Goal: Task Accomplishment & Management: Complete application form

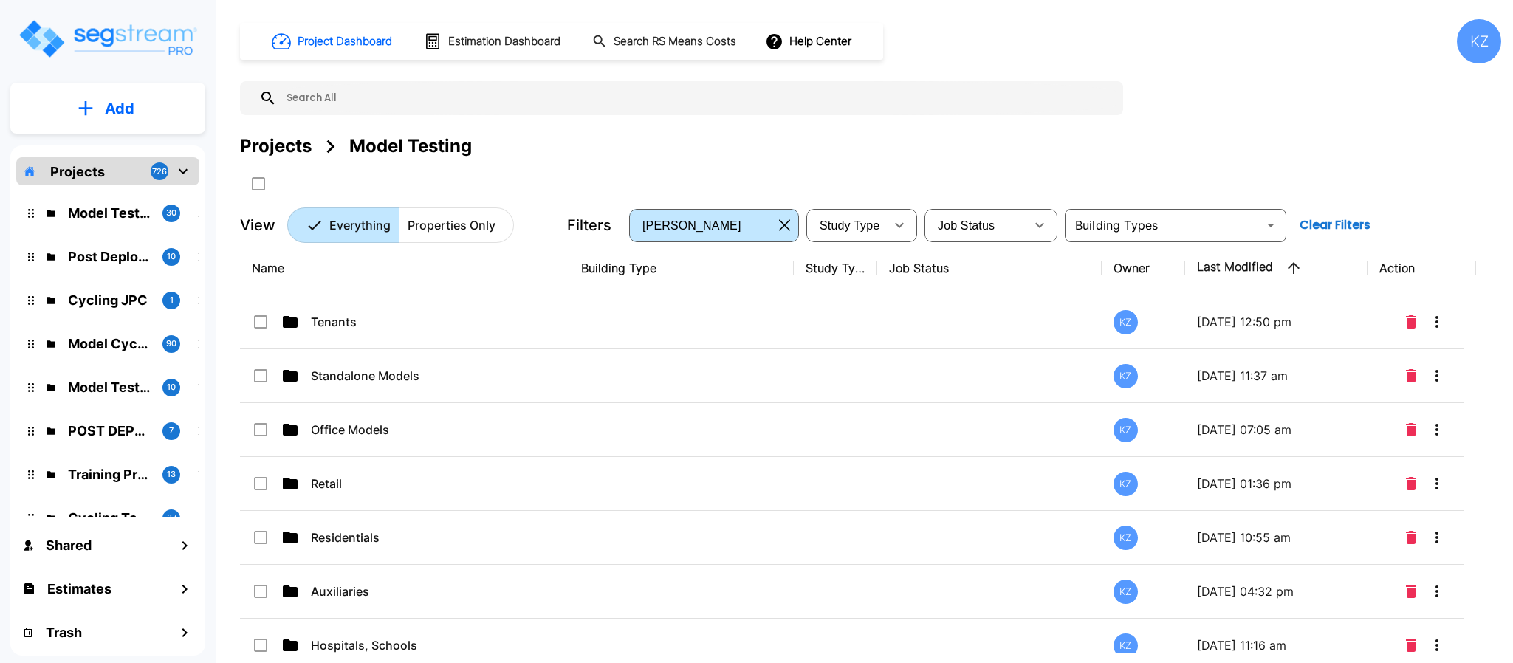
click at [1247, 107] on div "Project Dashboard Estimation Dashboard Search RS Means Costs Help Center KZ Pro…" at bounding box center [870, 131] width 1261 height 224
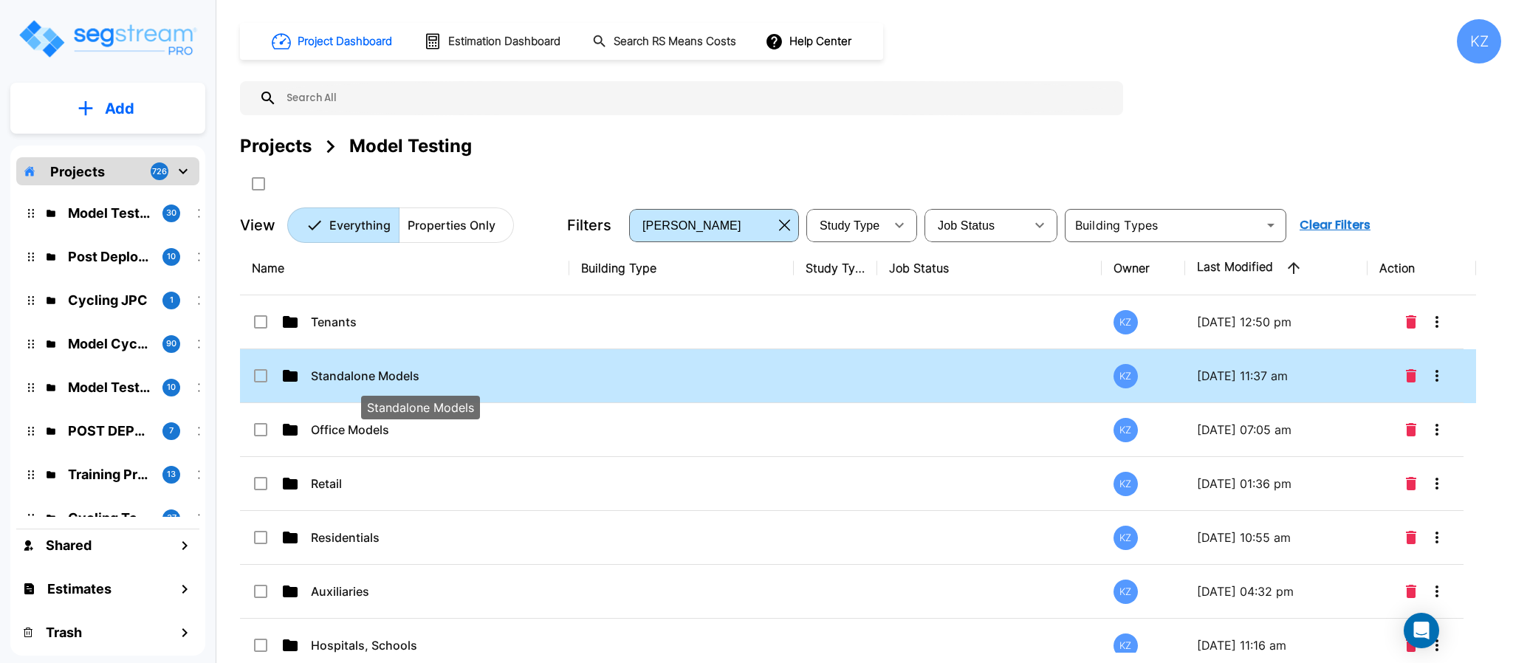
click at [423, 374] on p "Standalone Models" at bounding box center [420, 376] width 219 height 18
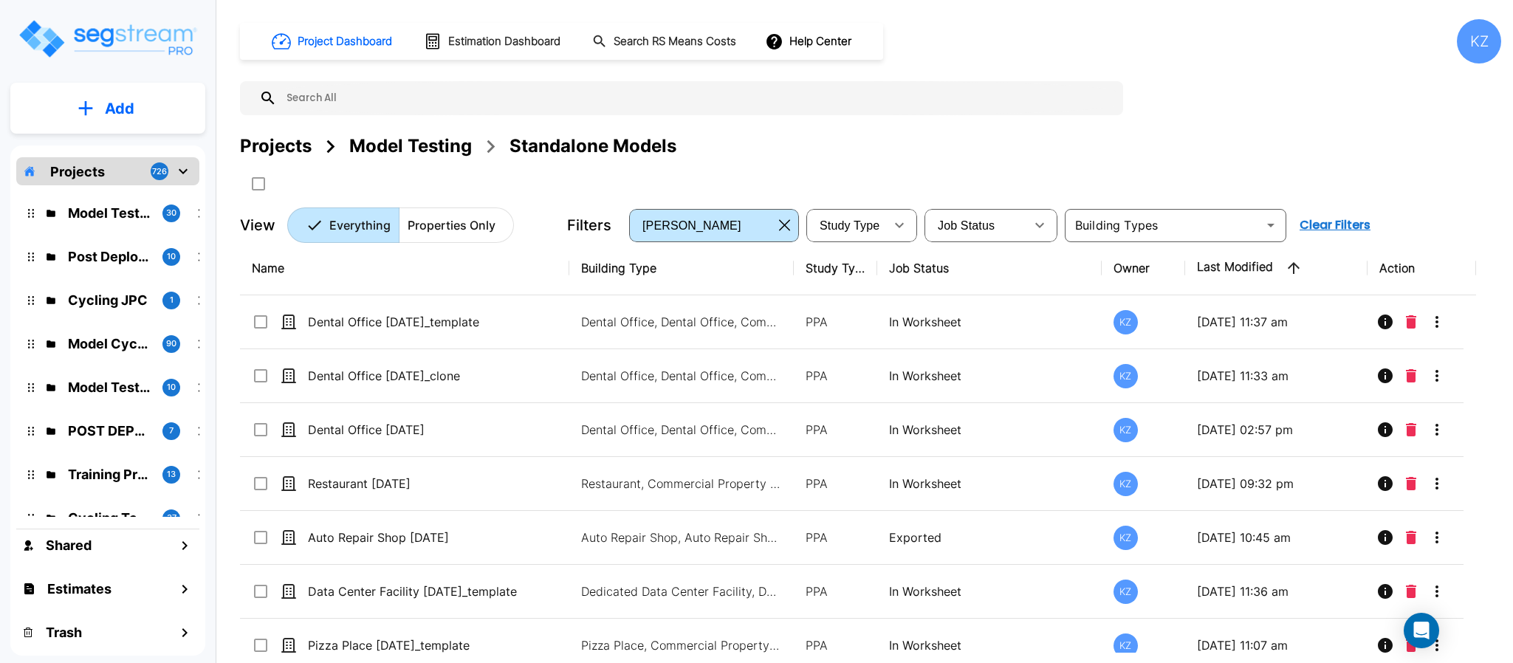
click at [1223, 75] on div "Project Dashboard Estimation Dashboard Search RS Means Costs Help Center KZ Pro…" at bounding box center [870, 131] width 1261 height 224
click at [1014, 138] on div "Projects Model Testing Standalone Models" at bounding box center [870, 146] width 1261 height 27
click at [1245, 120] on div "Project Dashboard Estimation Dashboard Search RS Means Costs Help Center KZ Pro…" at bounding box center [870, 131] width 1261 height 224
click at [1223, 109] on div "Project Dashboard Estimation Dashboard Search RS Means Costs Help Center KZ Pro…" at bounding box center [870, 131] width 1261 height 224
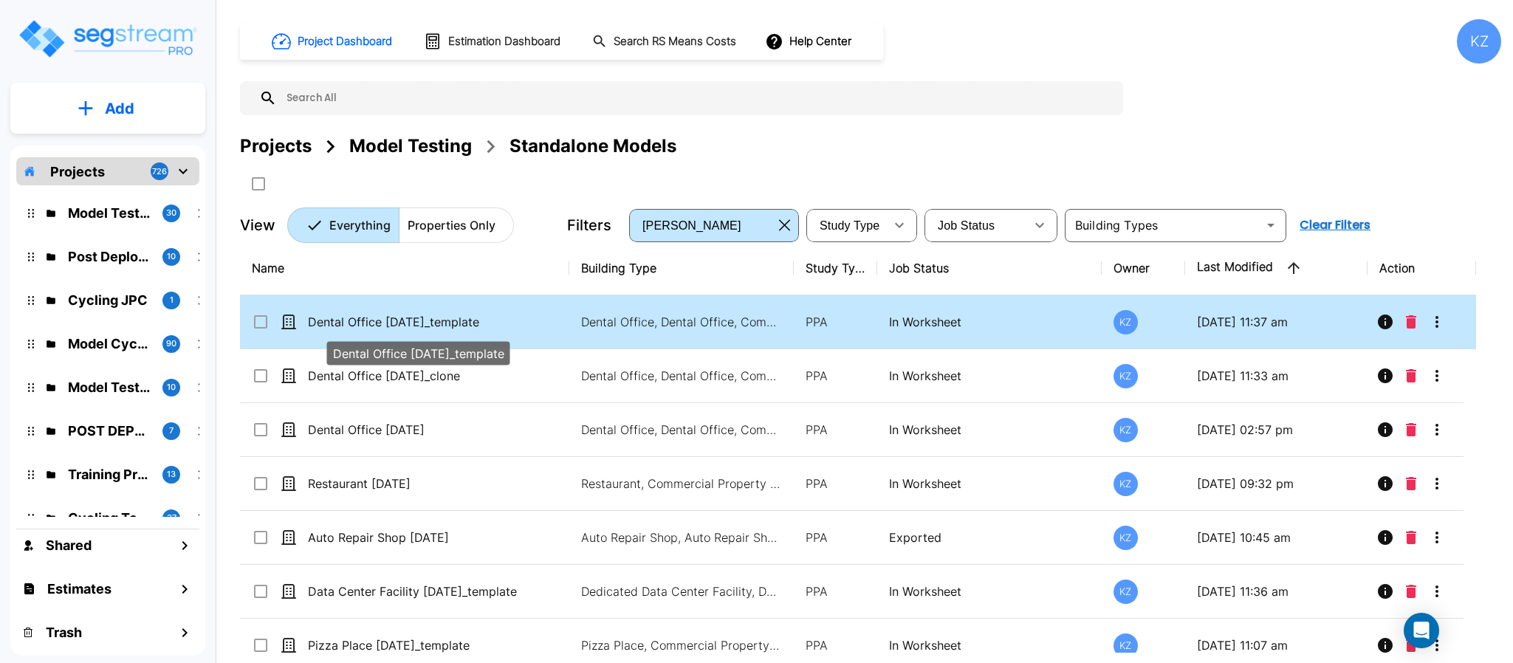
click at [377, 324] on p "Dental Office 8-7-25_template" at bounding box center [417, 322] width 219 height 18
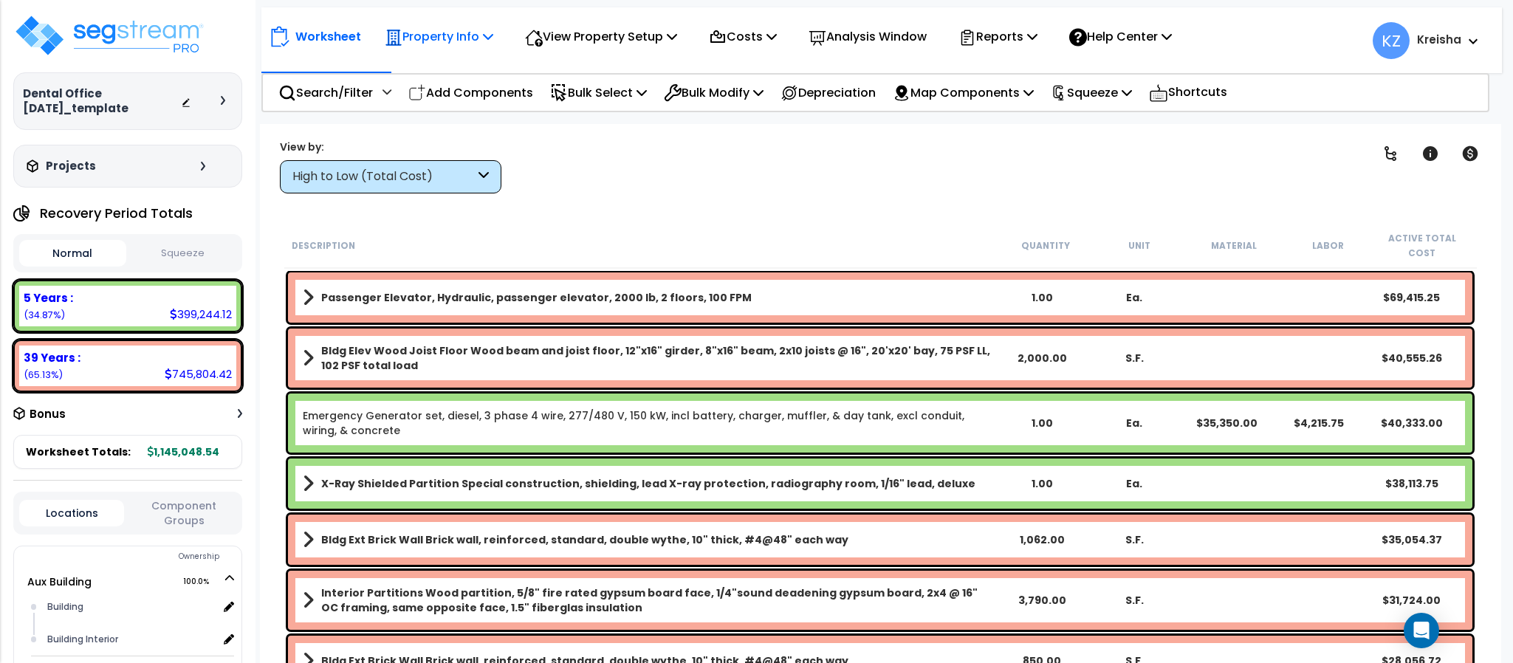
click at [441, 40] on p "Property Info" at bounding box center [439, 37] width 109 height 20
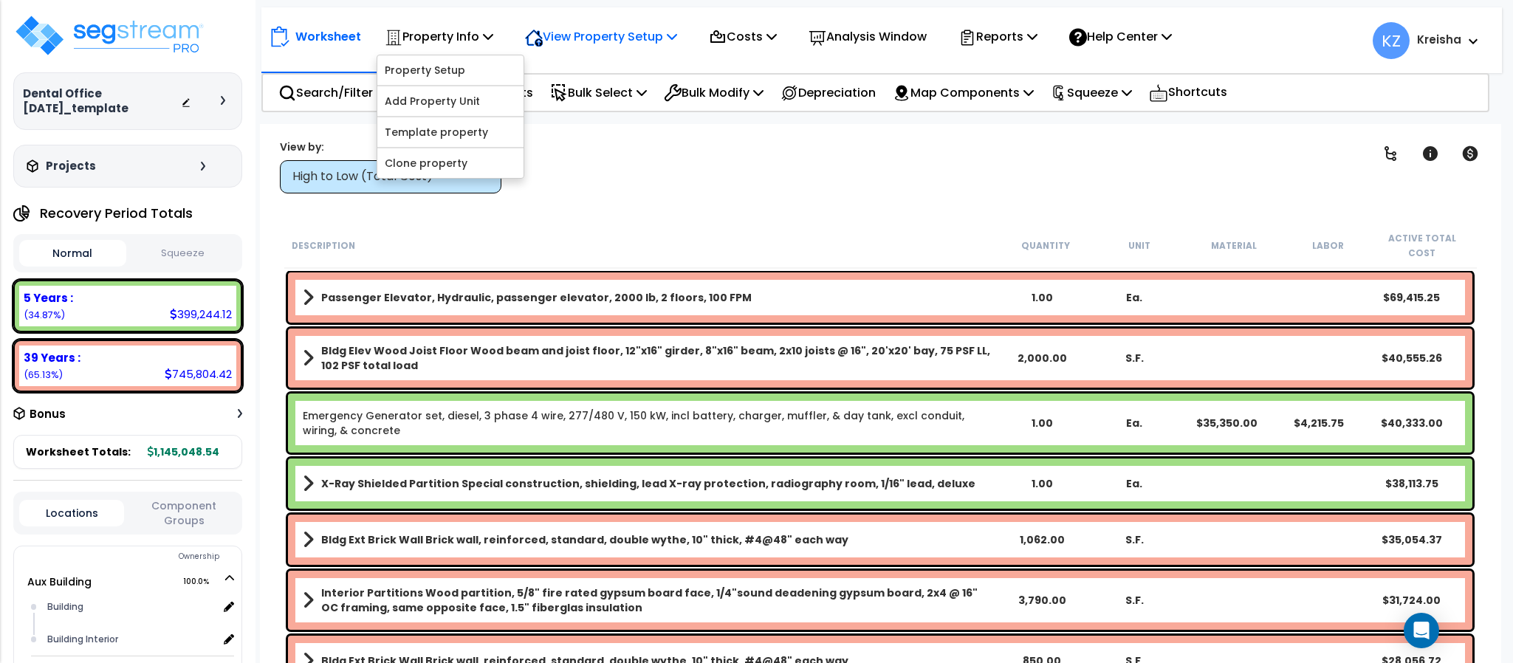
click at [493, 38] on p "View Property Setup" at bounding box center [439, 37] width 109 height 20
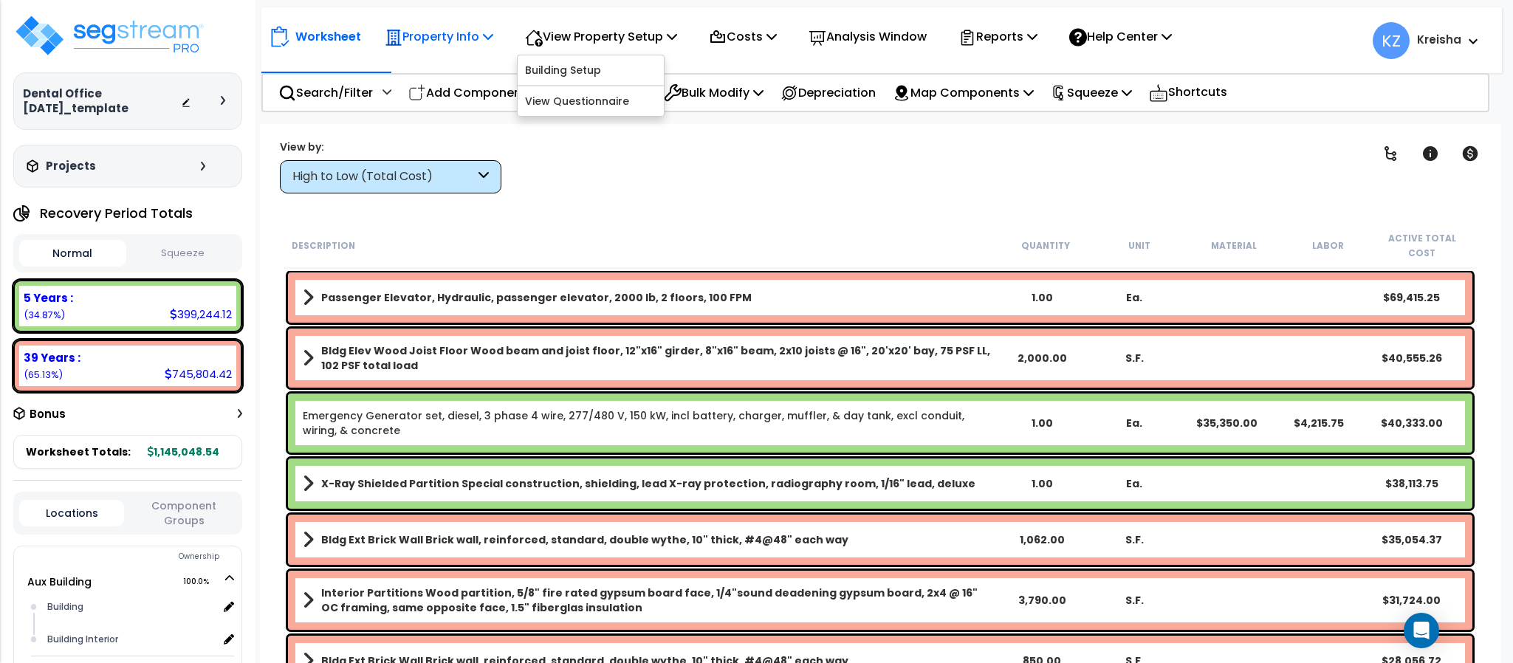
click at [467, 38] on p "Property Info" at bounding box center [439, 37] width 109 height 20
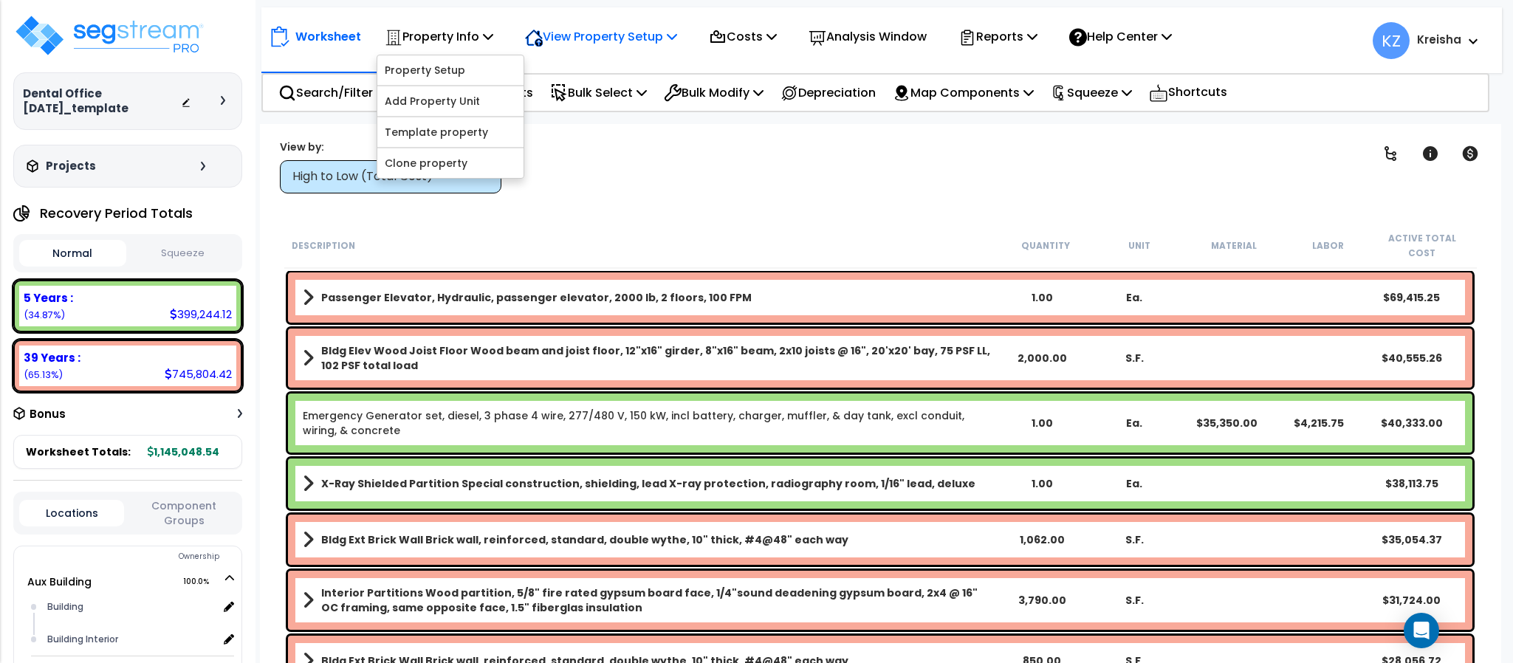
click at [493, 29] on p "View Property Setup" at bounding box center [439, 37] width 109 height 20
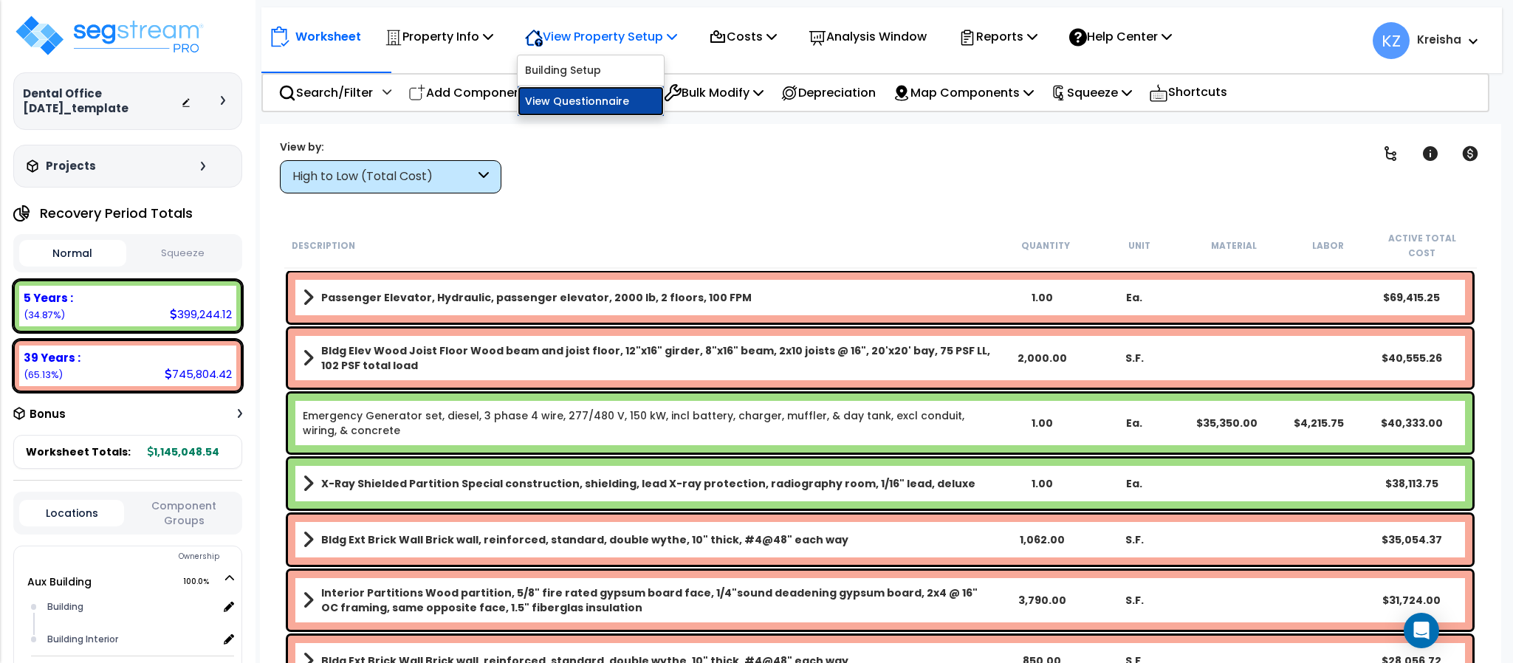
click at [577, 109] on link "View Questionnaire" at bounding box center [591, 101] width 146 height 30
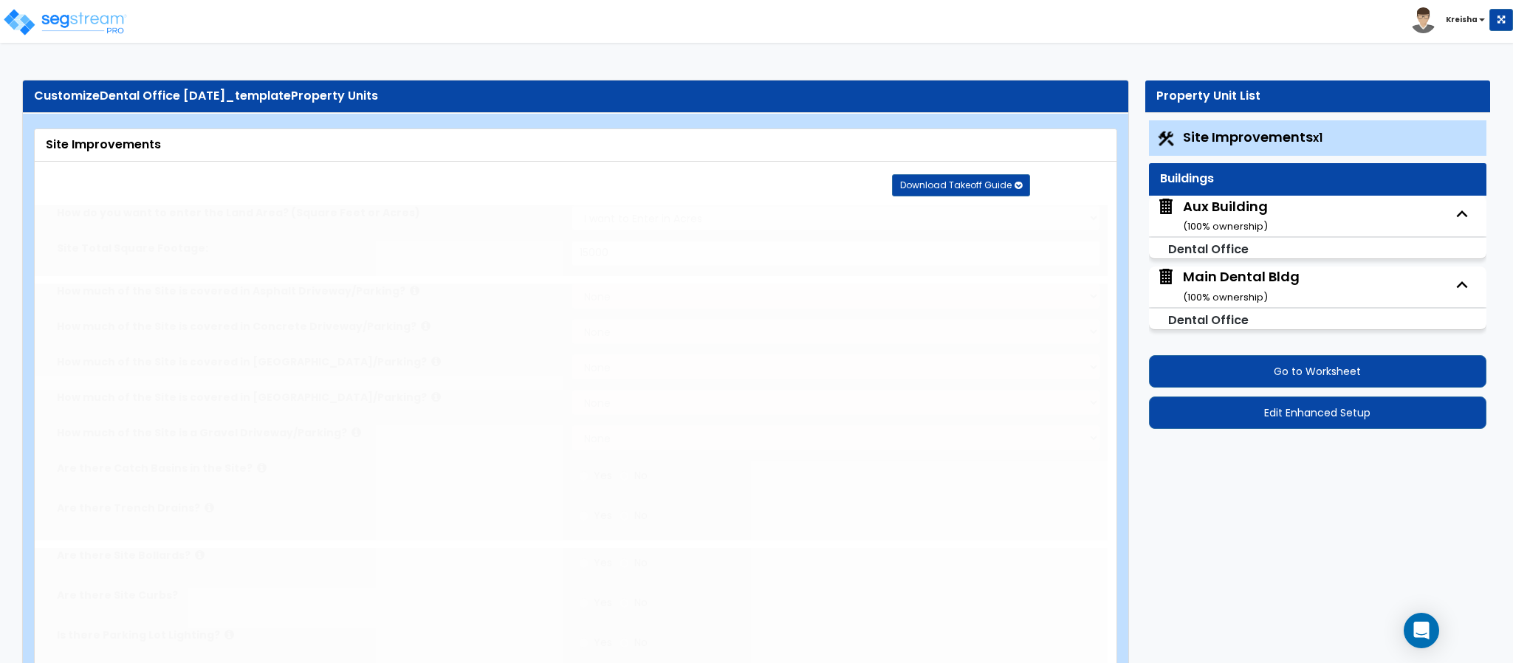
select select "2"
type input "15000"
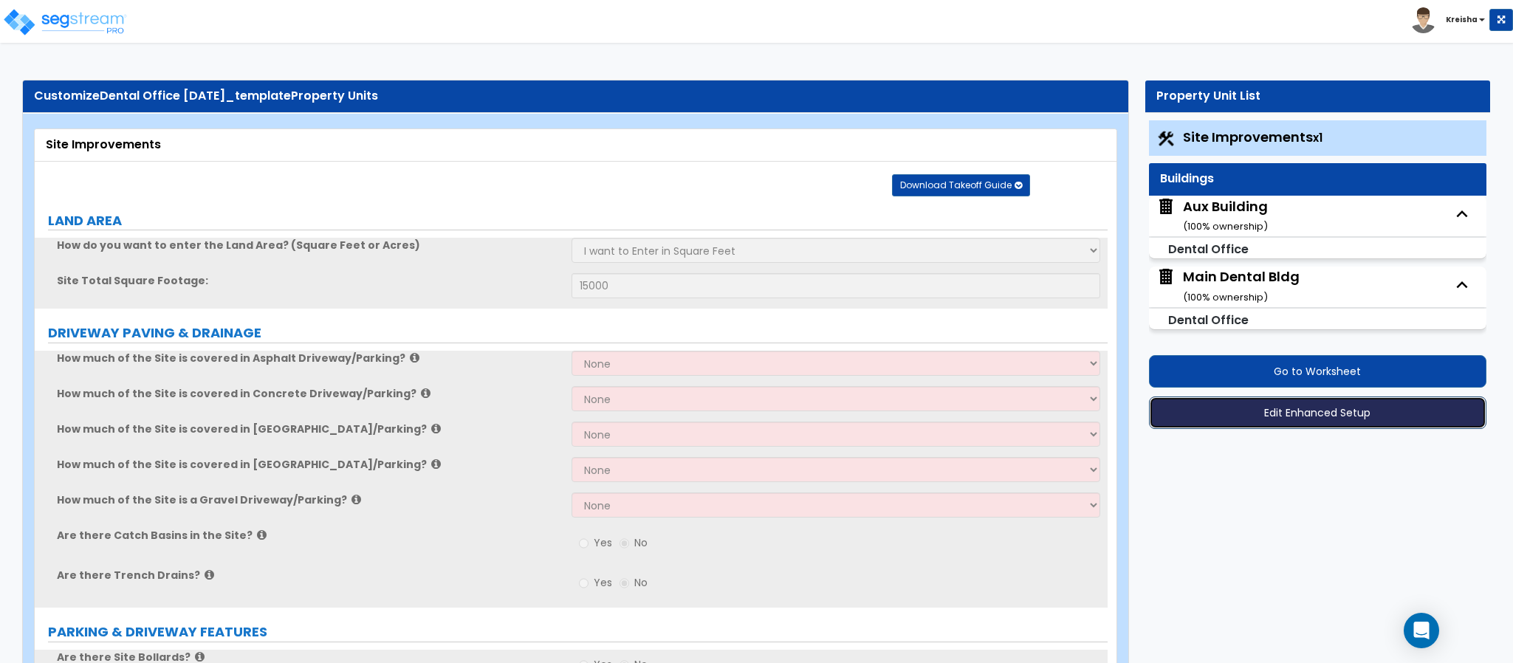
click at [1175, 415] on button "Edit Enhanced Setup" at bounding box center [1317, 412] width 337 height 32
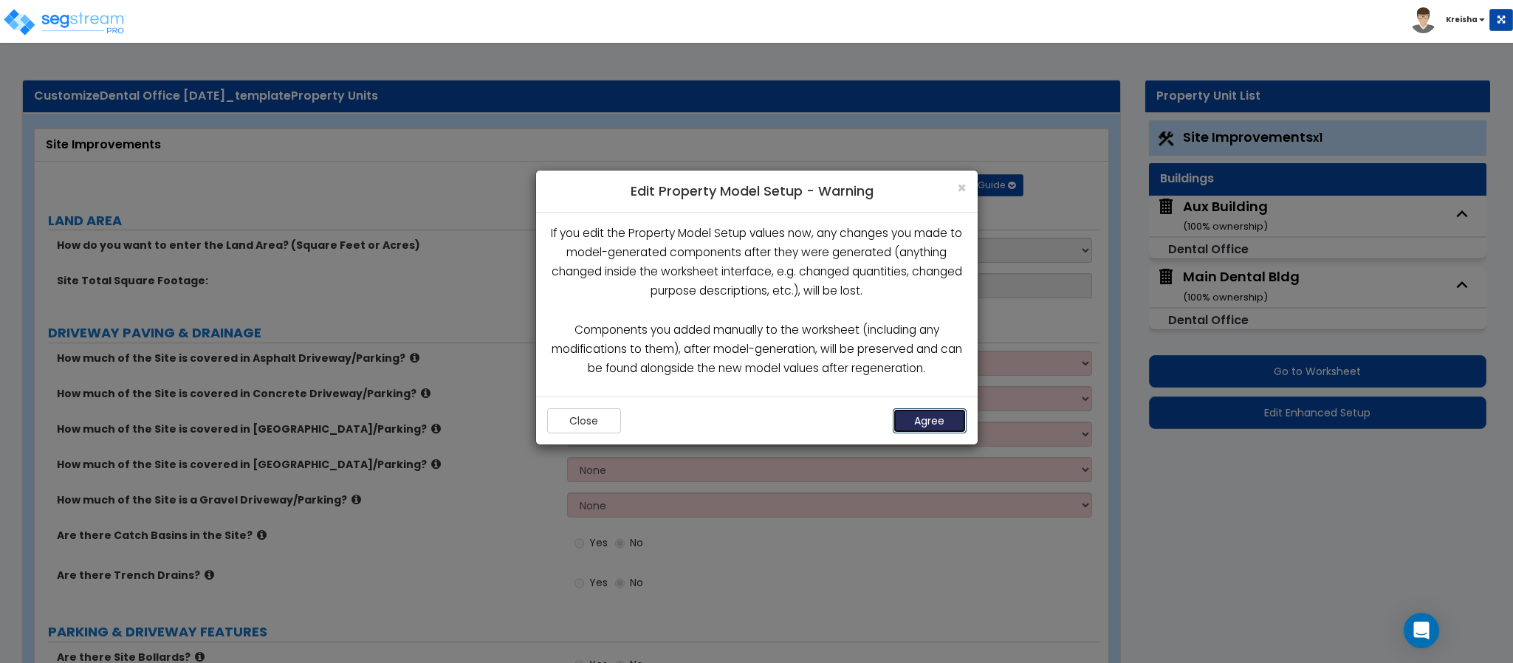
click at [935, 421] on button "Agree" at bounding box center [930, 420] width 74 height 25
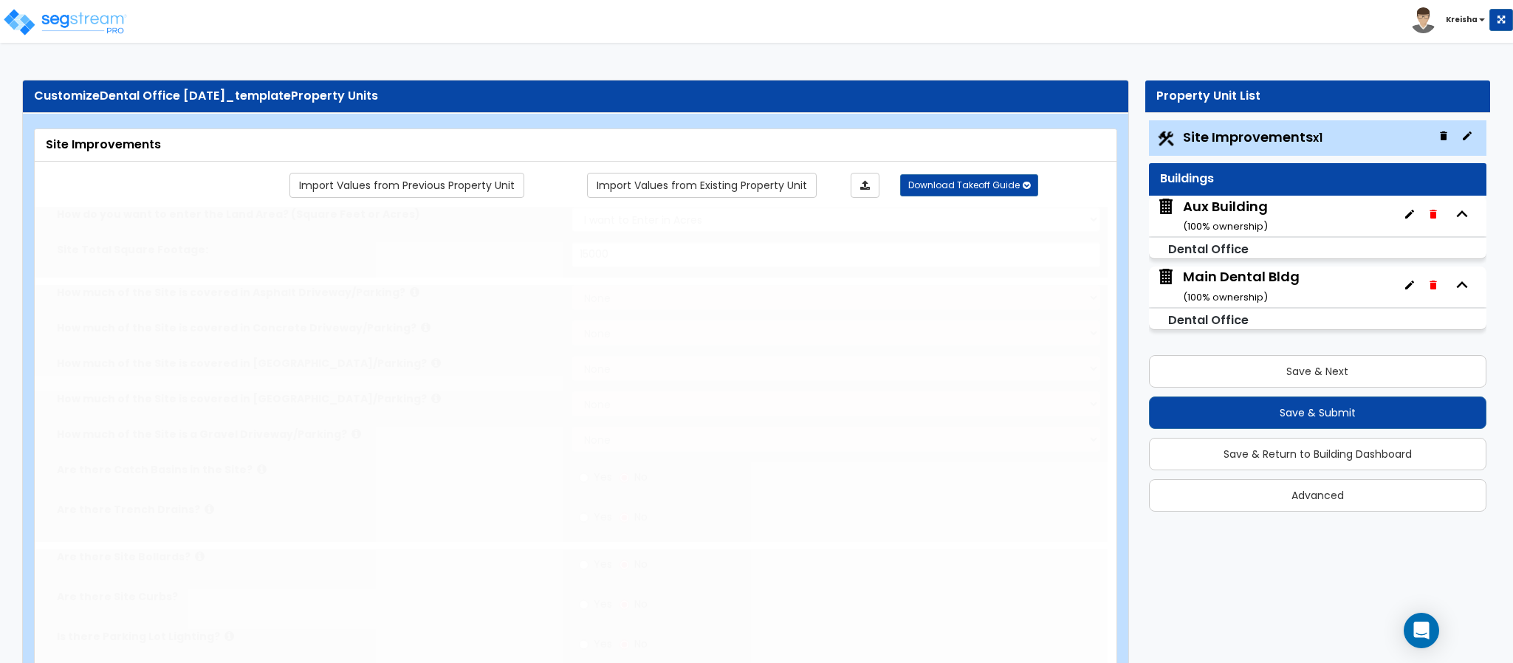
select select "2"
type input "15000"
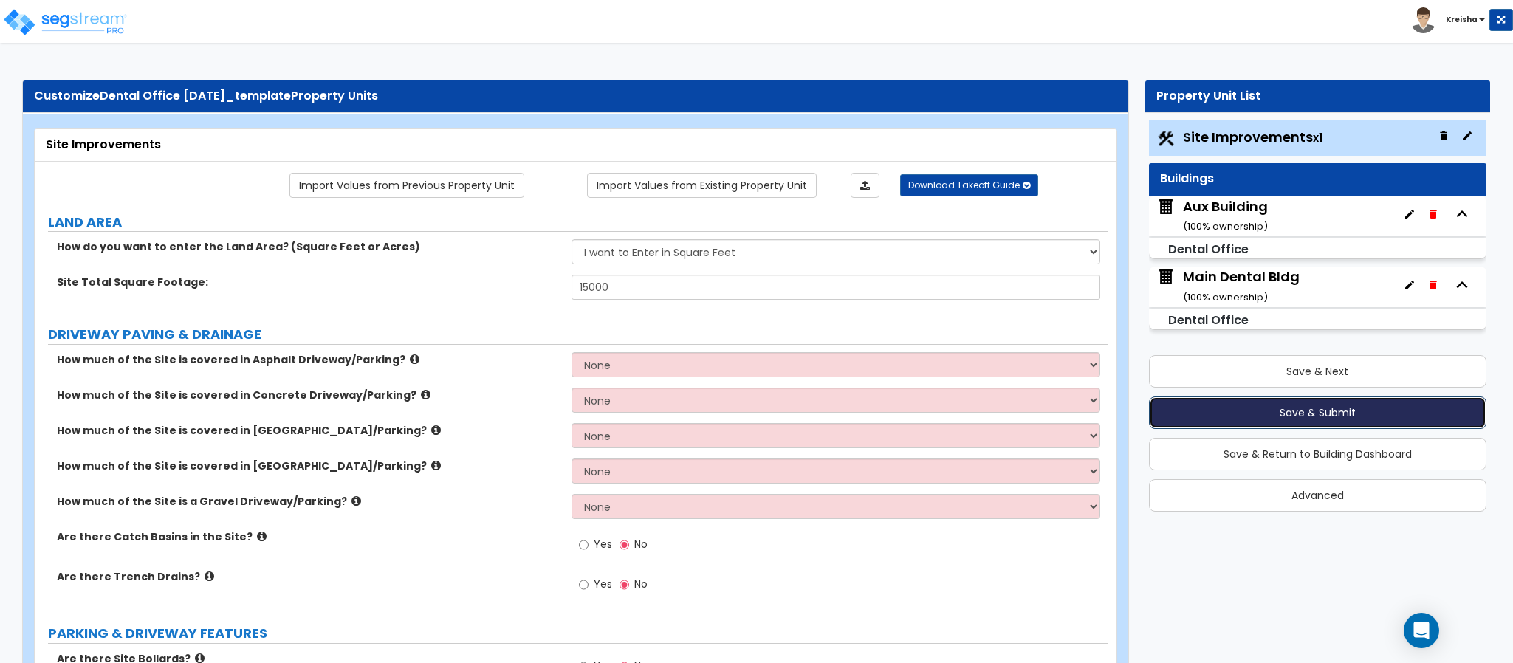
click at [1170, 416] on button "Save & Submit" at bounding box center [1317, 412] width 337 height 32
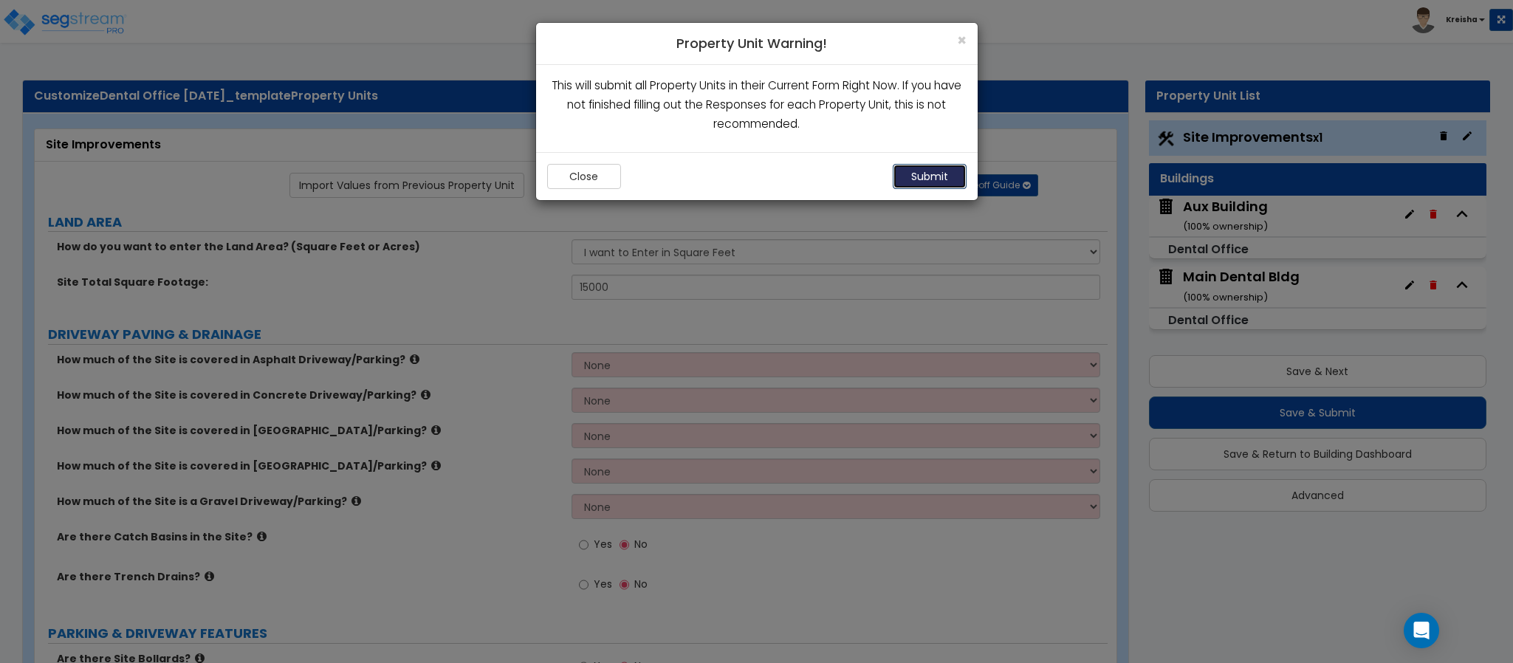
click at [909, 184] on button "Submit" at bounding box center [930, 176] width 74 height 25
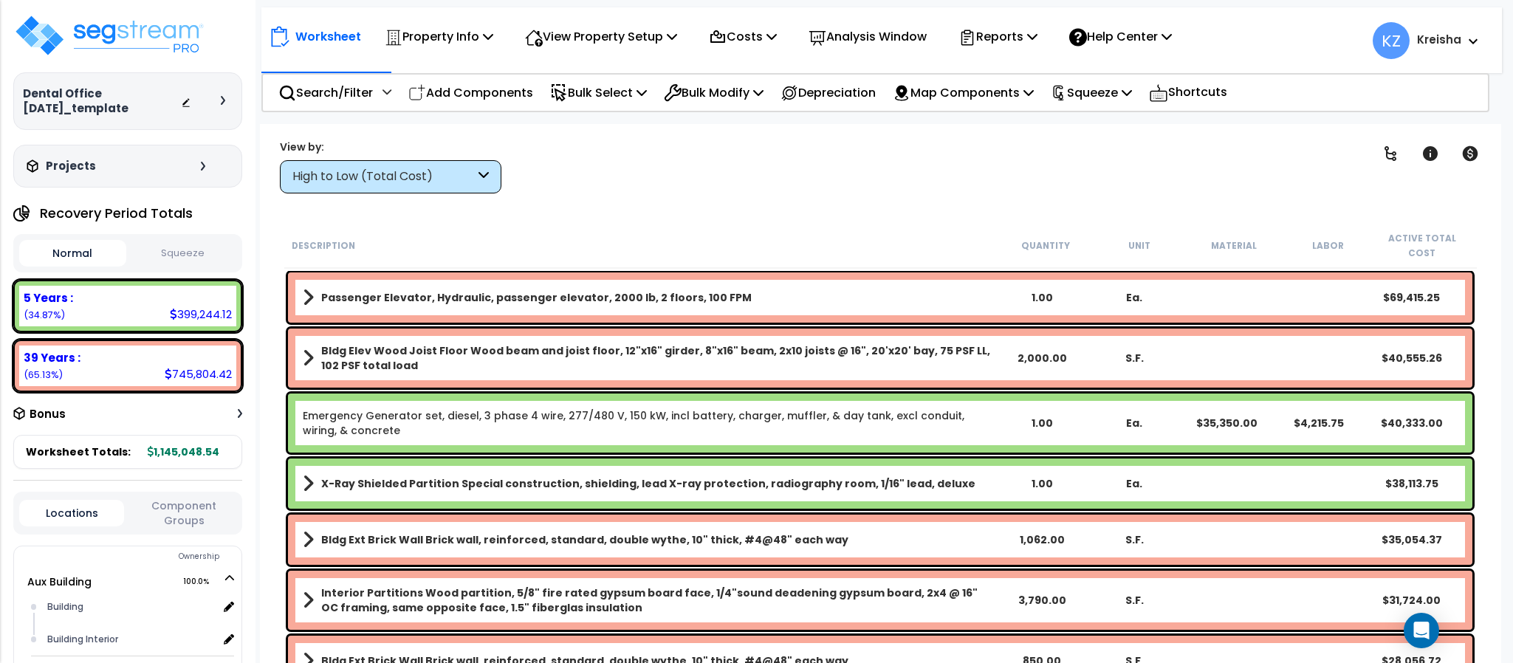
click at [481, 185] on div "High to Low (Total Cost)" at bounding box center [390, 176] width 221 height 33
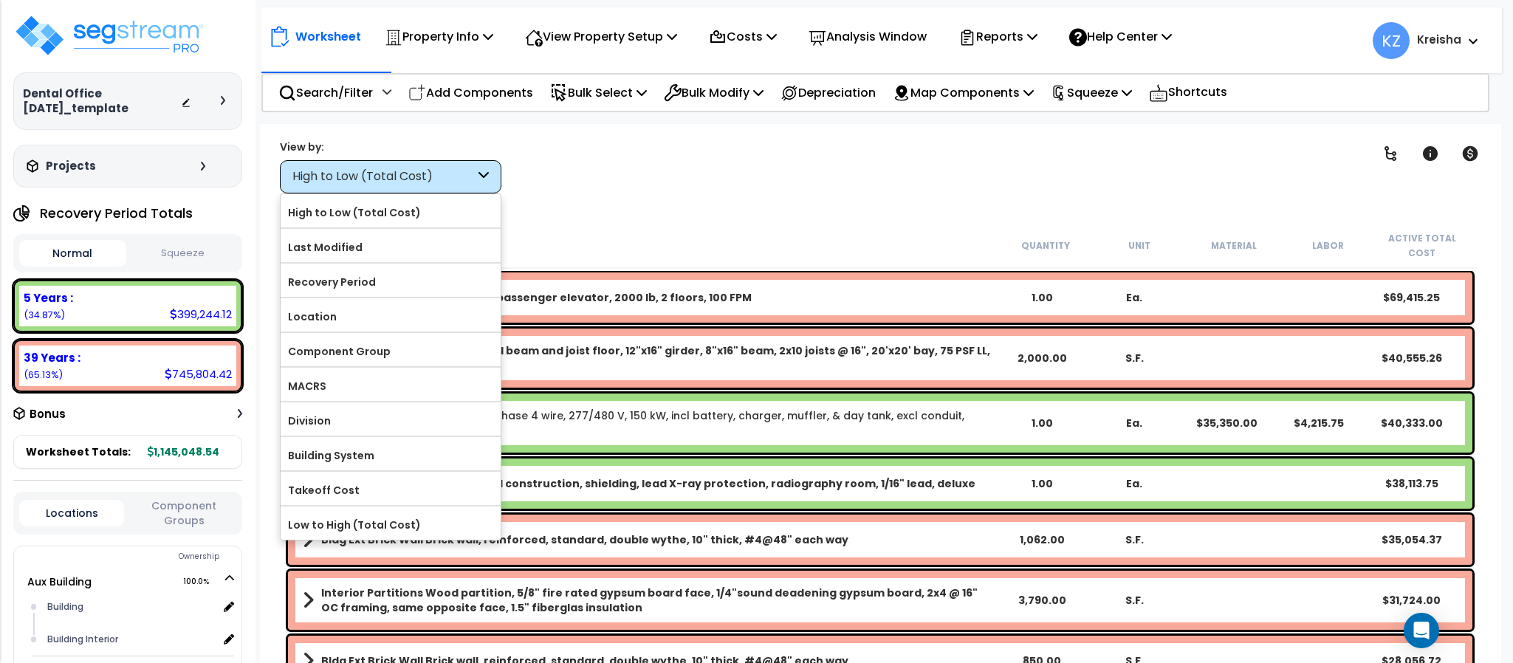
click at [375, 354] on label "Component Group" at bounding box center [391, 351] width 220 height 22
click at [0, 0] on input "Component Group" at bounding box center [0, 0] width 0 height 0
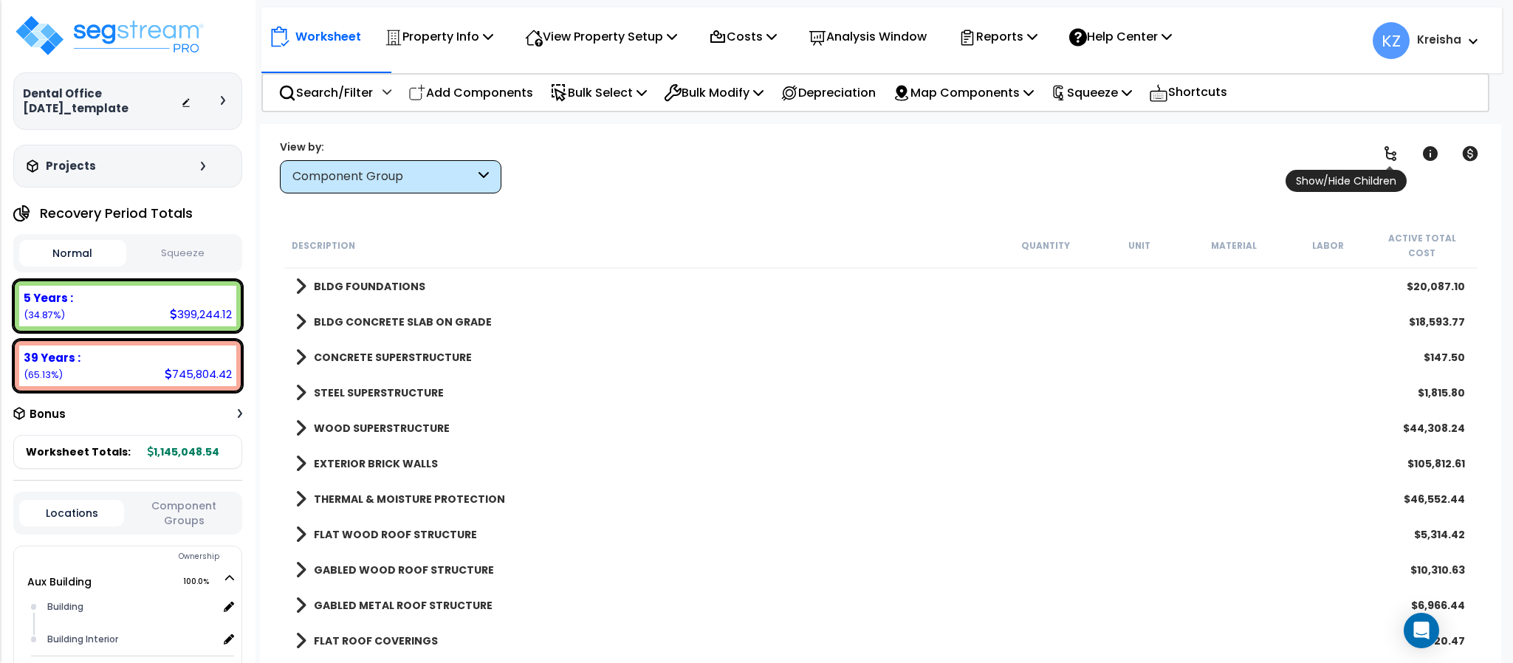
click at [1405, 147] on link at bounding box center [1390, 153] width 32 height 32
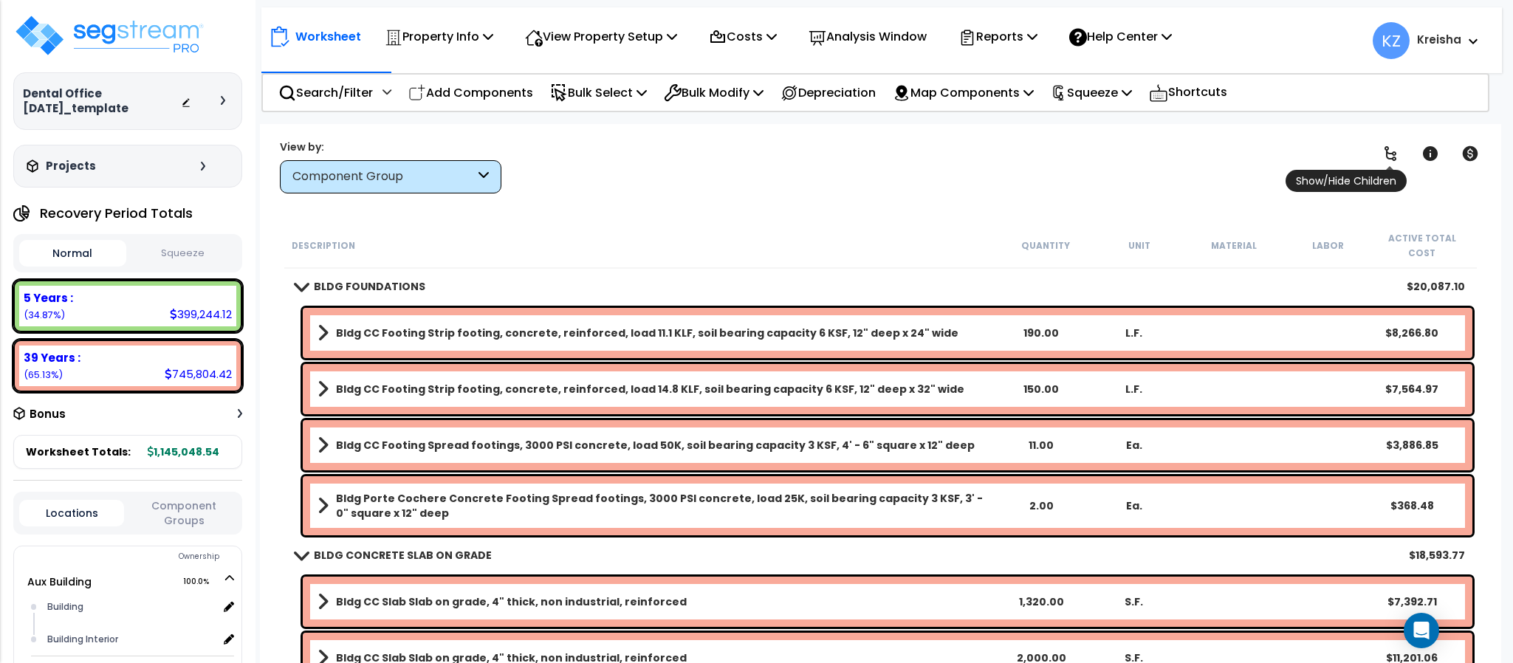
click at [1396, 149] on icon at bounding box center [1390, 154] width 18 height 18
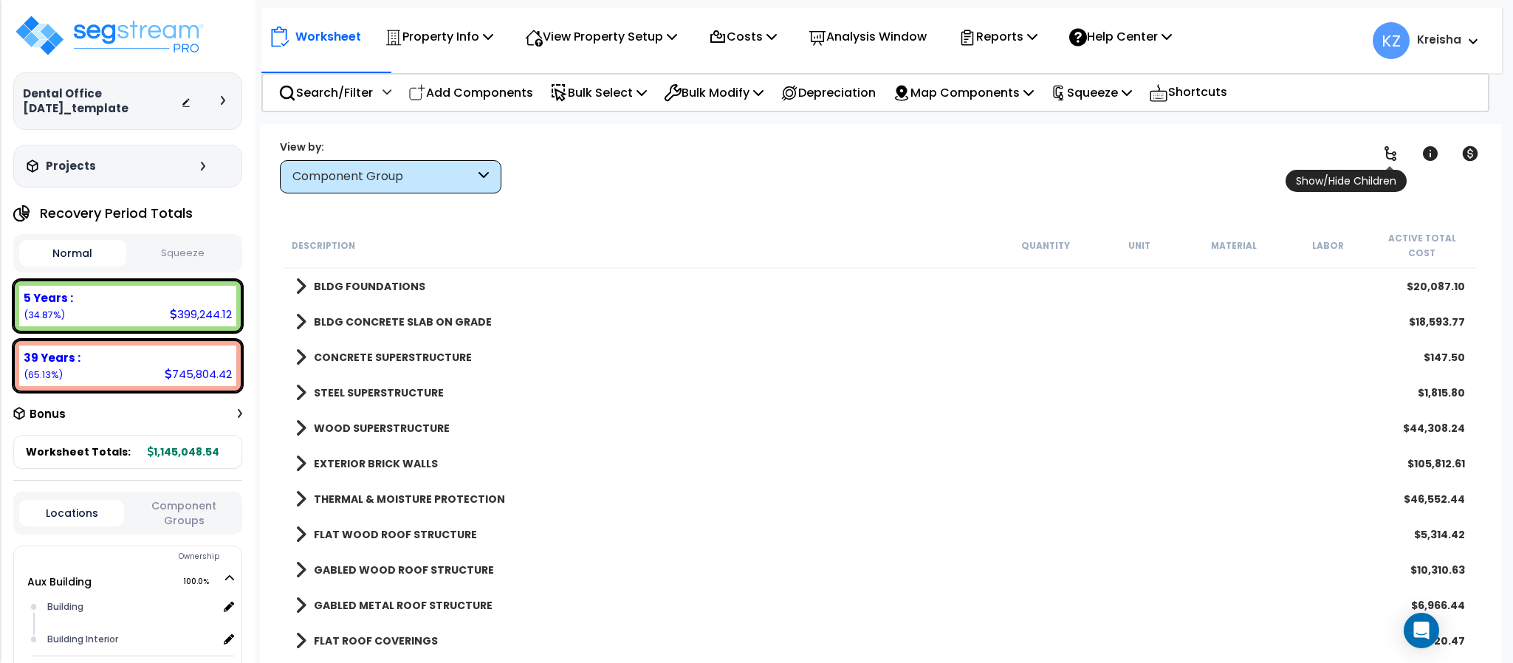
click at [1396, 149] on icon at bounding box center [1390, 154] width 18 height 18
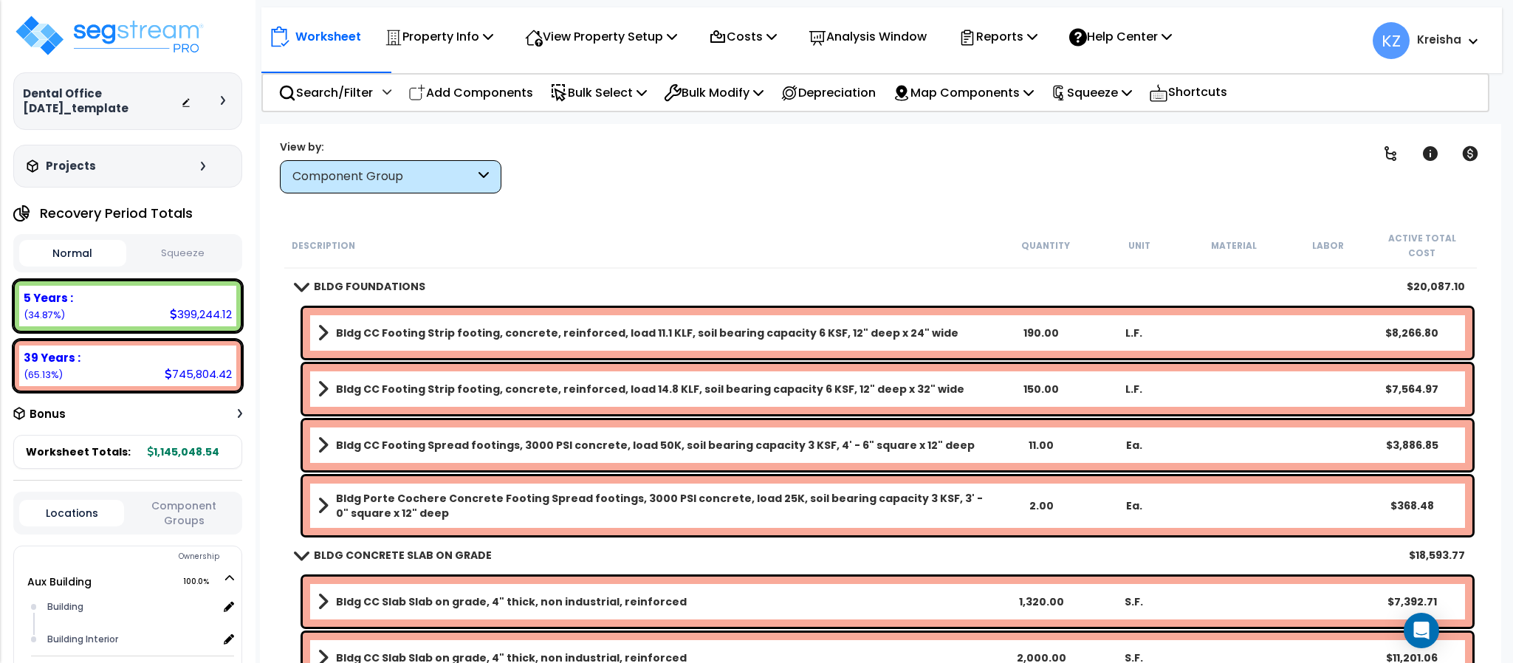
click at [497, 326] on b "Bldg CC Footing Strip footing, concrete, reinforced, load 11.1 KLF, soil bearin…" at bounding box center [647, 333] width 622 height 15
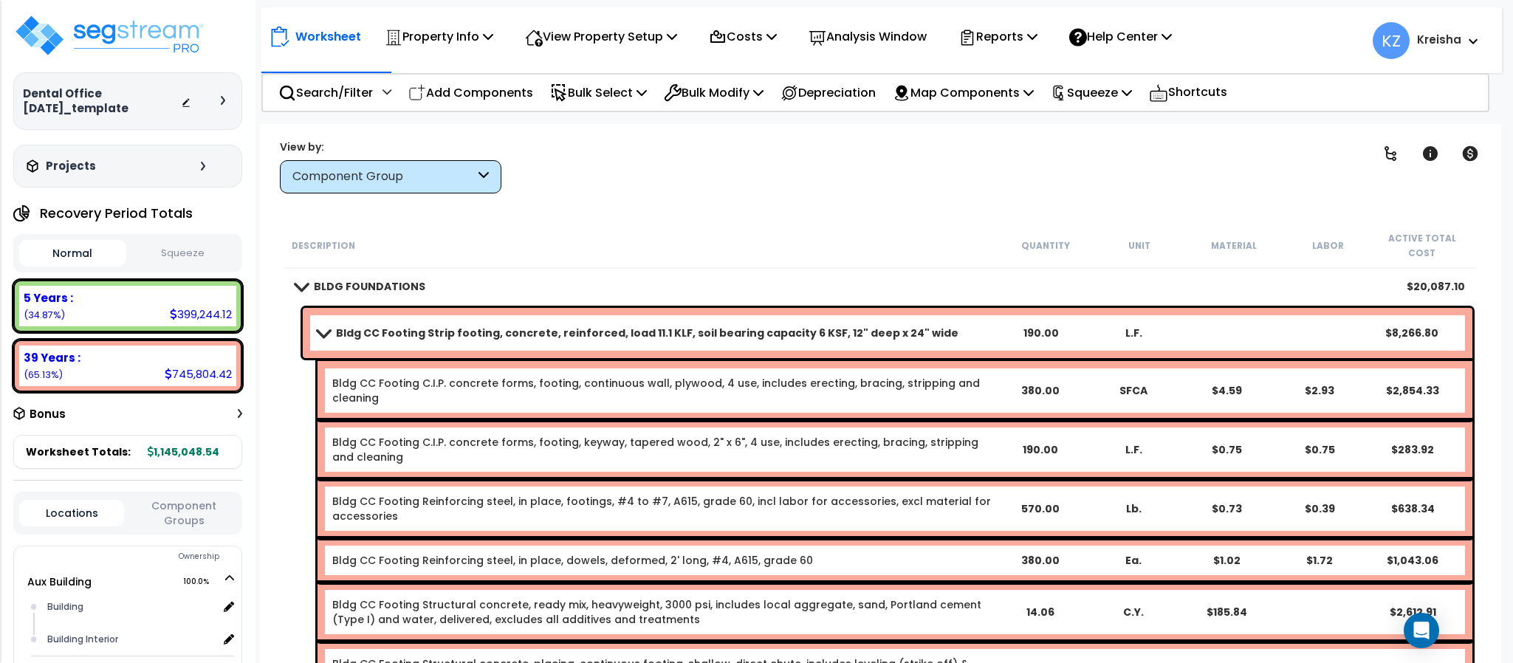
click at [530, 323] on link "Bldg CC Footing Strip footing, concrete, reinforced, load 11.1 KLF, soil bearin…" at bounding box center [655, 333] width 677 height 21
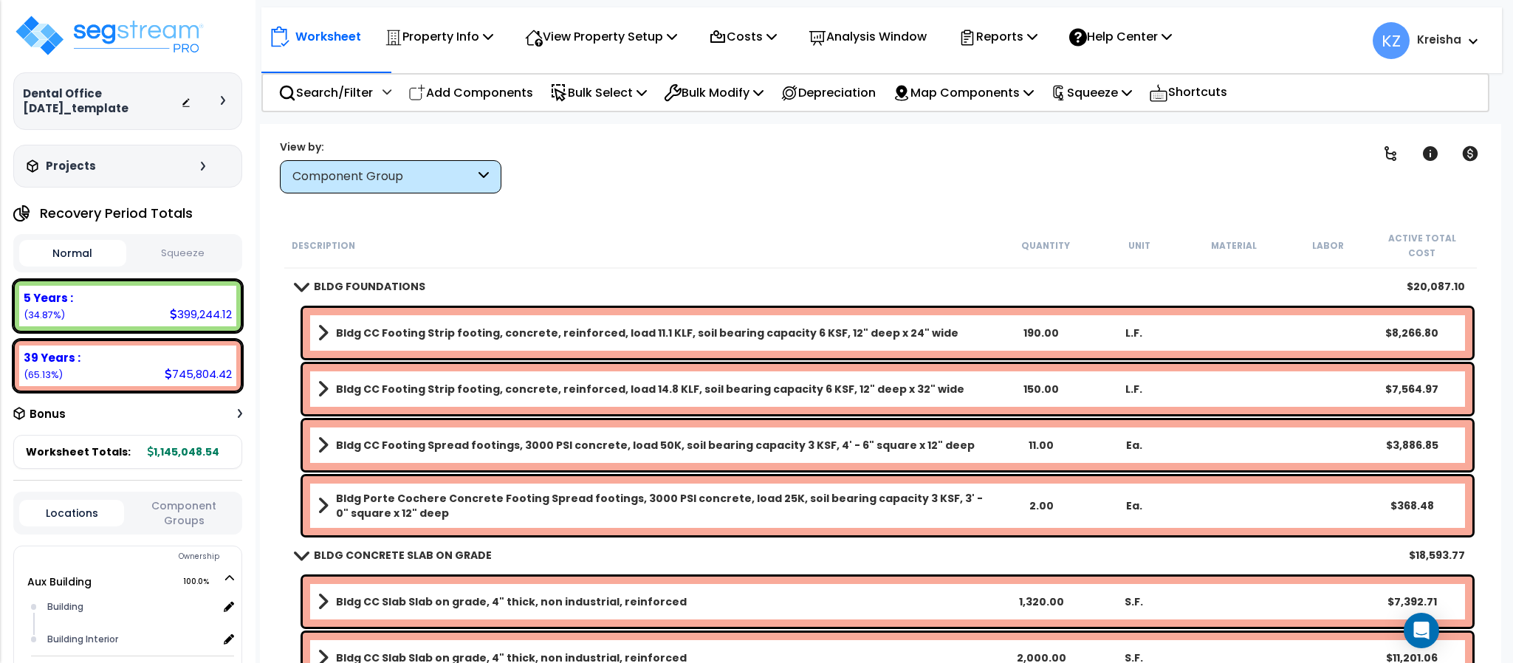
click at [540, 382] on b "Bldg CC Footing Strip footing, concrete, reinforced, load 14.8 KLF, soil bearin…" at bounding box center [650, 389] width 628 height 15
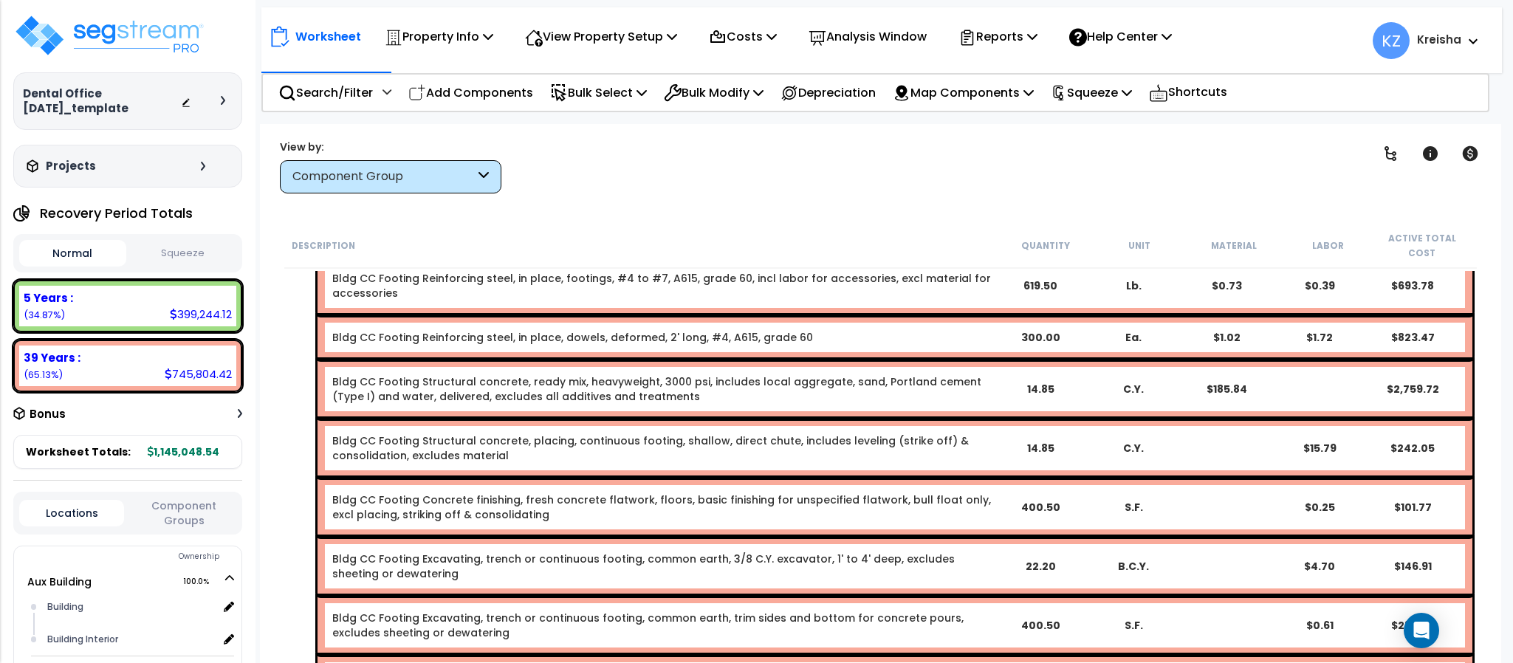
scroll to position [74, 0]
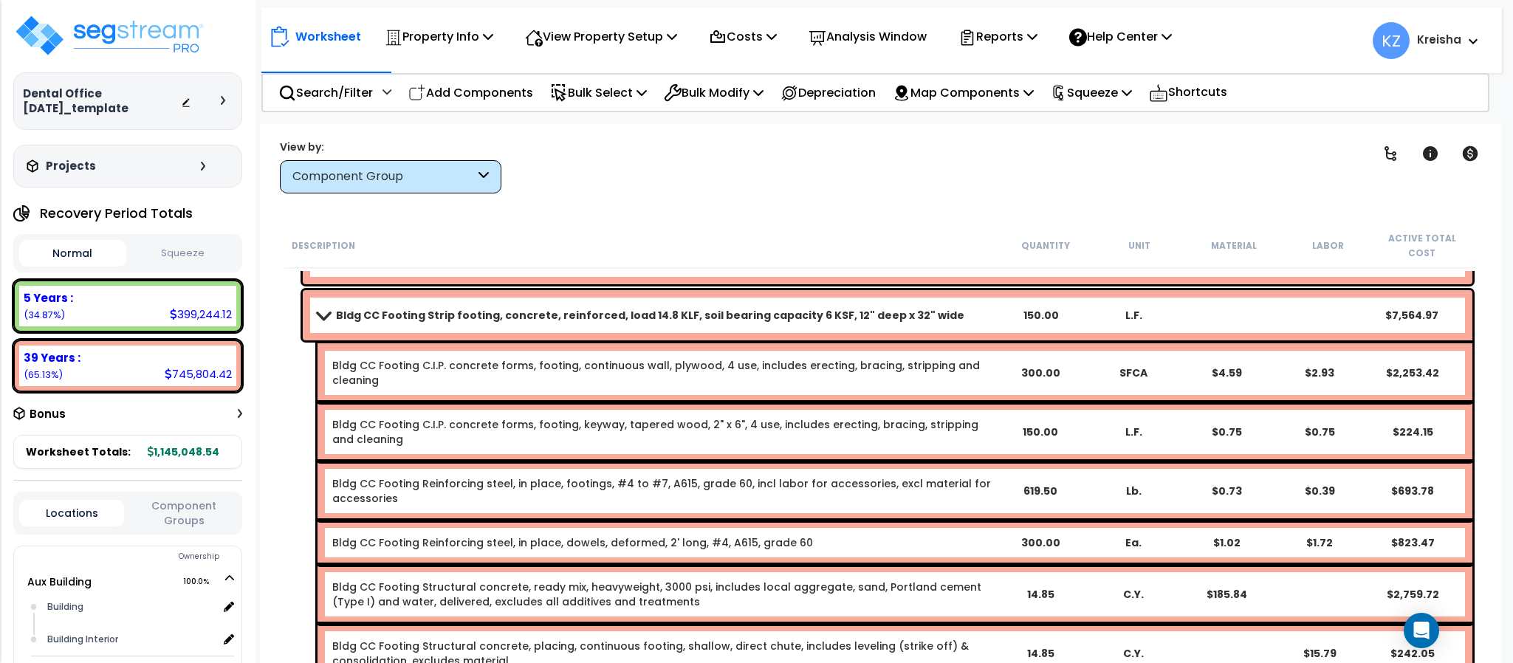
click at [436, 306] on link "Bldg CC Footing Strip footing, concrete, reinforced, load 14.8 KLF, soil bearin…" at bounding box center [655, 315] width 677 height 21
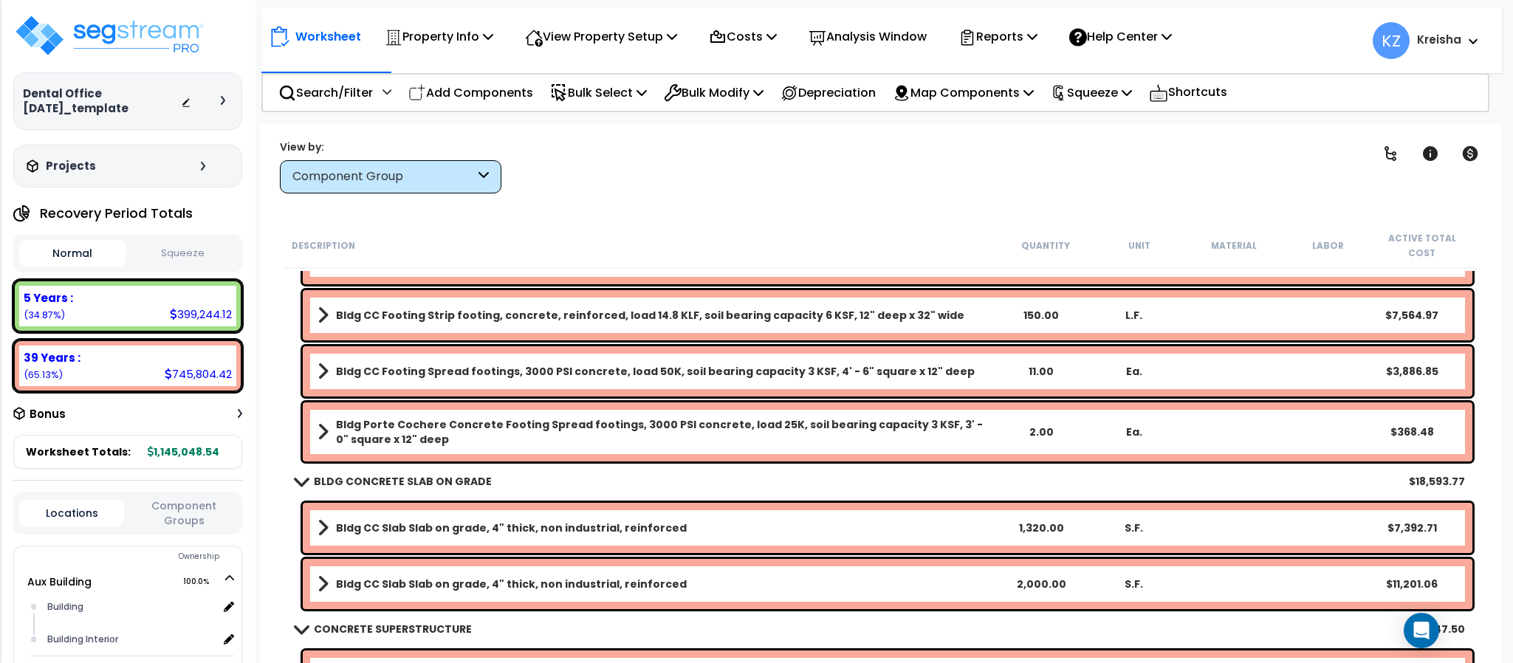
click at [421, 364] on b "Bldg CC Footing Spread footings, 3000 PSI concrete, load 50K, soil bearing capa…" at bounding box center [655, 371] width 639 height 15
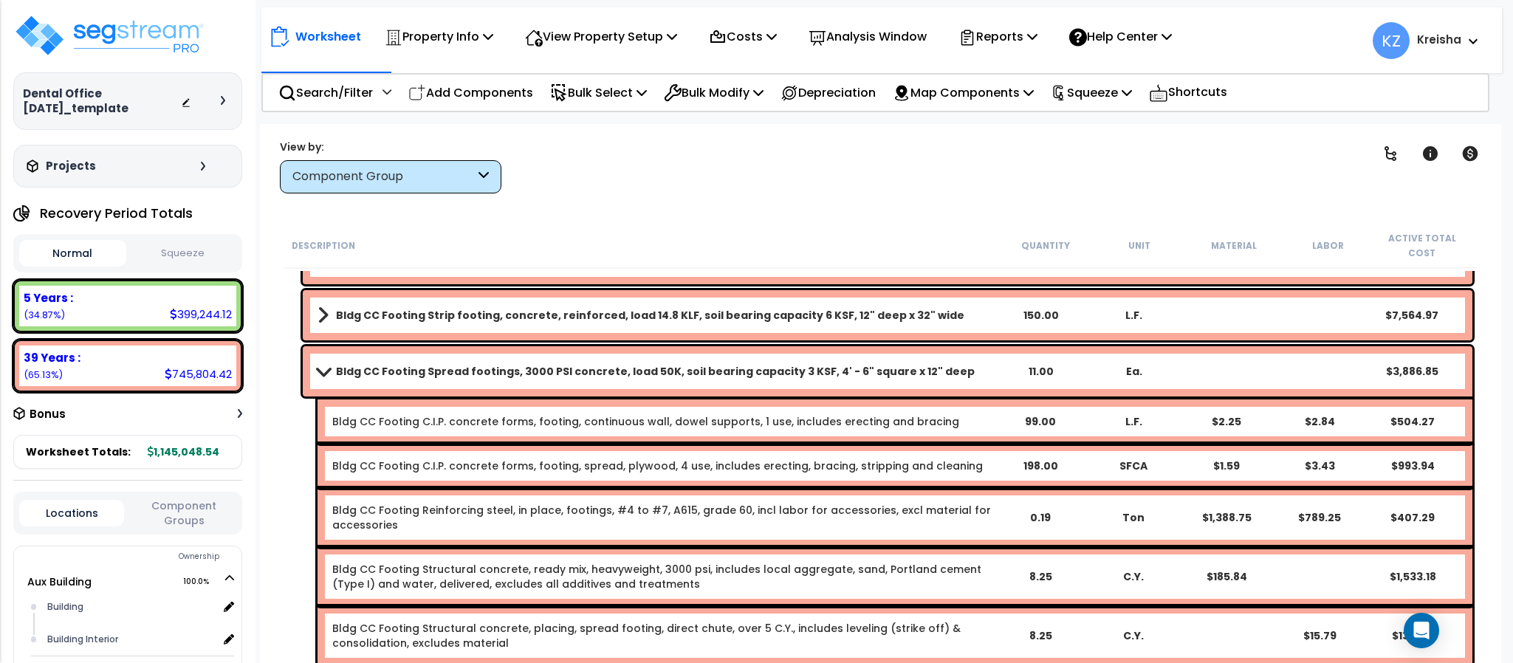
click at [476, 361] on link "Bldg CC Footing Spread footings, 3000 PSI concrete, load 50K, soil bearing capa…" at bounding box center [655, 371] width 677 height 21
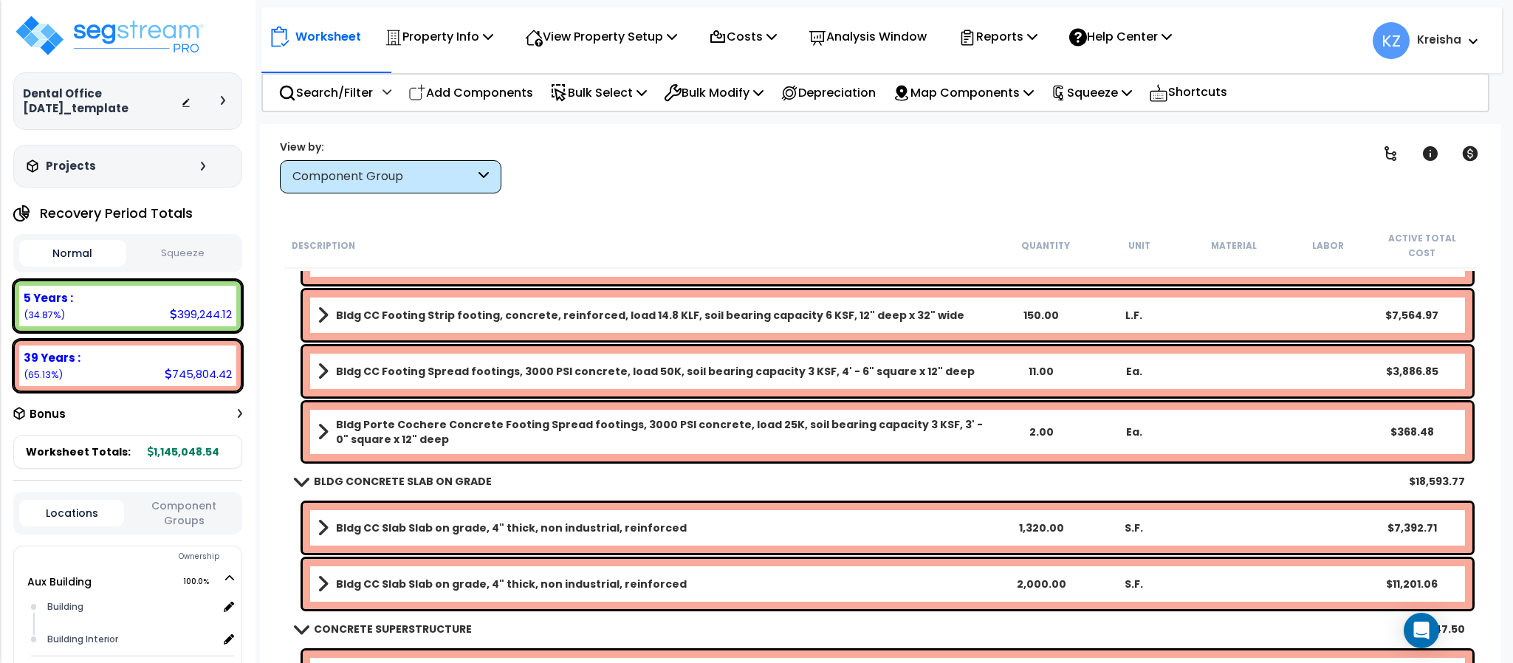
click at [447, 419] on b "Bldg Porte Cochere Concrete Footing Spread footings, 3000 PSI concrete, load 25…" at bounding box center [665, 432] width 659 height 30
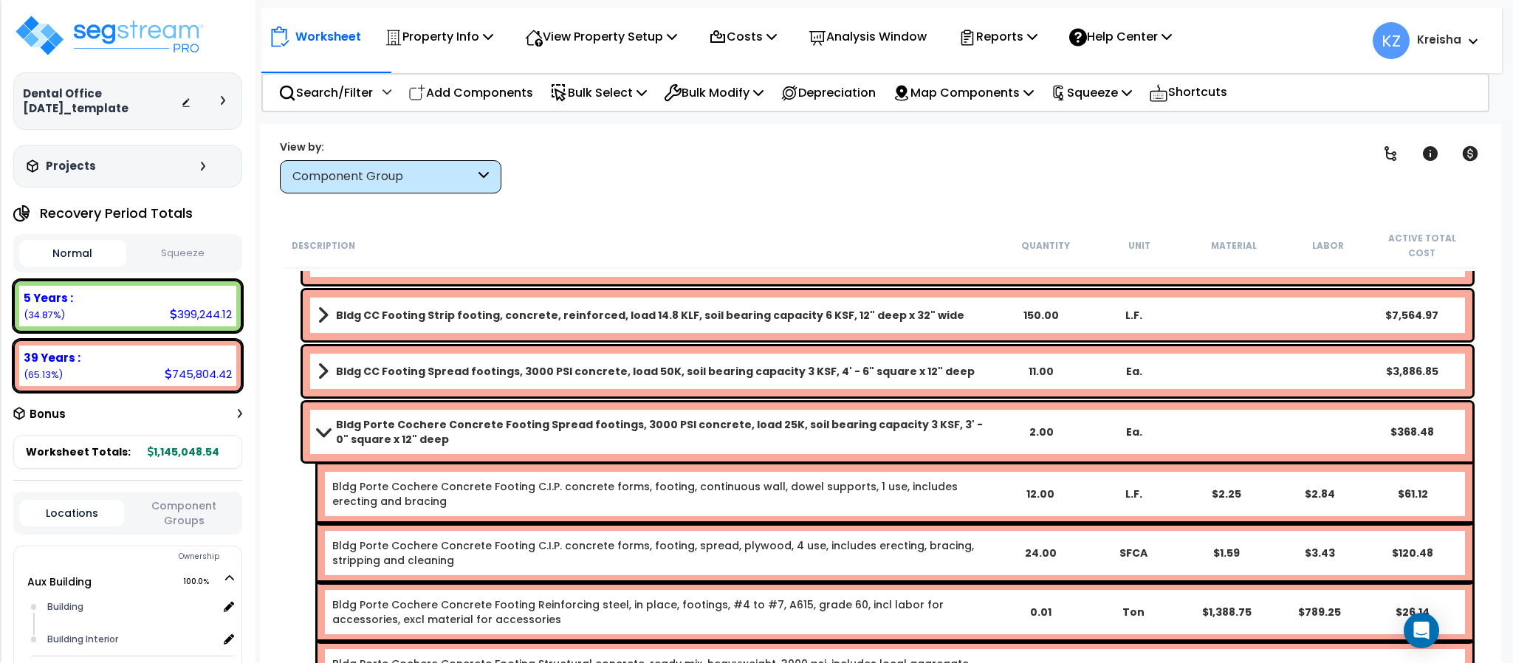
click at [444, 417] on b "Bldg Porte Cochere Concrete Footing Spread footings, 3000 PSI concrete, load 25…" at bounding box center [665, 432] width 659 height 30
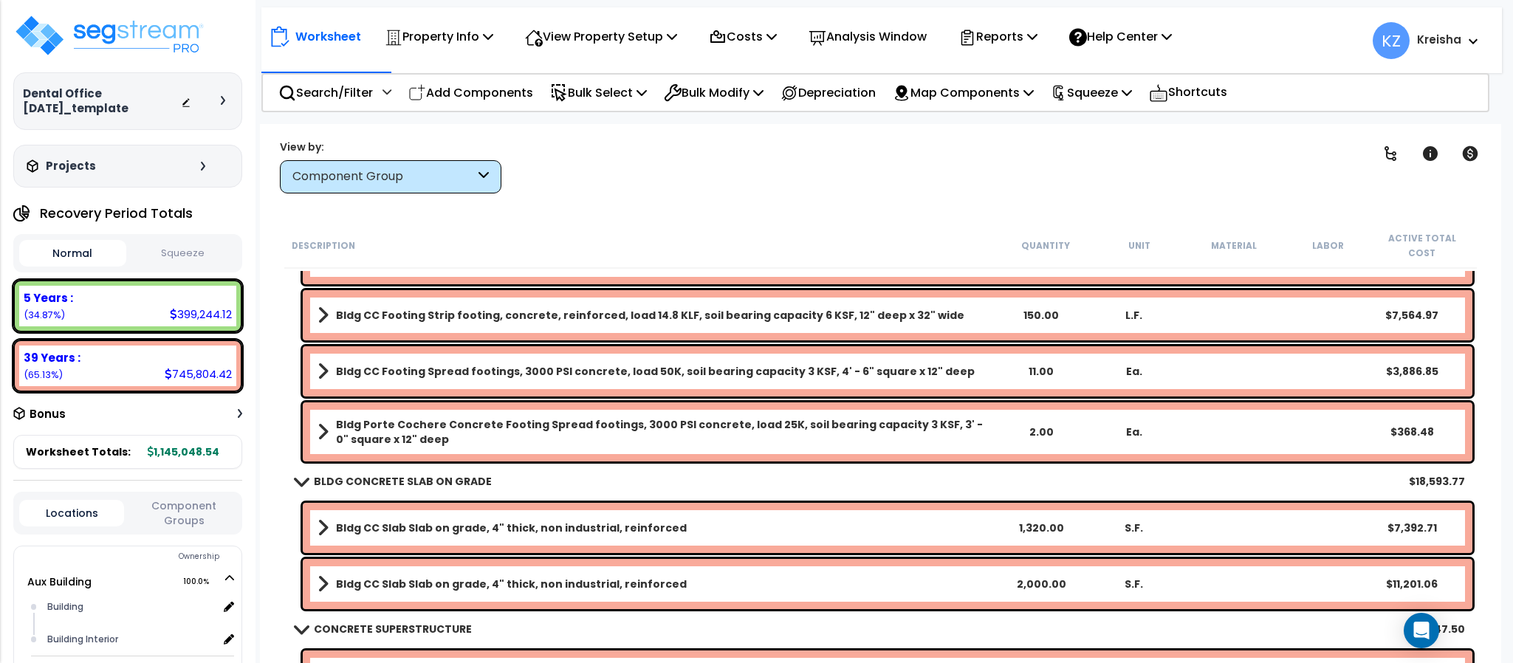
click at [436, 528] on div "Bldg CC Slab Slab on grade, 4" thick, non industrial, reinforced 1,320.00 S.F. …" at bounding box center [887, 528] width 1169 height 50
click at [441, 520] on b "Bldg CC Slab Slab on grade, 4" thick, non industrial, reinforced" at bounding box center [511, 527] width 351 height 15
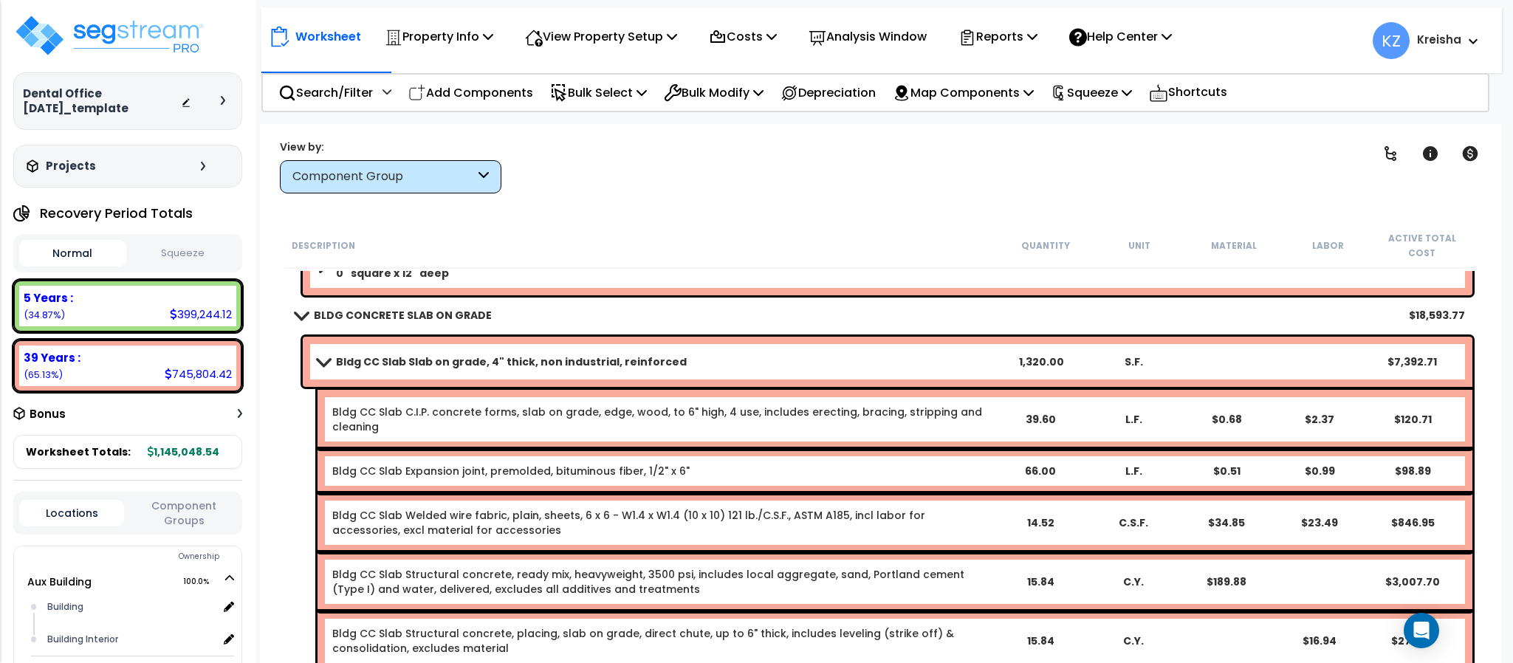
scroll to position [221, 0]
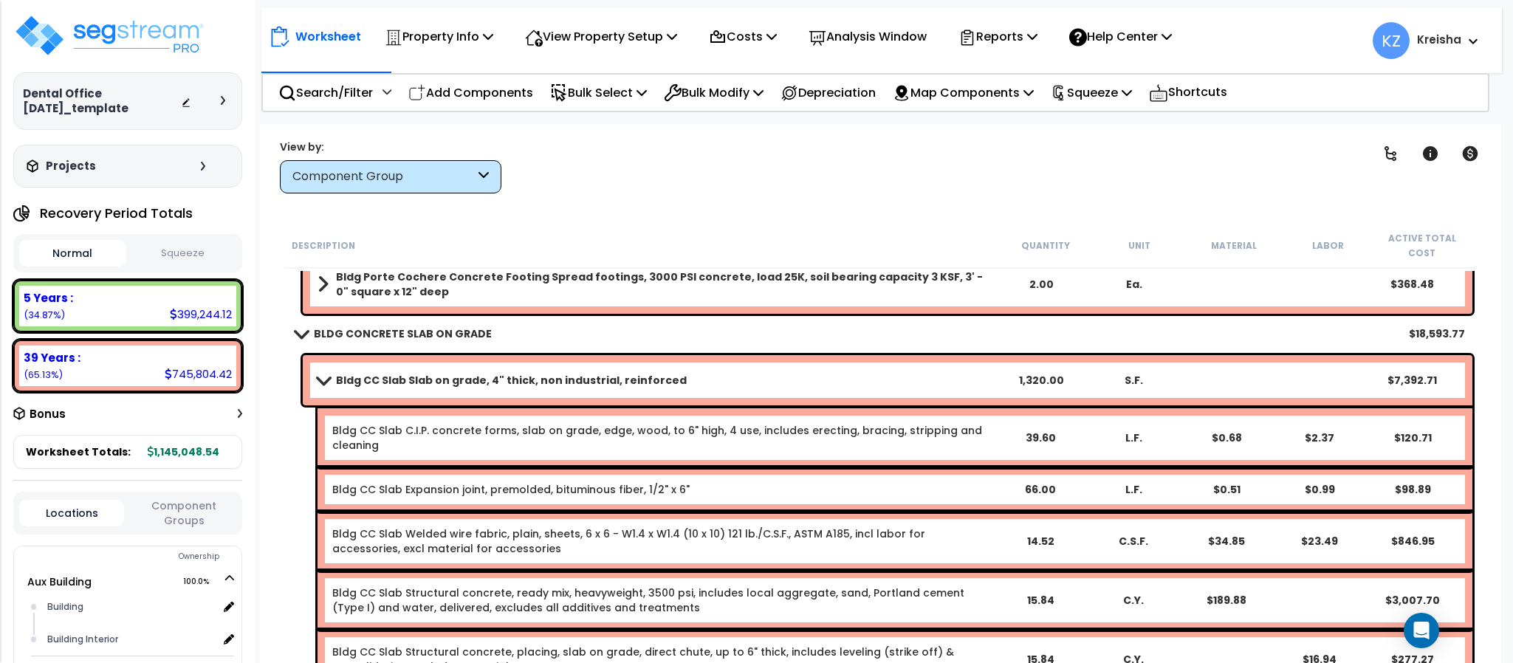
click at [456, 375] on div "Bldg CC Slab Slab on grade, 4" thick, non industrial, reinforced 1,320.00 S.F. …" at bounding box center [887, 380] width 1169 height 50
click at [450, 377] on div "Bldg CC Slab Slab on grade, 4" thick, non industrial, reinforced 1,320.00 S.F. …" at bounding box center [887, 380] width 1169 height 50
click at [463, 373] on b "Bldg CC Slab Slab on grade, 4" thick, non industrial, reinforced" at bounding box center [511, 380] width 351 height 15
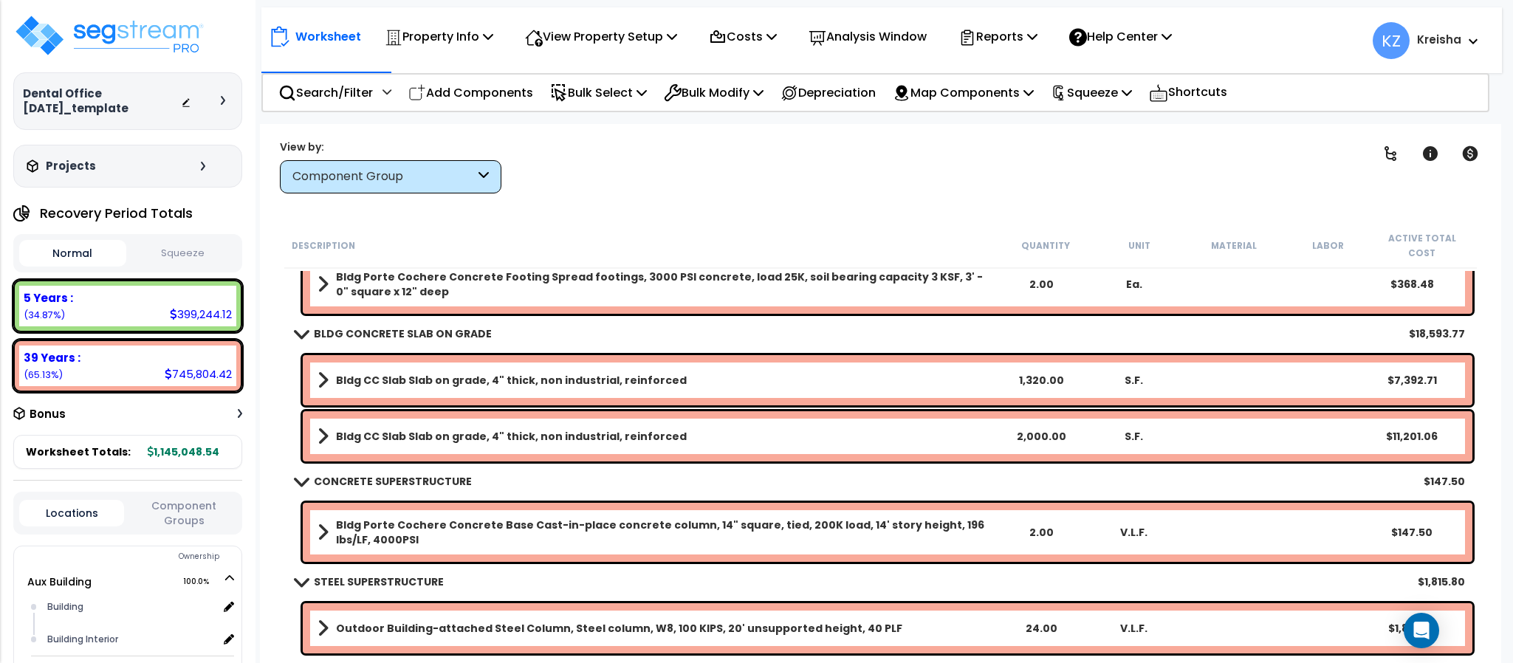
click at [450, 429] on b "Bldg CC Slab Slab on grade, 4" thick, non industrial, reinforced" at bounding box center [511, 436] width 351 height 15
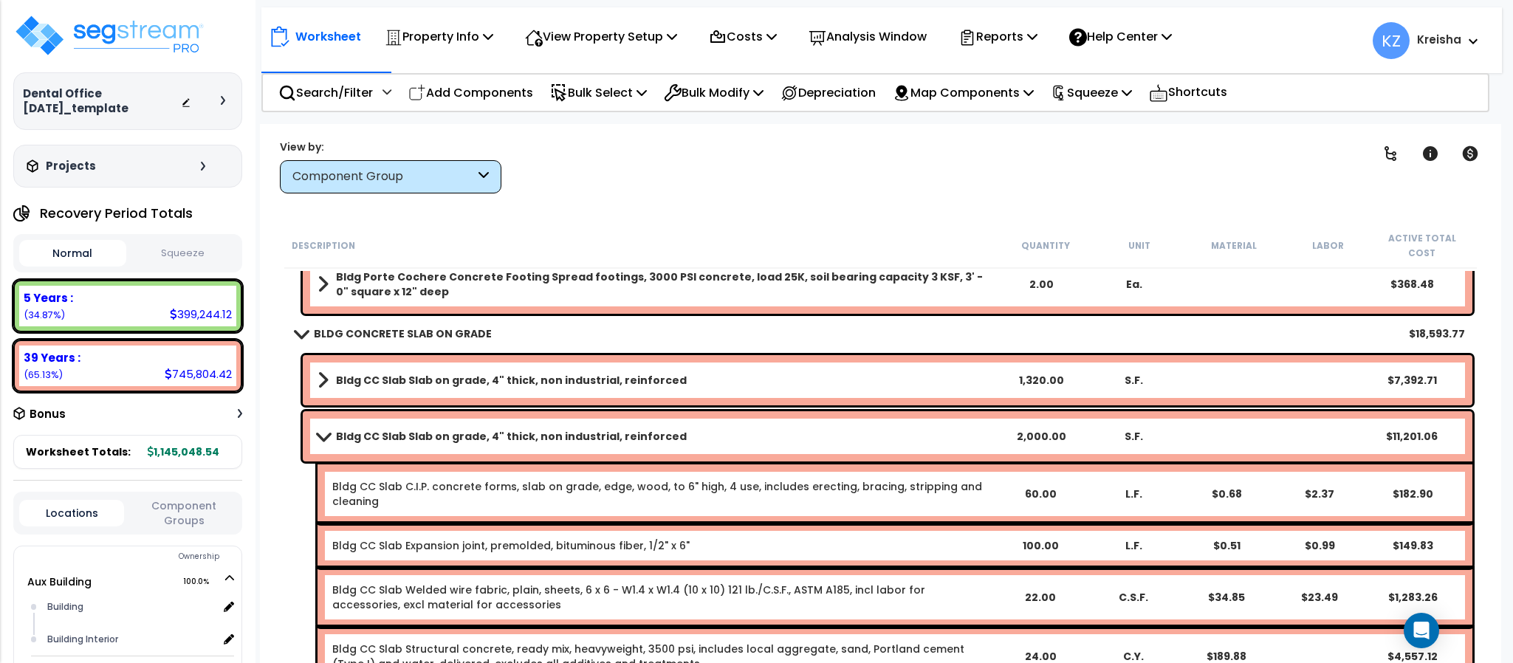
click at [450, 429] on b "Bldg CC Slab Slab on grade, 4" thick, non industrial, reinforced" at bounding box center [511, 436] width 351 height 15
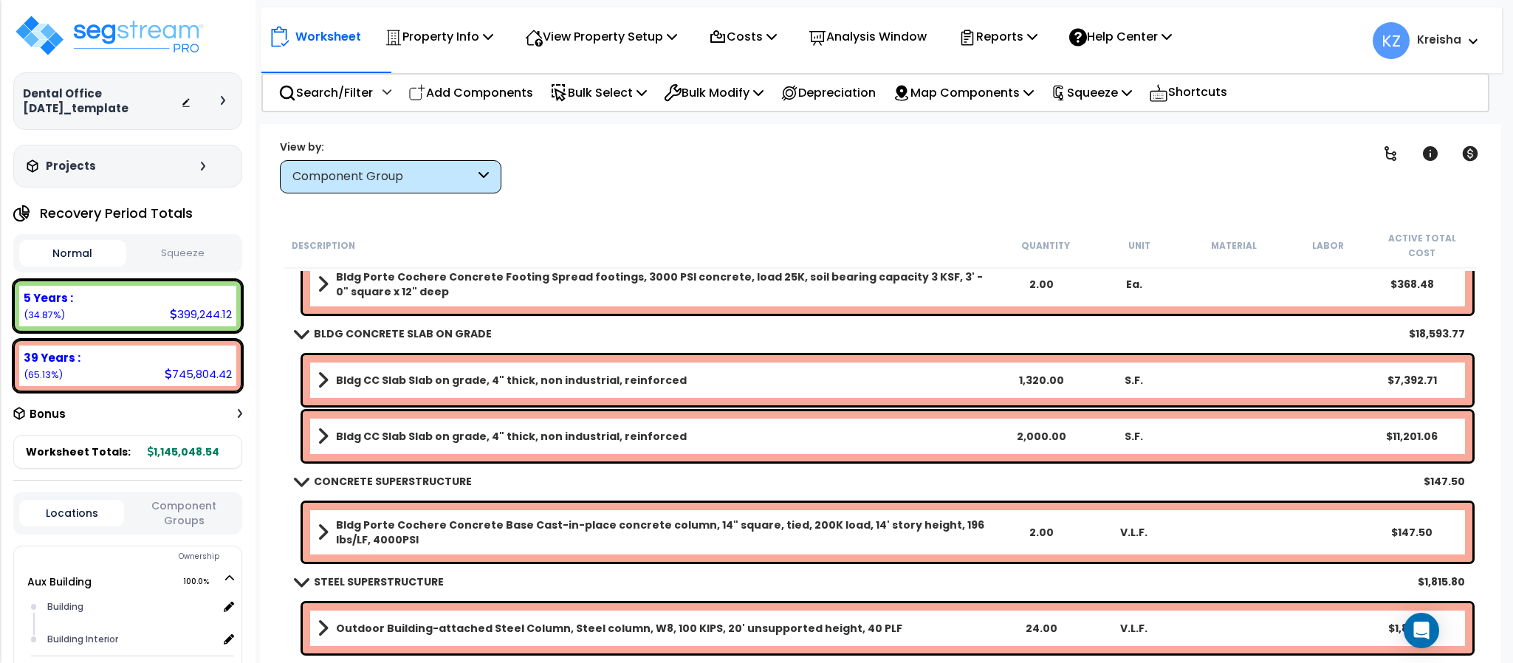
click at [443, 503] on div "Bldg Porte Cochere Concrete Base Cast-in-place concrete column, 14" square, tie…" at bounding box center [887, 532] width 1169 height 59
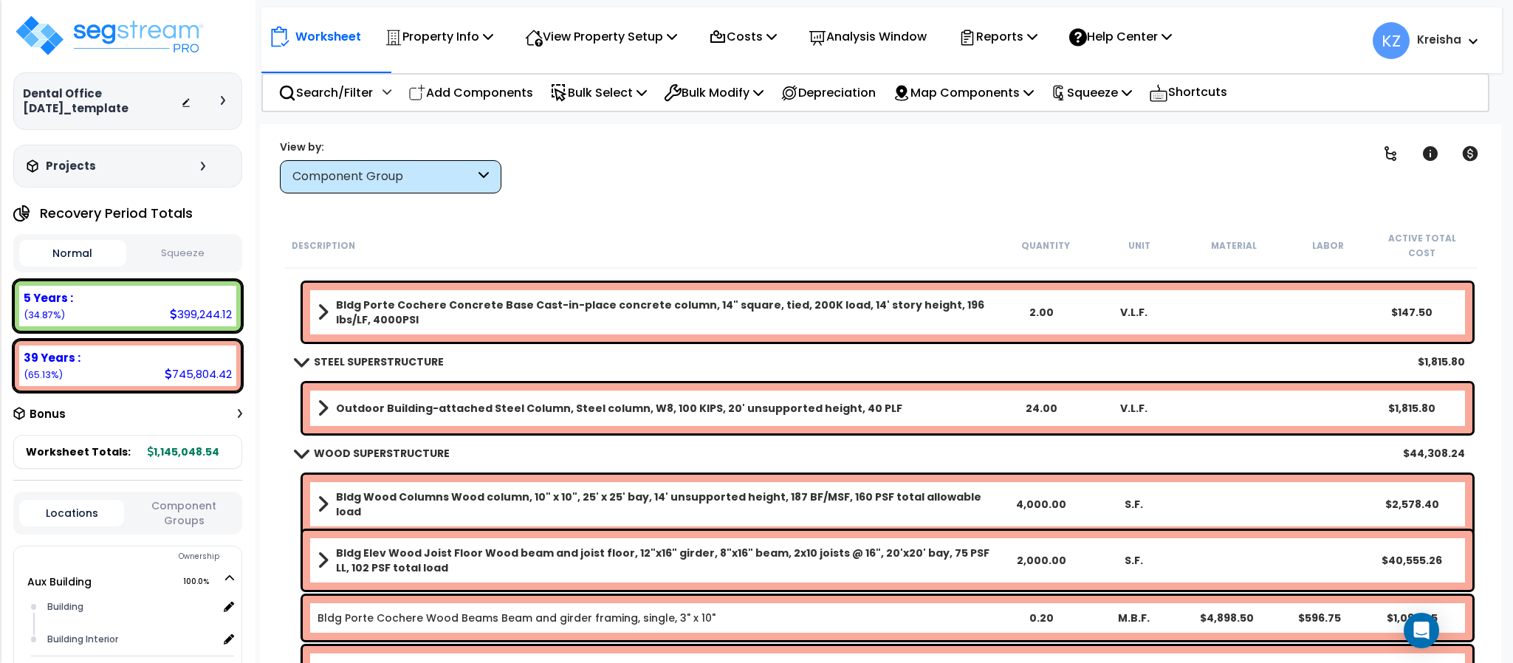
scroll to position [443, 0]
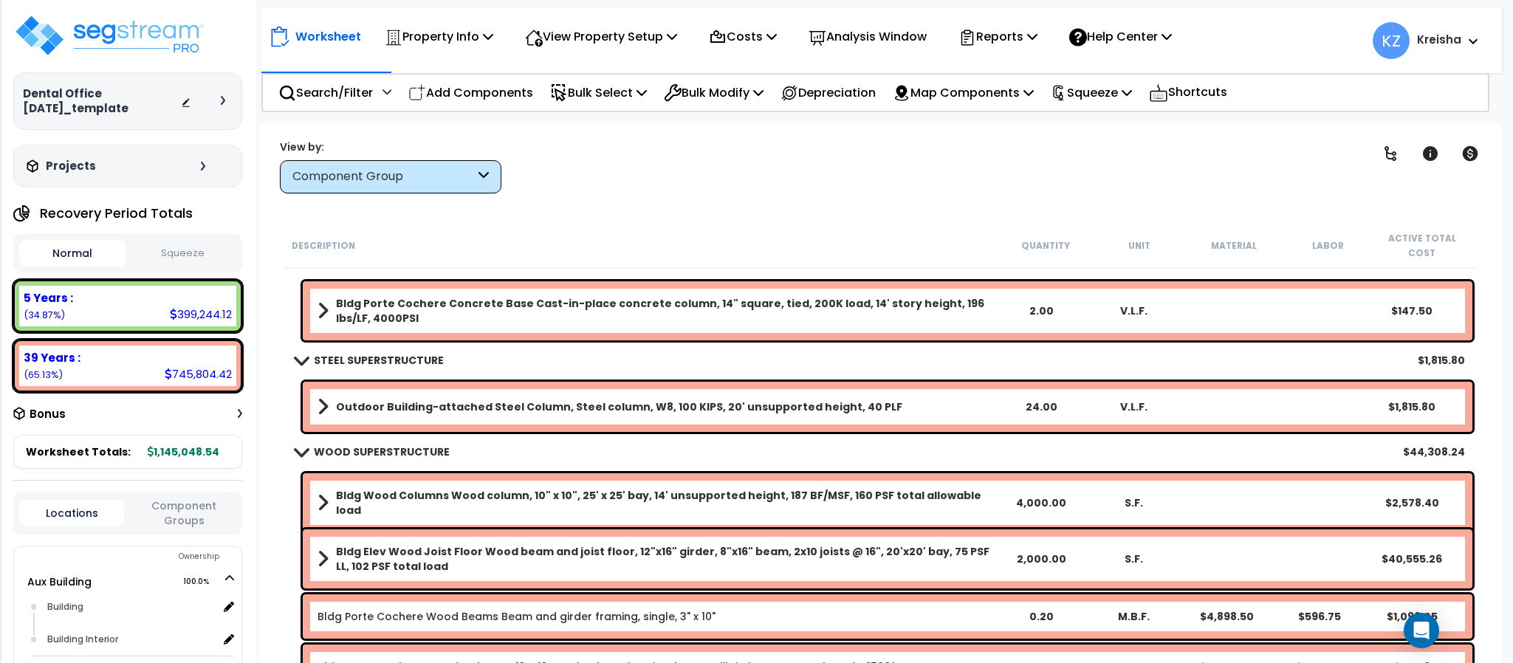
click at [290, 279] on div "Bldg Porte Cochere Concrete Base Cast-in-place concrete column, 14" square, tie…" at bounding box center [880, 311] width 1192 height 66
click at [343, 296] on b "Bldg Porte Cochere Concrete Base Cast-in-place concrete column, 14" square, tie…" at bounding box center [665, 311] width 659 height 30
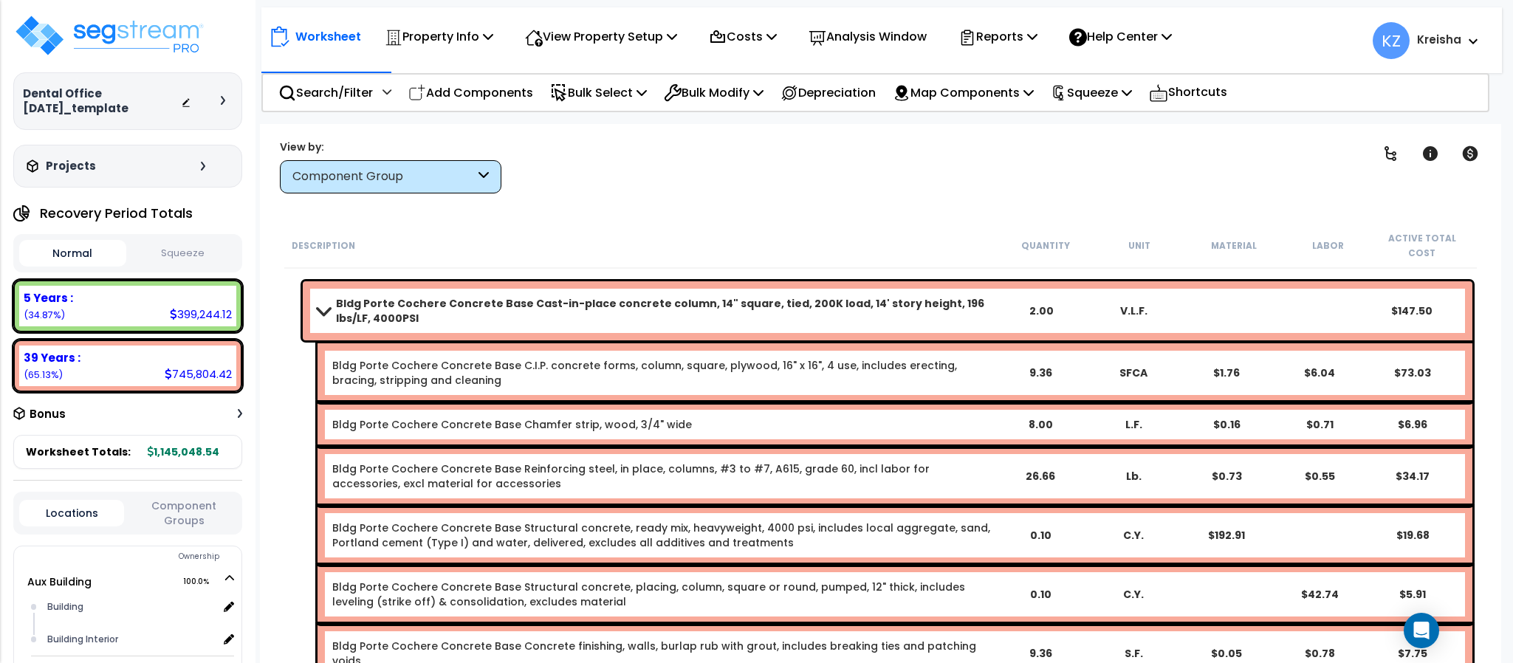
click at [377, 297] on b "Bldg Porte Cochere Concrete Base Cast-in-place concrete column, 14" square, tie…" at bounding box center [665, 311] width 659 height 30
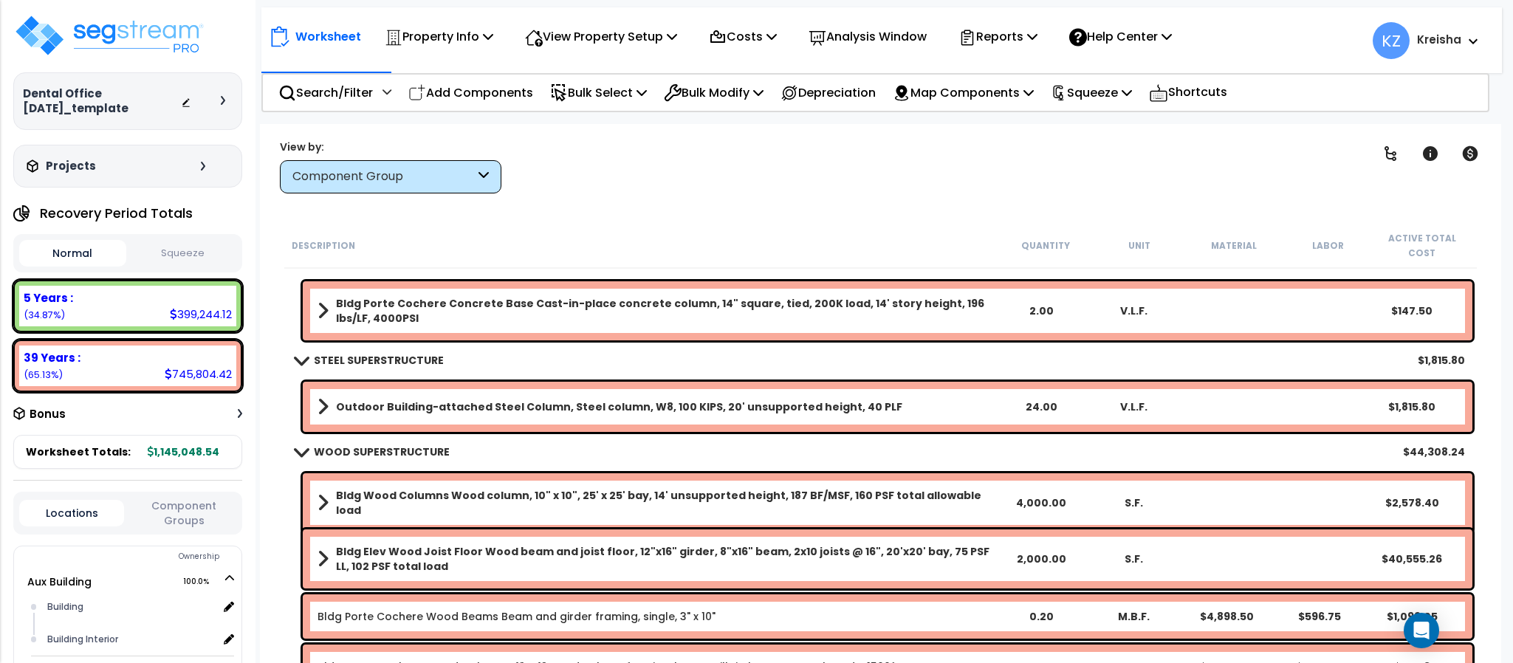
click at [392, 399] on link "Outdoor Building-attached Steel Column, Steel column, W8, 100 KIPS, 20' unsuppo…" at bounding box center [655, 406] width 677 height 21
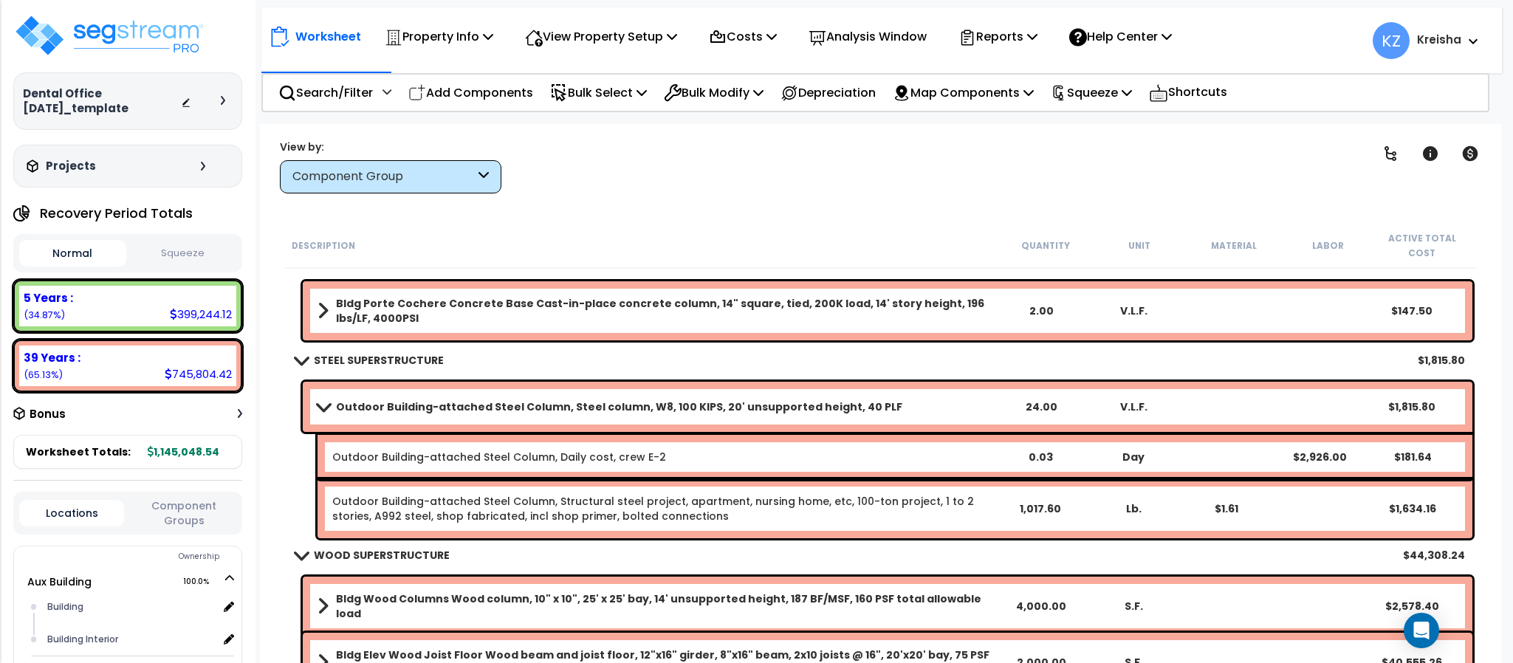
click at [392, 403] on div "Outdoor Building-attached Steel Column, Steel column, W8, 100 KIPS, 20' unsuppo…" at bounding box center [887, 407] width 1169 height 50
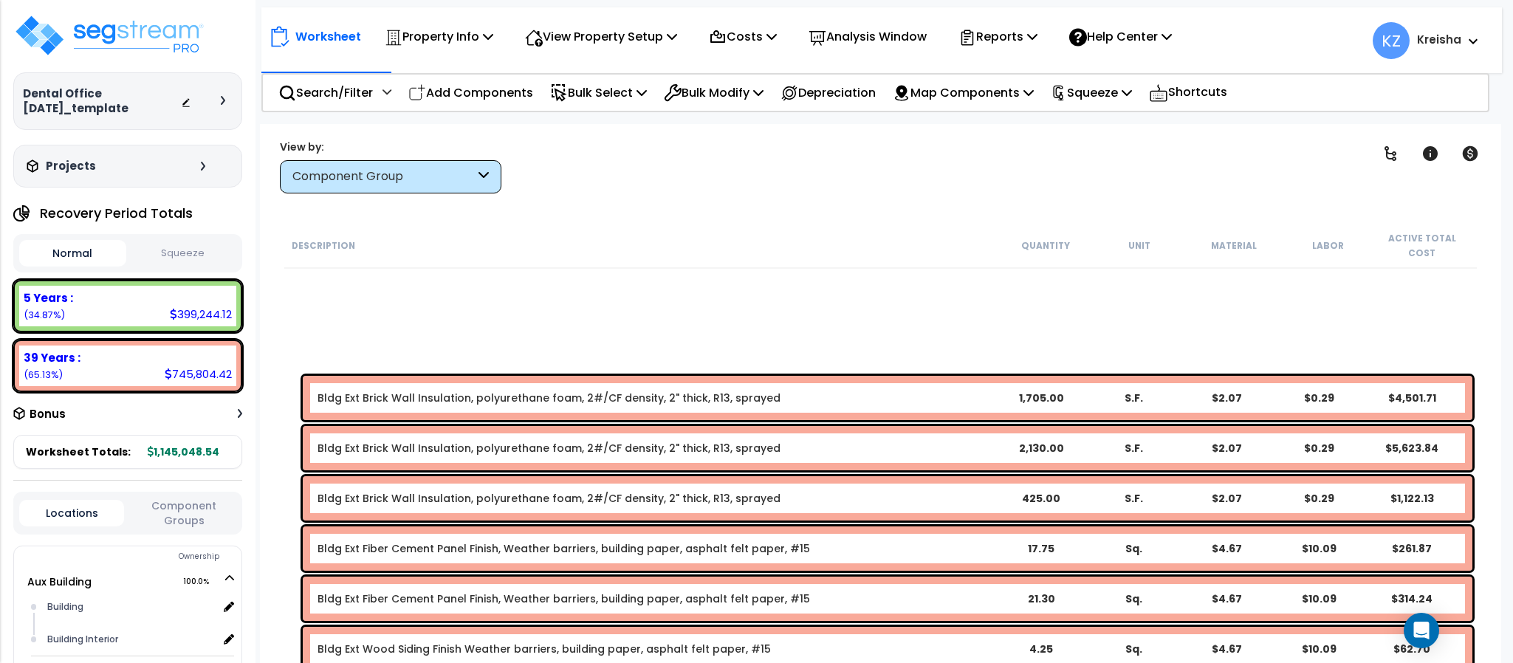
scroll to position [2215, 0]
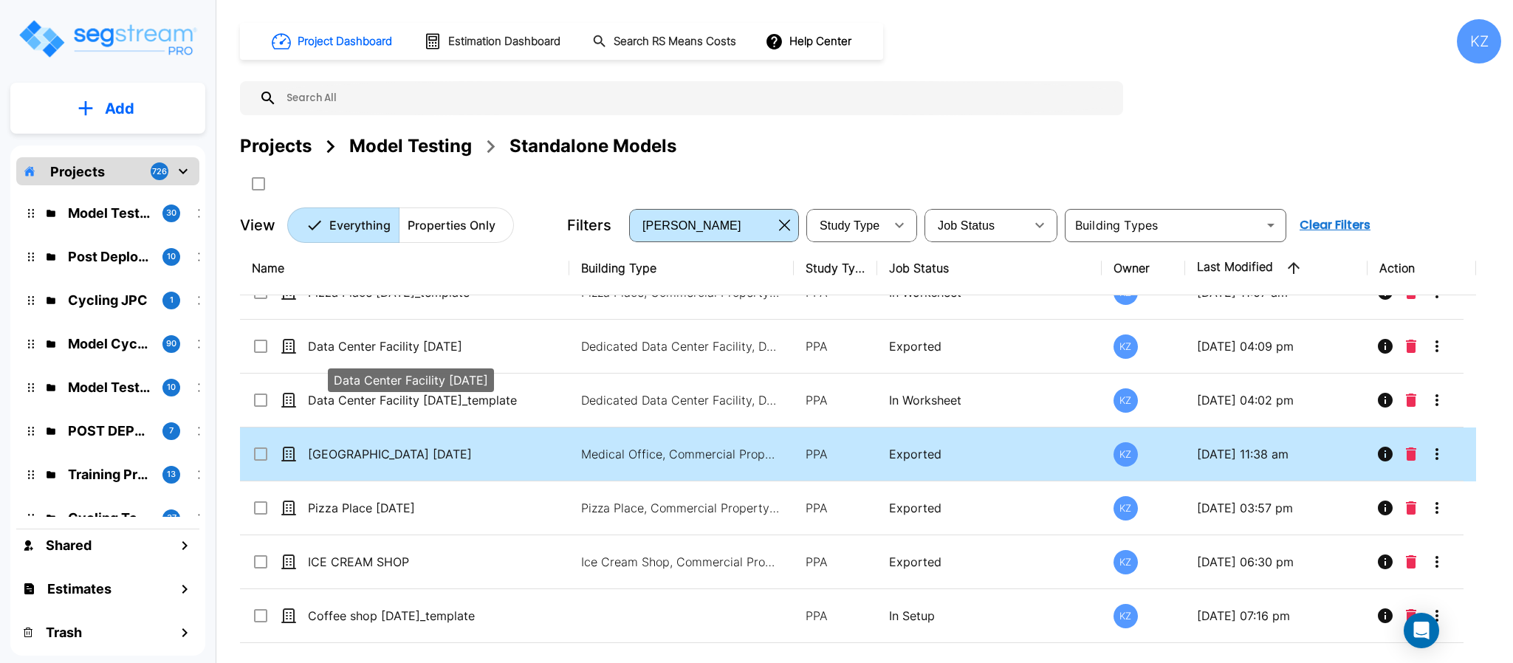
scroll to position [443, 0]
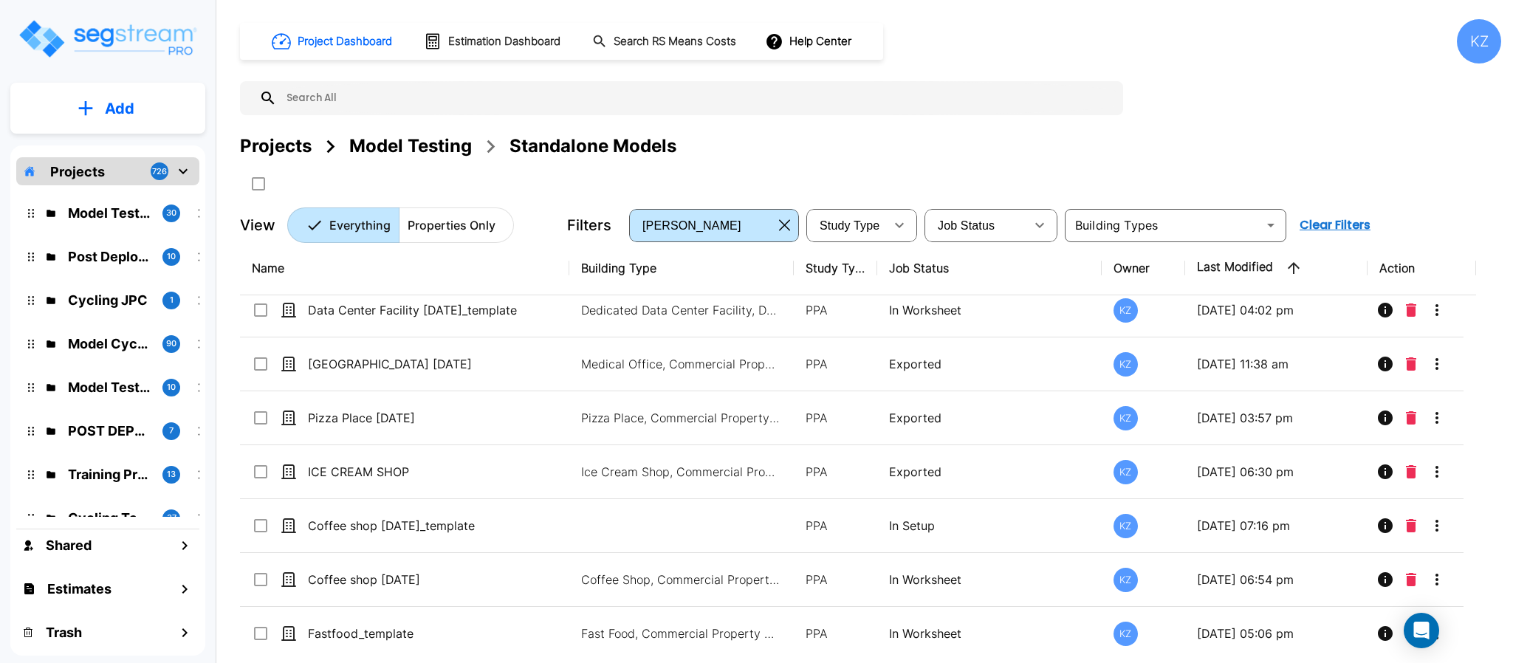
click at [1197, 120] on div "Project Dashboard Estimation Dashboard Search RS Means Costs Help Center KZ Pro…" at bounding box center [870, 131] width 1261 height 224
click at [1175, 106] on div "Project Dashboard Estimation Dashboard Search RS Means Costs Help Center KZ Pro…" at bounding box center [870, 131] width 1261 height 224
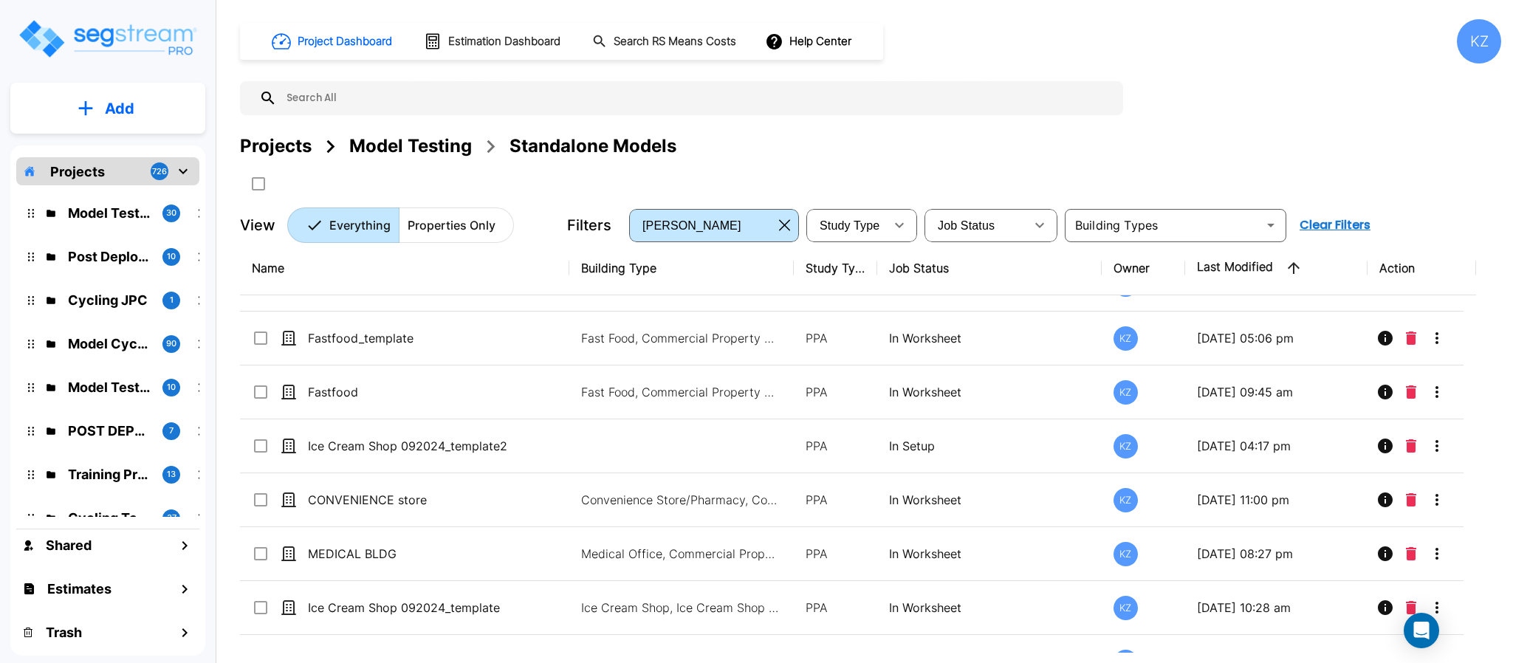
scroll to position [811, 0]
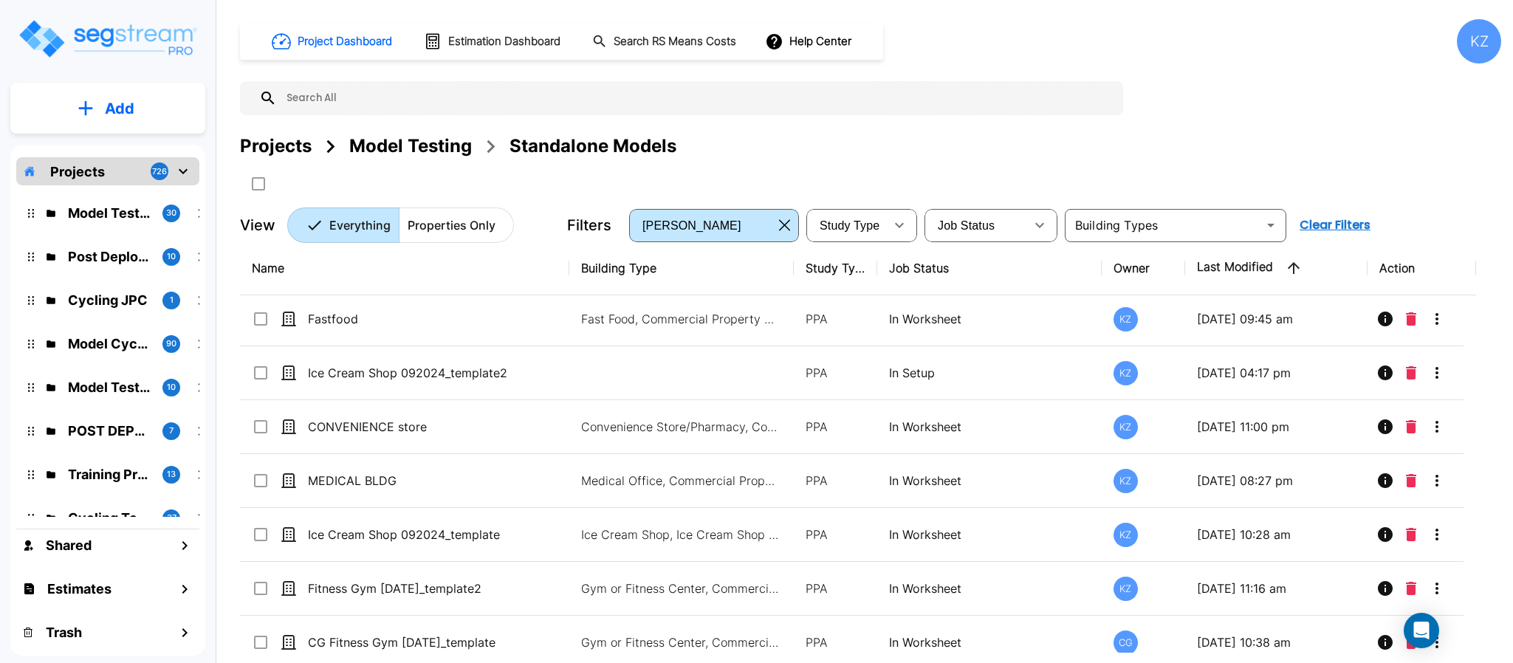
click at [458, 476] on td "MEDICAL BLDG" at bounding box center [404, 481] width 329 height 54
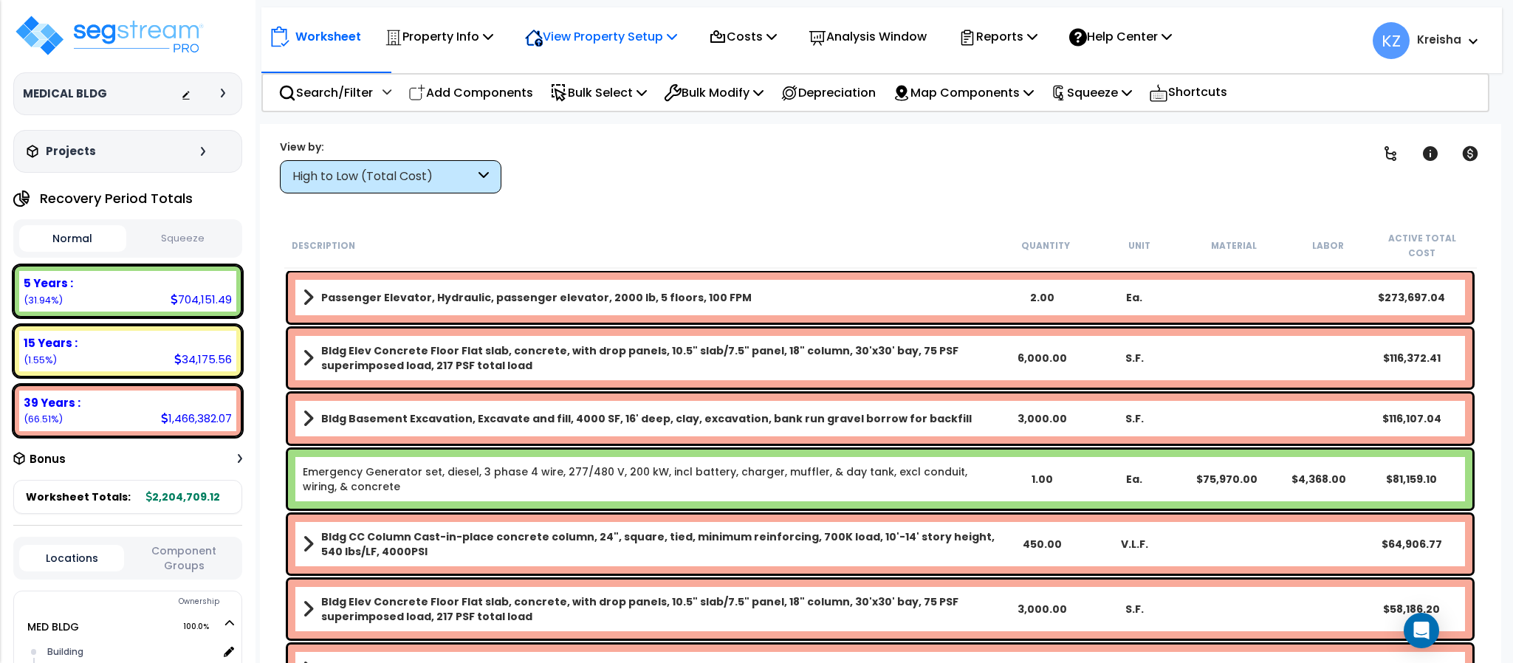
click at [493, 23] on div "View Property Setup" at bounding box center [439, 36] width 109 height 35
click at [578, 105] on link "View Questionnaire" at bounding box center [591, 101] width 146 height 30
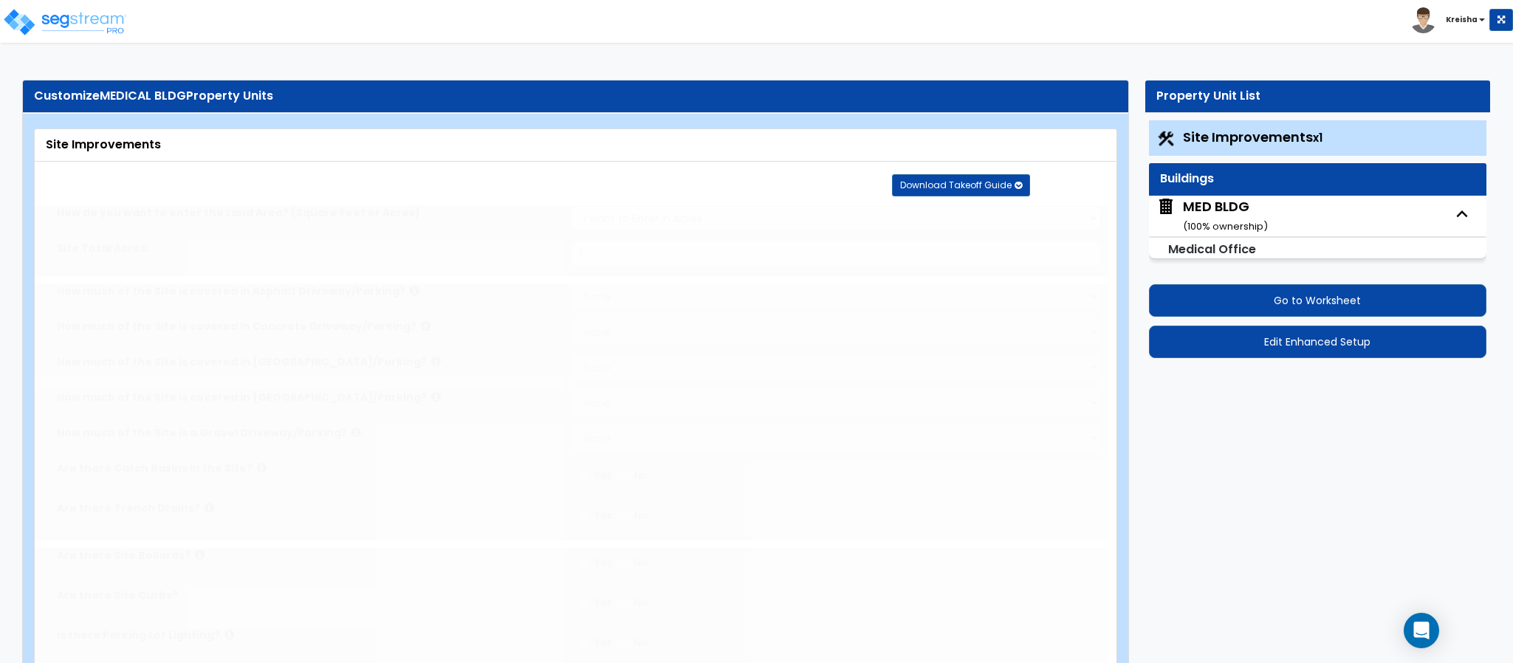
type input "1"
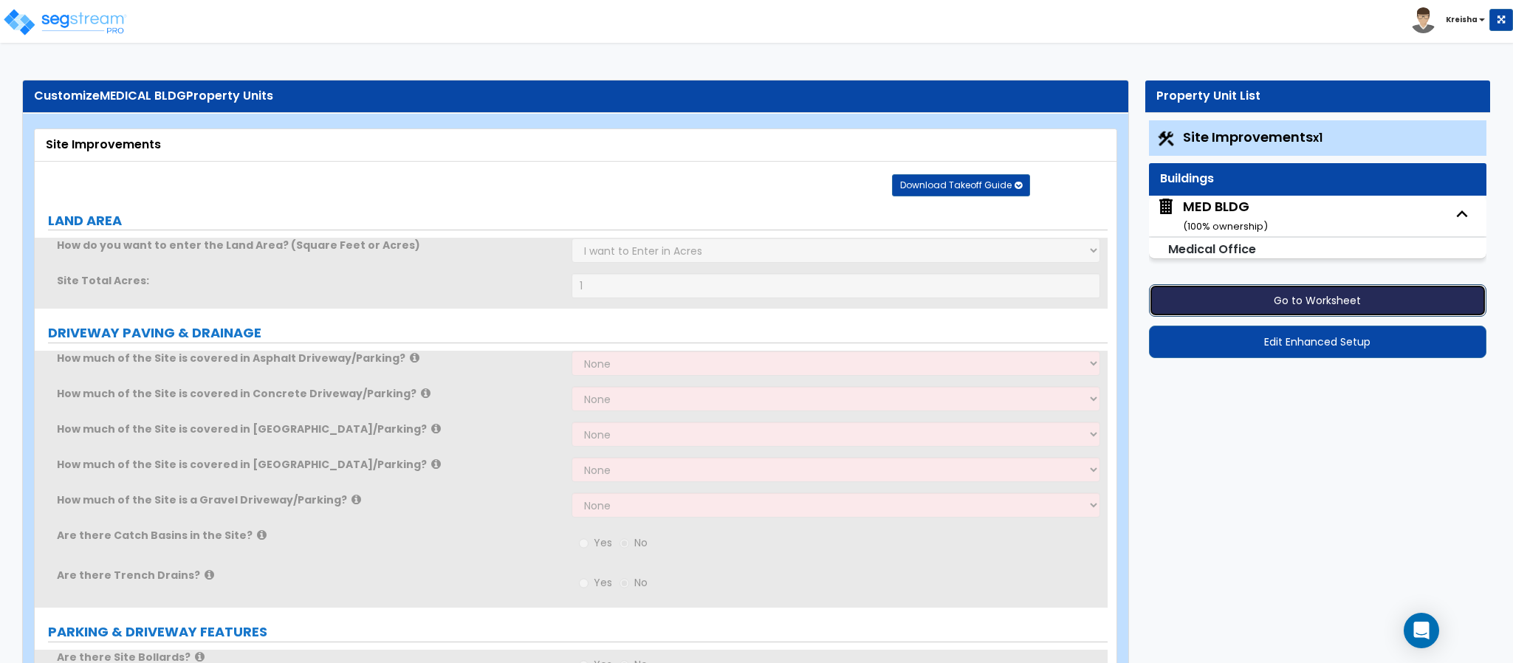
click at [1219, 291] on button "Go to Worksheet" at bounding box center [1317, 300] width 337 height 32
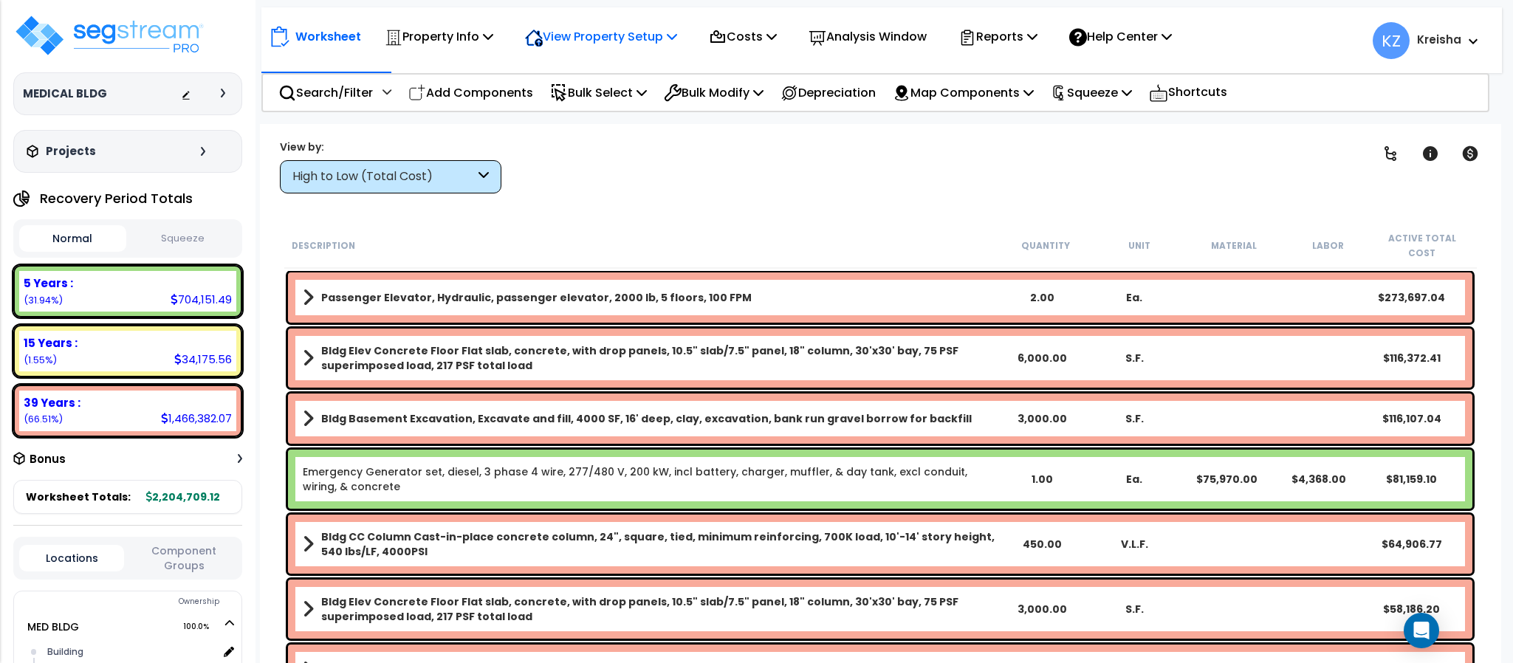
click at [493, 44] on p "View Property Setup" at bounding box center [439, 37] width 109 height 20
click at [576, 102] on link "View Questionnaire" at bounding box center [591, 101] width 146 height 30
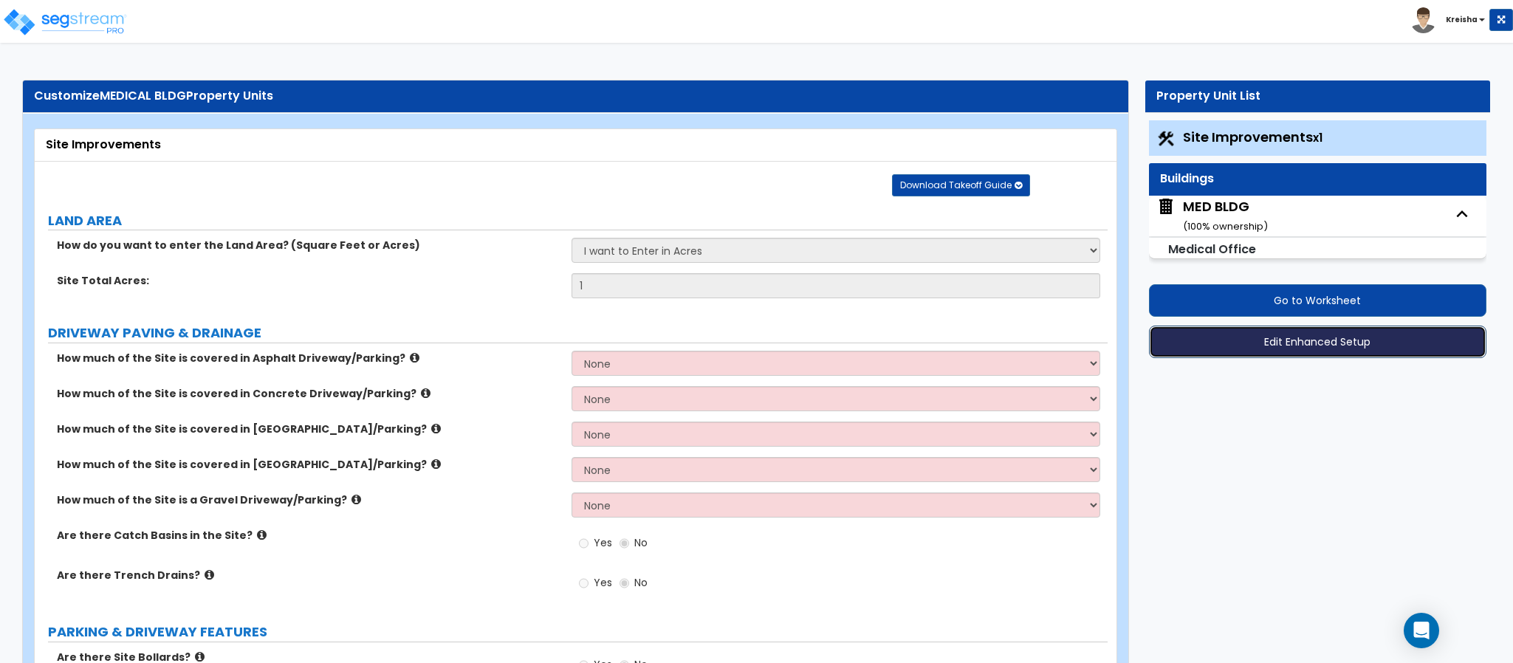
click at [1316, 346] on button "Edit Enhanced Setup" at bounding box center [1317, 342] width 337 height 32
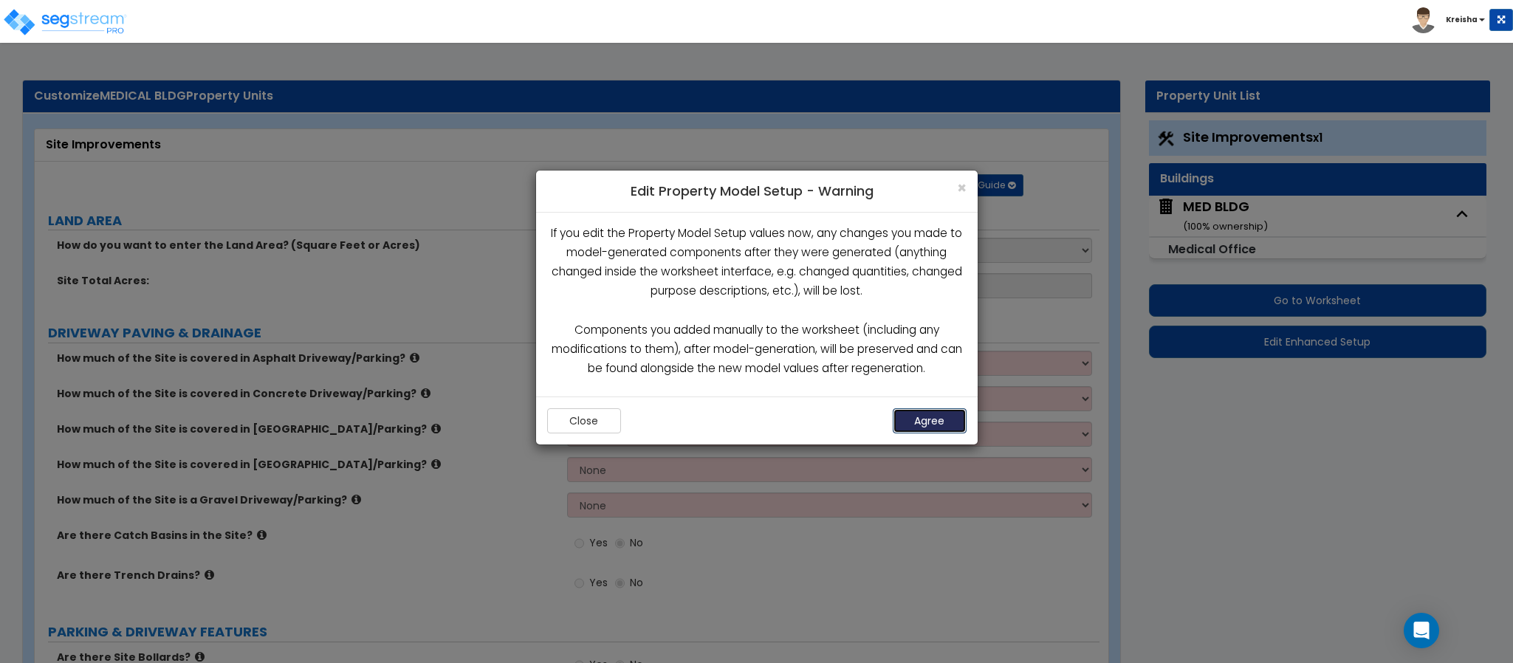
click at [942, 425] on button "Agree" at bounding box center [930, 420] width 74 height 25
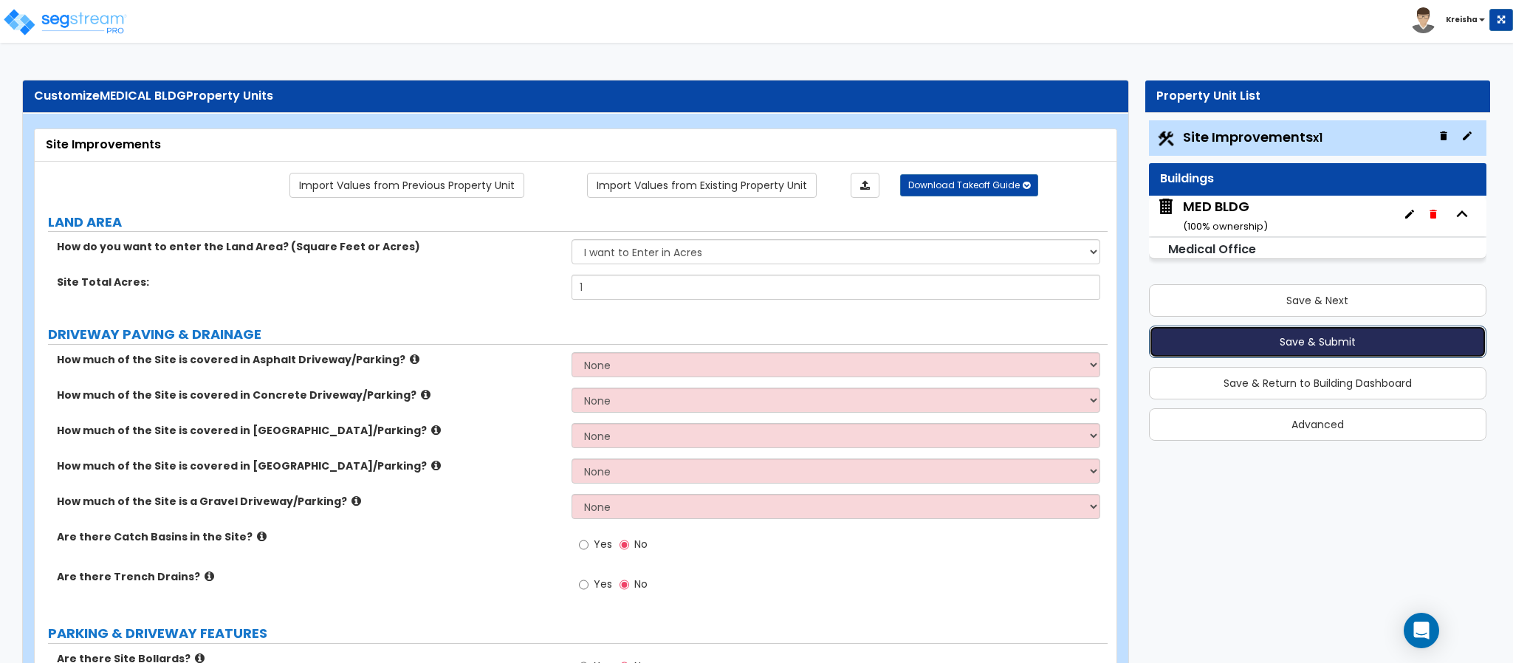
click at [1179, 337] on button "Save & Submit" at bounding box center [1317, 342] width 337 height 32
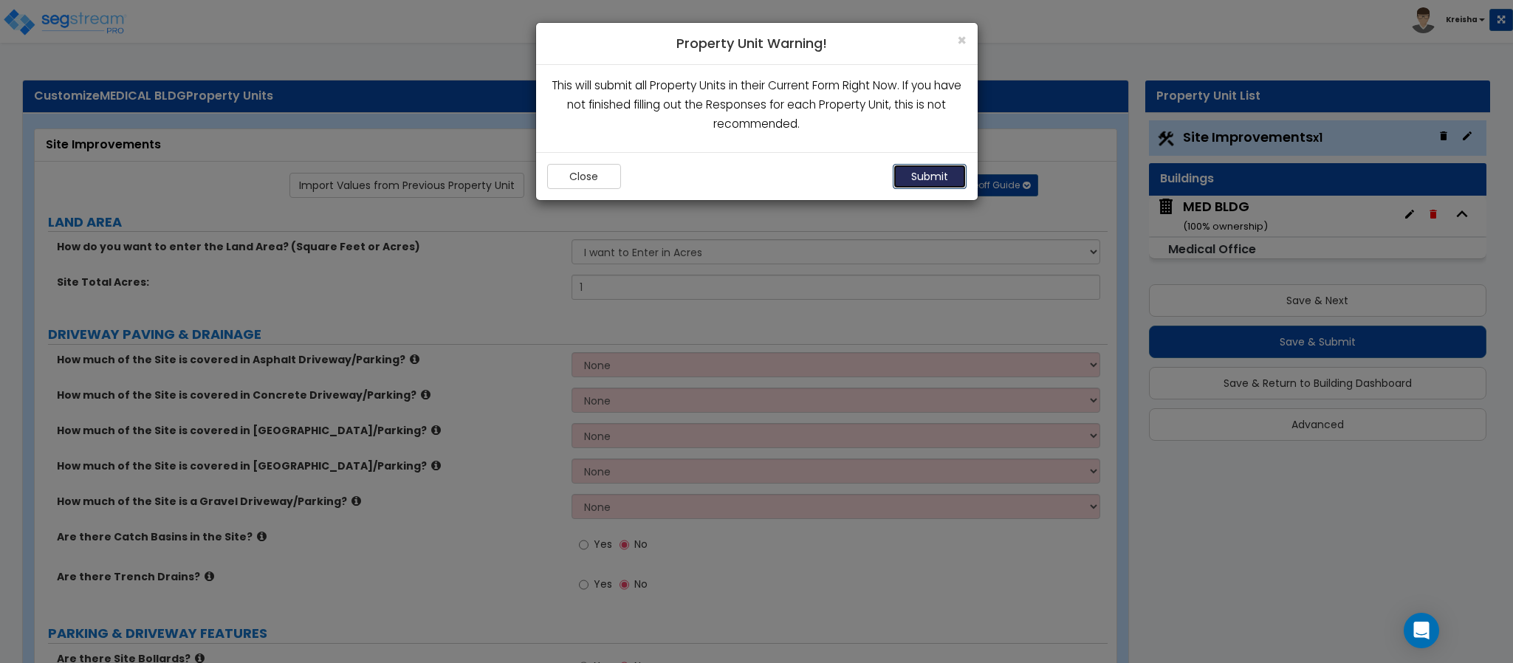
click at [922, 177] on button "Submit" at bounding box center [930, 176] width 74 height 25
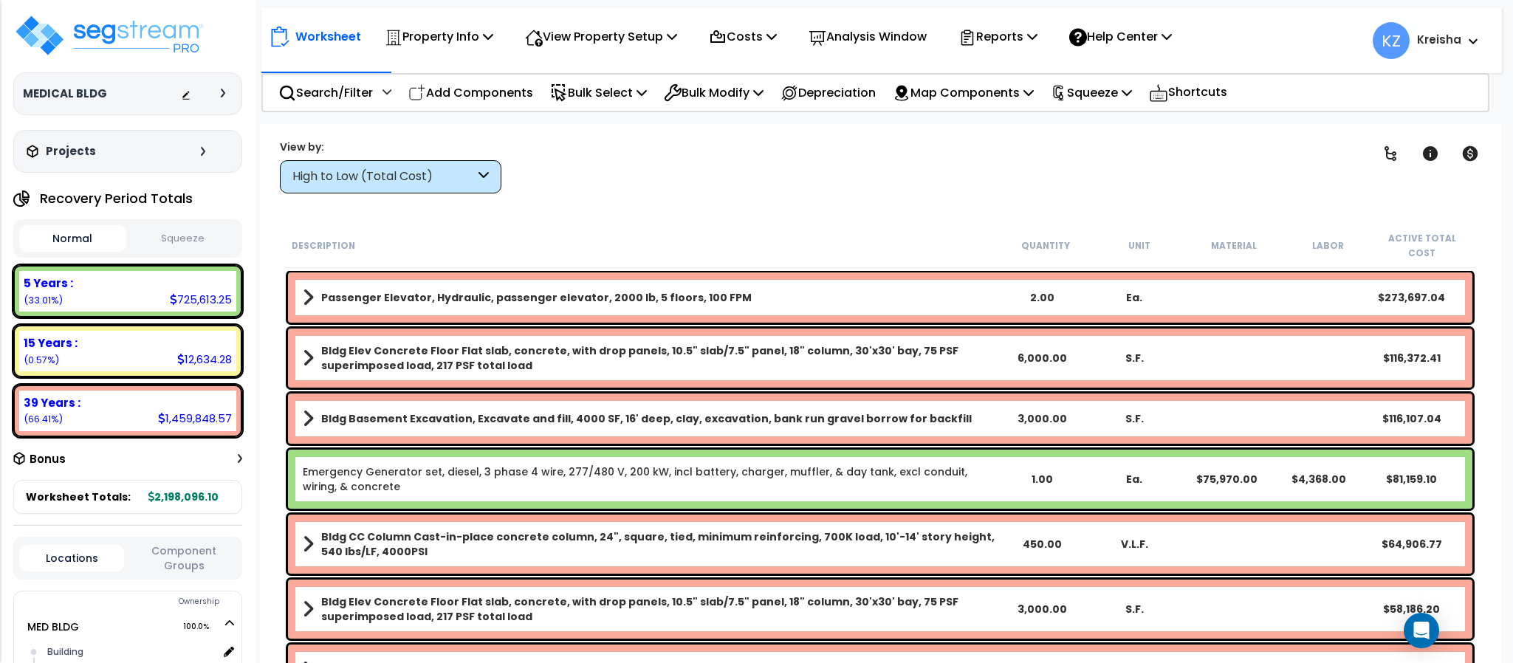
click at [463, 189] on div "High to Low (Total Cost)" at bounding box center [390, 176] width 221 height 33
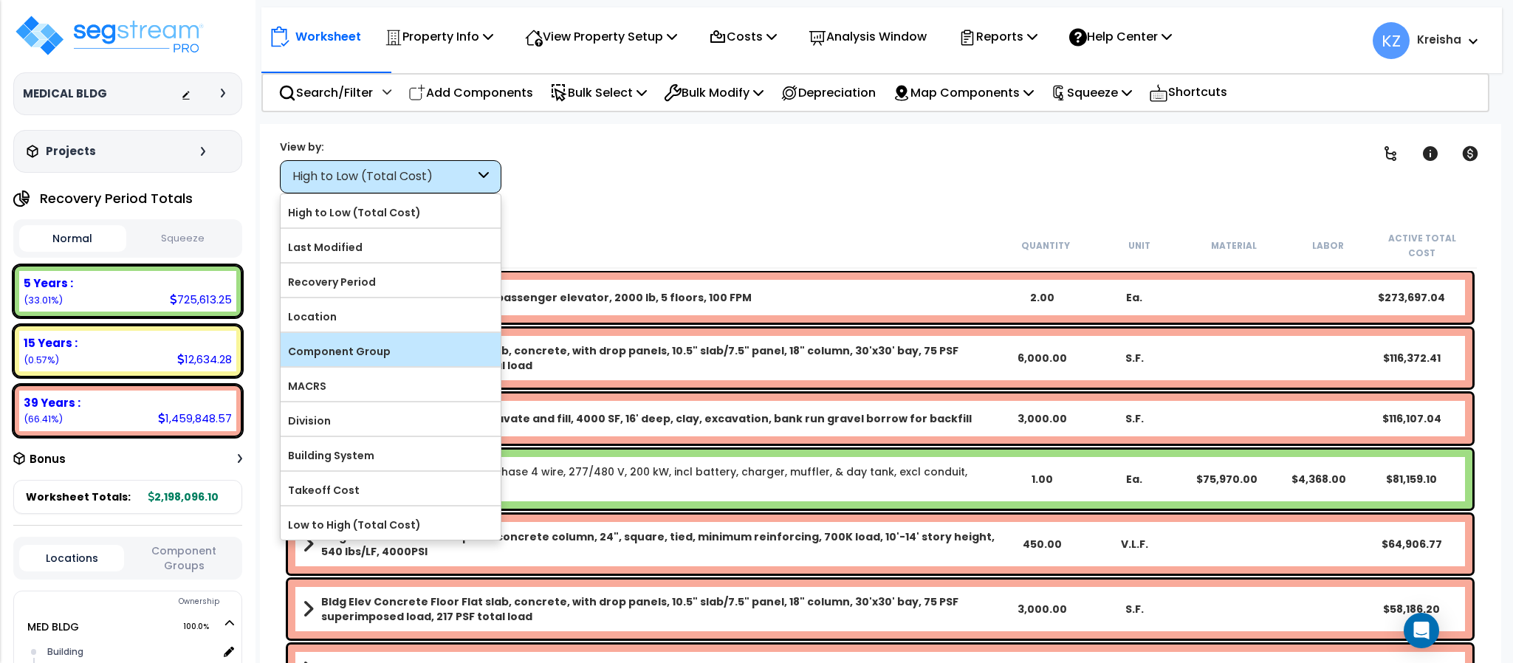
click at [375, 366] on div "Component Group" at bounding box center [391, 349] width 220 height 33
click at [379, 353] on label "Component Group" at bounding box center [391, 351] width 220 height 22
click at [0, 0] on input "Component Group" at bounding box center [0, 0] width 0 height 0
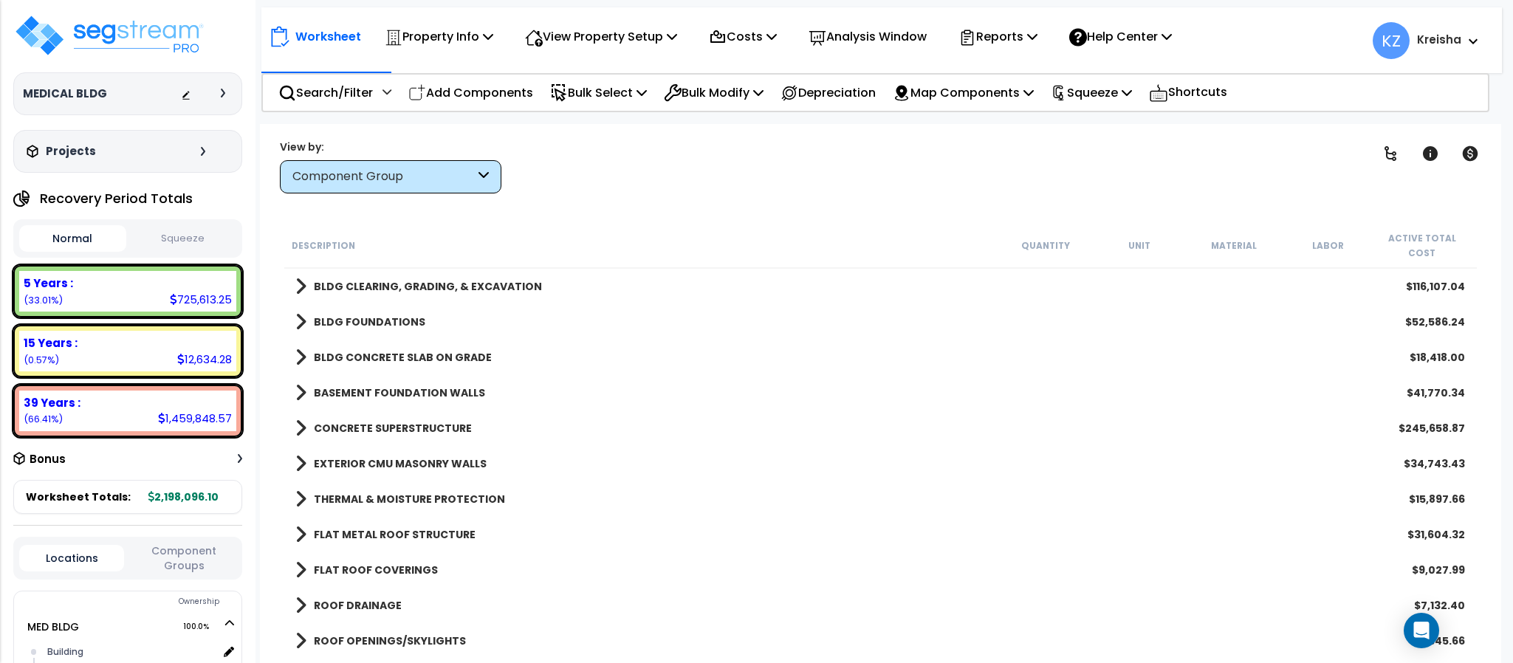
click at [503, 279] on link "BLDG CLEARING, GRADING, & EXCAVATION" at bounding box center [418, 286] width 247 height 21
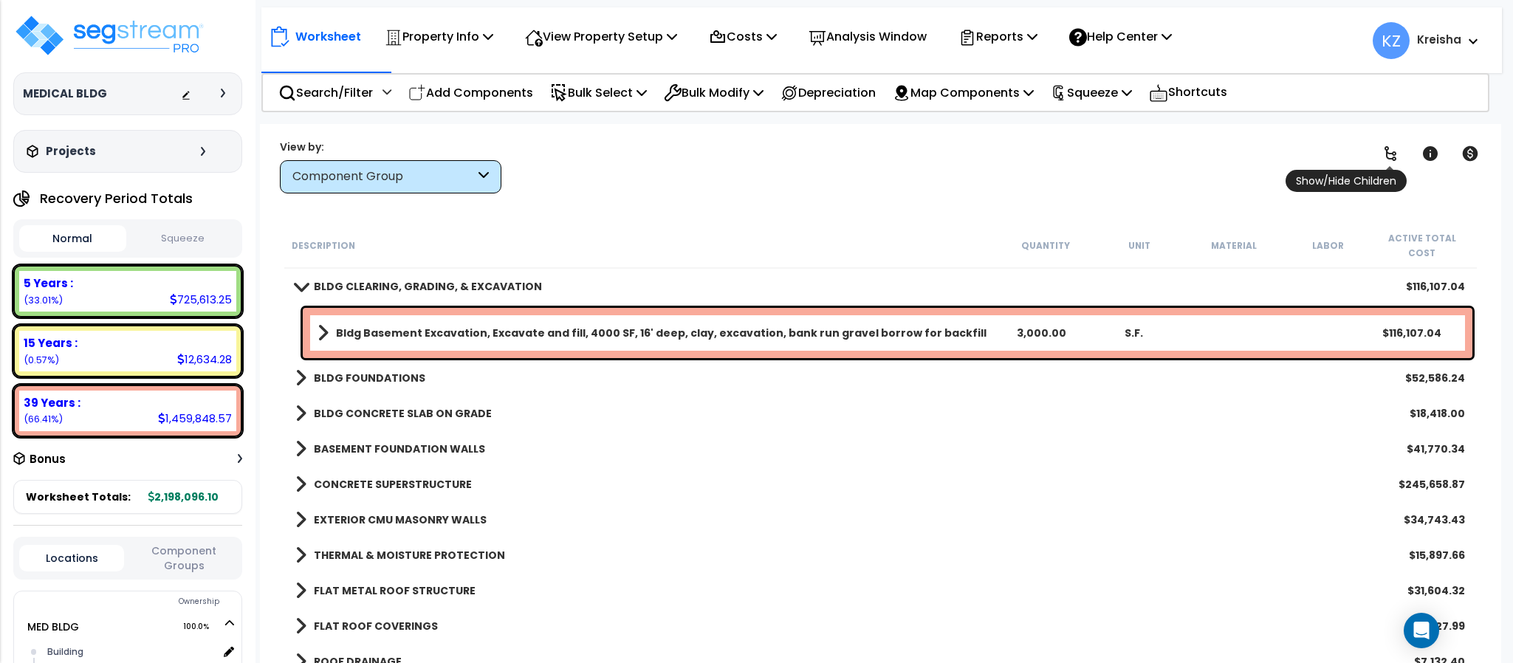
click at [1394, 146] on icon at bounding box center [1390, 154] width 18 height 18
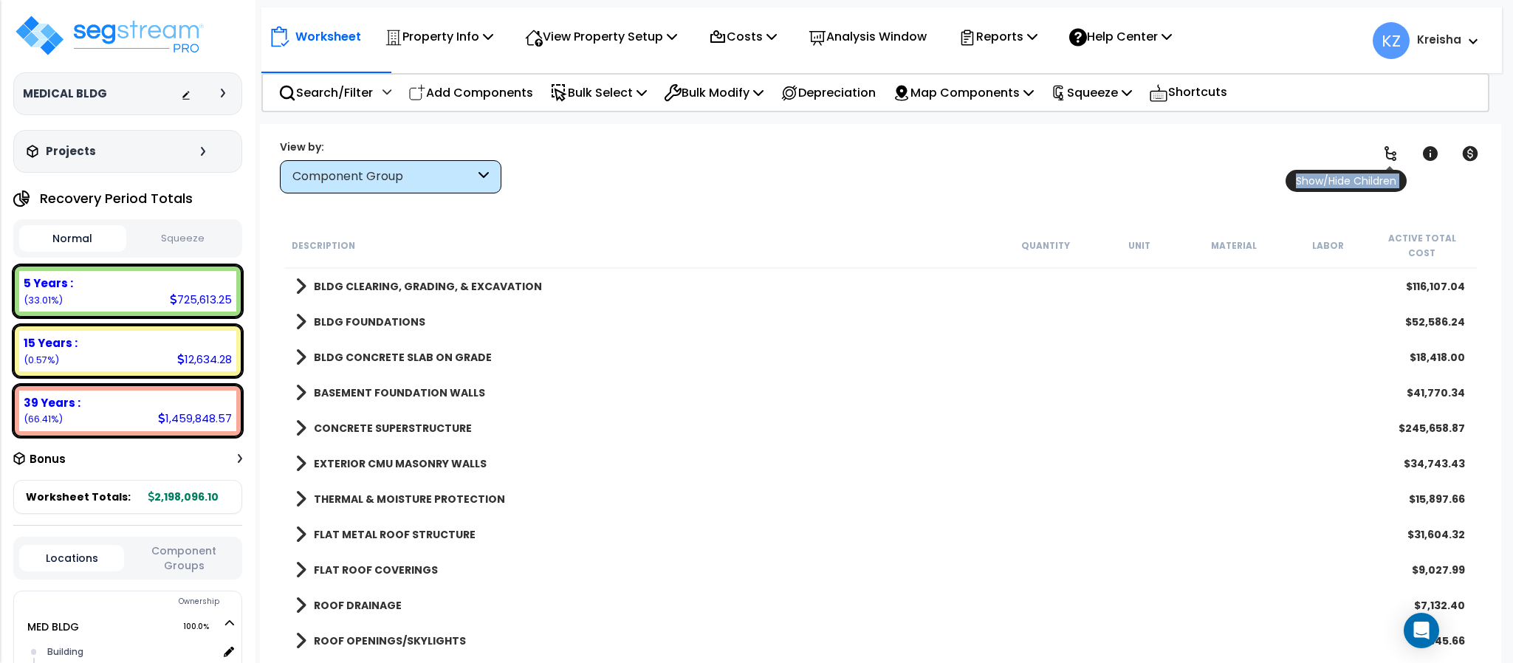
click at [1394, 146] on icon at bounding box center [1390, 154] width 18 height 18
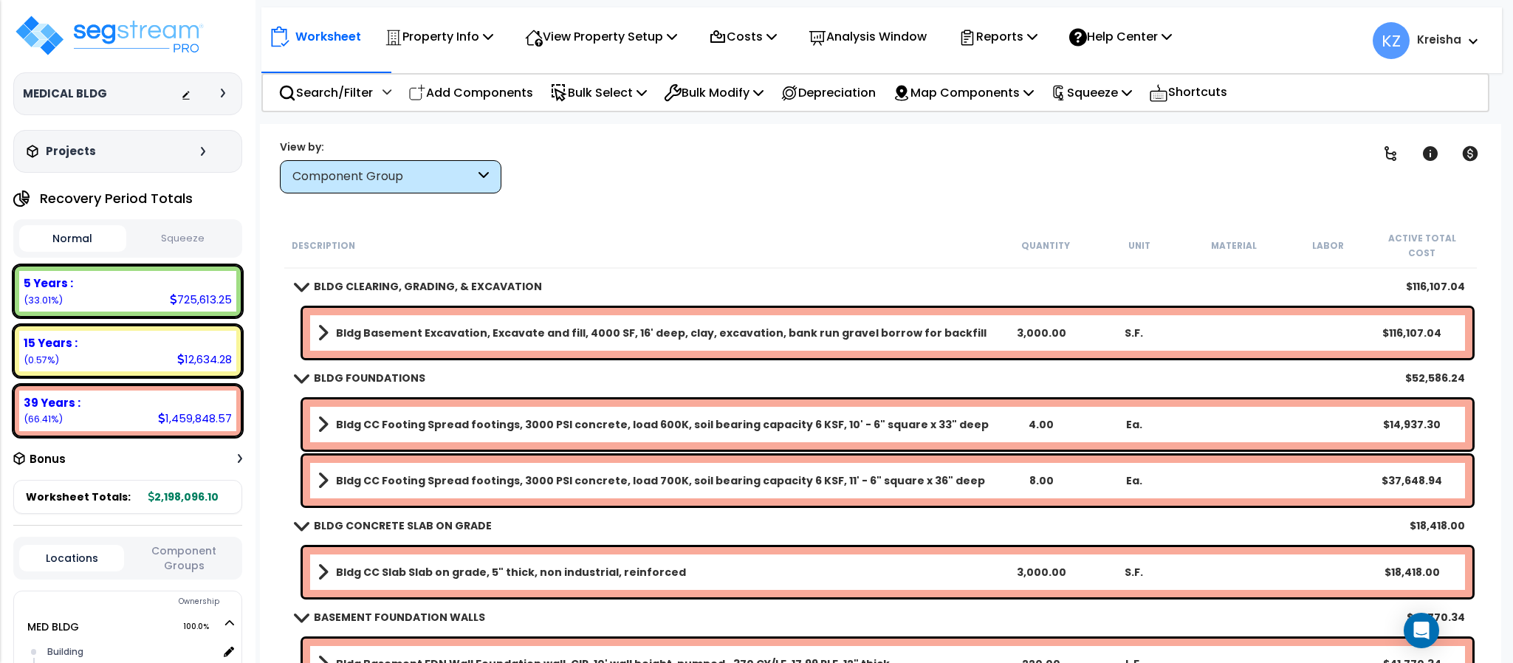
click at [777, 326] on b "Bldg Basement Excavation, Excavate and fill, 4000 SF, 16' deep, clay, excavatio…" at bounding box center [661, 333] width 650 height 15
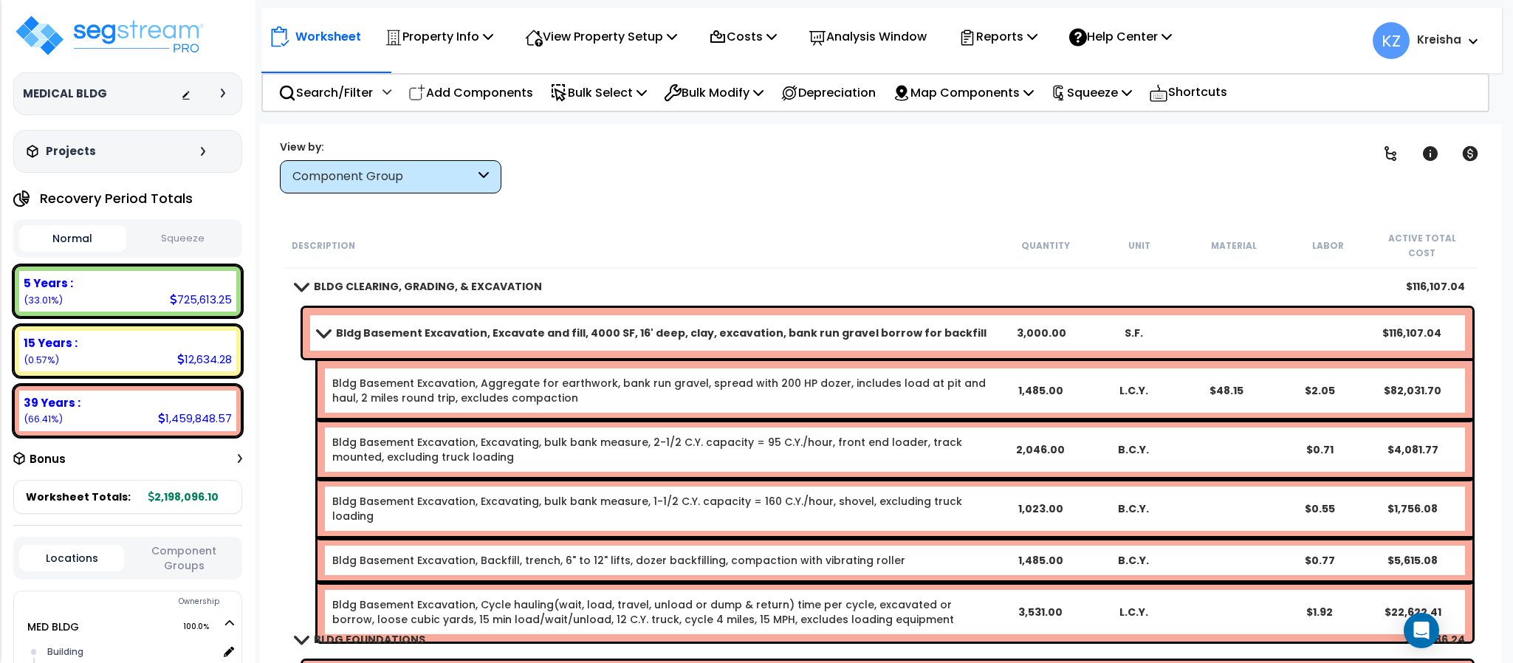
click at [736, 308] on div "Bldg Basement Excavation, Excavate and fill, 4000 SF, 16' deep, clay, excavatio…" at bounding box center [887, 333] width 1169 height 50
click at [714, 326] on link "Bldg Basement Excavation, Excavate and fill, 4000 SF, 16' deep, clay, excavatio…" at bounding box center [655, 333] width 677 height 21
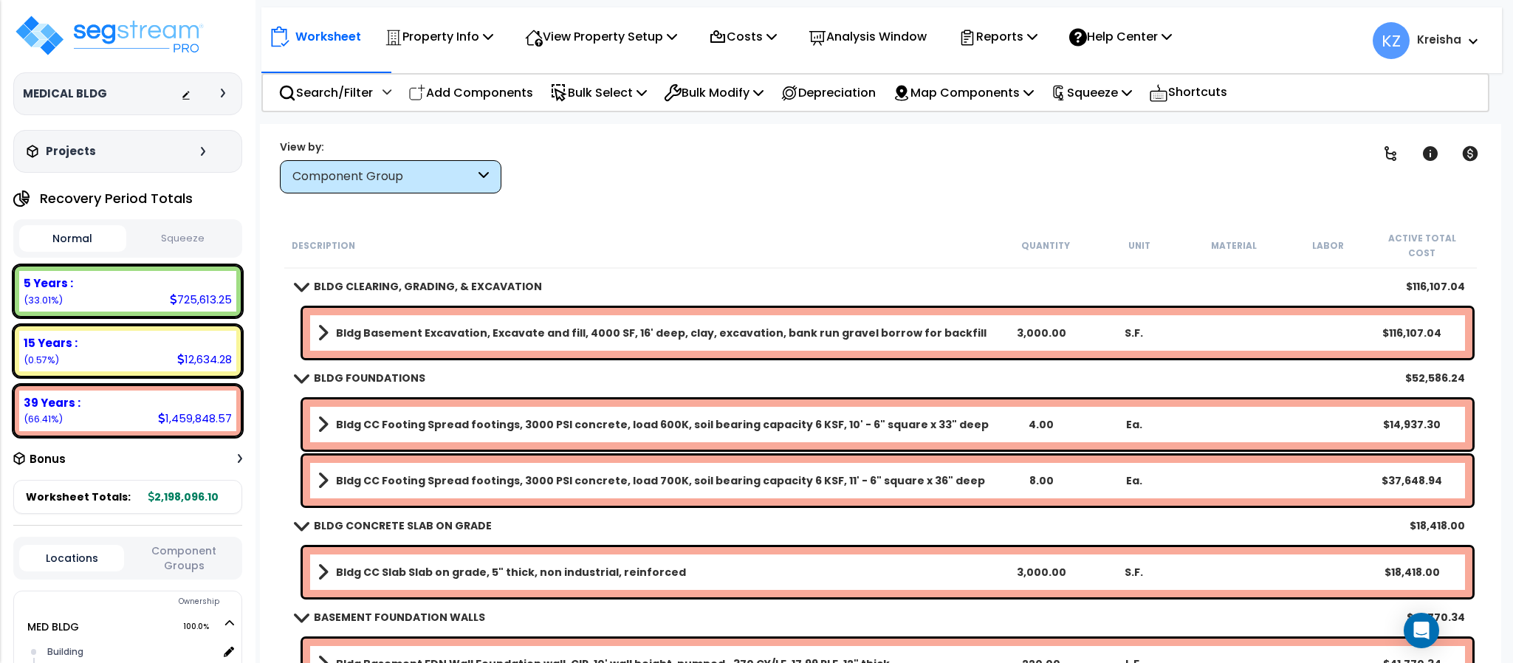
click at [682, 414] on link "Bldg CC Footing Spread footings, 3000 PSI concrete, load 600K, soil bearing cap…" at bounding box center [655, 424] width 677 height 21
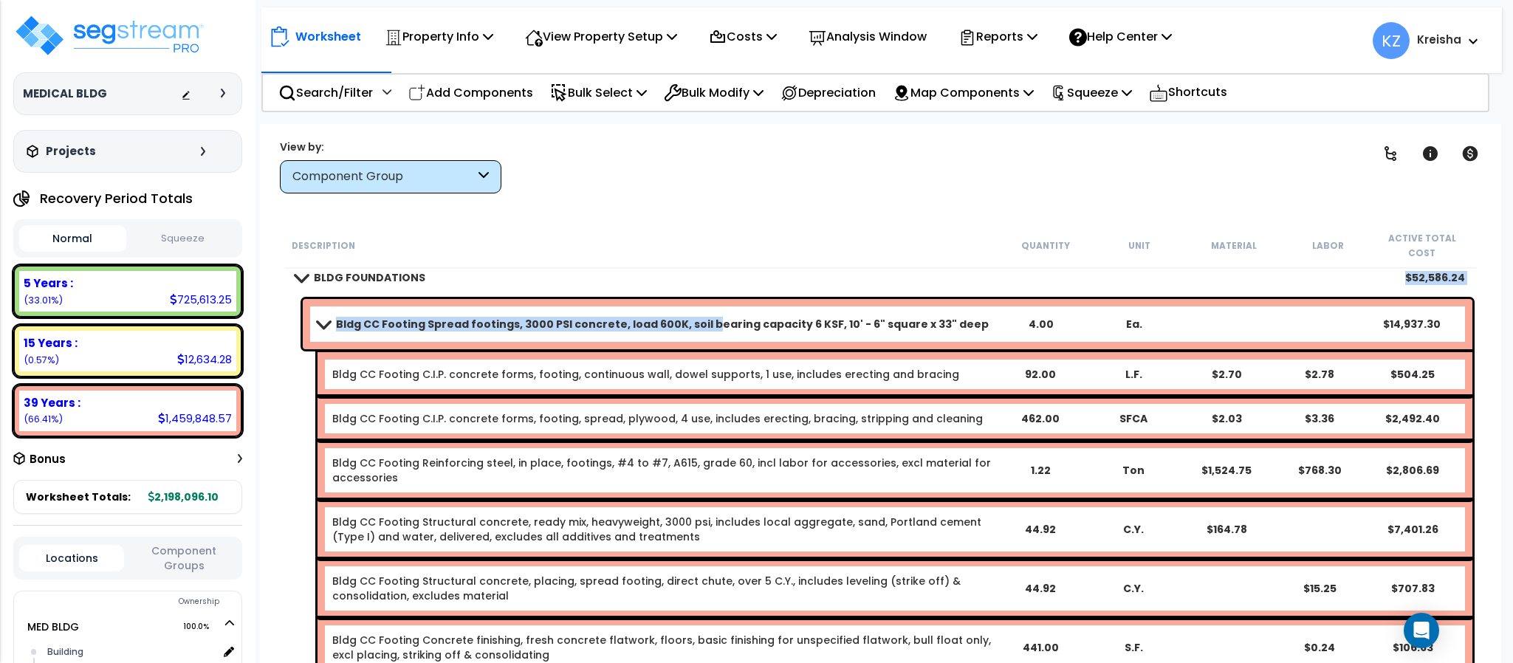
click at [673, 317] on b "Bldg CC Footing Spread footings, 3000 PSI concrete, load 600K, soil bearing cap…" at bounding box center [662, 324] width 653 height 15
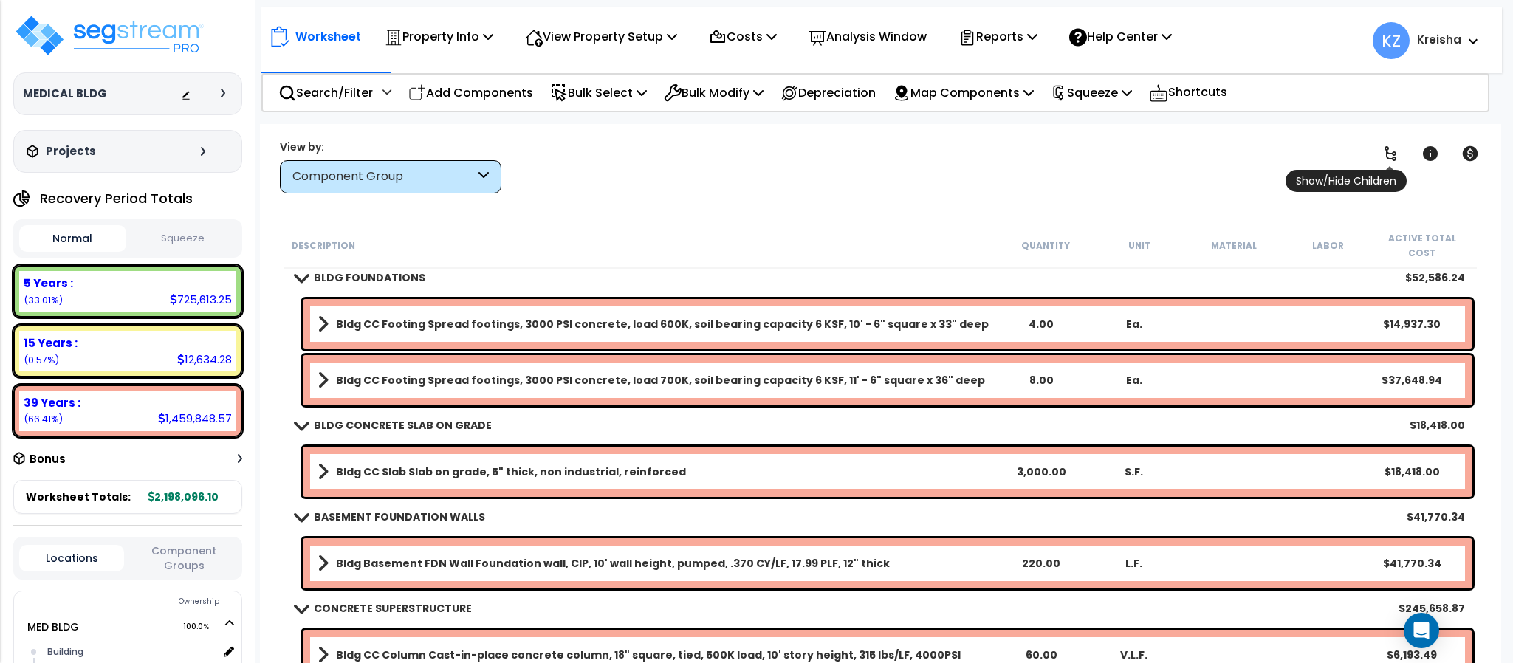
click at [1398, 149] on icon at bounding box center [1390, 154] width 18 height 18
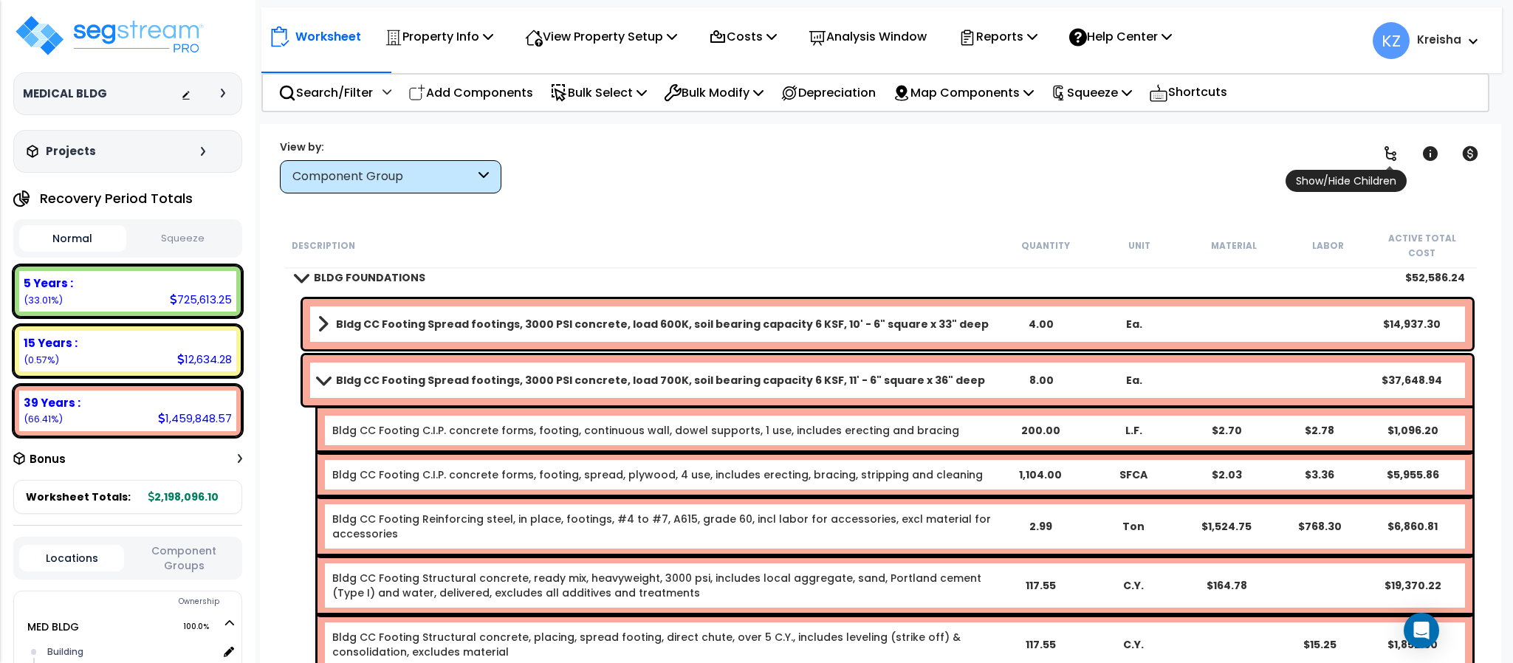
click at [1398, 149] on icon at bounding box center [1390, 154] width 18 height 18
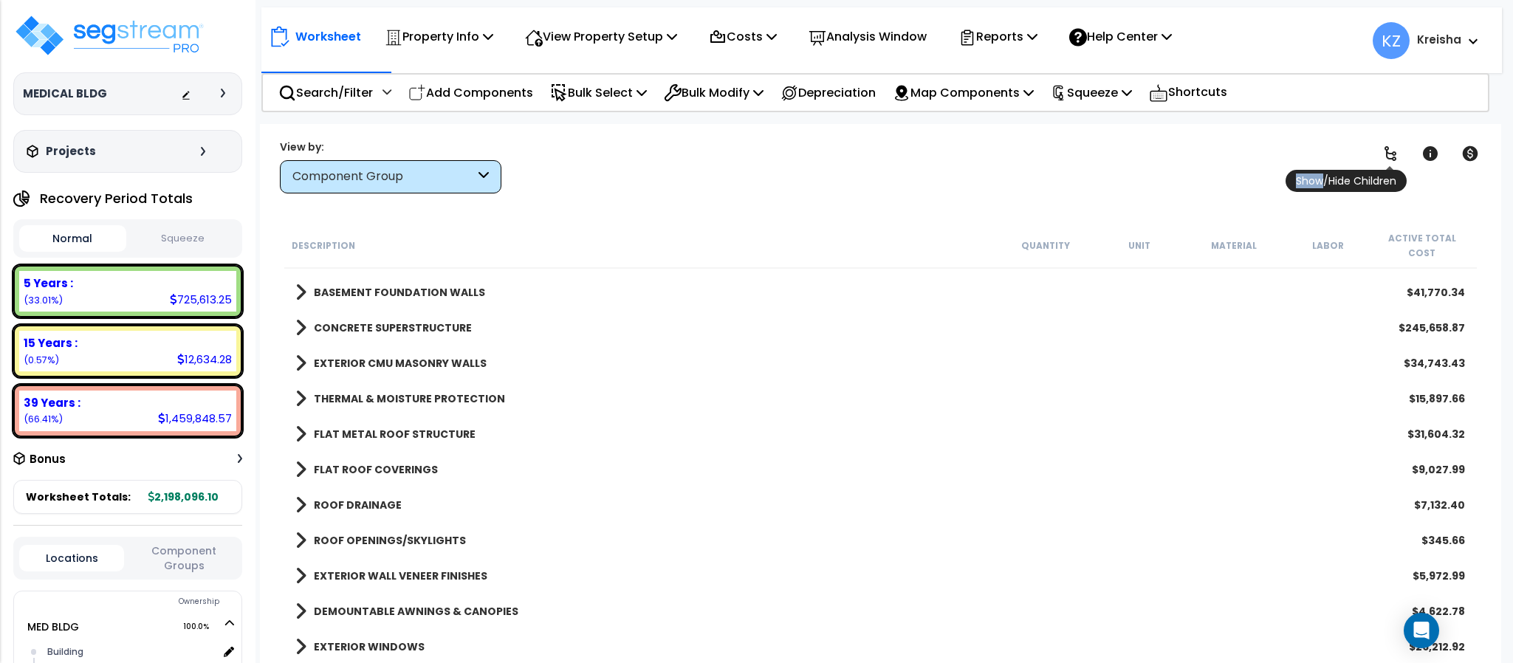
click at [1398, 149] on icon at bounding box center [1390, 154] width 18 height 18
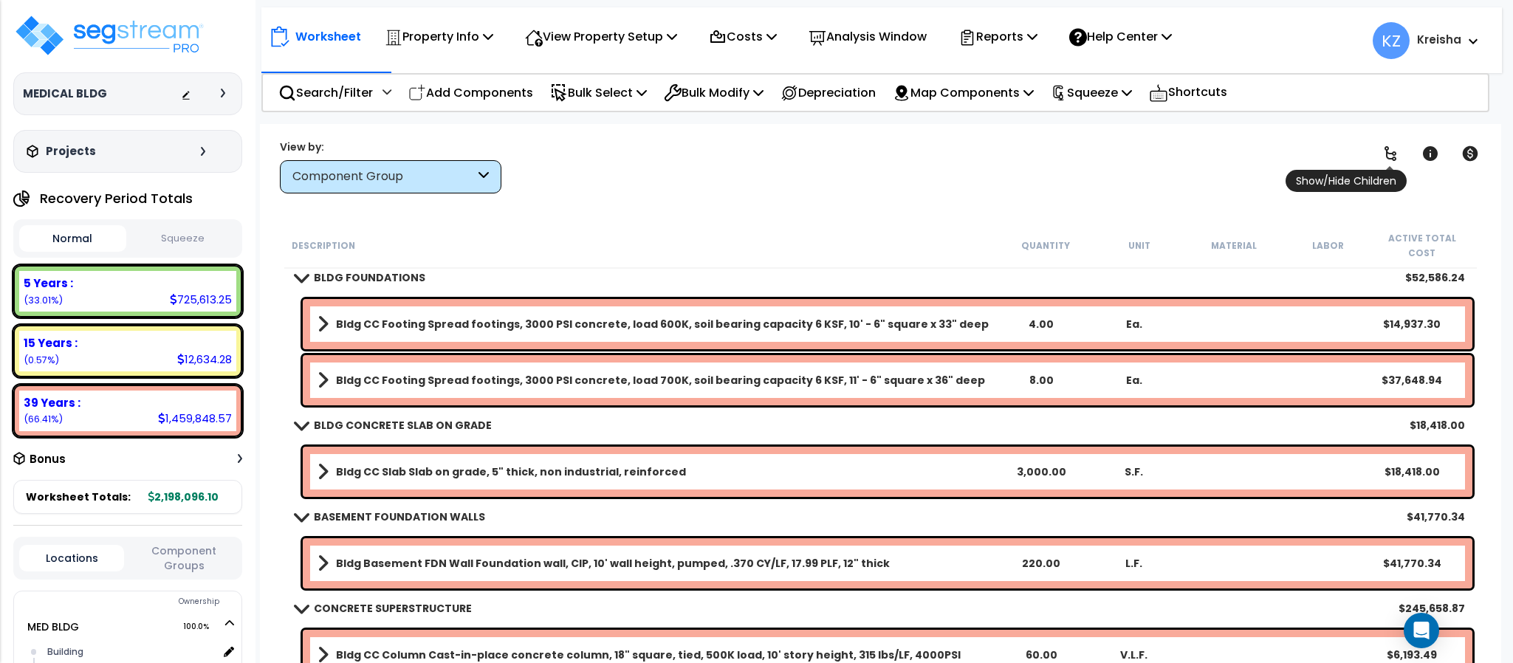
click at [1398, 149] on icon at bounding box center [1390, 154] width 18 height 18
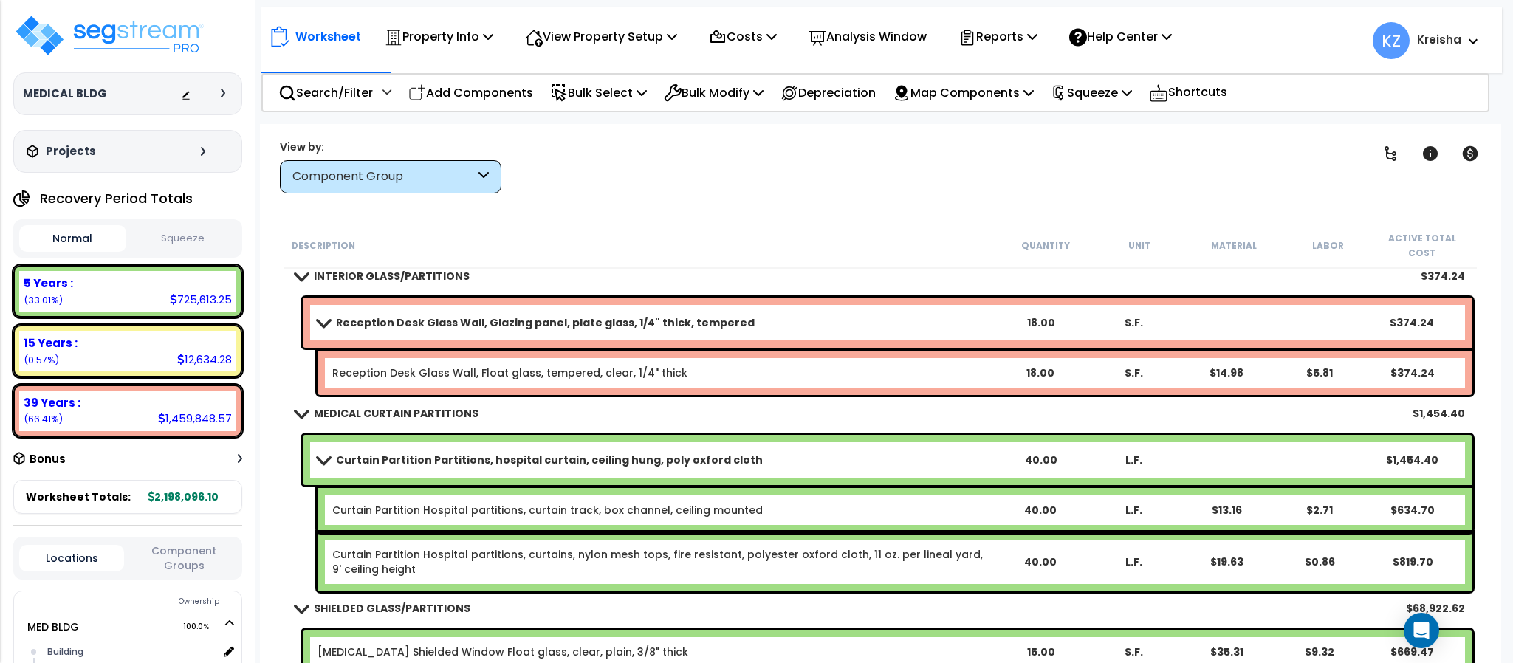
scroll to position [11369, 0]
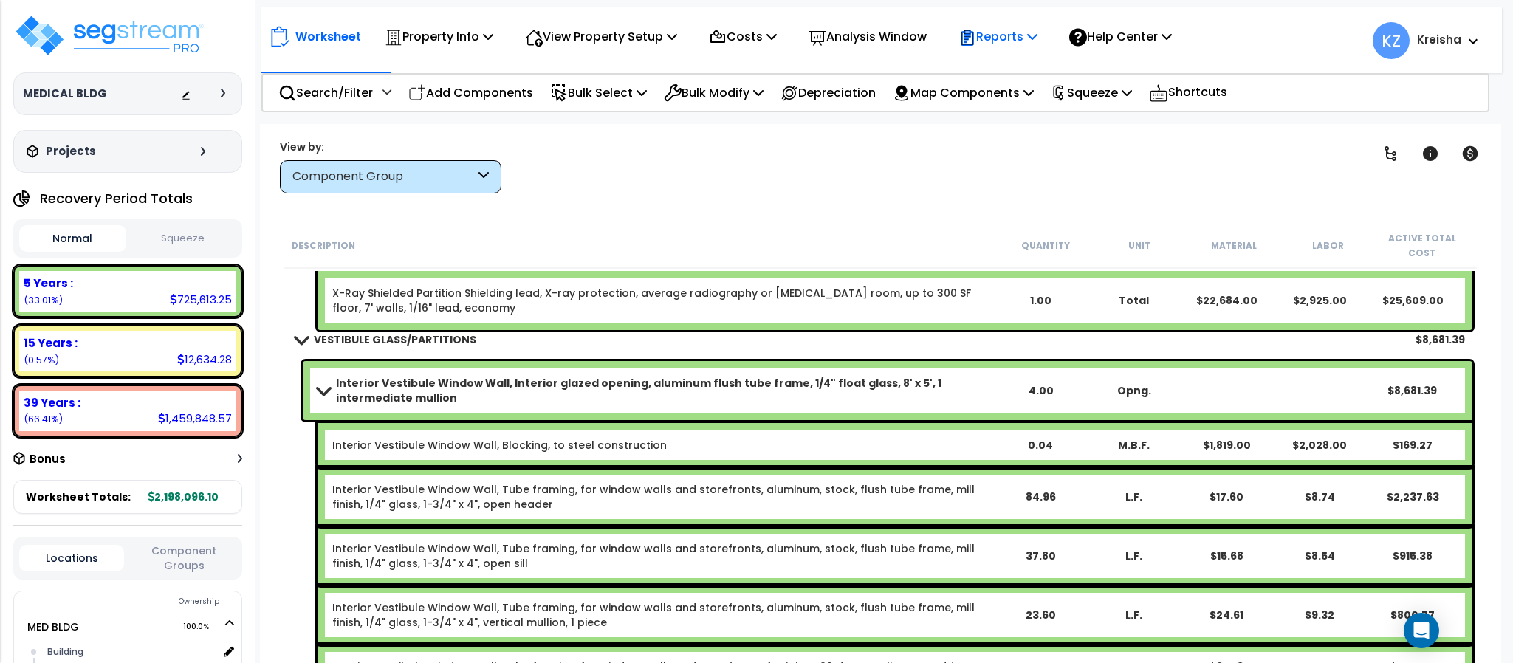
click at [1031, 47] on p "Reports" at bounding box center [997, 37] width 79 height 20
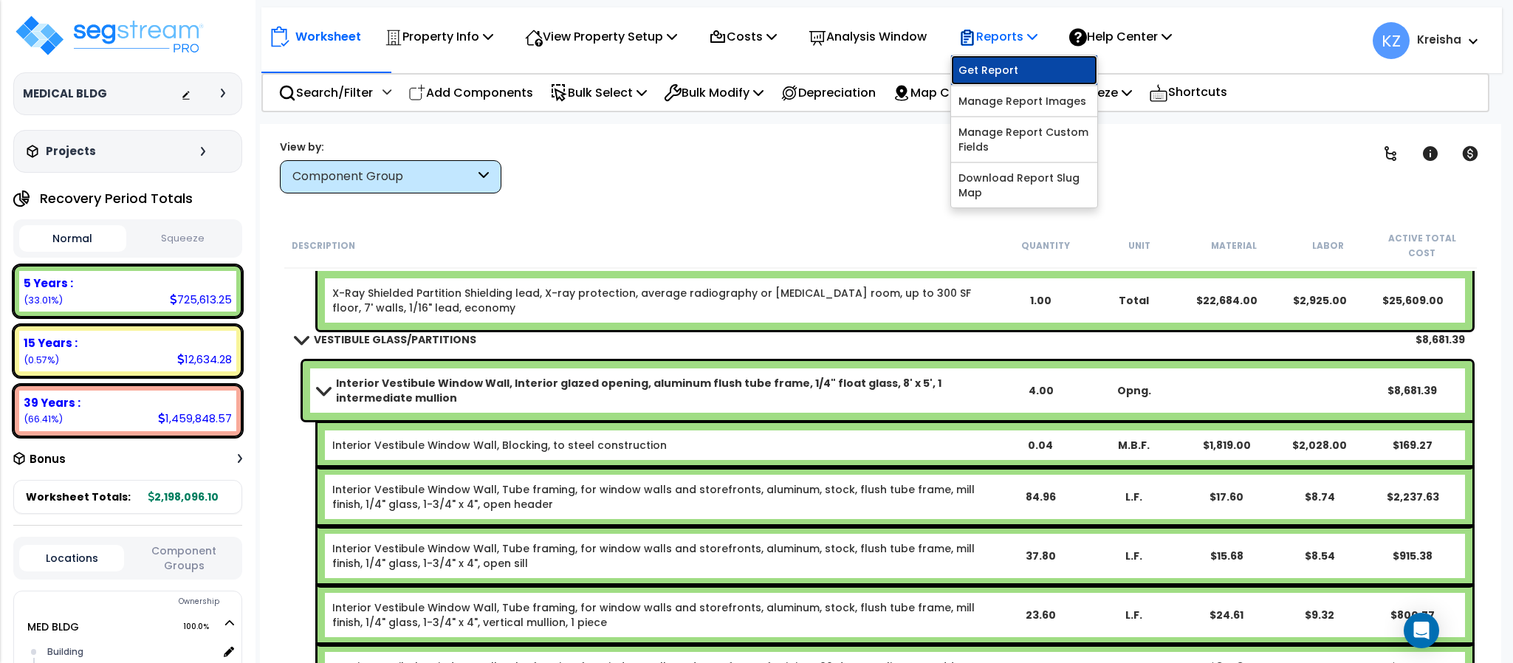
click at [1023, 72] on link "Get Report" at bounding box center [1024, 70] width 146 height 30
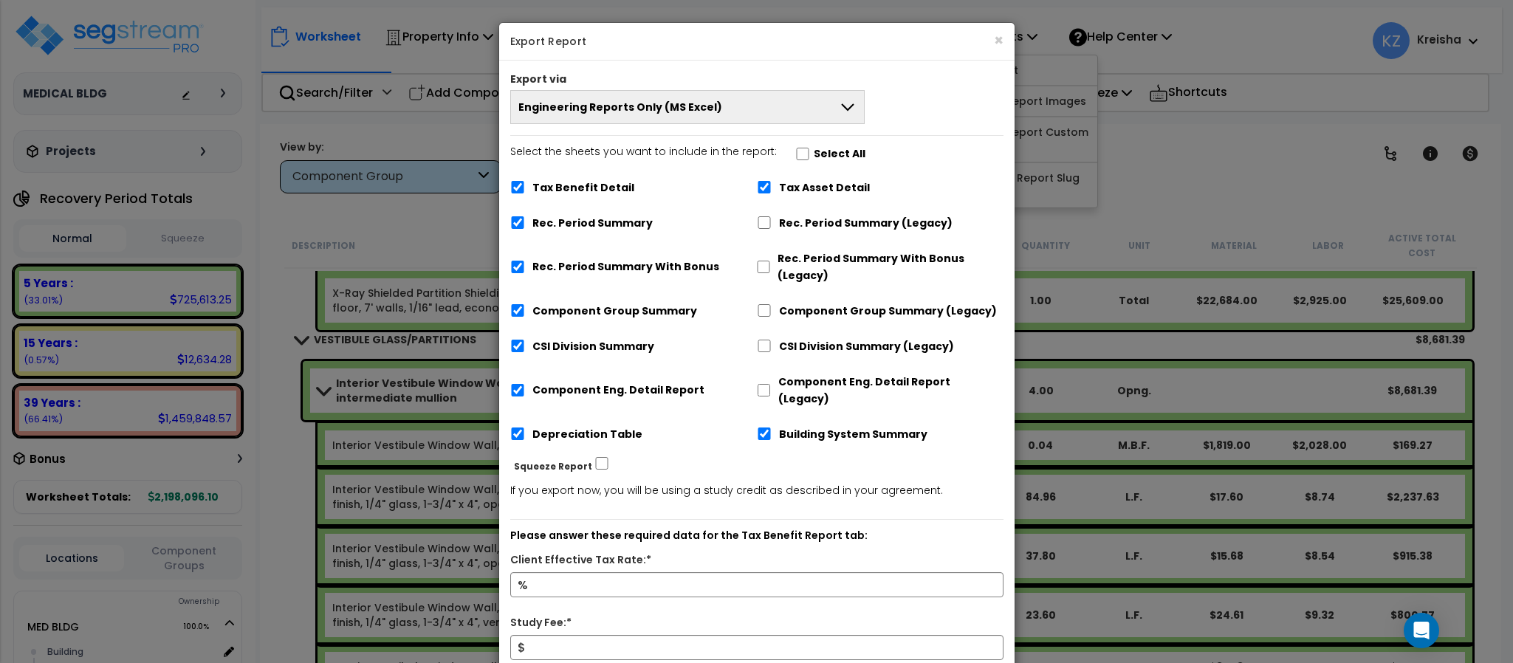
click at [817, 109] on button "Engineering Reports Only (MS Excel)" at bounding box center [687, 107] width 355 height 34
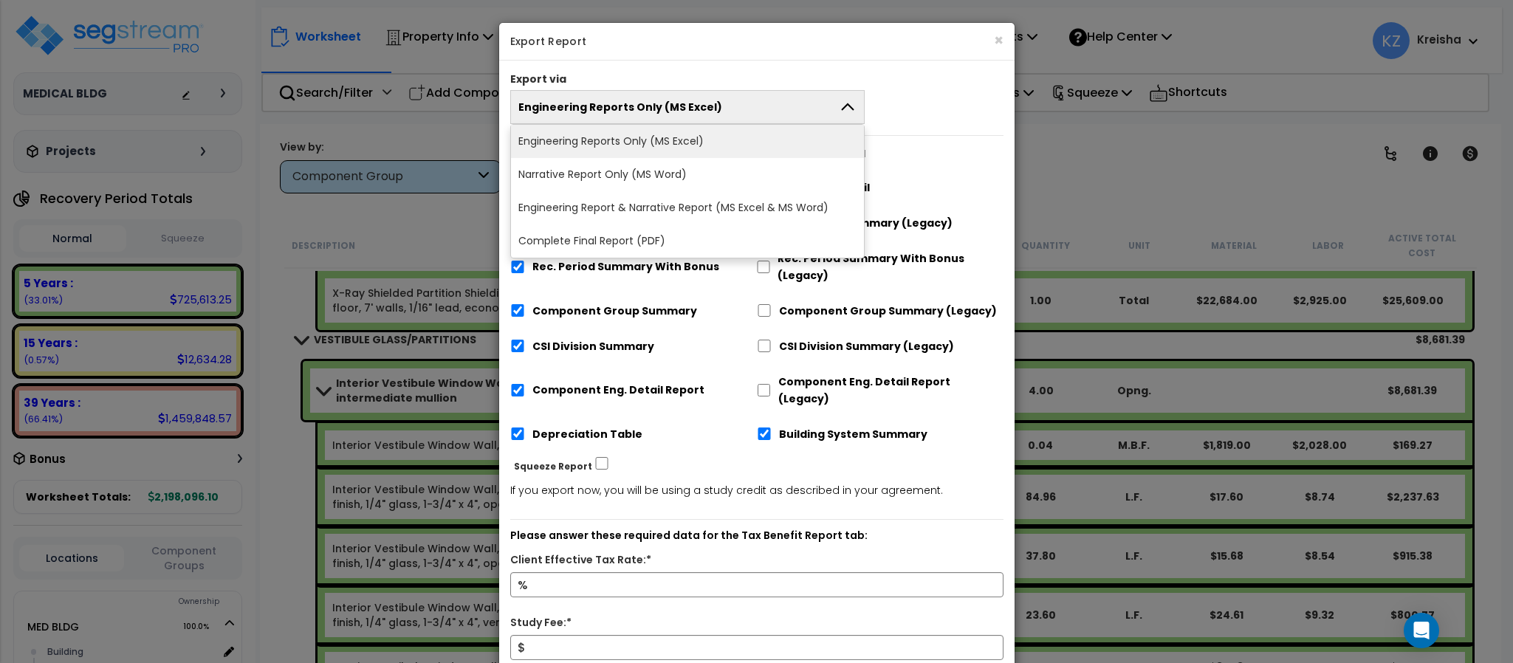
click at [817, 109] on button "Engineering Reports Only (MS Excel)" at bounding box center [687, 107] width 355 height 34
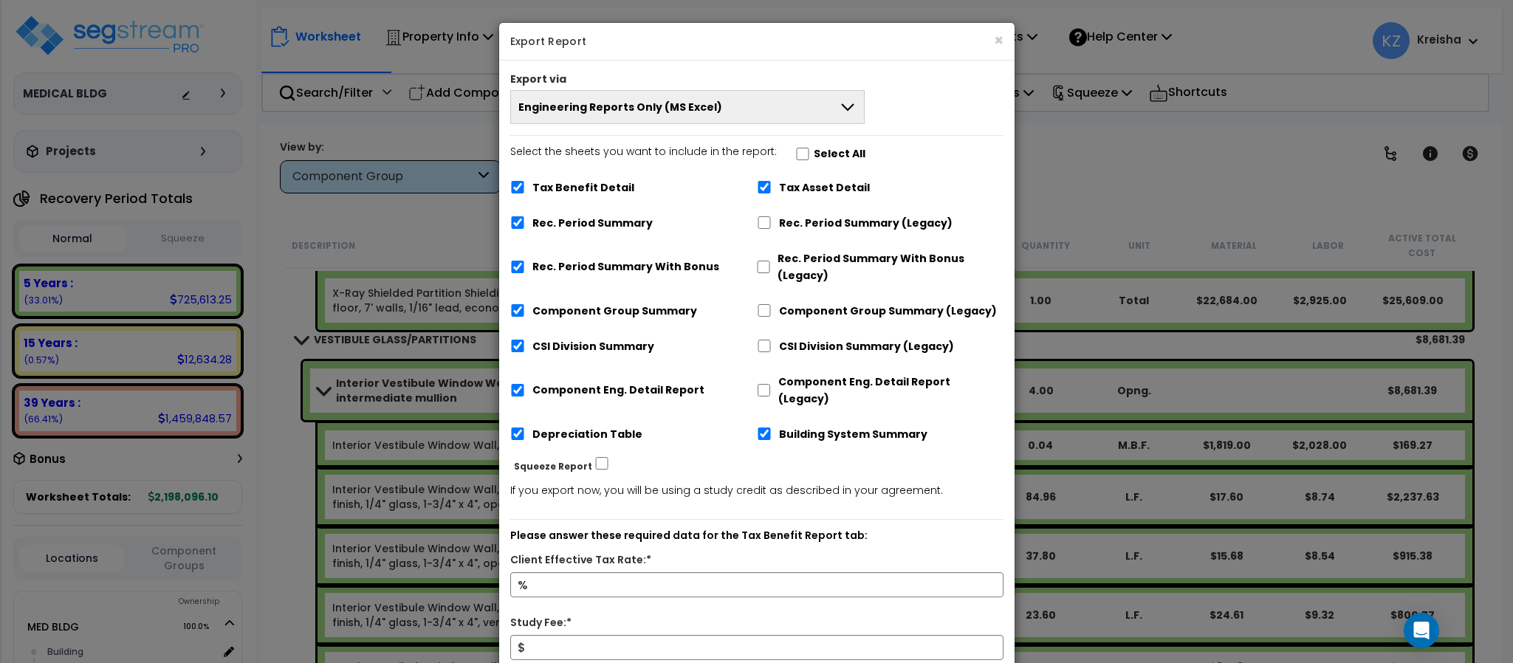
click at [802, 156] on label "Select the sheets you want to include in the report: Select All" at bounding box center [687, 155] width 355 height 25
click at [795, 157] on input "Select the sheets you want to include in the report: Select All" at bounding box center [802, 152] width 15 height 13
checkbox input "true"
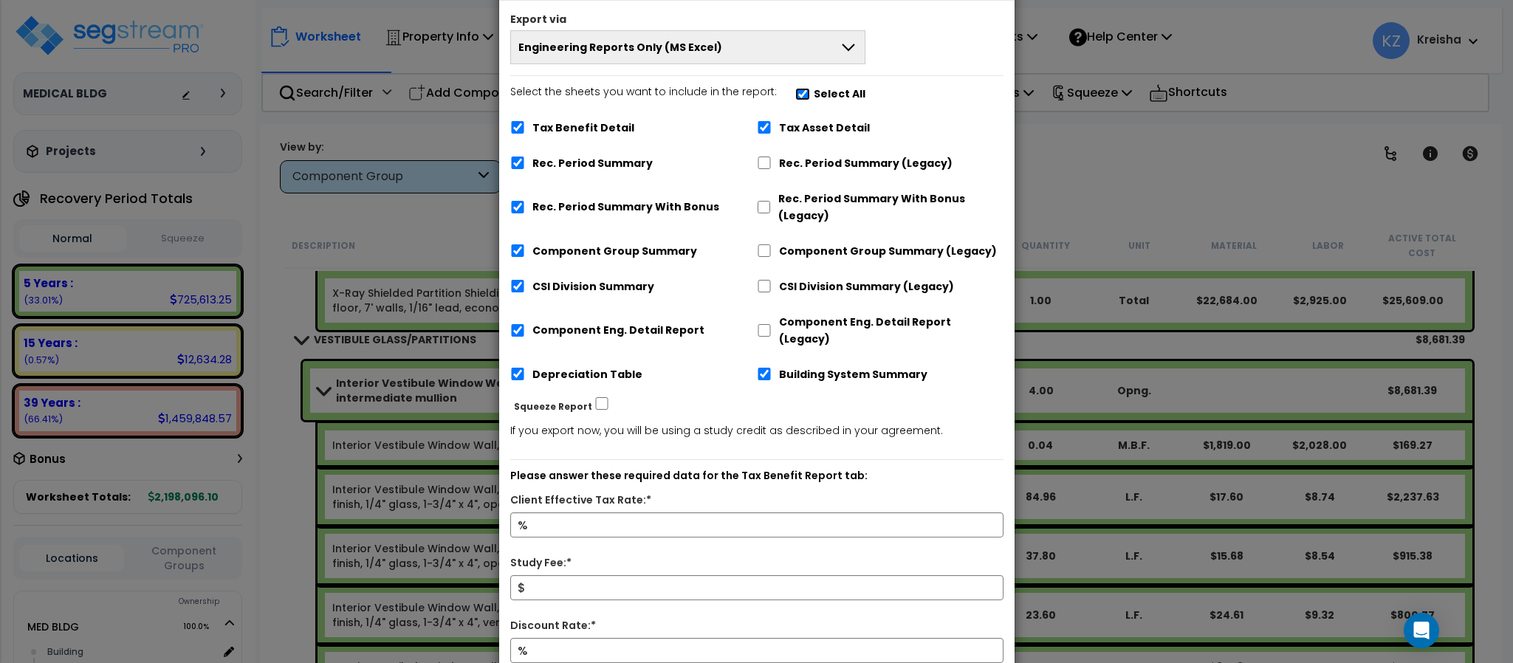
scroll to position [145, 0]
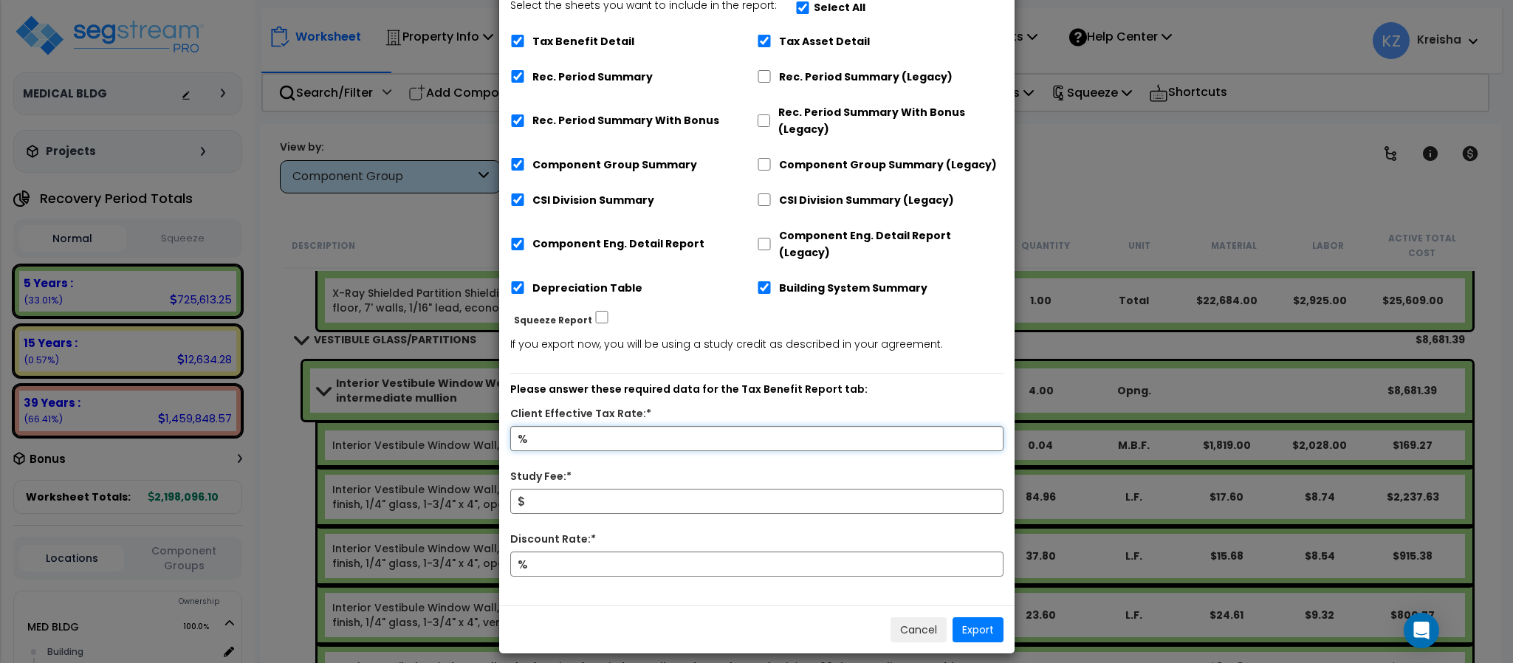
click at [563, 426] on input "Client Effective Tax Rate:*" at bounding box center [756, 438] width 493 height 25
type input "12"
click at [634, 499] on div "$" at bounding box center [756, 510] width 515 height 42
click at [634, 489] on input "Study Fee:*" at bounding box center [756, 501] width 493 height 25
type input "800"
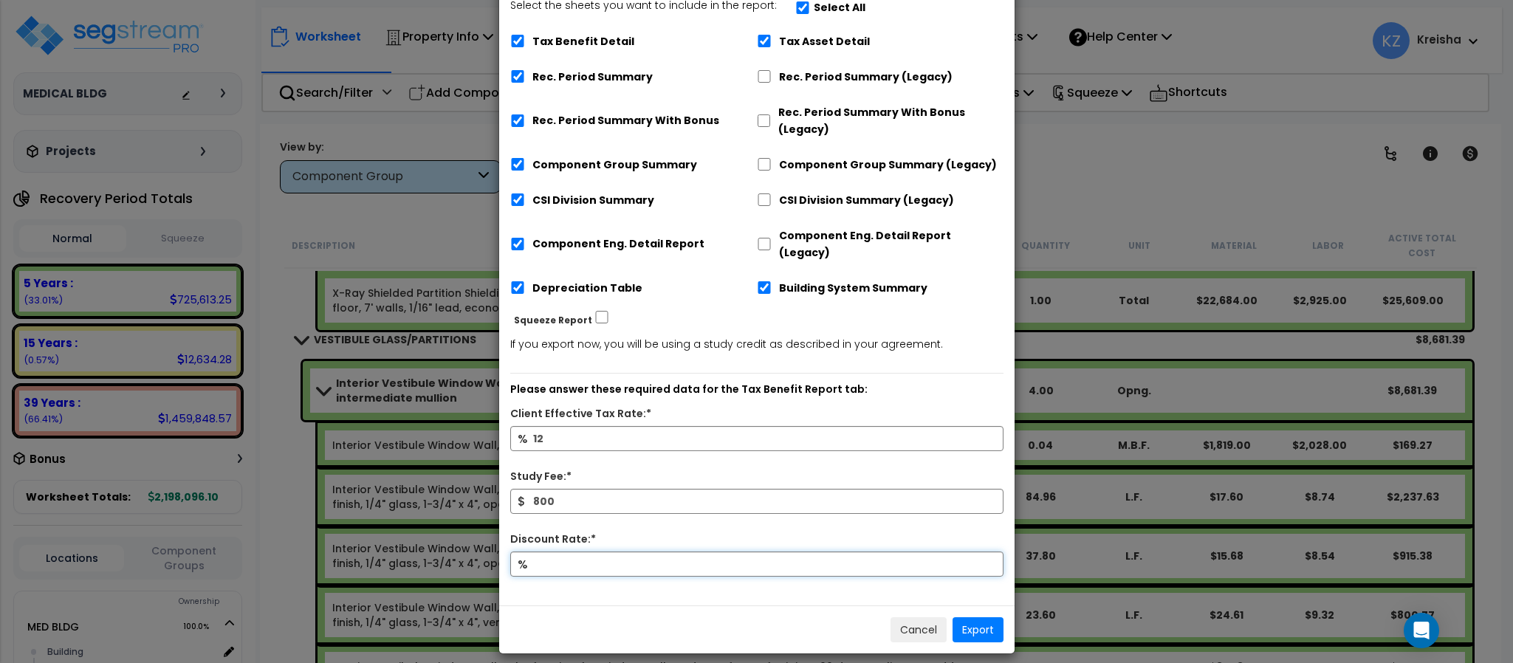
click at [638, 551] on input "Discount Rate:*" at bounding box center [756, 563] width 493 height 25
type input "5"
click at [969, 621] on button "Export" at bounding box center [977, 629] width 51 height 25
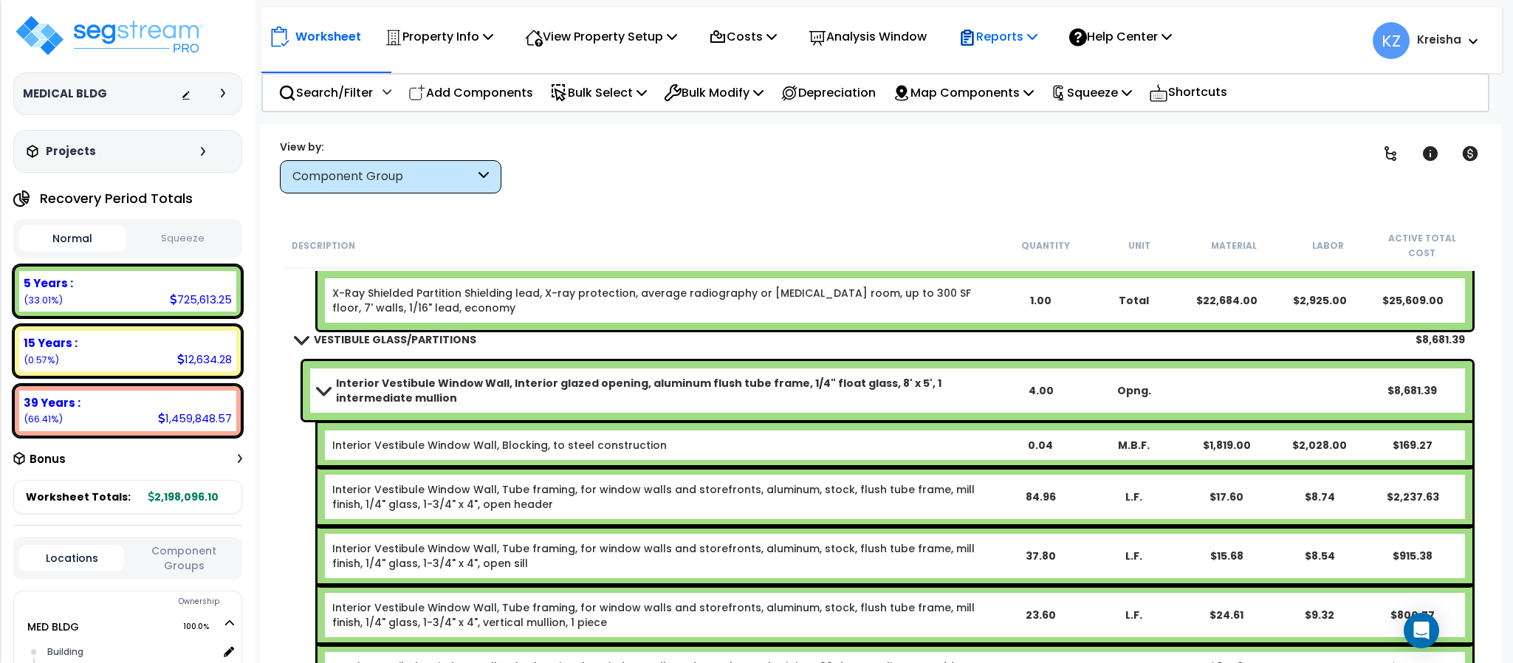
click at [970, 36] on div "Reports Get Report Manage Report Images Manage Report Custom Fields Download Re…" at bounding box center [997, 36] width 95 height 35
click at [1025, 42] on p "Reports" at bounding box center [997, 37] width 79 height 20
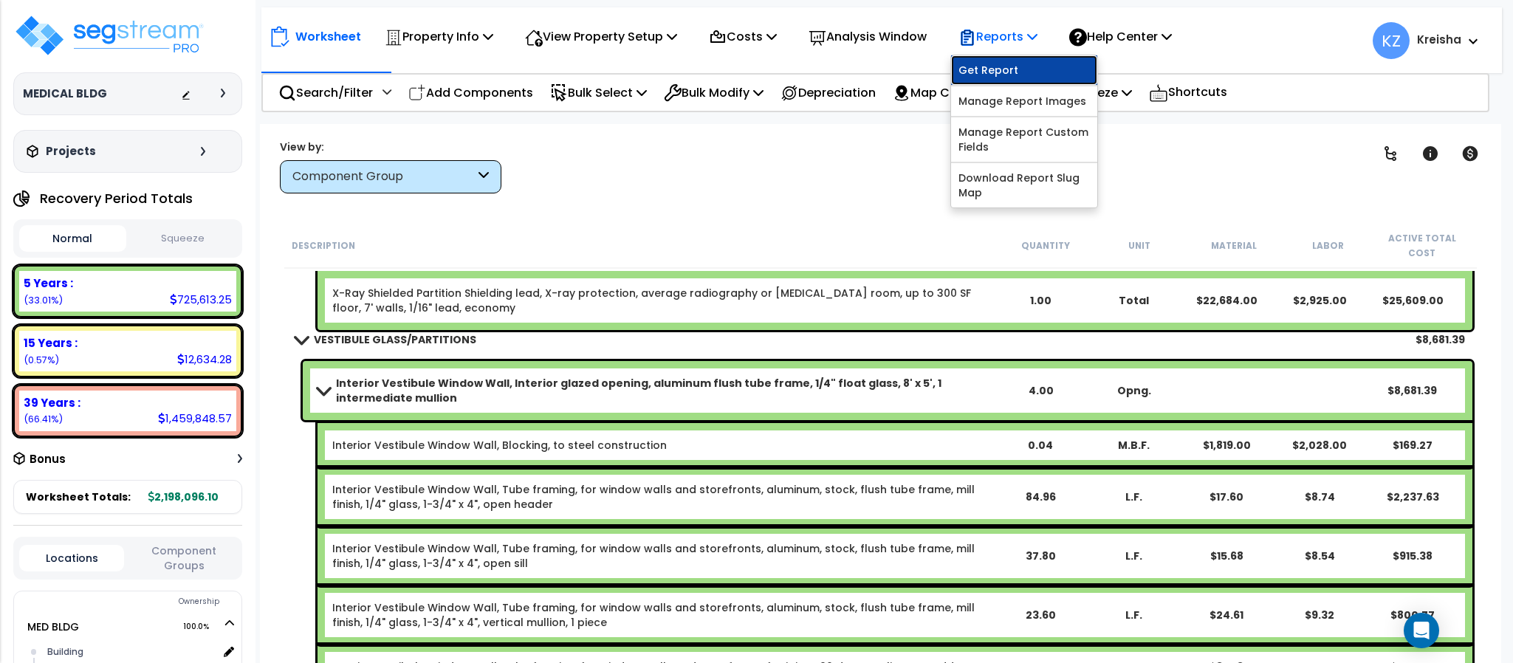
click at [1017, 75] on link "Get Report" at bounding box center [1024, 70] width 146 height 30
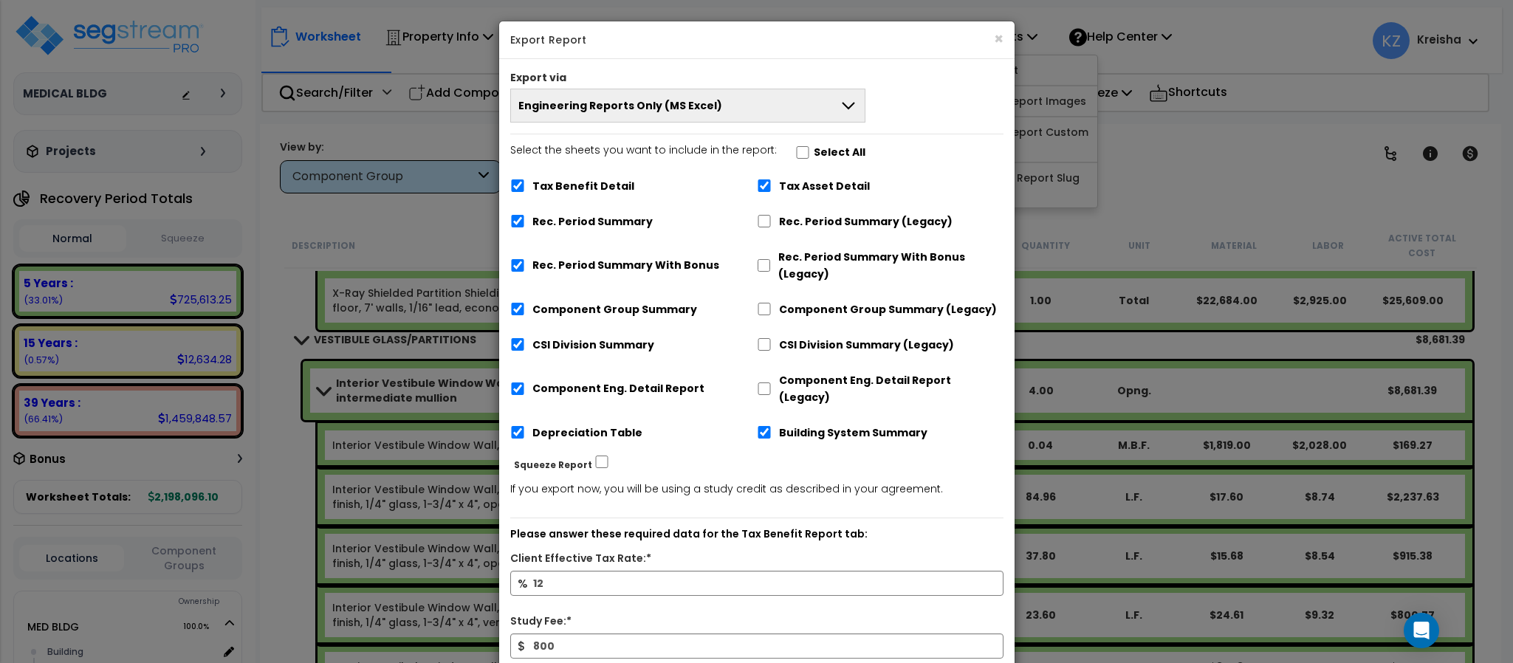
click at [762, 100] on button "Engineering Reports Only (MS Excel)" at bounding box center [687, 106] width 355 height 34
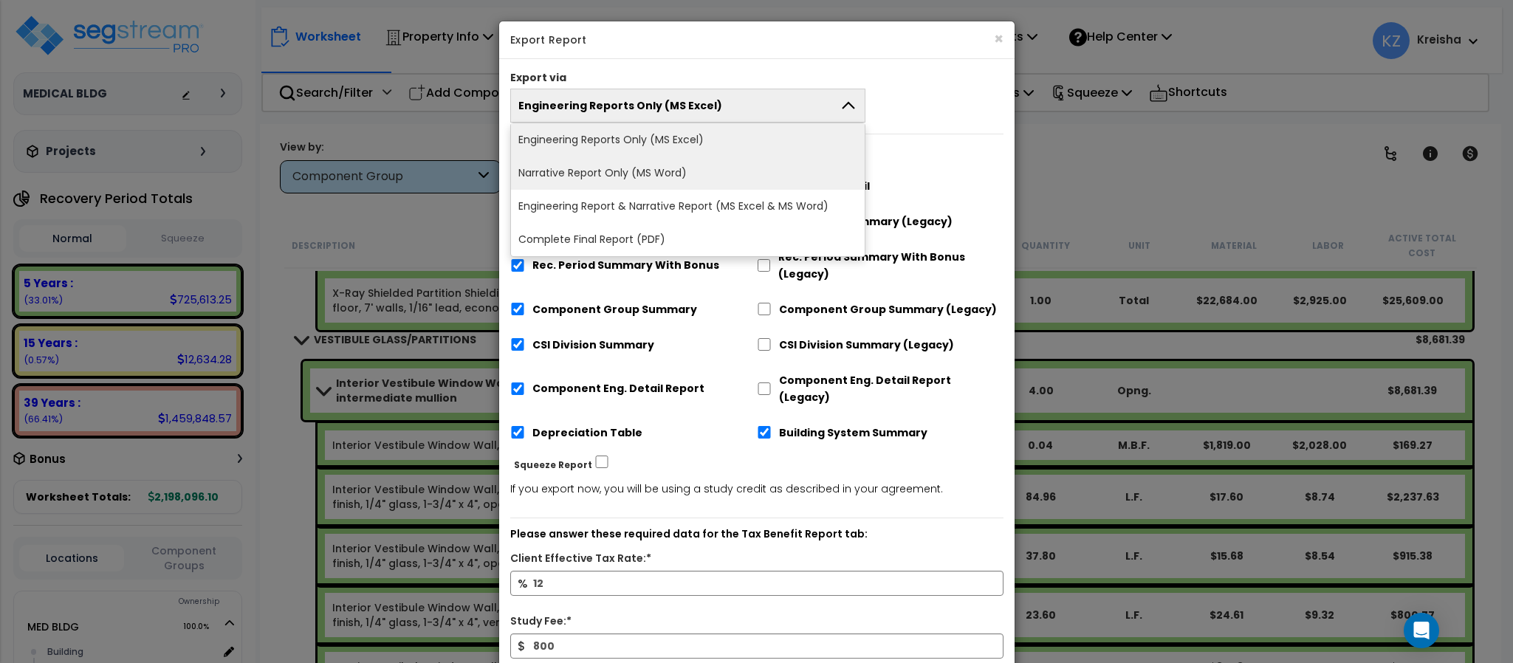
click at [681, 179] on li "Narrative Report Only (MS Word)" at bounding box center [688, 173] width 354 height 33
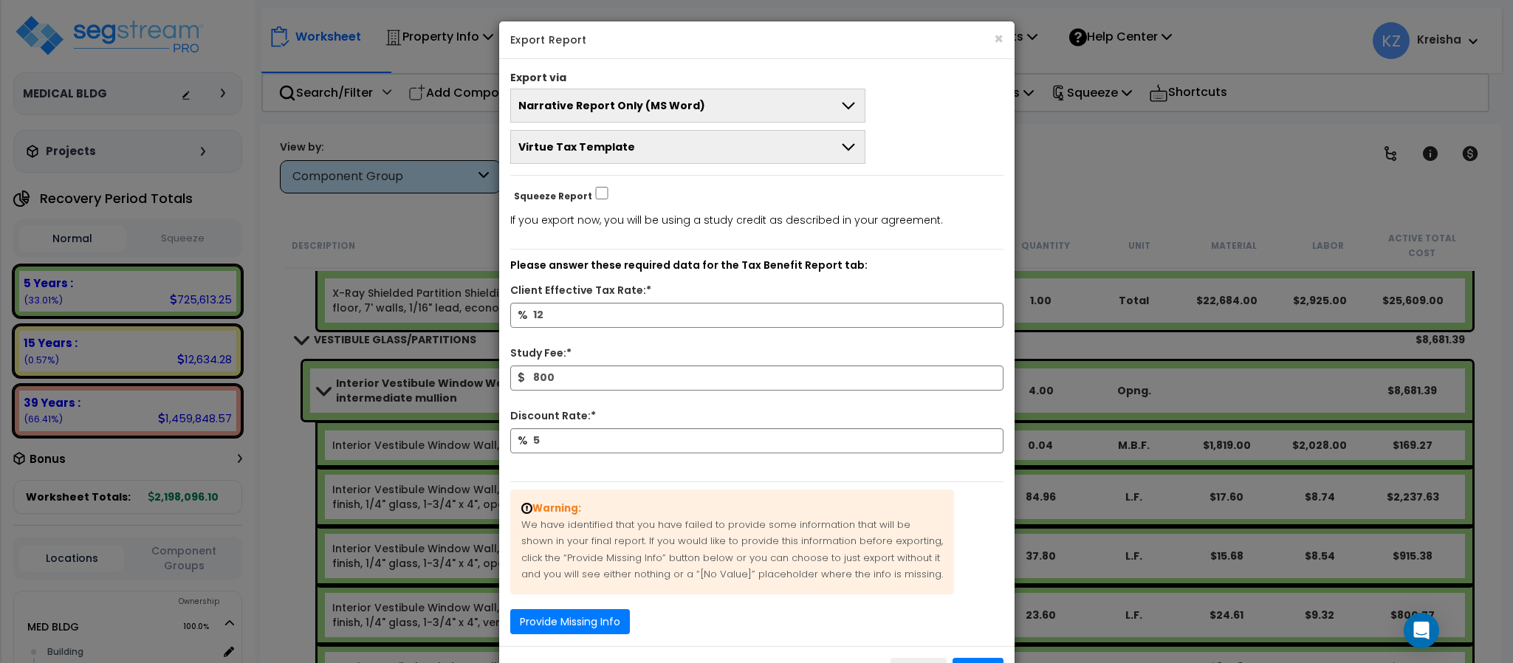
click at [694, 144] on button "Virtue Tax Template" at bounding box center [687, 147] width 355 height 34
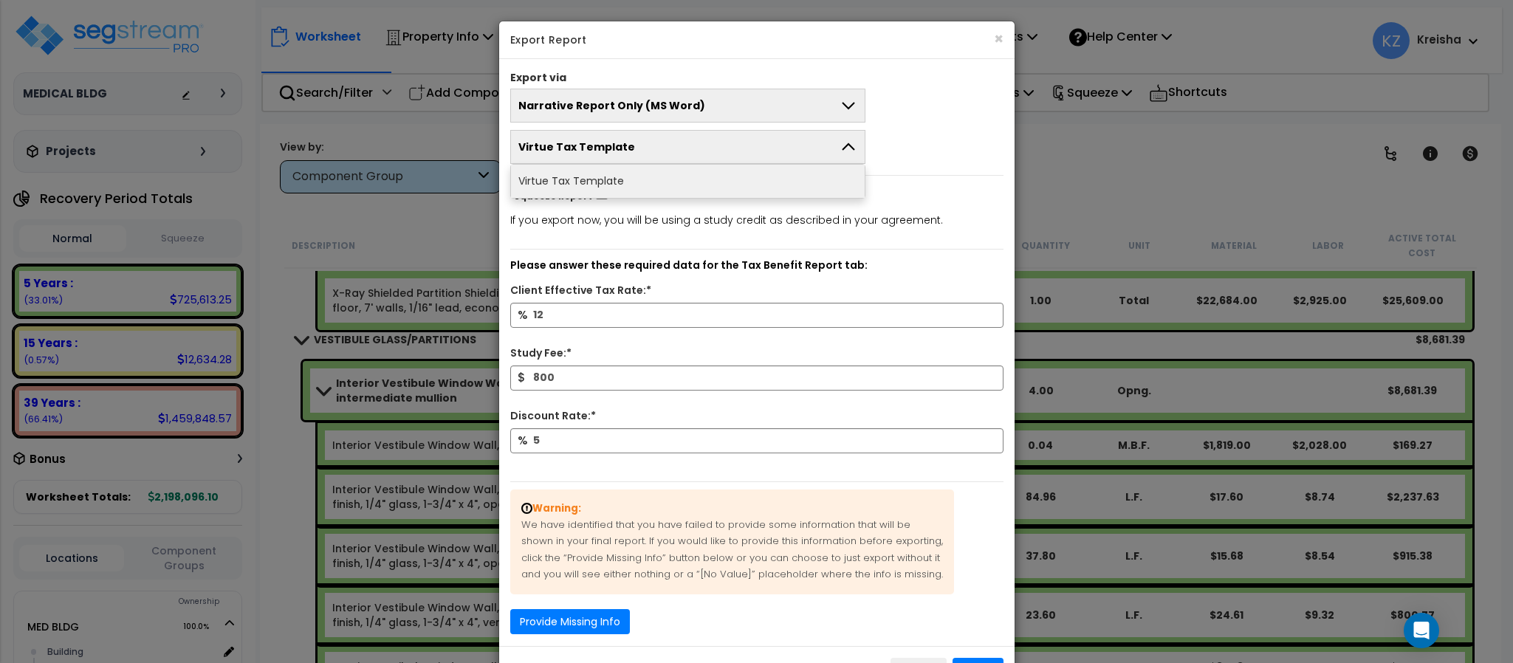
click at [691, 148] on button "Virtue Tax Template" at bounding box center [687, 147] width 355 height 34
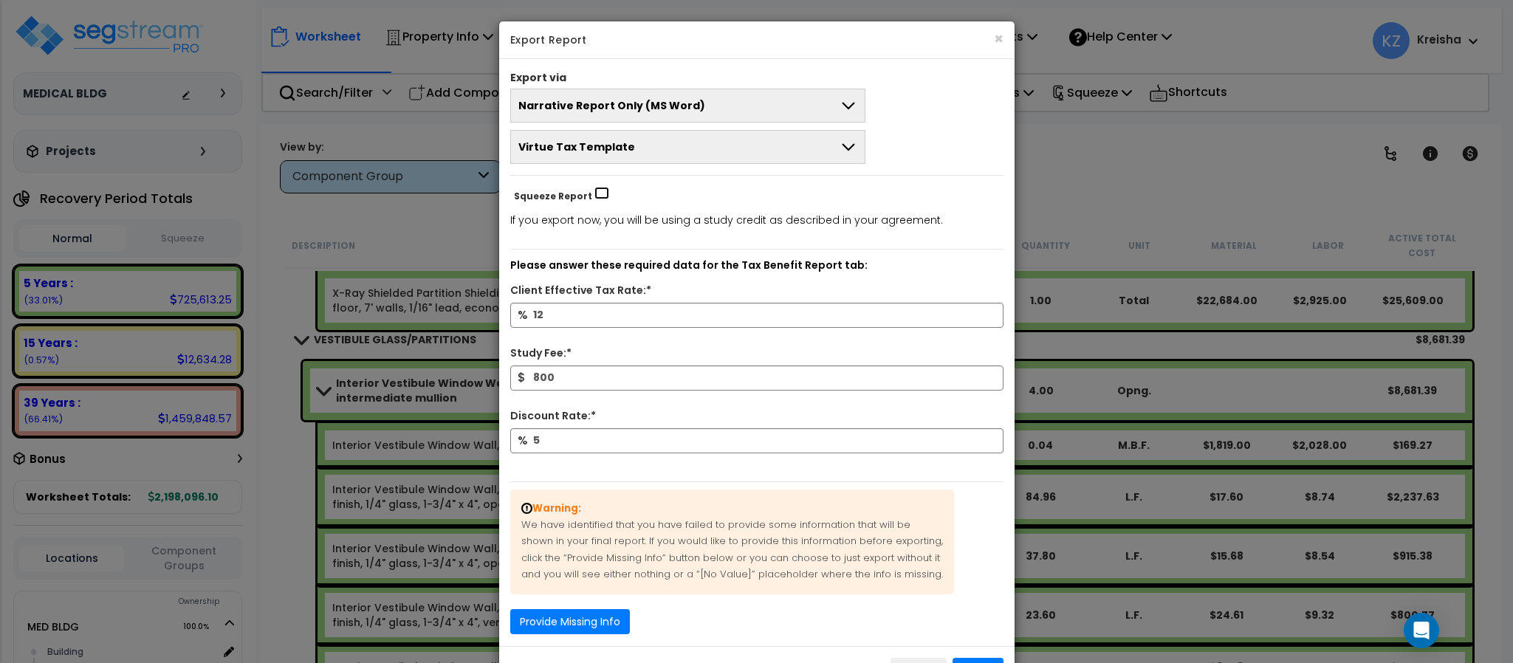
click at [597, 195] on input "Squeeze Report" at bounding box center [601, 193] width 15 height 13
checkbox input "false"
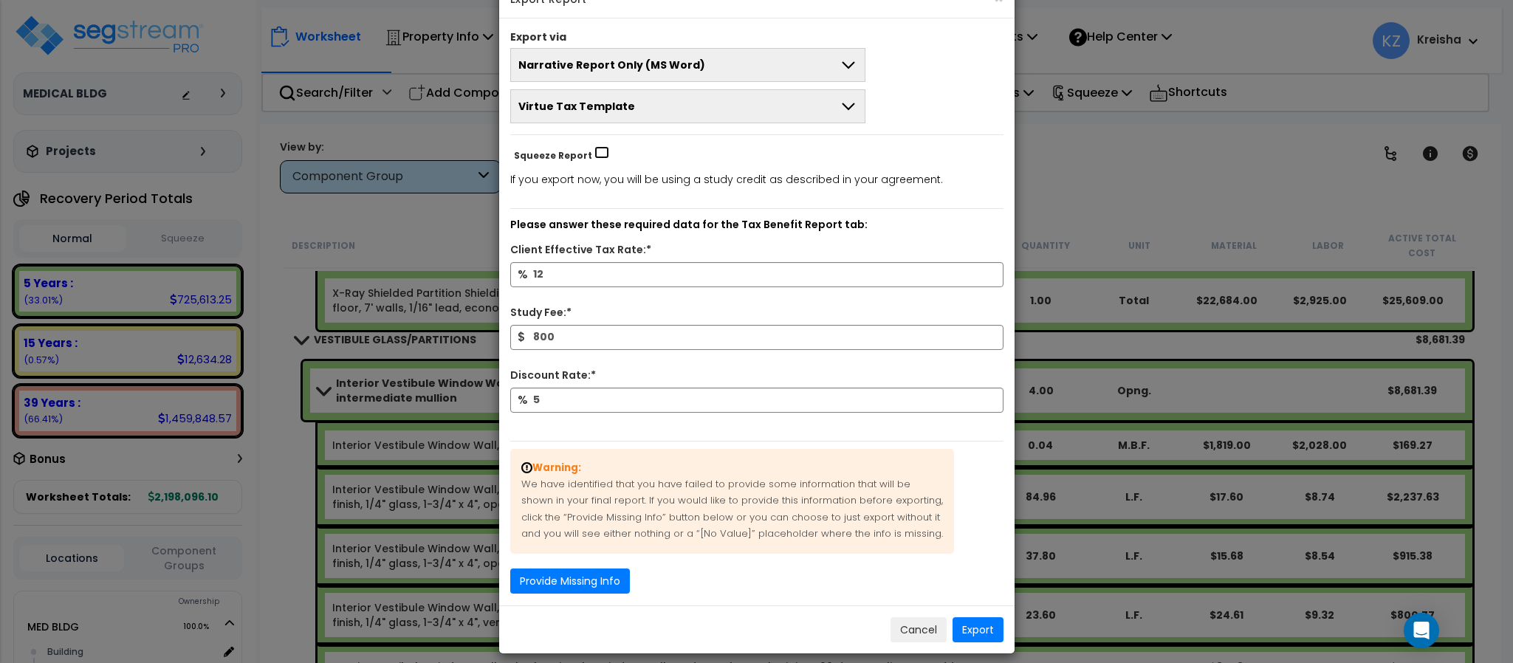
scroll to position [60, 0]
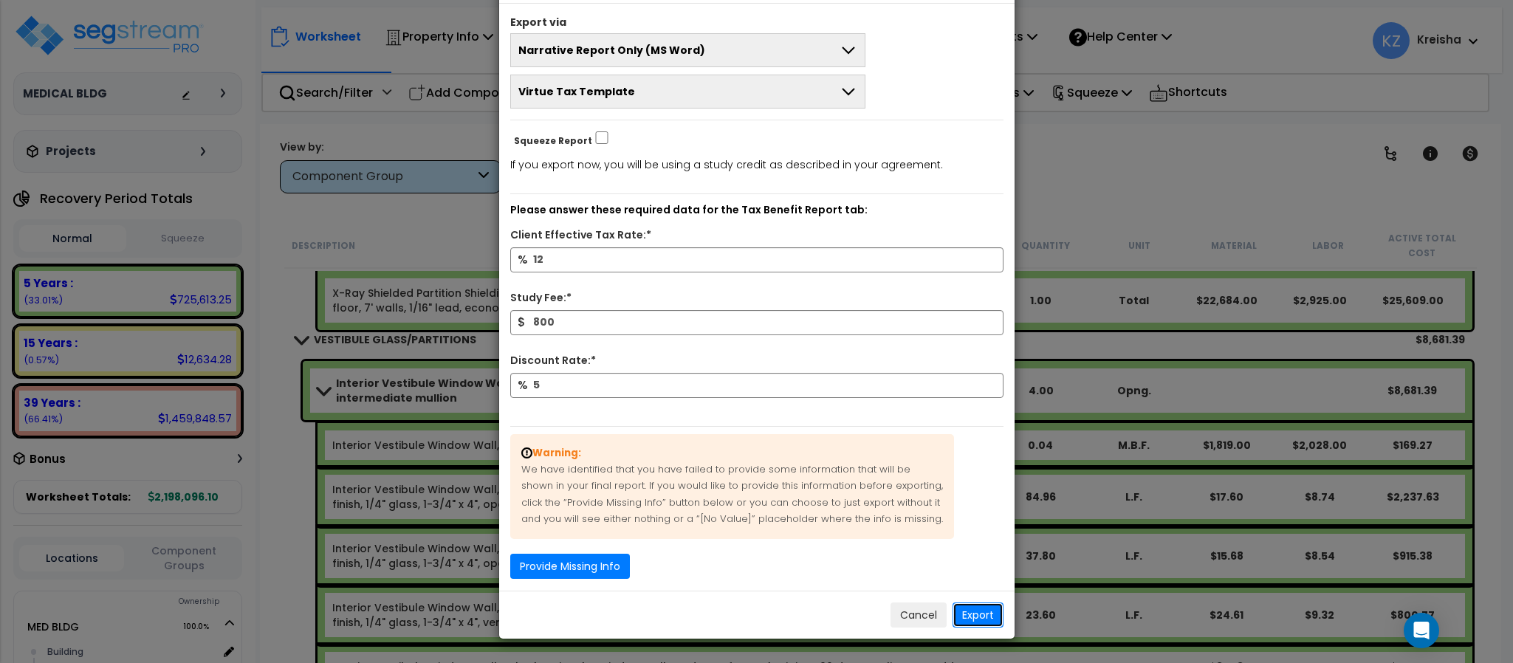
click at [974, 611] on button "Export" at bounding box center [977, 614] width 51 height 25
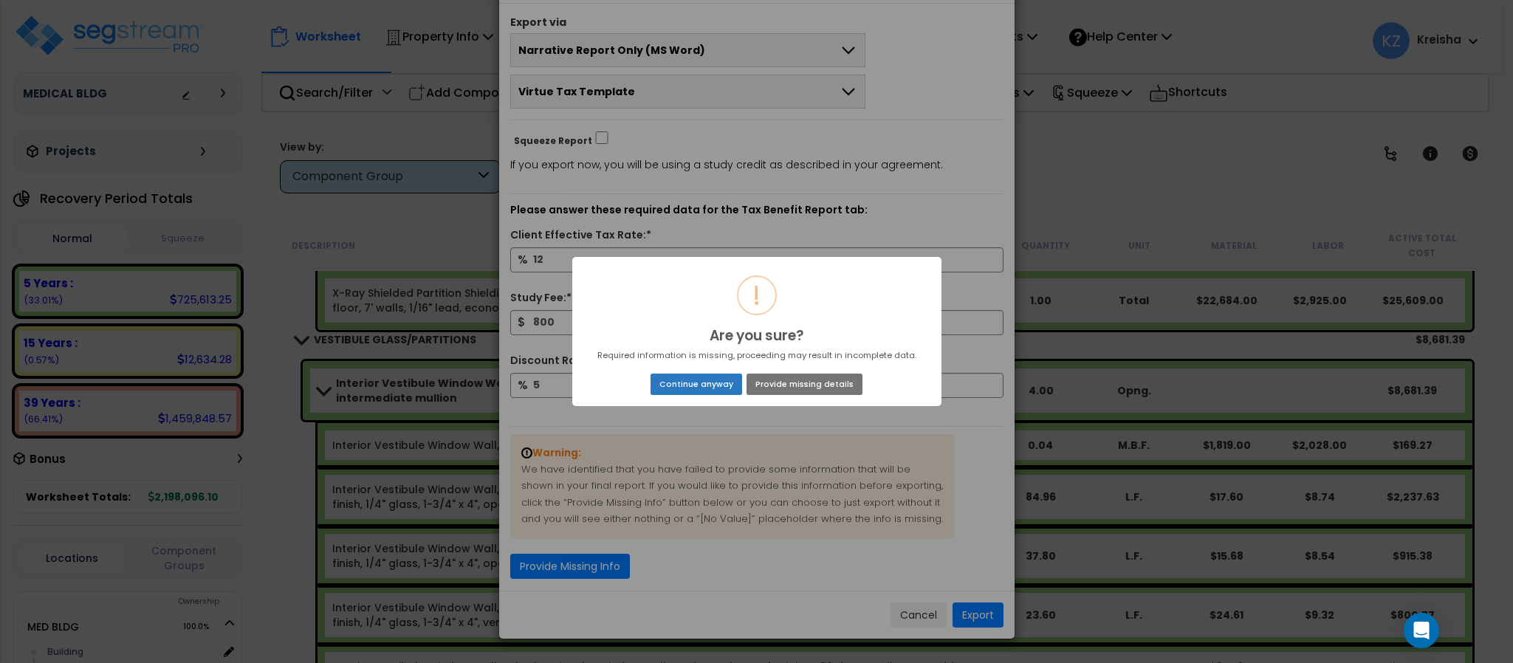
click at [667, 382] on button "Continue anyway" at bounding box center [695, 384] width 91 height 21
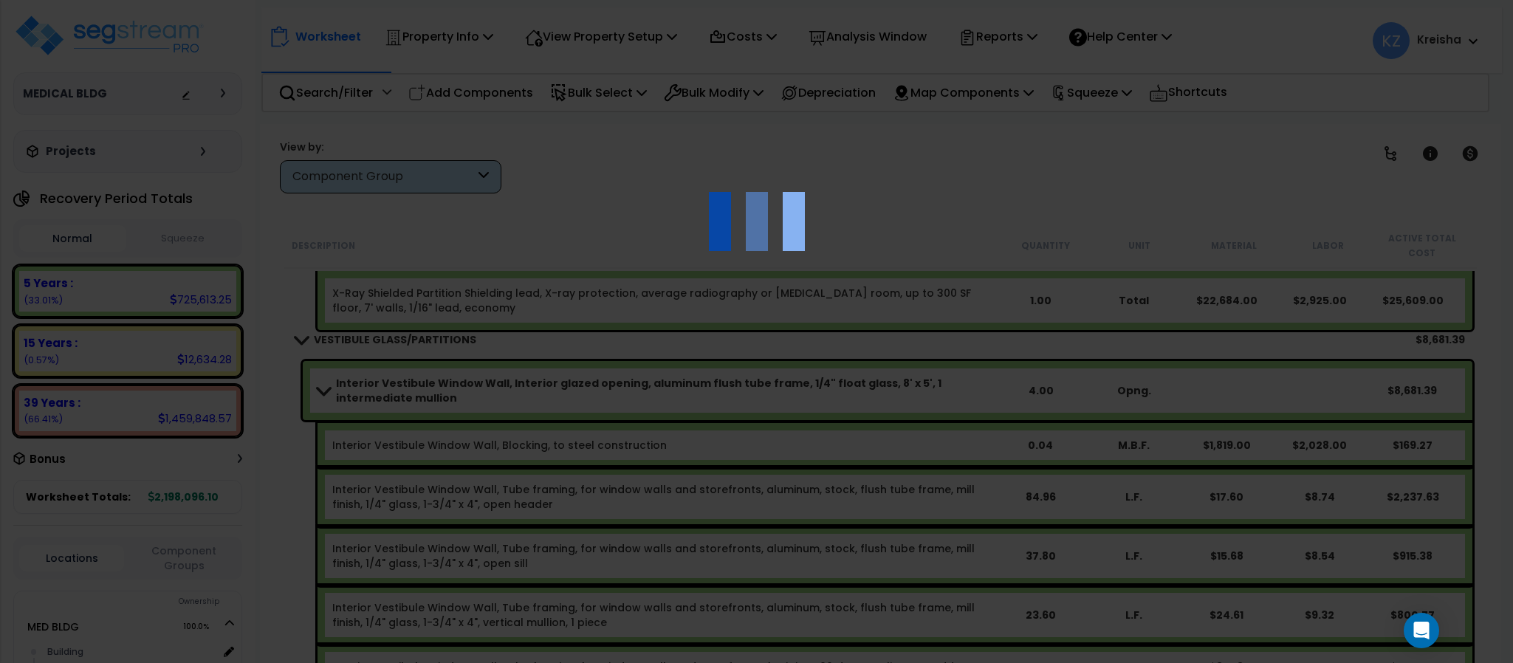
scroll to position [0, 0]
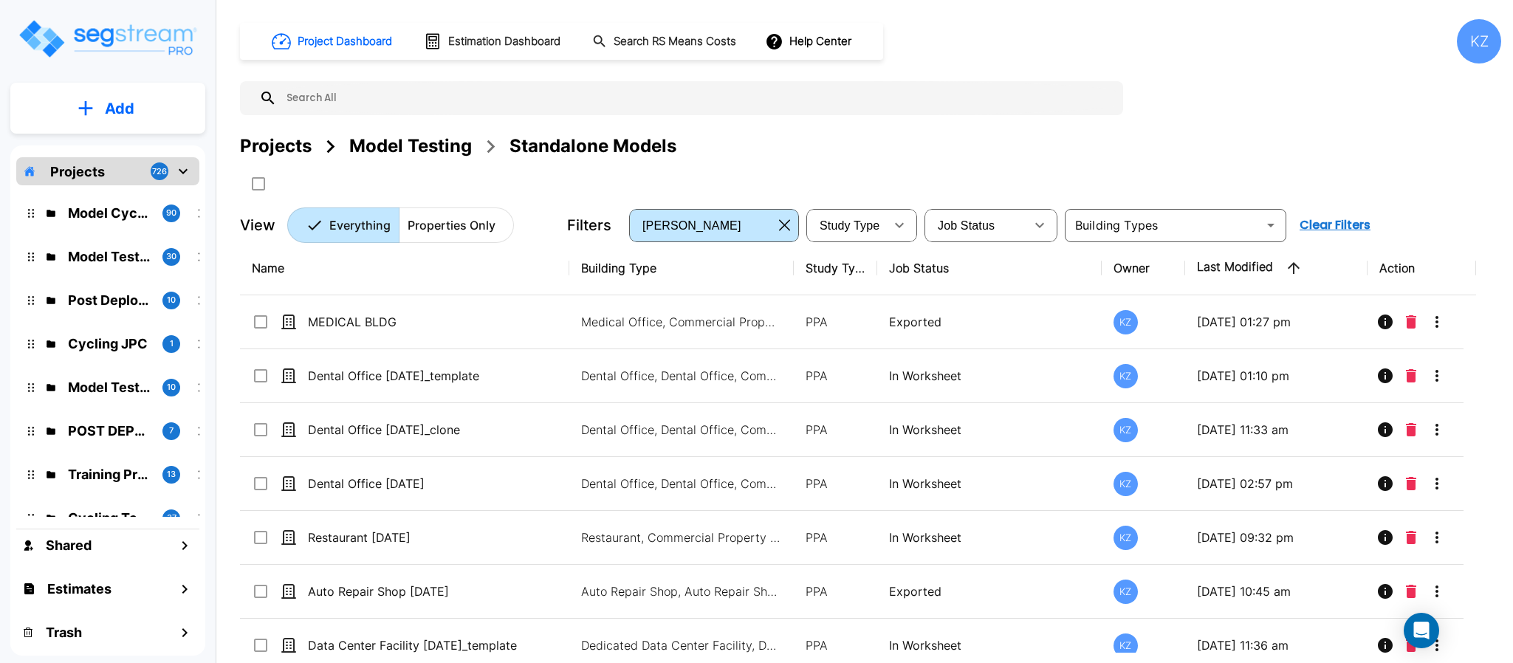
click at [446, 142] on div "Model Testing" at bounding box center [410, 146] width 123 height 27
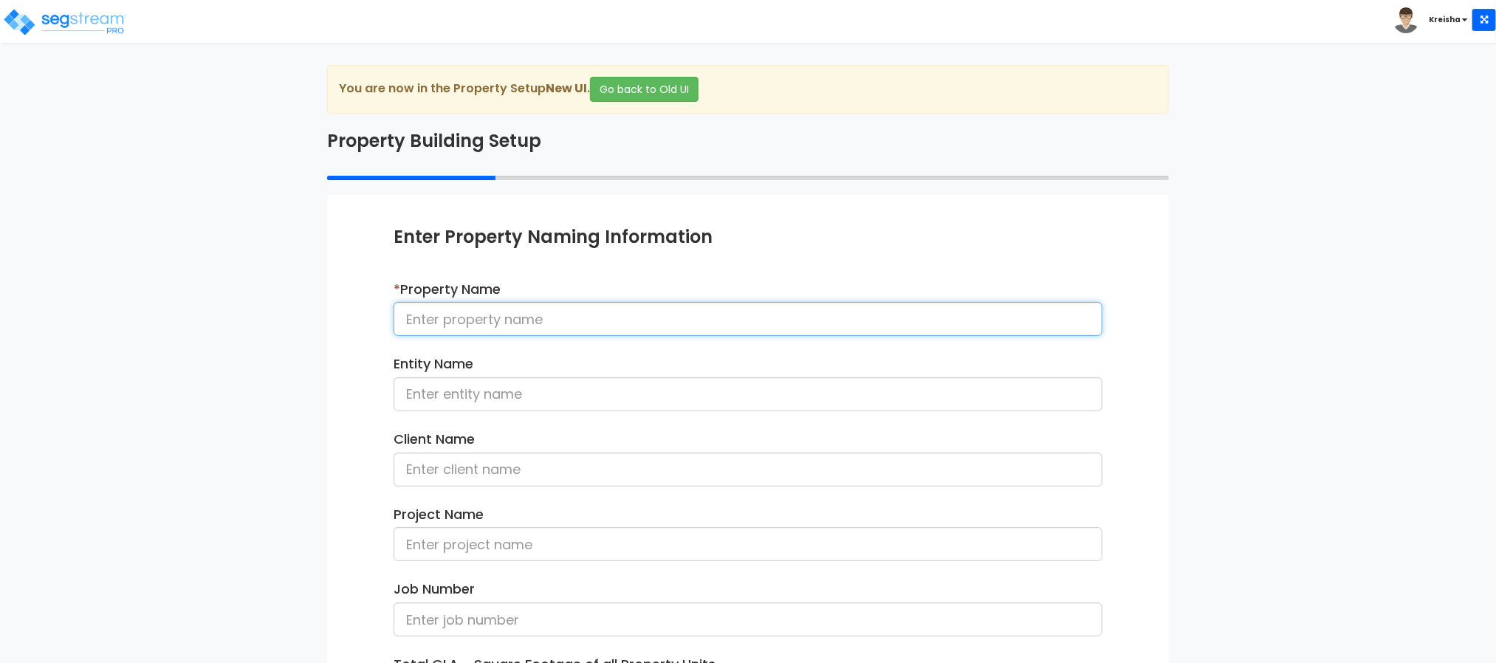
click at [554, 317] on input at bounding box center [747, 319] width 709 height 34
type input "H"
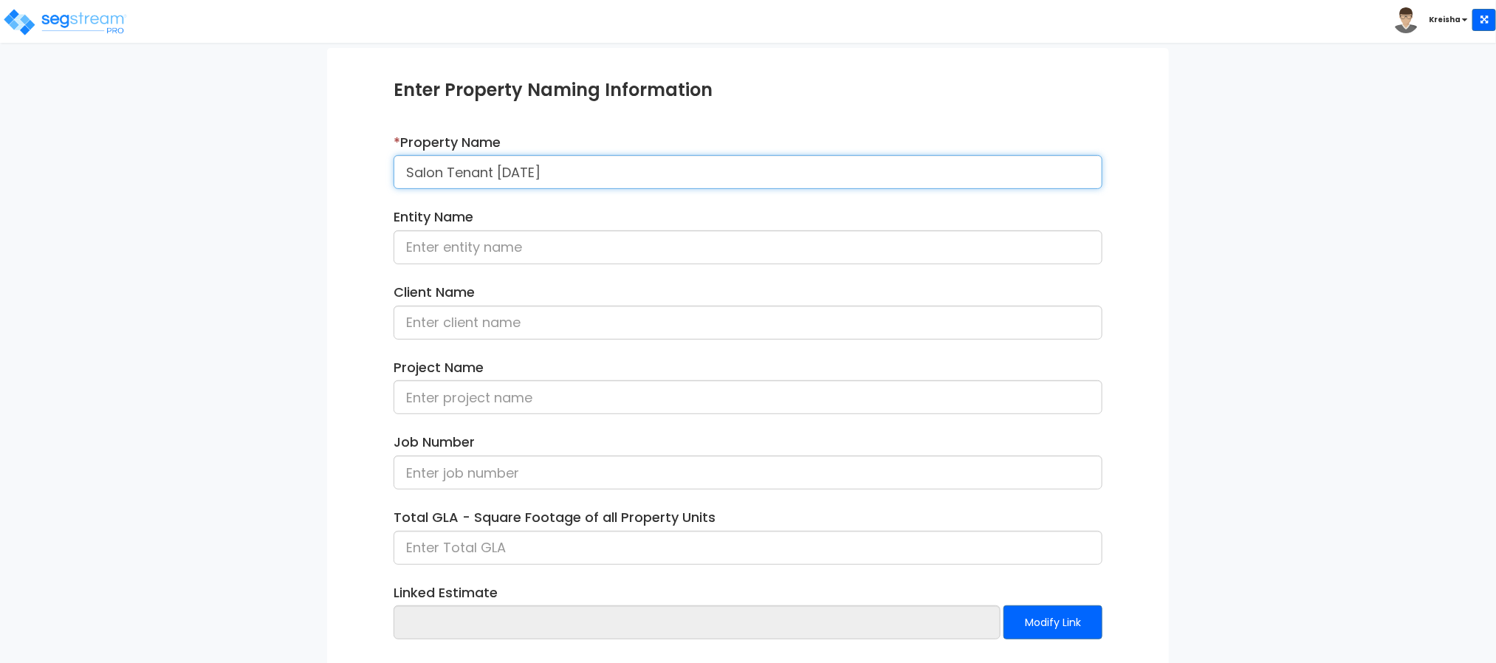
type input "Salon Tenant [DATE]"
click at [271, 370] on div "We are Building your Property. So please grab a coffee and let us do the heavy …" at bounding box center [748, 327] width 1496 height 818
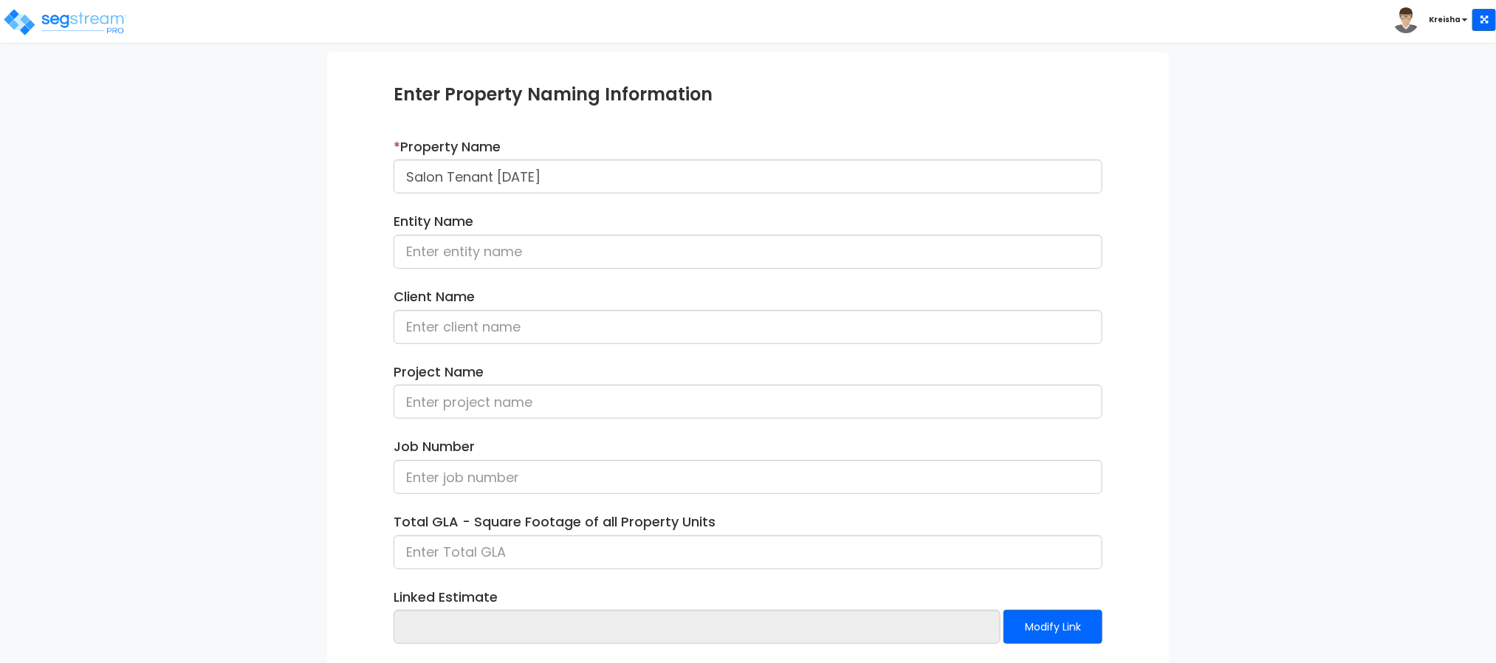
scroll to position [221, 0]
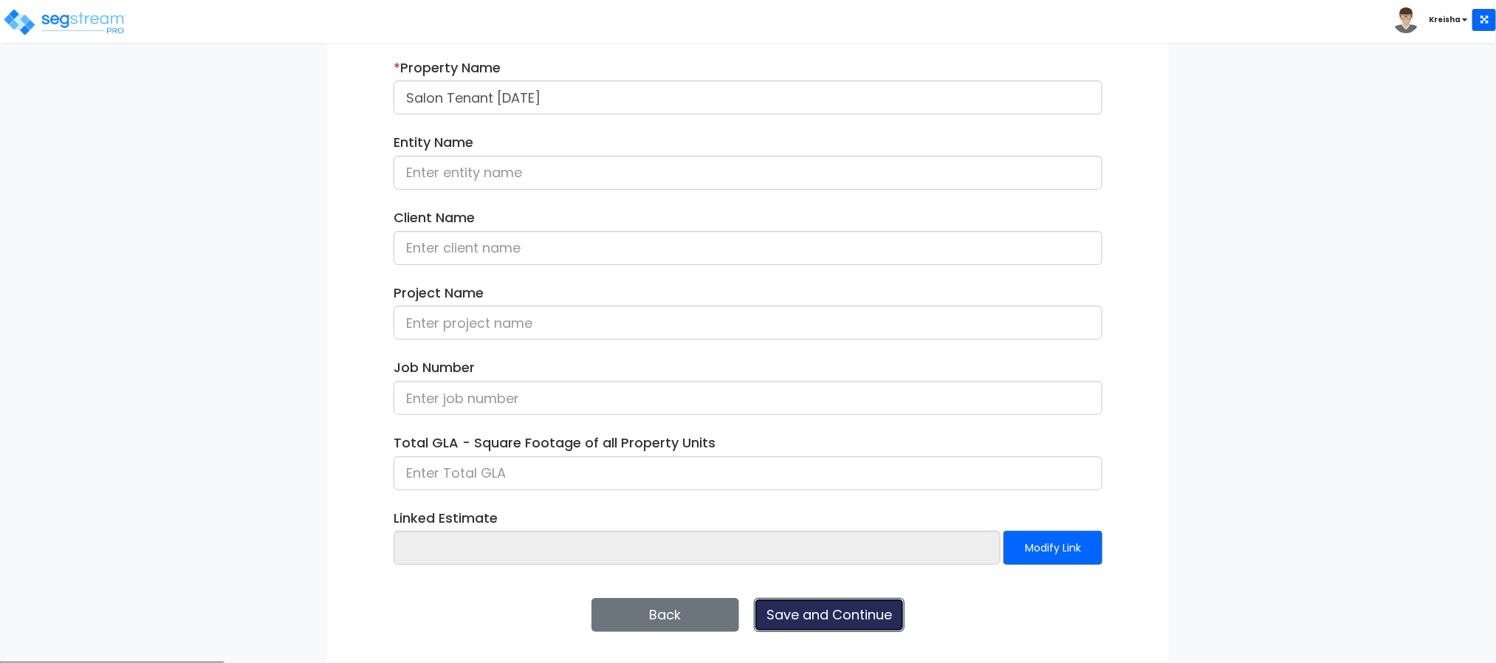
click at [794, 611] on button "Save and Continue" at bounding box center [829, 615] width 151 height 34
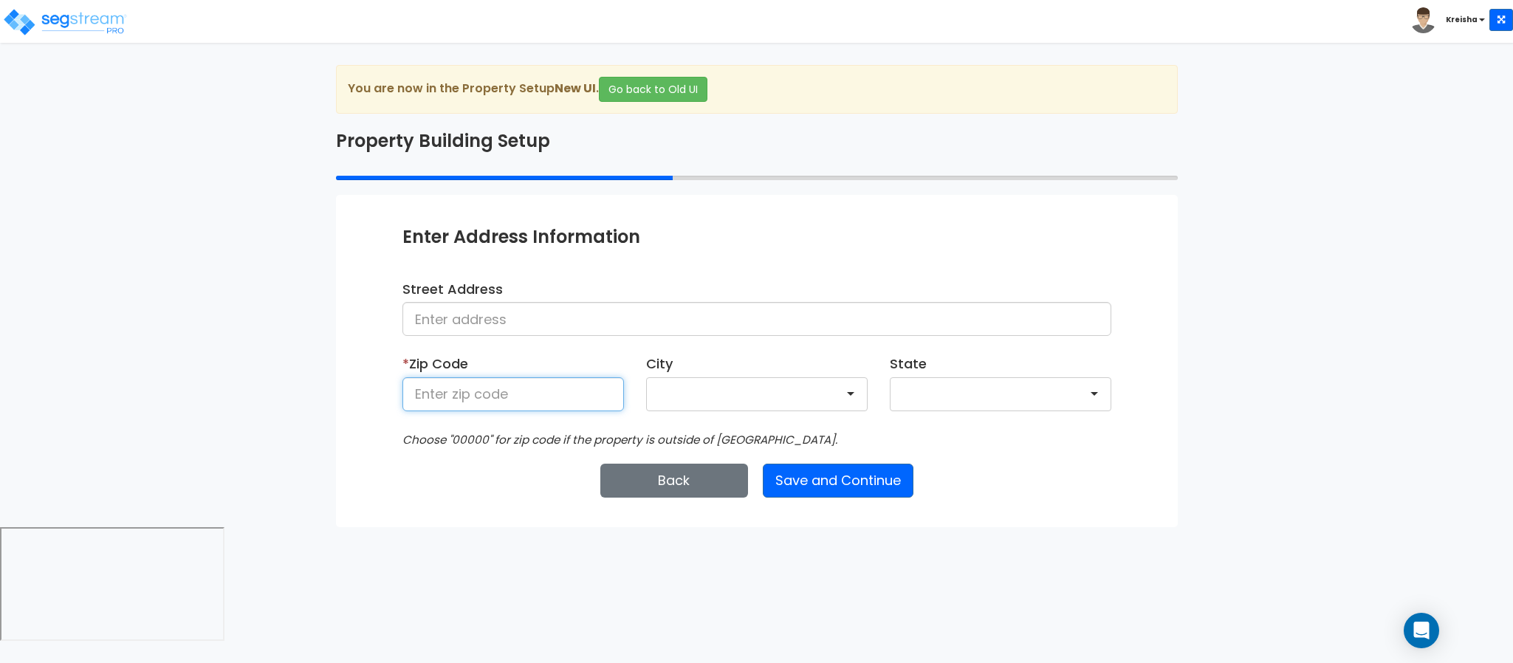
click at [501, 406] on input at bounding box center [512, 394] width 221 height 34
type input "80206"
click at [408, 512] on div "Enter Property Naming Information * Property Name Salon Tenant 08-14-25 Entity …" at bounding box center [757, 360] width 842 height 331
click at [850, 476] on button "Save and Continue" at bounding box center [838, 481] width 151 height 34
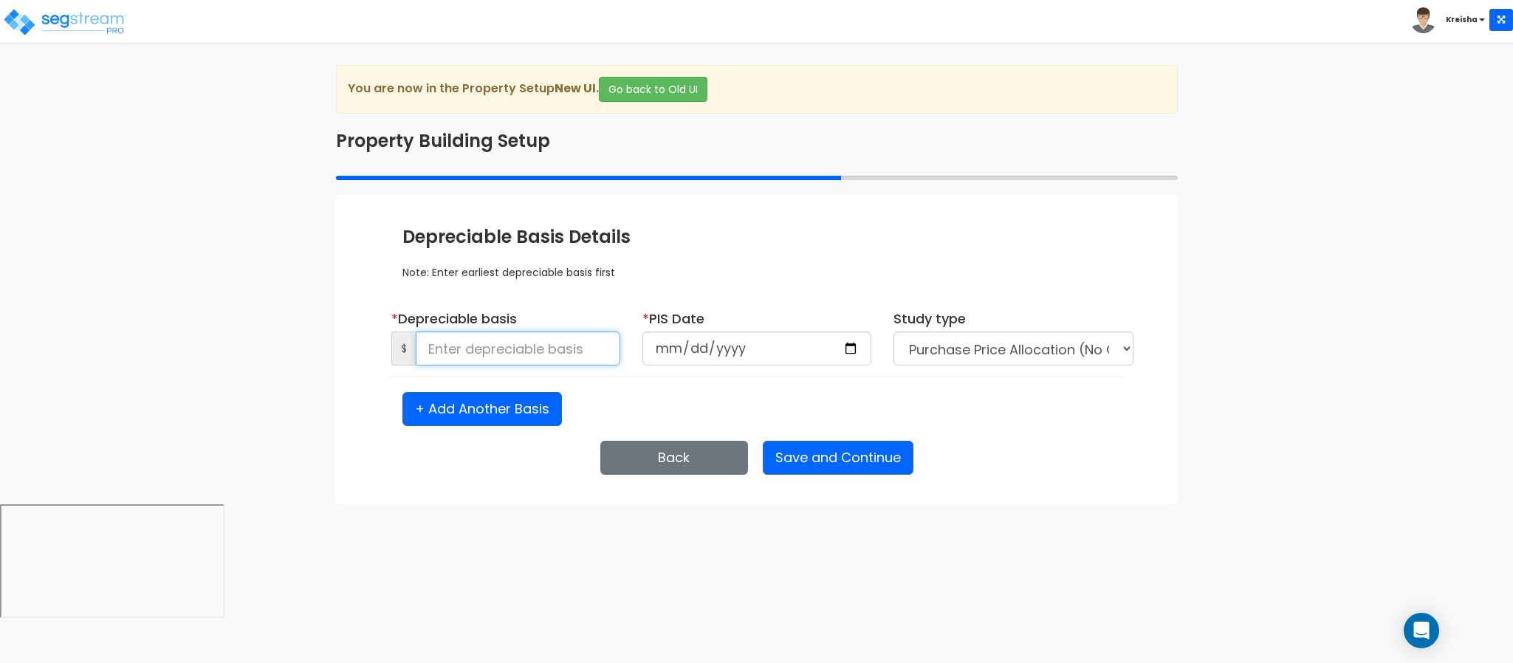
click at [529, 346] on input at bounding box center [518, 348] width 204 height 34
type input "9"
type input "7"
type input "5"
type input "714,141"
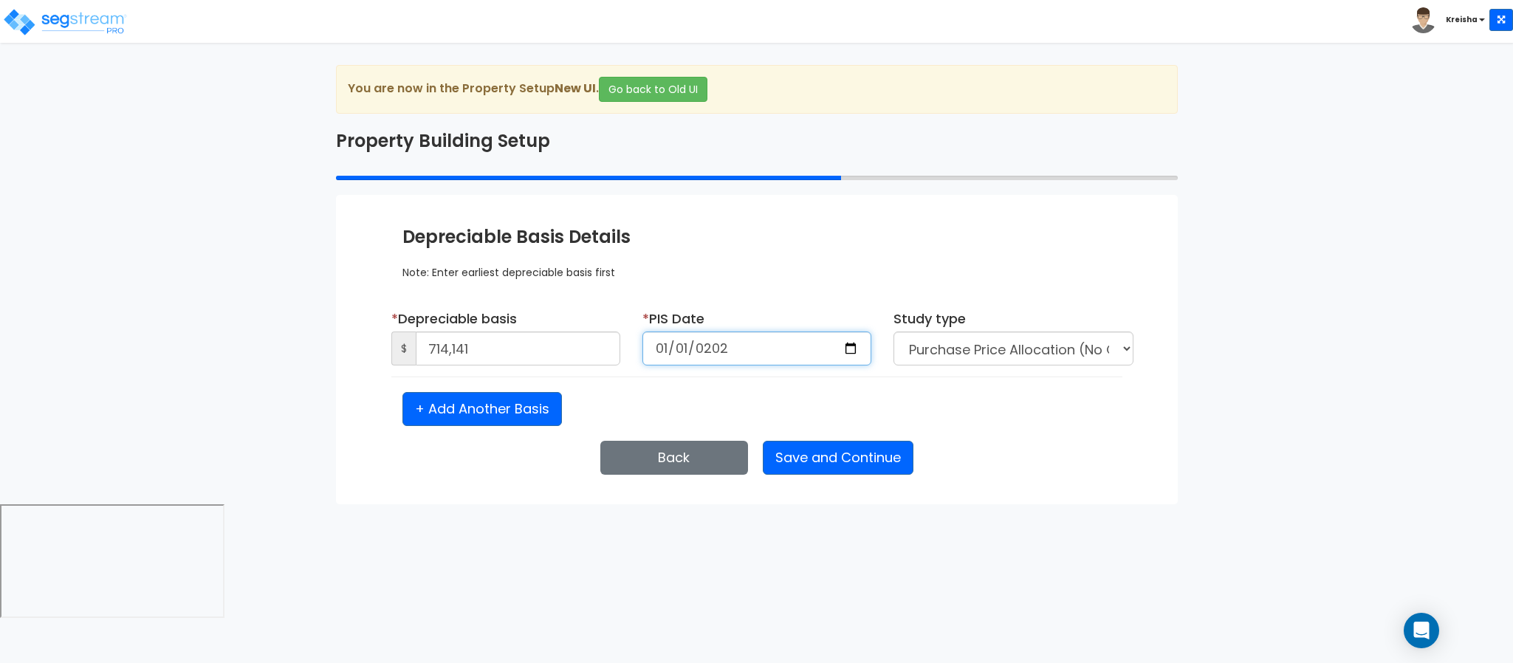
type input "2020-01-01"
select select "2020"
click at [783, 457] on button "Save and Continue" at bounding box center [838, 458] width 151 height 34
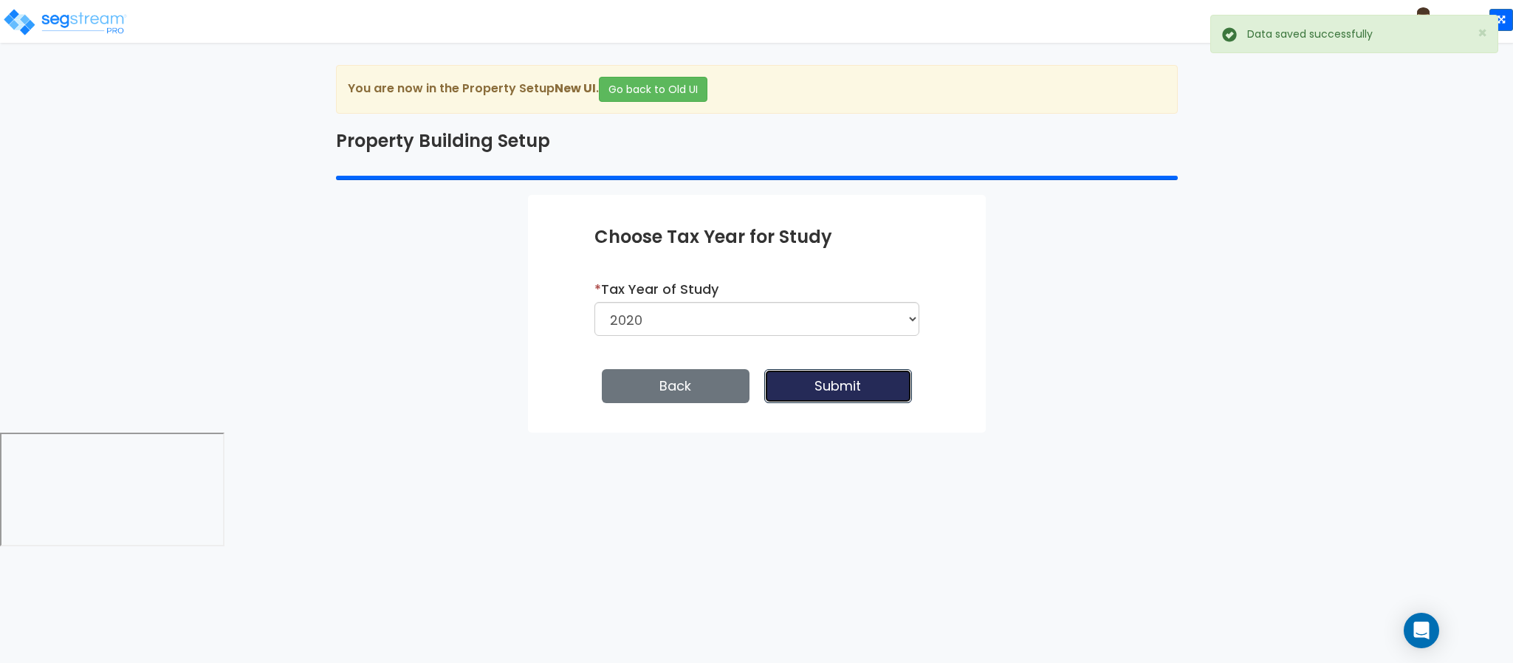
click at [797, 399] on button "Submit" at bounding box center [838, 386] width 148 height 34
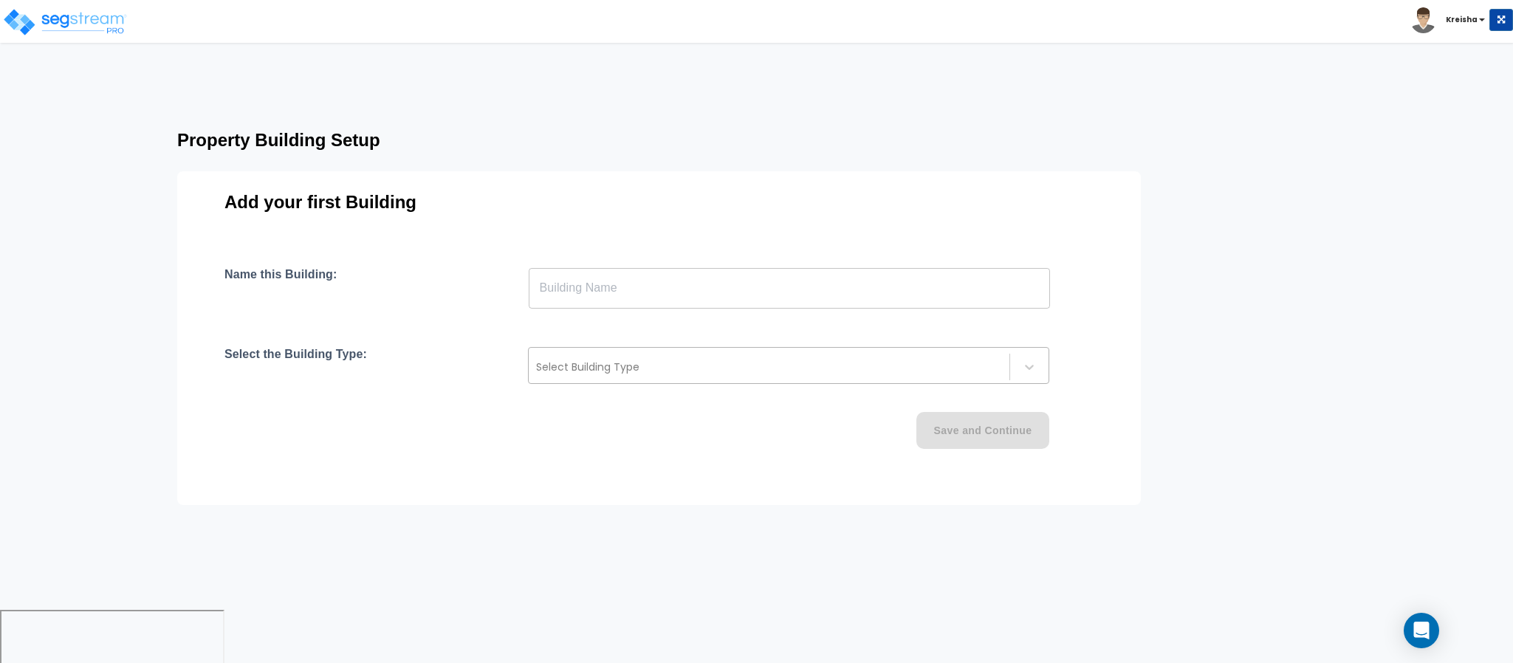
click at [681, 361] on div at bounding box center [769, 367] width 466 height 18
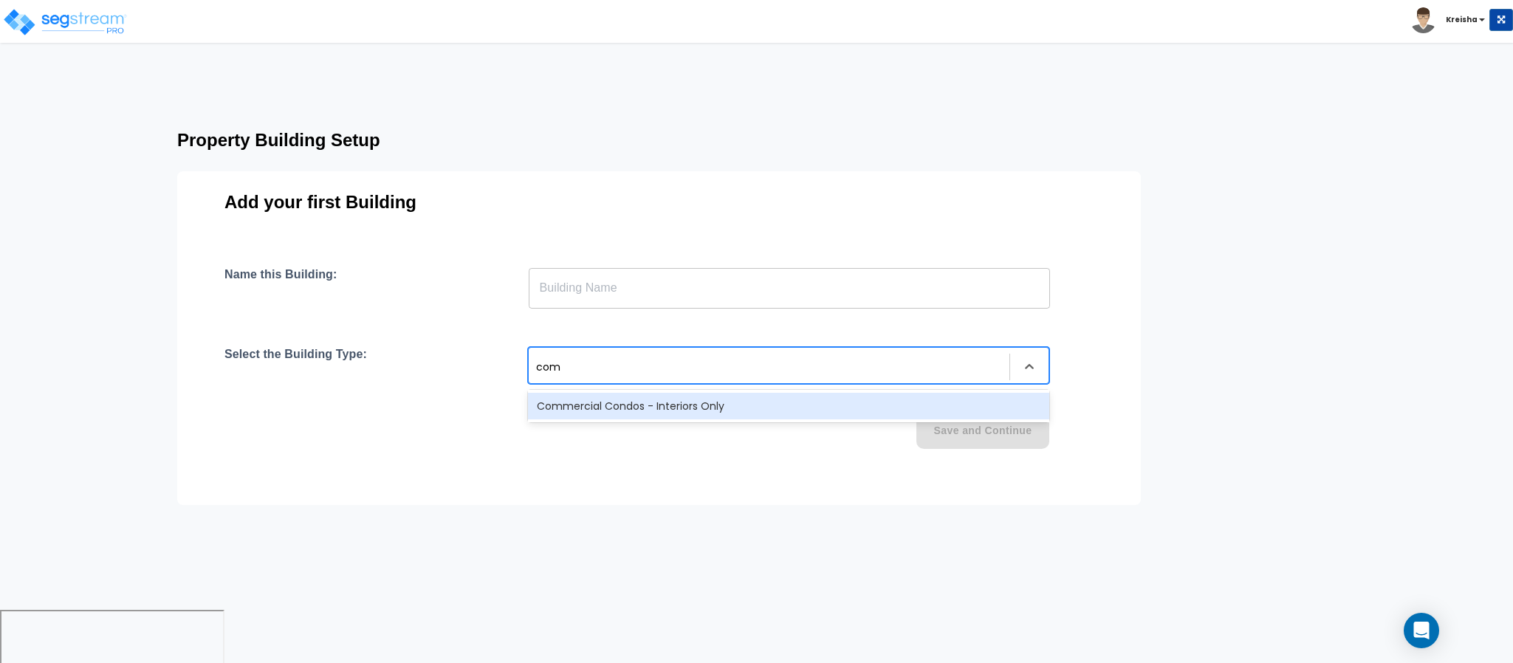
type input "comm"
click at [642, 408] on div "Commercial Condos - Interiors Only" at bounding box center [788, 406] width 521 height 27
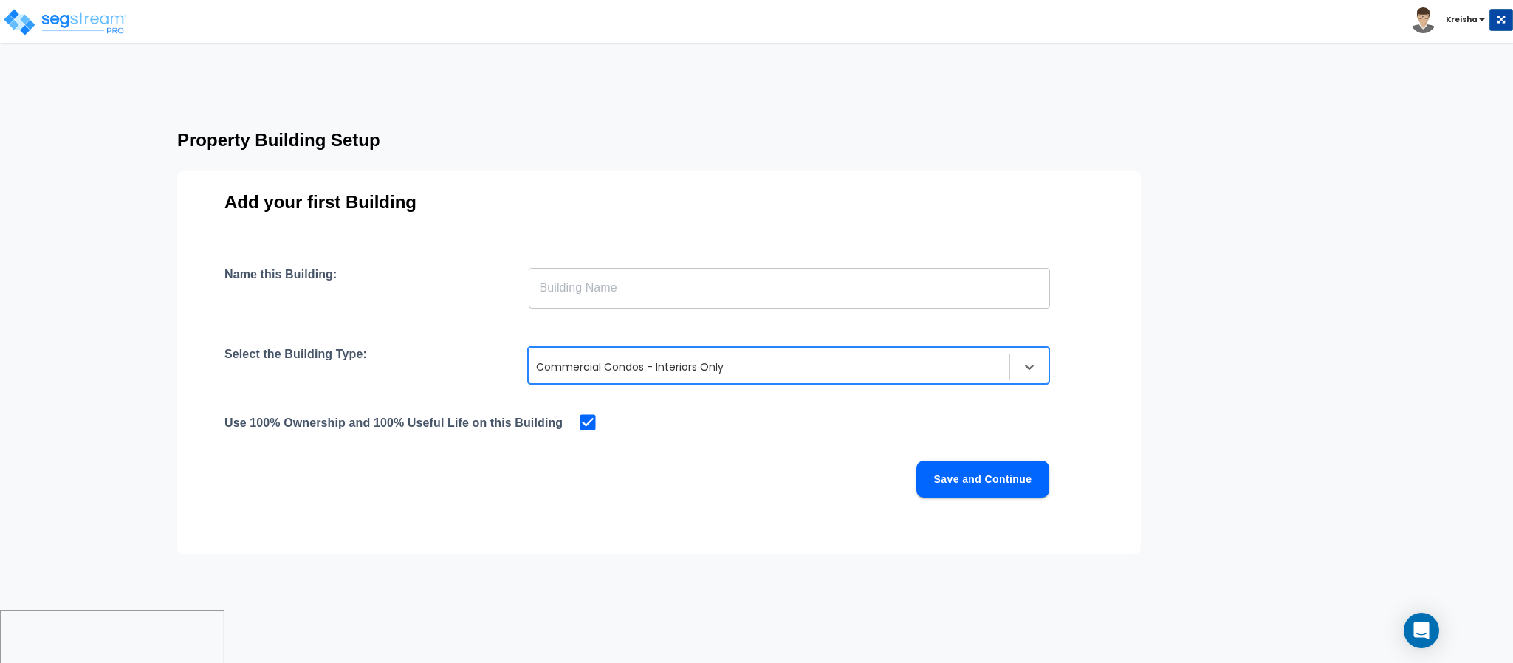
click at [642, 292] on input "text" at bounding box center [789, 287] width 521 height 41
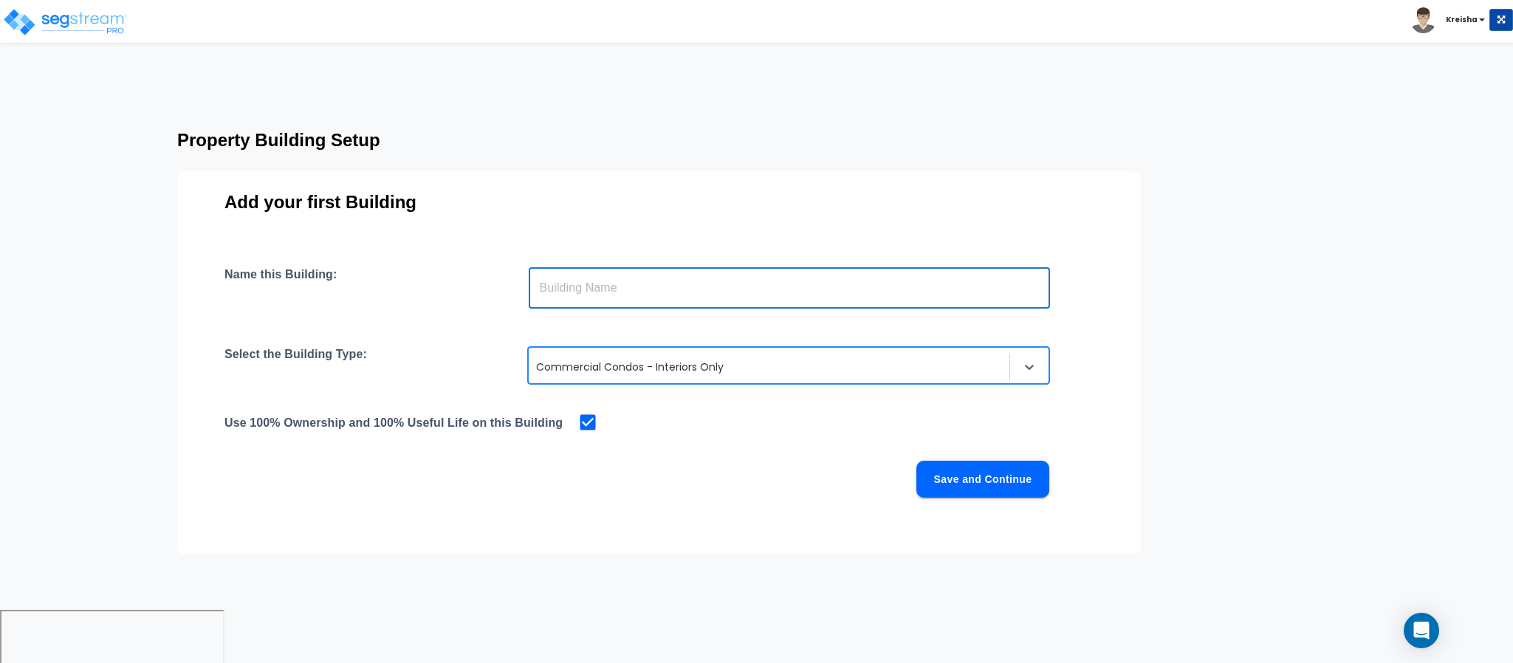
click at [598, 363] on div at bounding box center [769, 367] width 466 height 18
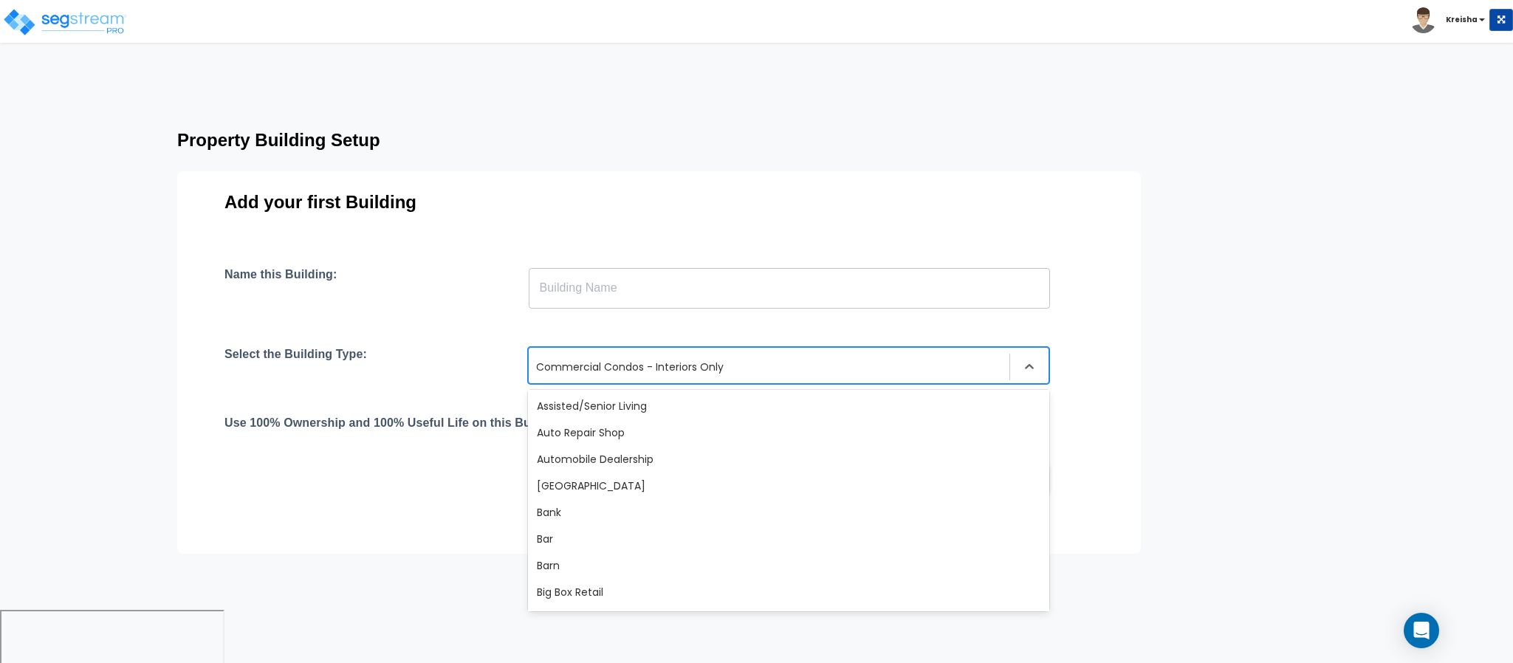
scroll to position [135, 0]
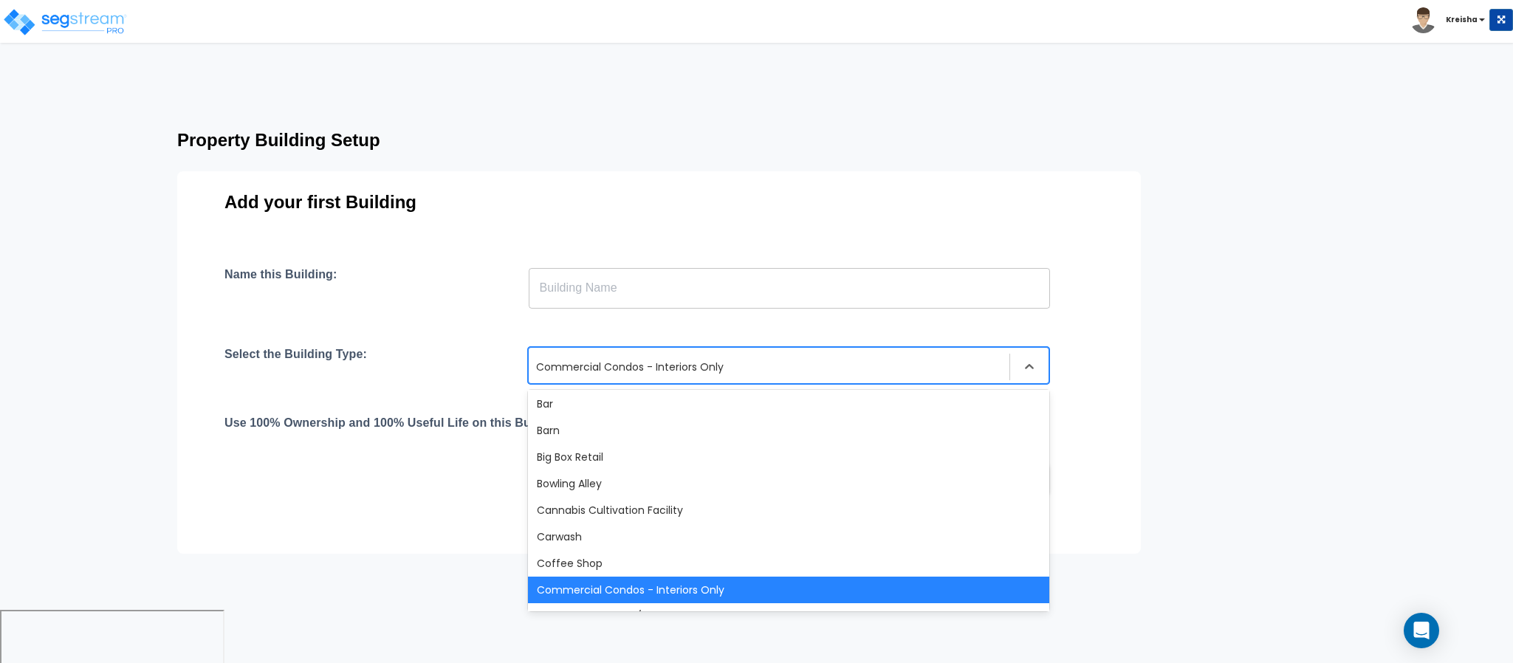
click at [636, 278] on input "text" at bounding box center [789, 287] width 521 height 41
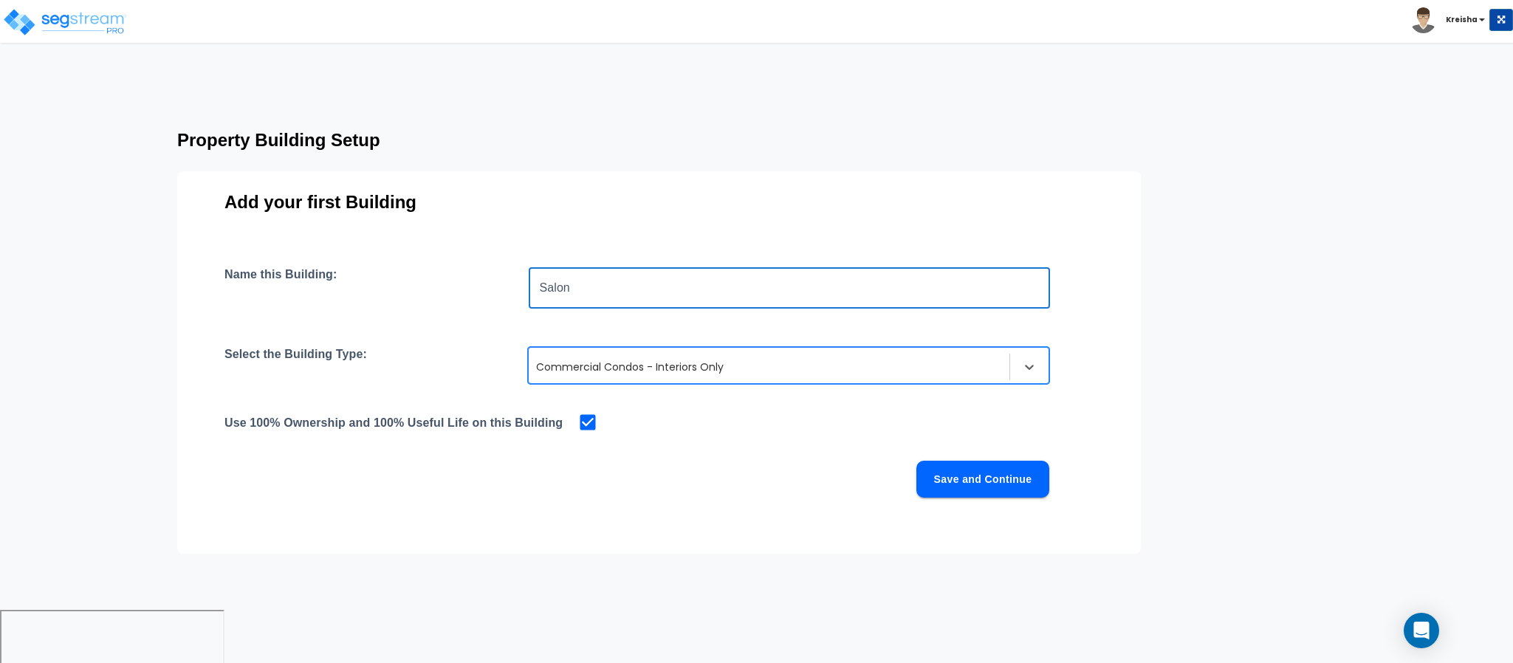
type input "Salon"
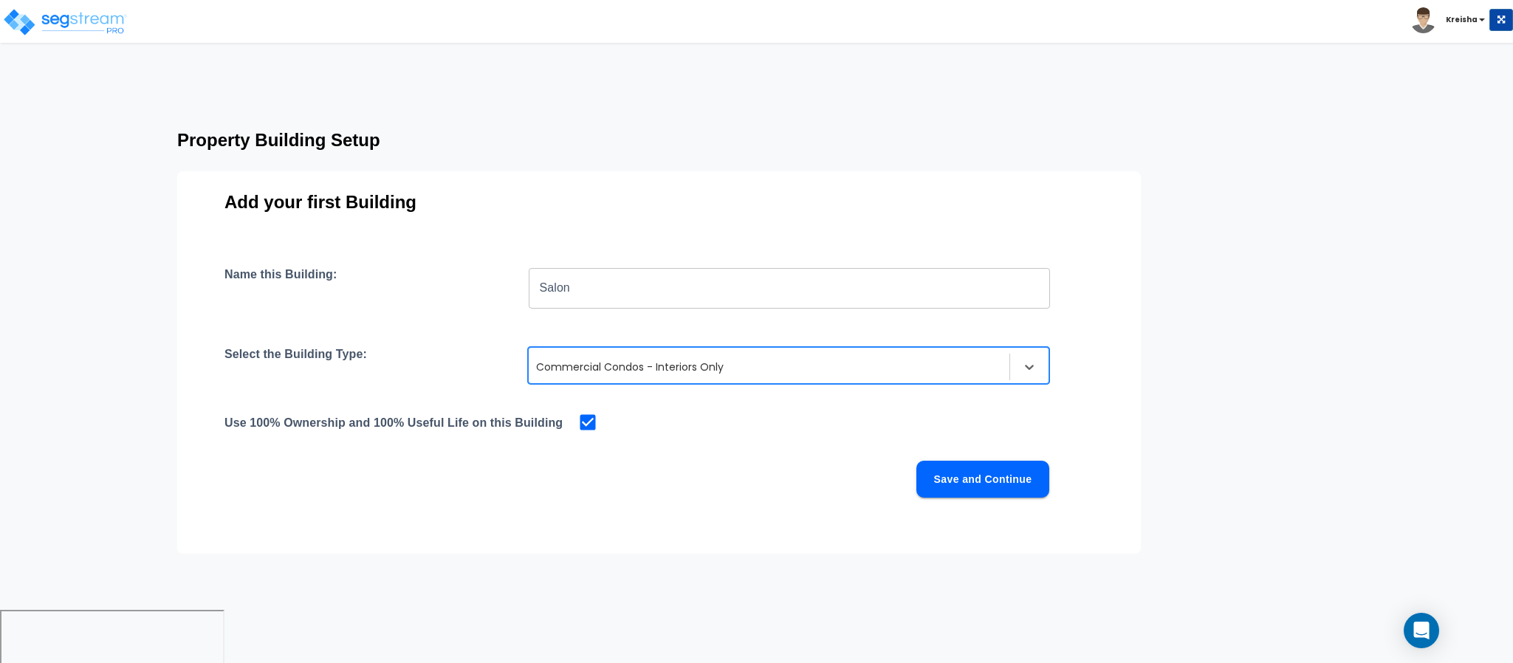
click at [444, 291] on div "Name this Building: Salon ​" at bounding box center [658, 287] width 869 height 41
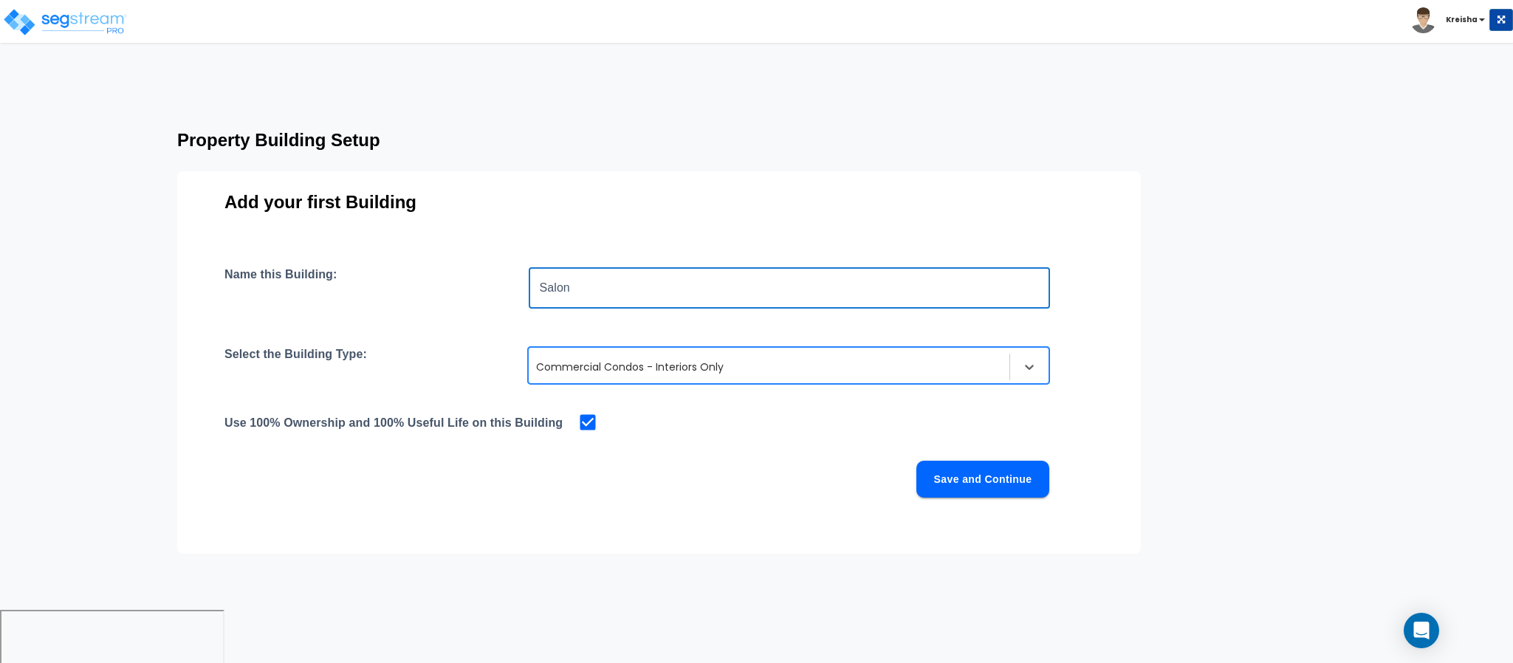
click at [585, 291] on input "Salon" at bounding box center [789, 287] width 521 height 41
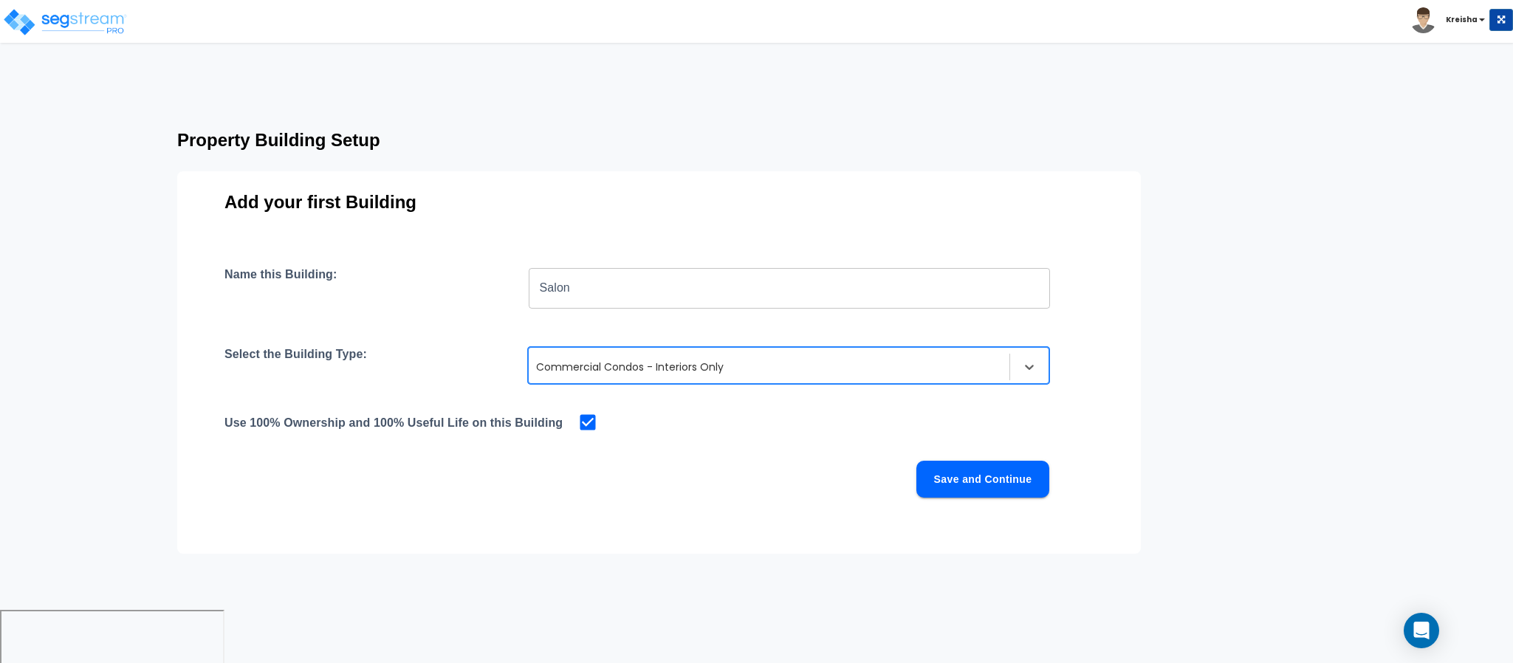
click at [570, 346] on div "Name this Building: Salon ​ Select the Building Type: option Commercial Condos …" at bounding box center [658, 400] width 869 height 266
click at [563, 362] on div at bounding box center [769, 367] width 466 height 18
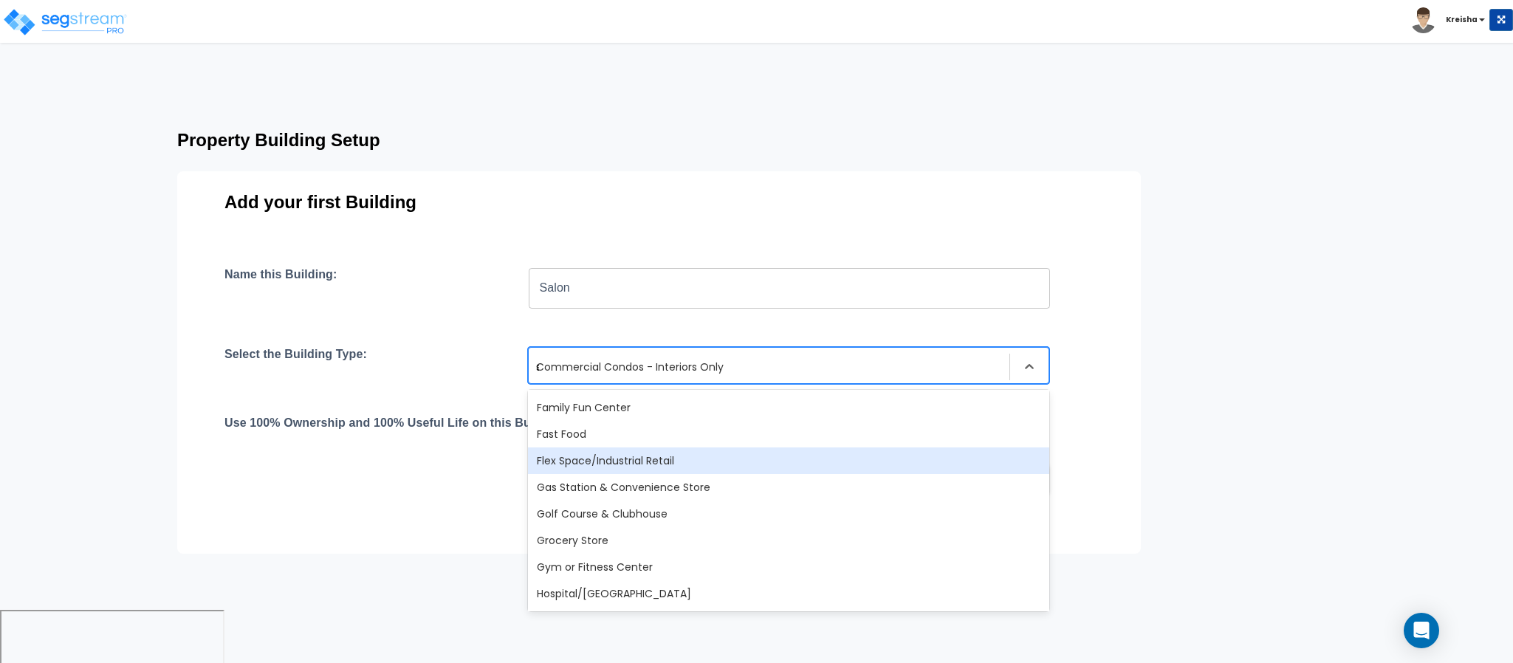
scroll to position [211, 0]
type input "str"
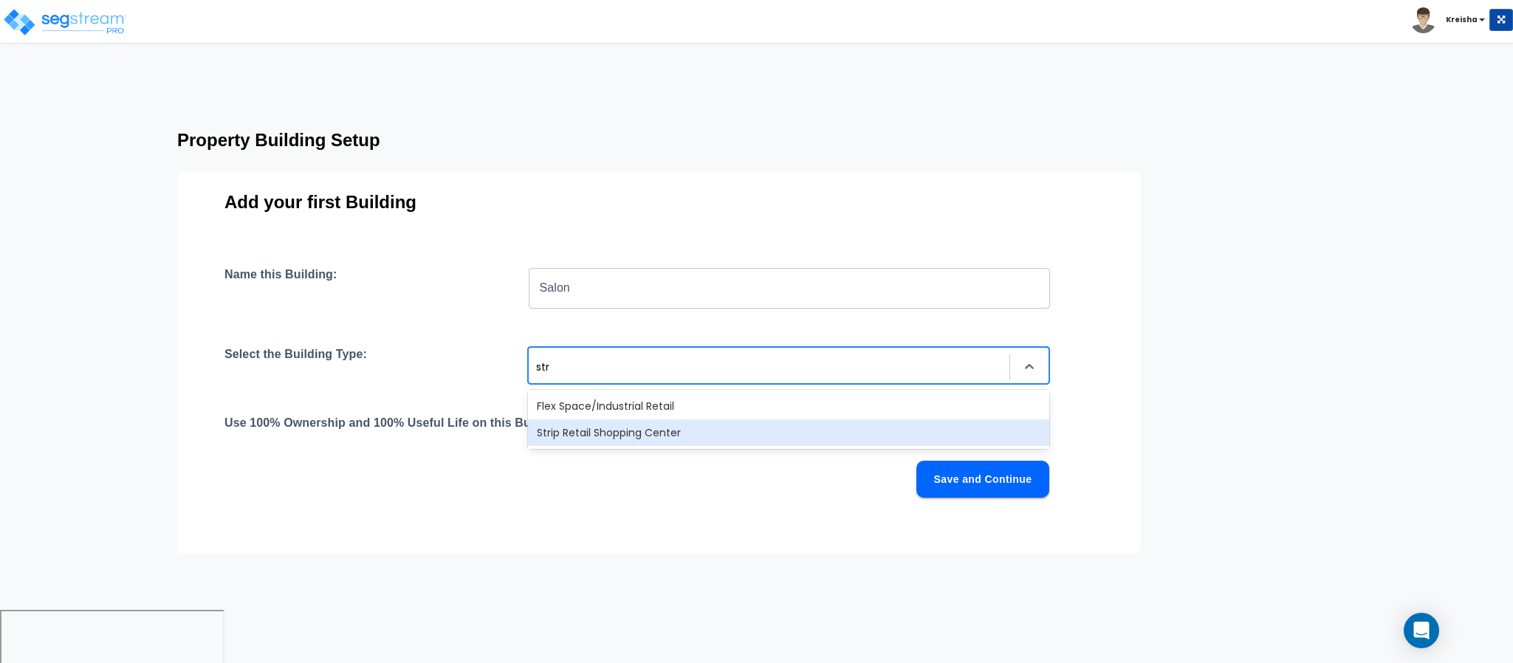
click at [620, 435] on div "Strip Retail Shopping Center" at bounding box center [788, 432] width 521 height 27
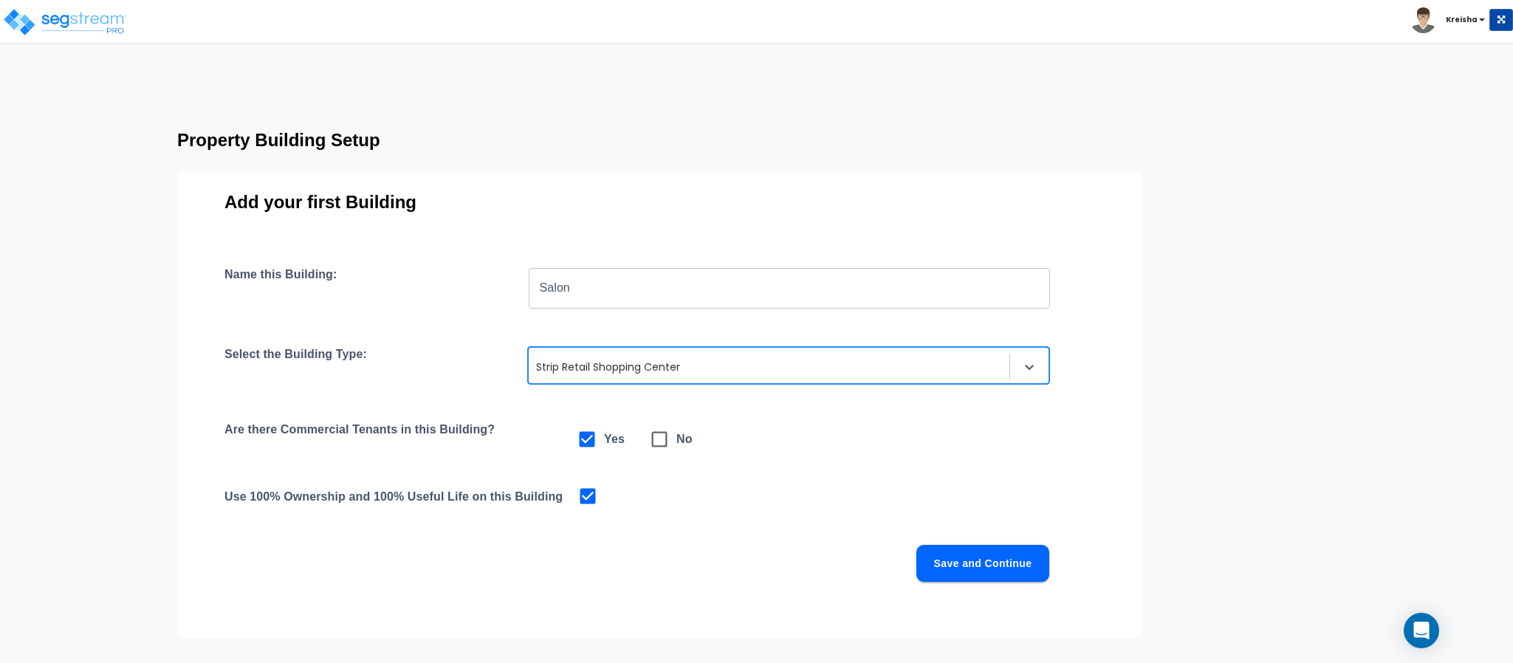
click at [613, 282] on input "Salon" at bounding box center [789, 287] width 521 height 41
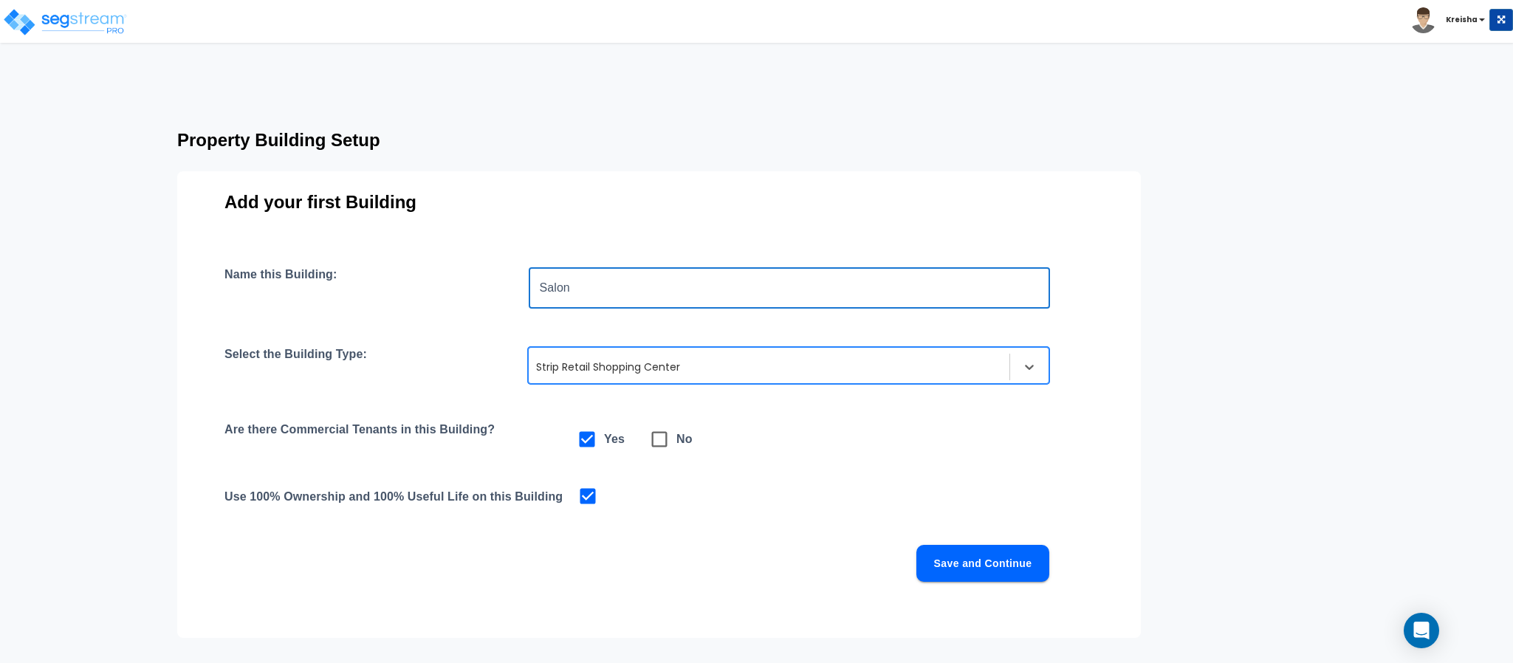
click at [613, 282] on input "Salon" at bounding box center [789, 287] width 521 height 41
type input "Building"
click at [639, 207] on h3 "Add your first Building" at bounding box center [658, 202] width 869 height 21
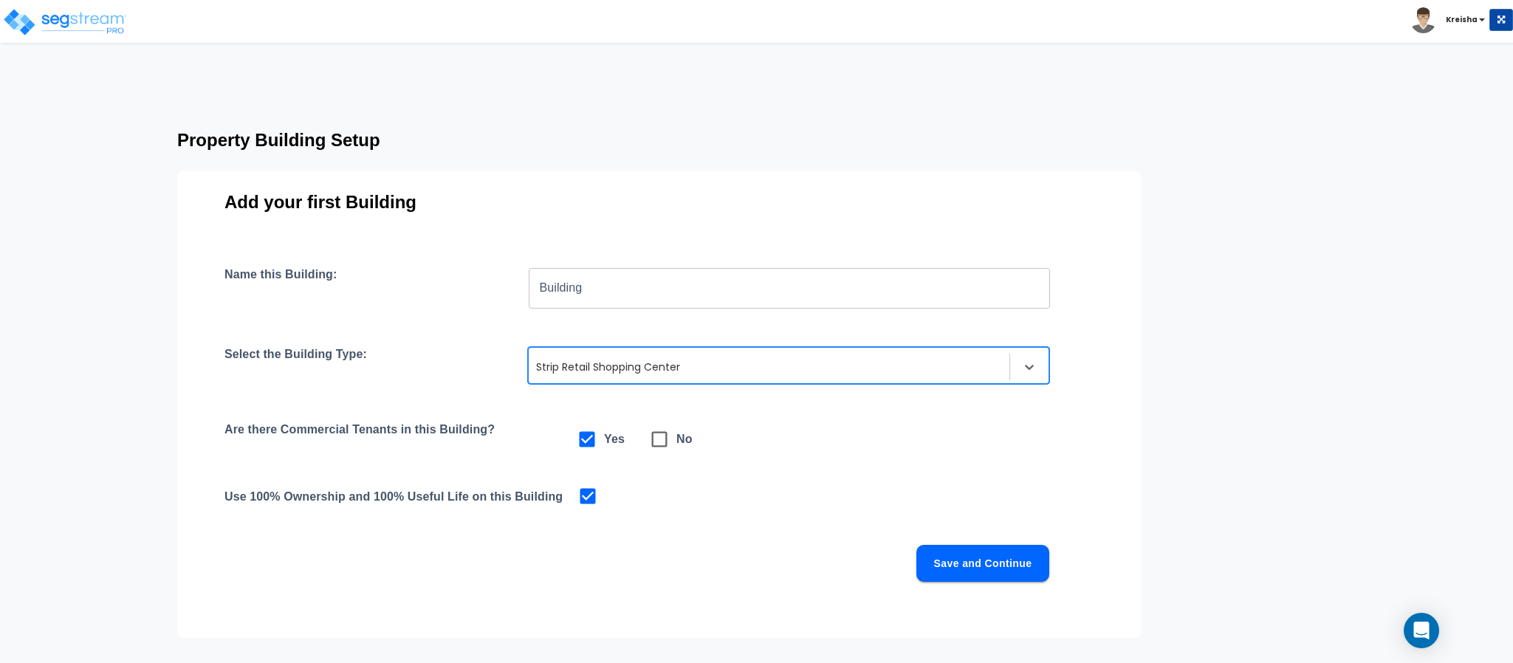
click at [955, 566] on button "Save and Continue" at bounding box center [982, 563] width 133 height 37
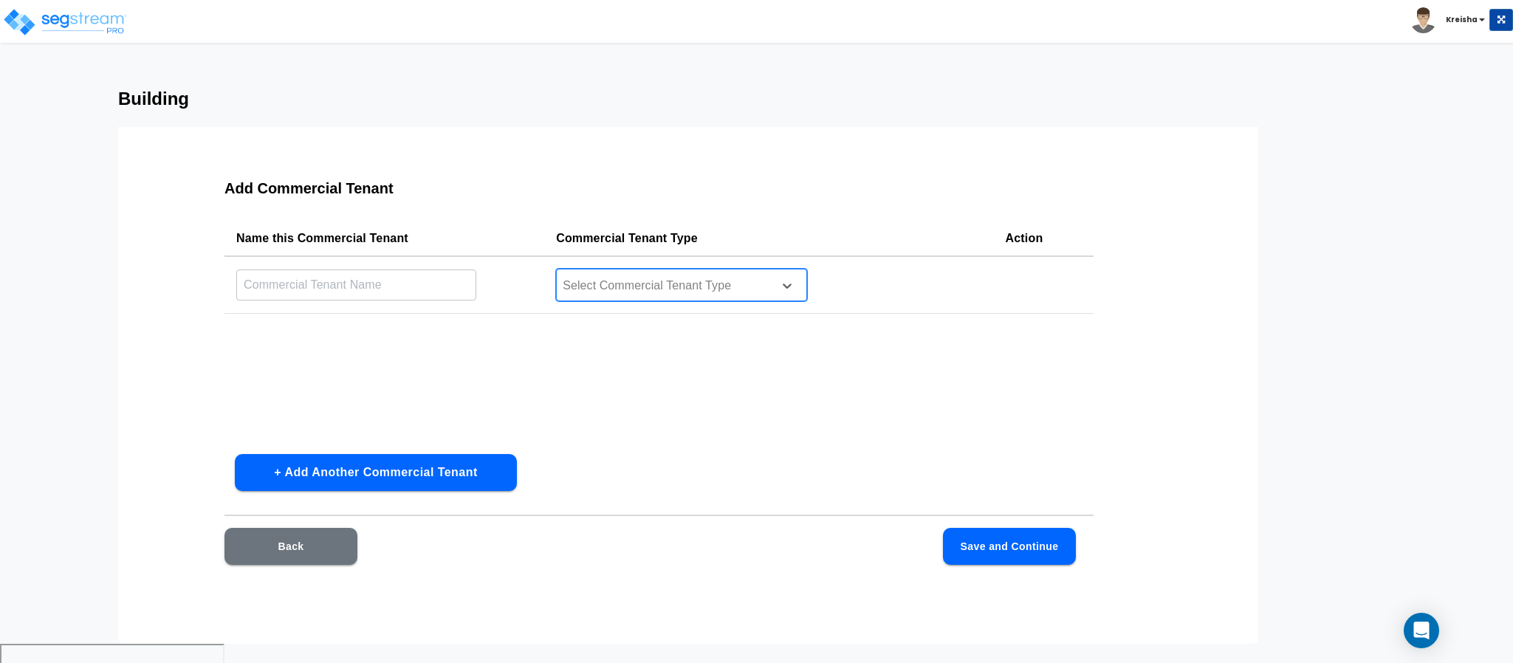
click at [585, 288] on div at bounding box center [662, 286] width 202 height 20
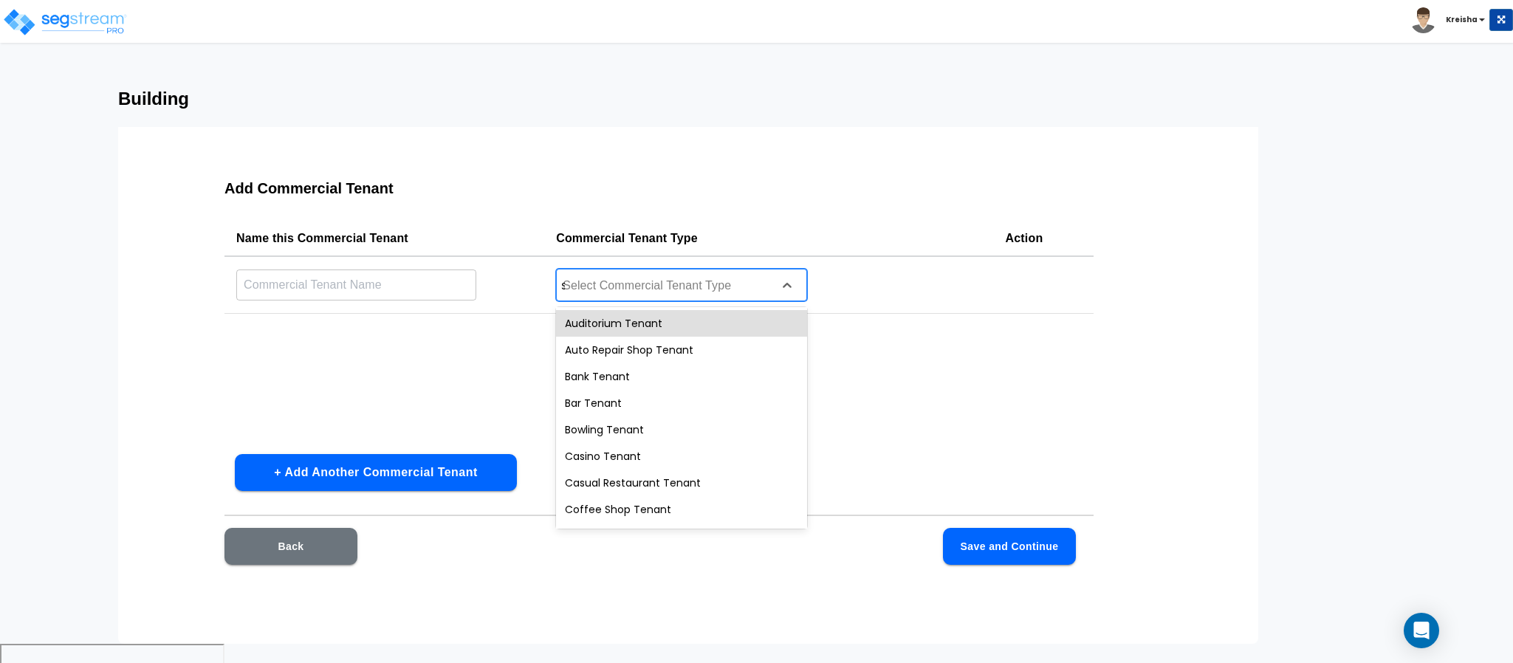
type input "sa"
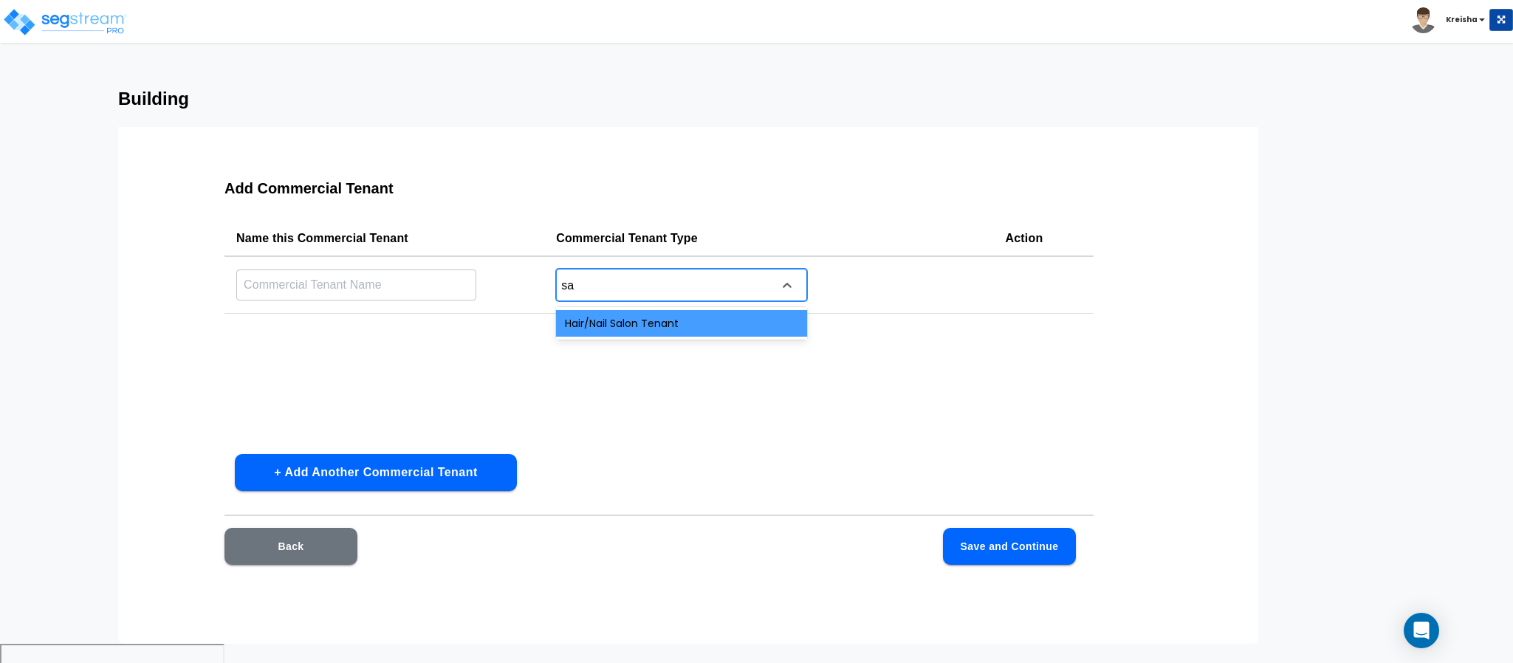
click at [592, 317] on div "Hair/Nail Salon Tenant" at bounding box center [681, 323] width 251 height 27
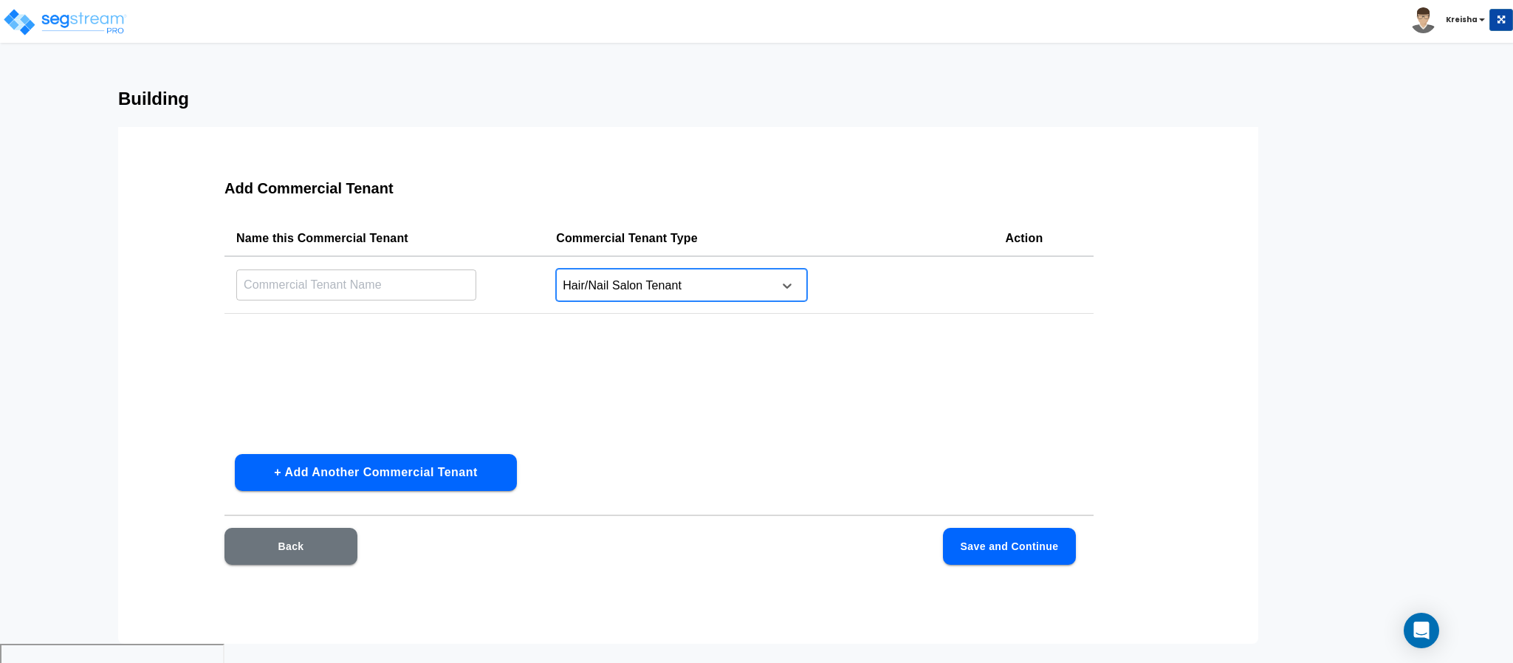
click at [461, 282] on input "text" at bounding box center [356, 285] width 240 height 32
type input "Salon"
click at [638, 392] on div "Name this Commercial Tenant Commercial Tenant Type Action Salon ​ Hair/Nail Sal…" at bounding box center [658, 331] width 869 height 221
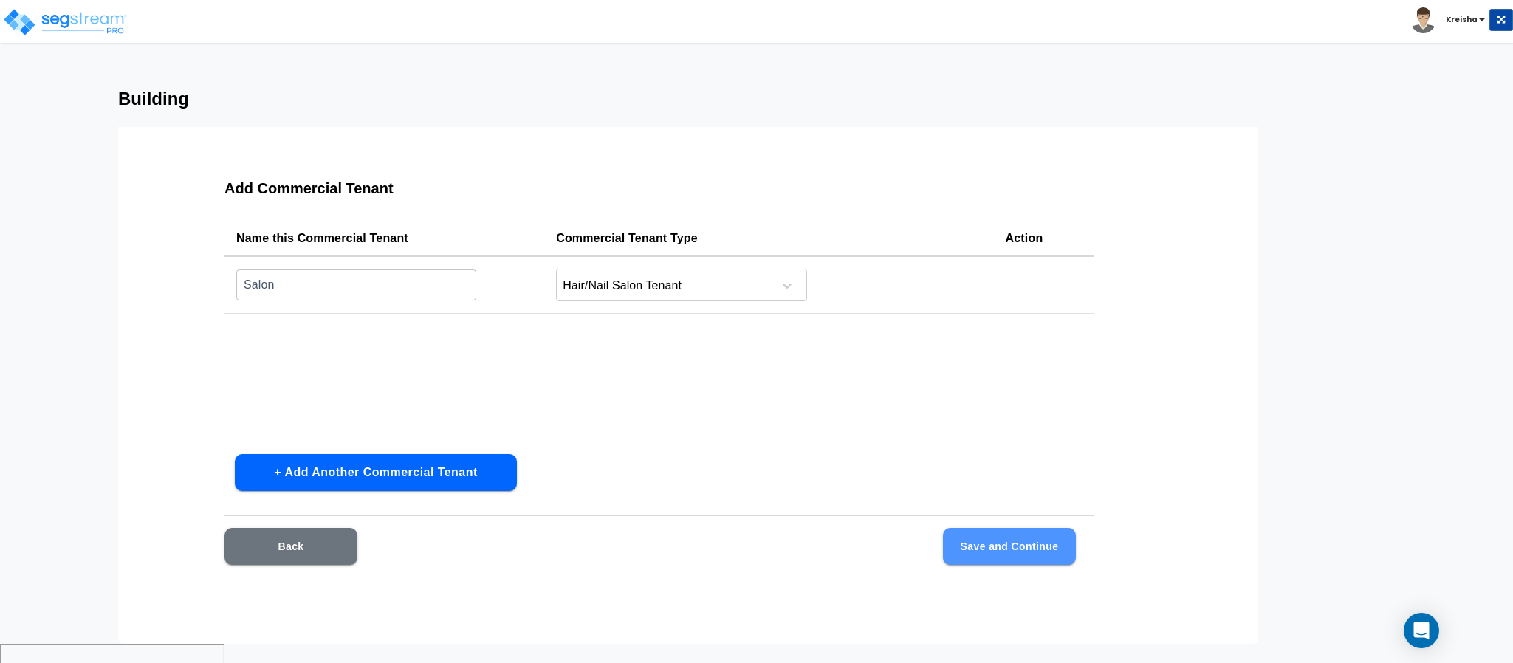
click at [975, 546] on button "Save and Continue" at bounding box center [1009, 546] width 133 height 37
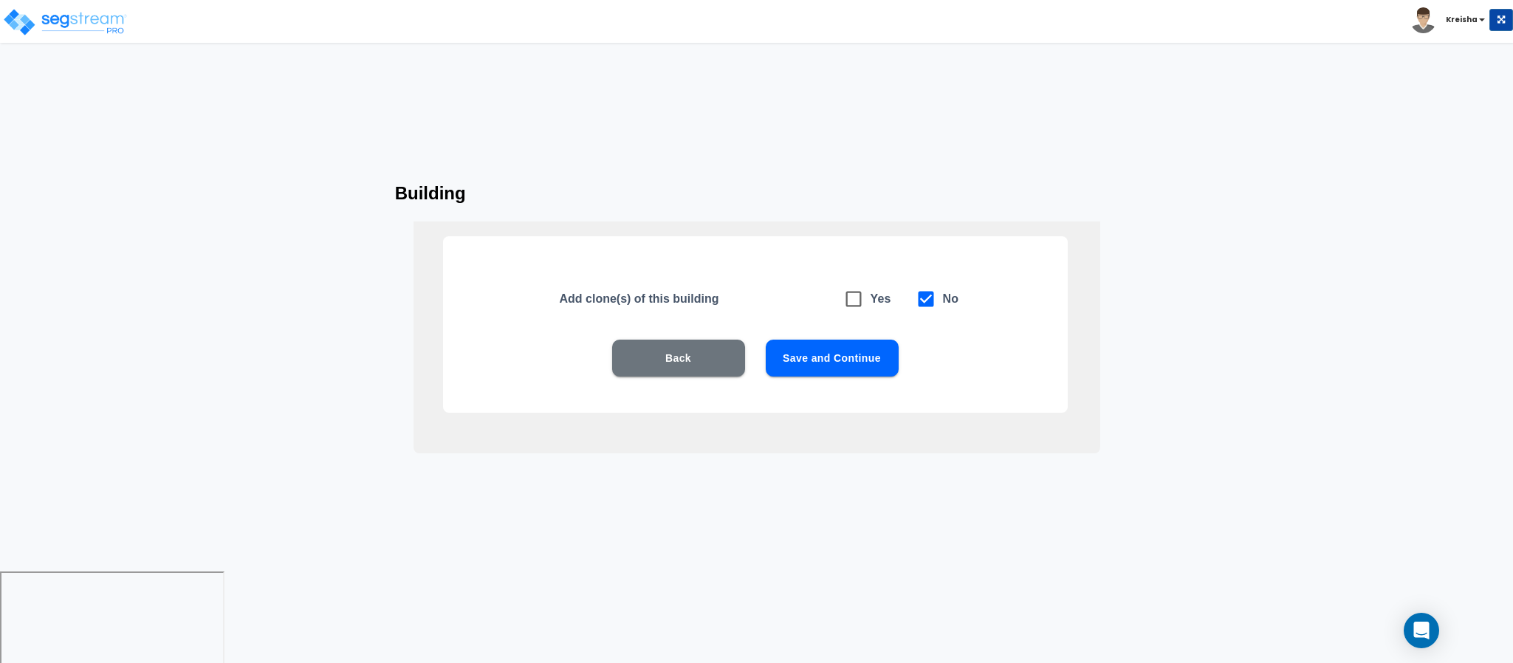
click at [876, 357] on button "Save and Continue" at bounding box center [832, 358] width 133 height 37
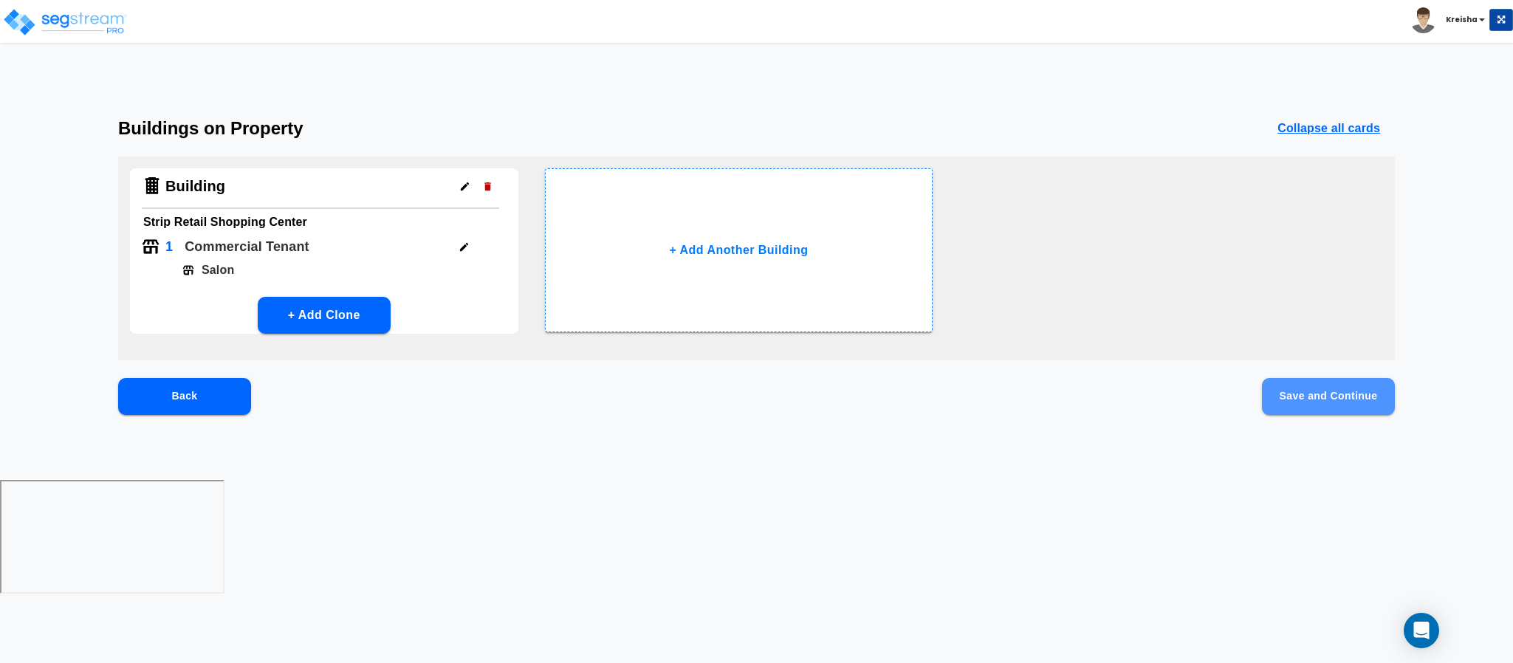
click at [1305, 399] on button "Save and Continue" at bounding box center [1328, 396] width 133 height 37
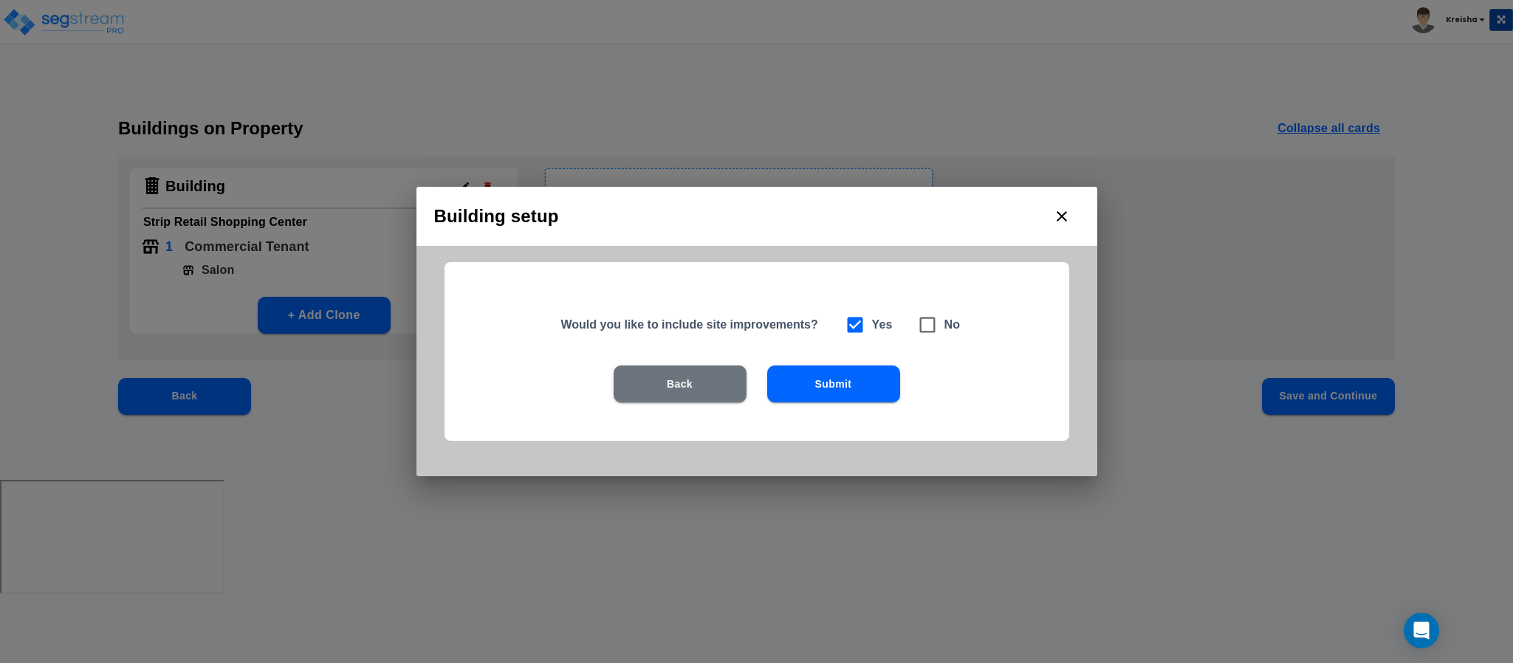
click at [805, 392] on button "Submit" at bounding box center [833, 383] width 133 height 37
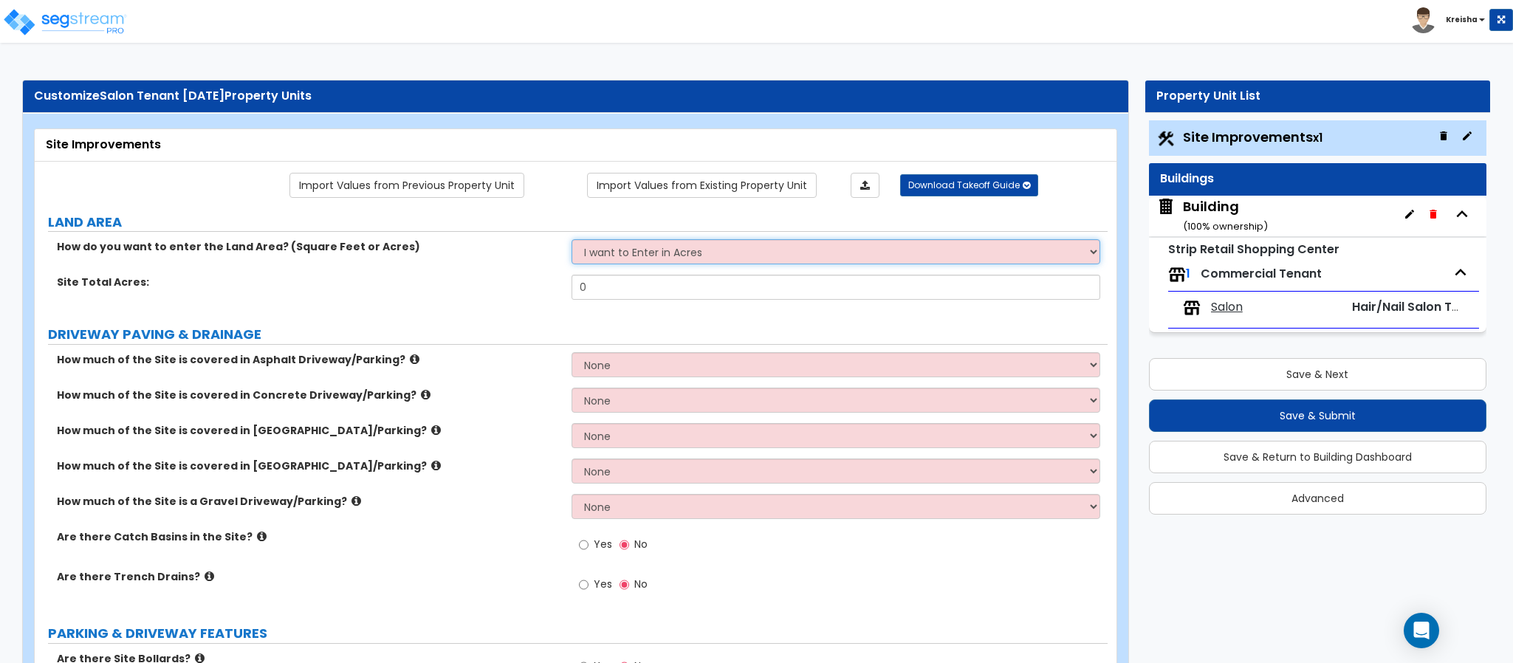
click at [627, 253] on select "I want to Enter in [GEOGRAPHIC_DATA] I want to Enter in Square Feet" at bounding box center [835, 251] width 529 height 25
select select "2"
click at [571, 241] on select "I want to Enter in [GEOGRAPHIC_DATA] I want to Enter in Square Feet" at bounding box center [835, 251] width 529 height 25
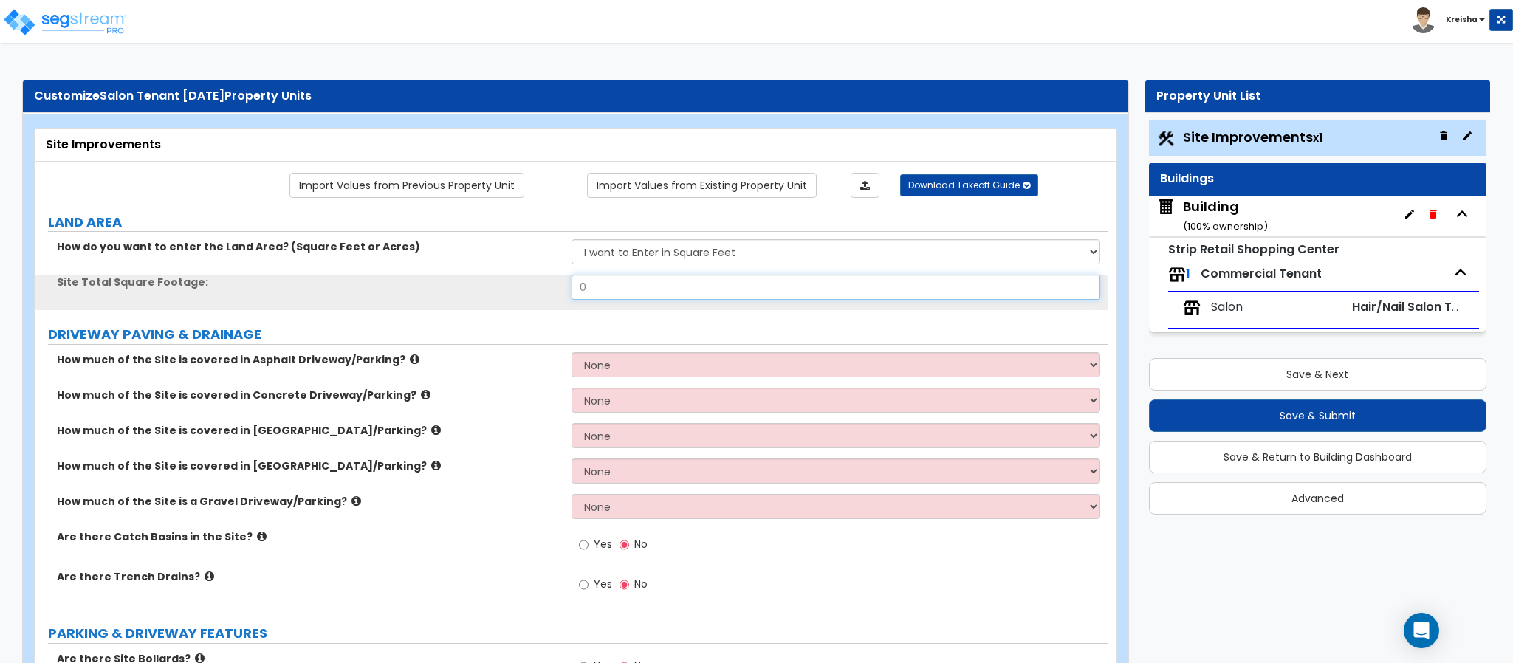
click at [601, 290] on input "0" at bounding box center [835, 287] width 529 height 25
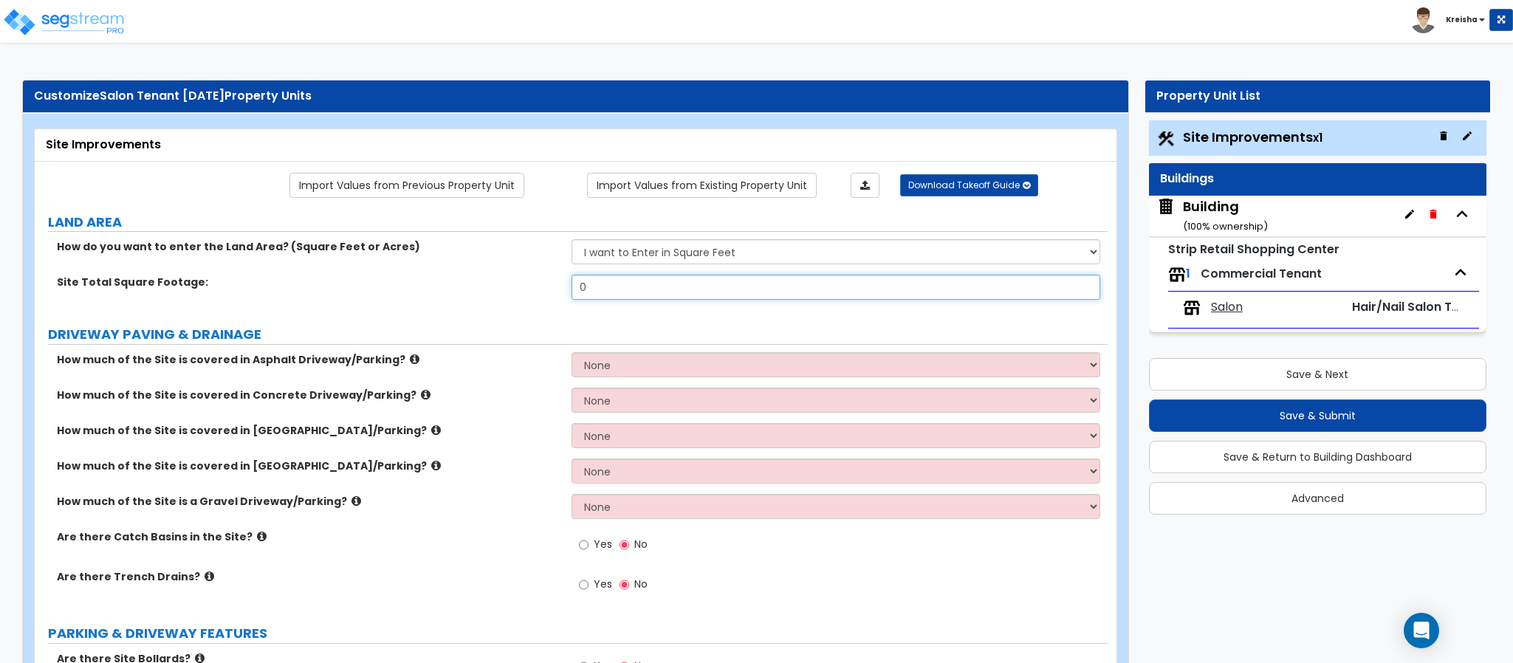
type input "3"
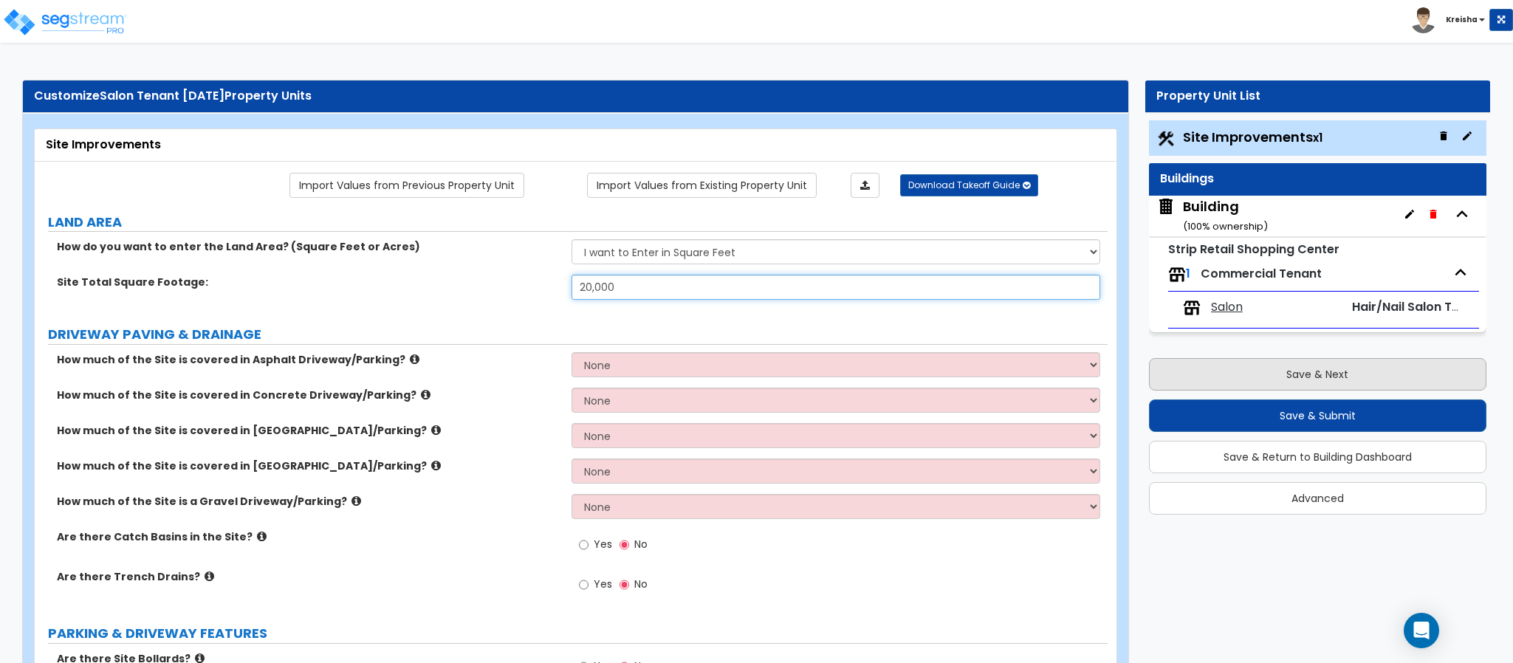
type input "20,000"
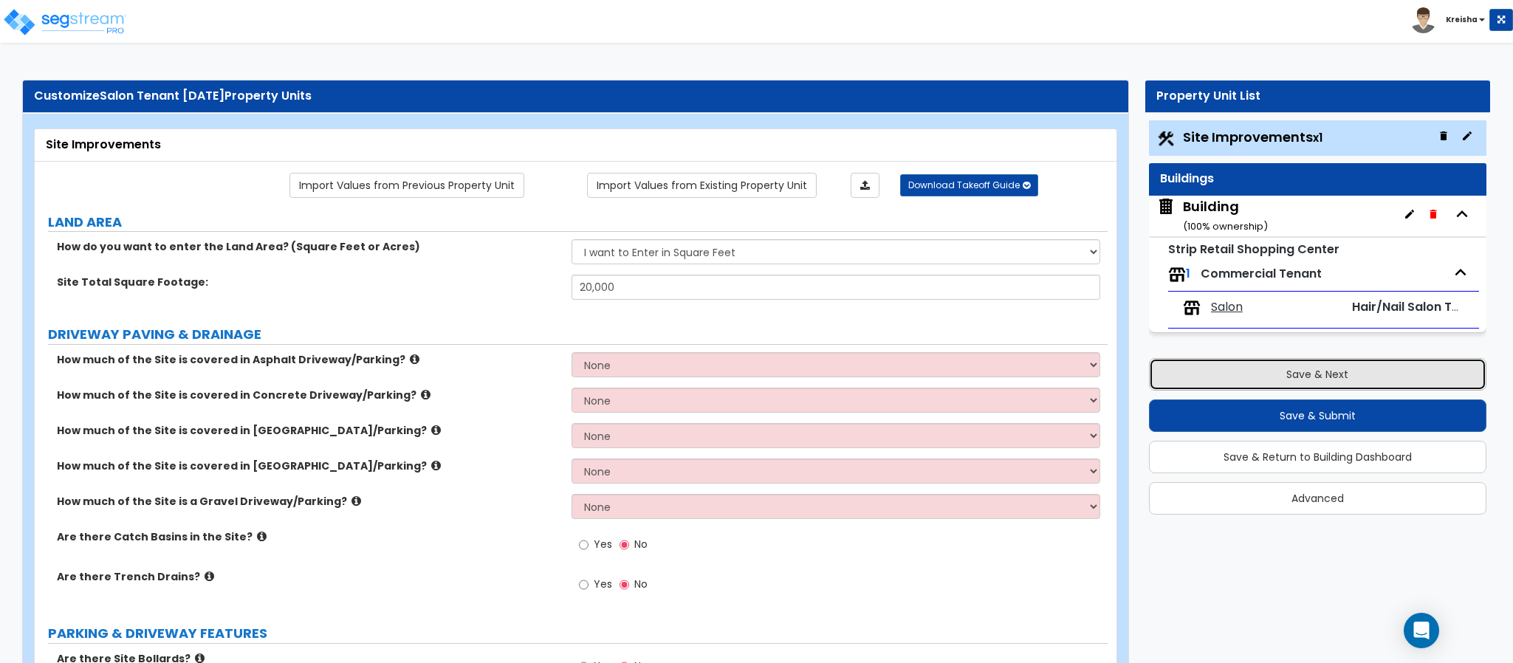
click at [1214, 363] on button "Save & Next" at bounding box center [1317, 374] width 337 height 32
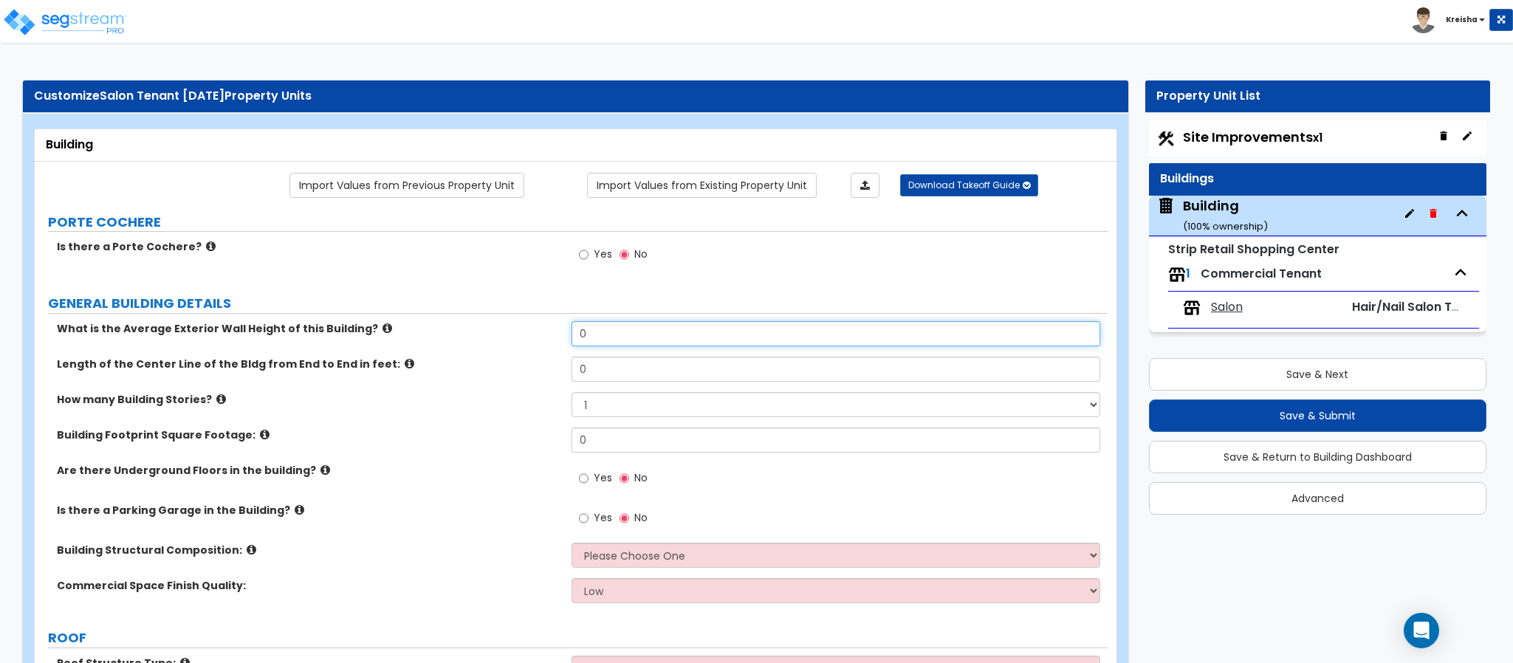
click at [591, 335] on input "0" at bounding box center [835, 333] width 529 height 25
type input "17"
type input "70"
type input "10,000"
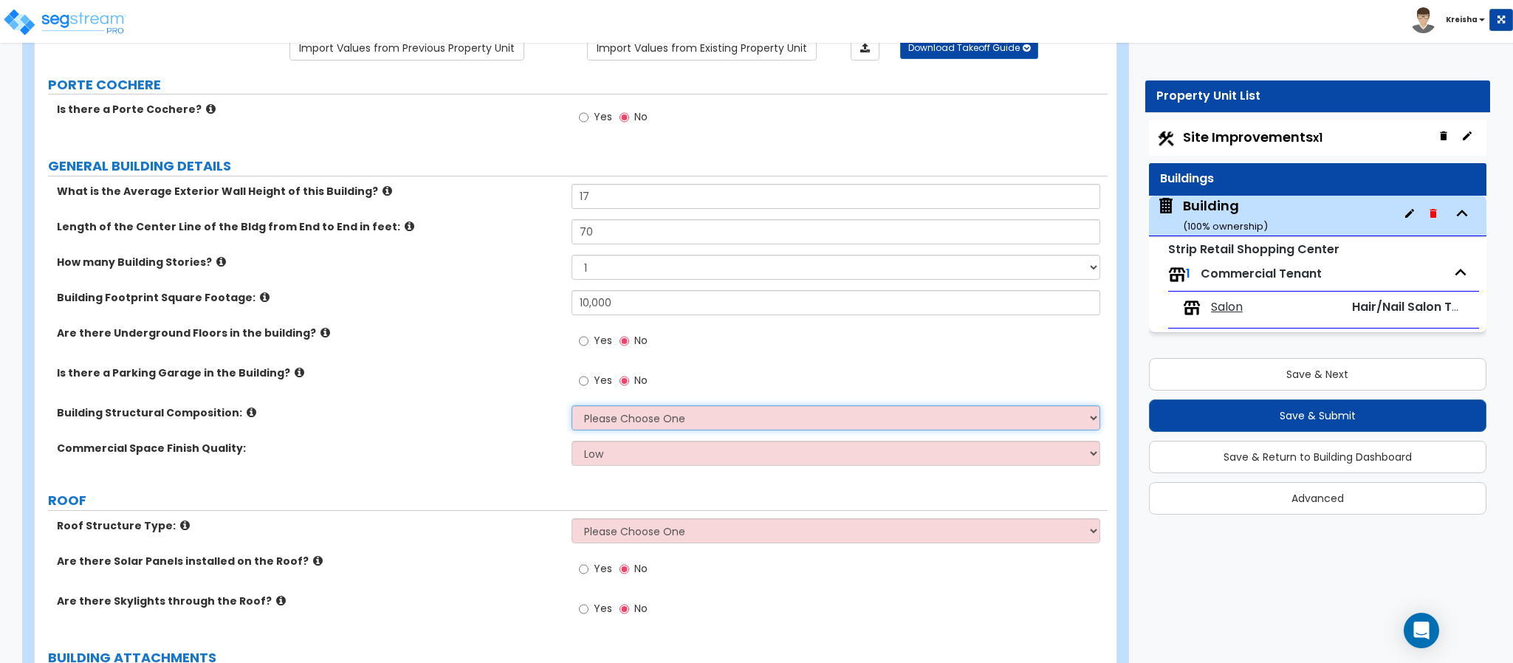
scroll to position [147, 0]
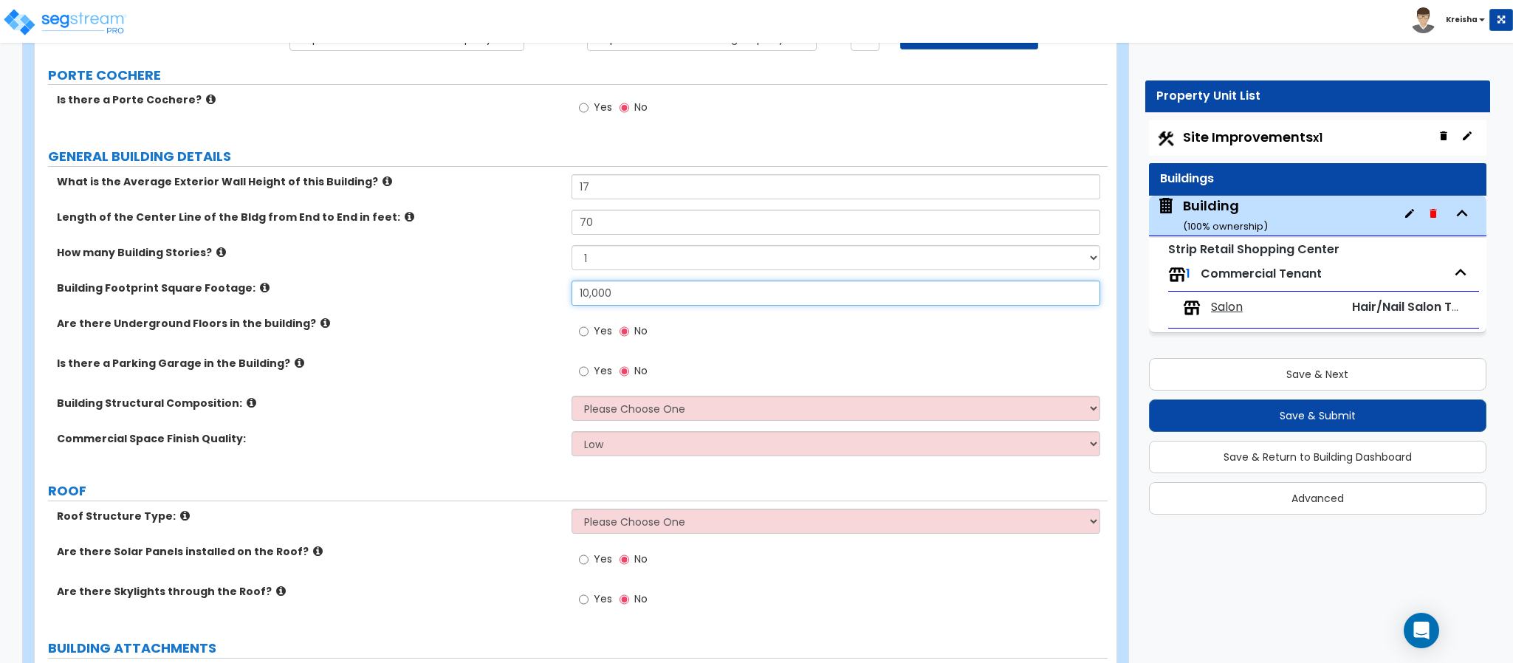
click at [588, 301] on input "10,000" at bounding box center [835, 293] width 529 height 25
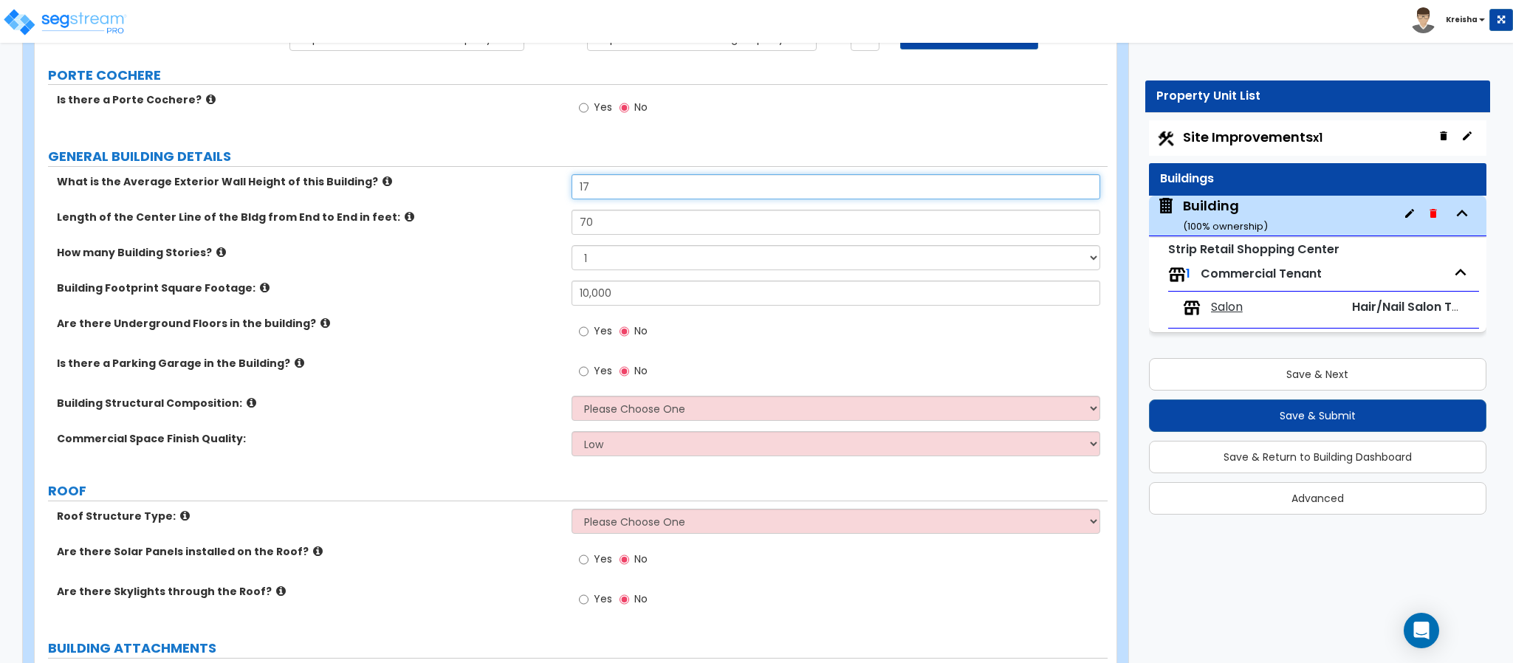
click at [585, 186] on input "17" at bounding box center [835, 186] width 529 height 25
type input "12"
click at [585, 221] on input "70" at bounding box center [835, 222] width 529 height 25
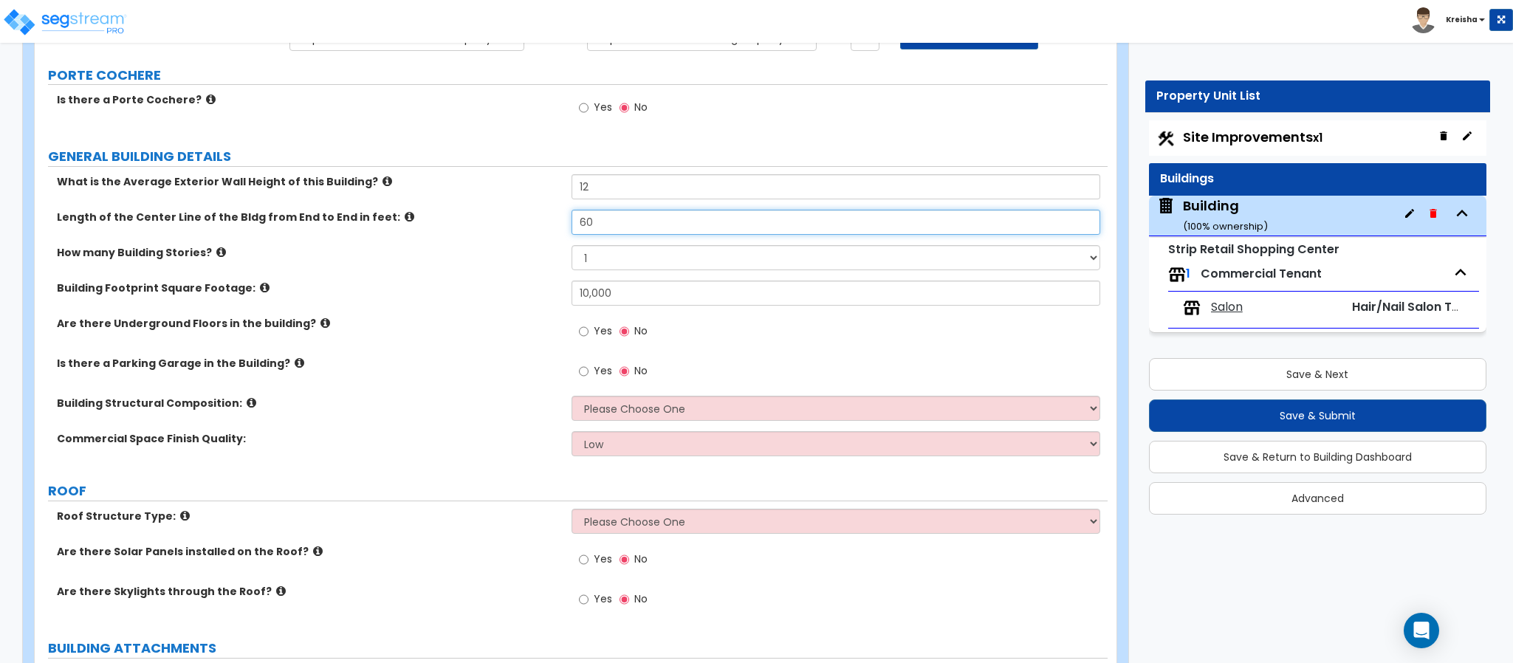
type input "60"
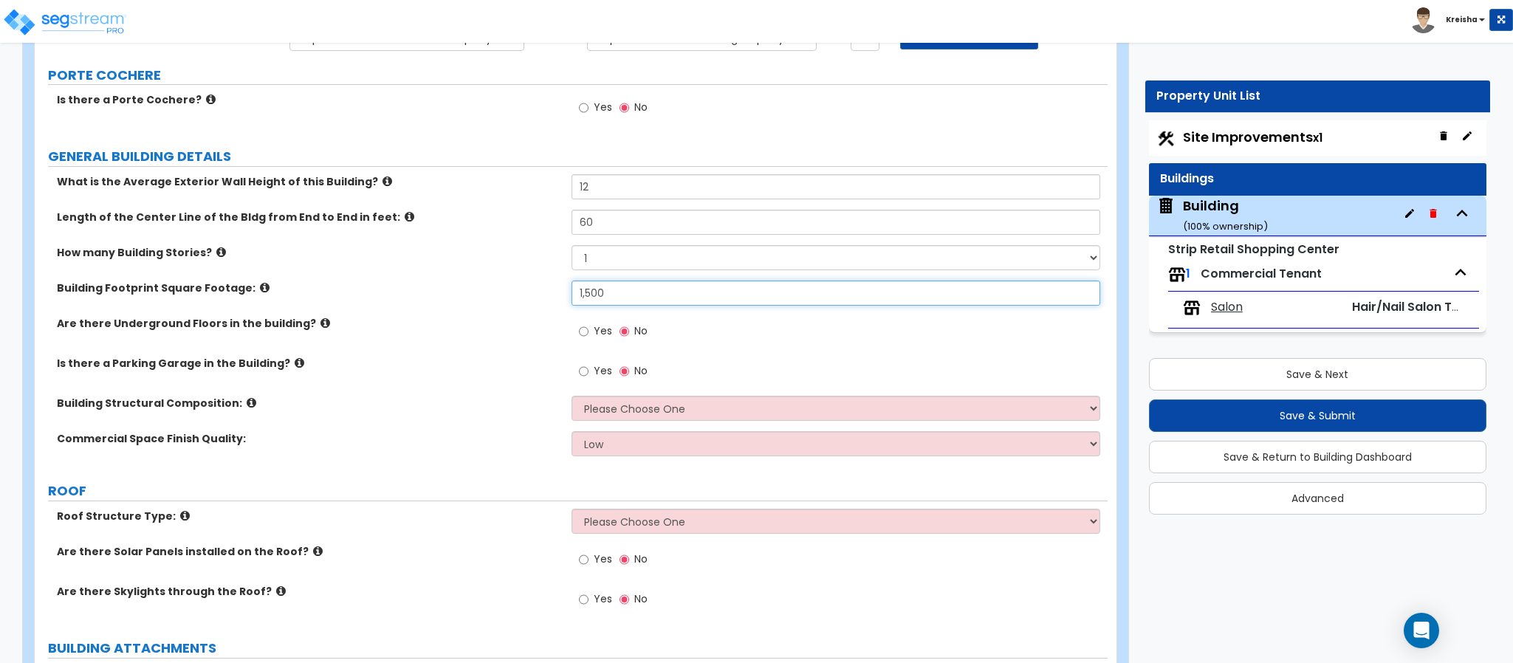
type input "1,500"
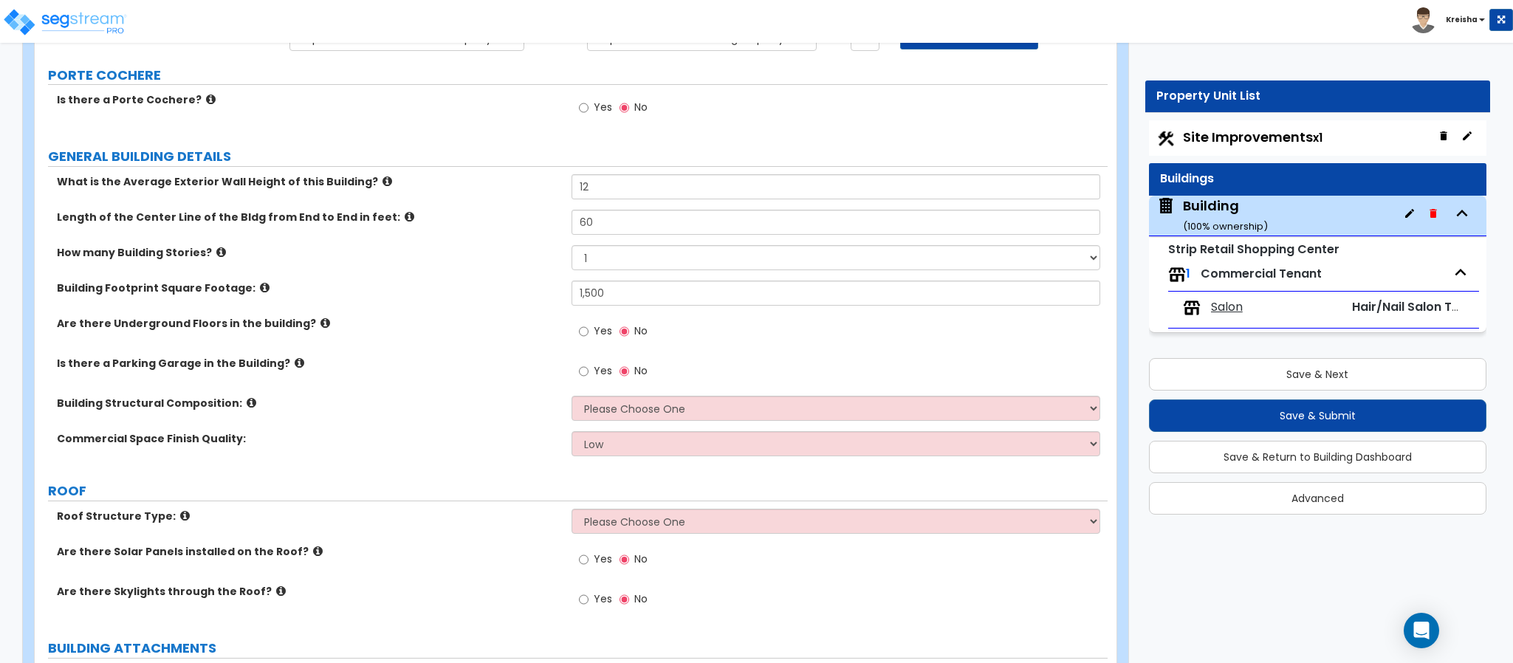
click at [506, 337] on div "Are there Underground Floors in the building? Yes No" at bounding box center [571, 336] width 1073 height 40
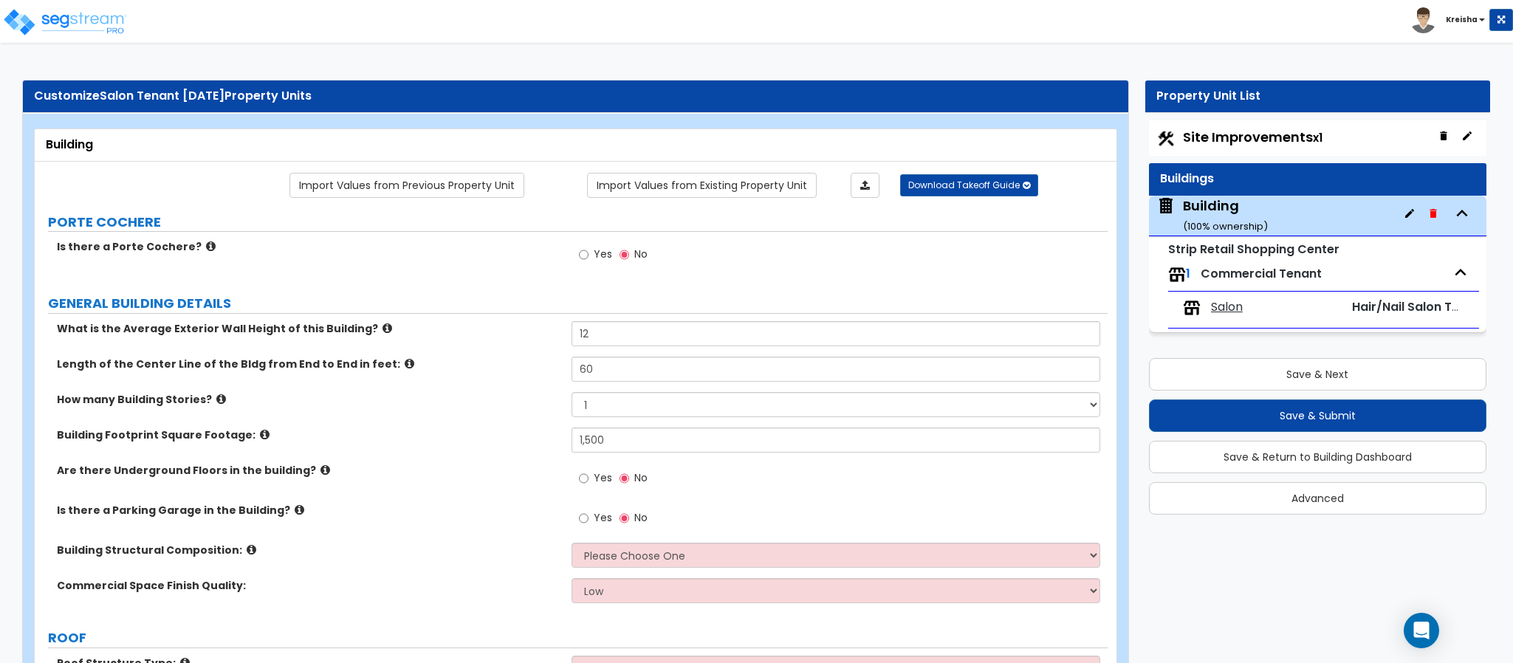
scroll to position [221, 0]
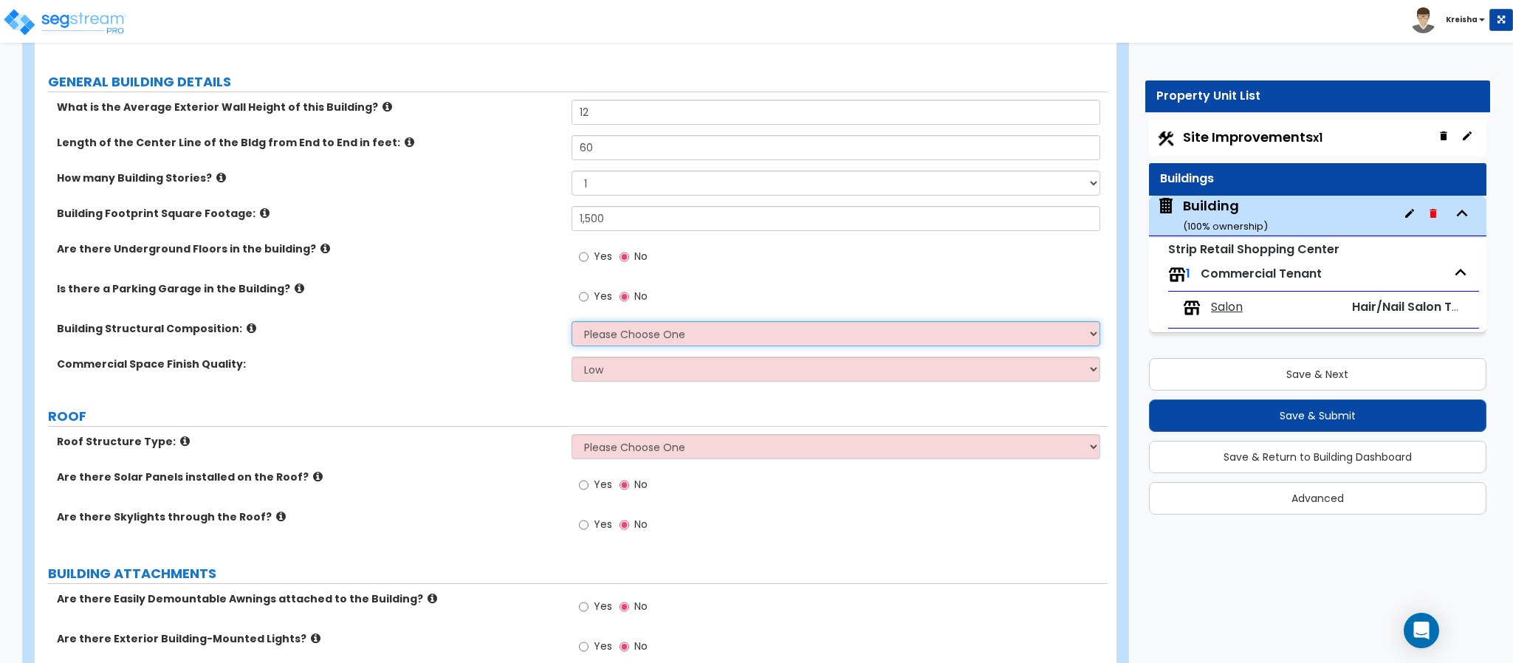
click at [578, 332] on select "Please Choose One Tilt-up Wall Construction Reinforced Concrete Structural Stee…" at bounding box center [835, 333] width 529 height 25
select select "5"
click at [571, 323] on select "Please Choose One Tilt-up Wall Construction Reinforced Concrete Structural Stee…" at bounding box center [835, 333] width 529 height 25
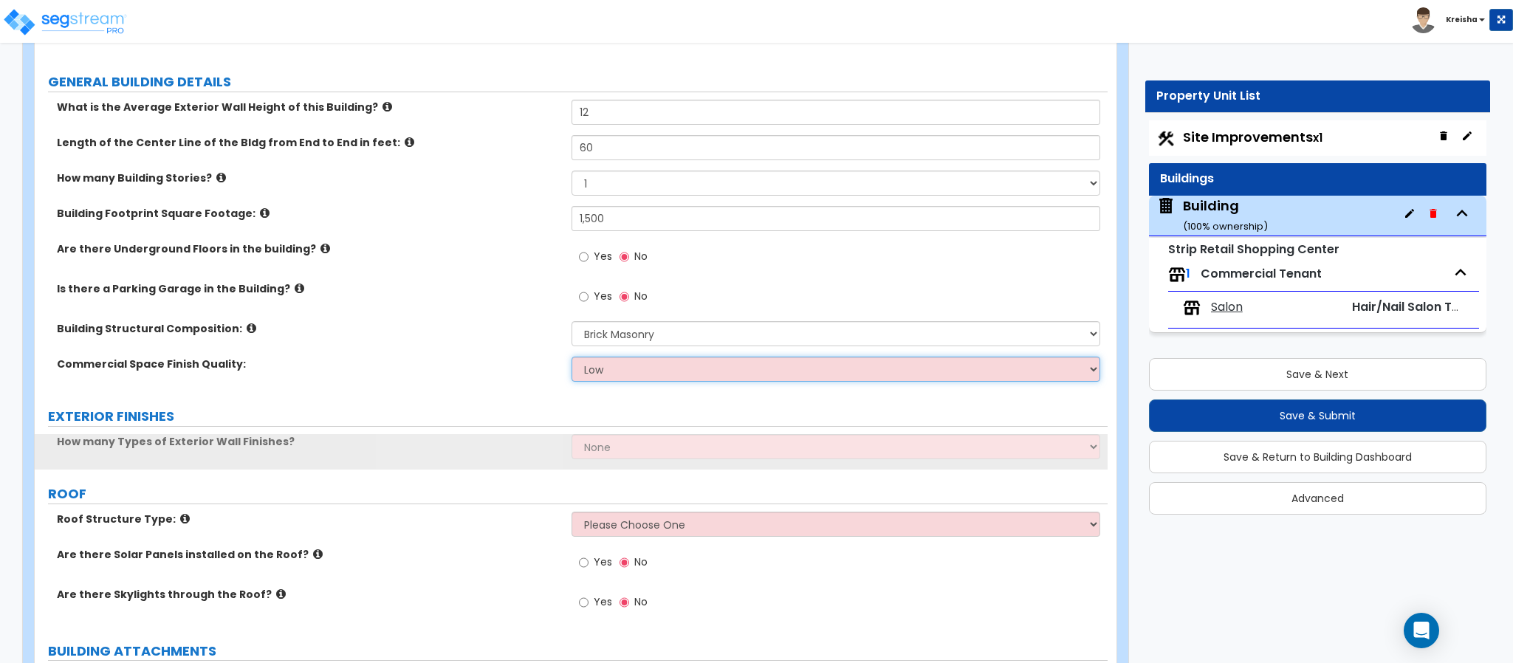
click at [616, 373] on select "Low Average High" at bounding box center [835, 369] width 529 height 25
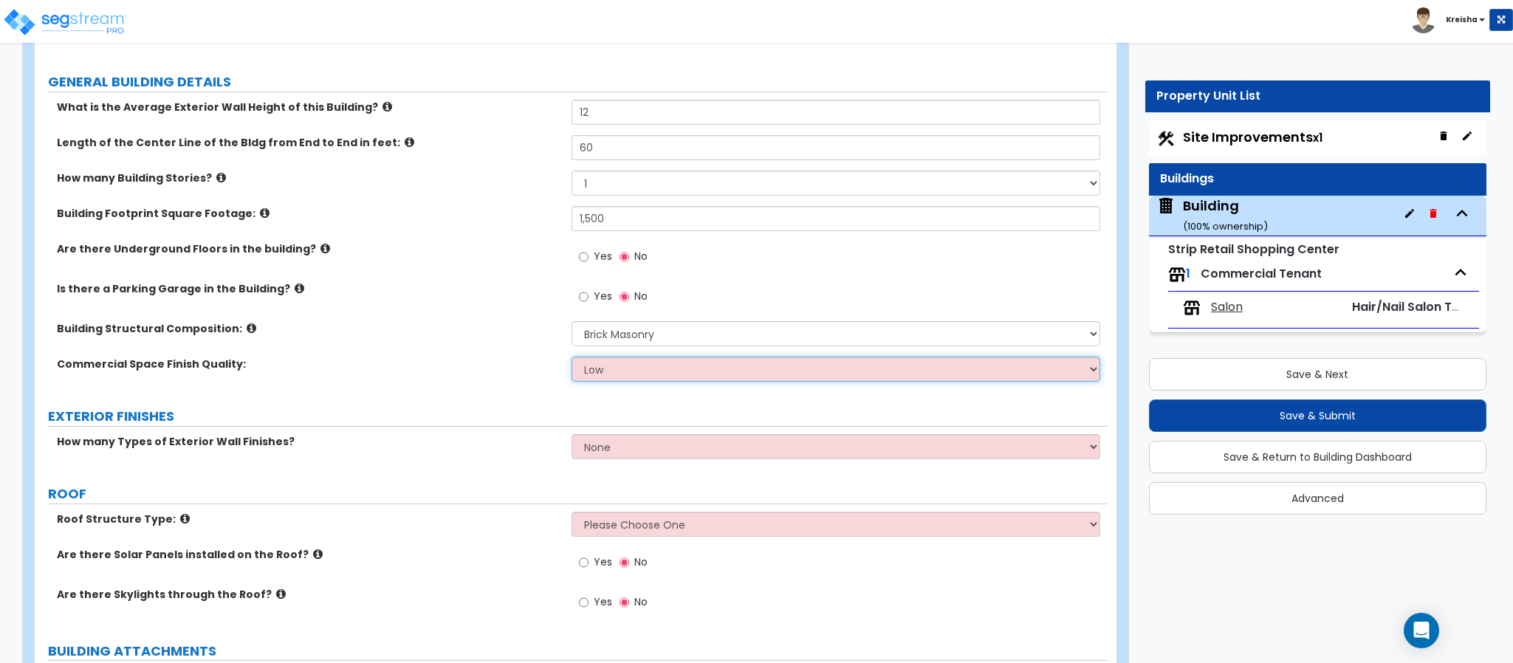
select select "1"
click at [571, 359] on select "Low Average High" at bounding box center [835, 369] width 529 height 25
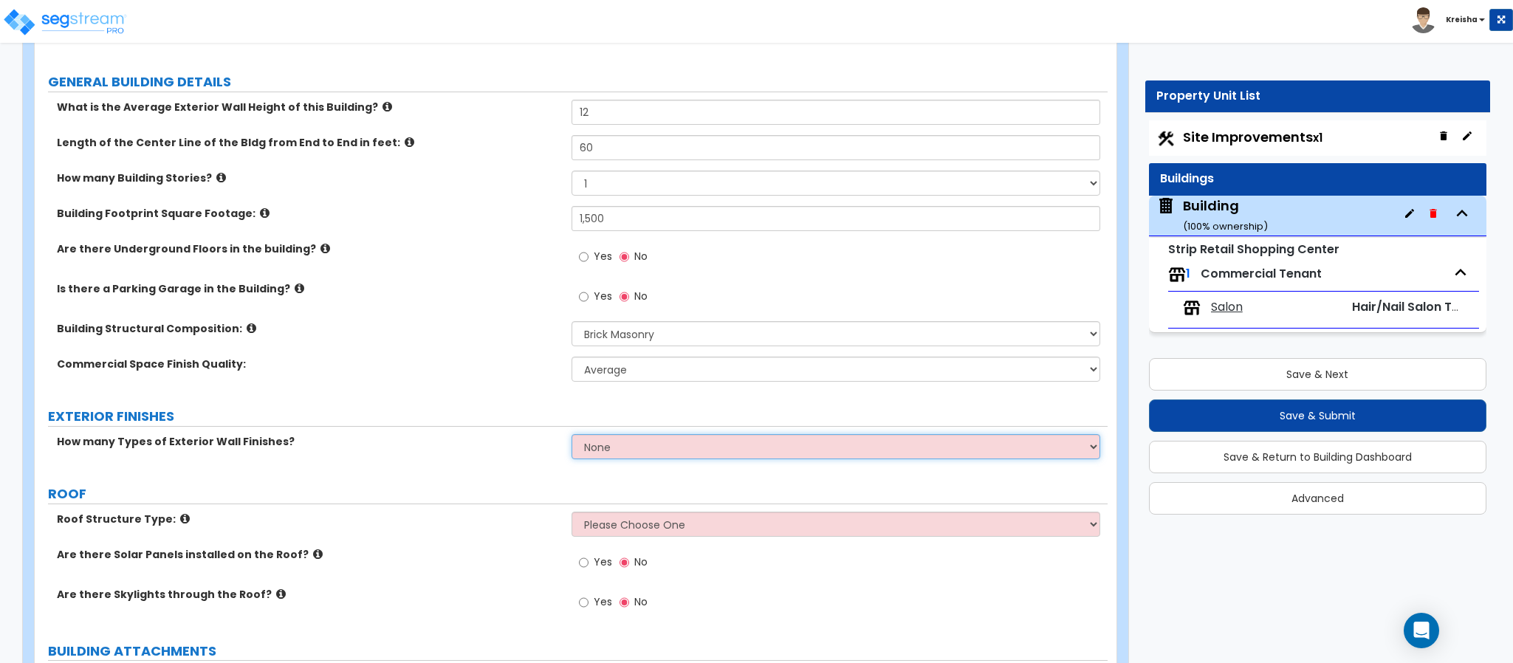
click at [600, 456] on select "None 1 2 3" at bounding box center [835, 446] width 529 height 25
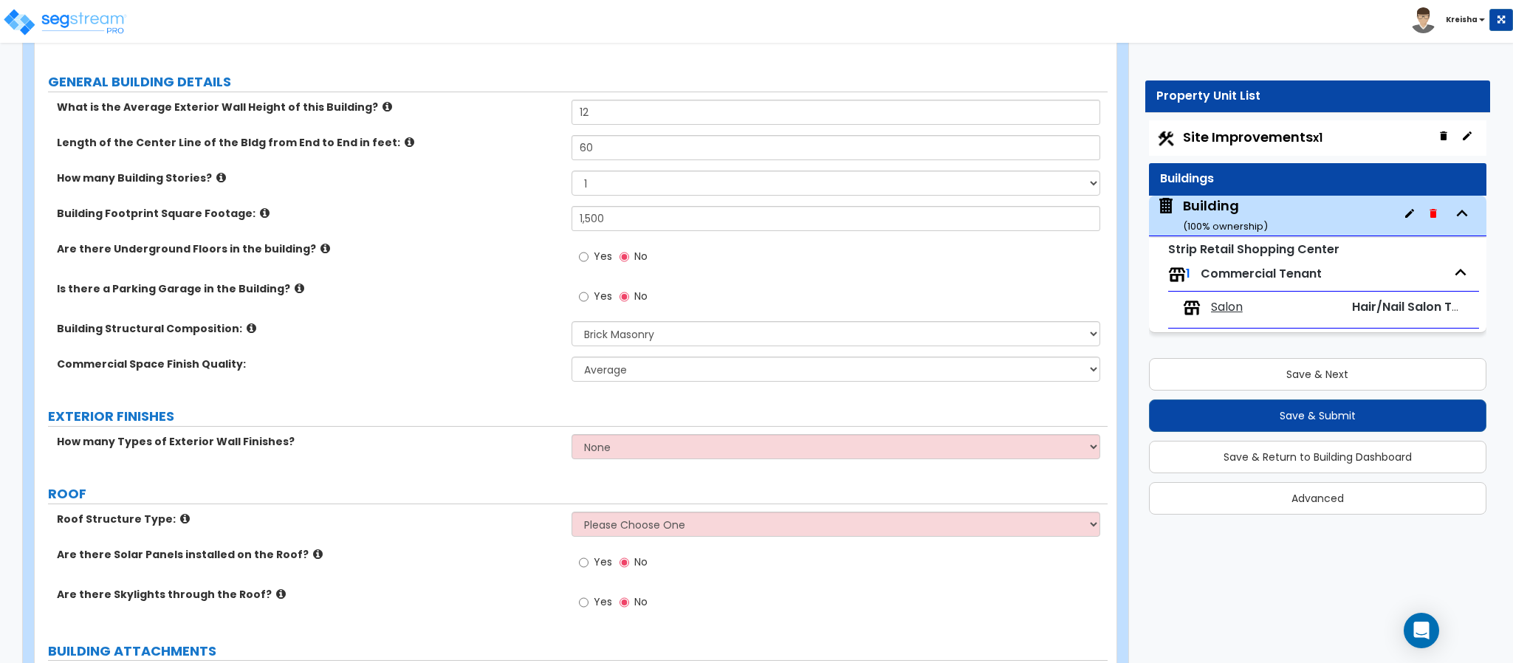
click at [508, 489] on label "ROOF" at bounding box center [577, 493] width 1059 height 19
click at [577, 528] on select "Please Choose One Gable Roof Flat Roof Hybrid Gable & Flat Roof" at bounding box center [835, 524] width 529 height 25
select select "1"
click at [571, 514] on select "Please Choose One Gable Roof Flat Roof Hybrid Gable & Flat Roof" at bounding box center [835, 524] width 529 height 25
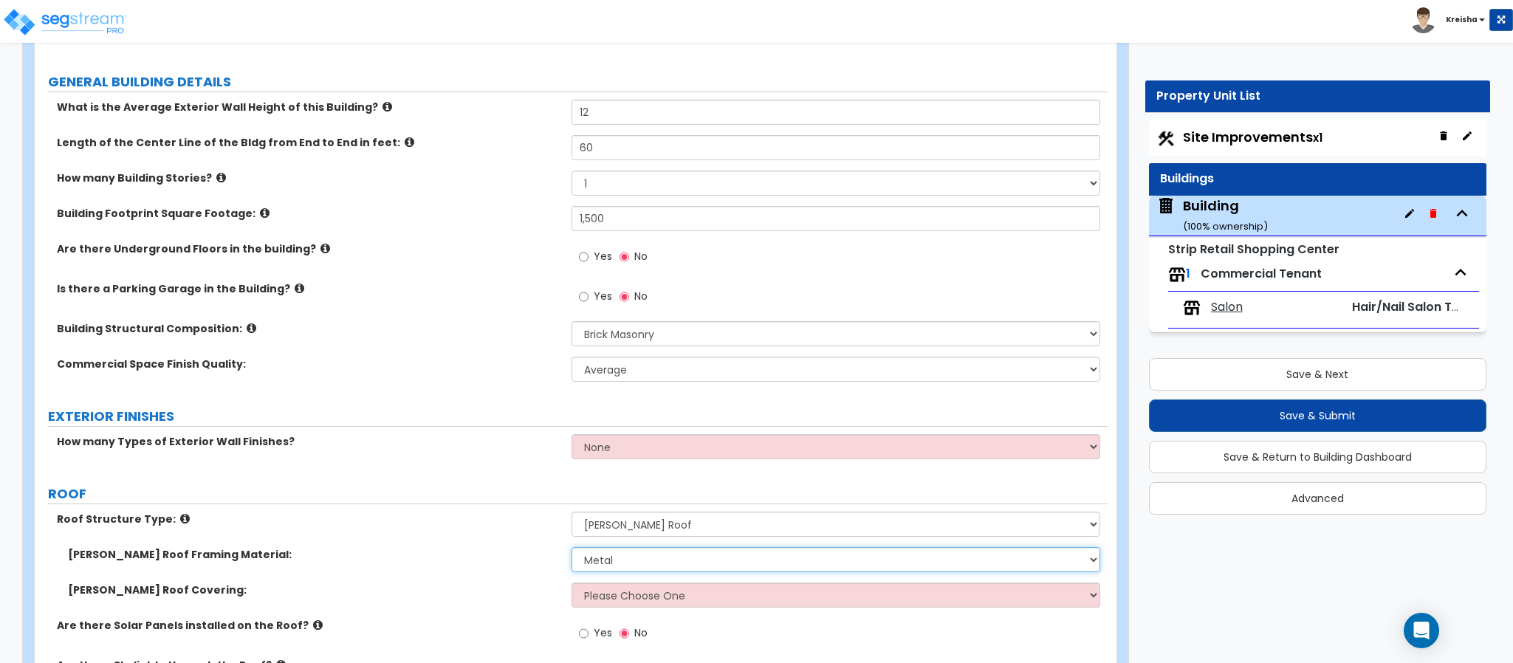
select select "2"
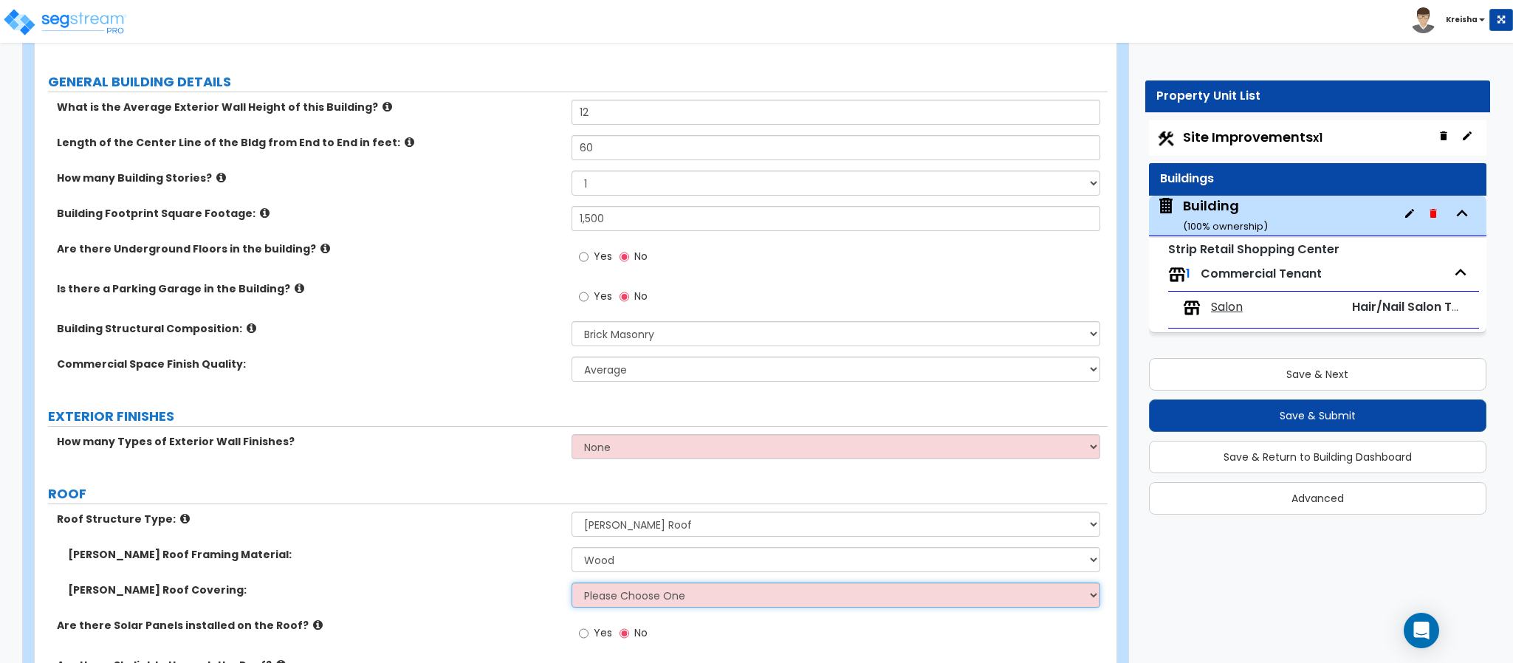
select select "1"
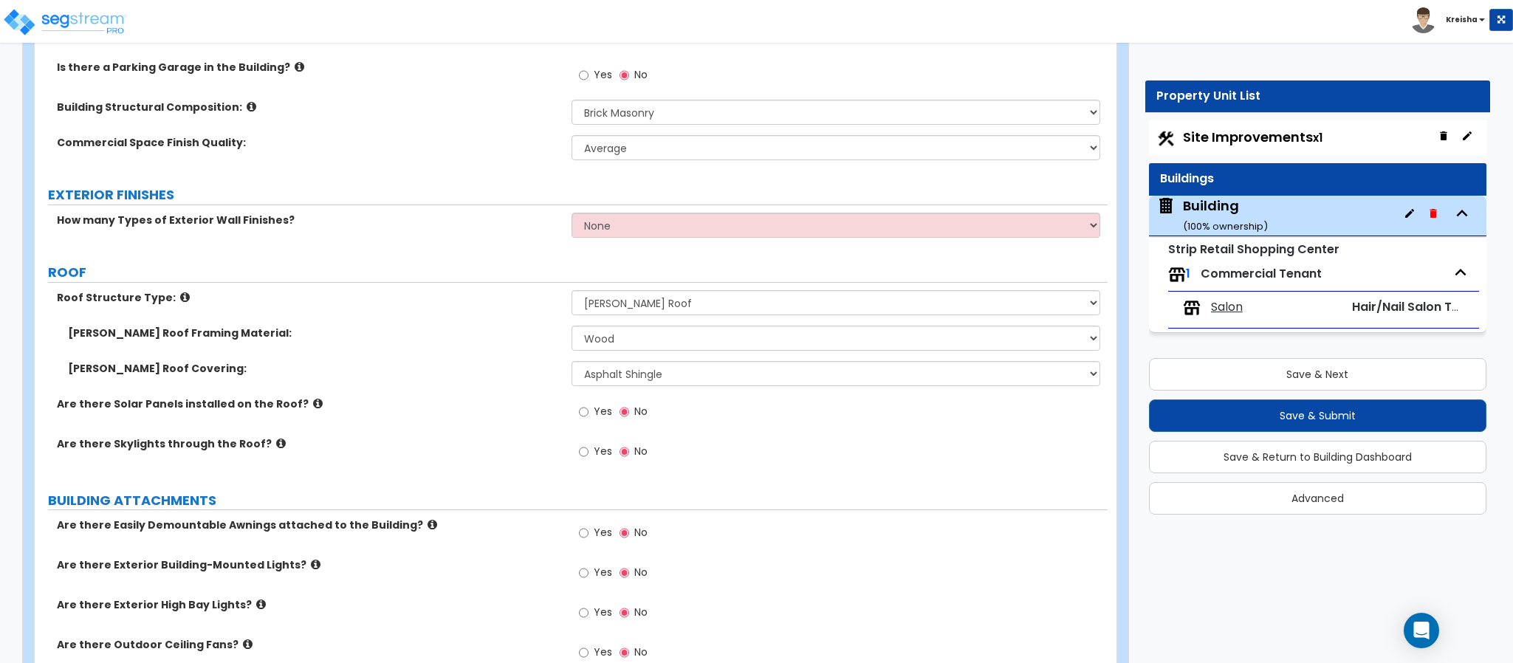
click at [419, 451] on label "Are there Skylights through the Roof?" at bounding box center [308, 443] width 503 height 15
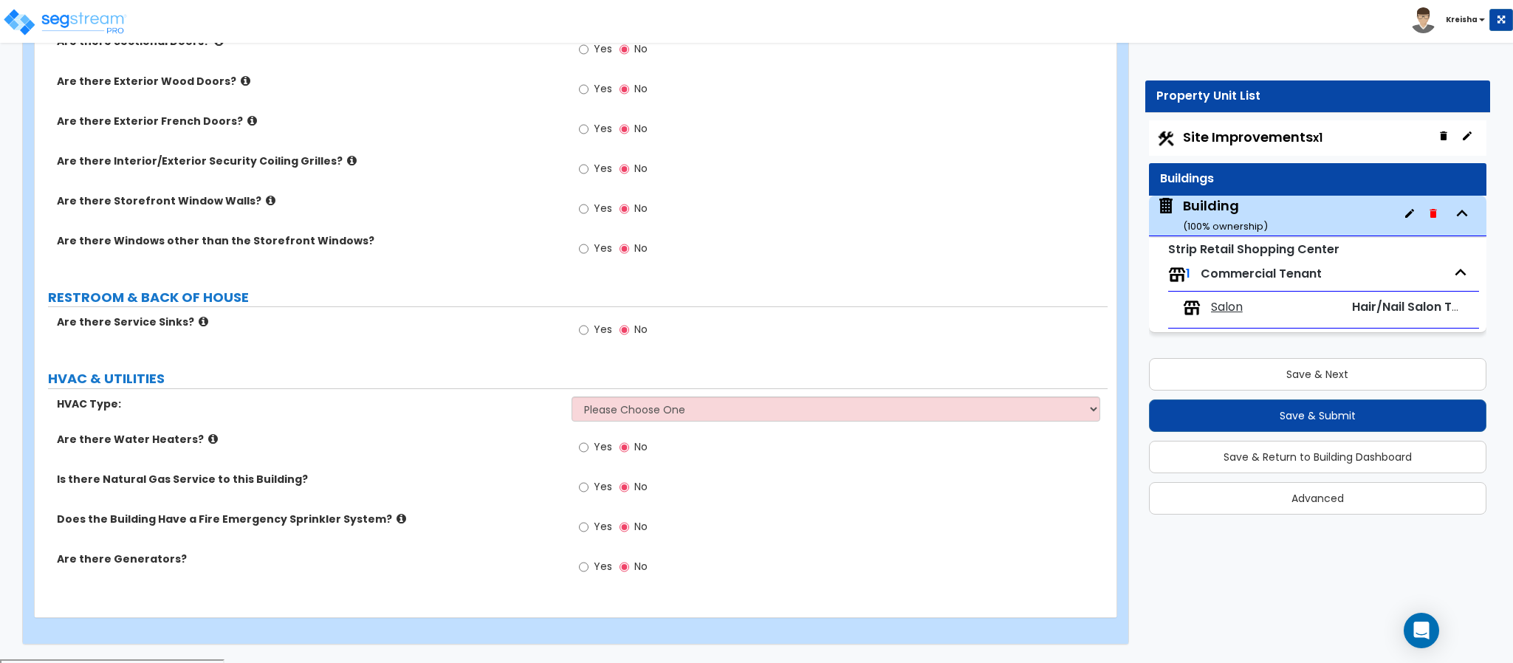
scroll to position [1371, 0]
click at [614, 414] on select "Please Choose One Rooftop Unit Furnace-Condenser Forced Air Split Heating/Cooli…" at bounding box center [835, 407] width 529 height 25
select select "2"
click at [571, 399] on select "Please Choose One Rooftop Unit Furnace-Condenser Forced Air Split Heating/Cooli…" at bounding box center [835, 407] width 529 height 25
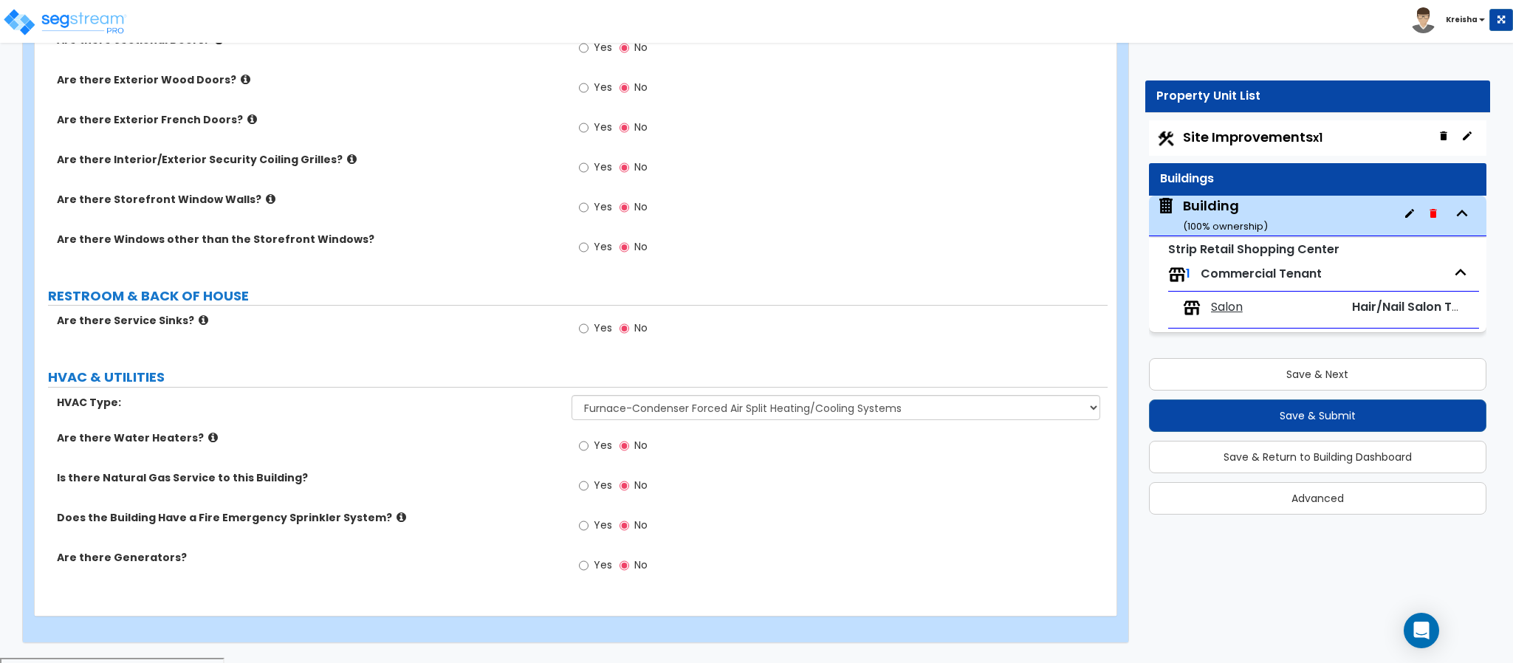
click at [567, 485] on div "Is there Natural Gas Service to this Building?" at bounding box center [303, 477] width 537 height 15
click at [582, 489] on input "Yes" at bounding box center [584, 486] width 10 height 16
radio input "true"
click at [583, 523] on input "Yes" at bounding box center [584, 526] width 10 height 16
radio input "true"
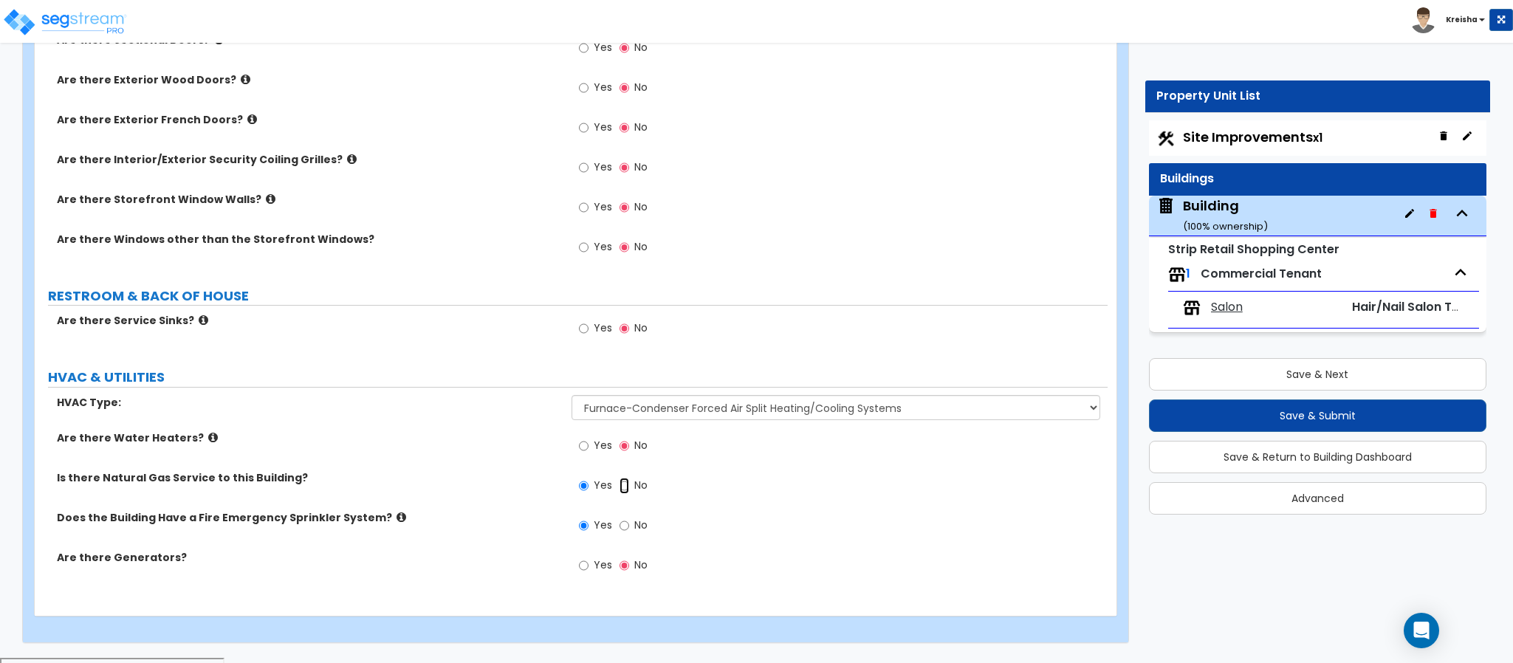
click at [622, 490] on input "No" at bounding box center [624, 486] width 10 height 16
radio input "false"
radio input "true"
click at [558, 510] on div "Is there Natural Gas Service to this Building? Yes No" at bounding box center [571, 490] width 1073 height 40
click at [636, 538] on label "No" at bounding box center [633, 527] width 28 height 25
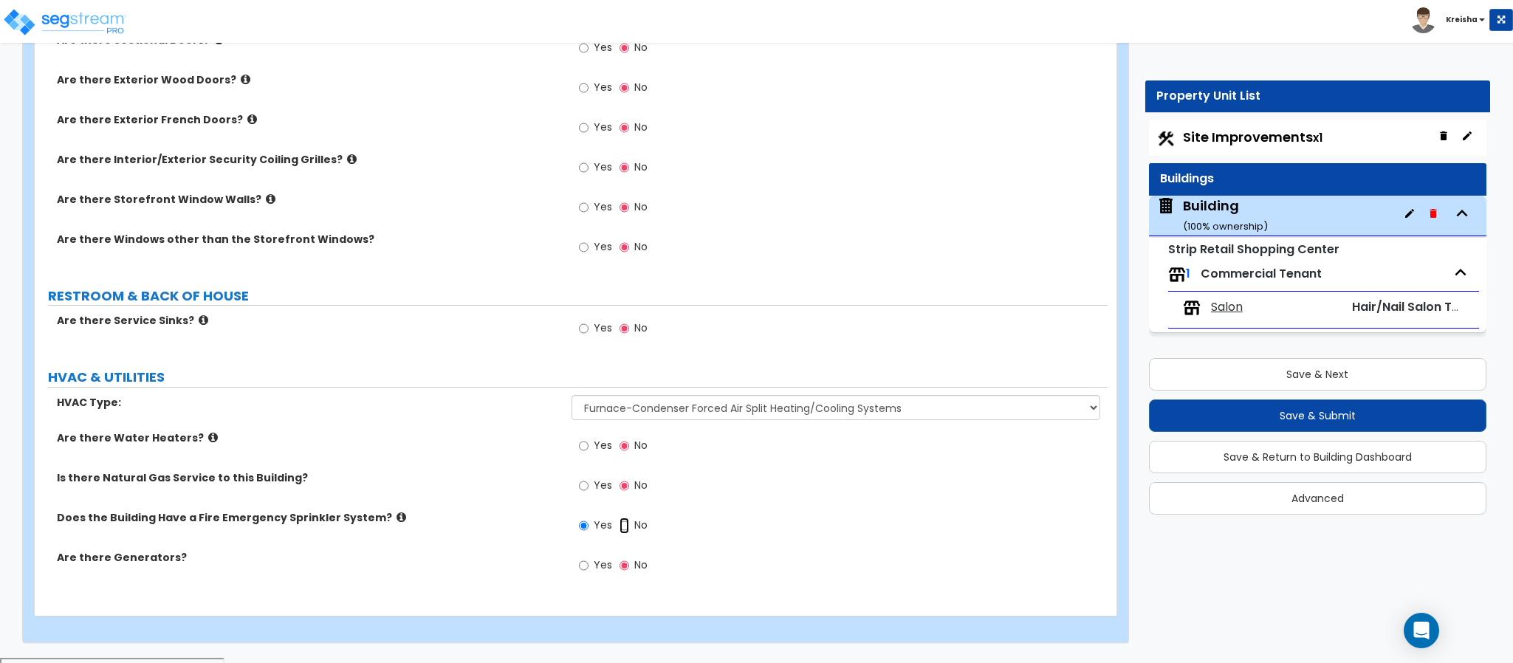
click at [629, 534] on input "No" at bounding box center [624, 526] width 10 height 16
radio input "false"
radio input "true"
click at [437, 550] on div "Does the Building Have a Fire Emergency Sprinkler System? Yes No" at bounding box center [571, 530] width 1073 height 40
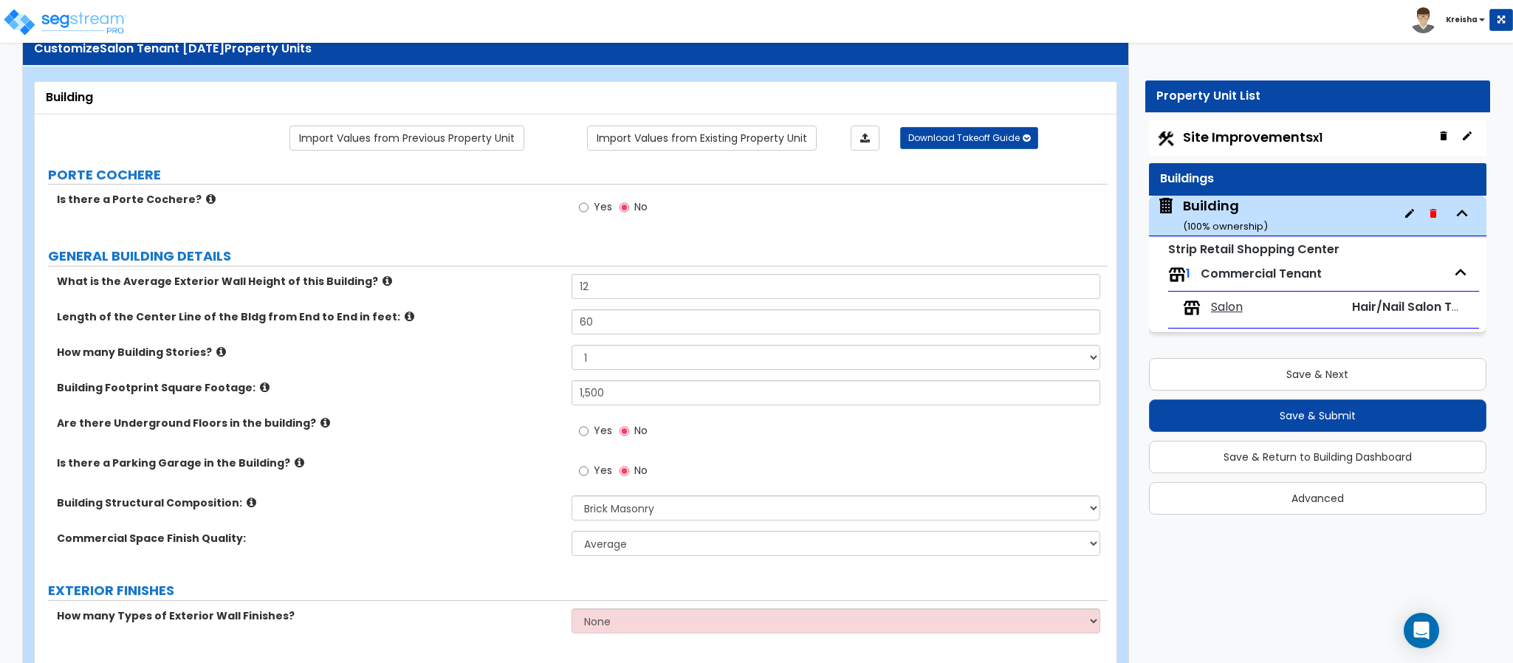
scroll to position [0, 0]
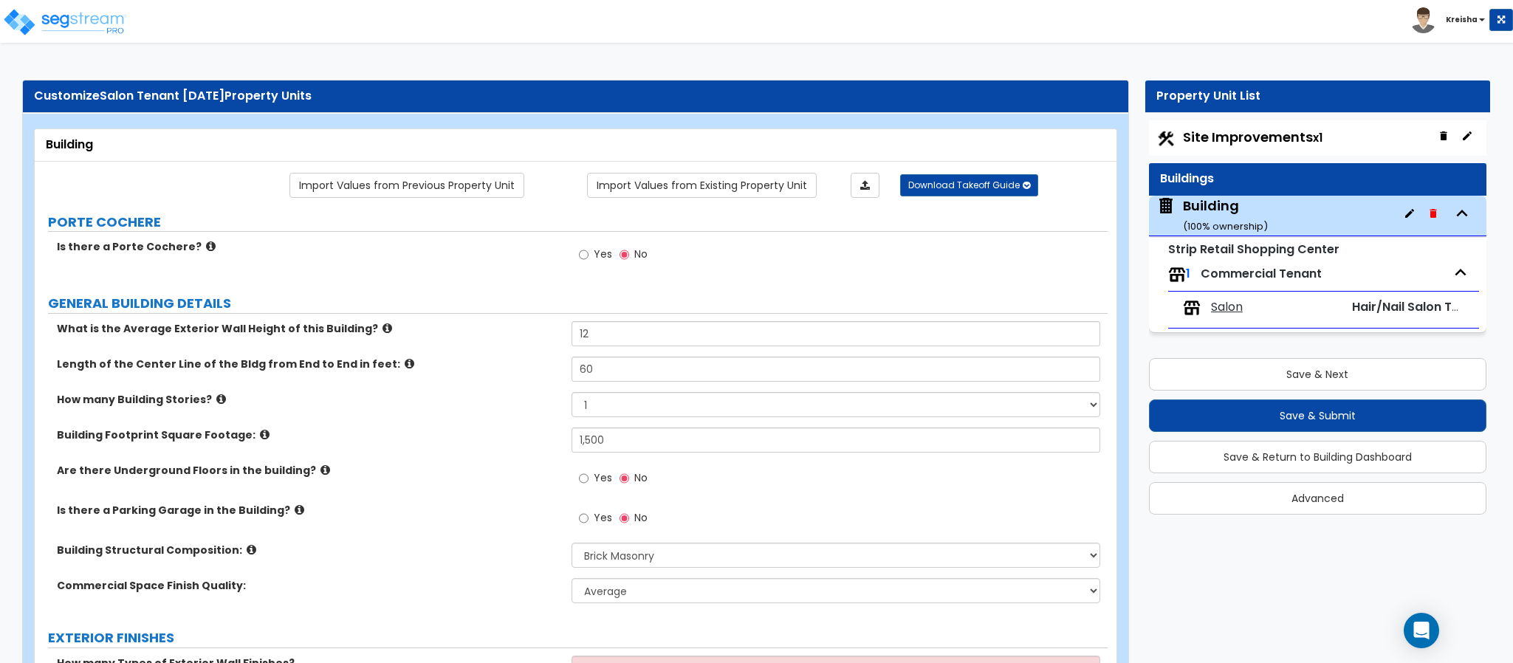
click at [435, 407] on label "How many Building Stories?" at bounding box center [308, 399] width 503 height 15
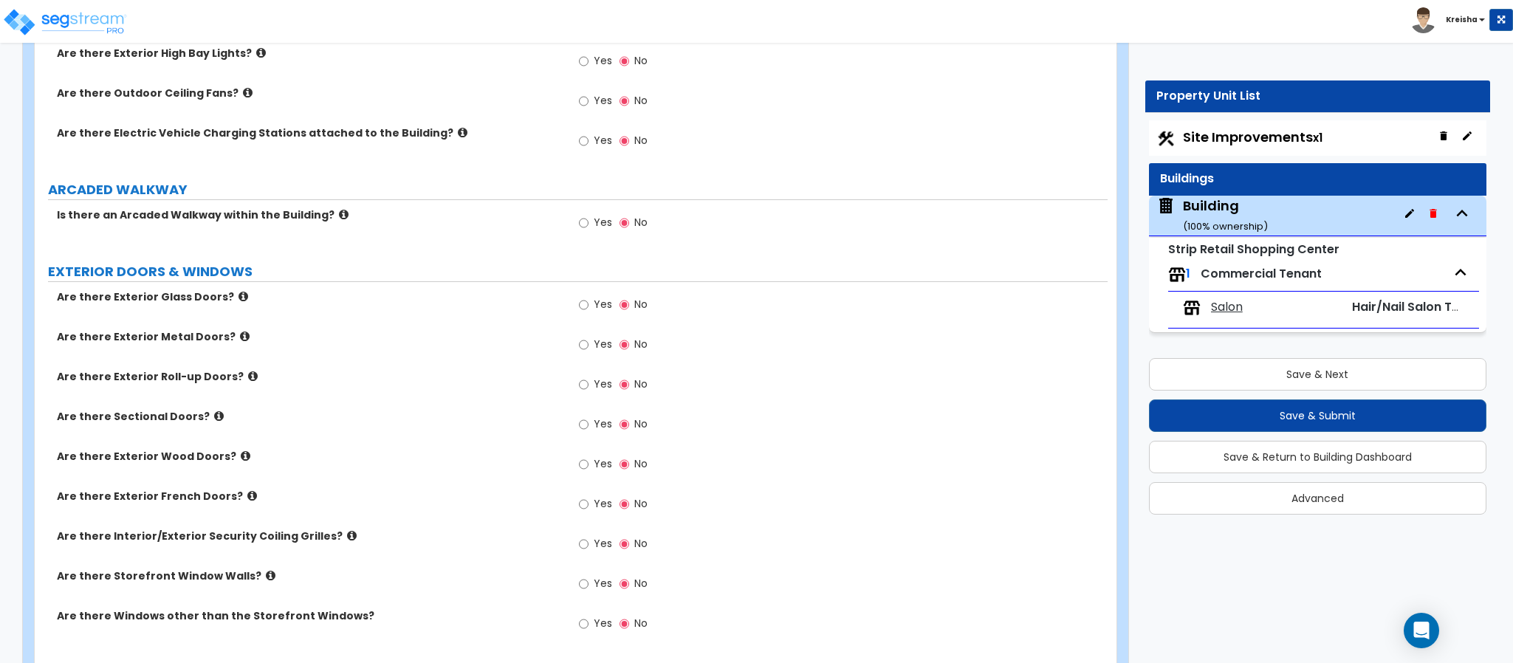
scroll to position [1002, 0]
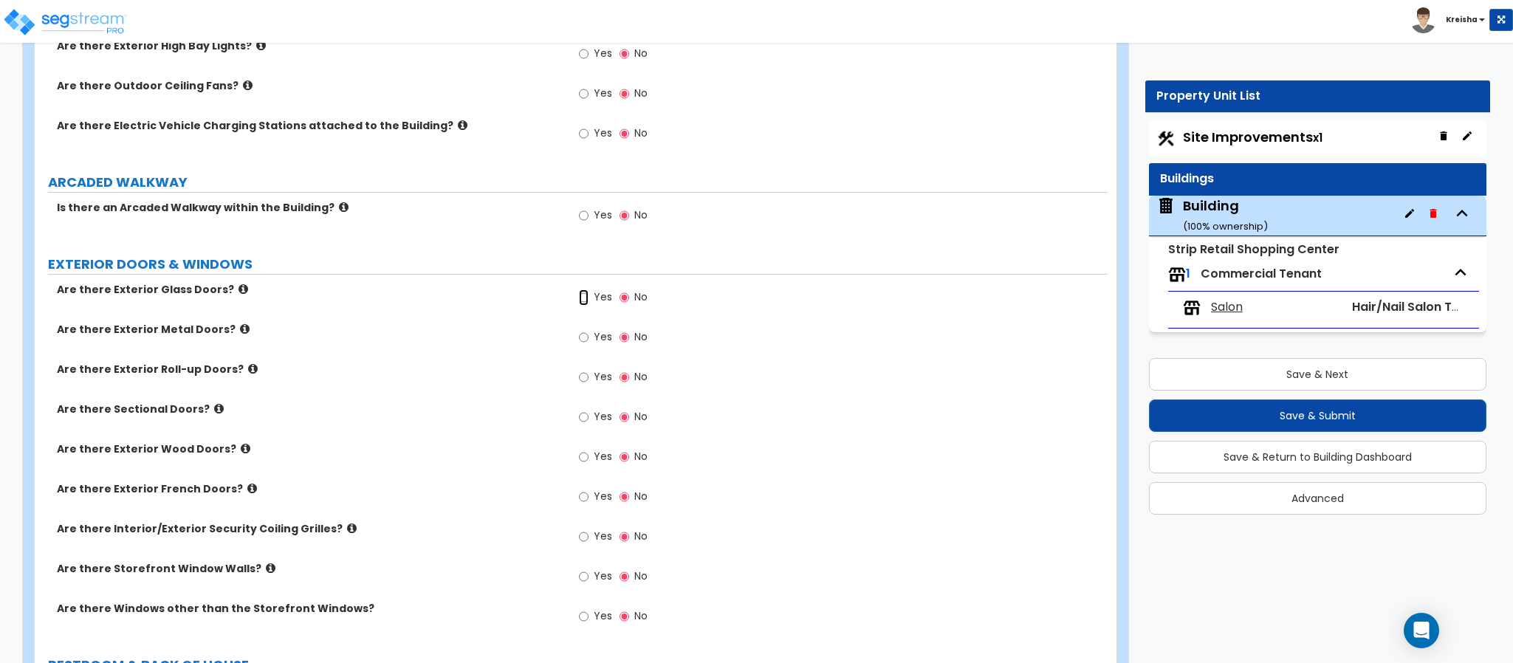
click at [581, 299] on input "Yes" at bounding box center [584, 297] width 10 height 16
radio input "true"
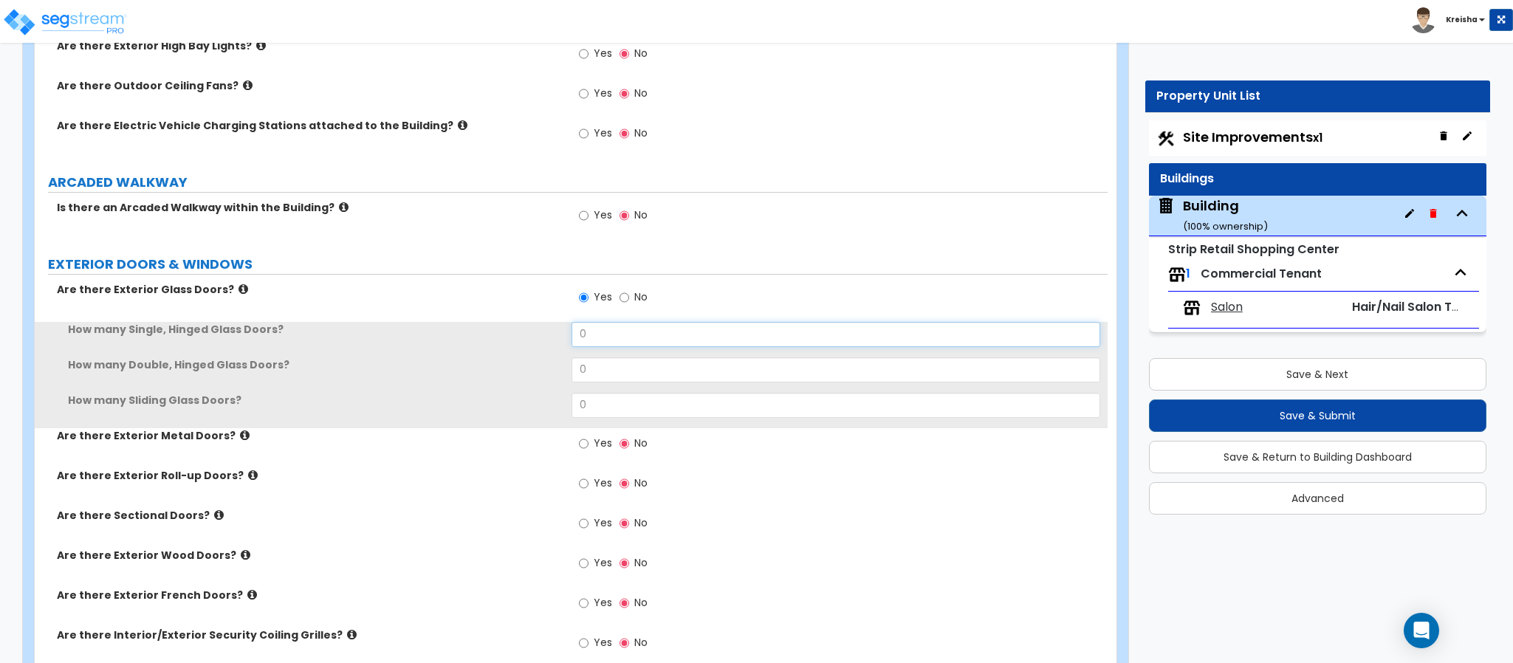
click at [587, 337] on input "0" at bounding box center [835, 334] width 529 height 25
click at [587, 335] on input "0" at bounding box center [835, 334] width 529 height 25
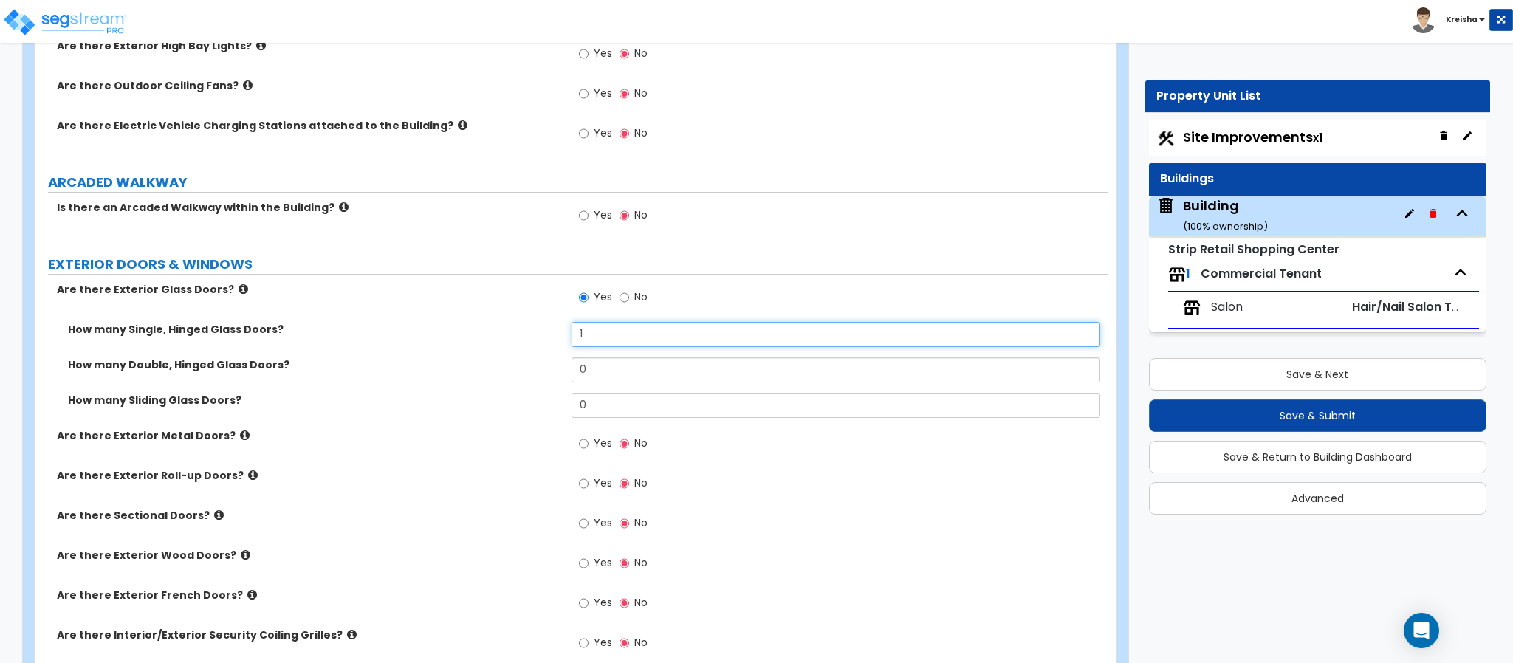
type input "1"
click at [546, 406] on label "How many Sliding Glass Doors?" at bounding box center [314, 400] width 492 height 15
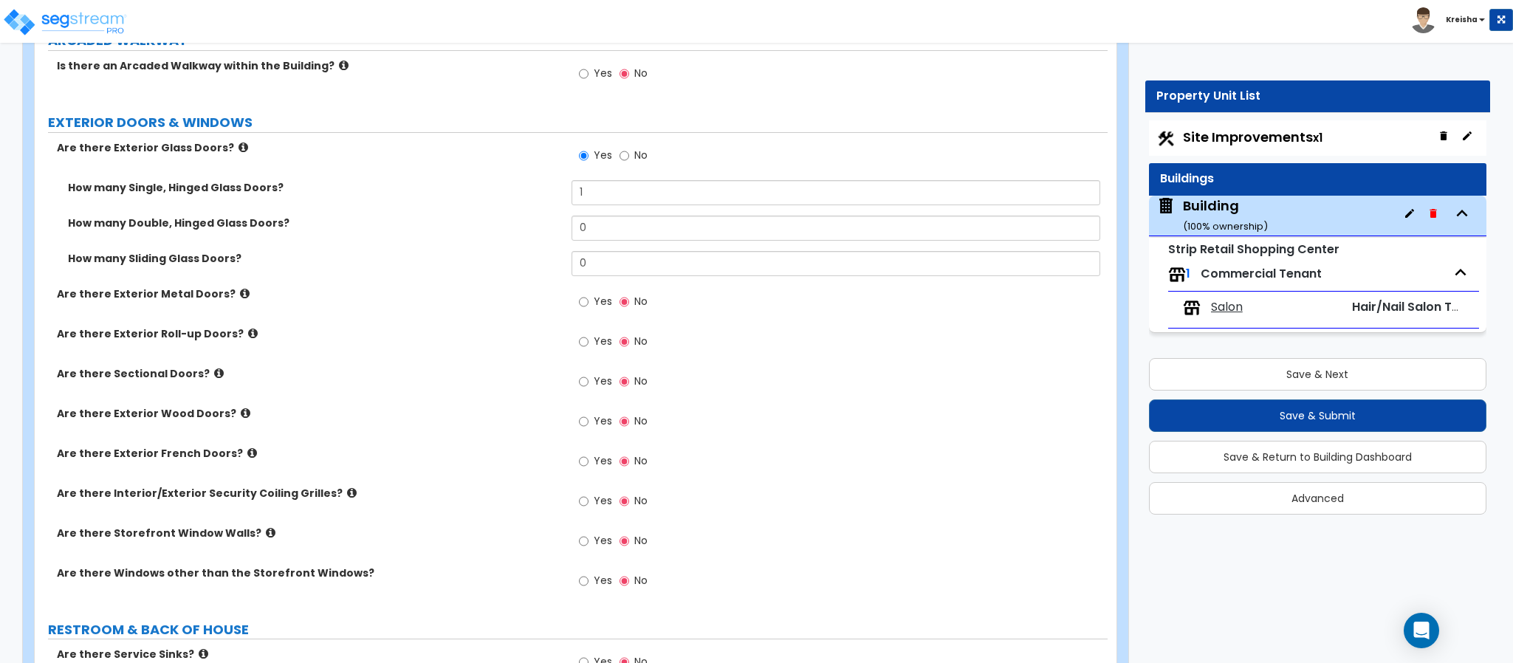
scroll to position [1149, 0]
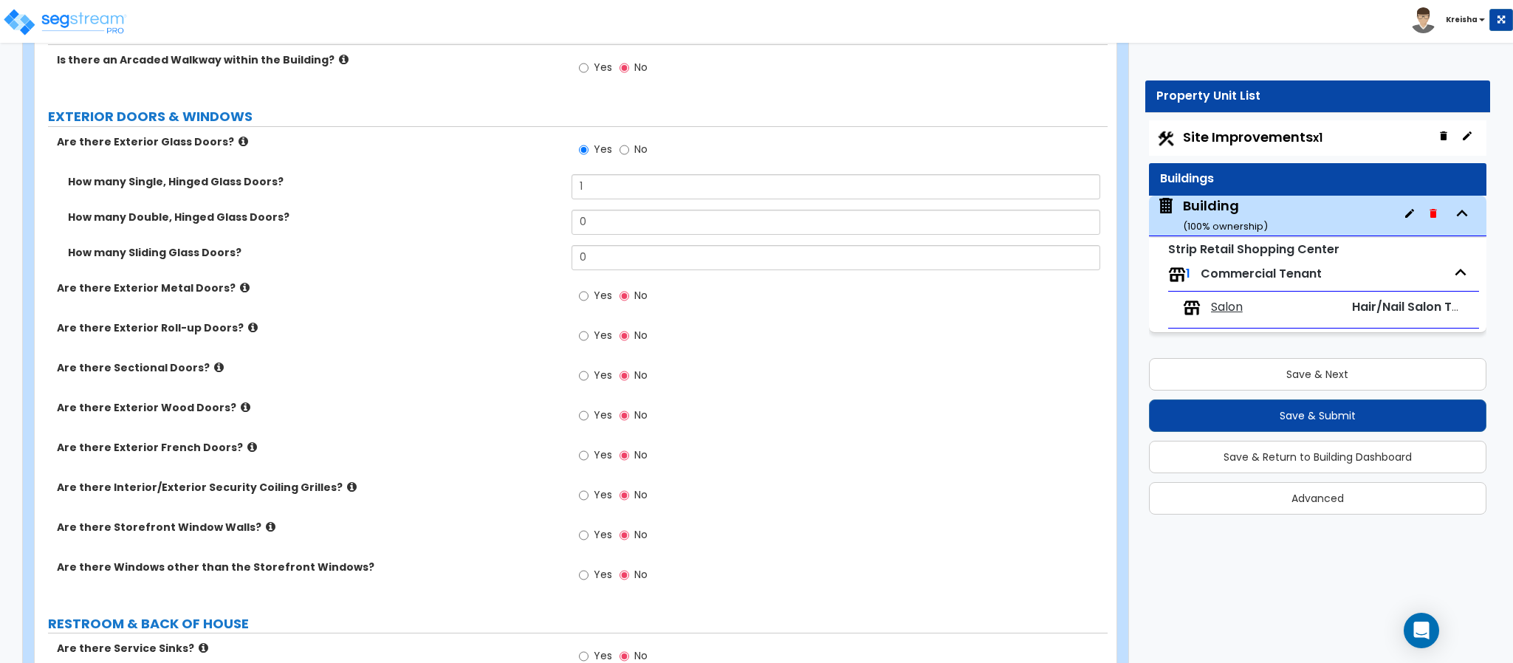
click at [596, 301] on span "Yes" at bounding box center [603, 295] width 18 height 15
click at [588, 301] on input "Yes" at bounding box center [584, 296] width 10 height 16
radio input "true"
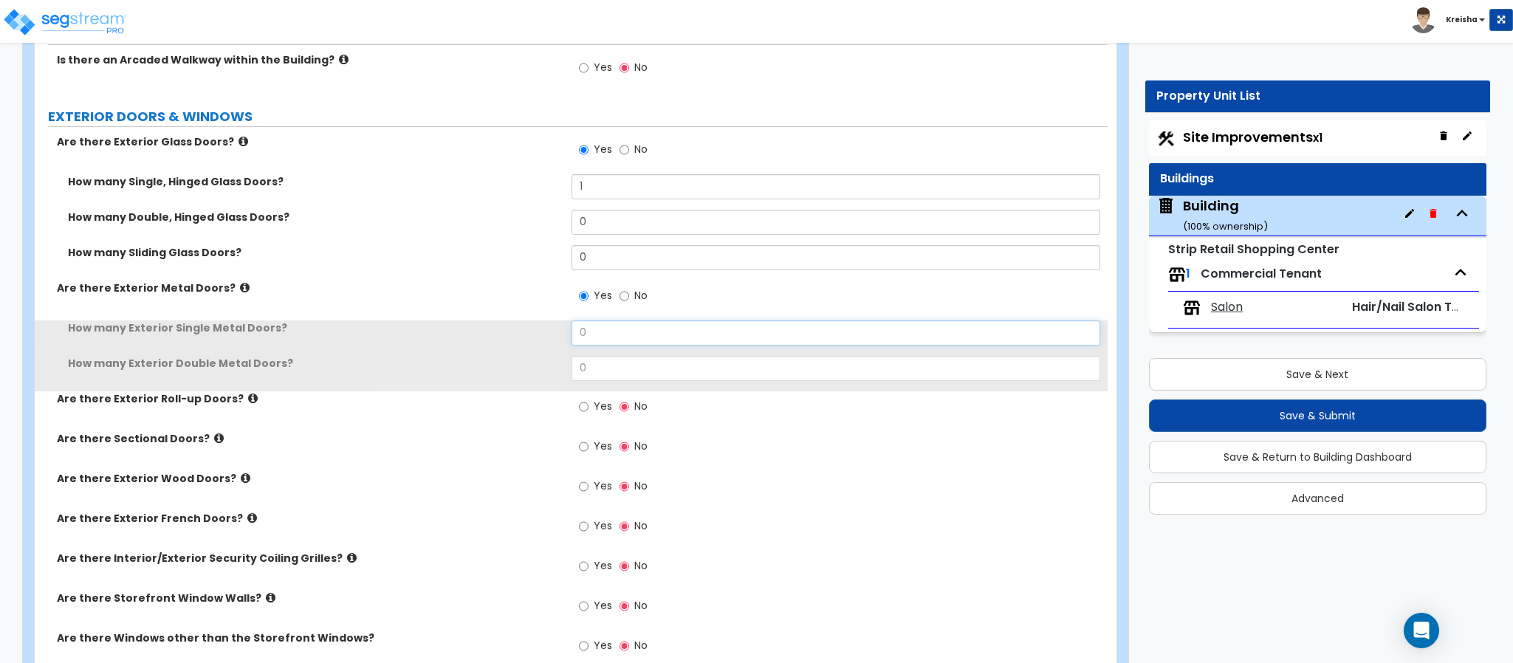
click at [596, 341] on input "0" at bounding box center [835, 332] width 529 height 25
type input "1"
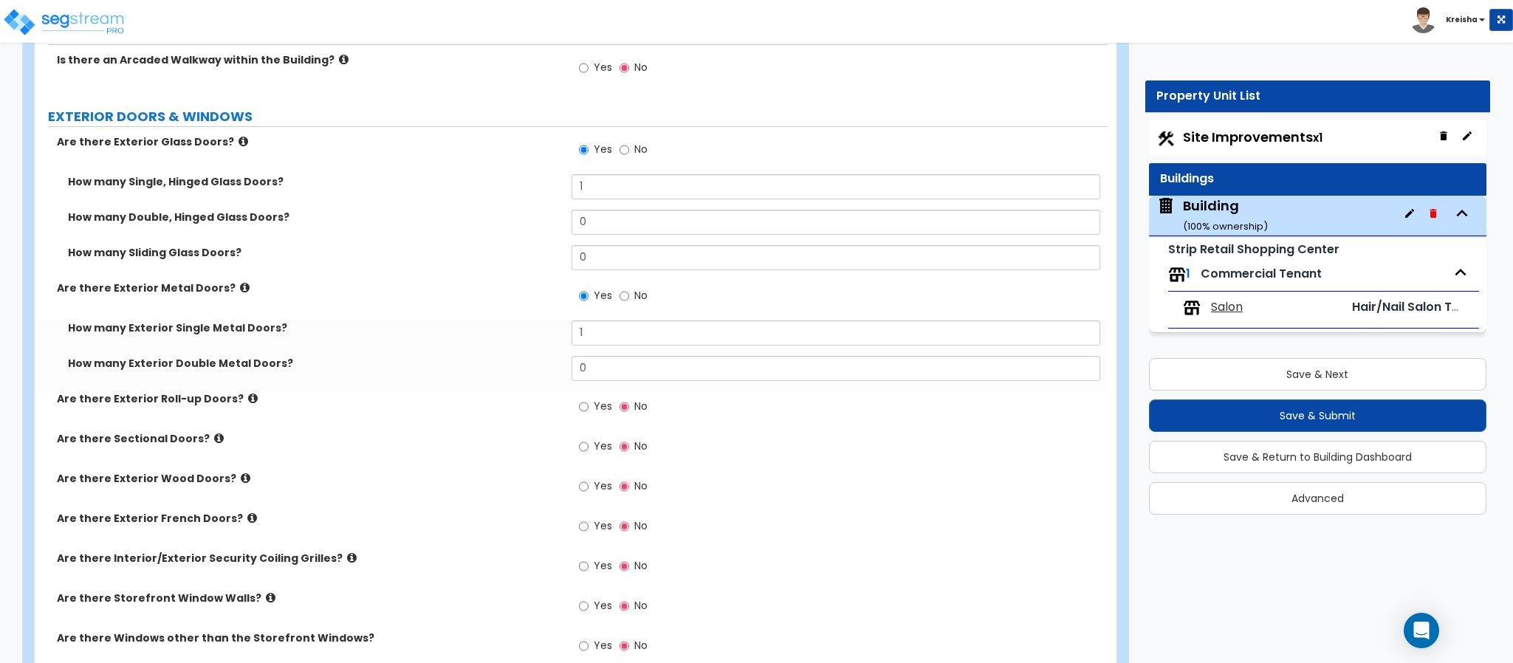
click at [439, 382] on div "How many Exterior Double Metal Doors? 0" at bounding box center [571, 373] width 1073 height 35
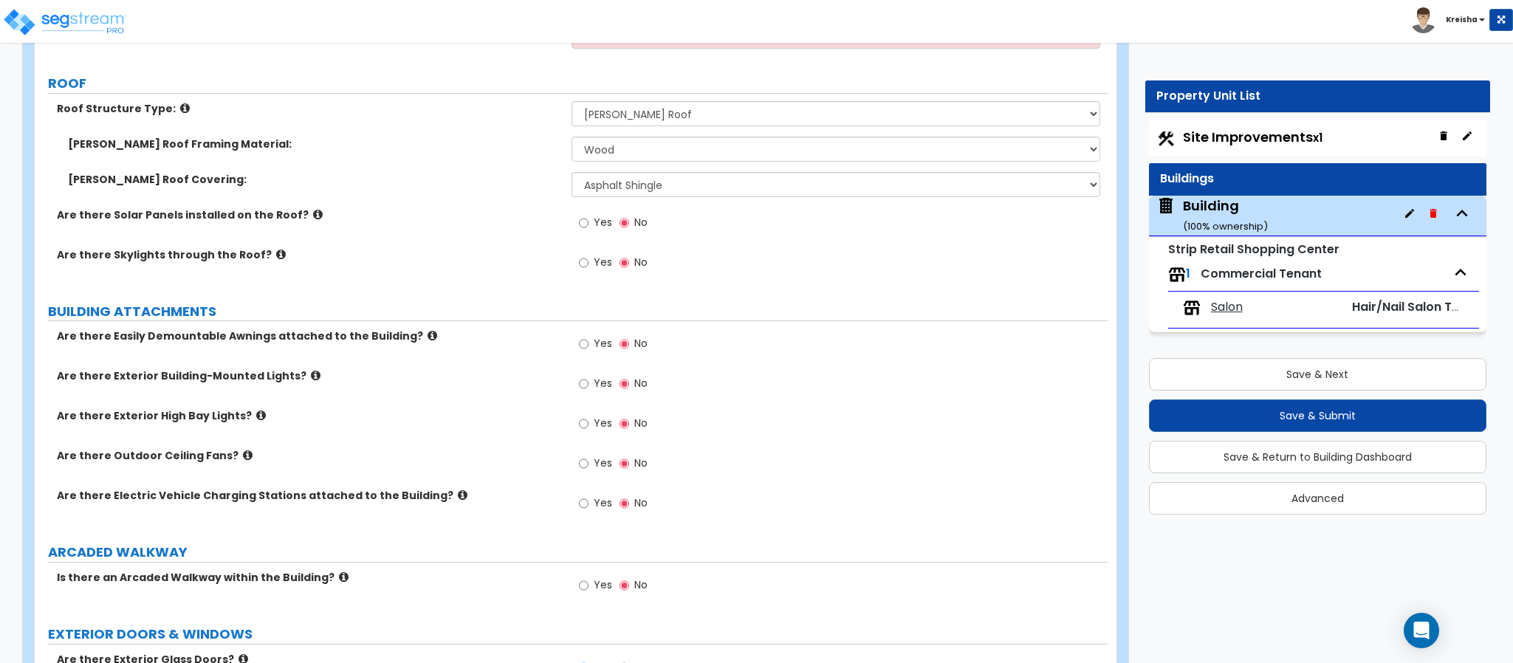
scroll to position [559, 0]
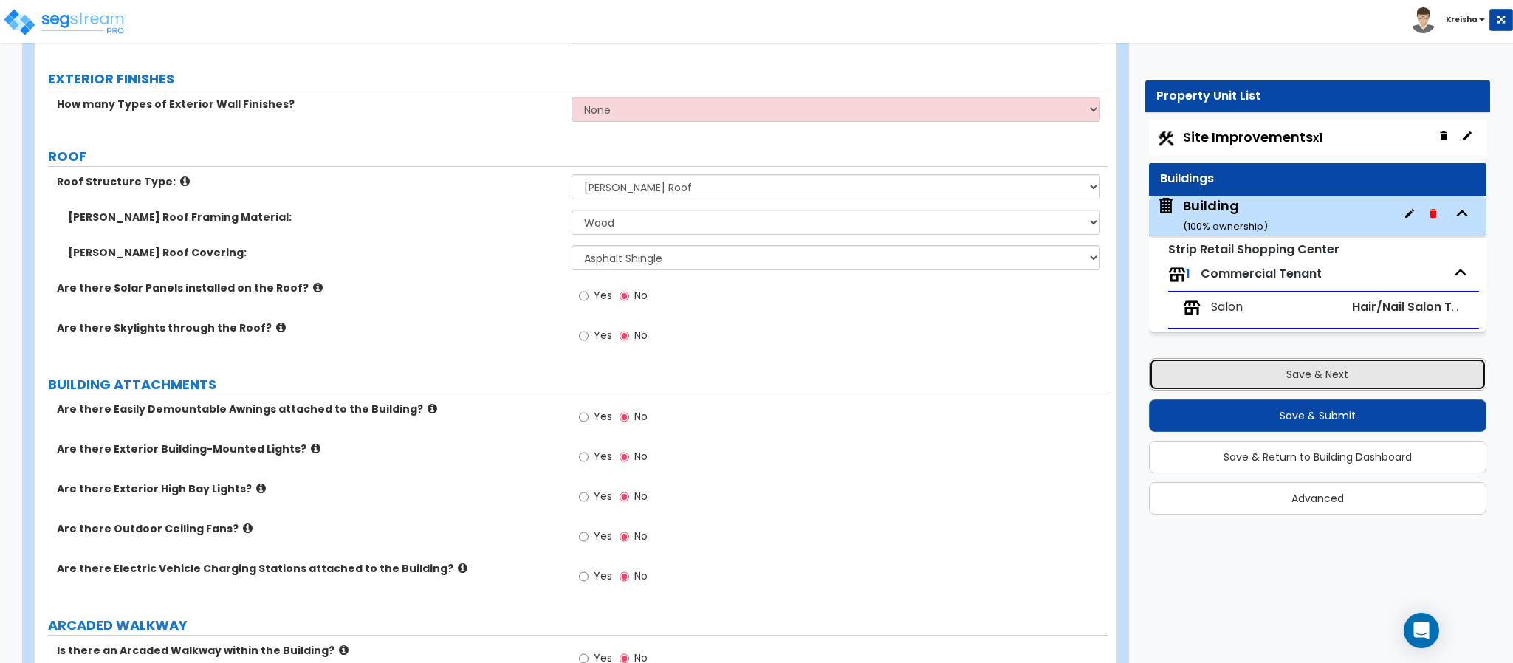
click at [1327, 382] on button "Save & Next" at bounding box center [1317, 374] width 337 height 32
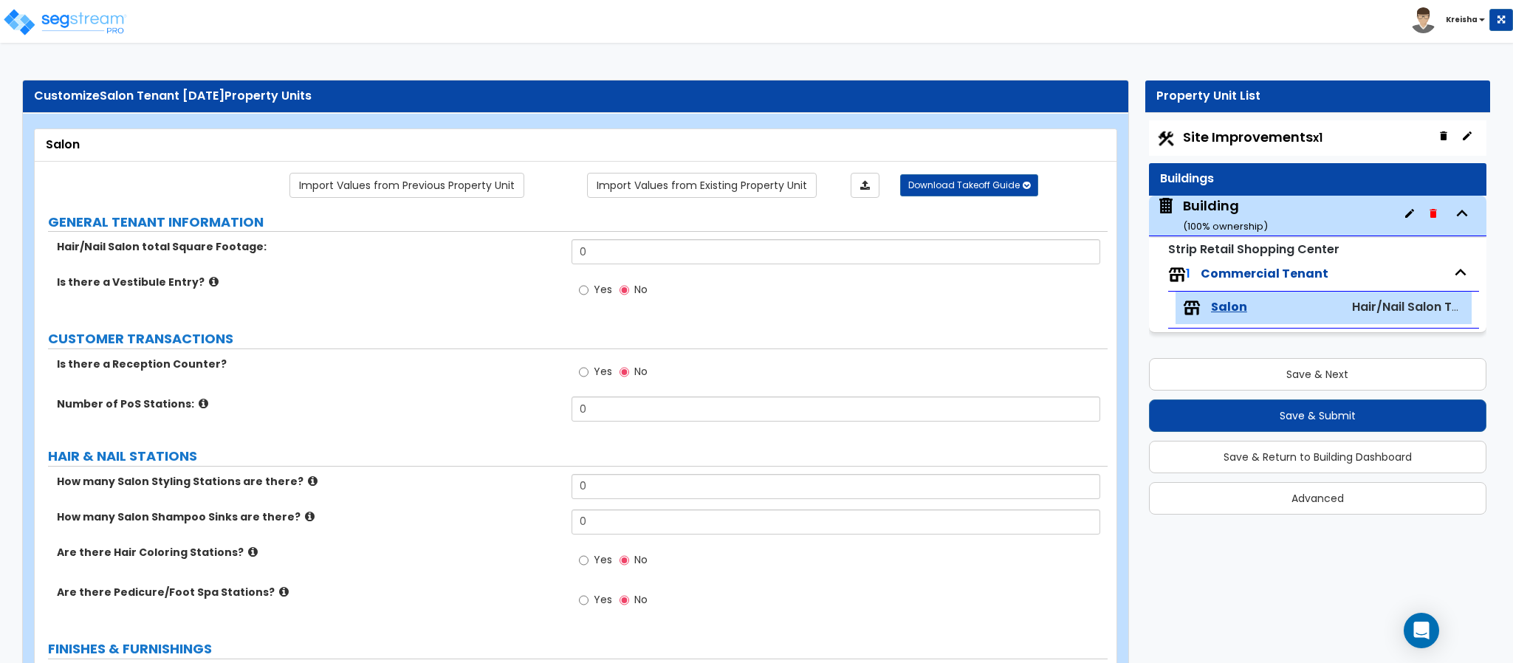
click at [600, 295] on span "Yes" at bounding box center [603, 289] width 18 height 15
click at [588, 295] on input "Yes" at bounding box center [584, 290] width 10 height 16
radio input "true"
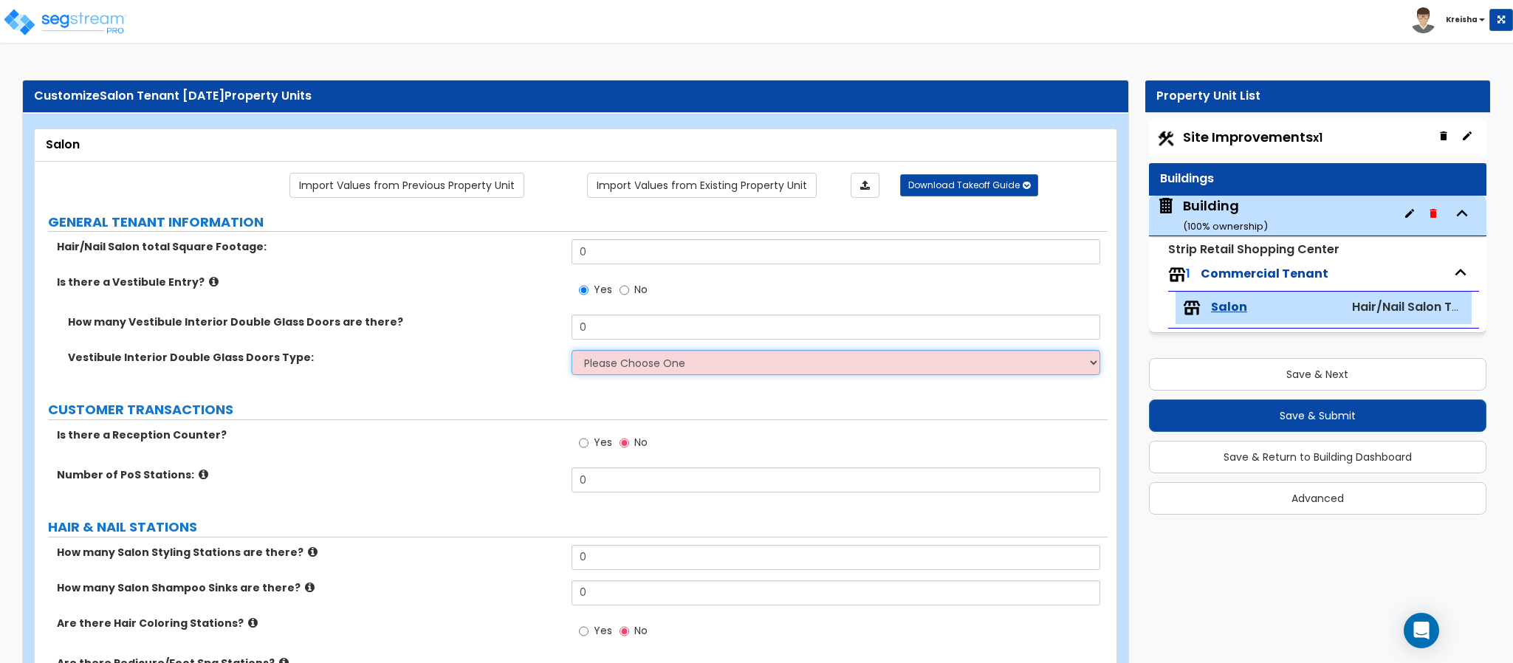
click at [598, 371] on select "Please Choose One Hinged Sliding" at bounding box center [835, 362] width 529 height 25
click at [597, 461] on div "Yes No" at bounding box center [612, 444] width 83 height 34
click at [590, 443] on label "Yes" at bounding box center [595, 444] width 33 height 25
click at [588, 443] on input "Yes" at bounding box center [584, 443] width 10 height 16
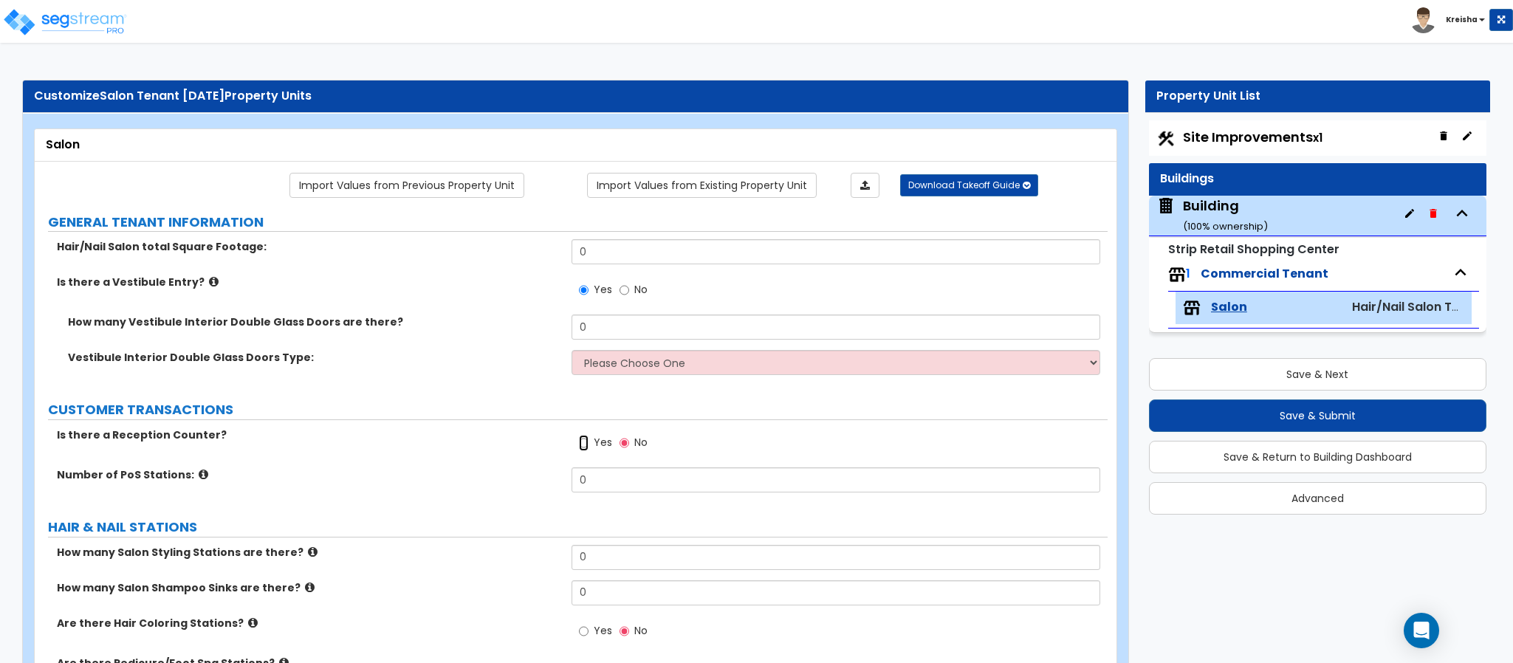
radio input "true"
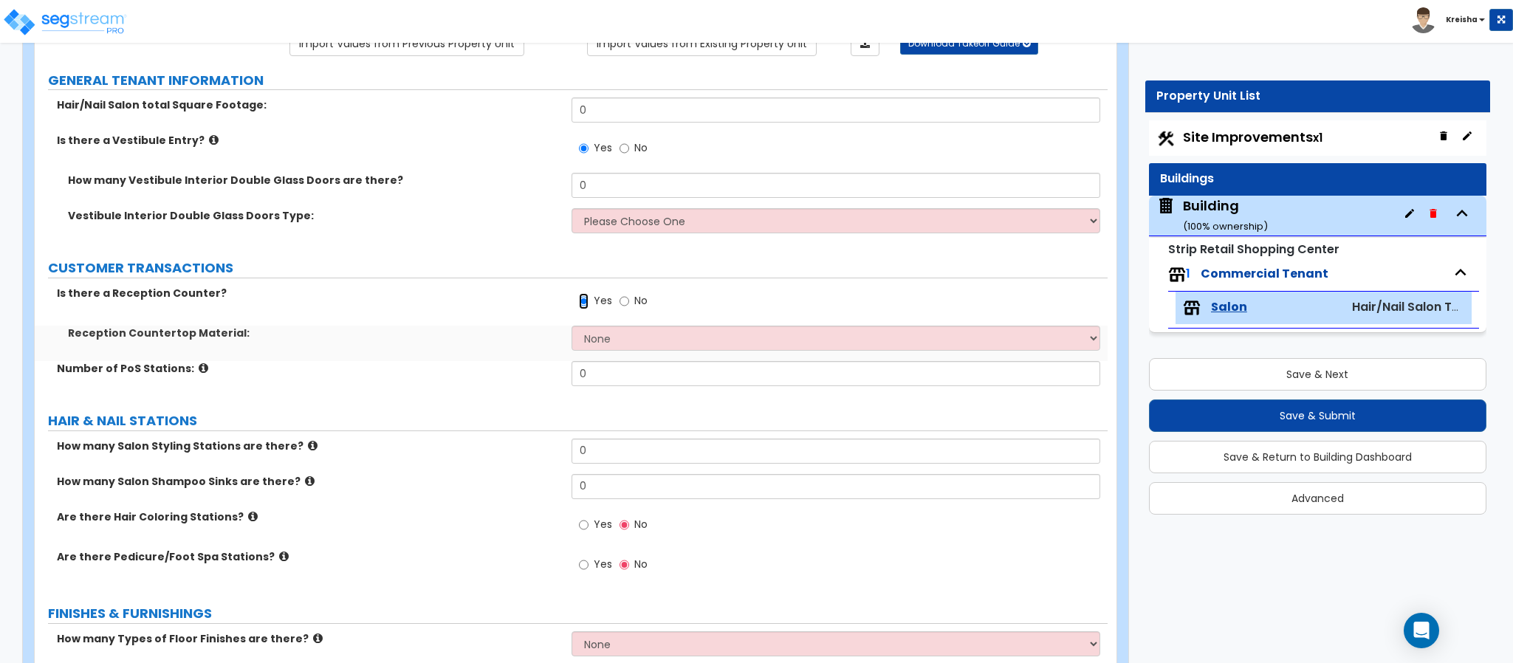
scroll to position [147, 0]
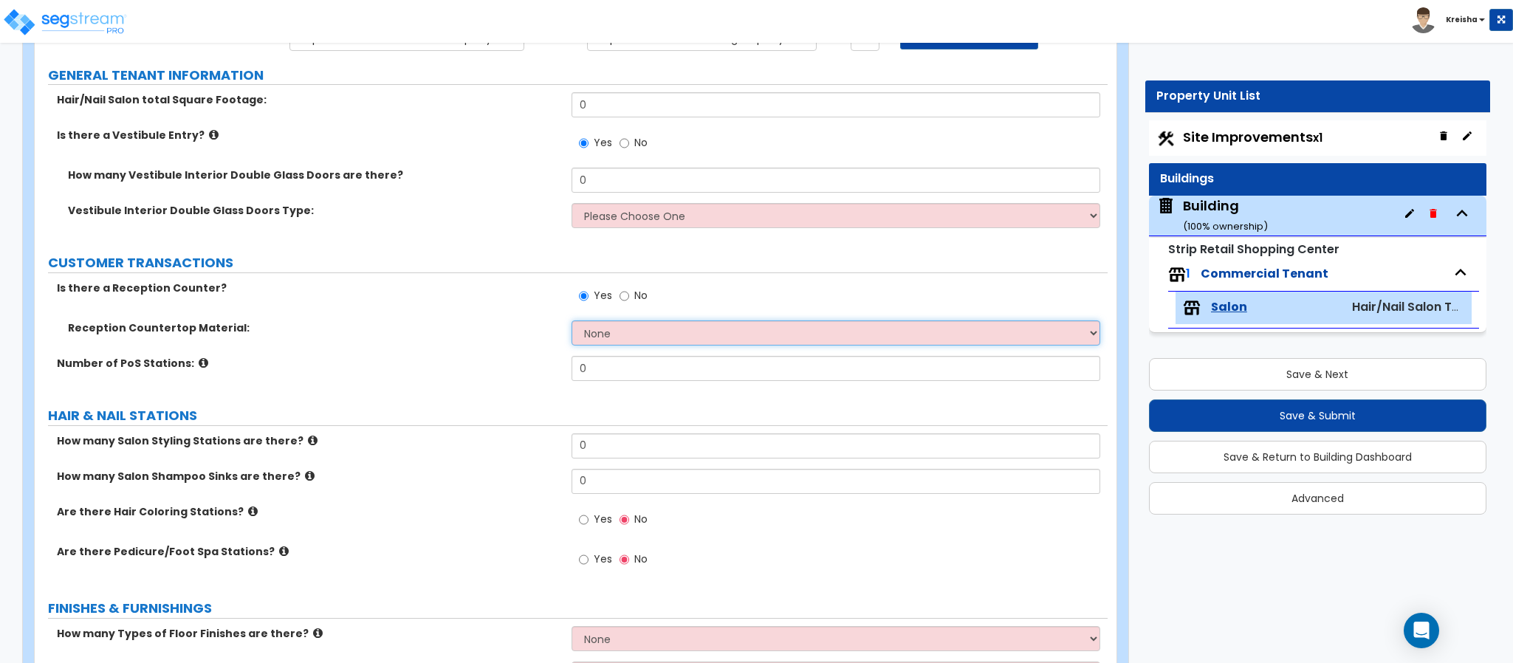
click at [574, 335] on select "None Plastic Laminate Solid Surface Stone Quartz Marble Tile Wood Stainless Ste…" at bounding box center [835, 332] width 529 height 25
click at [578, 339] on select "None Plastic Laminate Solid Surface Stone Quartz Marble Tile Wood Stainless Ste…" at bounding box center [835, 332] width 529 height 25
select select "2"
click at [571, 323] on select "None Plastic Laminate Solid Surface Stone Quartz Marble Tile Wood Stainless Ste…" at bounding box center [835, 332] width 529 height 25
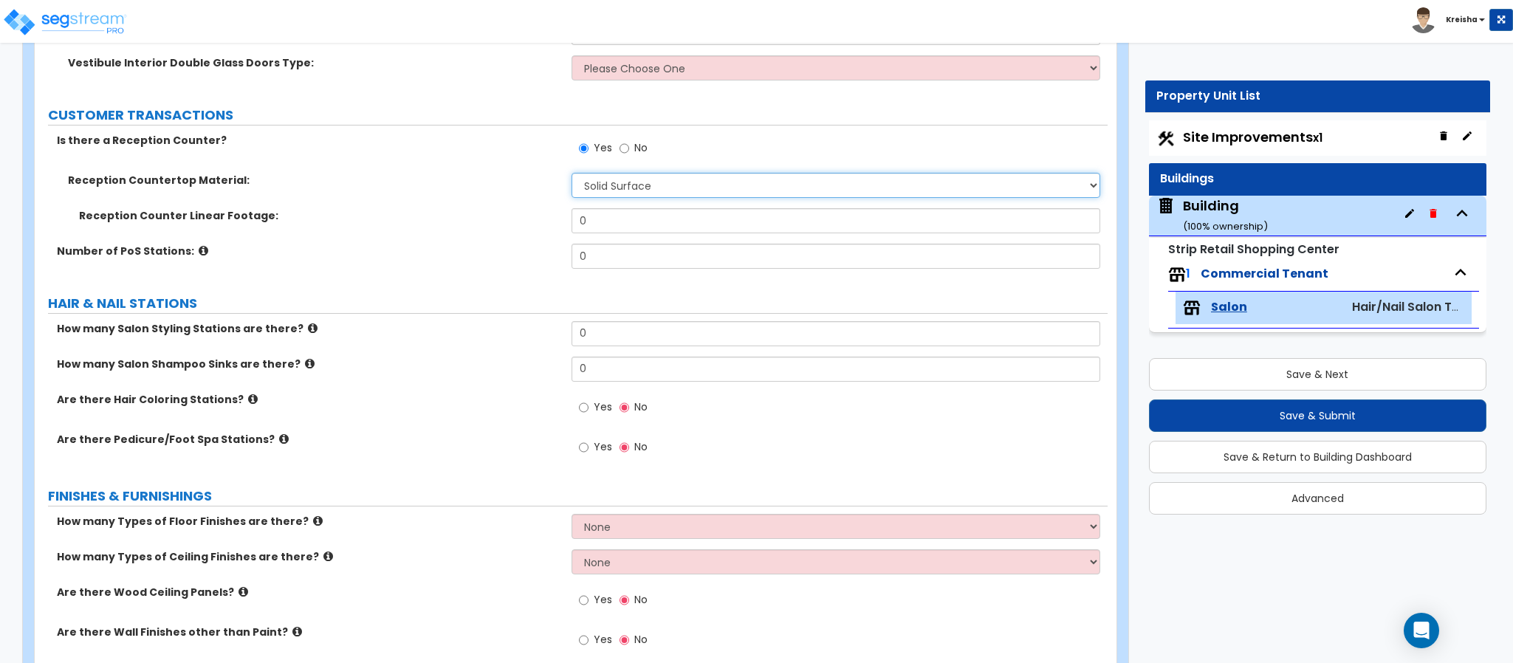
scroll to position [295, 0]
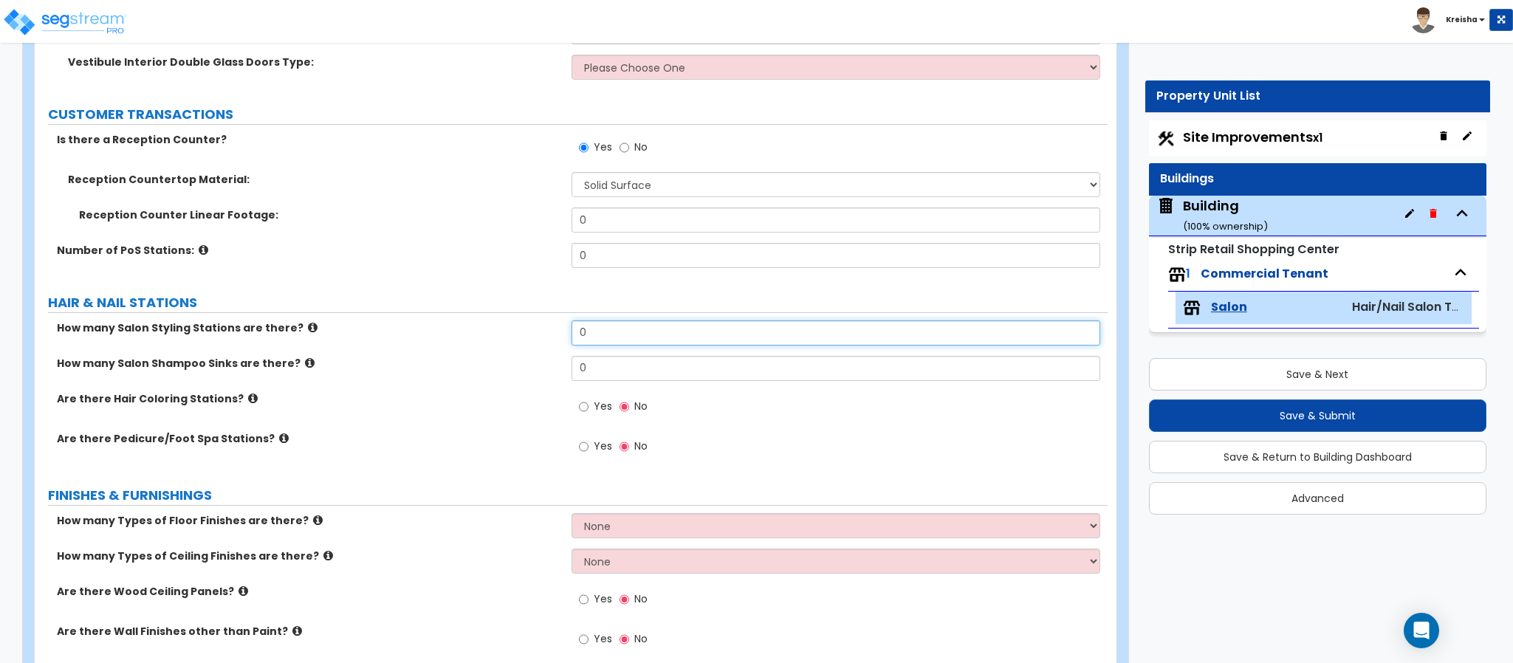
click at [599, 335] on input "0" at bounding box center [835, 332] width 529 height 25
click at [600, 342] on input "4" at bounding box center [835, 332] width 529 height 25
click at [600, 343] on input "4" at bounding box center [835, 332] width 529 height 25
type input "5"
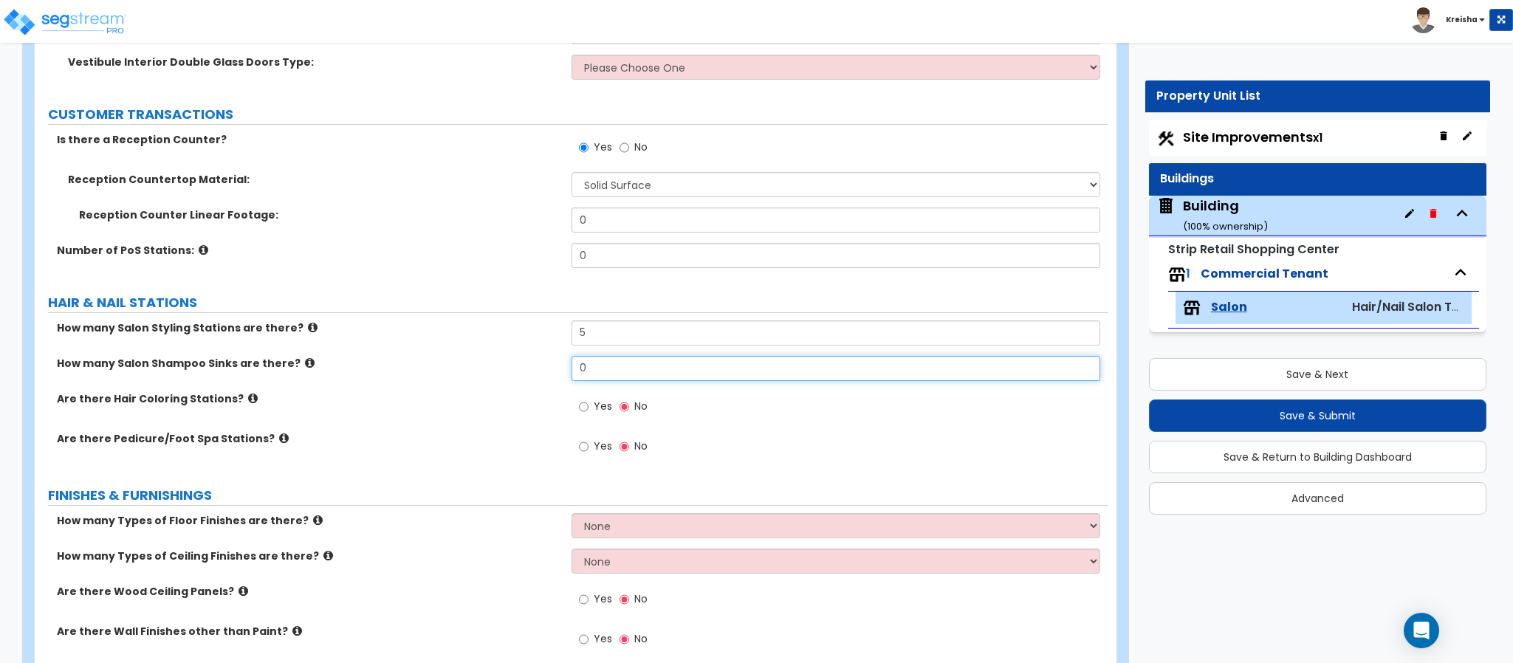
click at [594, 375] on input "0" at bounding box center [835, 368] width 529 height 25
click at [594, 374] on input "0" at bounding box center [835, 368] width 529 height 25
type input "2"
click at [592, 405] on label "Yes" at bounding box center [595, 408] width 33 height 25
click at [588, 405] on input "Yes" at bounding box center [584, 407] width 10 height 16
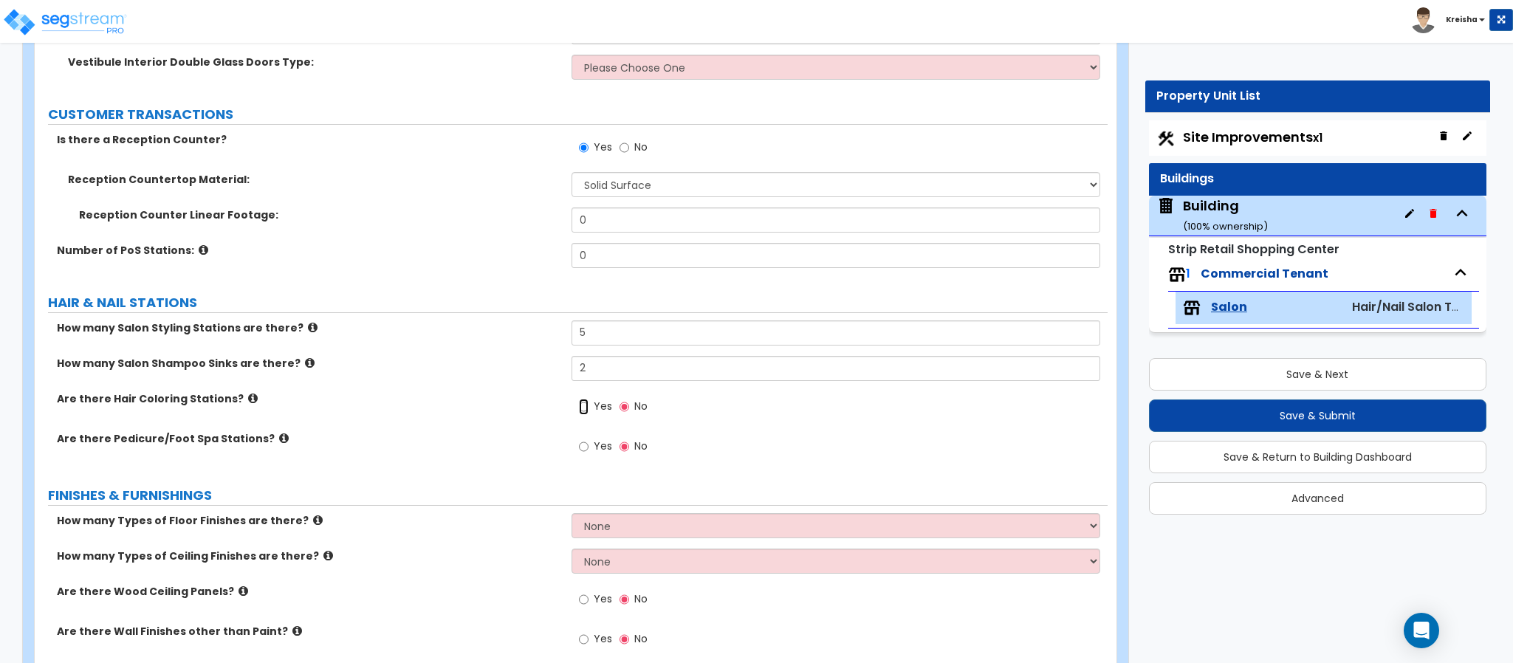
radio input "true"
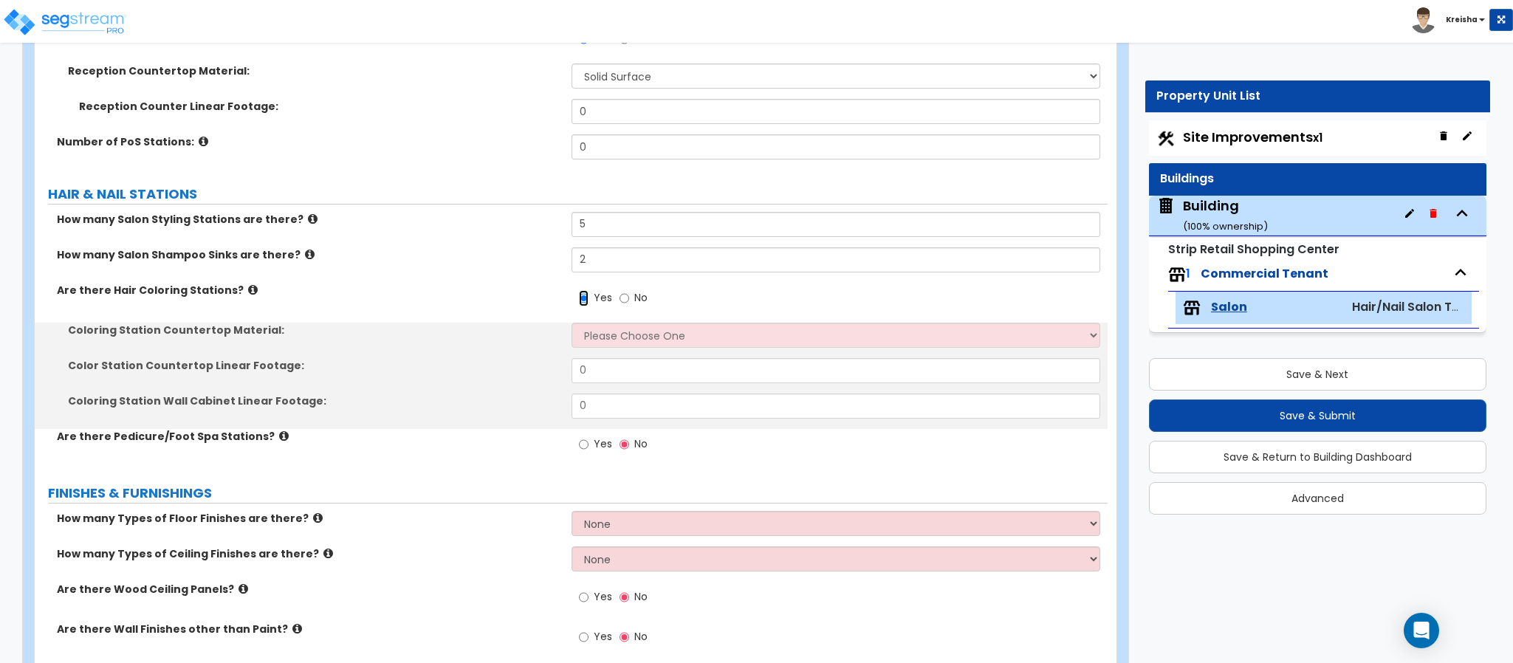
scroll to position [443, 0]
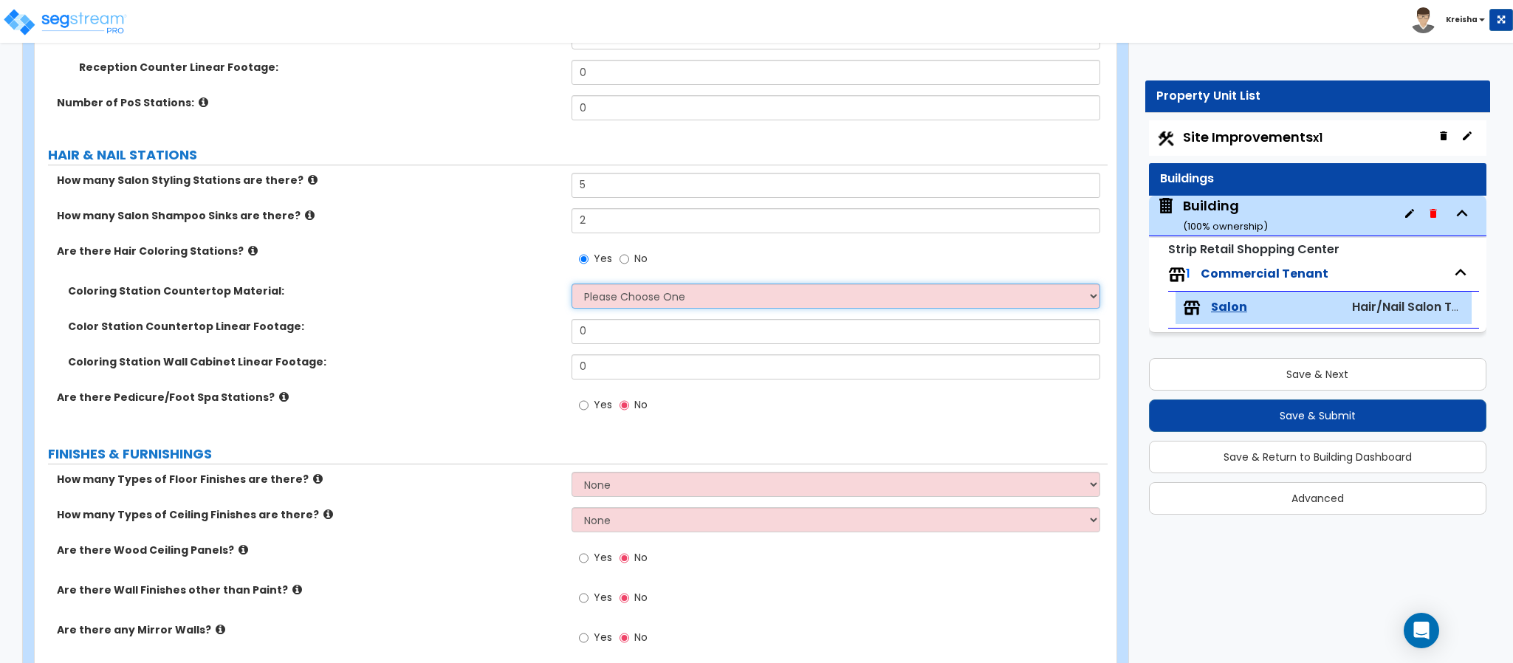
click at [607, 306] on select "Please Choose One Plastic Laminate Solid Surface Stone Quartz Marble Tile Wood …" at bounding box center [835, 295] width 529 height 25
select select "1"
click at [571, 286] on select "Please Choose One Plastic Laminate Solid Surface Stone Quartz Marble Tile Wood …" at bounding box center [835, 295] width 529 height 25
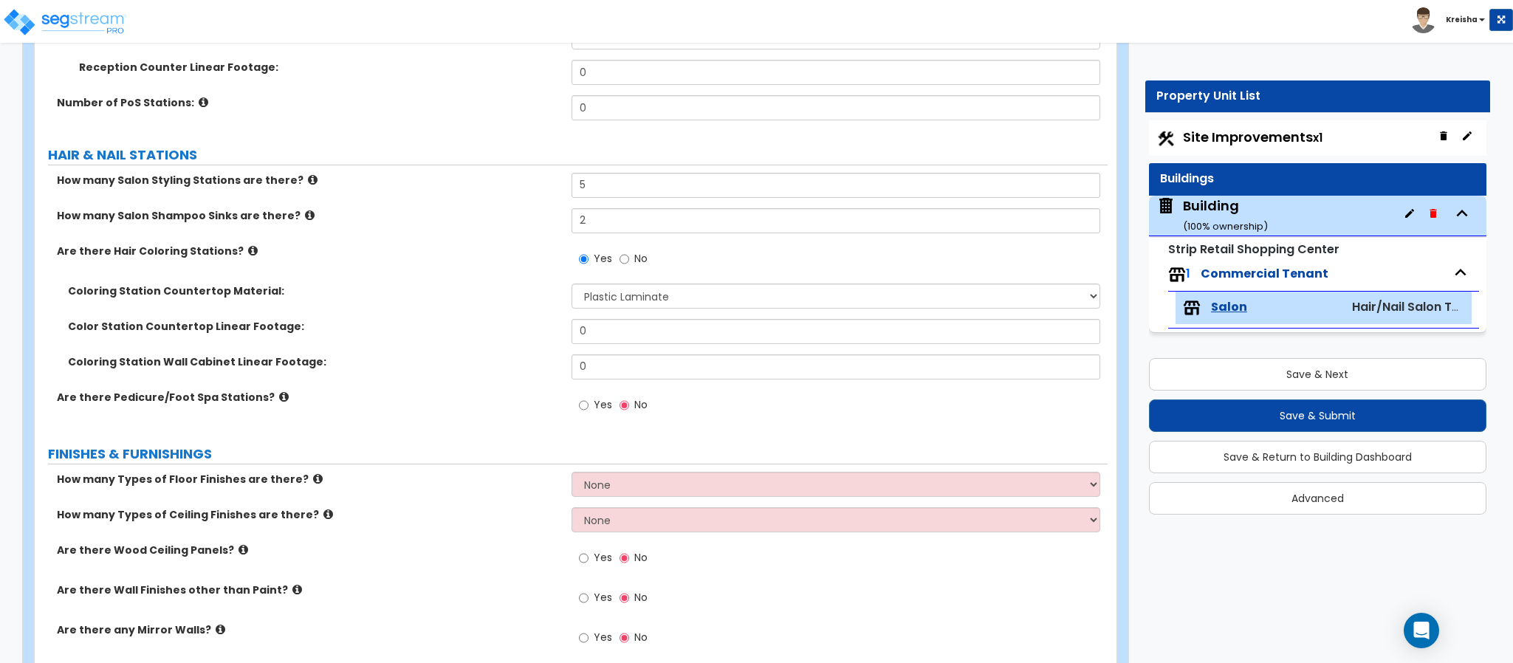
click at [546, 397] on label "Are there Pedicure/Foot Spa Stations?" at bounding box center [308, 397] width 503 height 15
click at [574, 403] on div "Yes No" at bounding box center [612, 407] width 83 height 34
click at [592, 408] on label "Yes" at bounding box center [595, 406] width 33 height 25
click at [588, 408] on input "Yes" at bounding box center [584, 405] width 10 height 16
radio input "true"
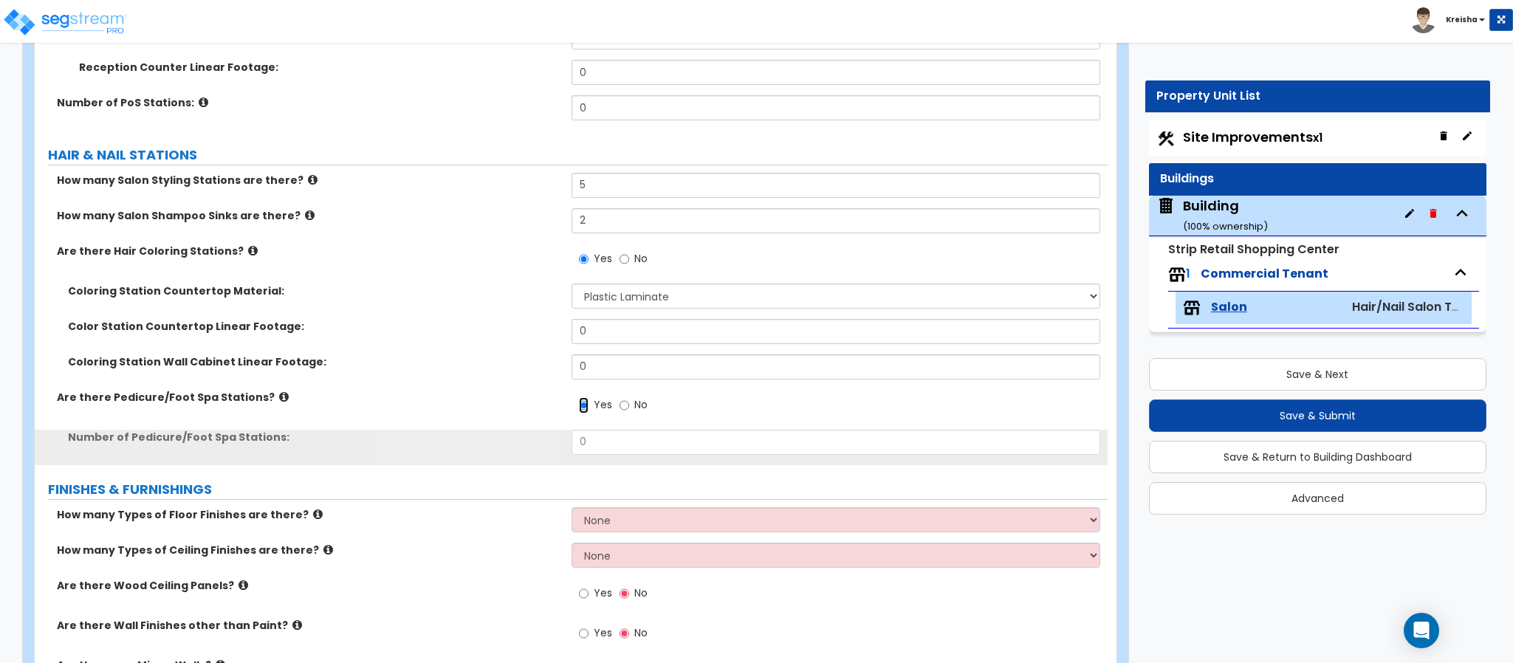
scroll to position [664, 0]
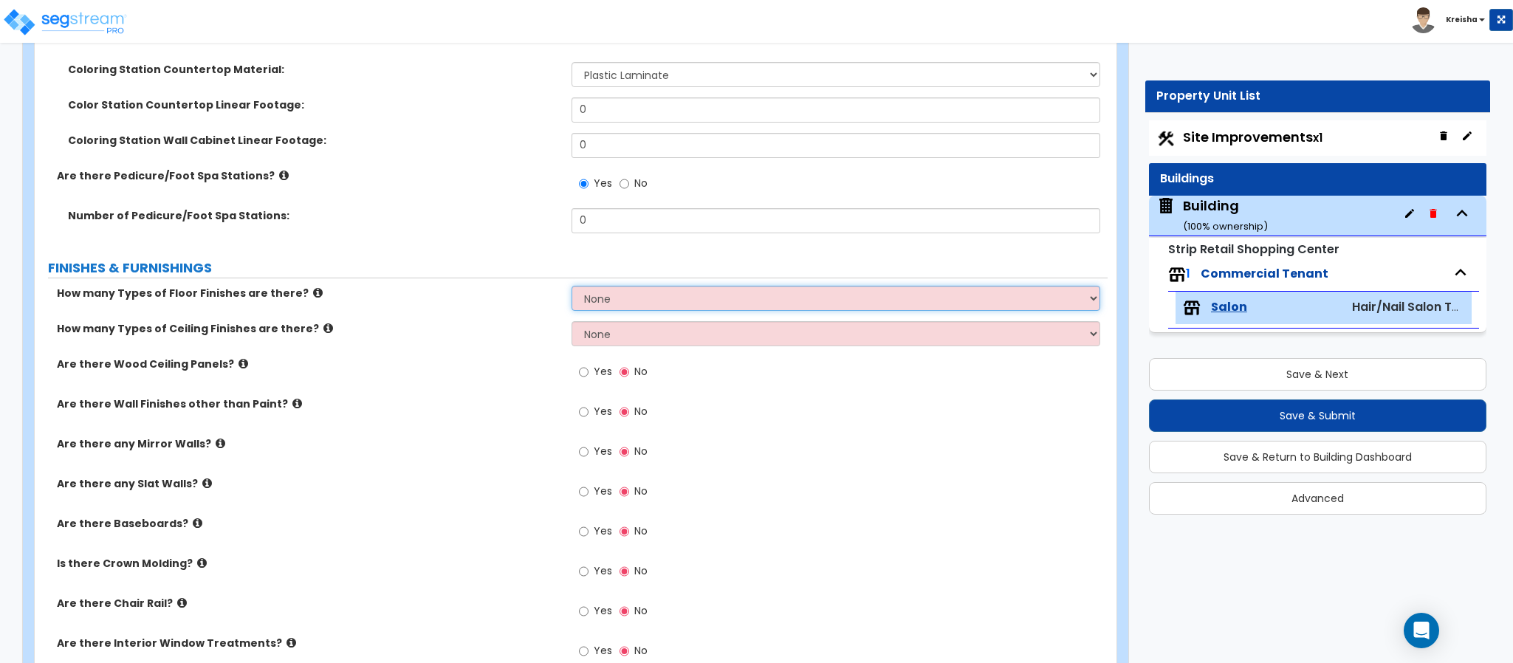
click at [591, 306] on select "None 1 2 3 4" at bounding box center [835, 298] width 529 height 25
click at [571, 288] on select "None 1 2 3 4" at bounding box center [835, 298] width 529 height 25
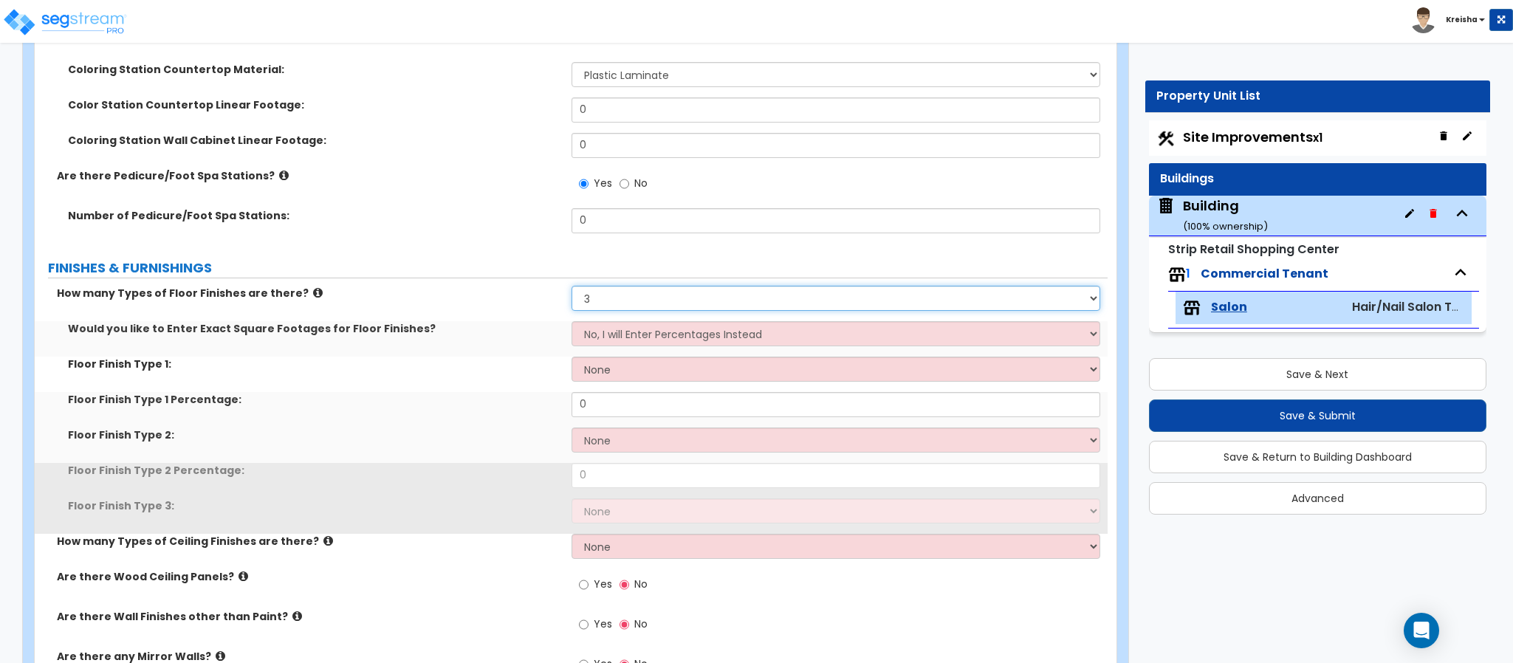
select select "4"
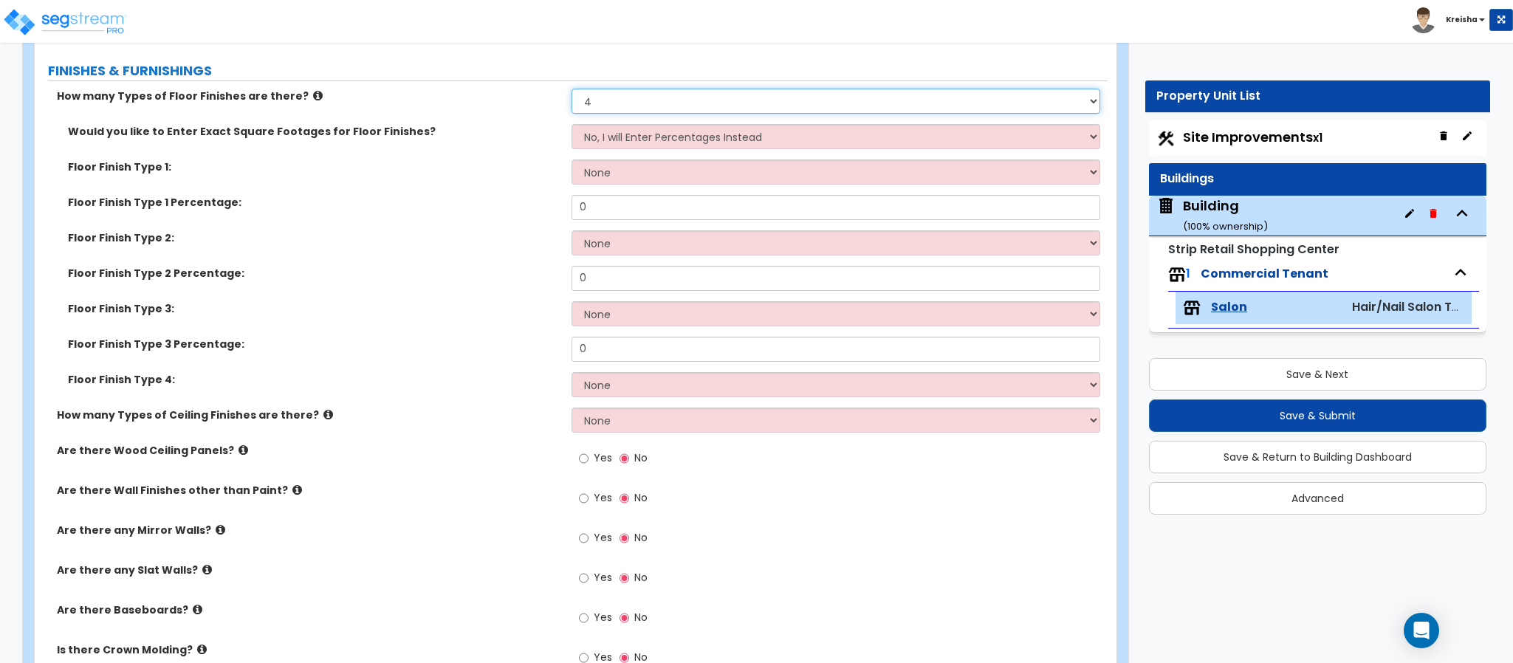
scroll to position [886, 0]
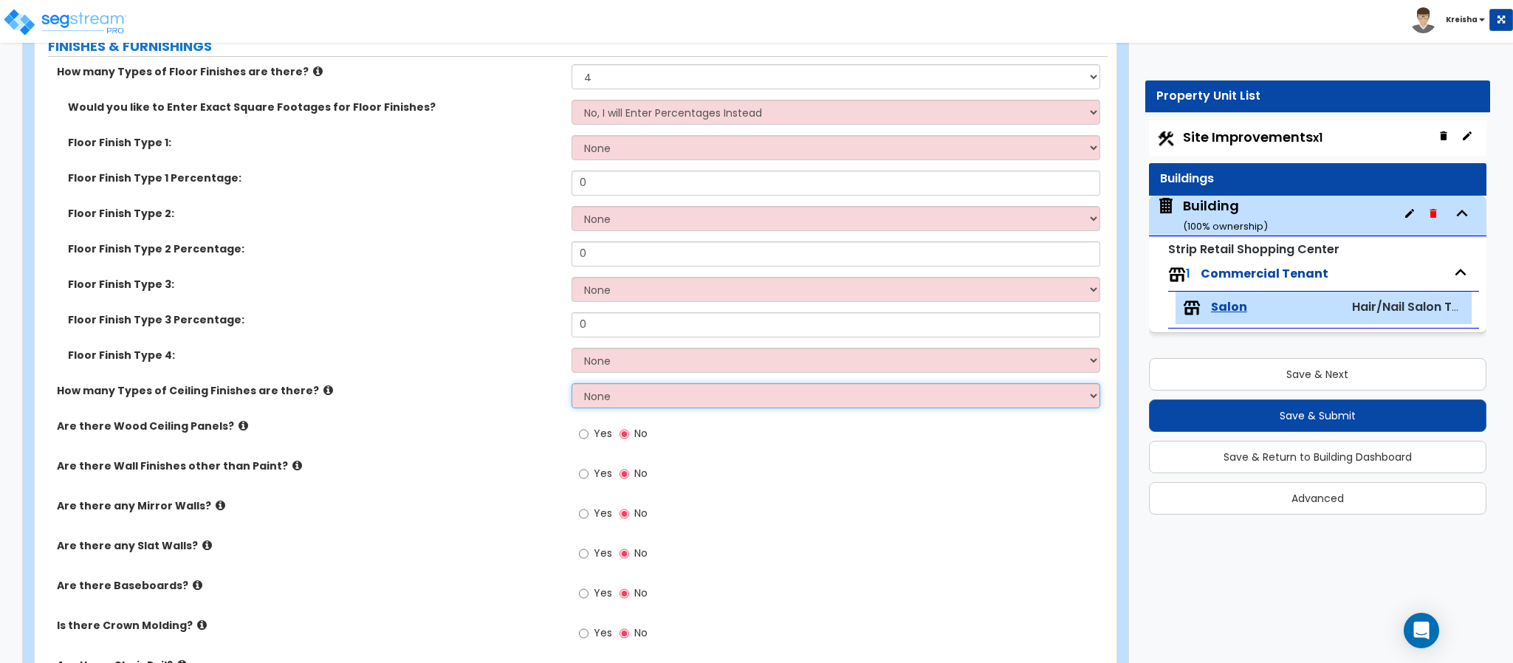
drag, startPoint x: 603, startPoint y: 399, endPoint x: 607, endPoint y: 410, distance: 11.7
click at [603, 399] on select "None 1 2 3" at bounding box center [835, 395] width 529 height 25
click at [571, 385] on select "None 1 2 3" at bounding box center [835, 395] width 529 height 25
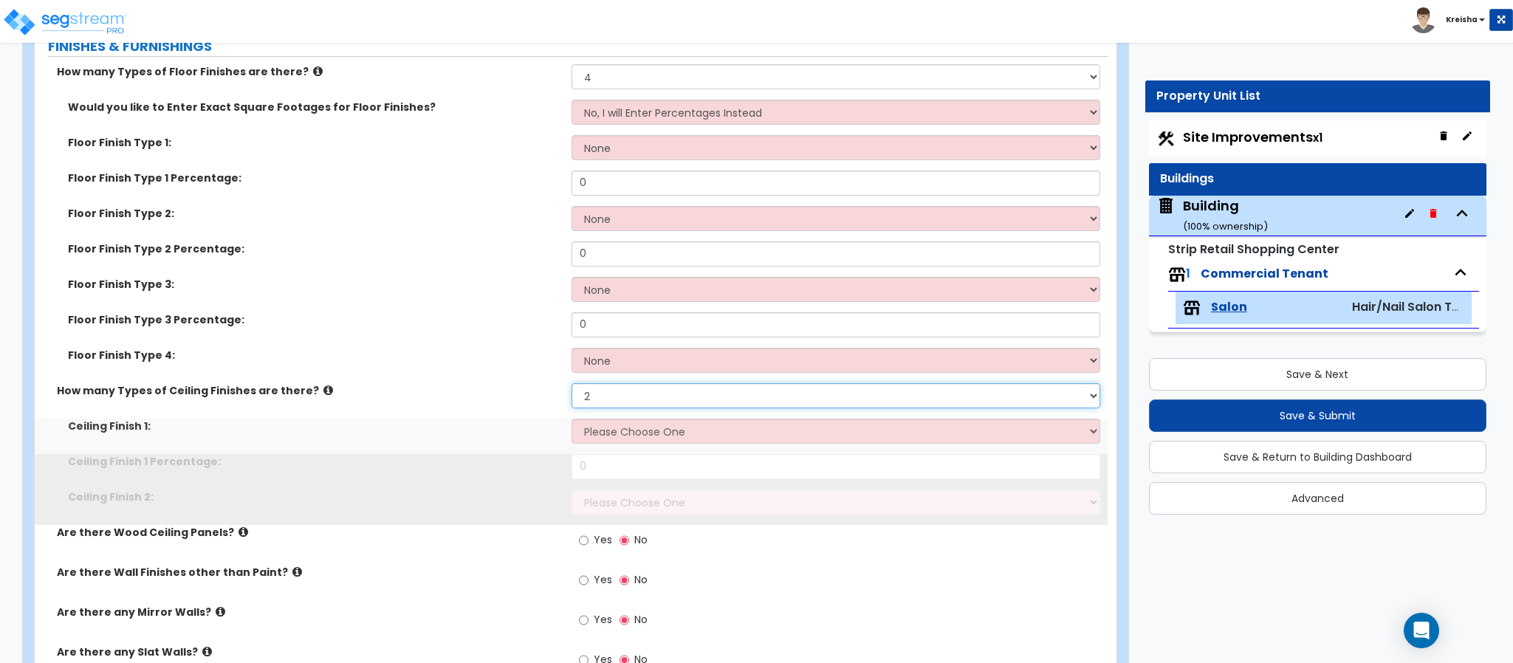
select select "3"
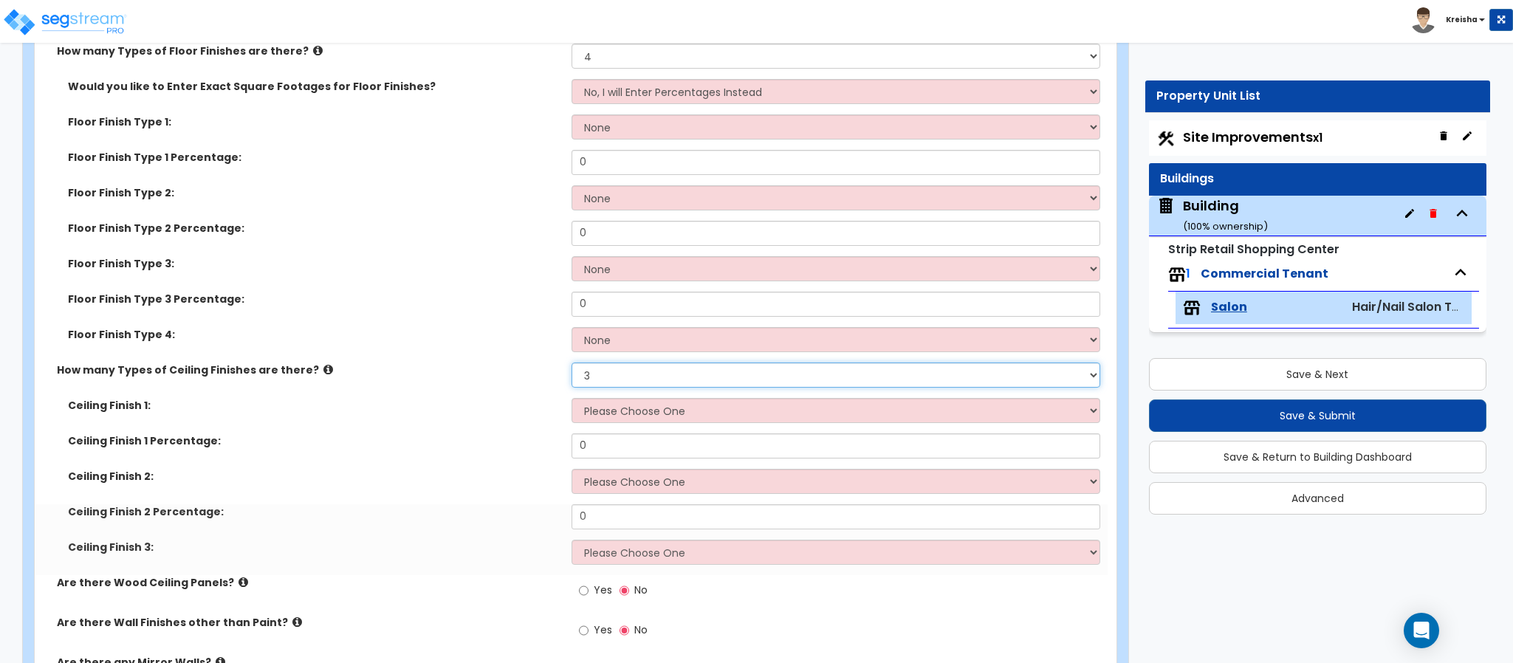
scroll to position [1181, 0]
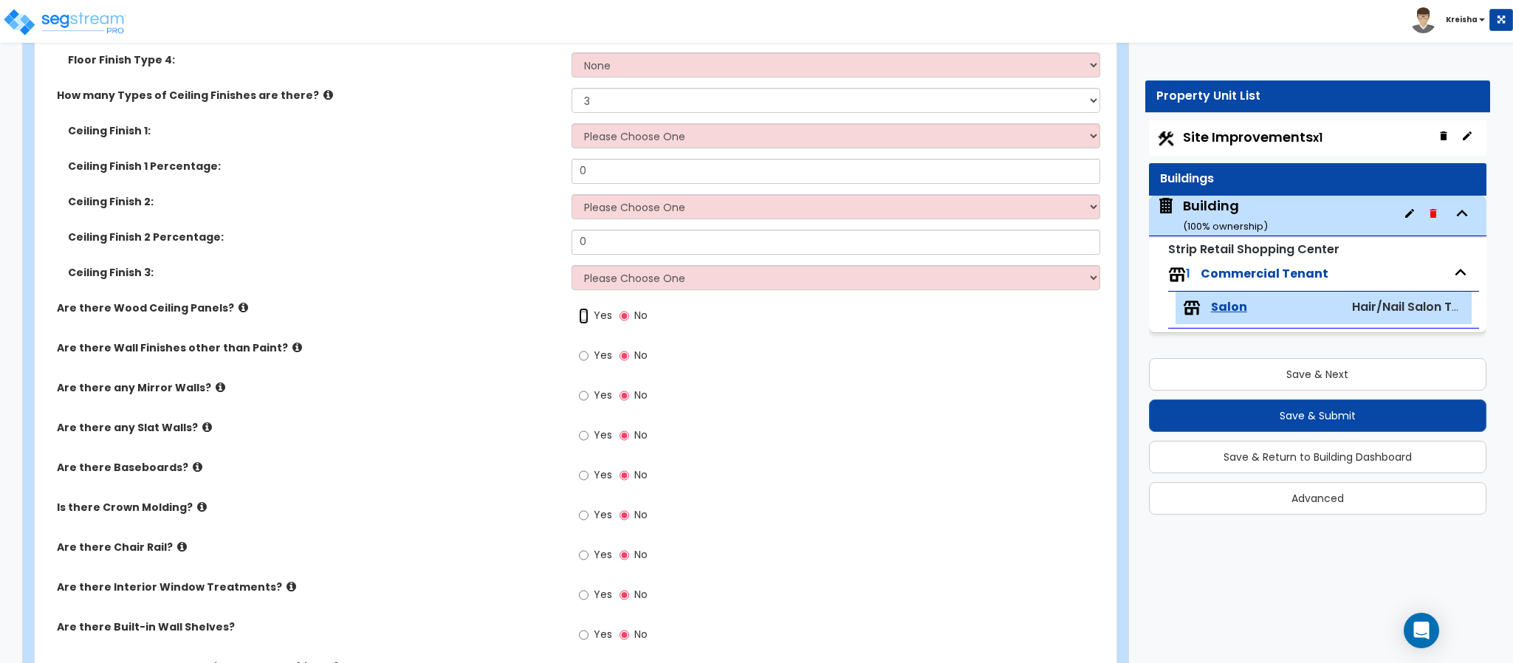
click at [585, 311] on input "Yes" at bounding box center [584, 316] width 10 height 16
radio input "true"
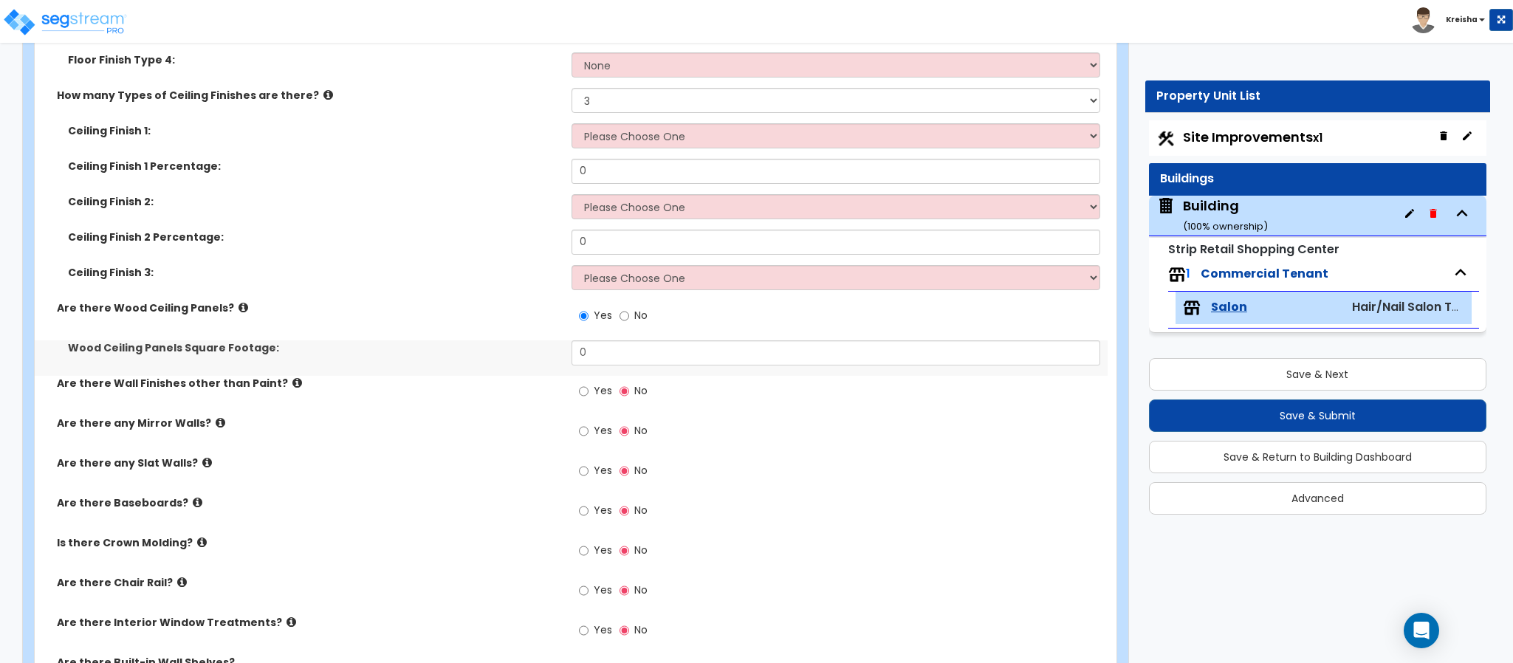
click at [587, 383] on label "Yes" at bounding box center [595, 392] width 33 height 25
click at [587, 383] on input "Yes" at bounding box center [584, 391] width 10 height 16
radio input "true"
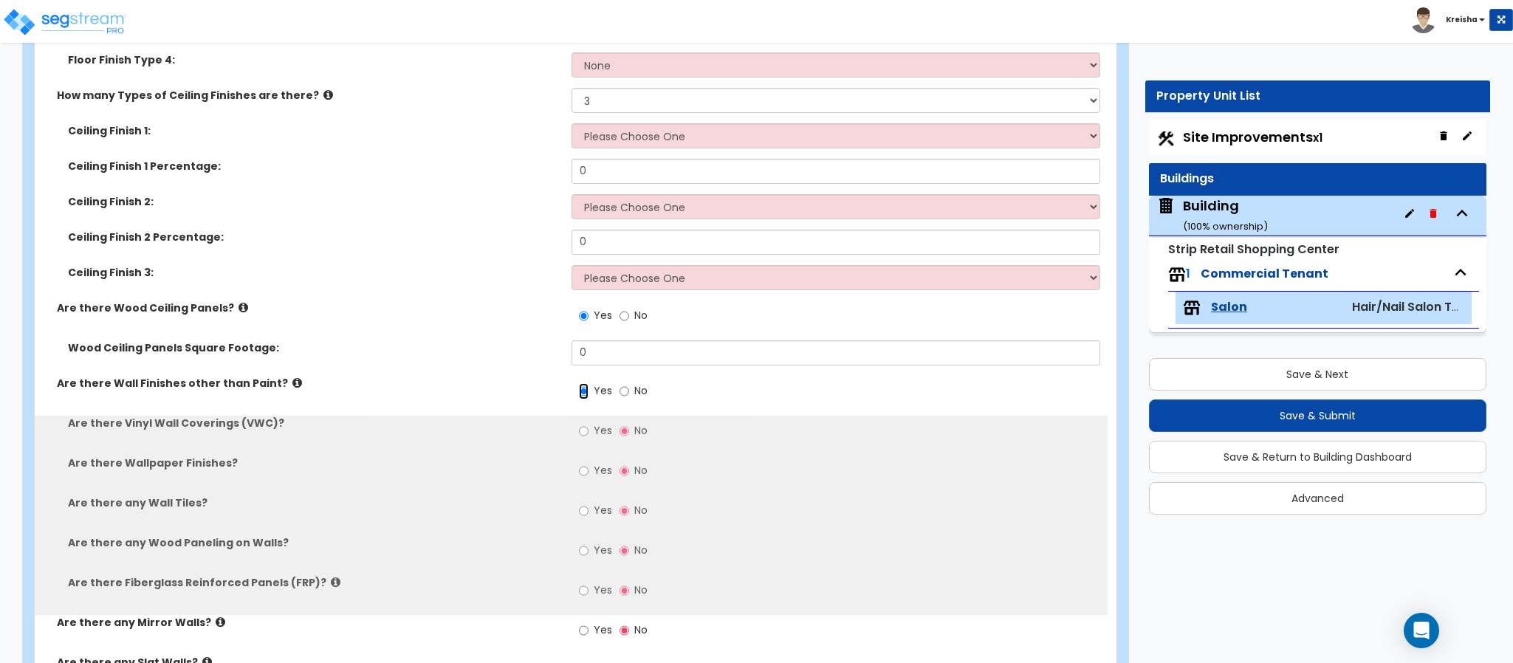
scroll to position [1403, 0]
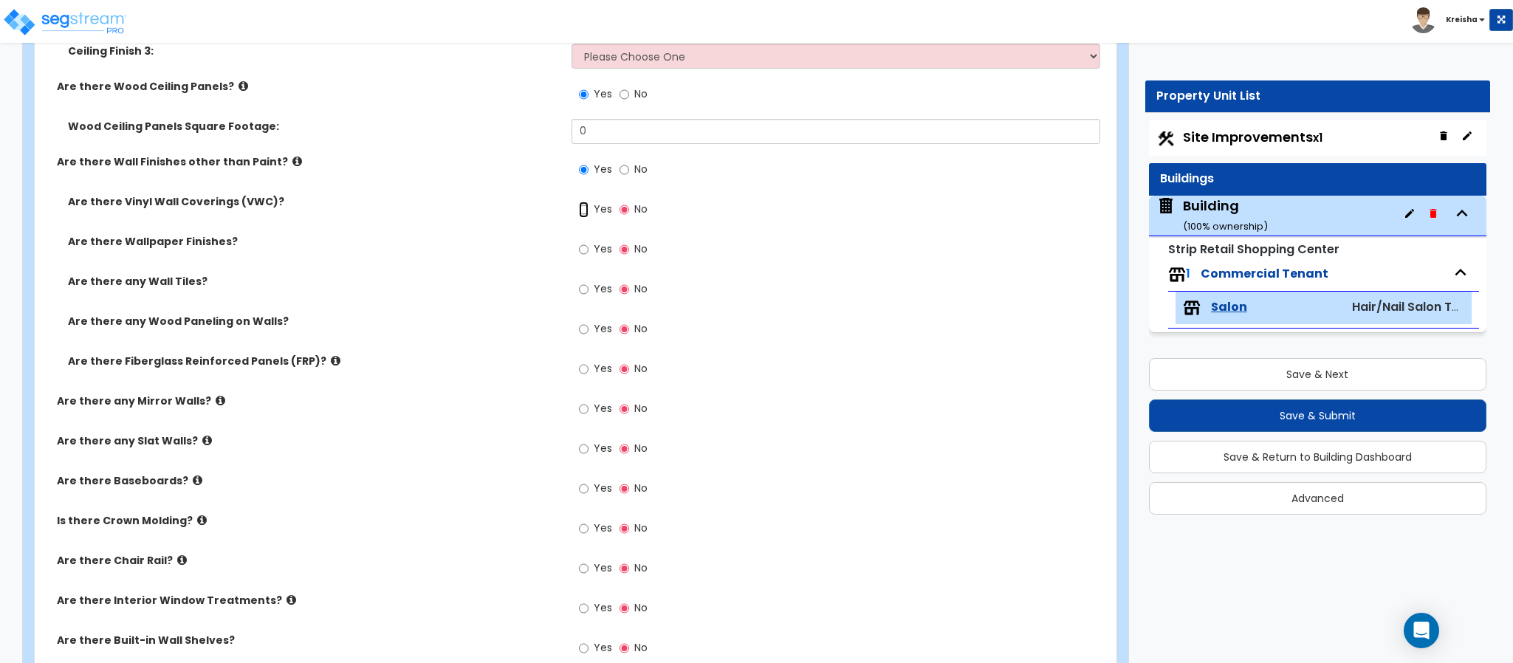
click at [579, 202] on input "Yes" at bounding box center [584, 210] width 10 height 16
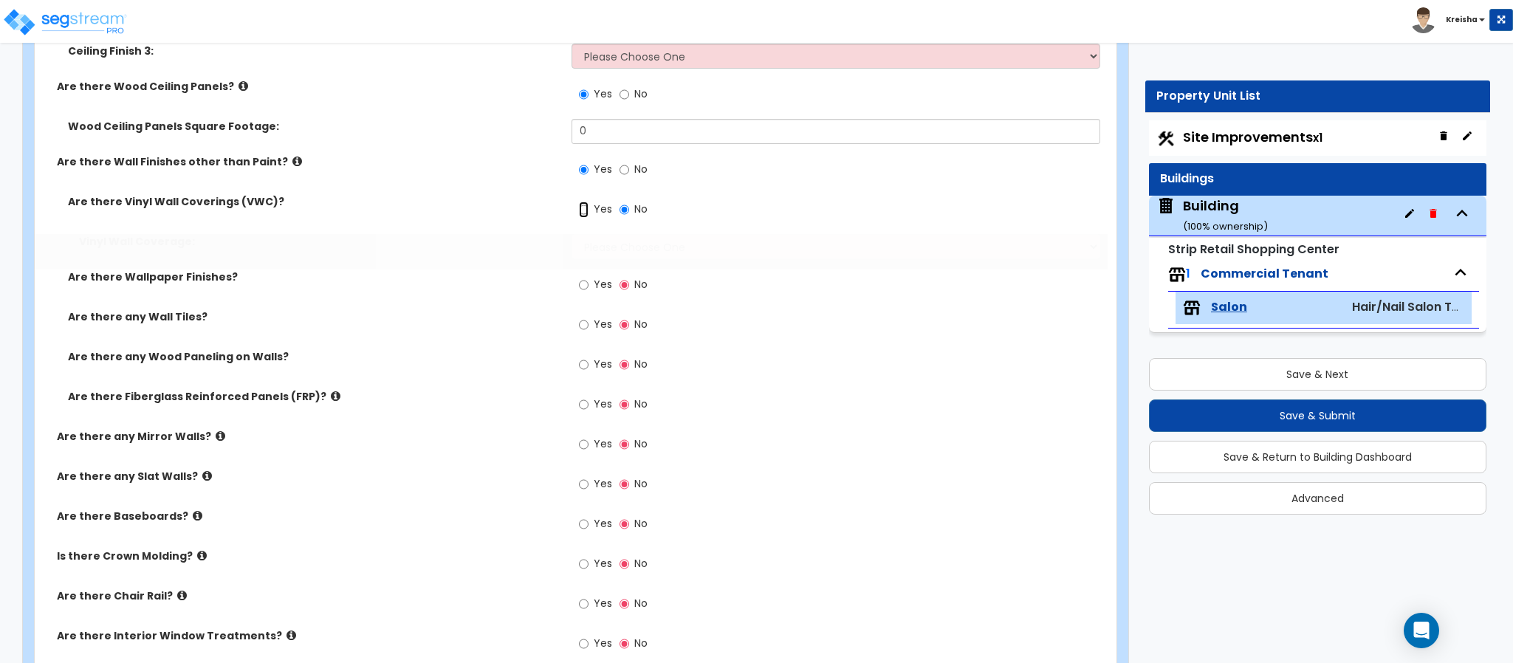
radio input "true"
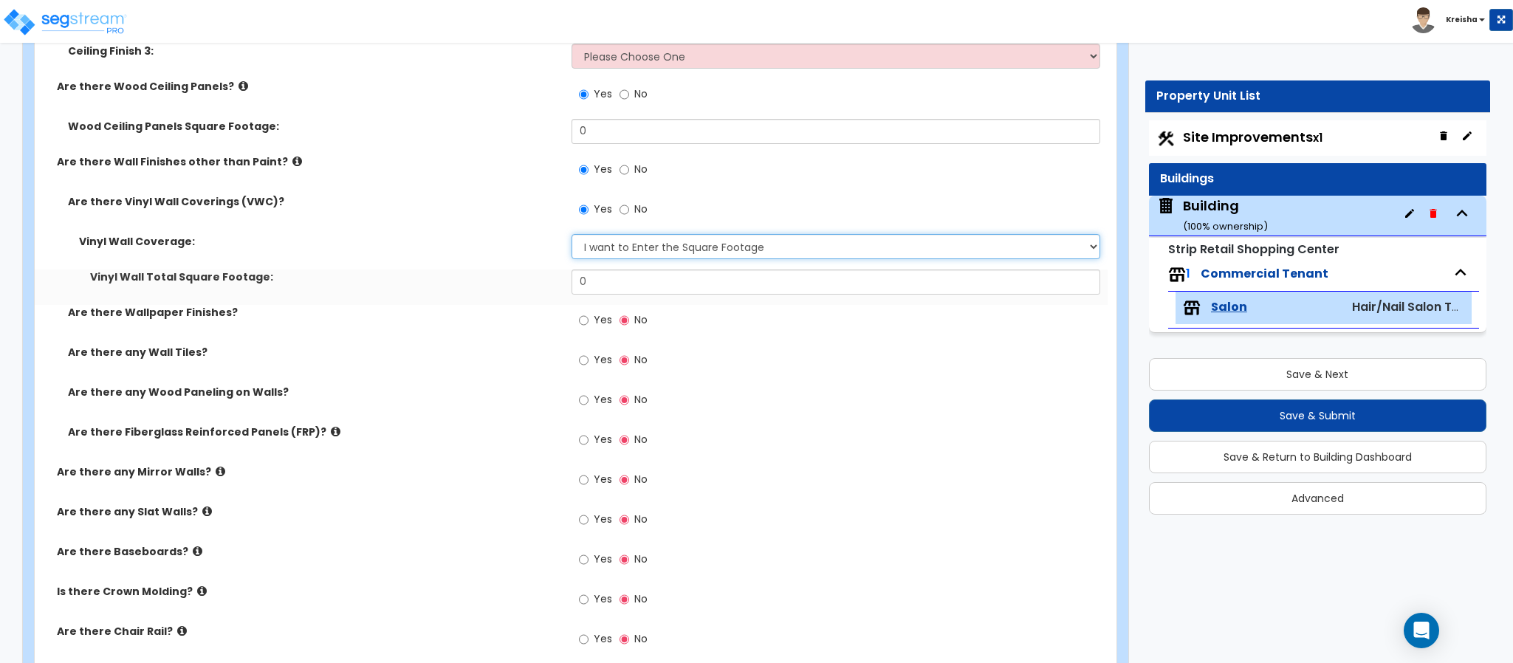
select select "4"
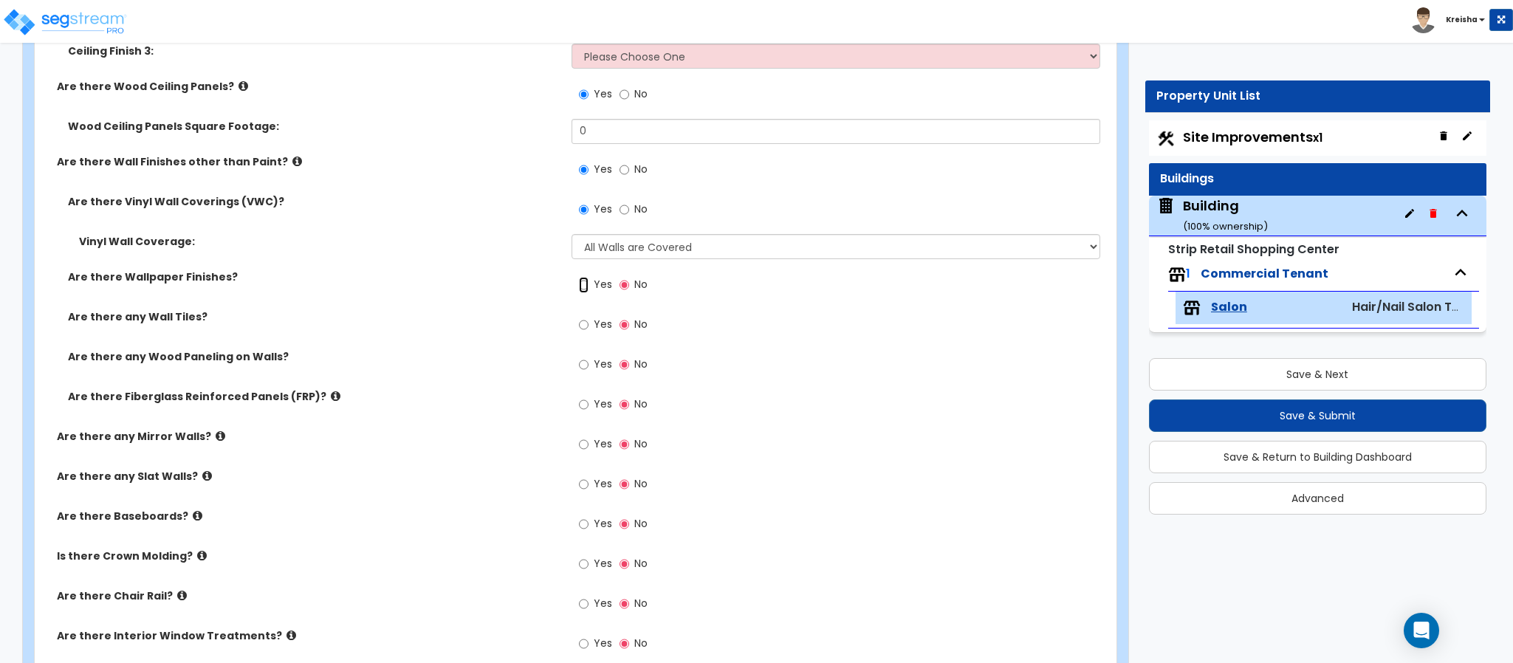
click at [579, 277] on input "Yes" at bounding box center [584, 285] width 10 height 16
radio input "true"
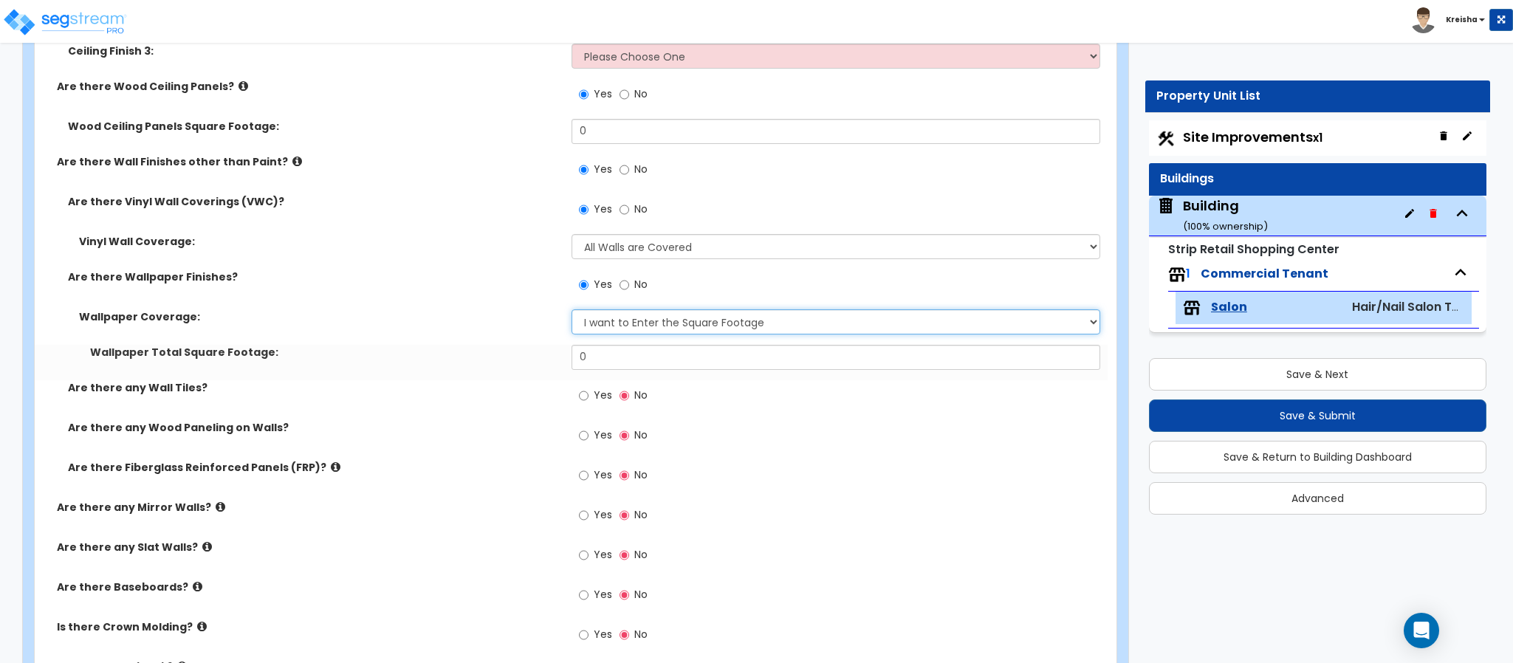
select select "4"
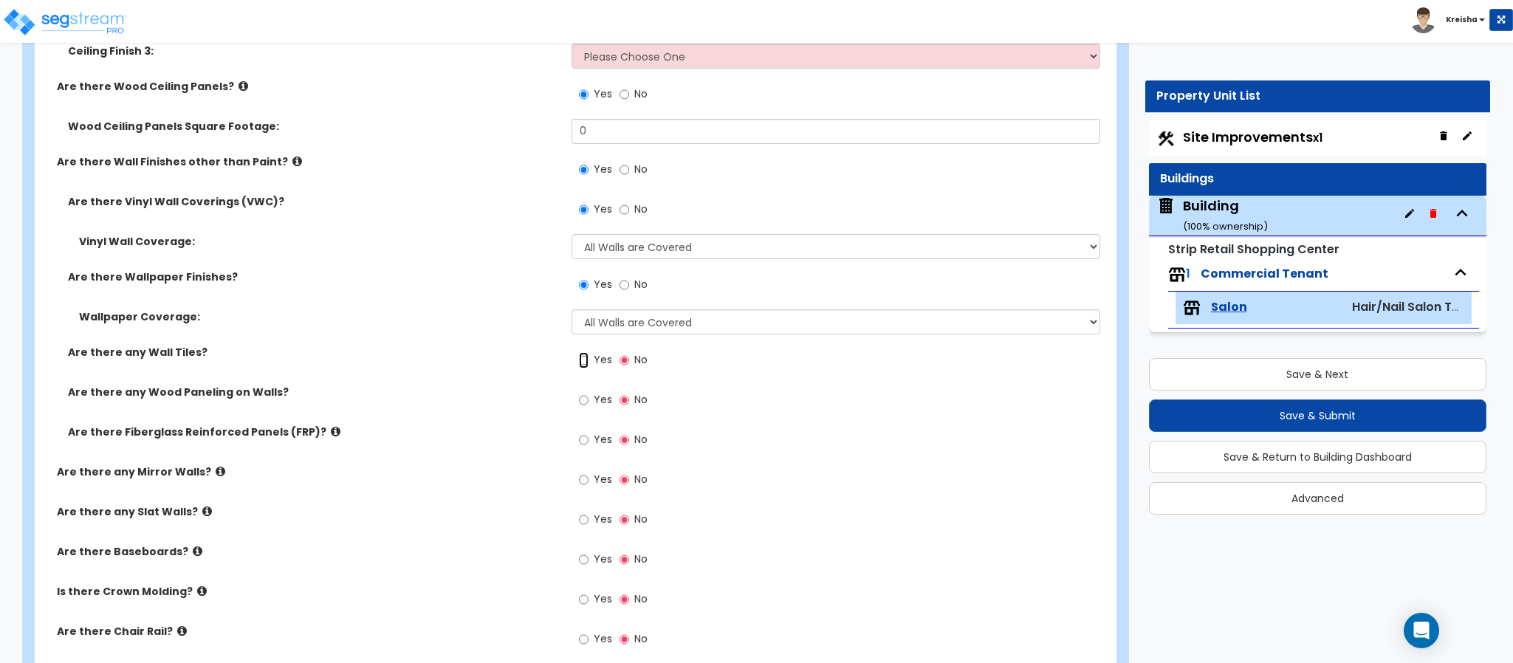
click at [579, 352] on input "Yes" at bounding box center [584, 360] width 10 height 16
radio input "true"
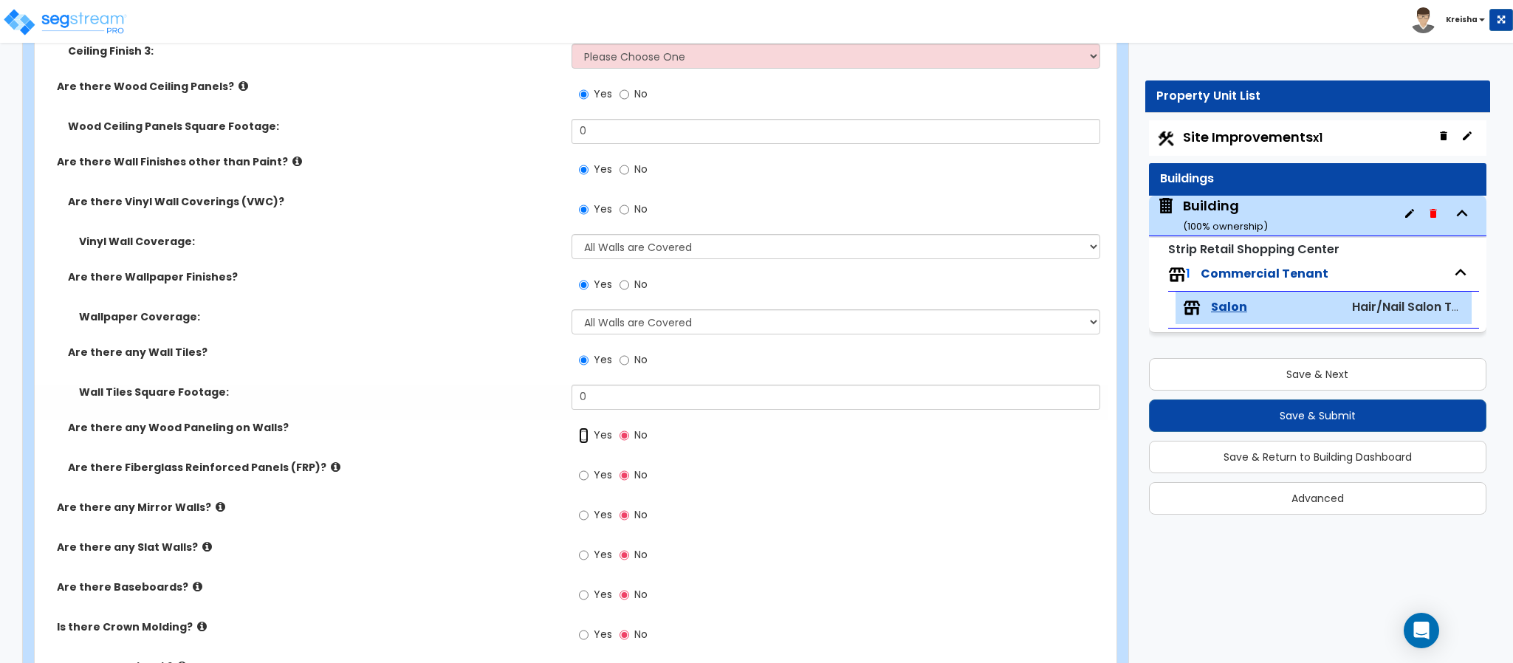
click at [579, 427] on input "Yes" at bounding box center [584, 435] width 10 height 16
radio input "true"
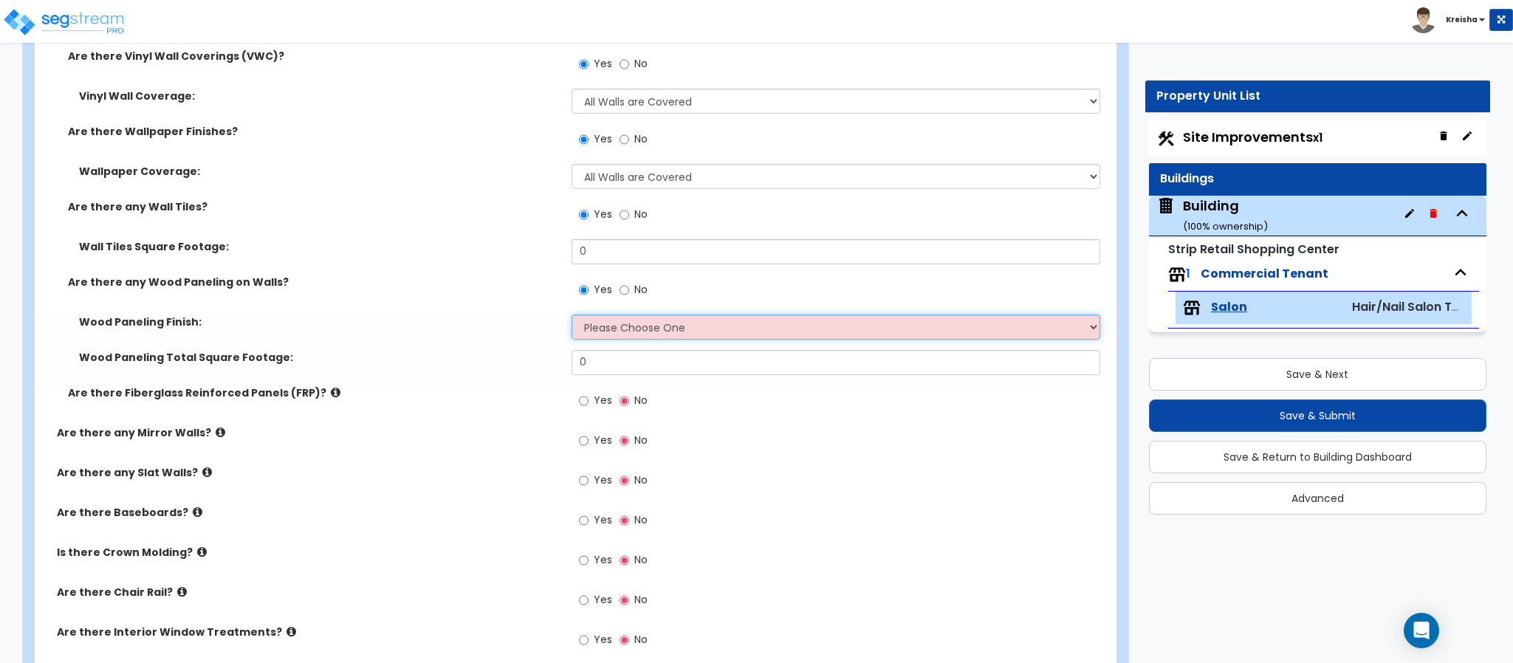
scroll to position [1550, 0]
click at [579, 391] on input "Yes" at bounding box center [584, 399] width 10 height 16
radio input "true"
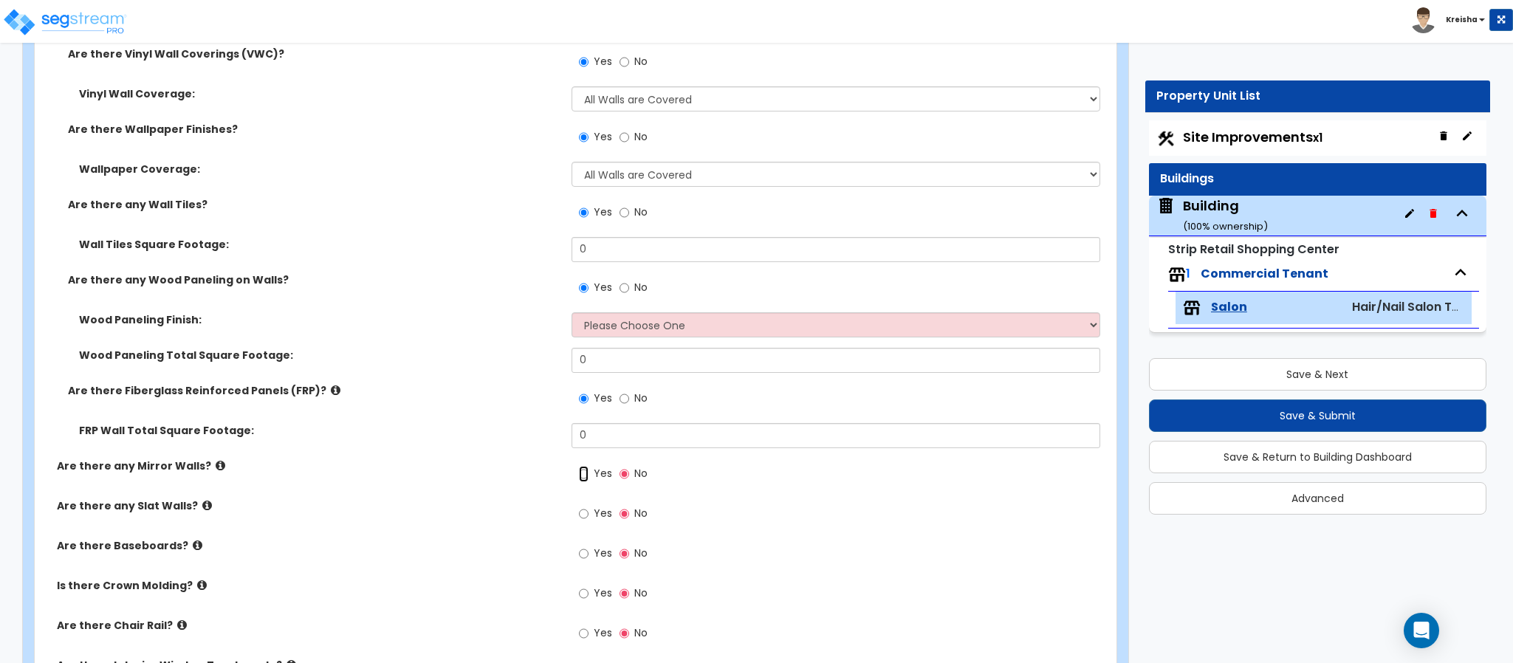
click at [579, 466] on input "Yes" at bounding box center [584, 474] width 10 height 16
radio input "true"
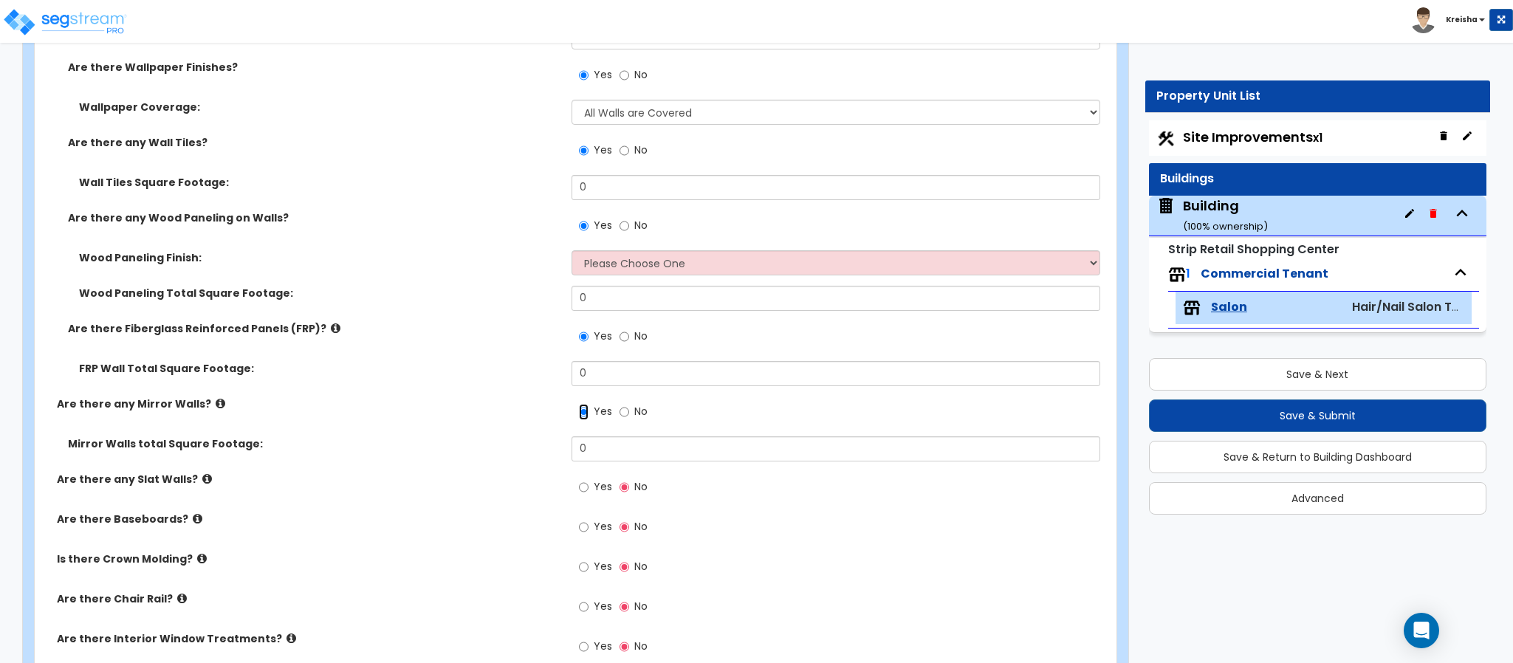
scroll to position [1697, 0]
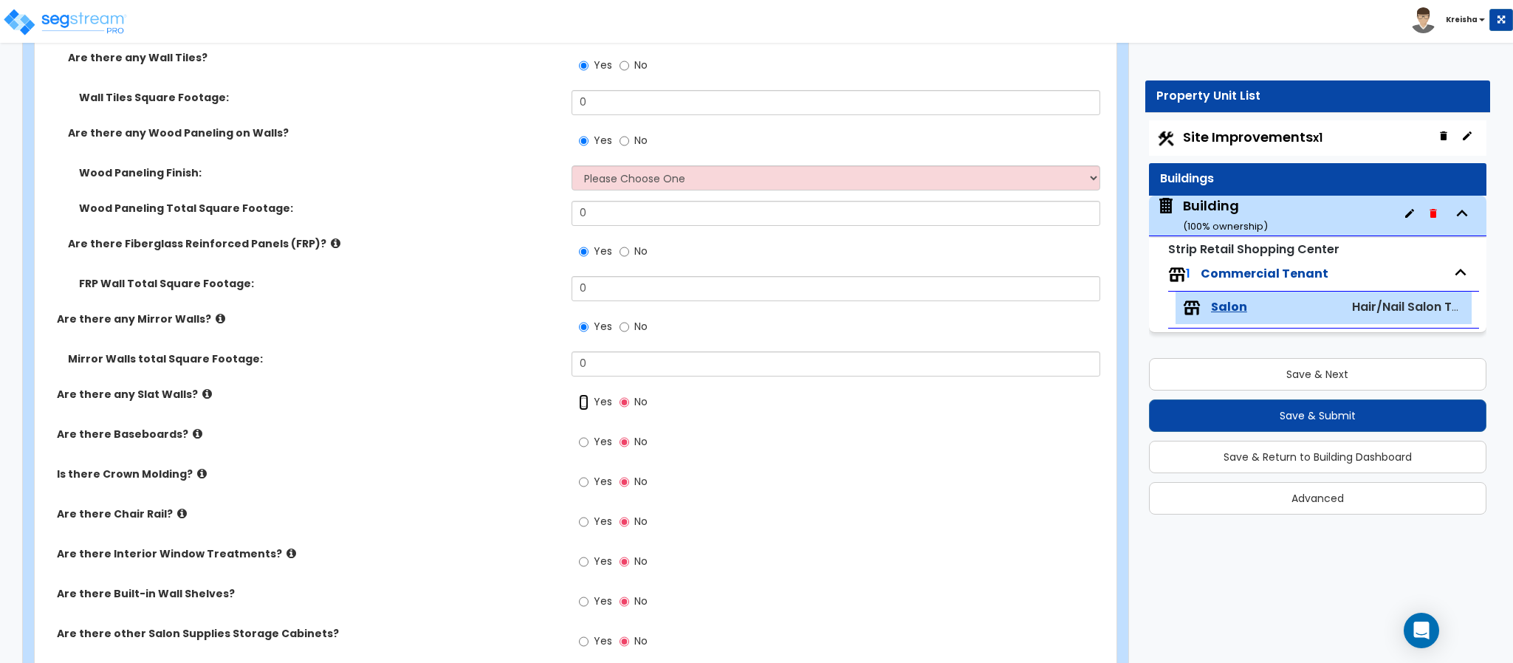
click at [579, 394] on input "Yes" at bounding box center [584, 402] width 10 height 16
radio input "true"
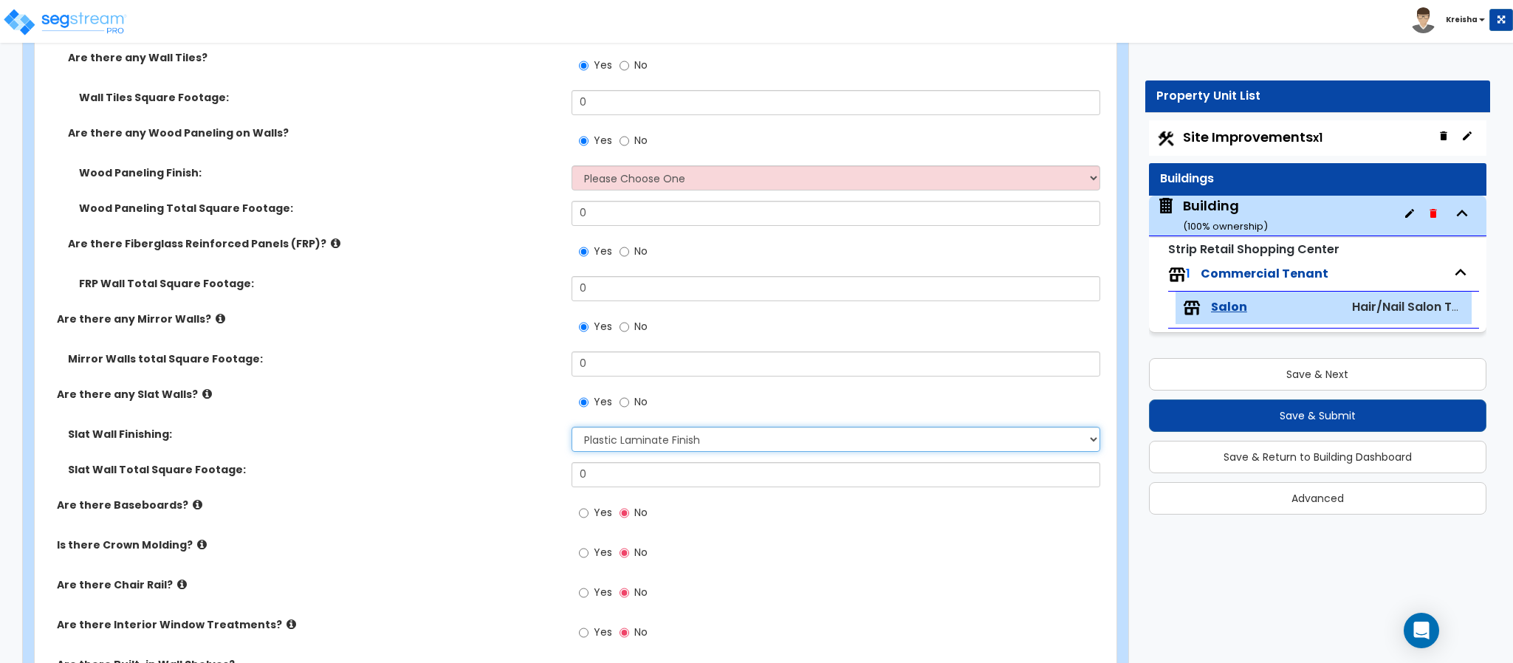
select select "4"
click at [579, 505] on input "Yes" at bounding box center [584, 513] width 10 height 16
radio input "true"
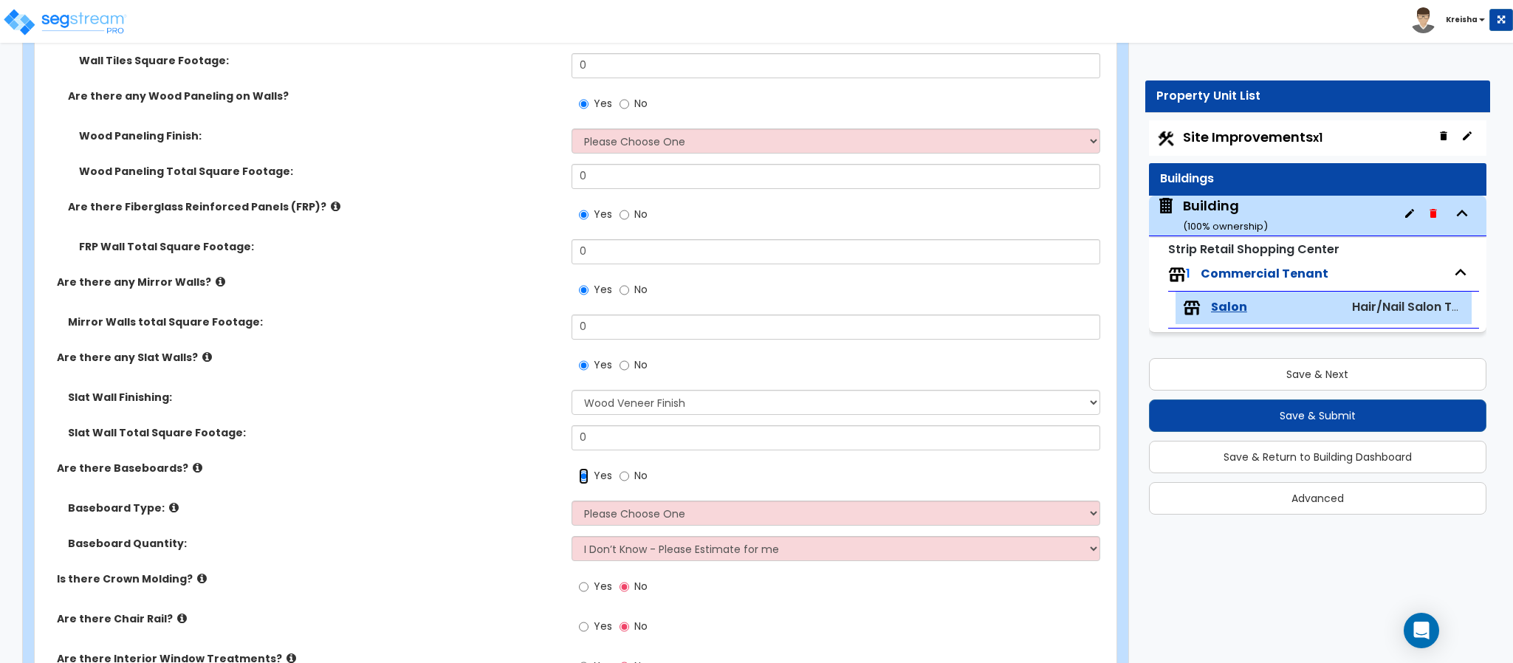
scroll to position [2067, 0]
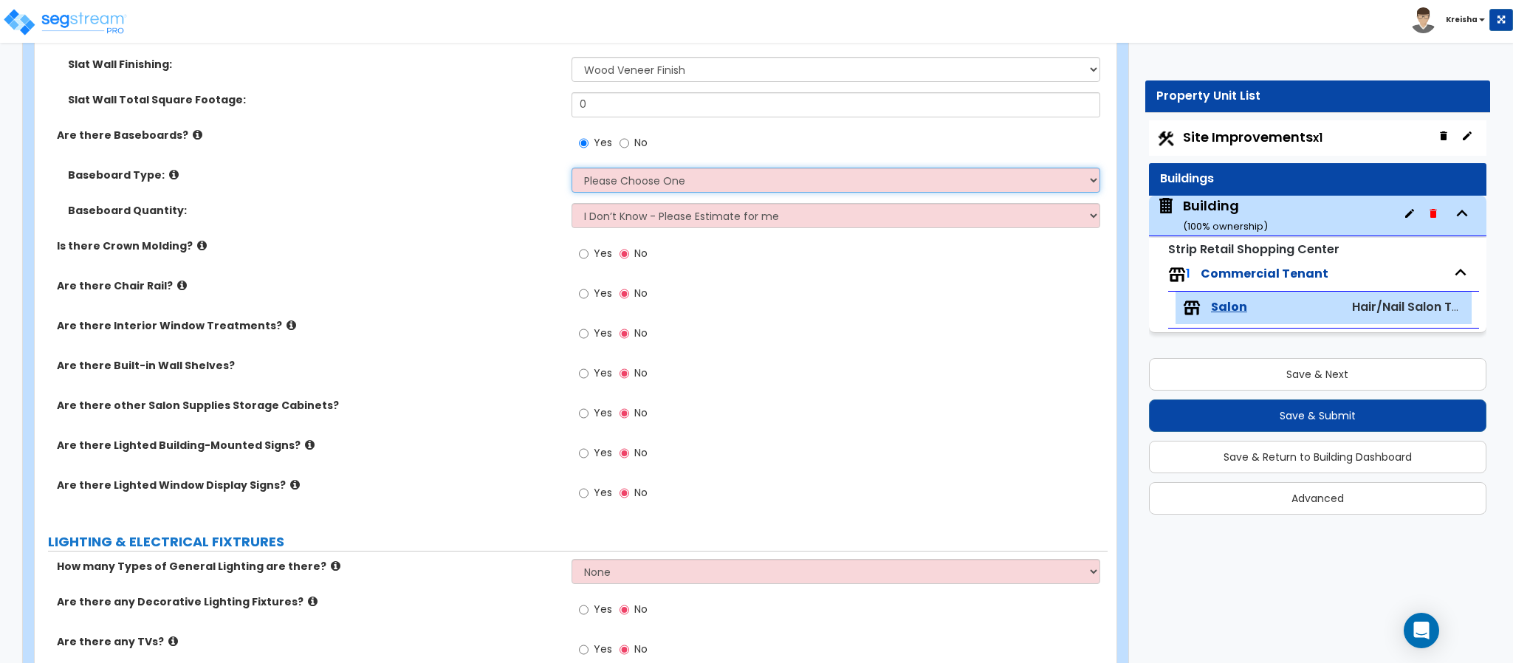
select select "1"
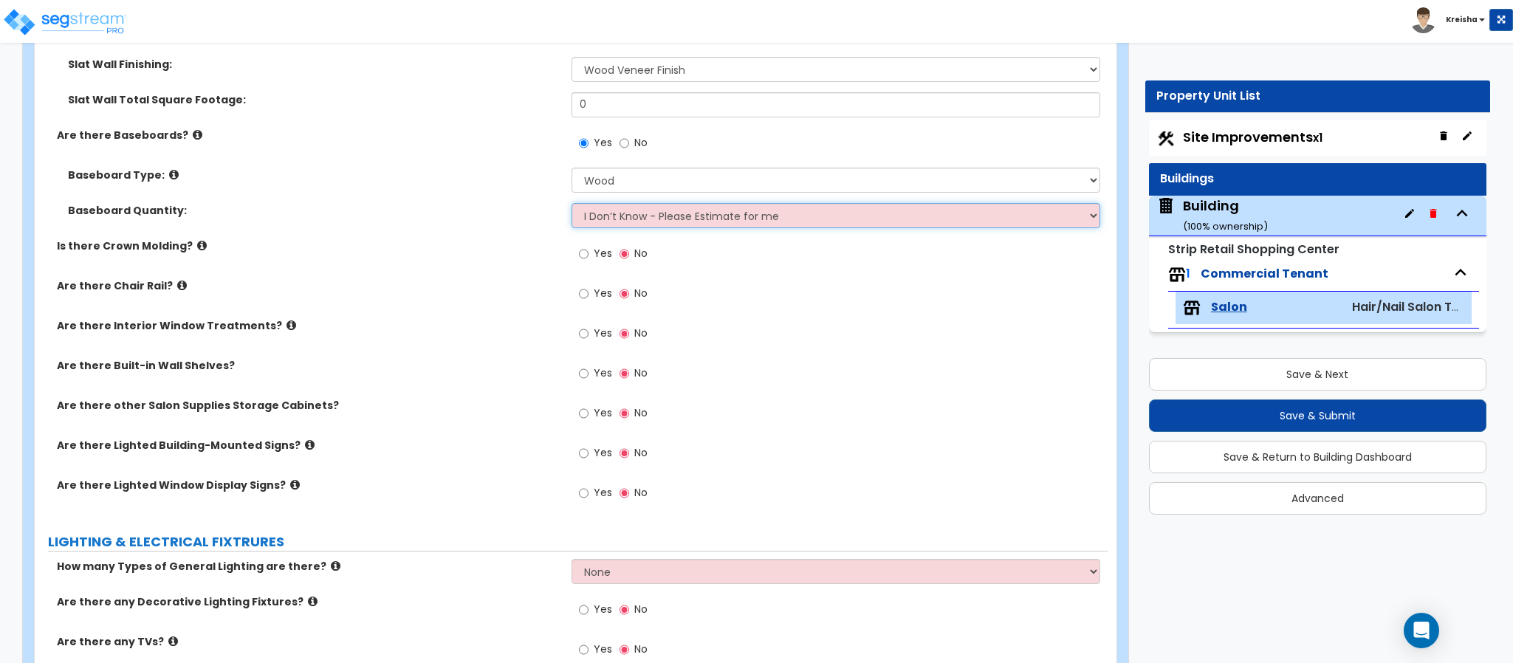
select select "1"
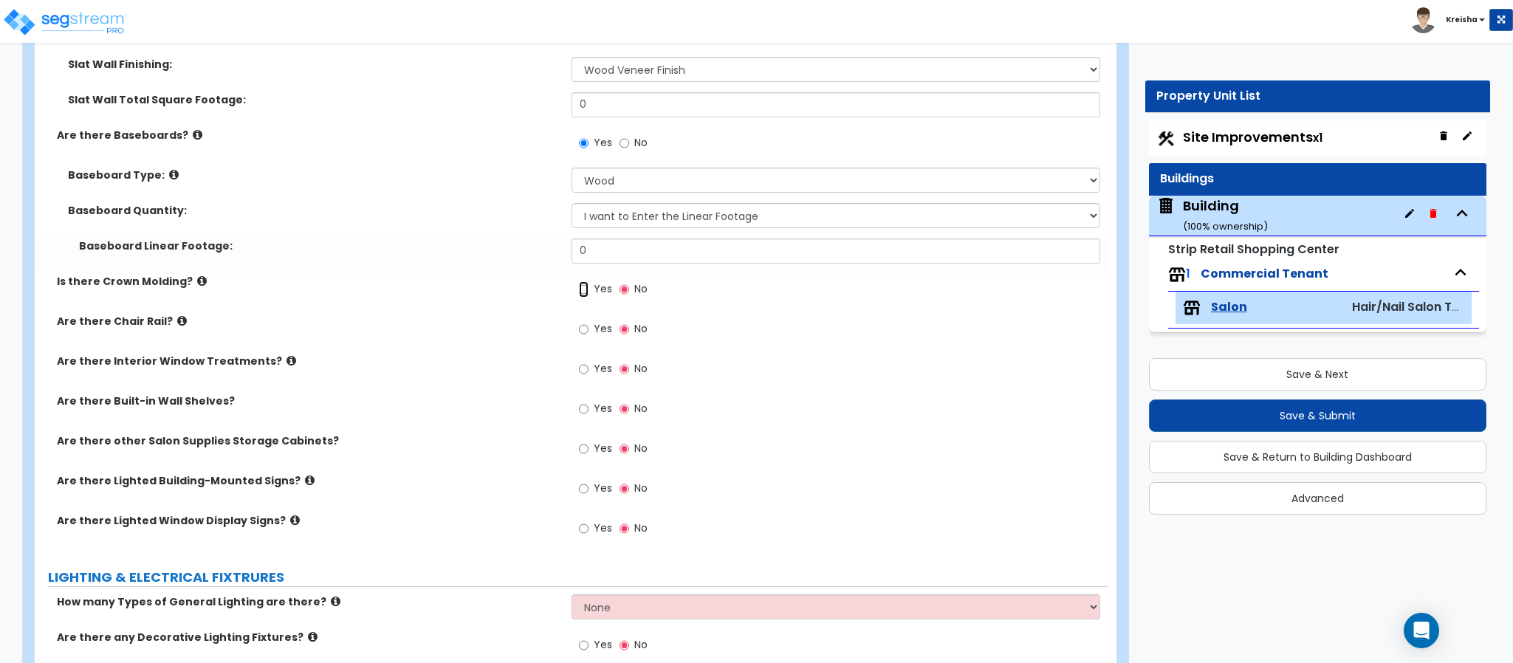
click at [579, 281] on input "Yes" at bounding box center [584, 289] width 10 height 16
radio input "true"
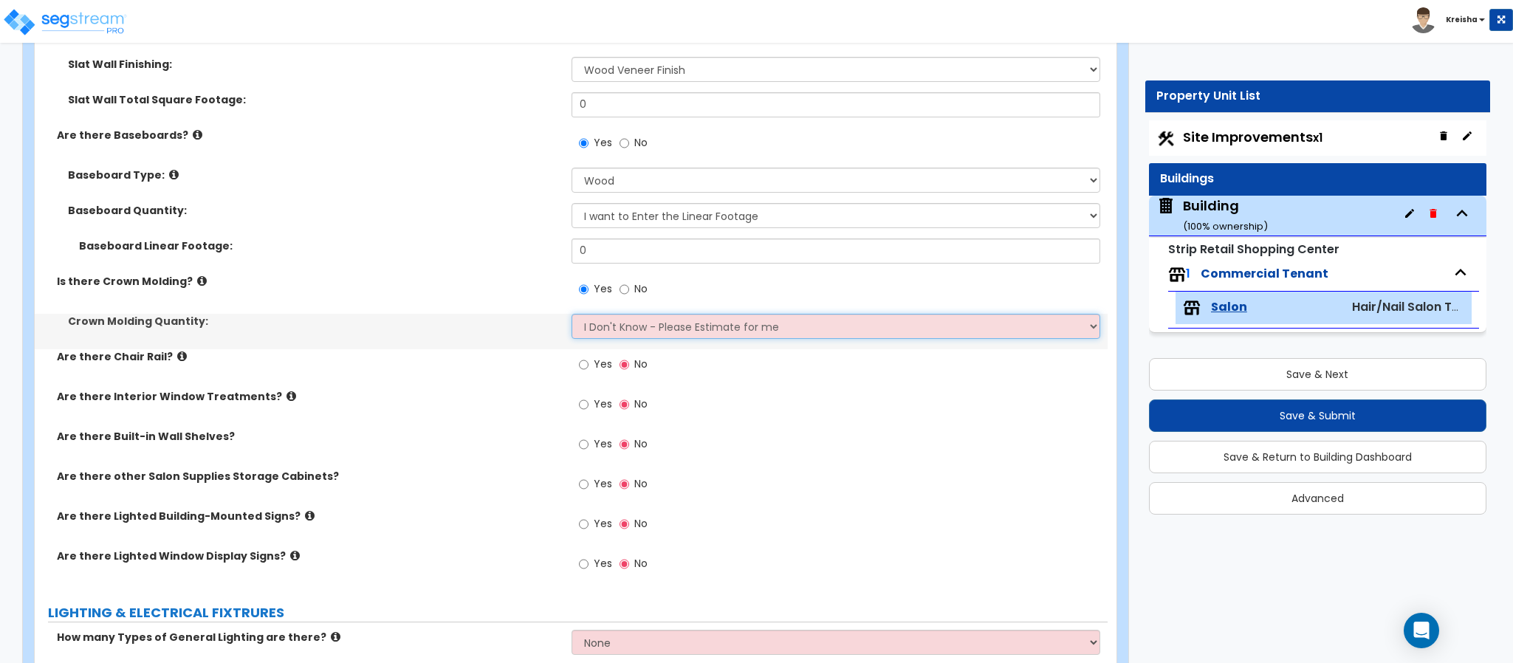
select select "1"
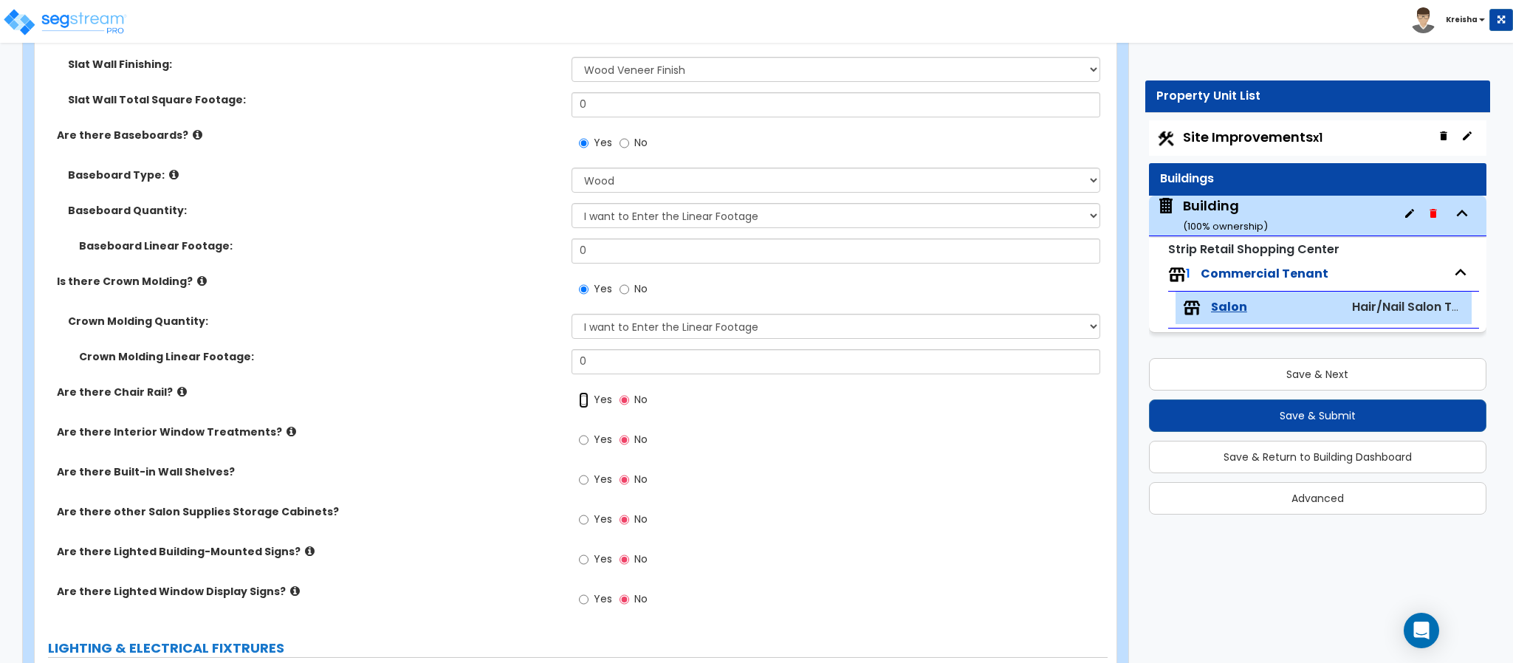
click at [579, 392] on input "Yes" at bounding box center [584, 400] width 10 height 16
radio input "true"
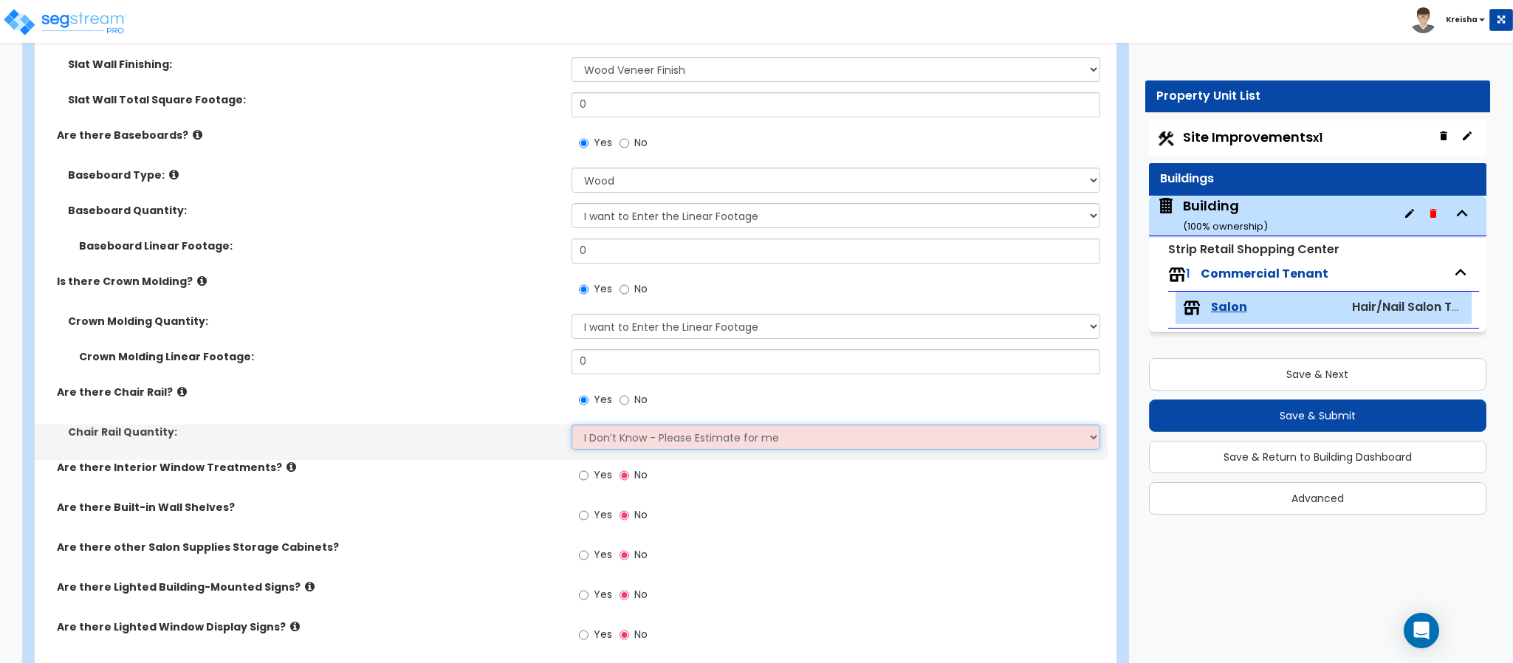
select select "1"
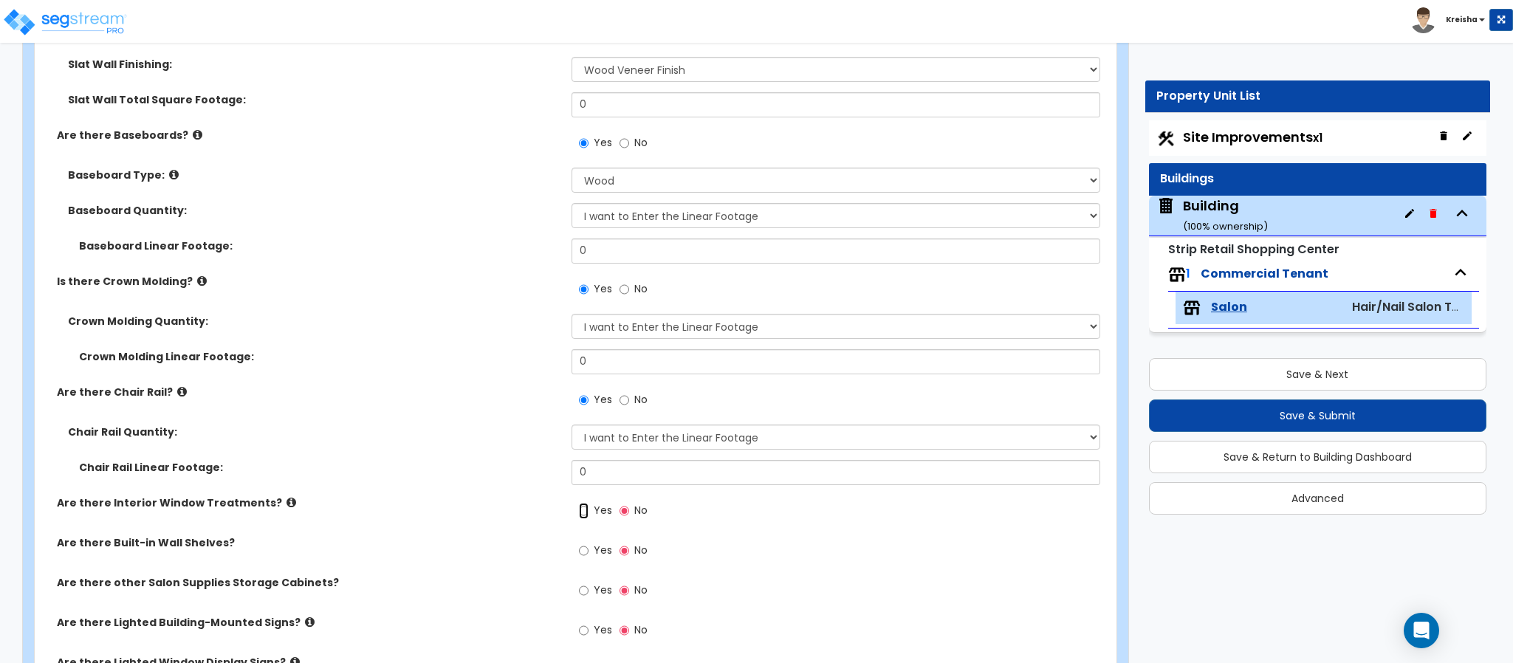
click at [579, 503] on input "Yes" at bounding box center [584, 511] width 10 height 16
radio input "true"
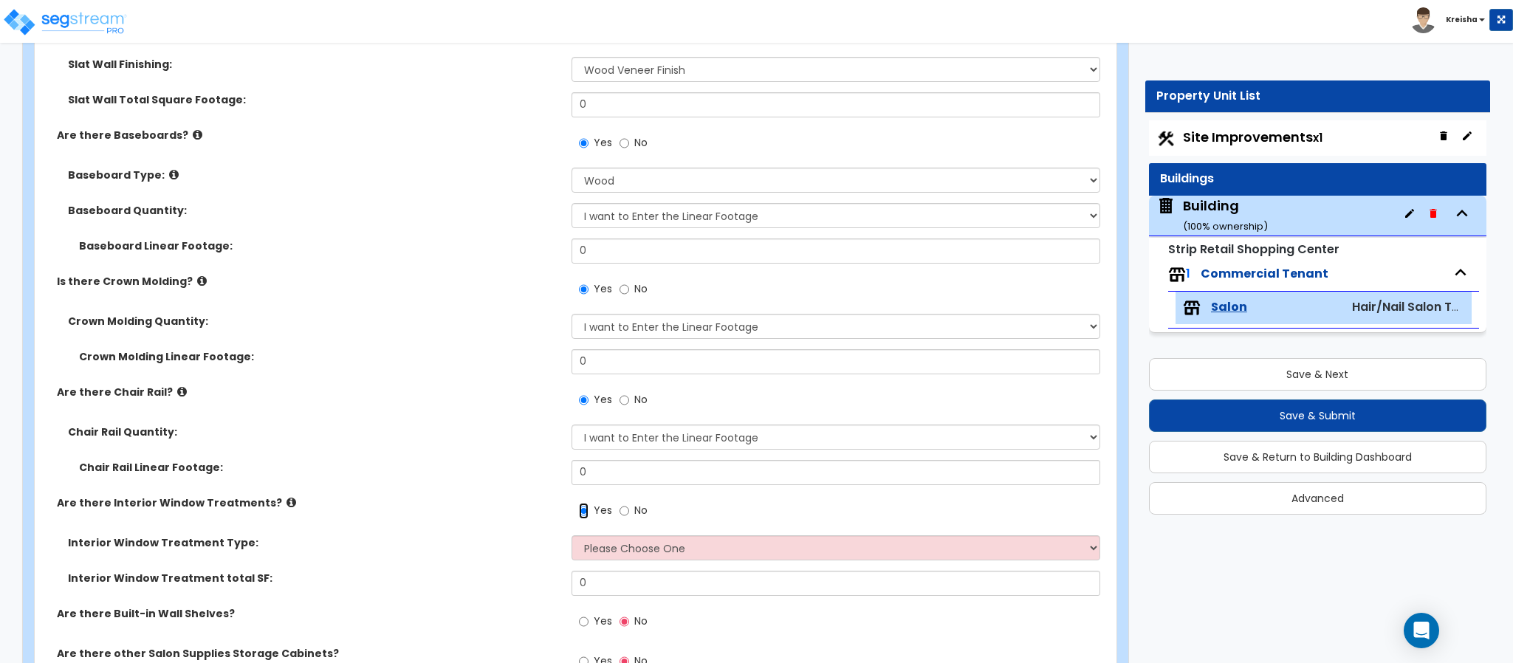
scroll to position [2362, 0]
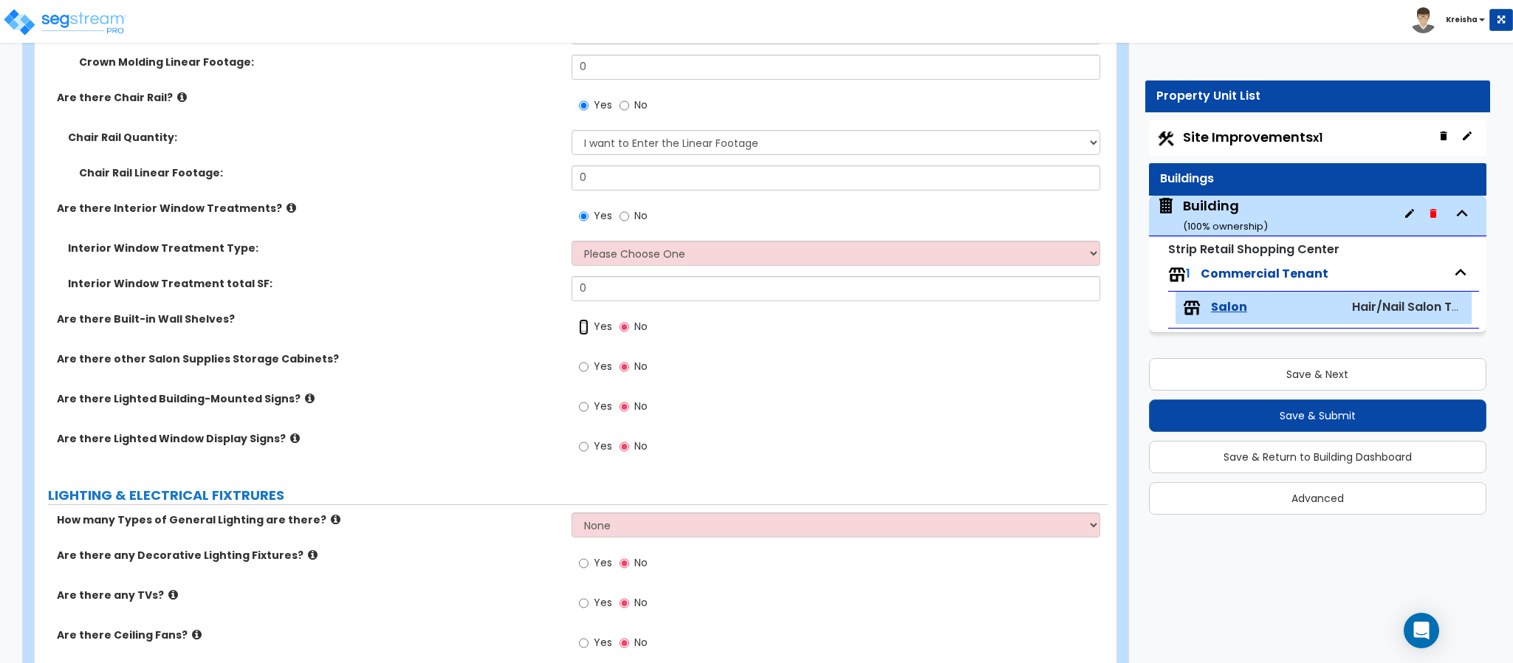
click at [579, 319] on input "Yes" at bounding box center [584, 327] width 10 height 16
radio input "true"
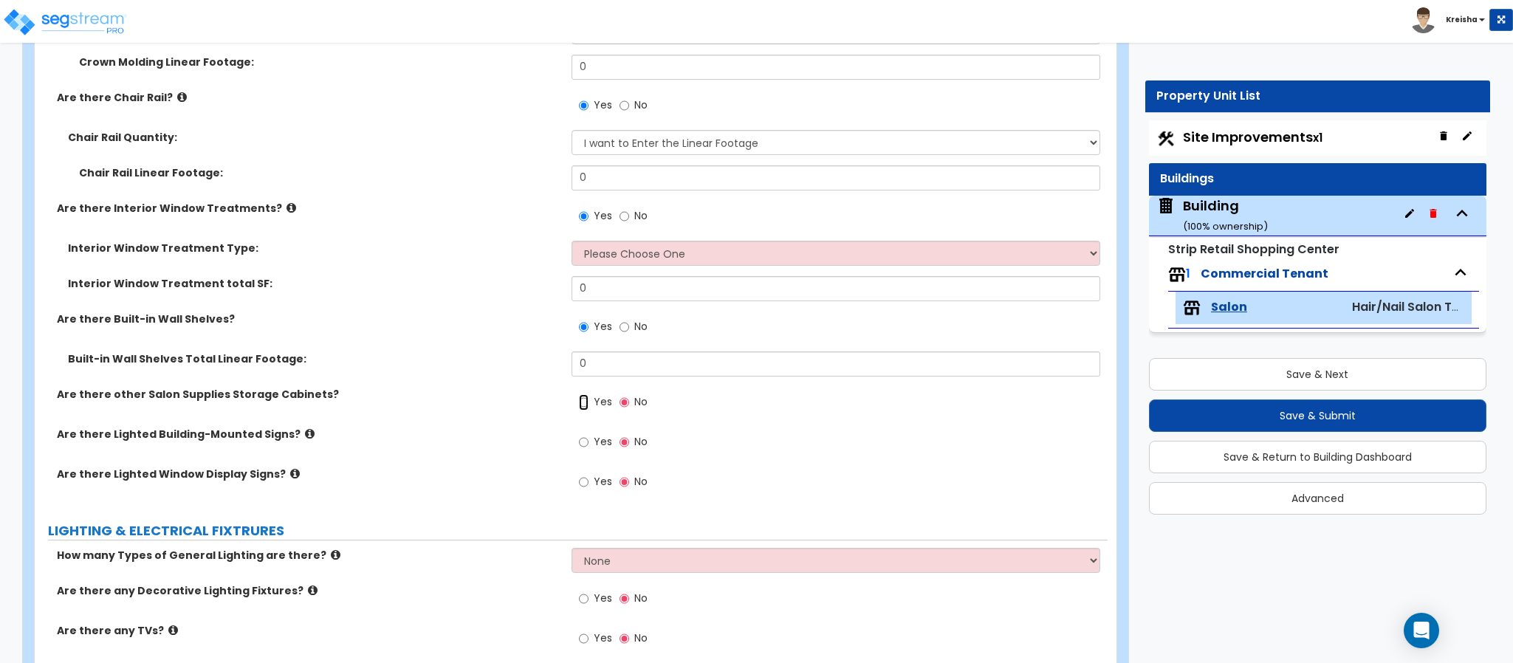
click at [579, 394] on input "Yes" at bounding box center [584, 402] width 10 height 16
radio input "true"
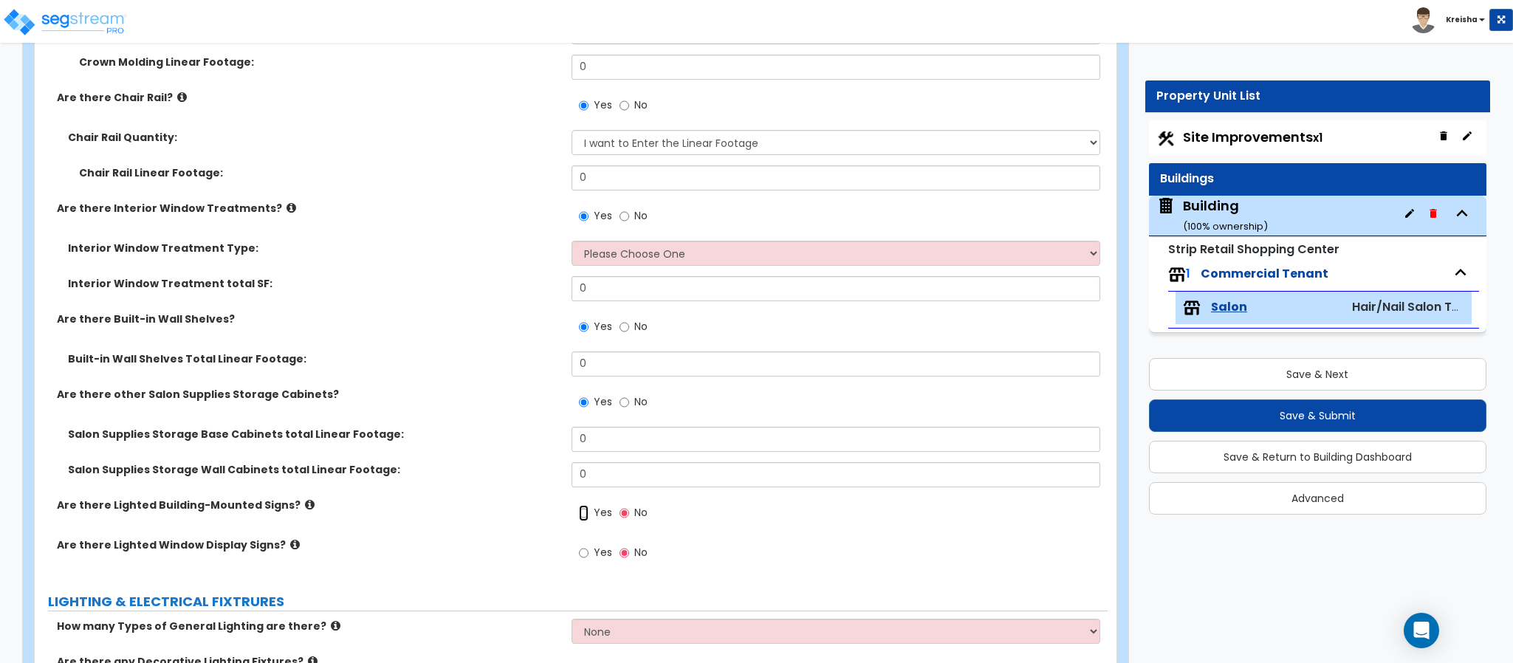
click at [579, 505] on input "Yes" at bounding box center [584, 513] width 10 height 16
radio input "true"
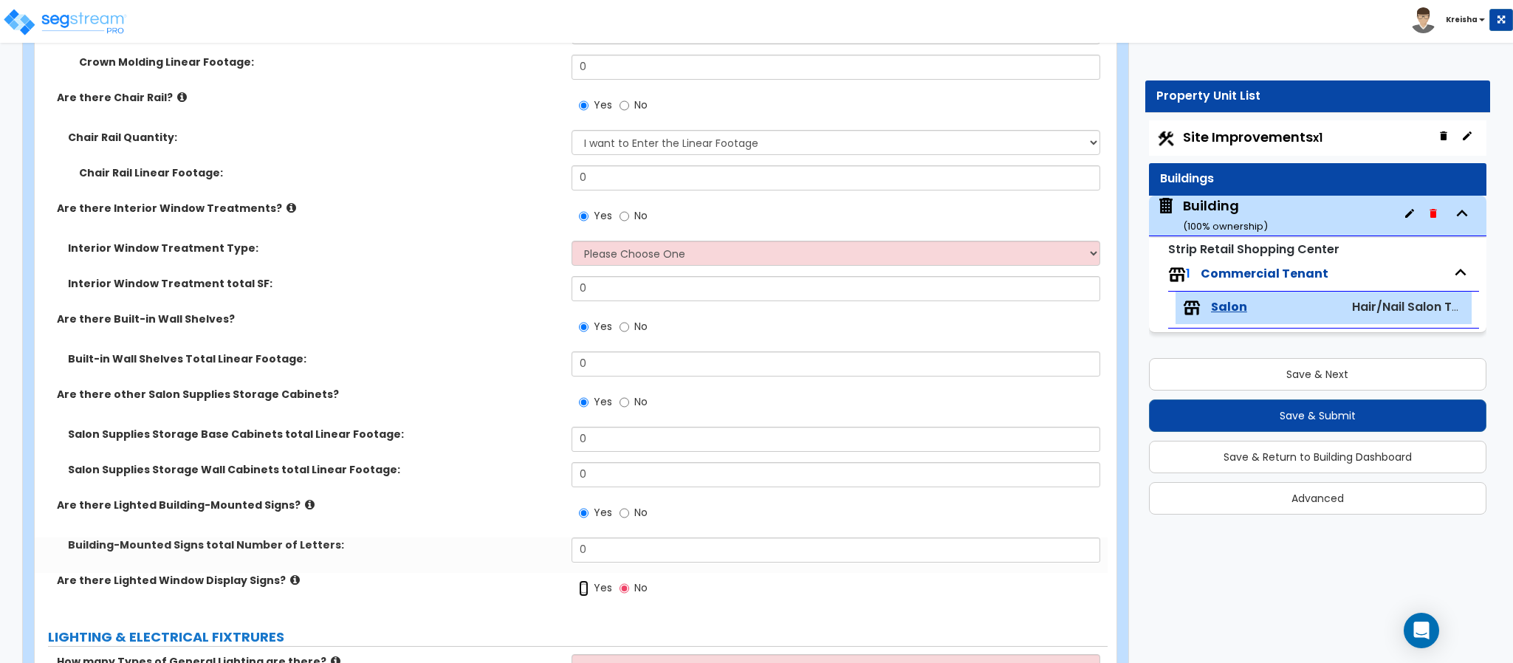
click at [579, 580] on input "Yes" at bounding box center [584, 588] width 10 height 16
radio input "true"
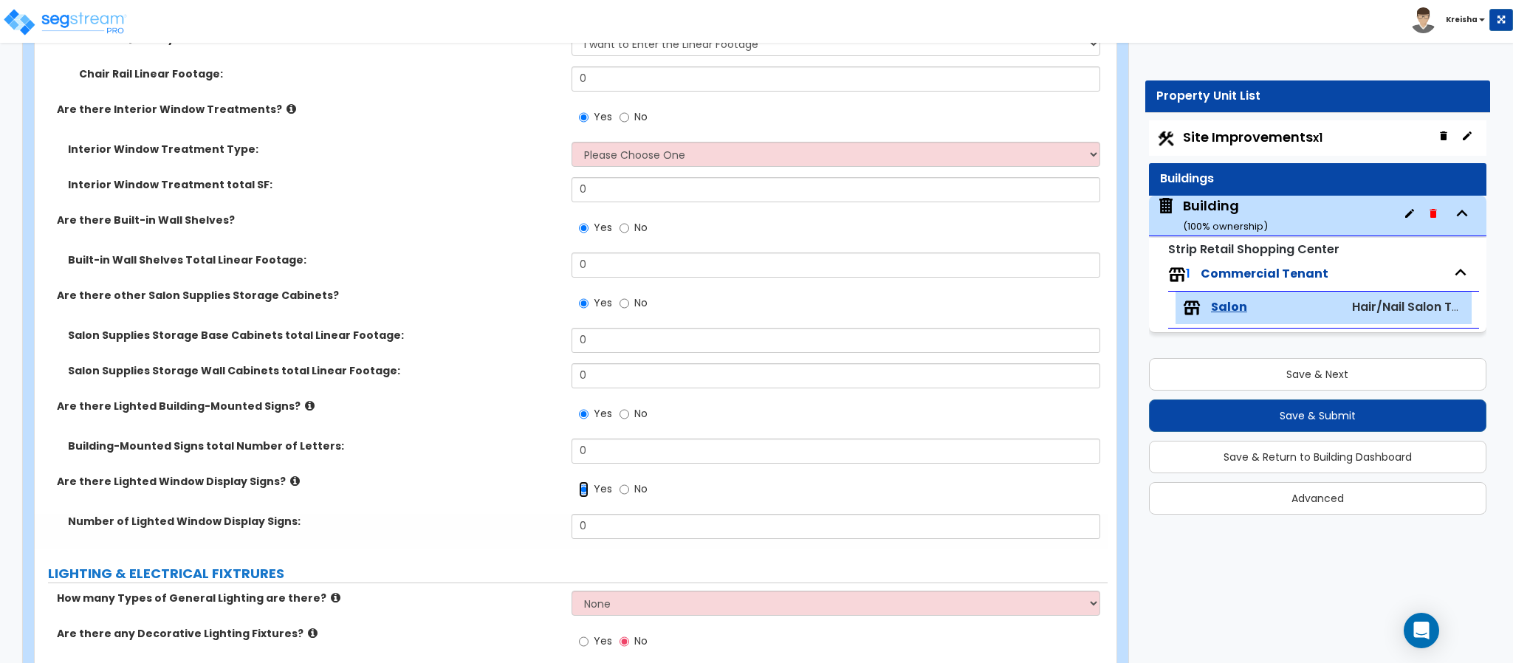
scroll to position [2732, 0]
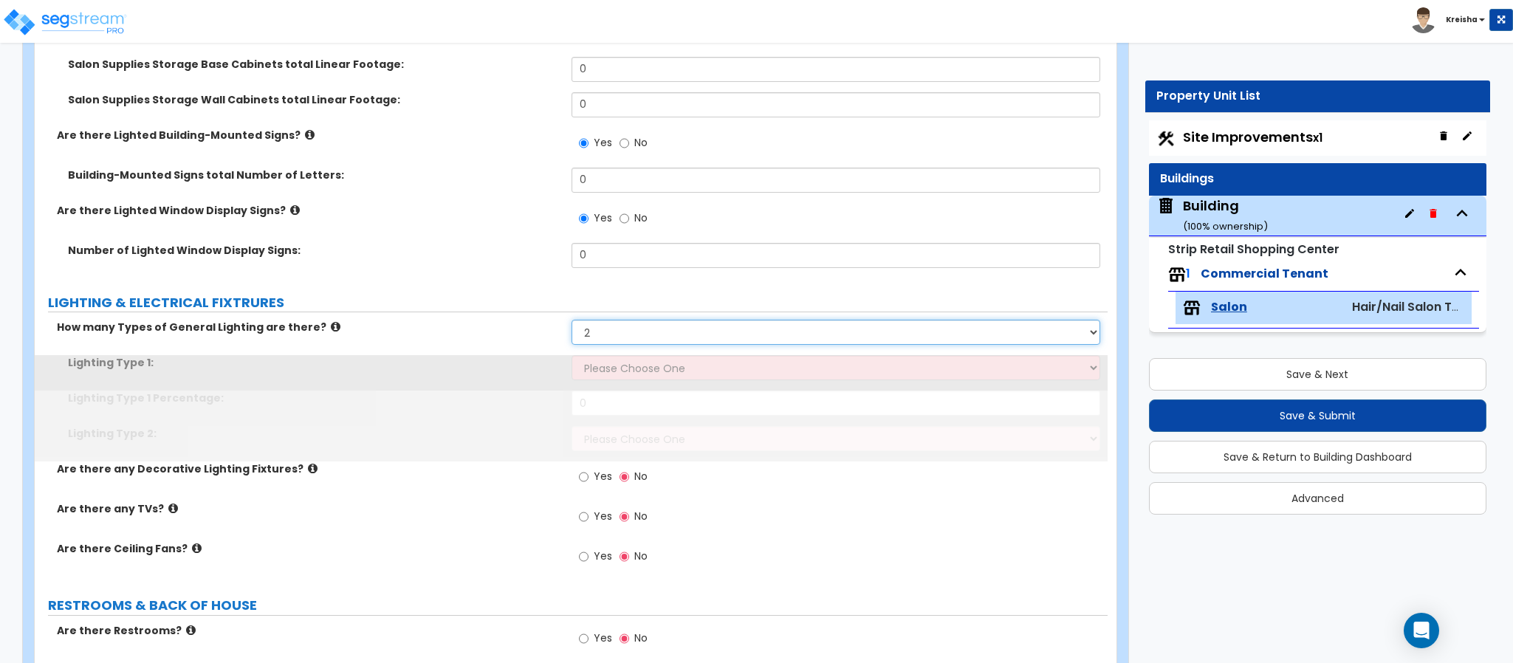
select select "3"
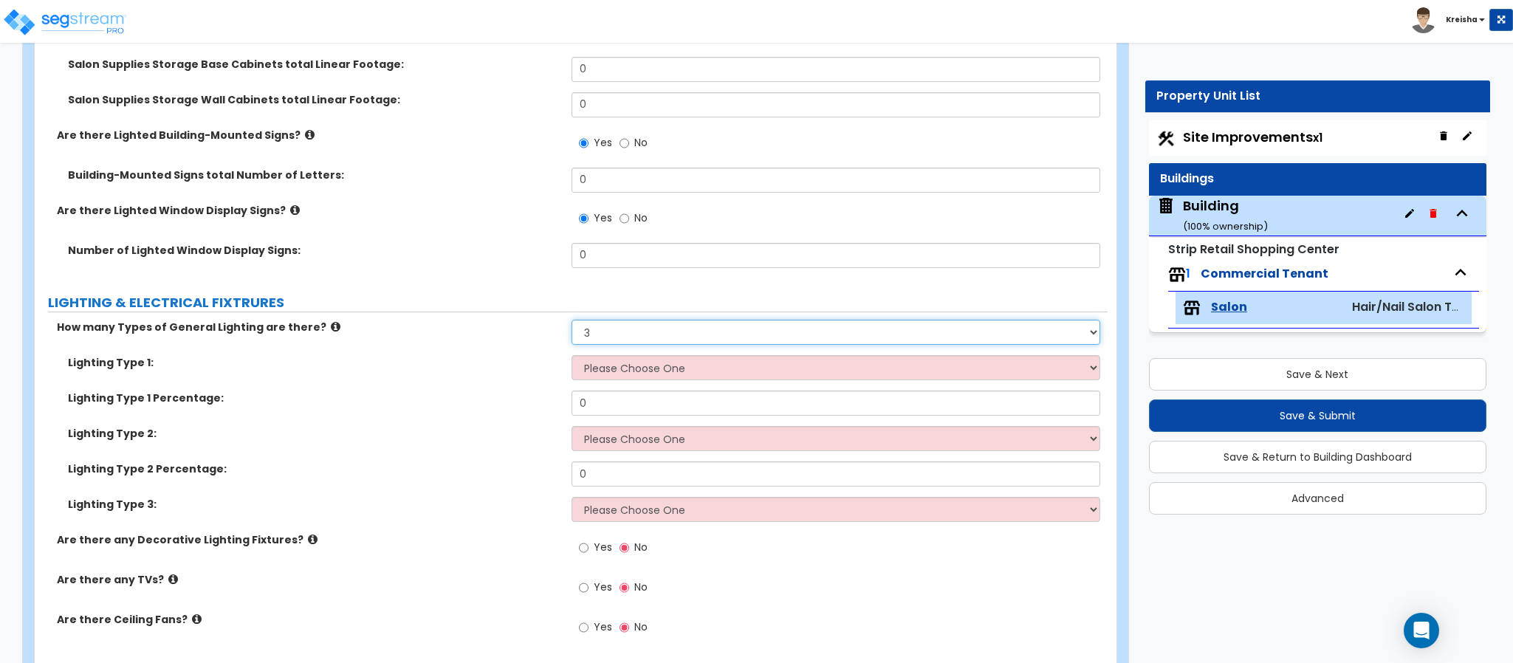
scroll to position [2953, 0]
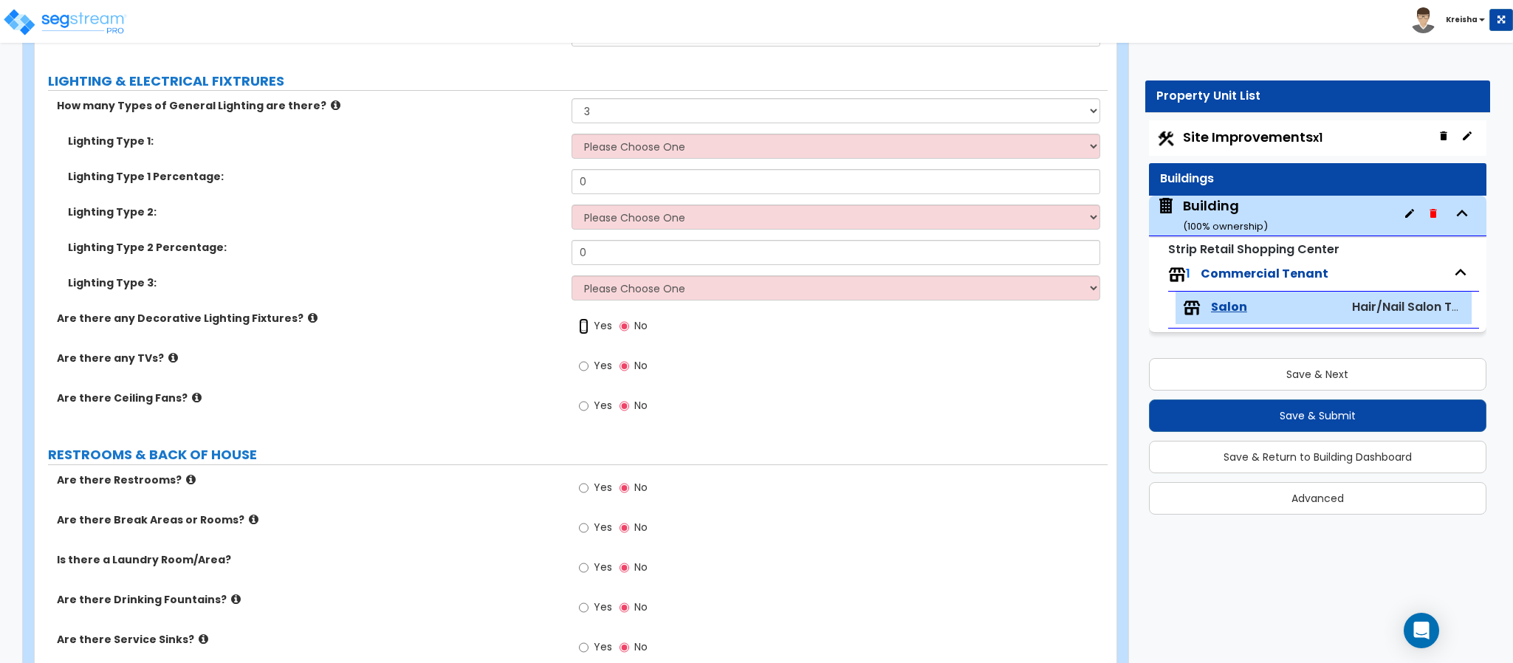
click at [579, 318] on input "Yes" at bounding box center [584, 326] width 10 height 16
radio input "true"
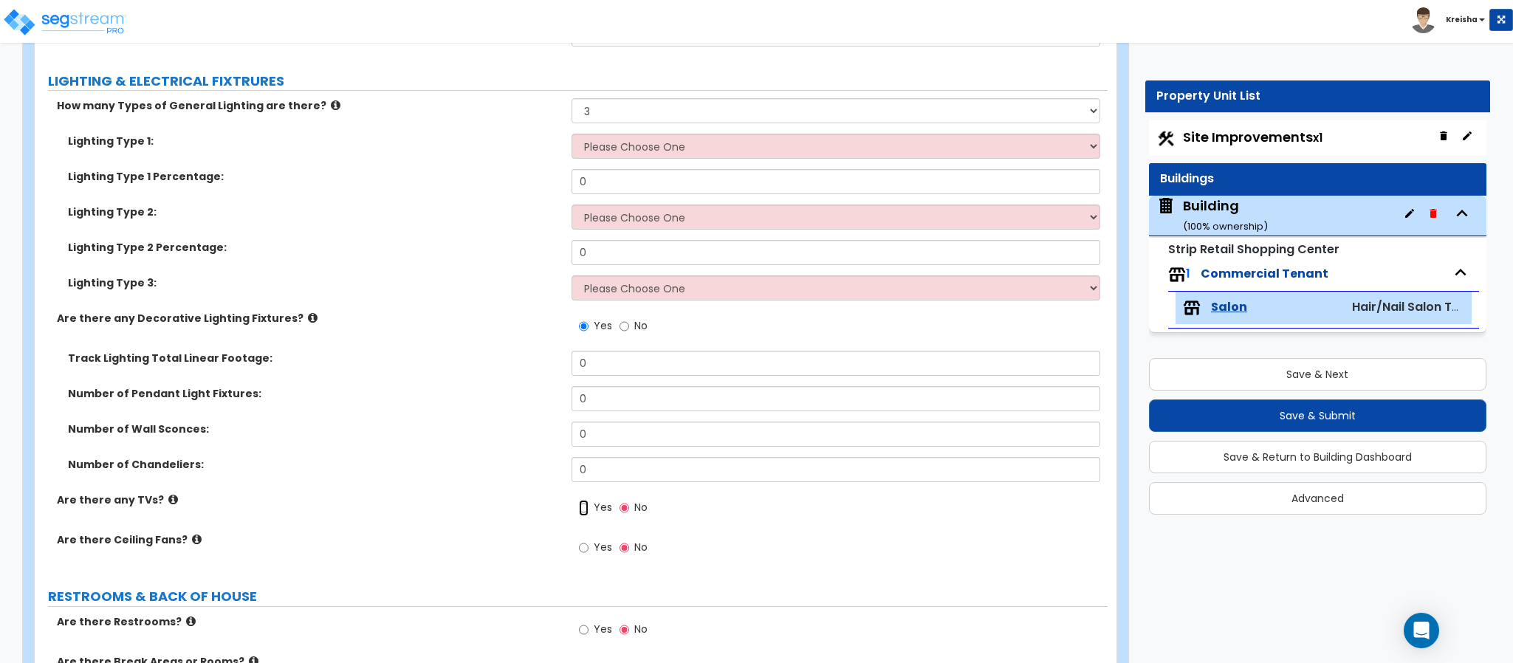
click at [579, 500] on input "Yes" at bounding box center [584, 508] width 10 height 16
radio input "true"
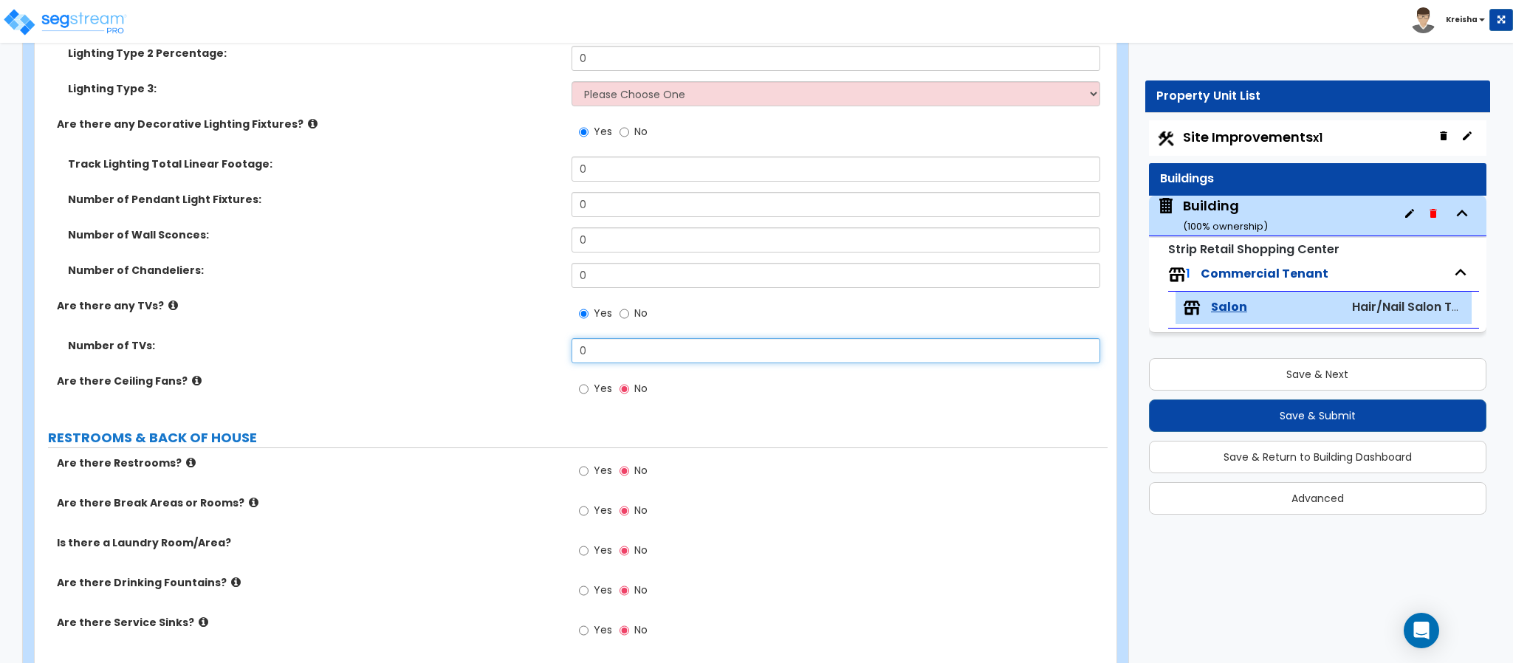
scroll to position [3248, 0]
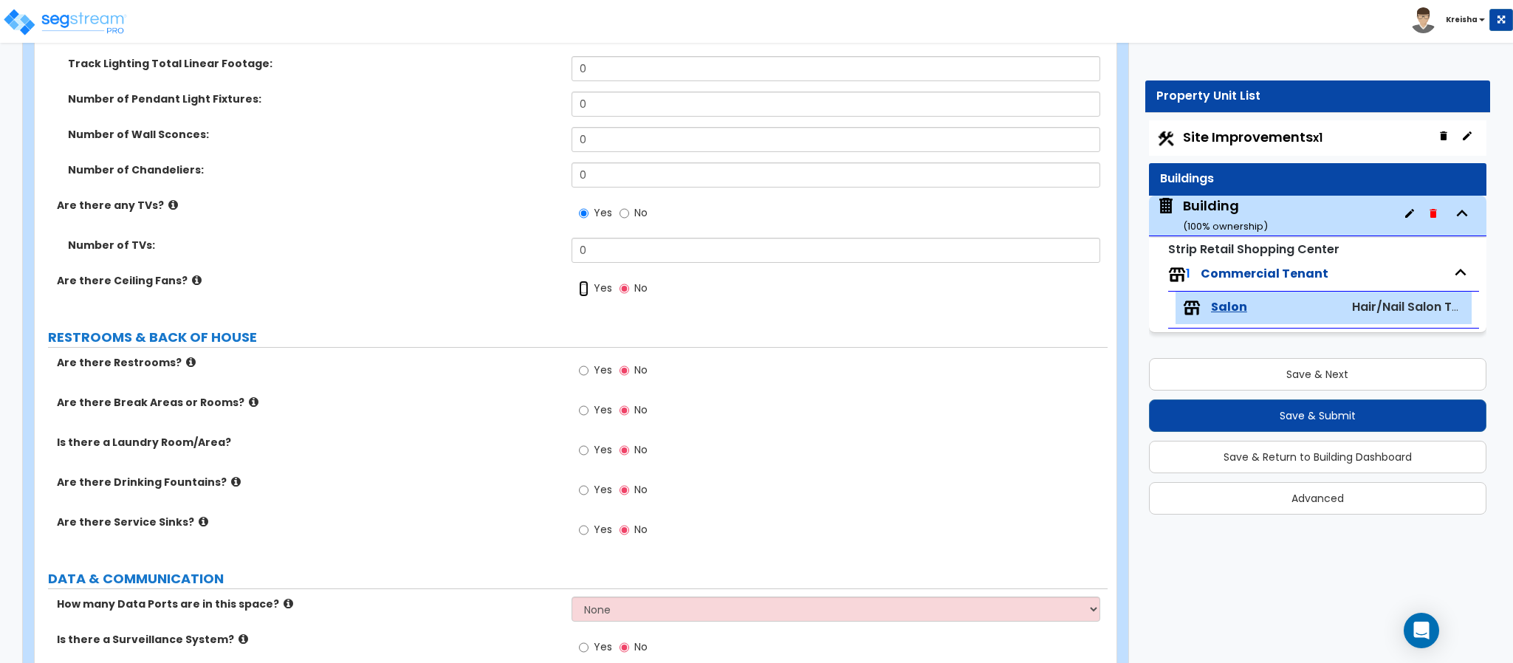
click at [579, 281] on input "Yes" at bounding box center [584, 289] width 10 height 16
radio input "true"
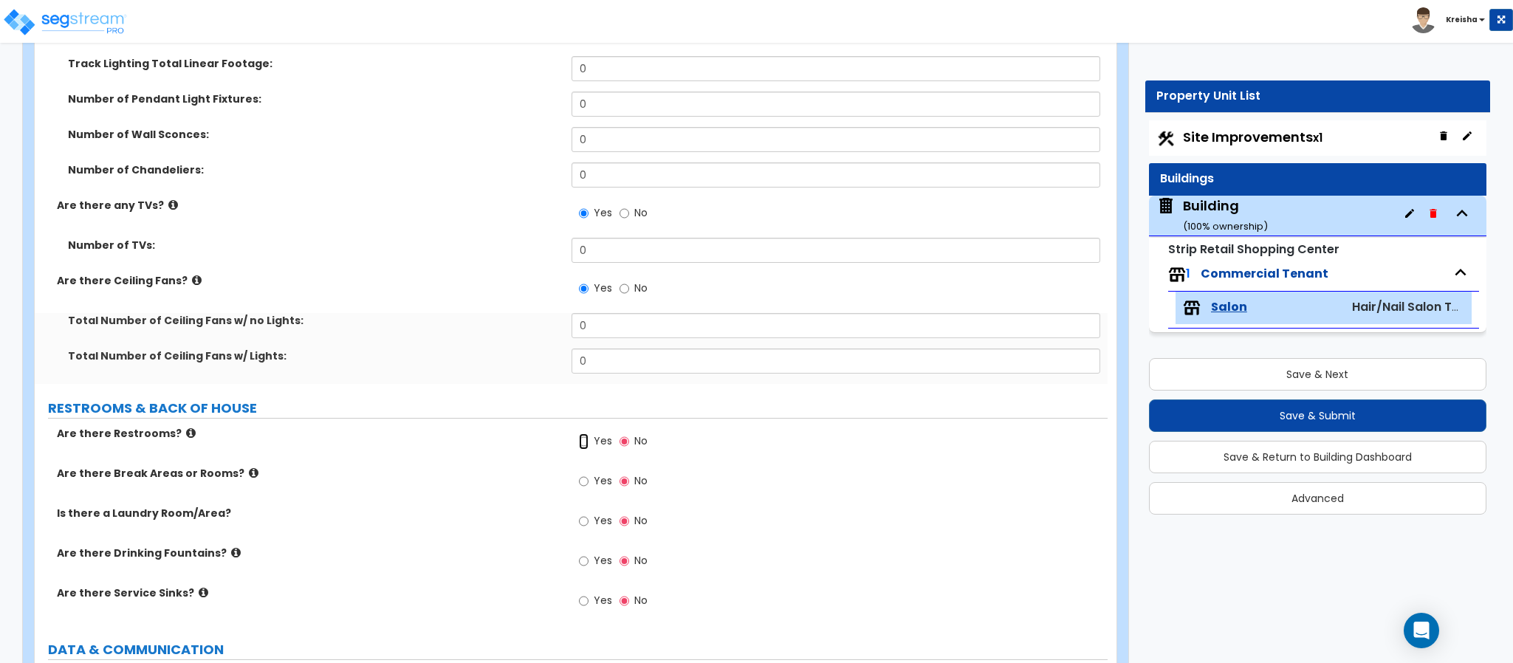
click at [579, 433] on input "Yes" at bounding box center [584, 441] width 10 height 16
radio input "true"
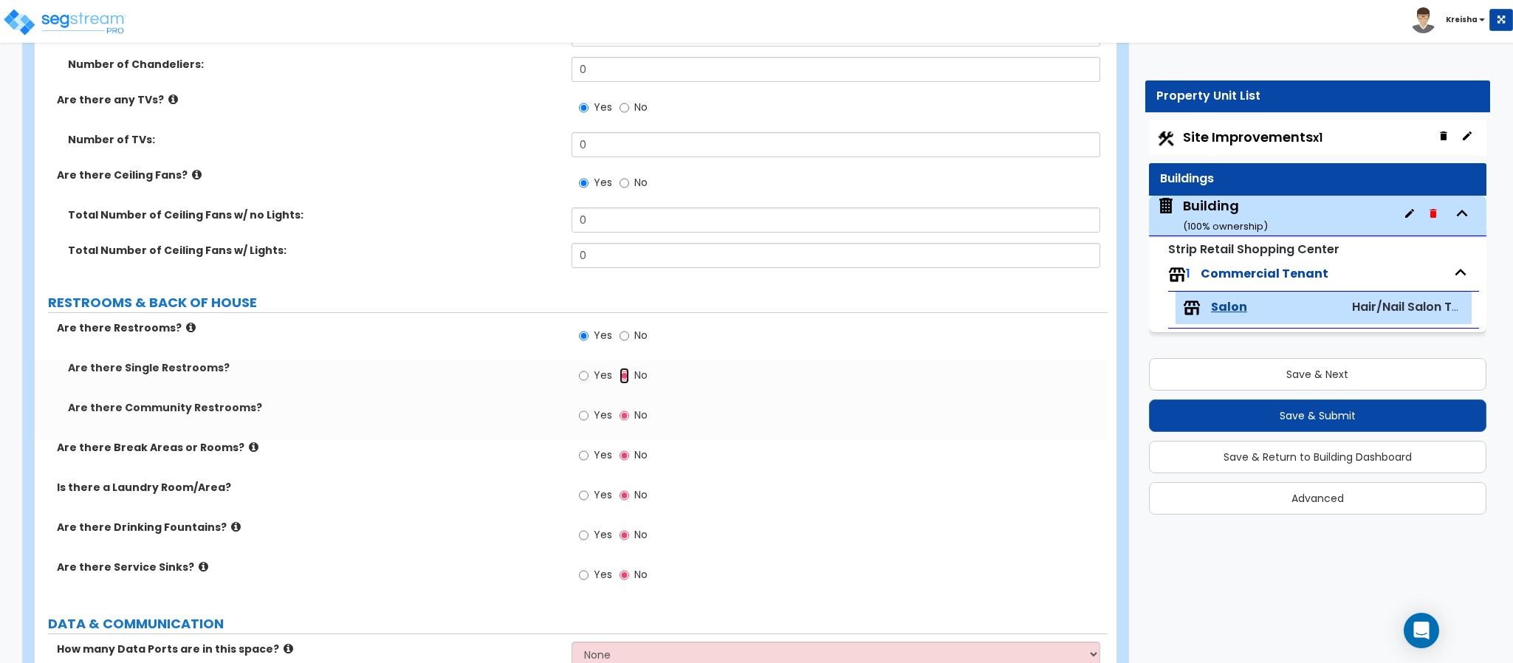
scroll to position [3544, 0]
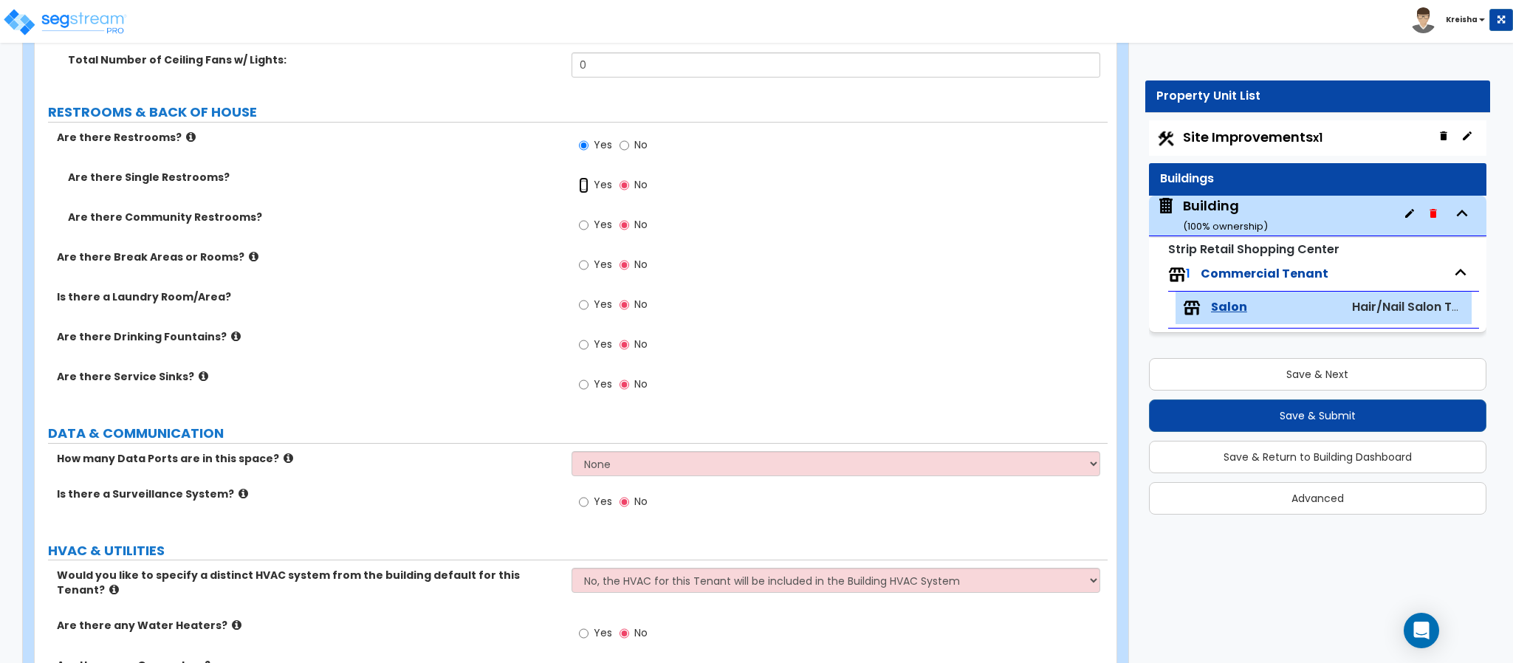
click at [579, 177] on input "Yes" at bounding box center [584, 185] width 10 height 16
radio input "true"
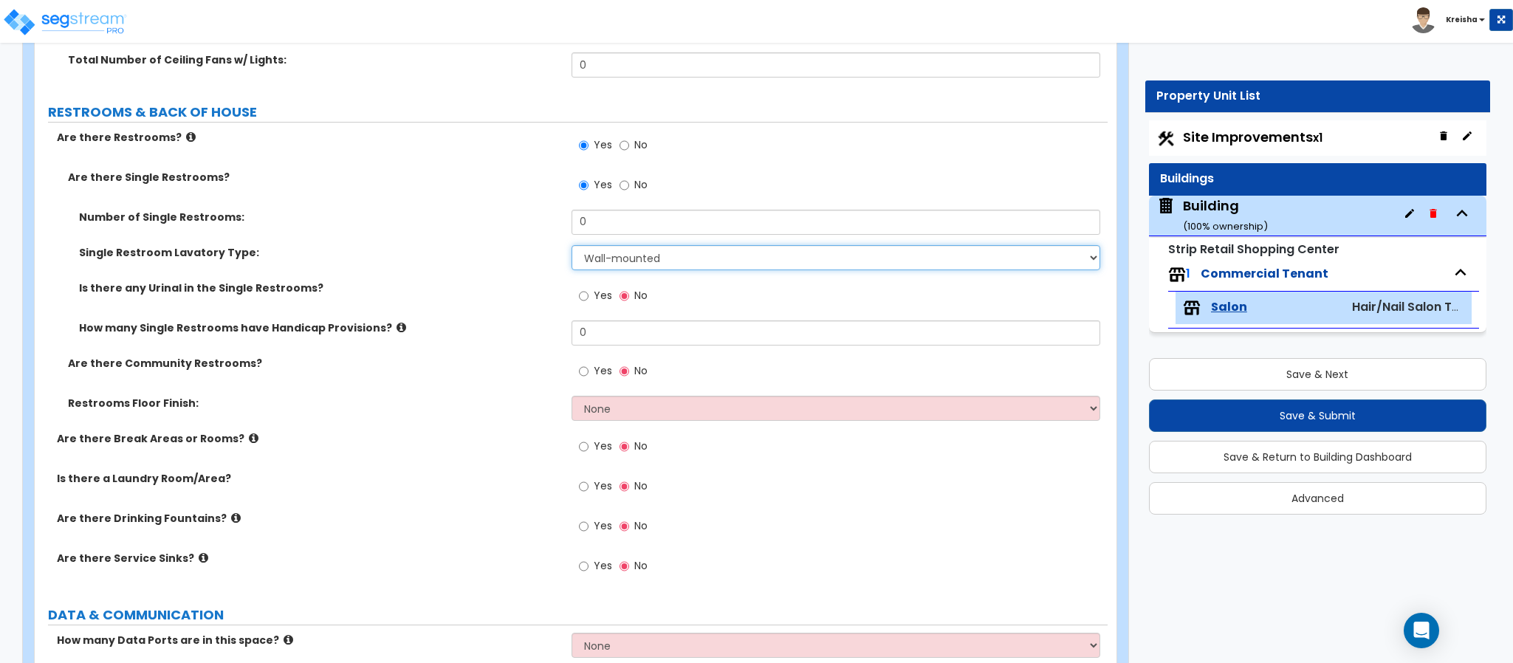
select select "2"
click at [579, 288] on input "Yes" at bounding box center [584, 296] width 10 height 16
radio input "true"
click at [415, 414] on div "Restrooms Floor Finish: None Tile Flooring Resilient Laminate Flooring VCT Floo…" at bounding box center [571, 413] width 1073 height 35
click at [585, 377] on input "Yes" at bounding box center [584, 371] width 10 height 16
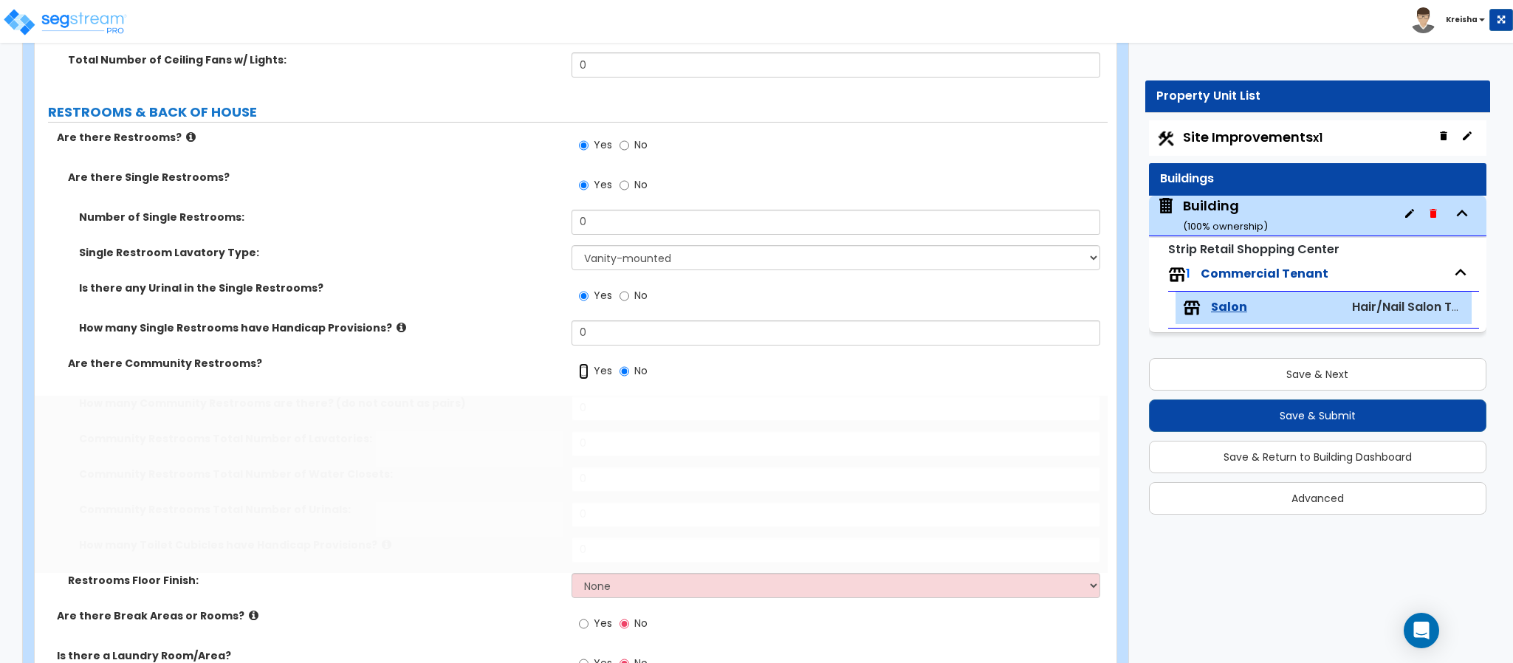
radio input "true"
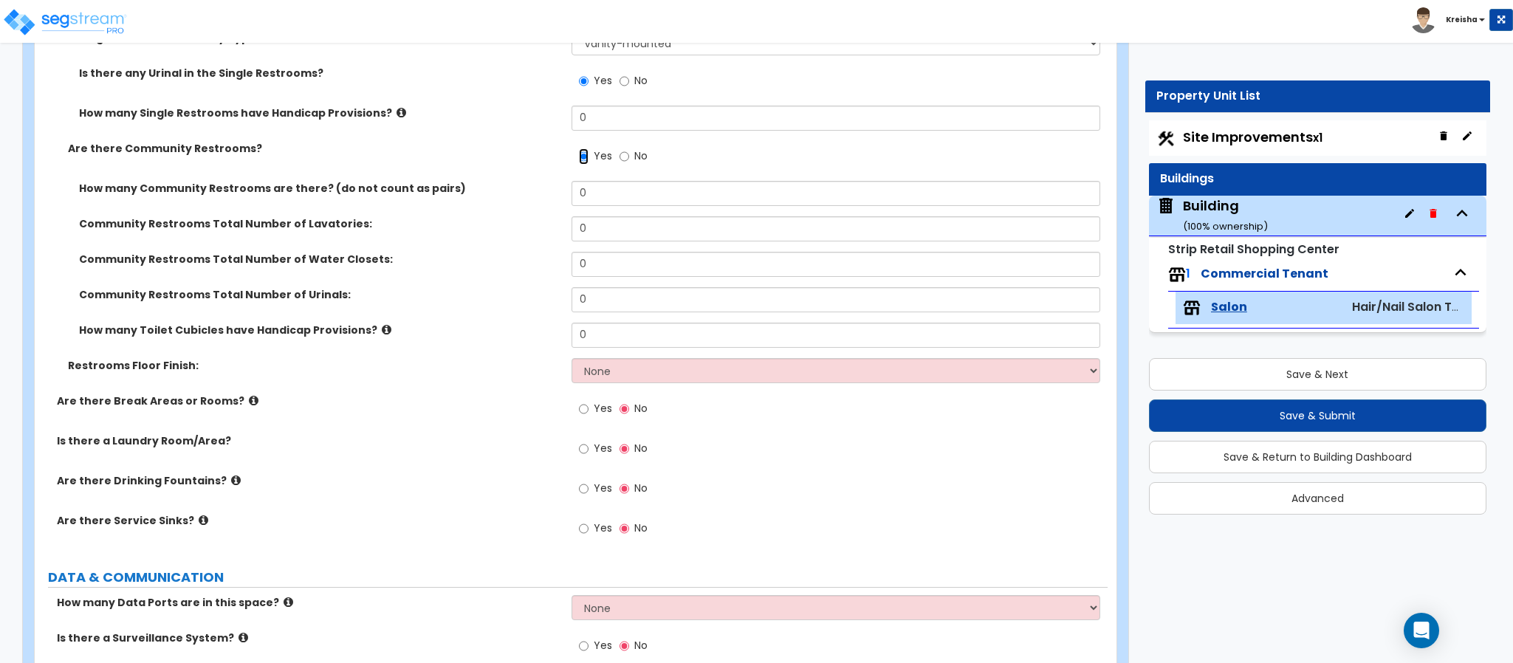
scroll to position [3765, 0]
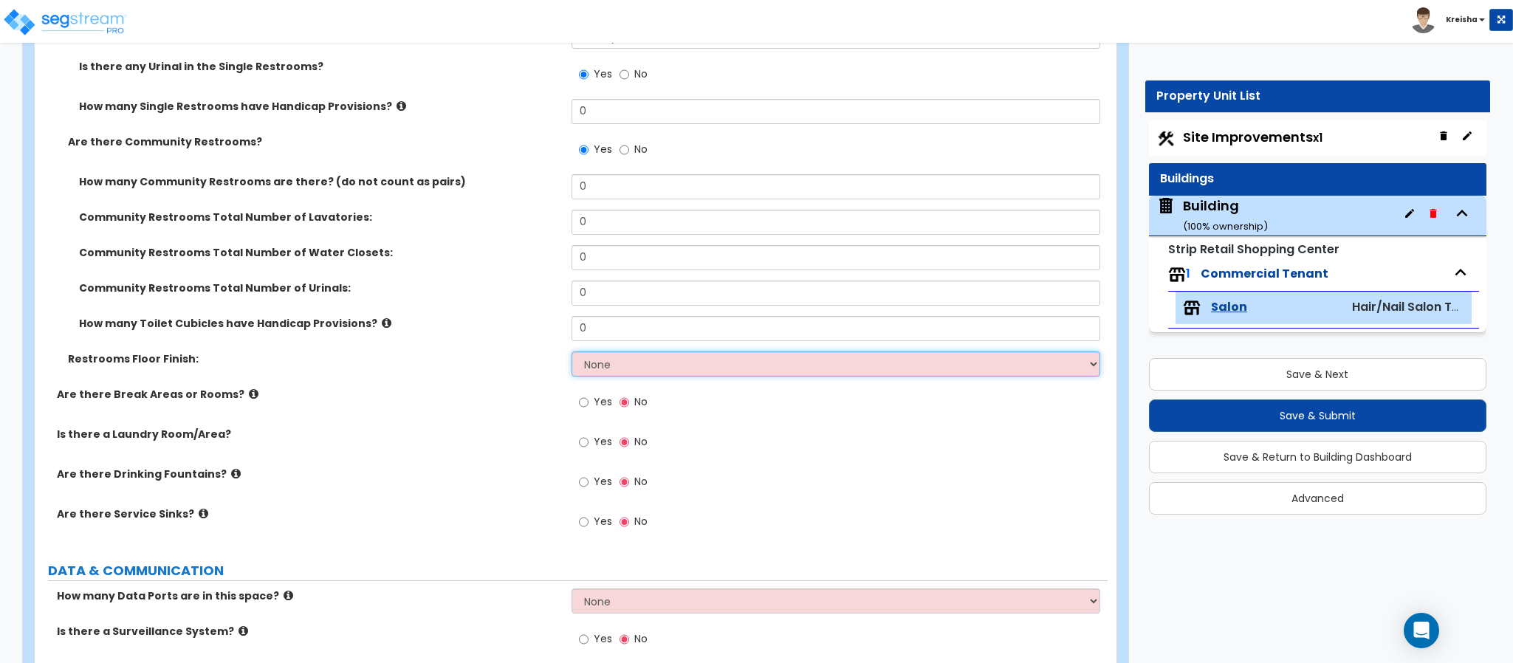
click at [588, 354] on select "None Tile Flooring Resilient Laminate Flooring VCT Flooring Sheet Vinyl Flooring" at bounding box center [835, 363] width 529 height 25
click at [602, 357] on select "None Tile Flooring Resilient Laminate Flooring VCT Flooring Sheet Vinyl Flooring" at bounding box center [835, 363] width 529 height 25
click at [594, 406] on span "Yes" at bounding box center [603, 401] width 18 height 15
click at [588, 406] on input "Yes" at bounding box center [584, 402] width 10 height 16
radio input "true"
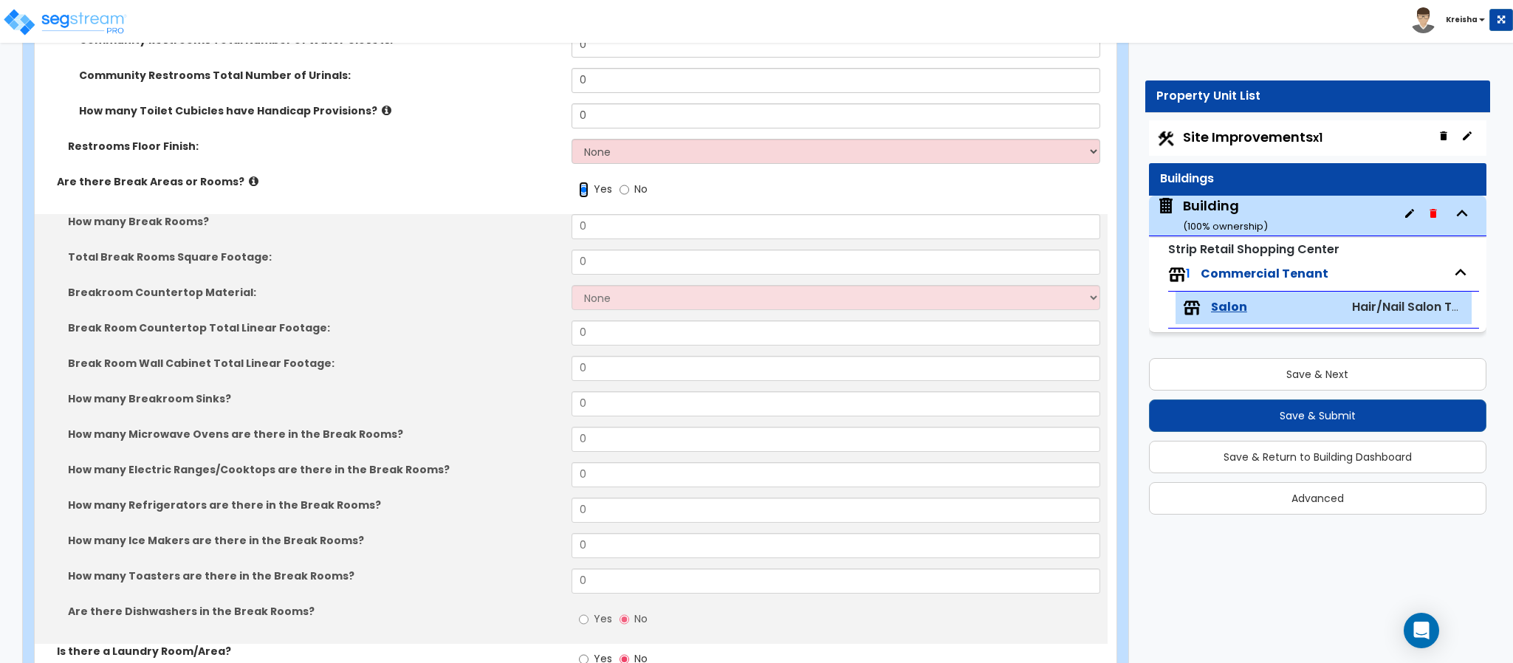
scroll to position [3987, 0]
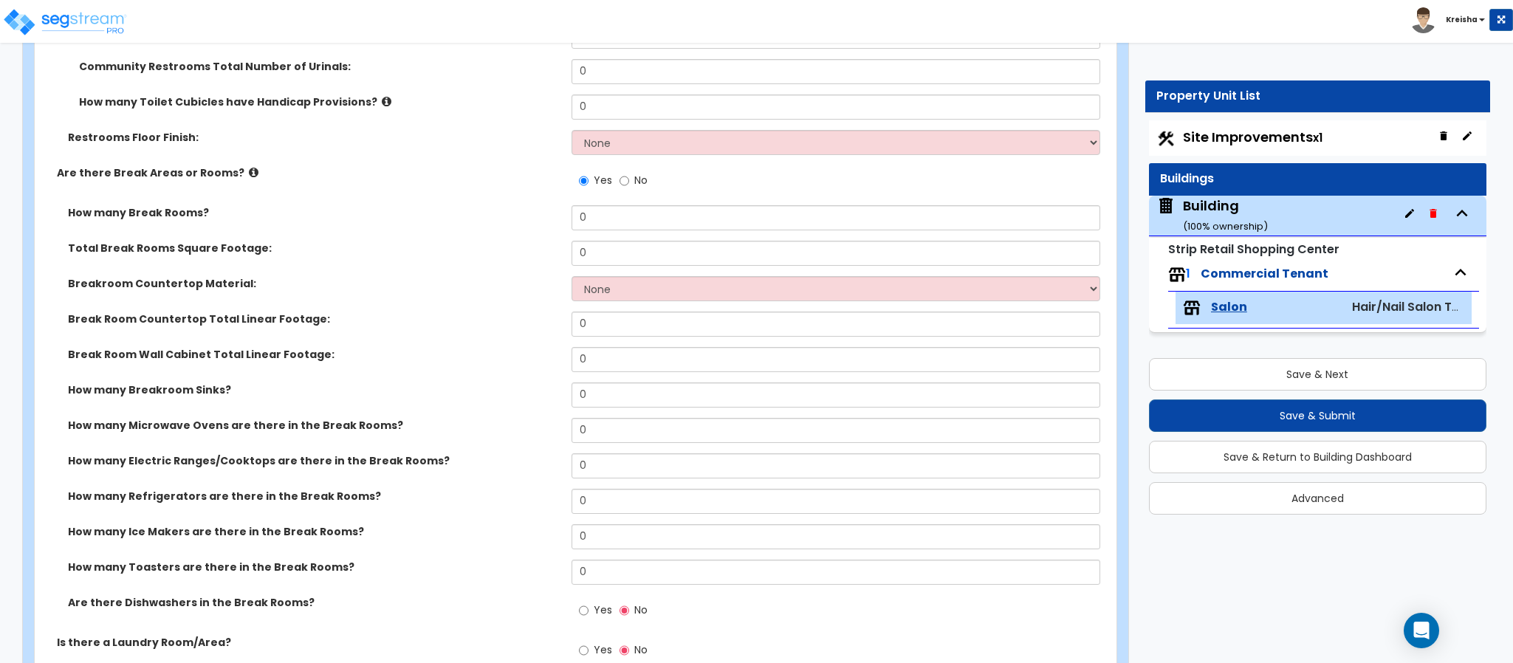
click at [658, 303] on div "Breakroom Countertop Material: None Plastic Laminate Solid Surface Stone Quartz…" at bounding box center [571, 293] width 1073 height 35
click at [594, 390] on input "0" at bounding box center [835, 394] width 529 height 25
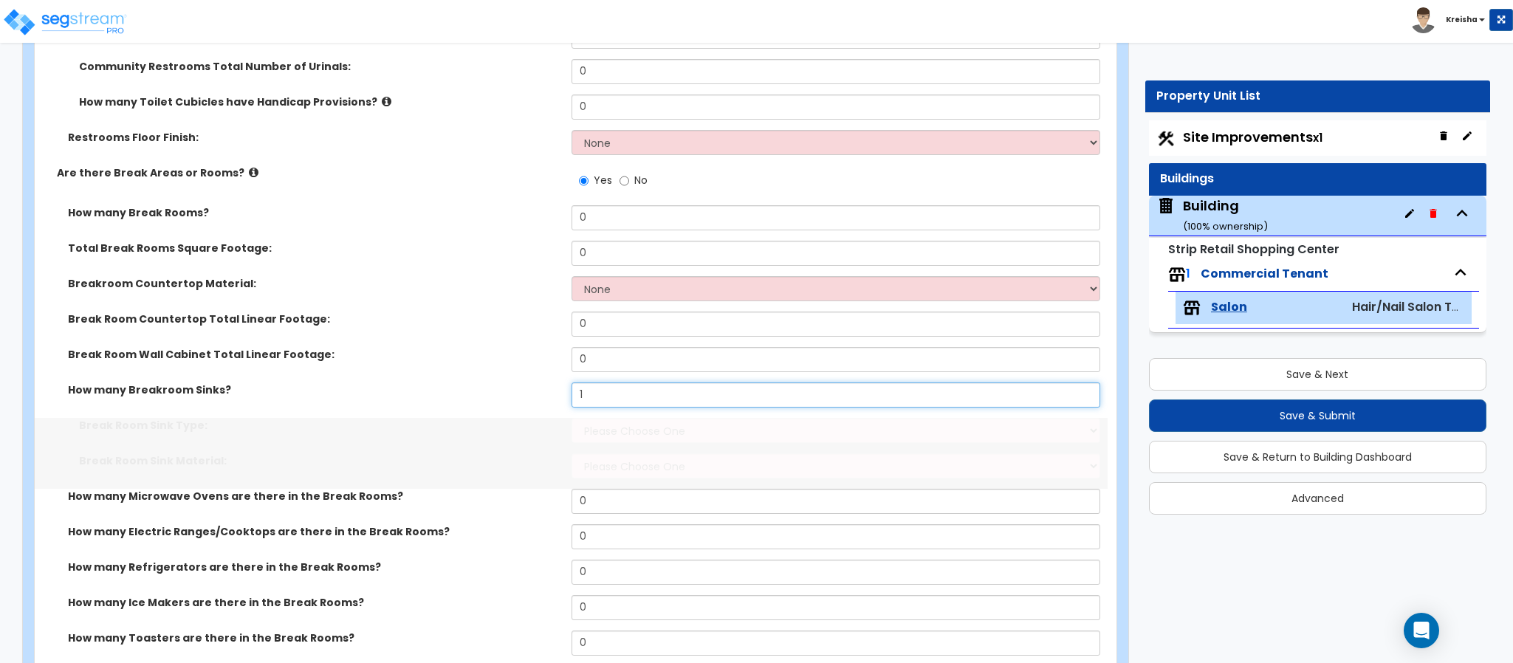
type input "1"
click at [450, 331] on div "Break Room Countertop Total Linear Footage: 0" at bounding box center [571, 329] width 1073 height 35
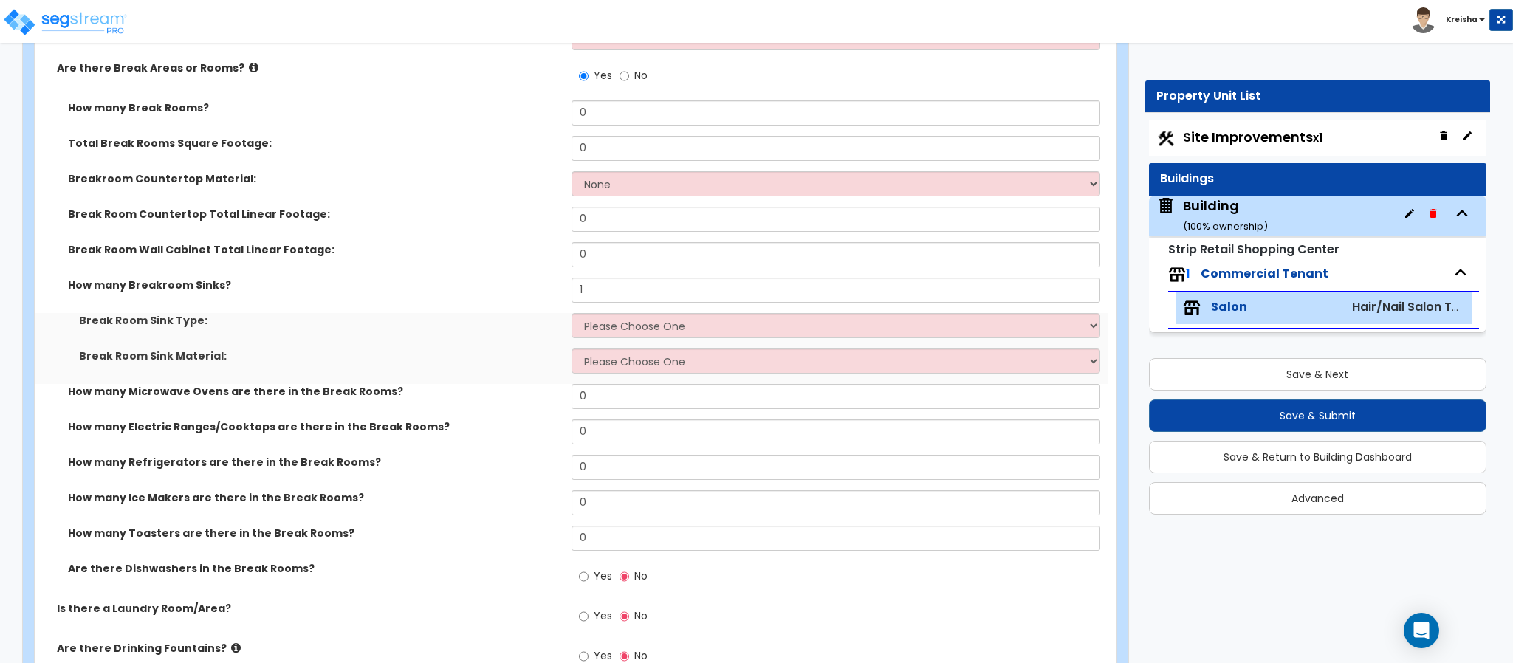
scroll to position [4208, 0]
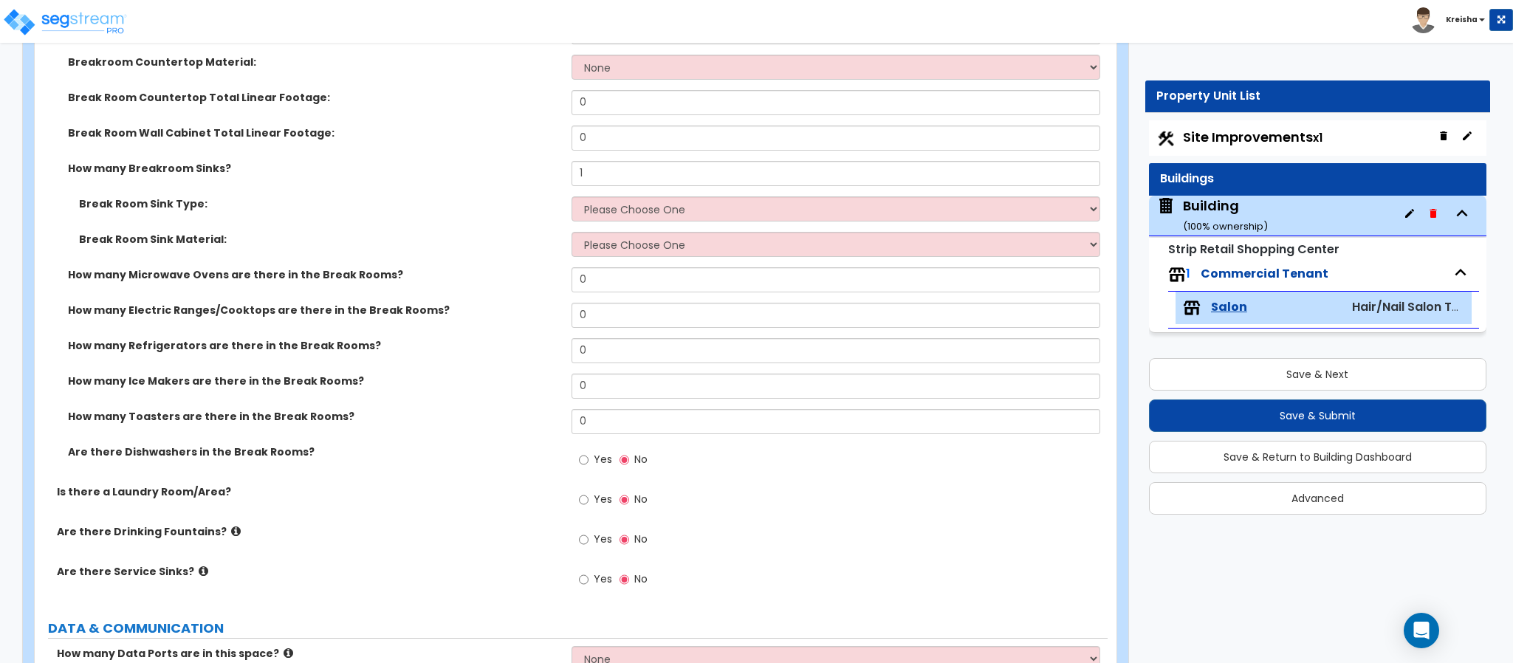
click at [496, 178] on div "How many Breakroom Sinks? 1" at bounding box center [571, 178] width 1073 height 35
click at [436, 524] on label "Are there Drinking Fountains?" at bounding box center [308, 531] width 503 height 15
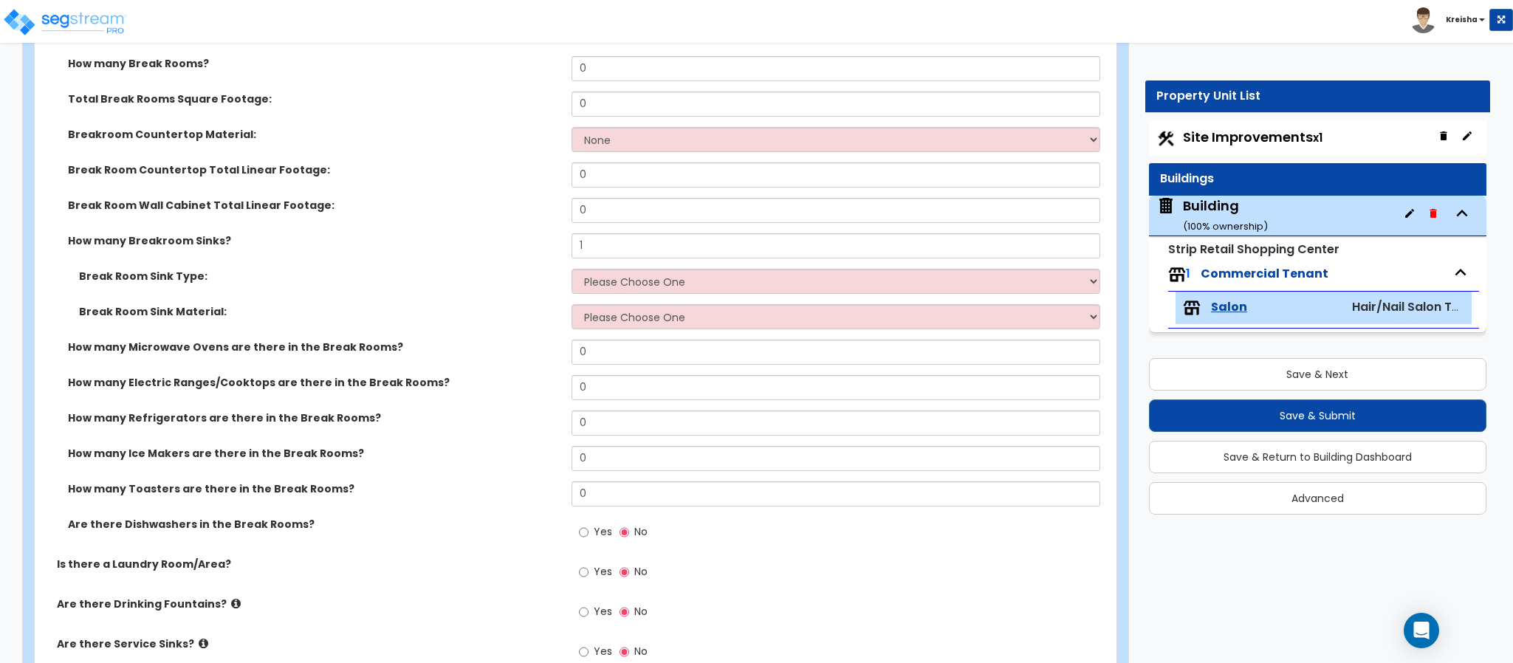
click at [492, 314] on label "Break Room Sink Material:" at bounding box center [319, 311] width 481 height 15
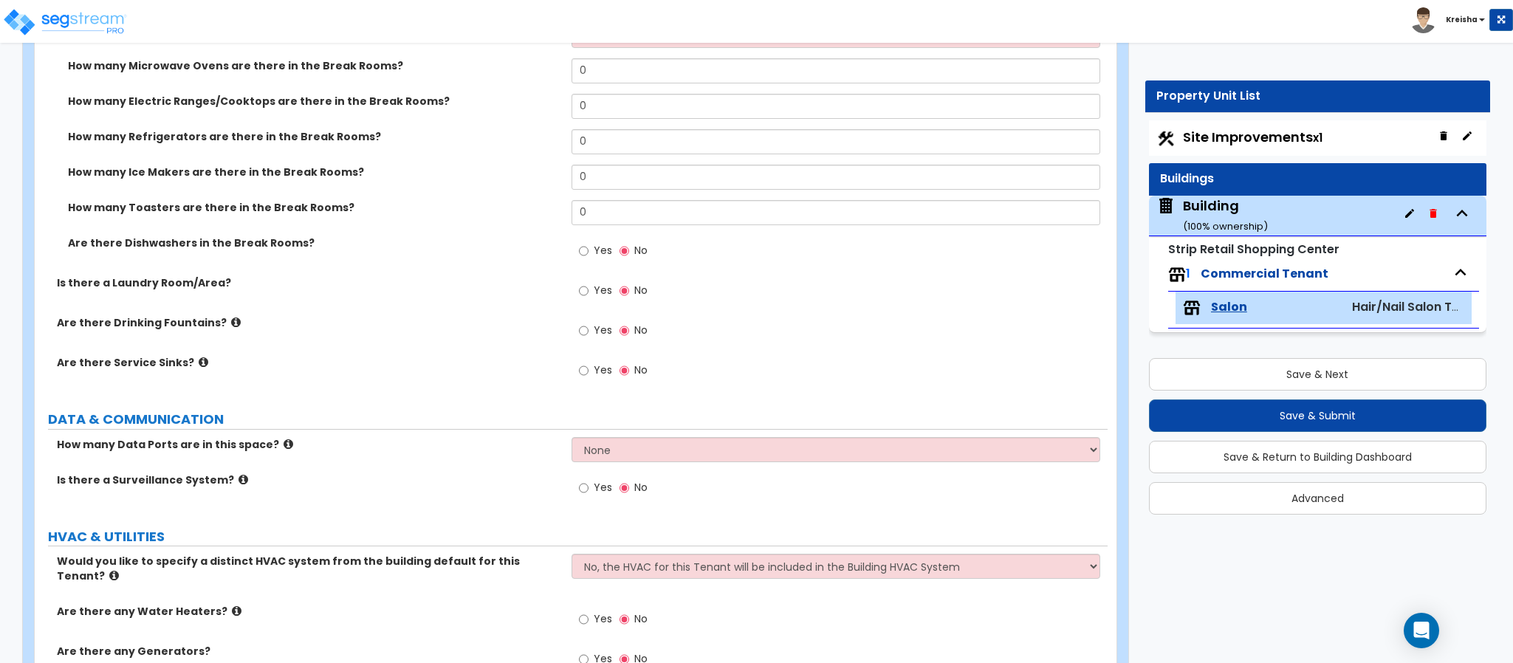
scroll to position [4432, 0]
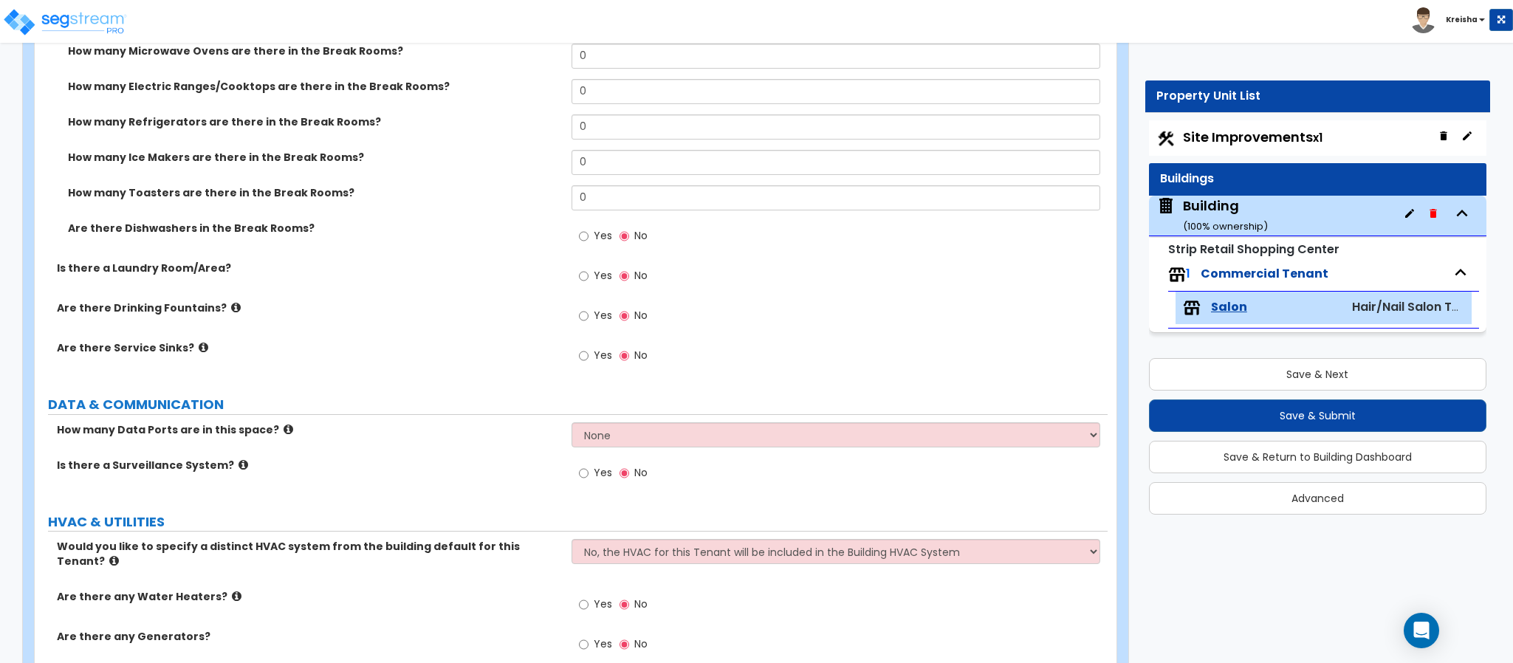
click at [597, 237] on span "Yes" at bounding box center [603, 235] width 18 height 15
click at [588, 237] on input "Yes" at bounding box center [584, 236] width 10 height 16
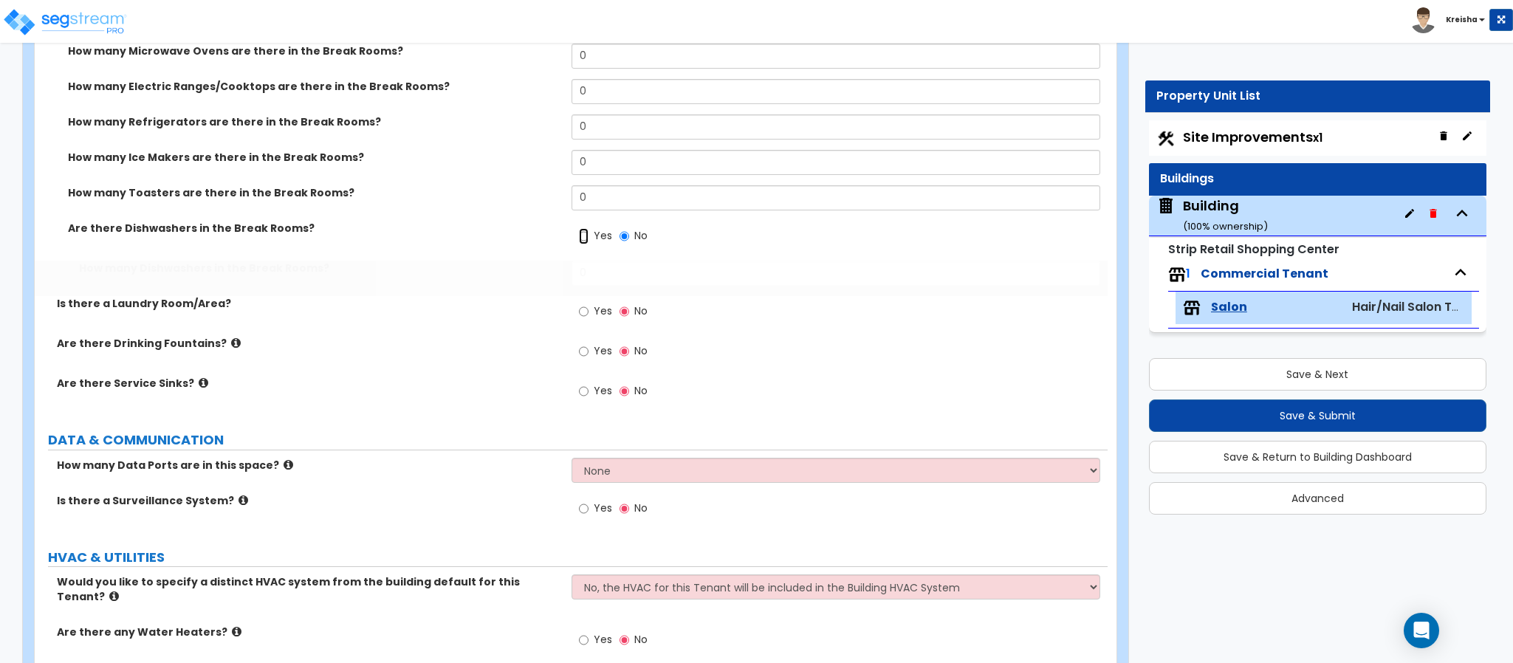
radio input "true"
click at [585, 311] on input "Yes" at bounding box center [584, 311] width 10 height 16
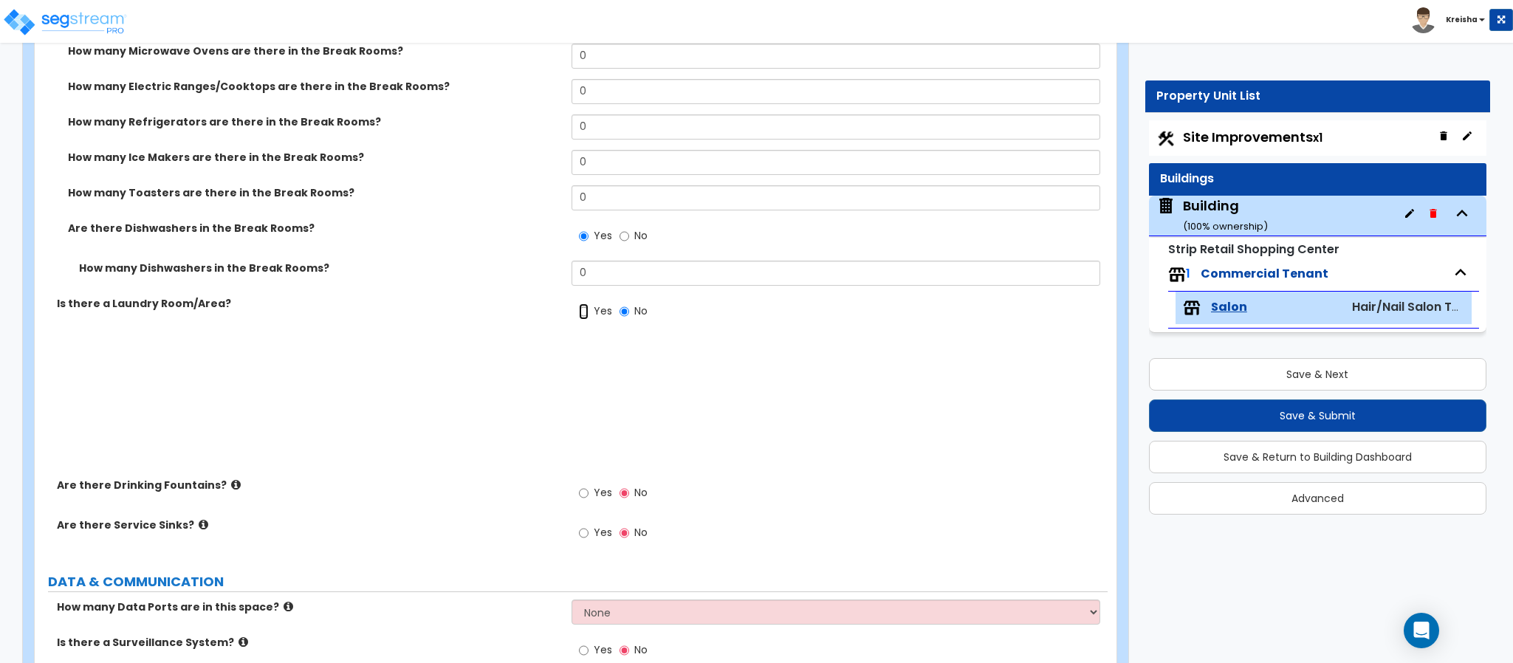
radio input "true"
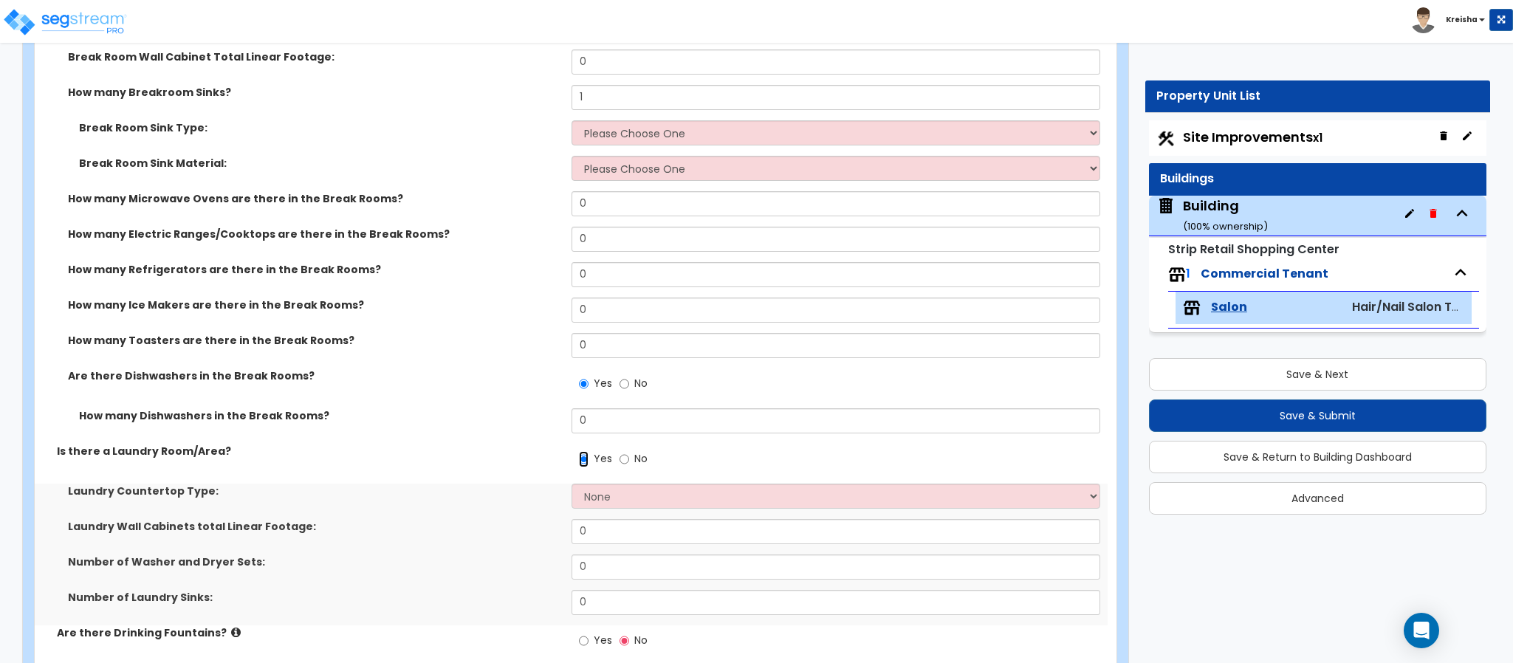
scroll to position [4283, 0]
click at [582, 216] on input "0" at bounding box center [835, 204] width 529 height 25
click at [582, 217] on input "0" at bounding box center [835, 204] width 529 height 25
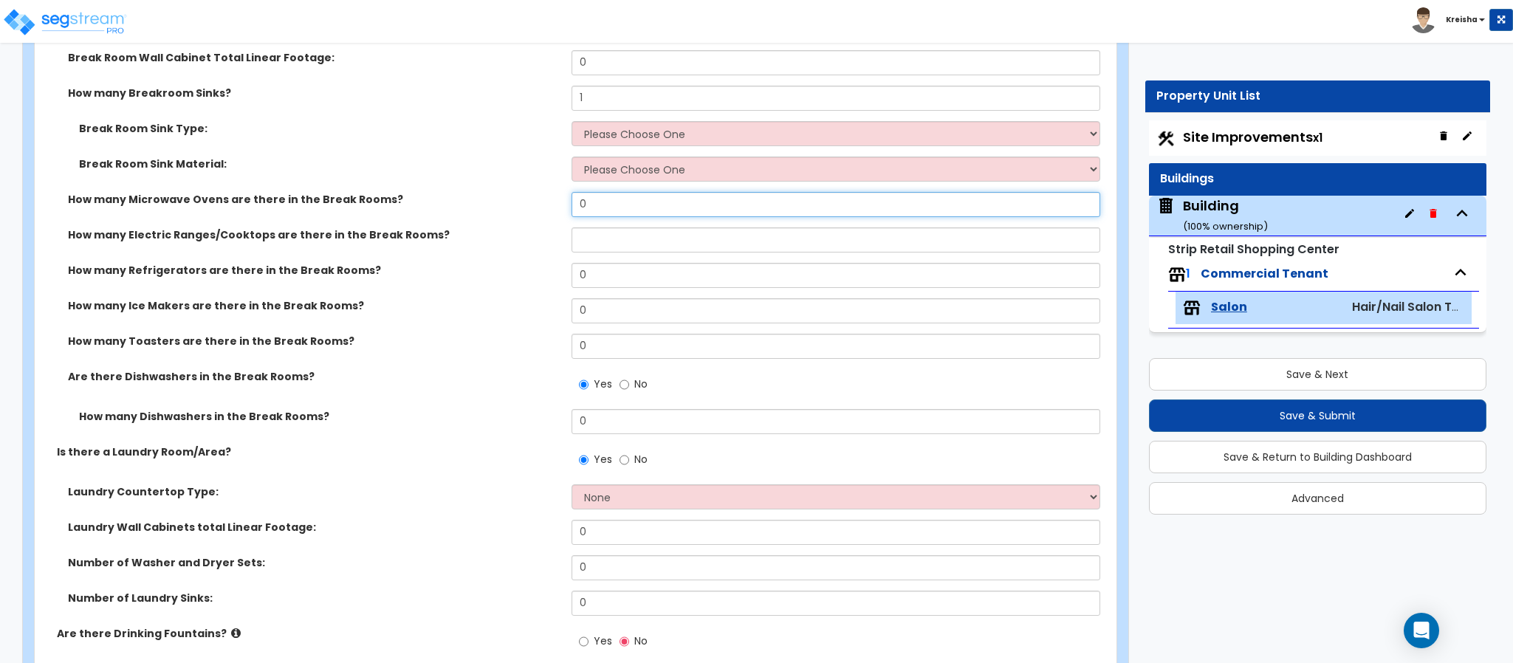
click at [582, 217] on input "0" at bounding box center [835, 204] width 529 height 25
type input "1"
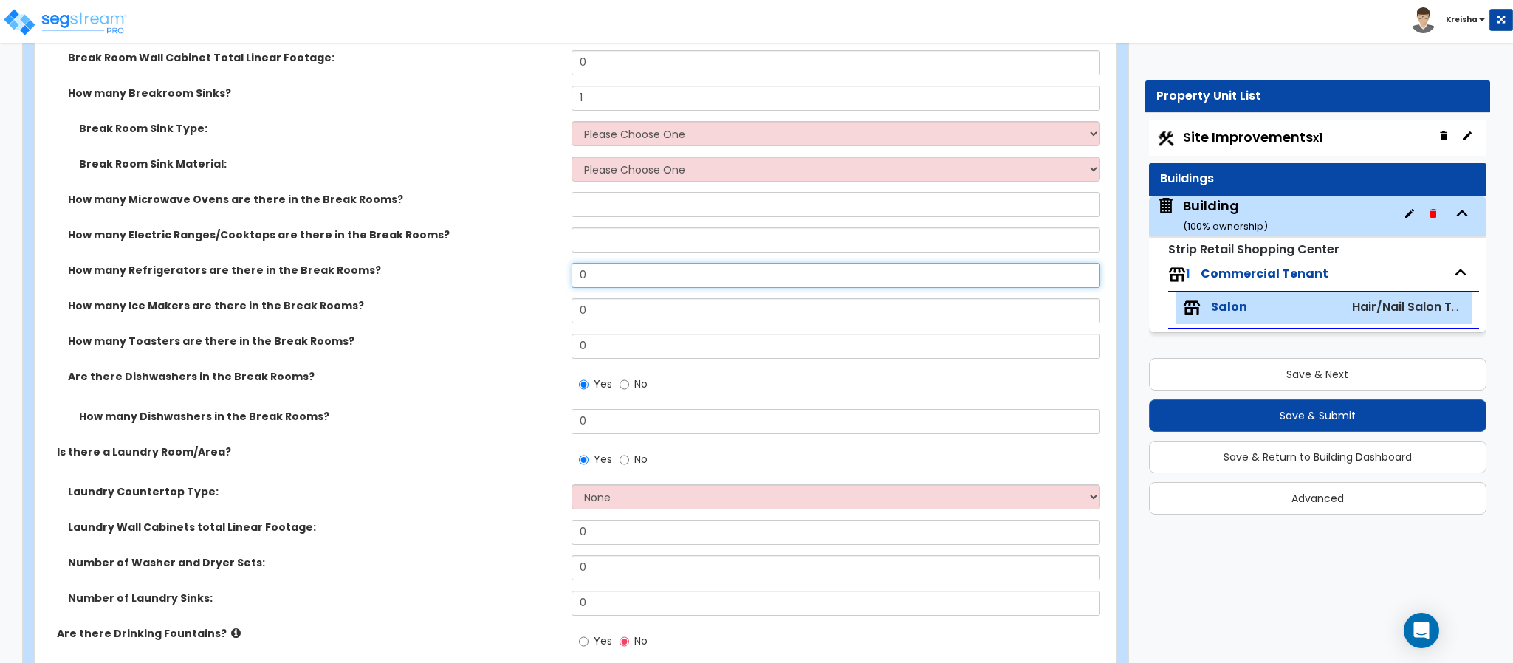
type input "1"
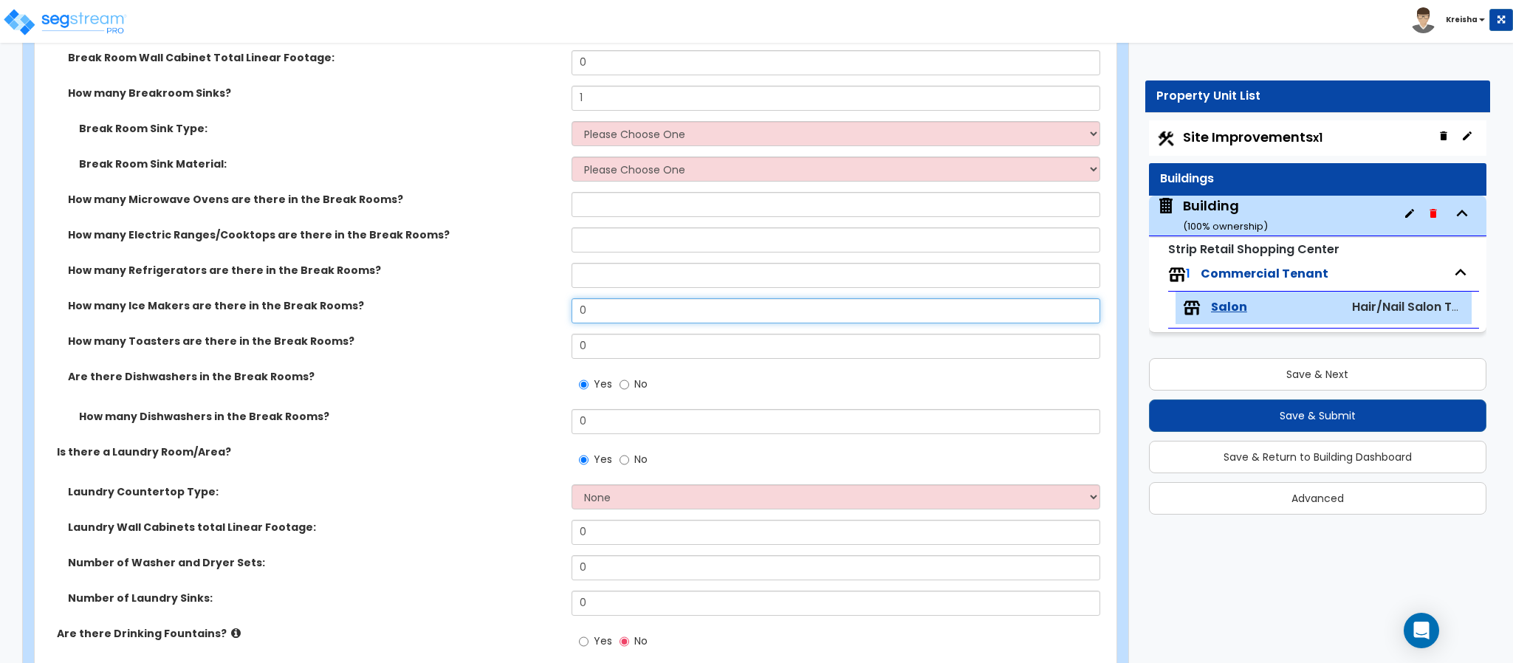
type input "1"
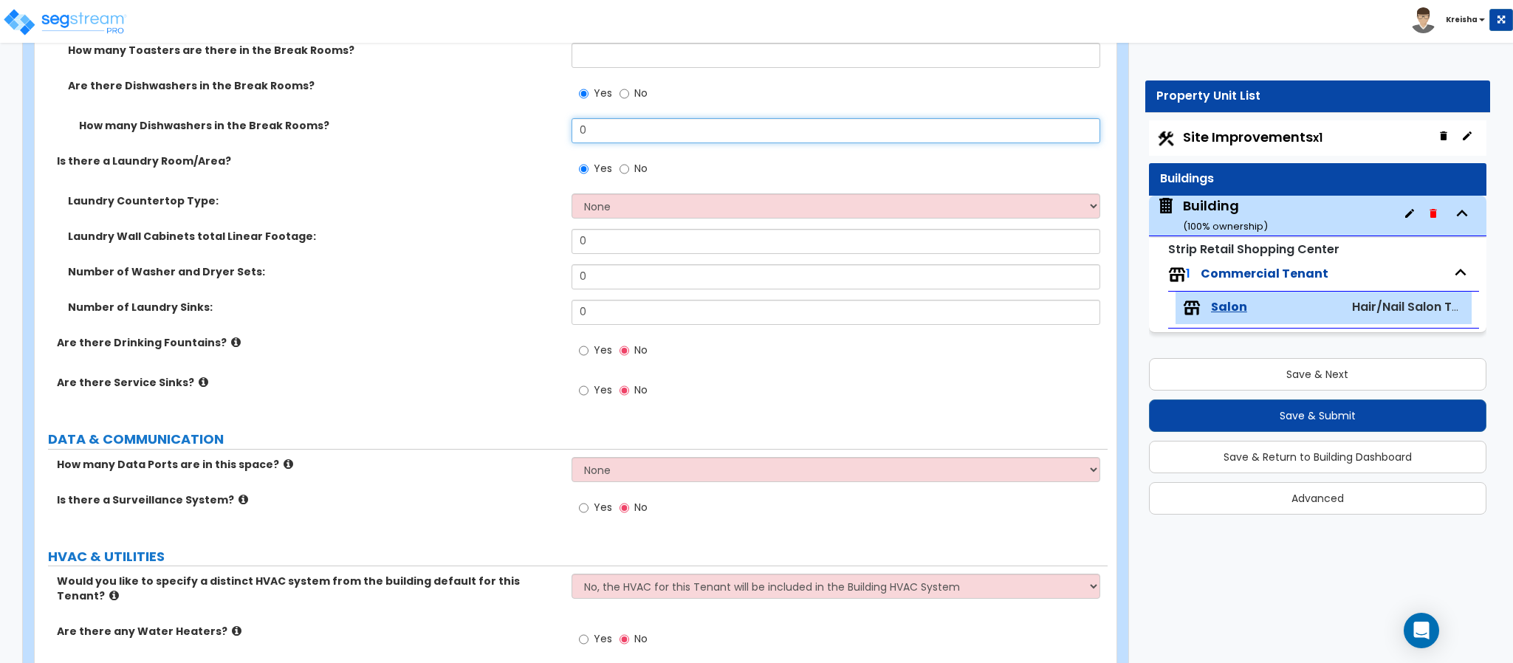
scroll to position [4579, 0]
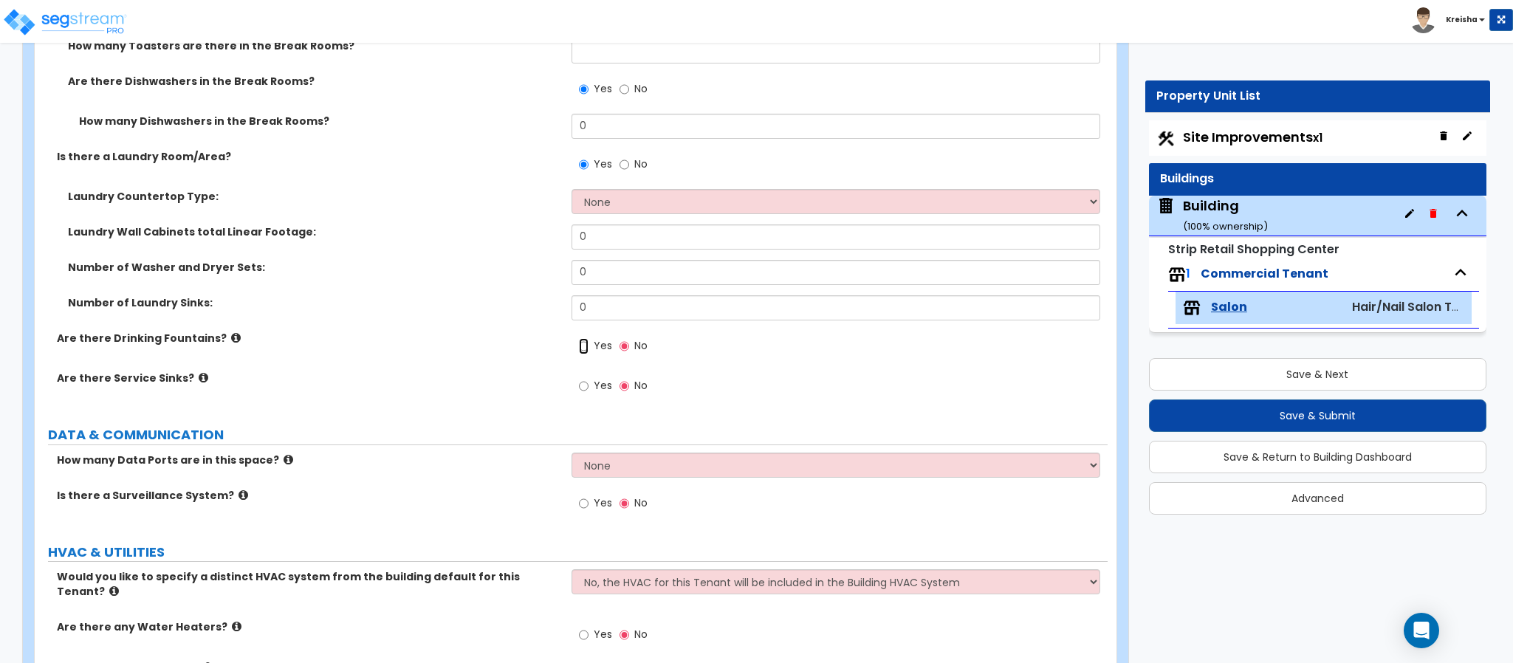
click at [579, 338] on input "Yes" at bounding box center [584, 346] width 10 height 16
radio input "true"
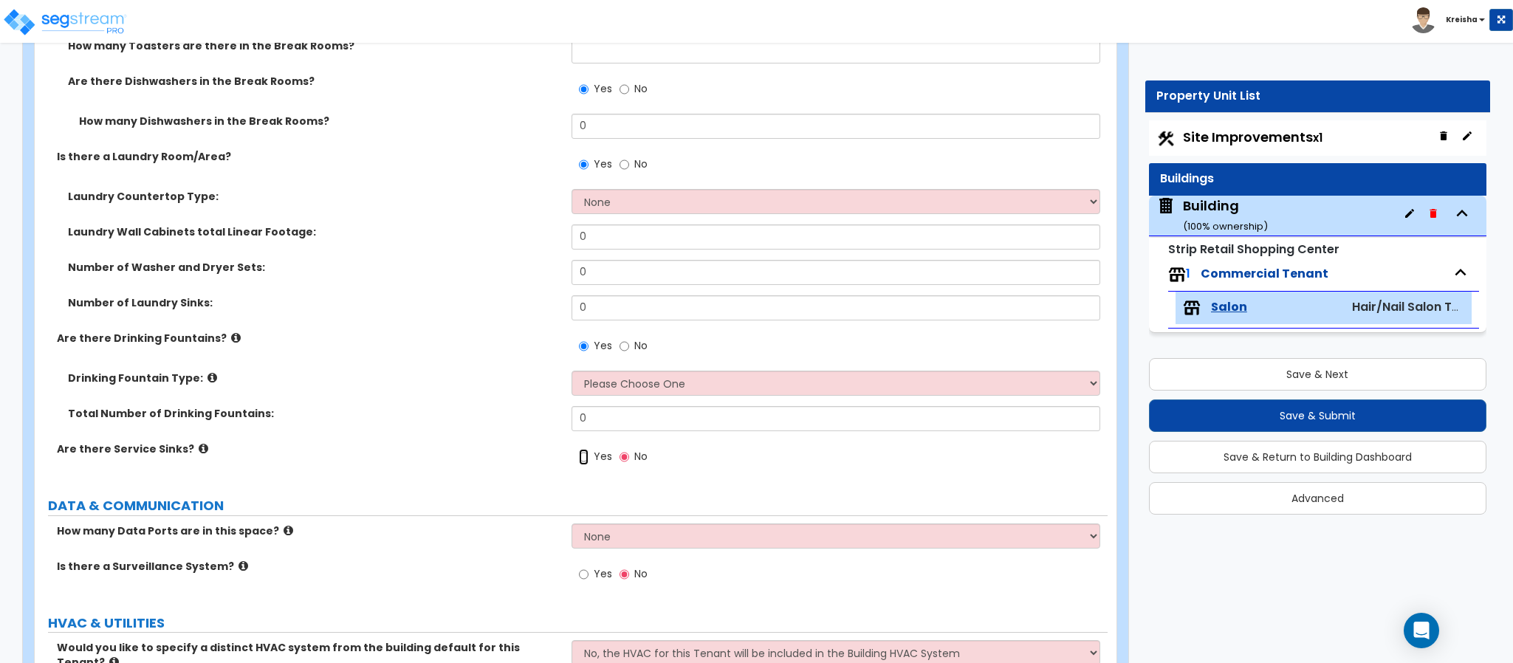
click at [579, 449] on input "Yes" at bounding box center [584, 457] width 10 height 16
radio input "true"
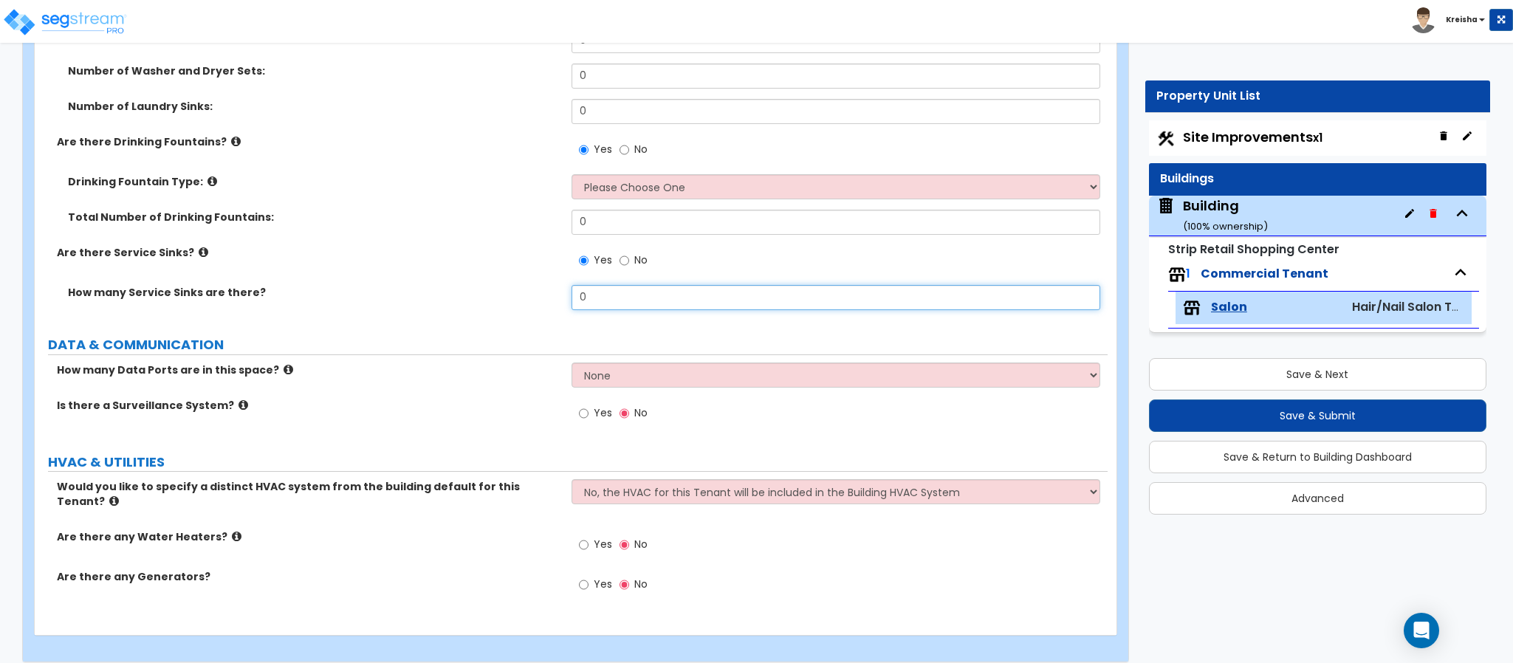
scroll to position [4776, 0]
click at [579, 405] on input "Yes" at bounding box center [584, 413] width 10 height 16
radio input "true"
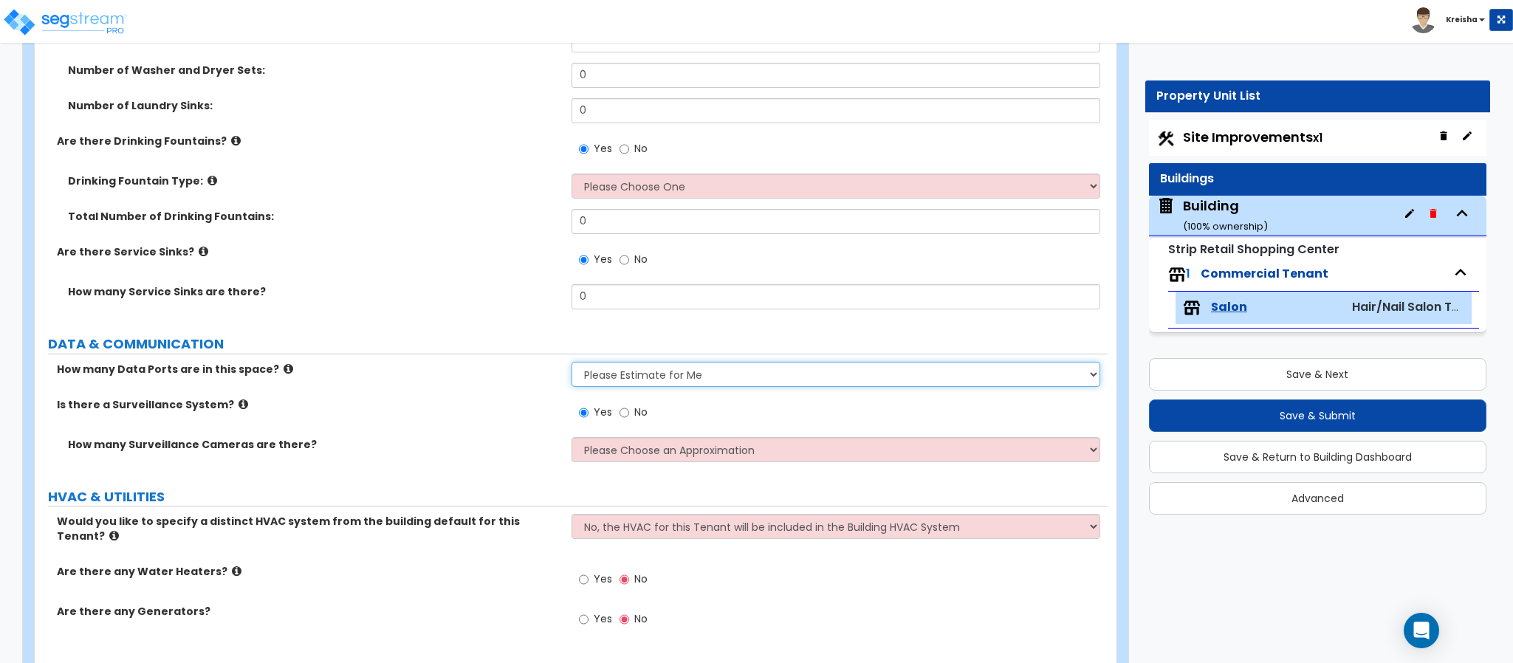
select select "0"
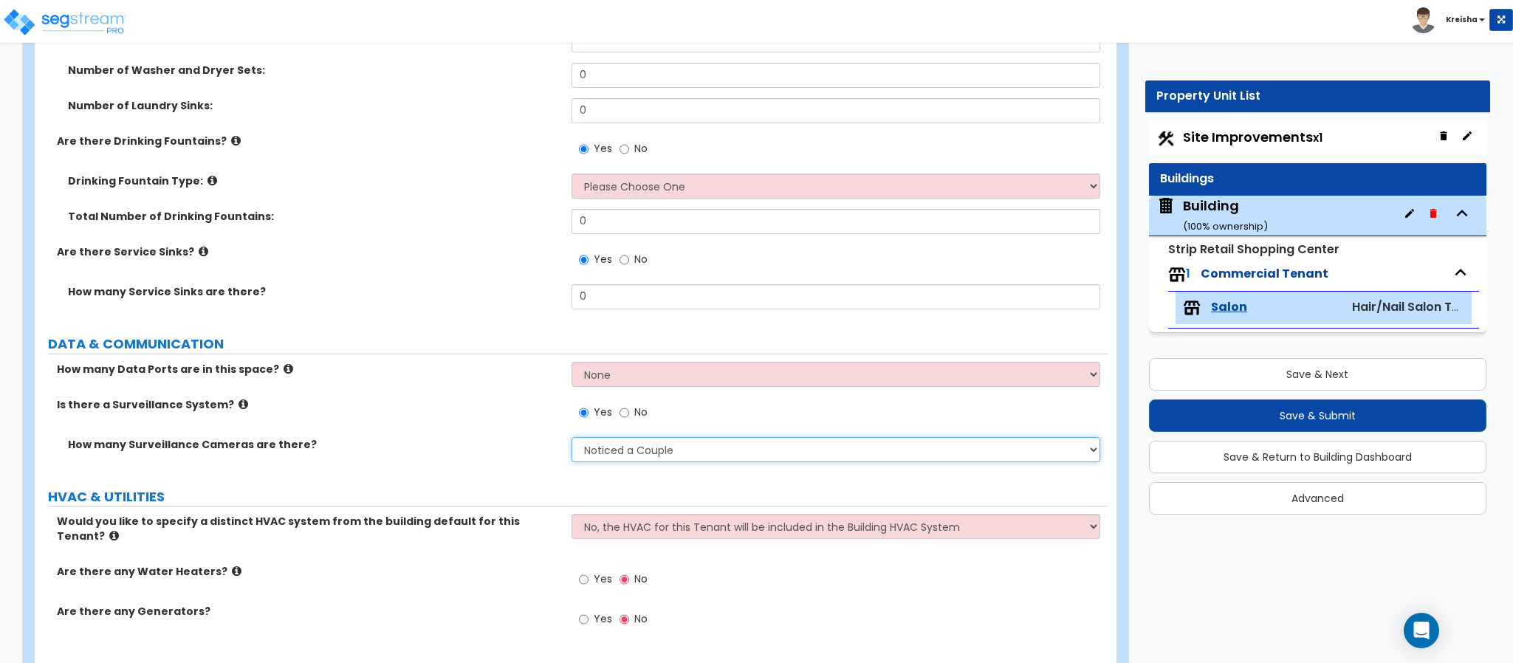
select select "1"
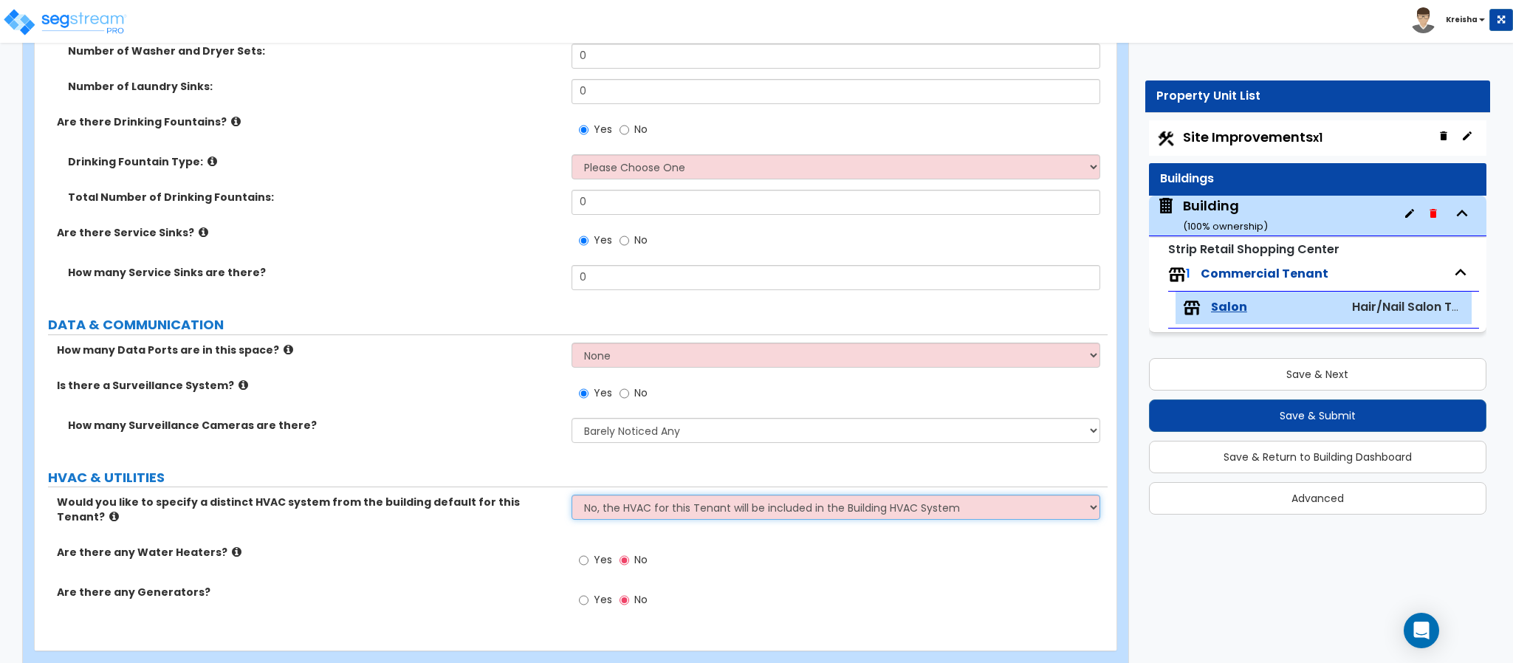
scroll to position [4811, 0]
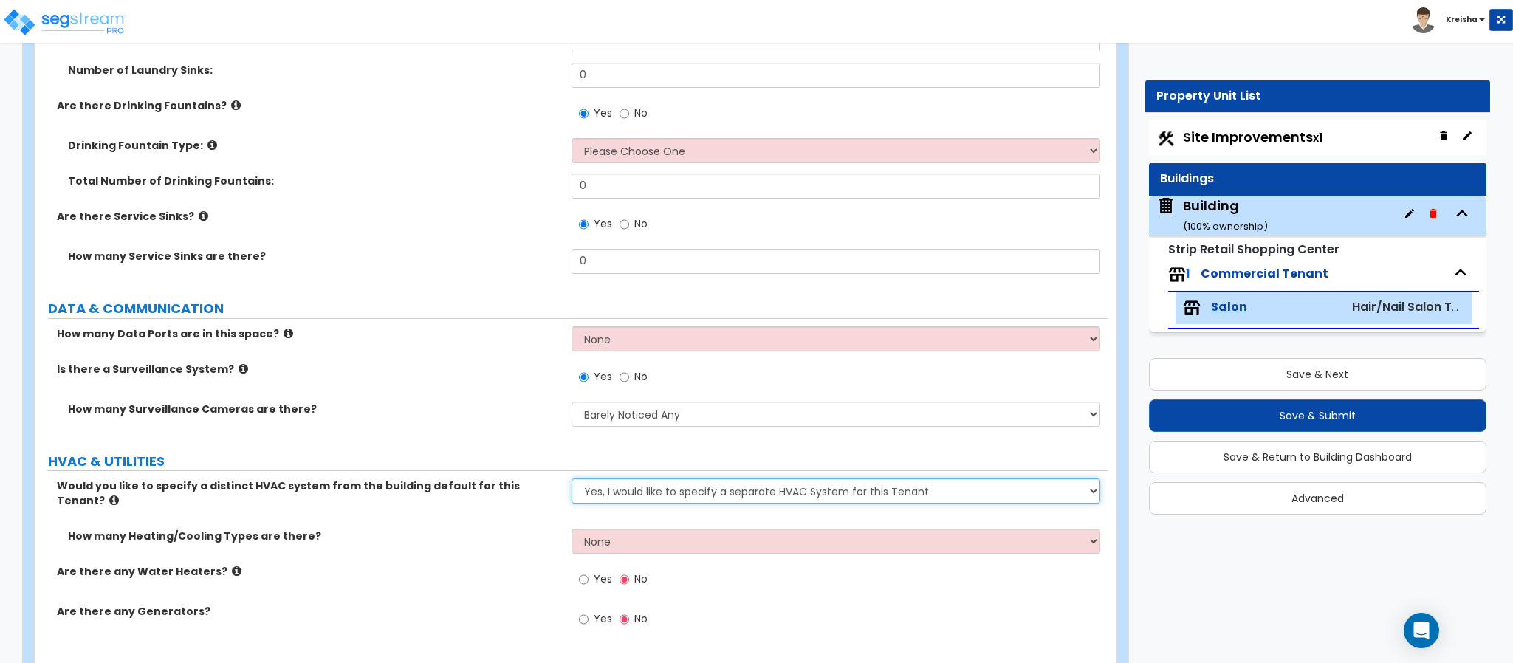
select select "0"
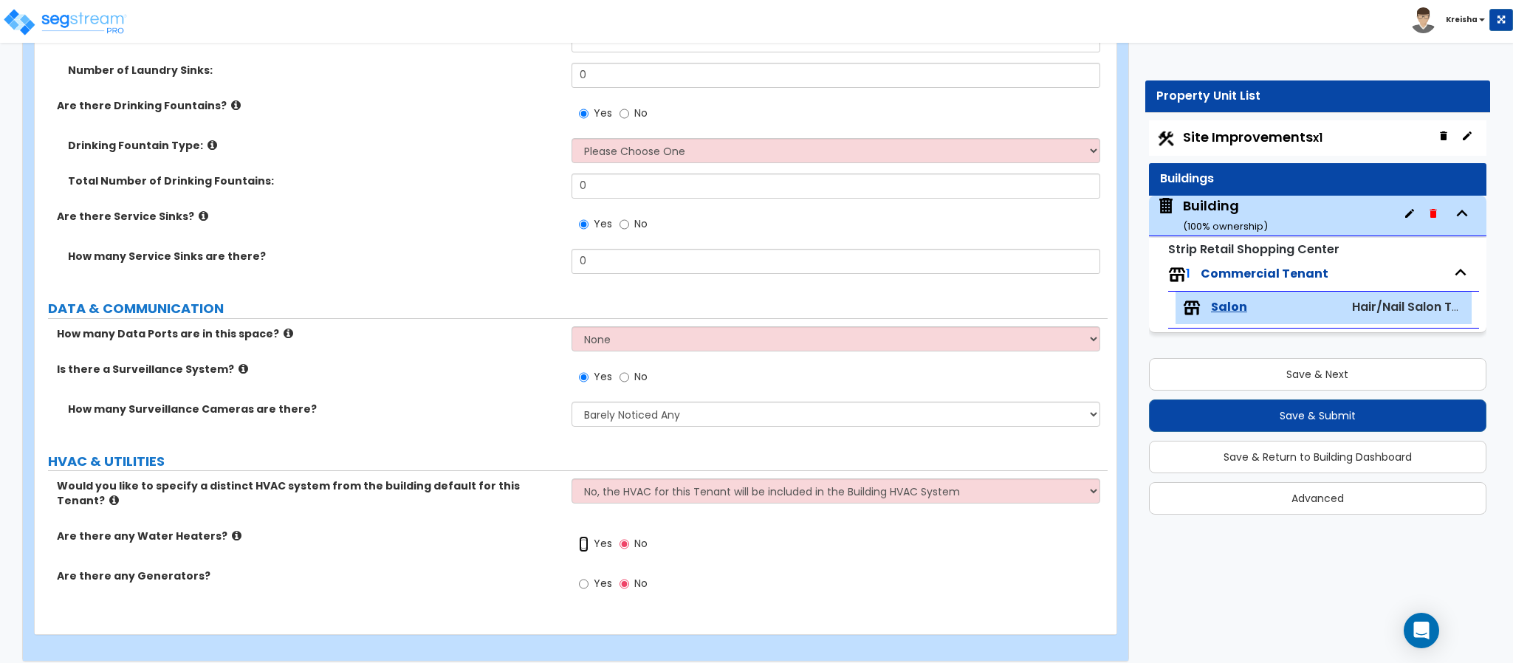
click at [579, 536] on input "Yes" at bounding box center [584, 544] width 10 height 16
radio input "true"
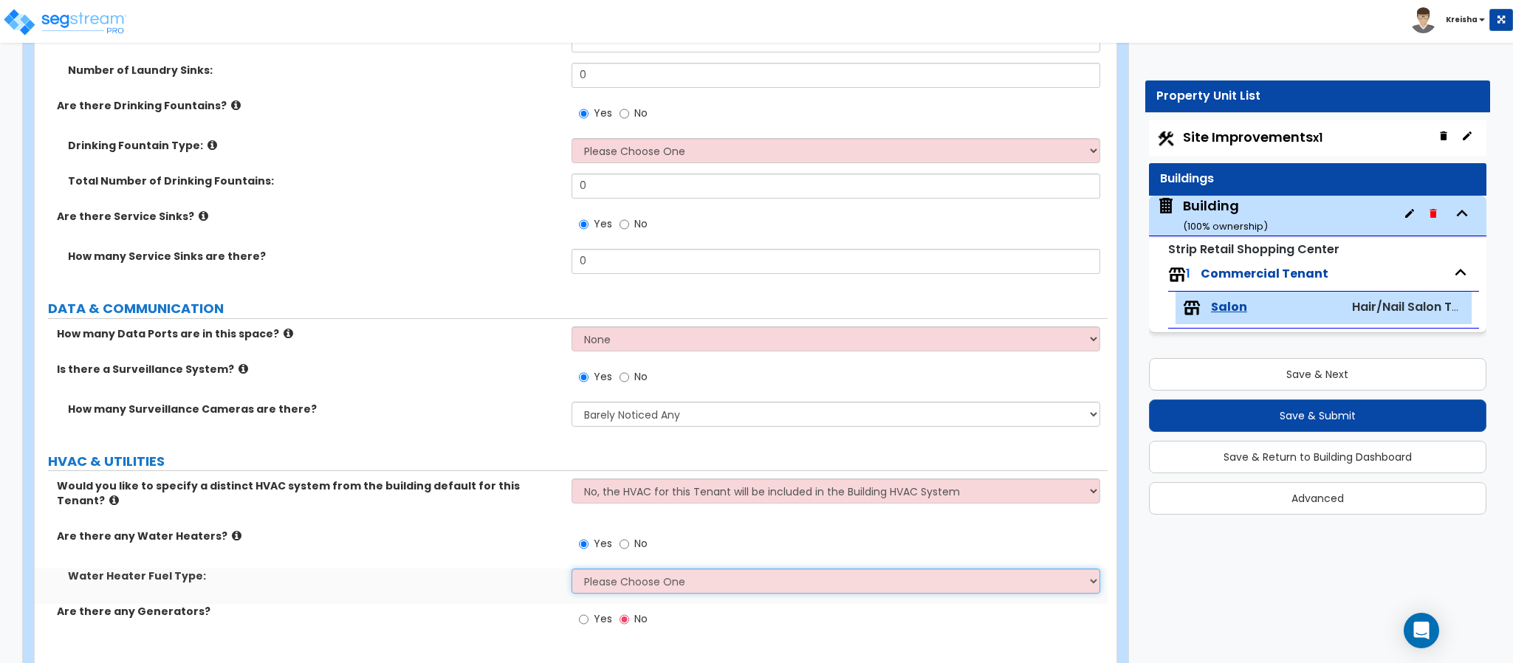
select select "1"
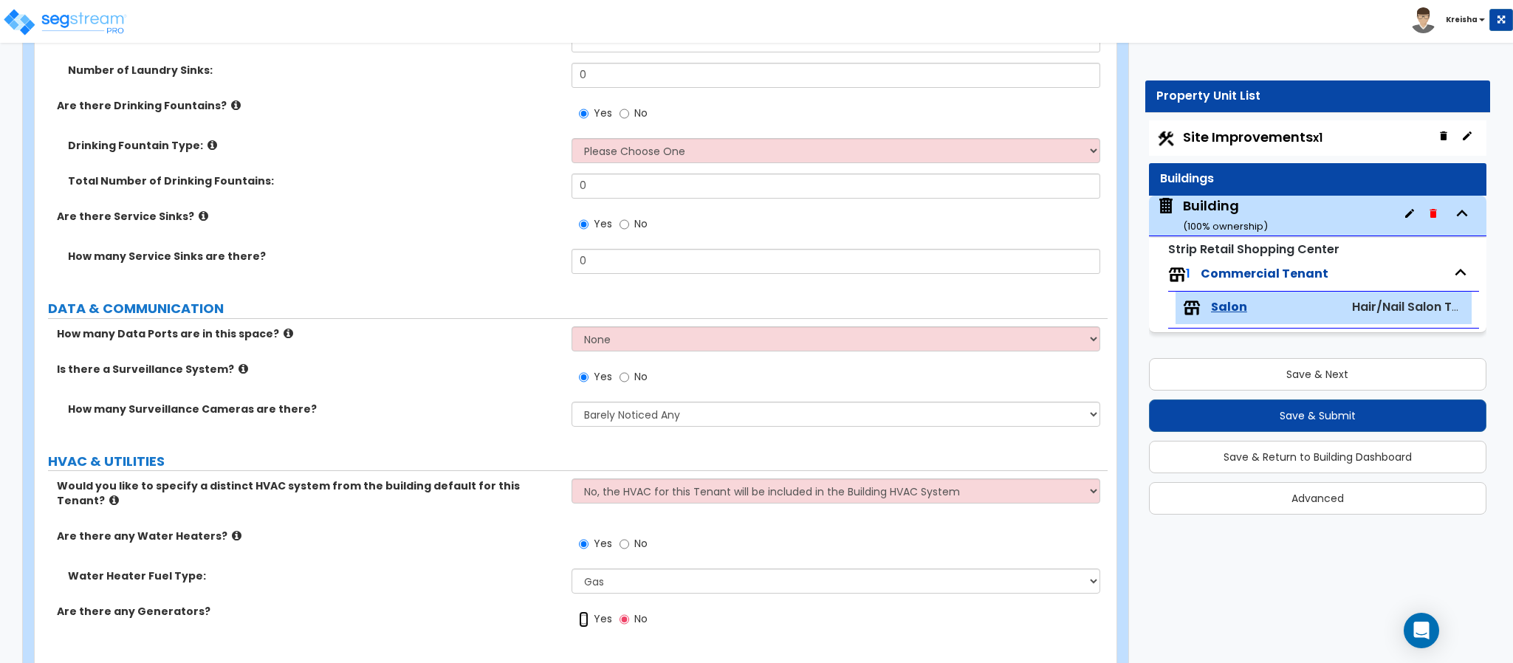
click at [579, 611] on input "Yes" at bounding box center [584, 619] width 10 height 16
radio input "true"
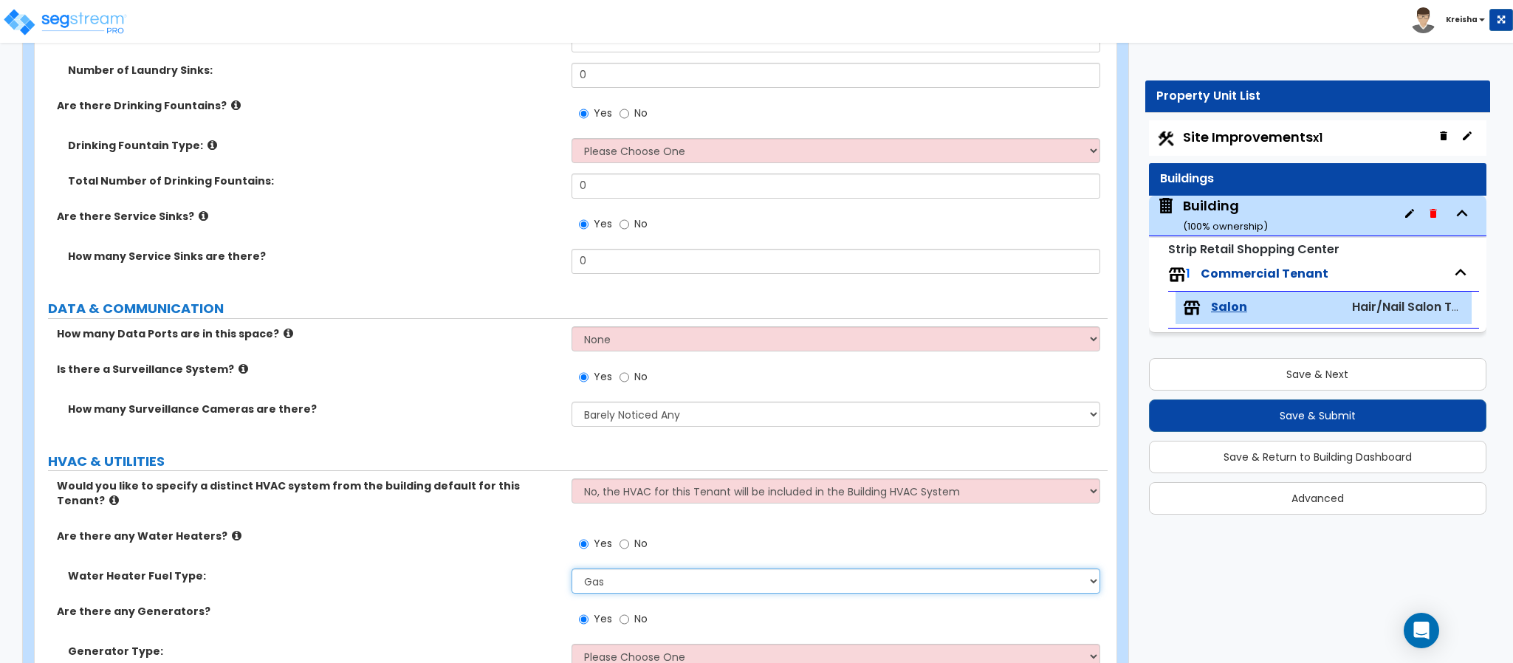
select select "2"
click at [619, 611] on input "No" at bounding box center [624, 619] width 10 height 16
radio input "false"
radio input "true"
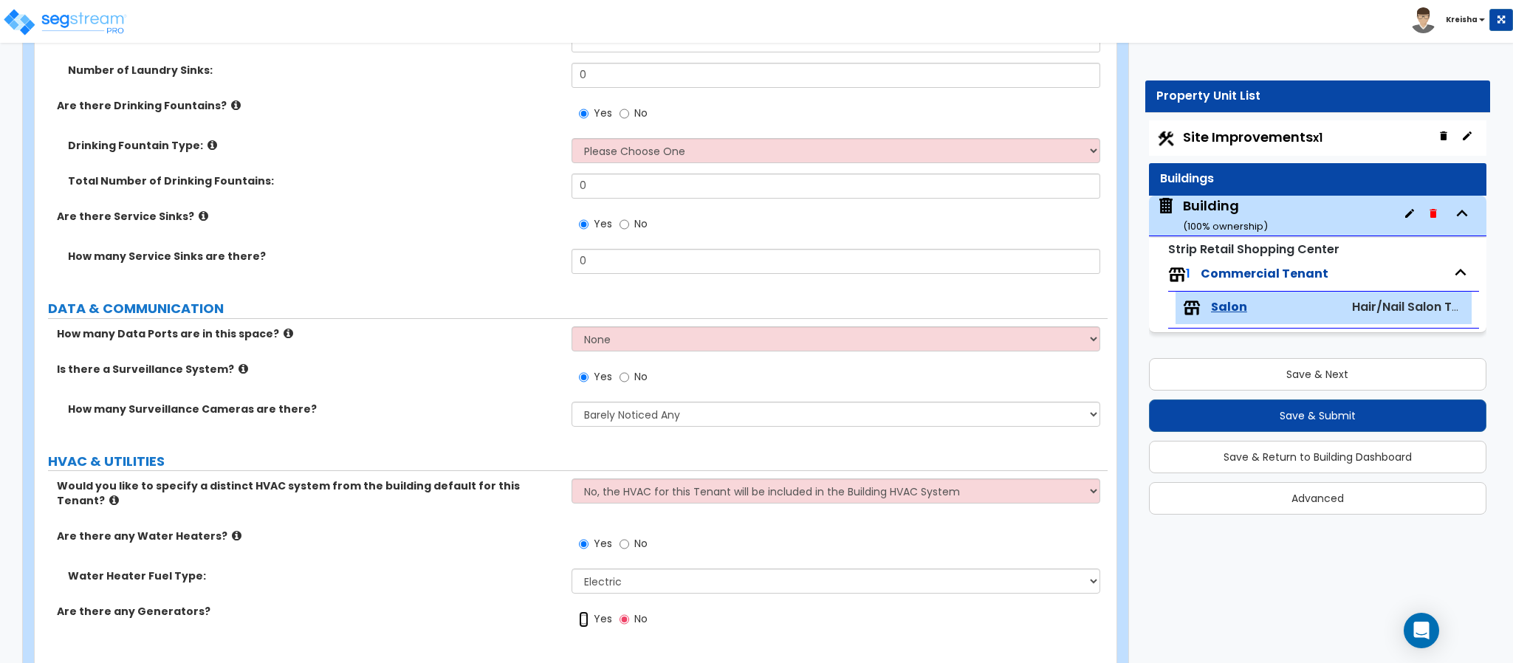
click at [579, 611] on input "Yes" at bounding box center [584, 619] width 10 height 16
radio input "true"
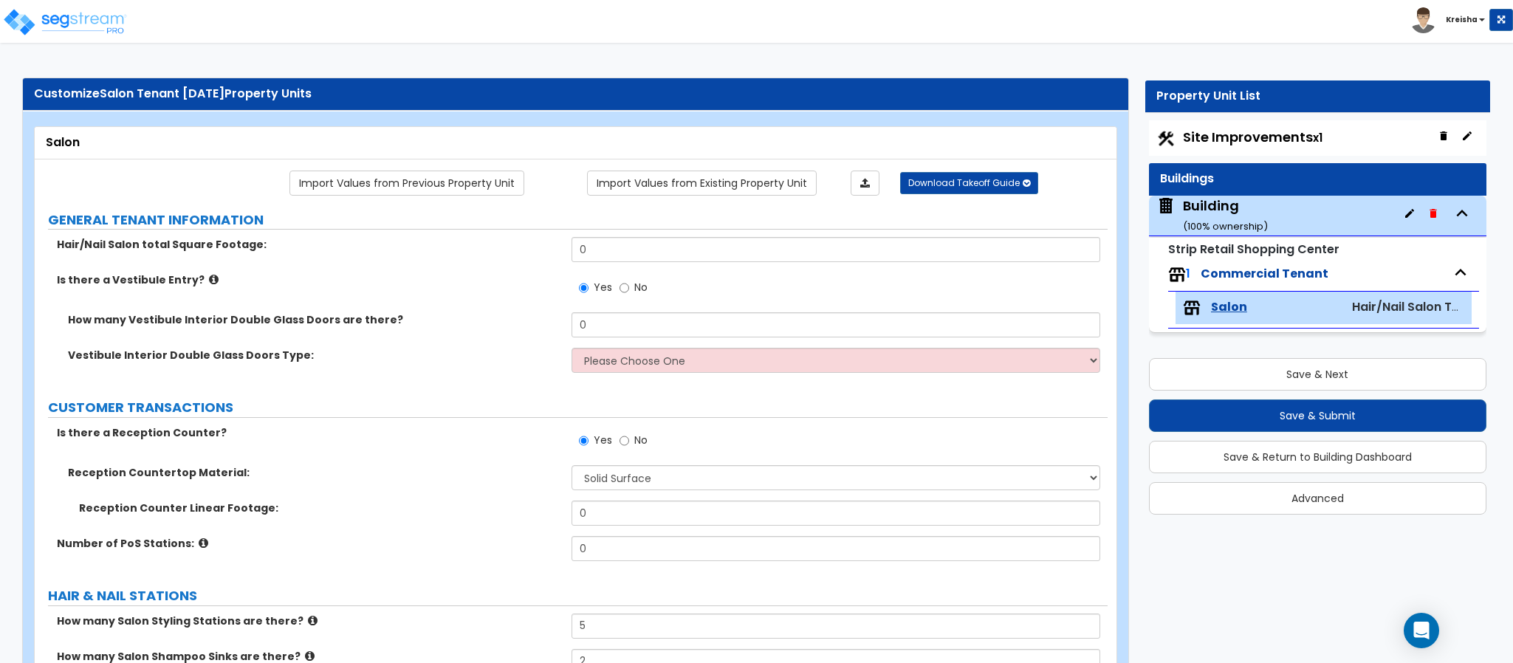
scroll to position [0, 0]
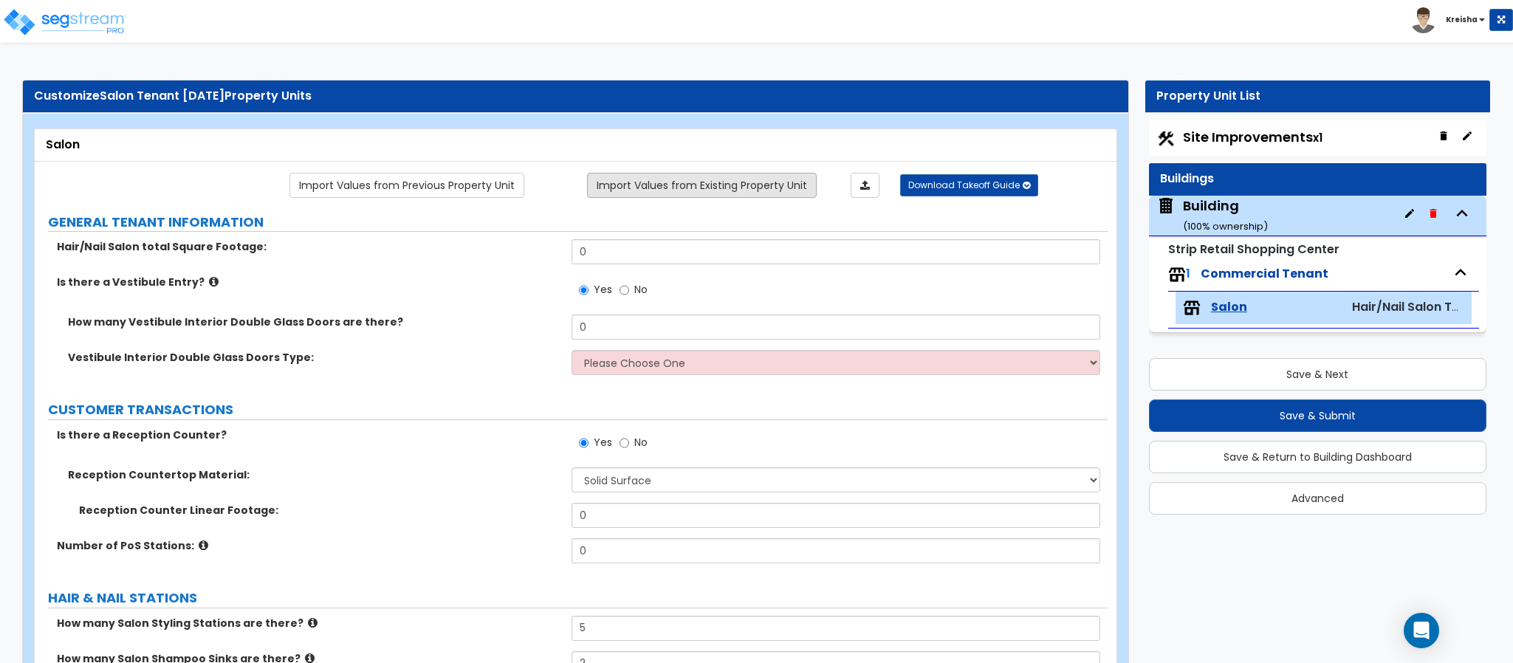
click at [788, 196] on link "Import Values from Existing Property Unit" at bounding box center [702, 185] width 230 height 25
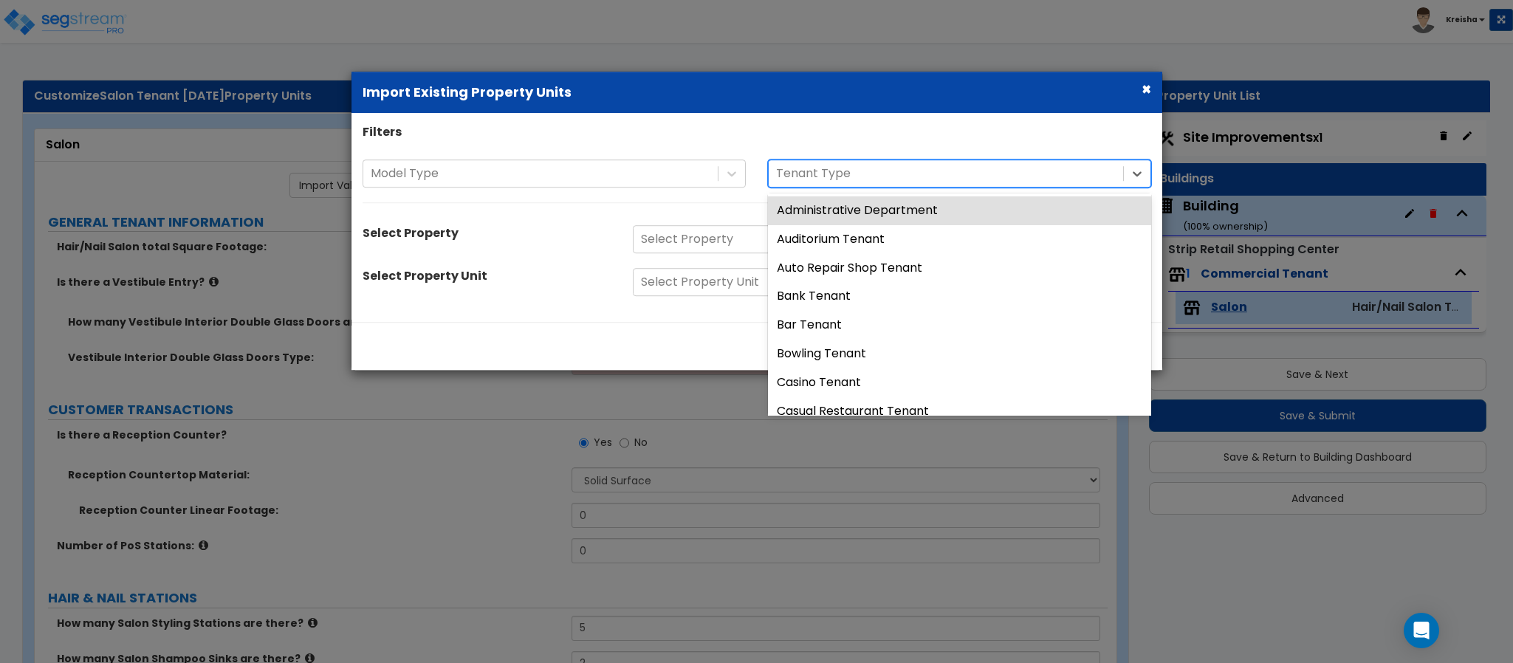
click at [824, 164] on div at bounding box center [946, 174] width 340 height 20
type input "ha"
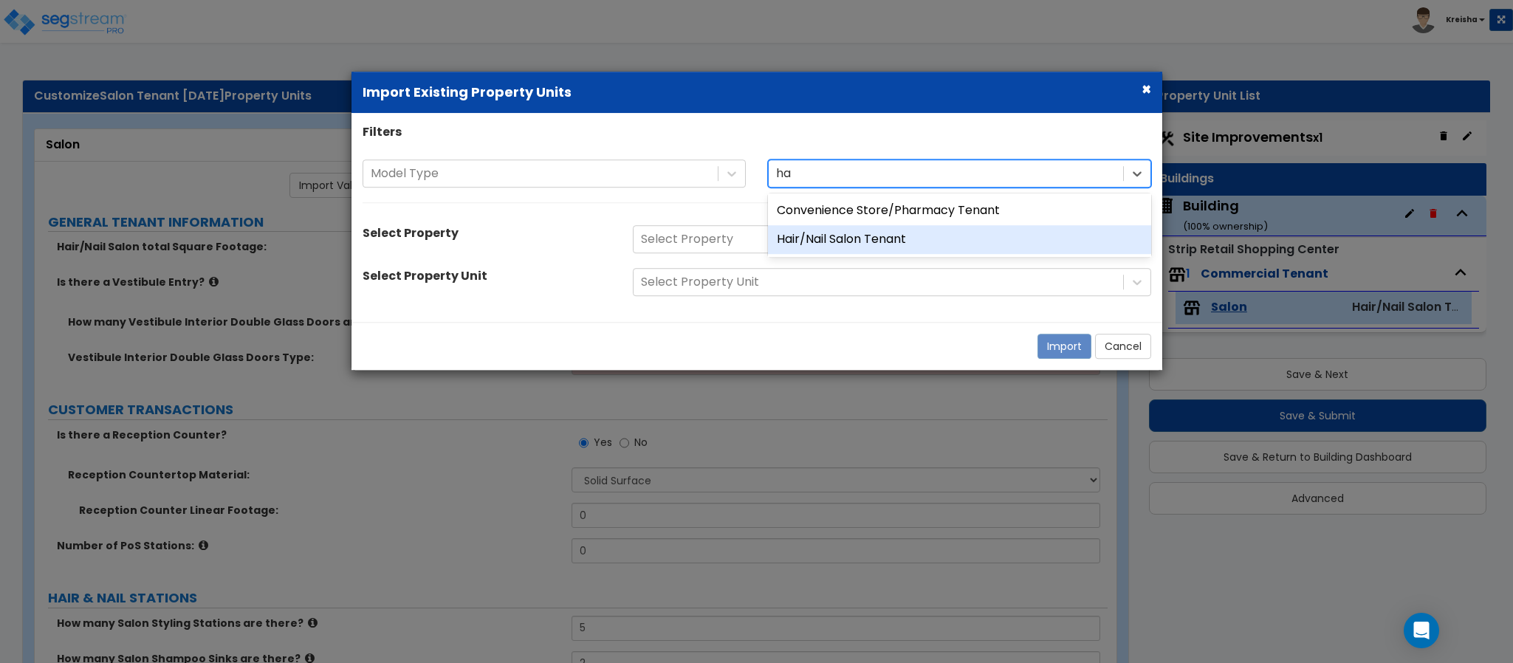
click at [817, 231] on div "Hair/Nail Salon Tenant" at bounding box center [959, 239] width 383 height 29
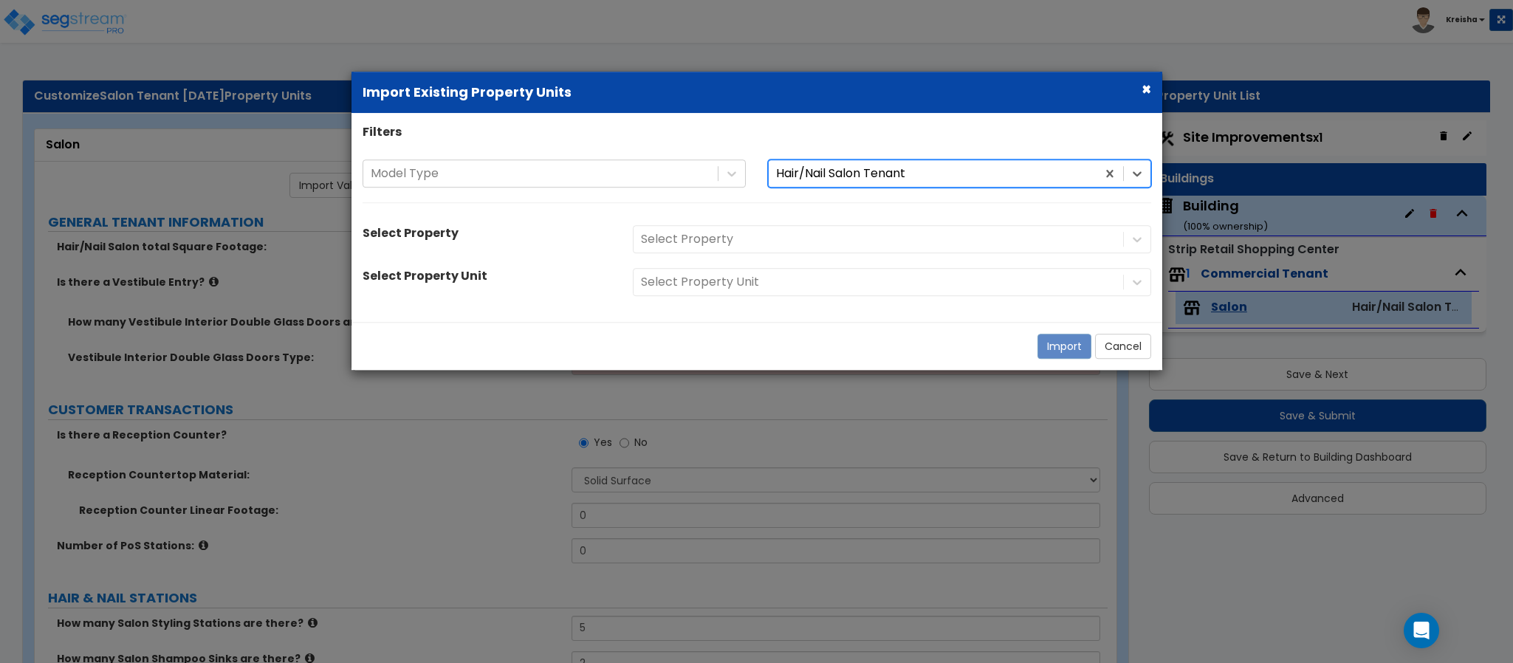
click at [817, 231] on div "Select Property" at bounding box center [892, 239] width 540 height 28
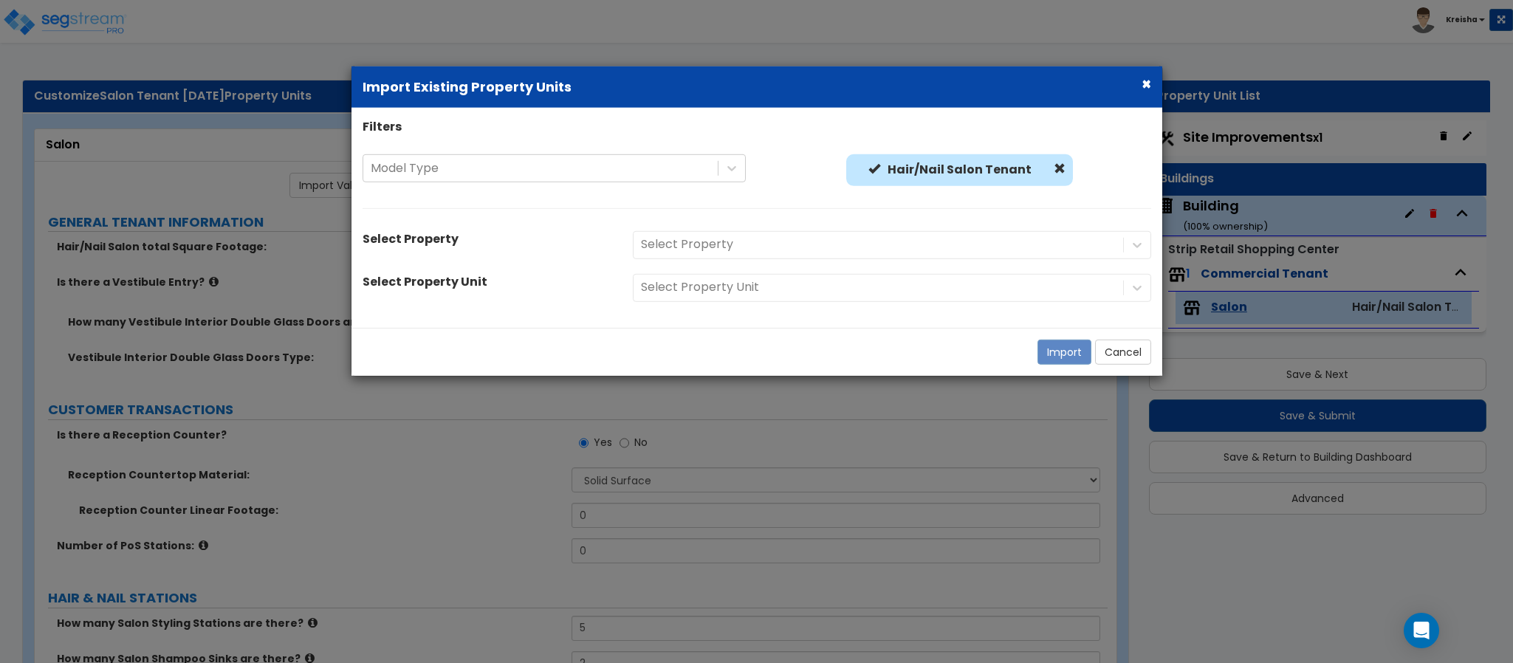
click at [814, 240] on div "Select Property" at bounding box center [892, 245] width 540 height 28
click at [797, 251] on div at bounding box center [878, 245] width 475 height 20
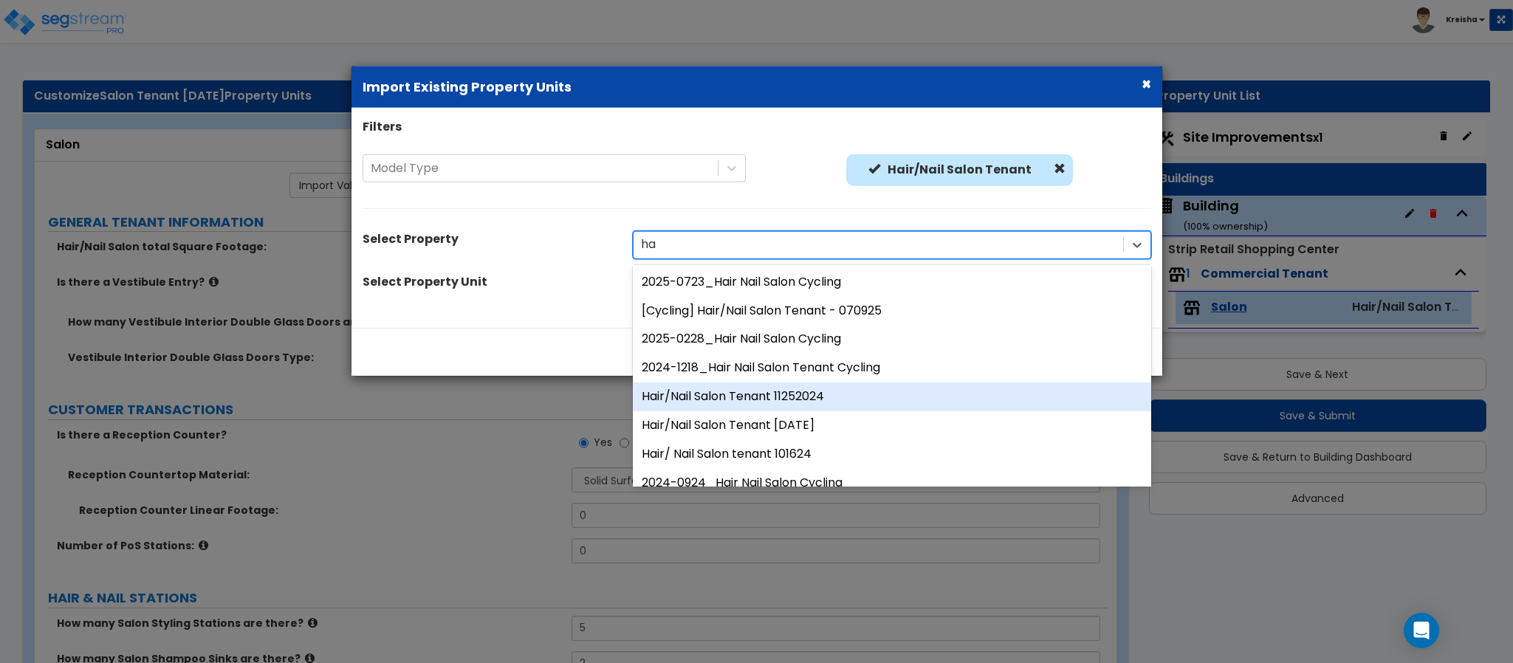
type input "h"
type input "salon"
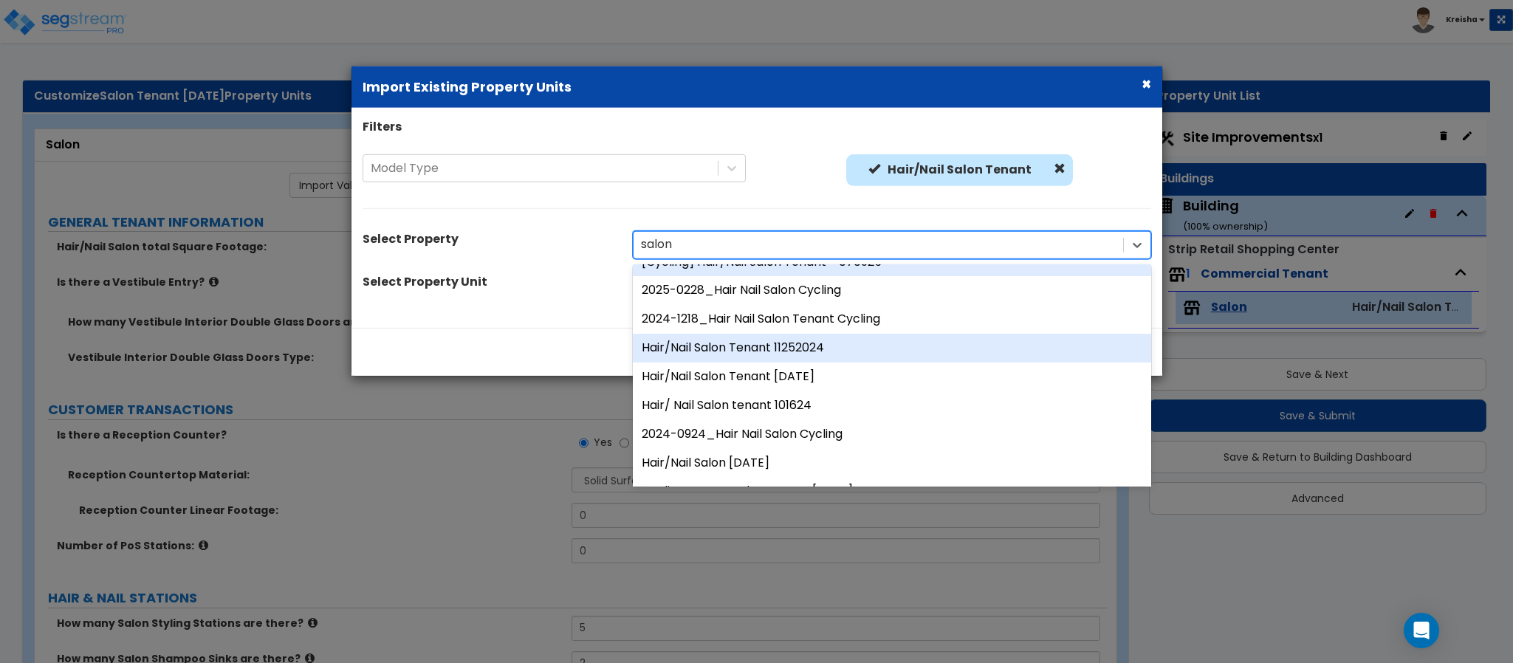
scroll to position [74, 0]
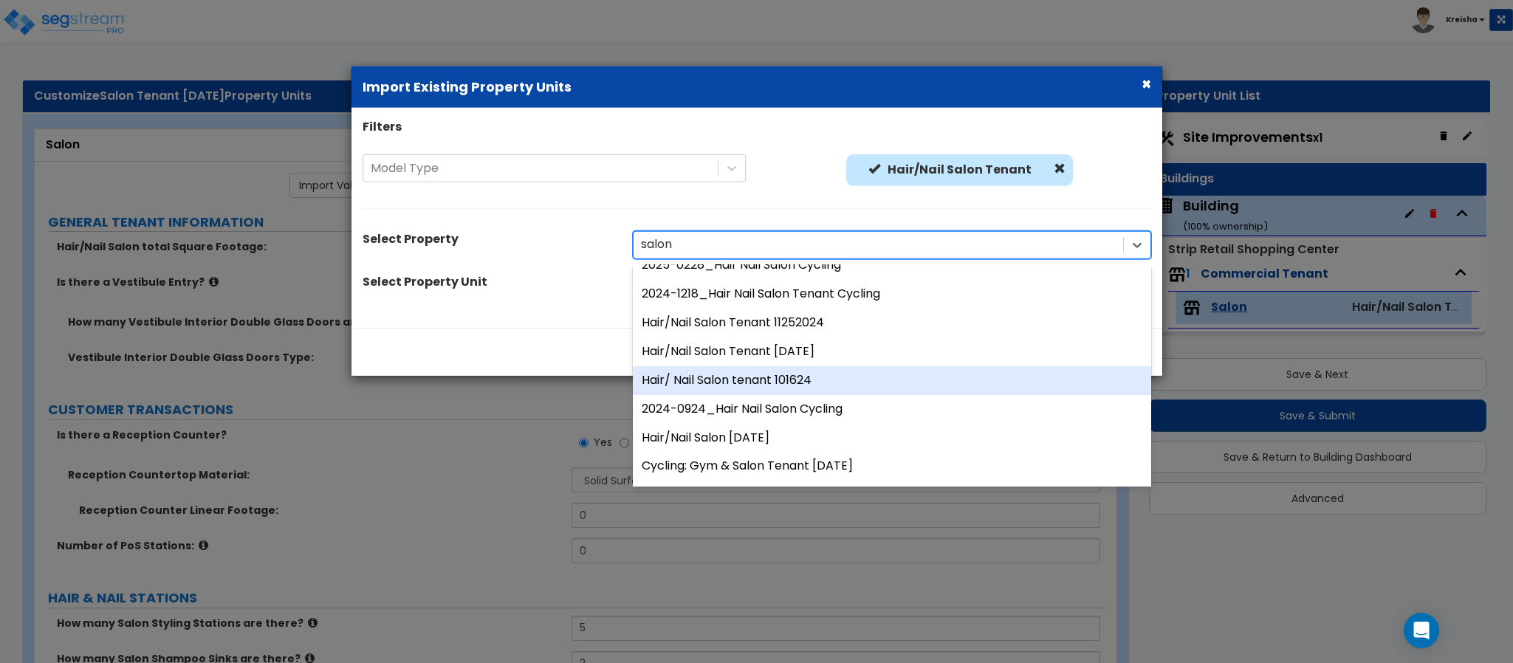
click at [802, 379] on div "Hair/ Nail Salon tenant 101624" at bounding box center [892, 380] width 518 height 29
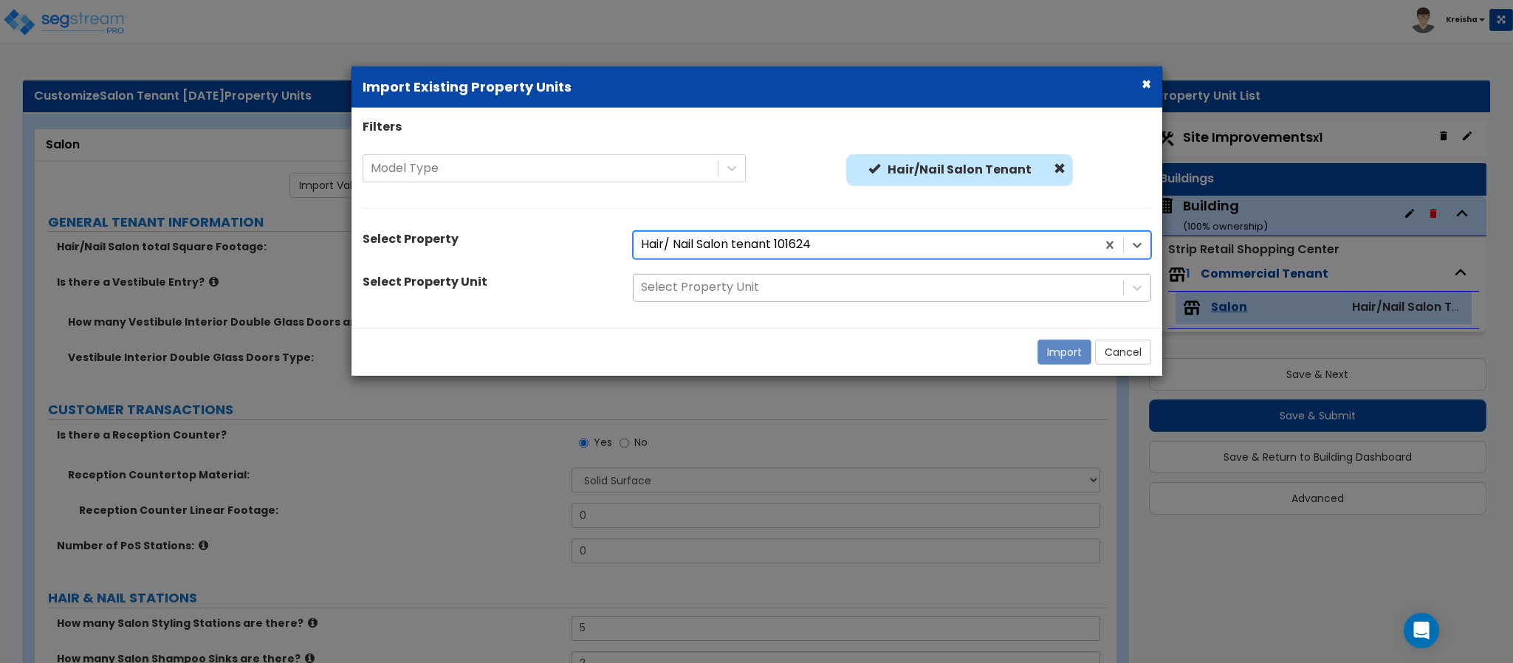
click at [1015, 295] on div at bounding box center [878, 288] width 475 height 20
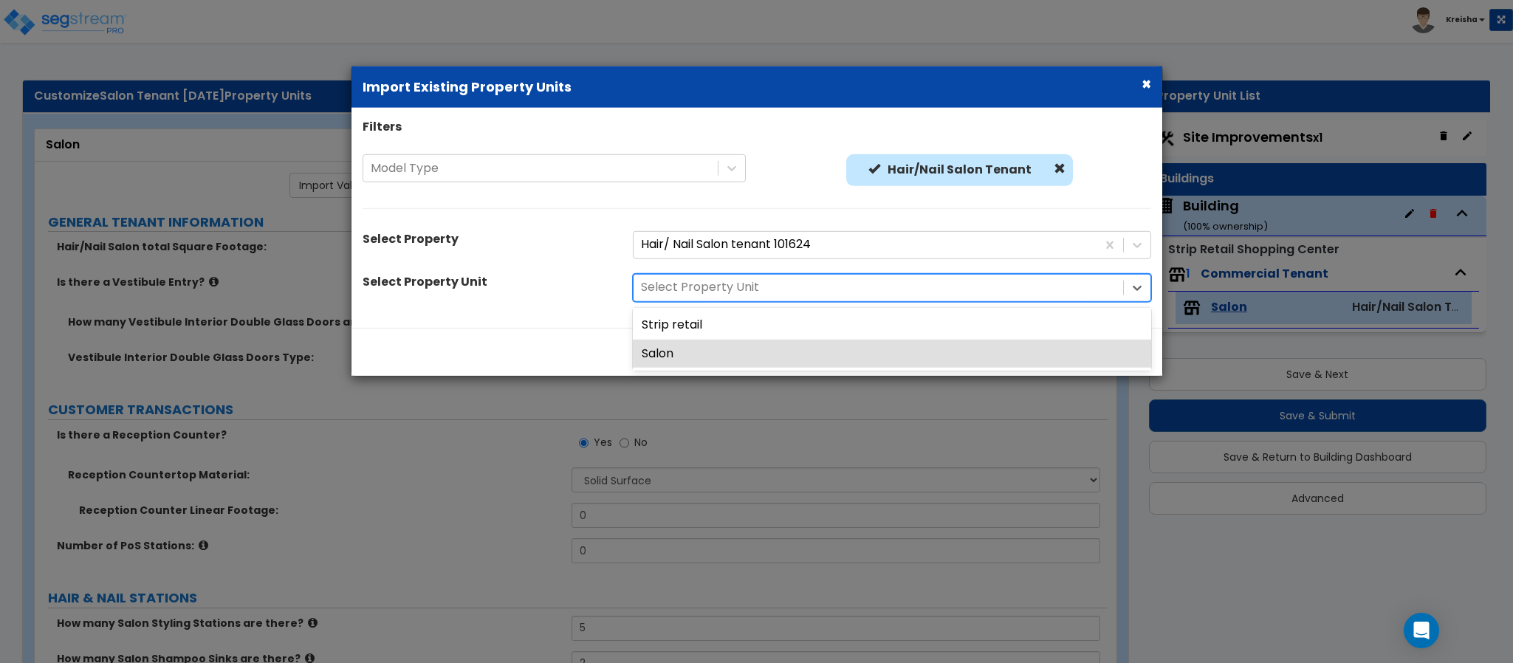
click at [757, 372] on div "Import Cancel" at bounding box center [756, 352] width 811 height 48
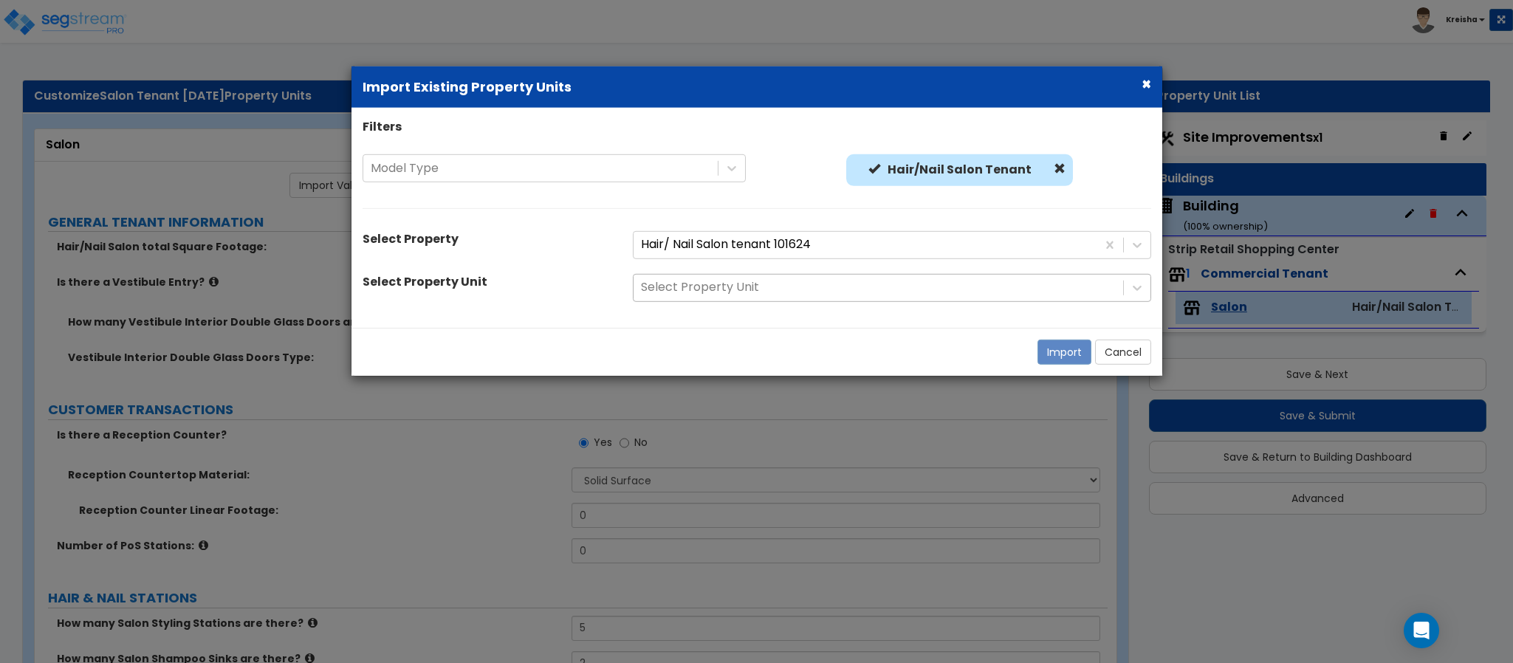
click at [859, 290] on div at bounding box center [878, 288] width 475 height 20
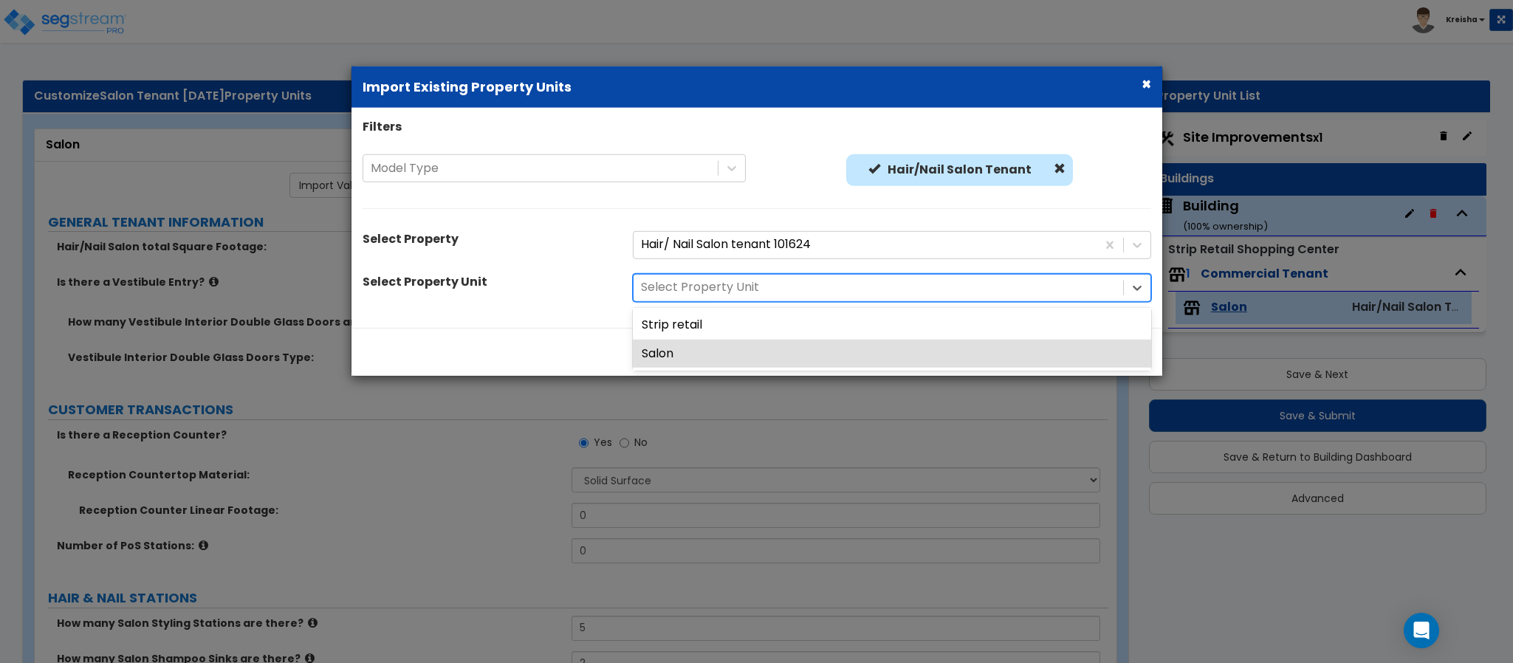
click at [753, 339] on div "Salon" at bounding box center [892, 353] width 518 height 29
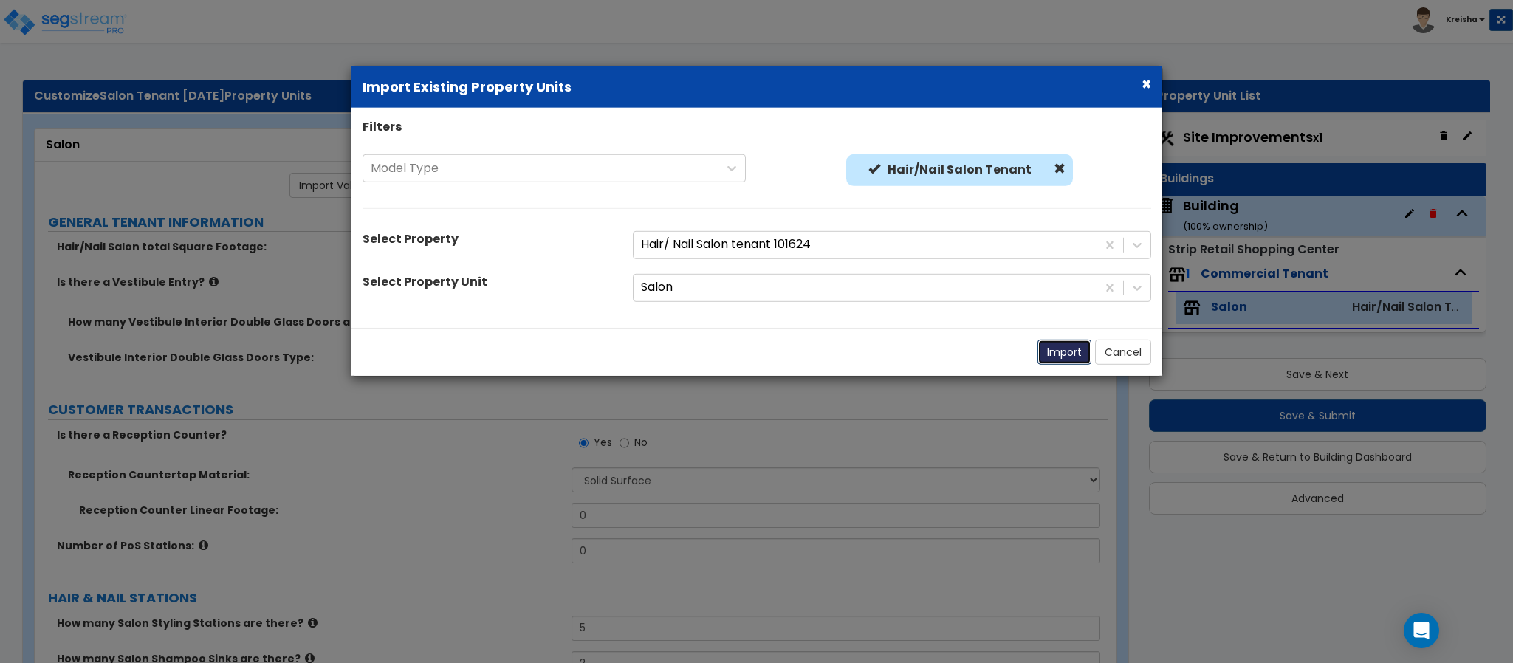
click at [1054, 346] on button "Import" at bounding box center [1064, 352] width 54 height 25
type input "5000"
radio input "true"
type input "1"
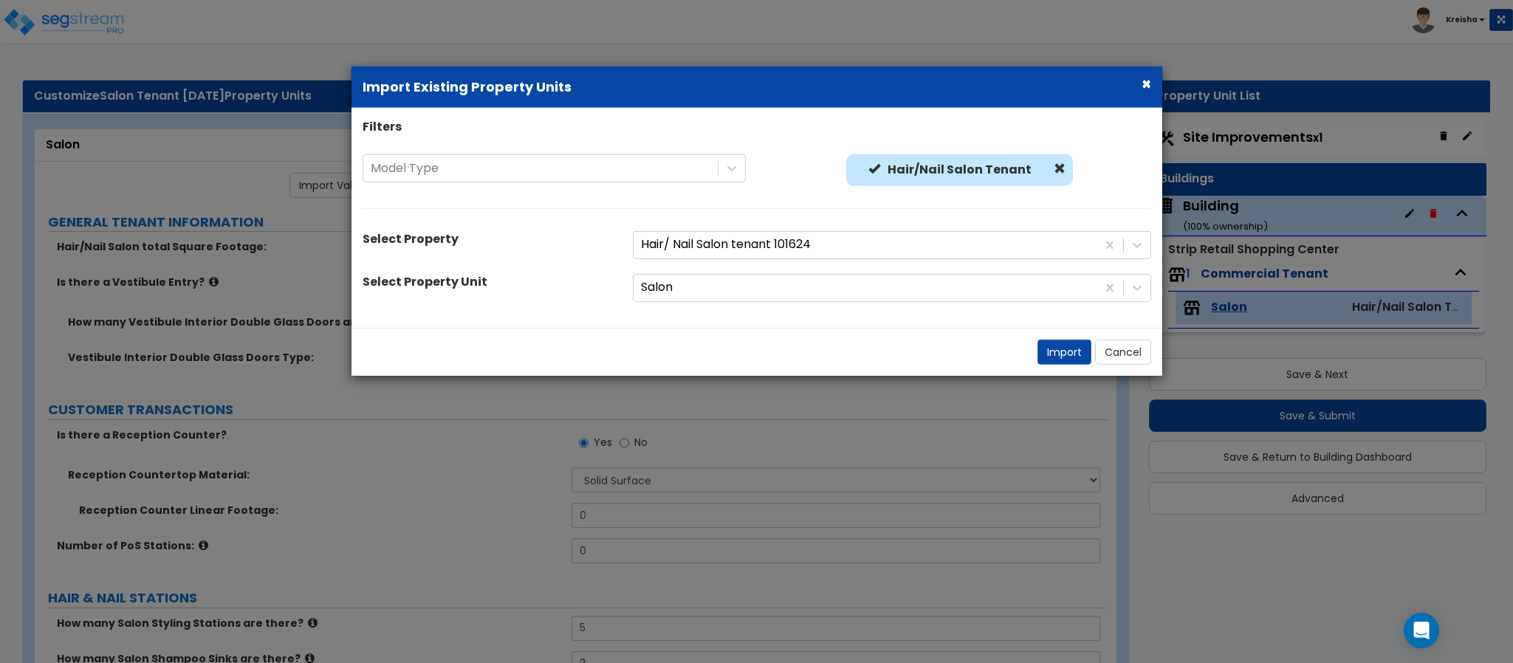
type input "8"
radio input "true"
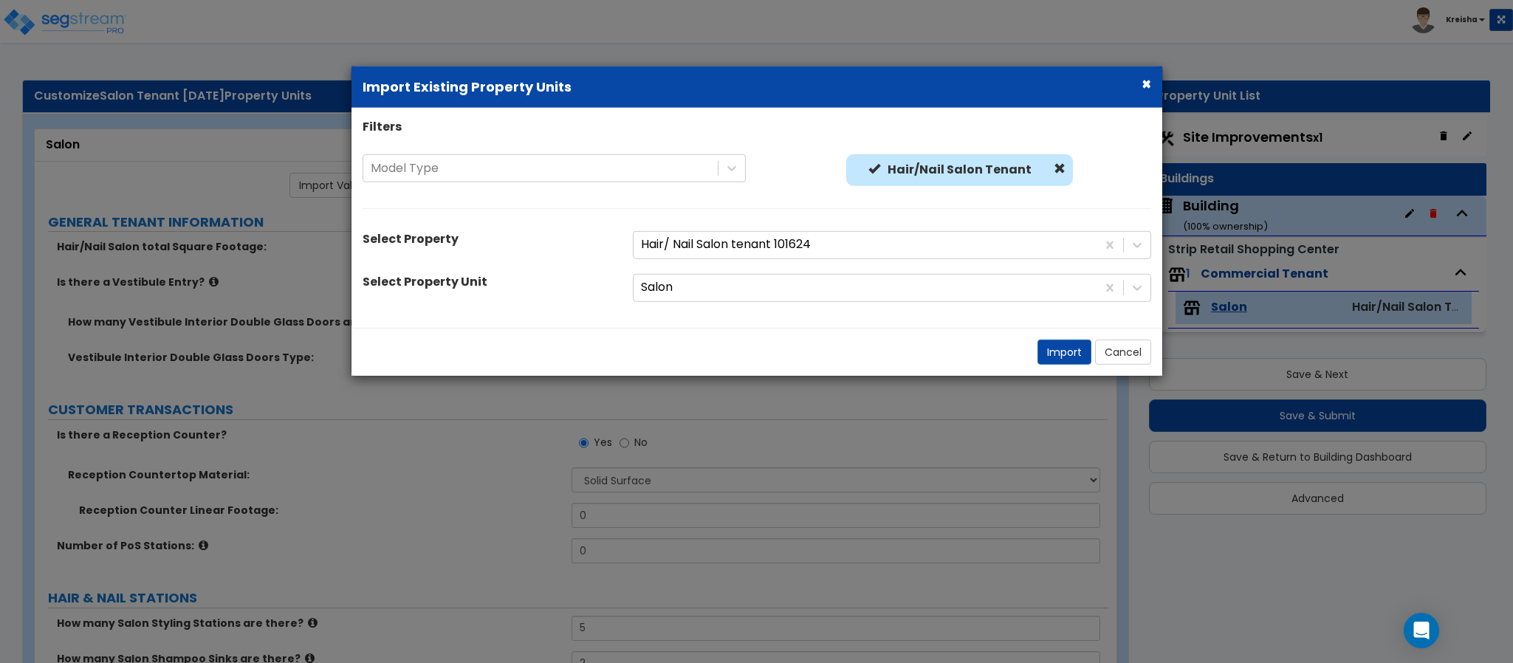
radio input "true"
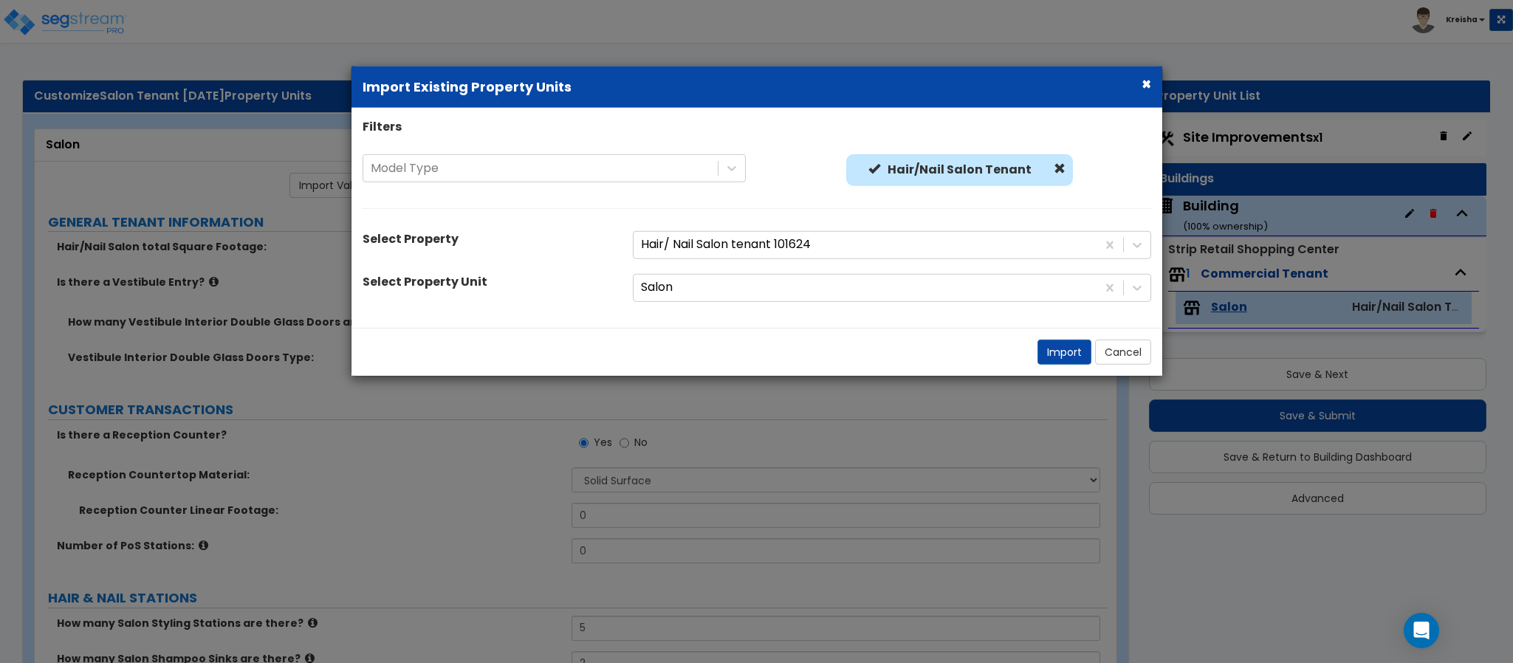
radio input "true"
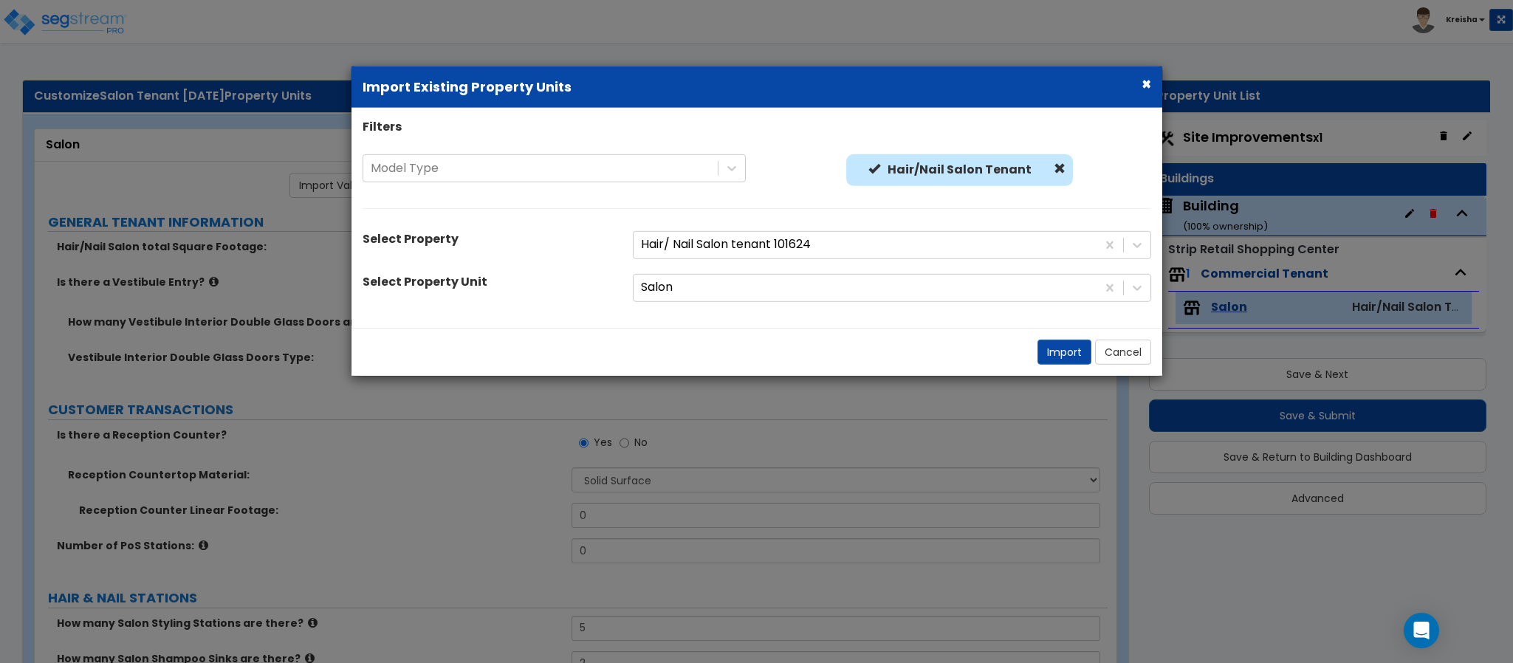
radio input "true"
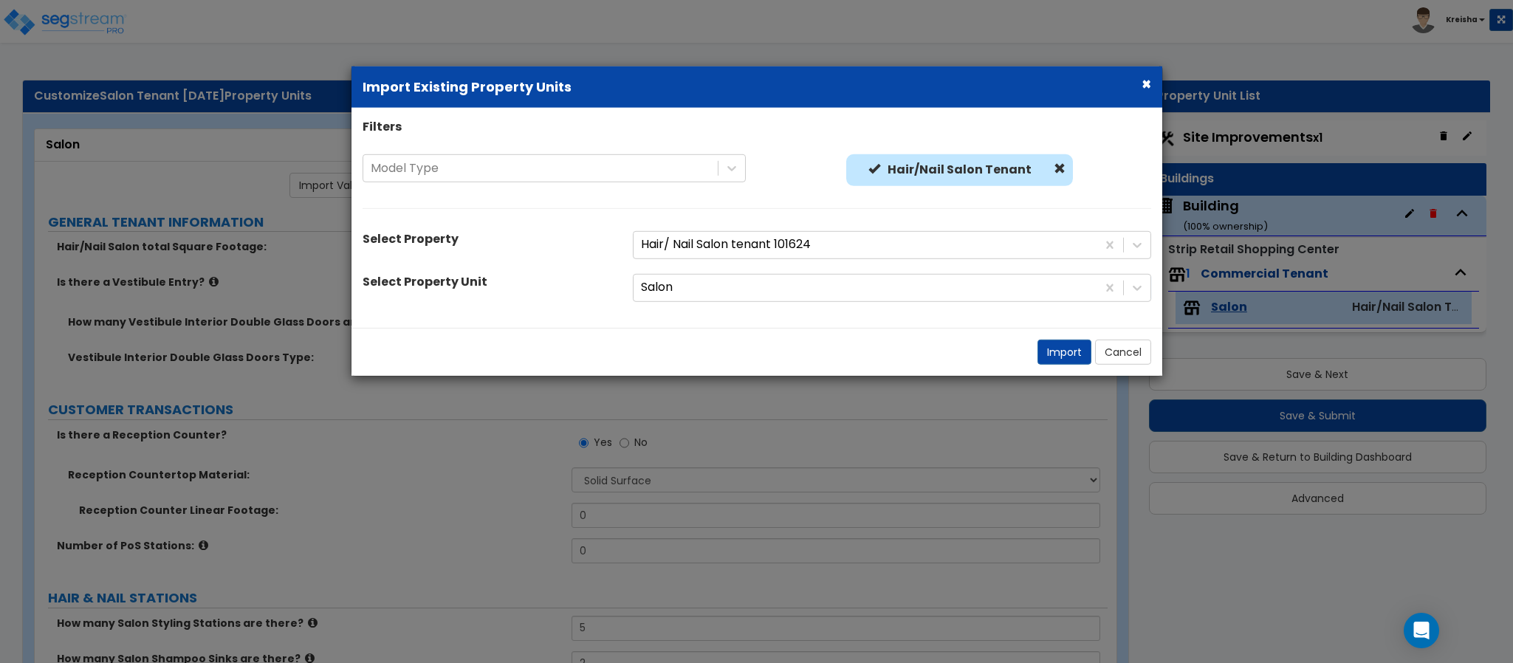
radio input "true"
select select "2"
radio input "true"
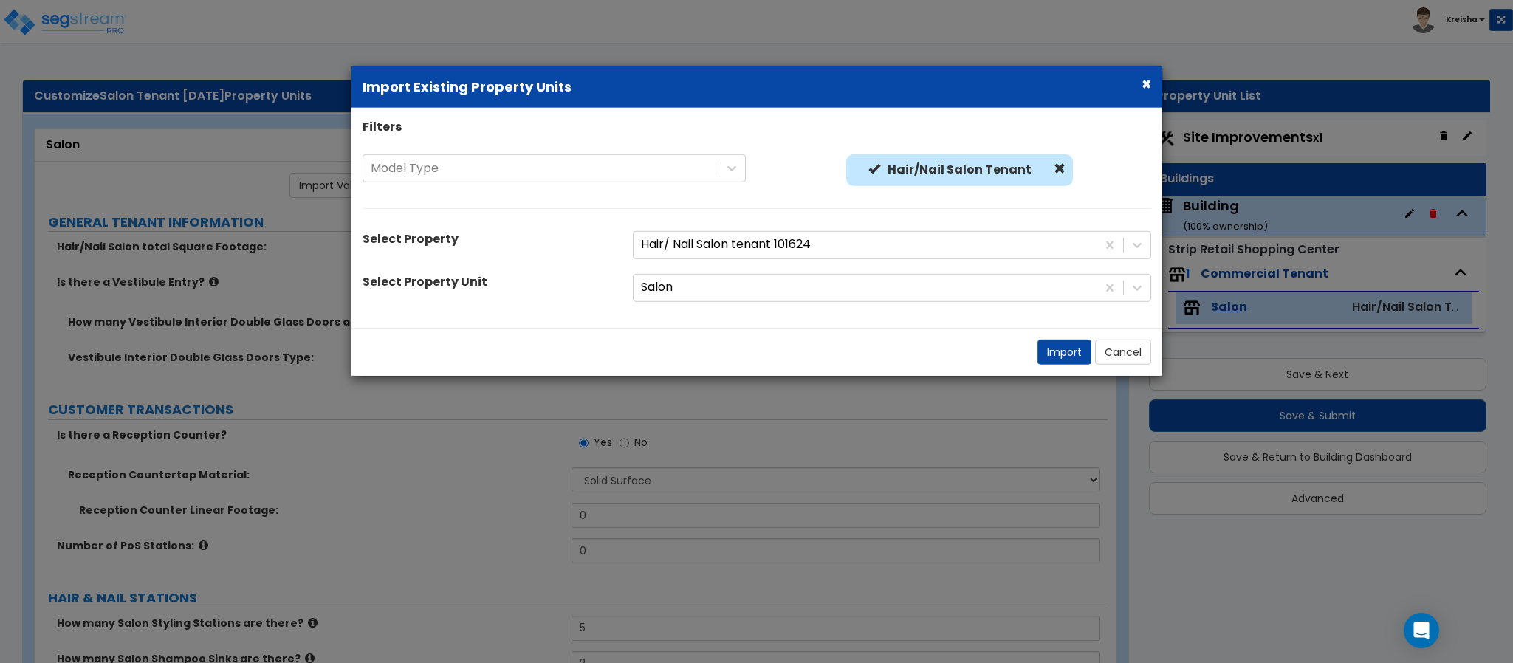
type input "1"
select select "2"
select select "4"
type input "5"
select select "6"
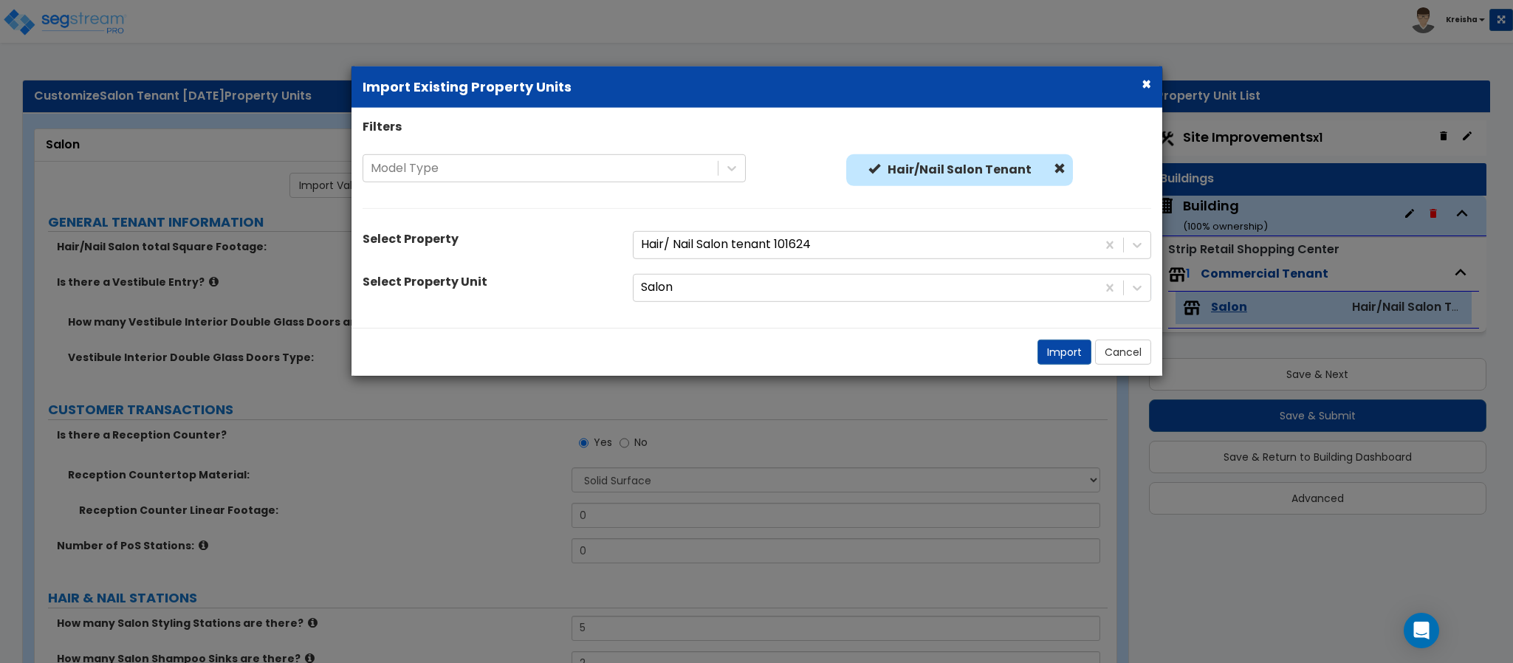
type input "5"
type input "4"
select select "1"
type input "25"
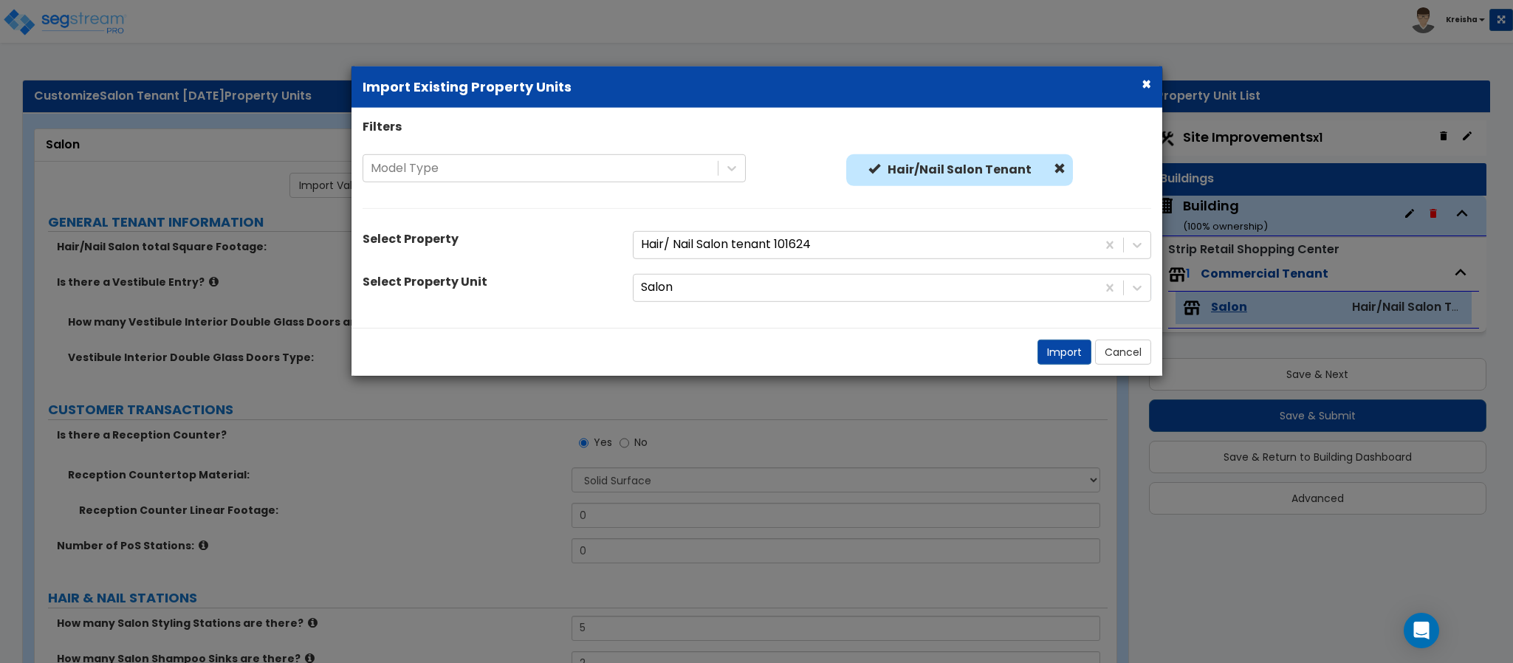
select select "3"
type input "25"
select select "4"
type input "25"
select select "6"
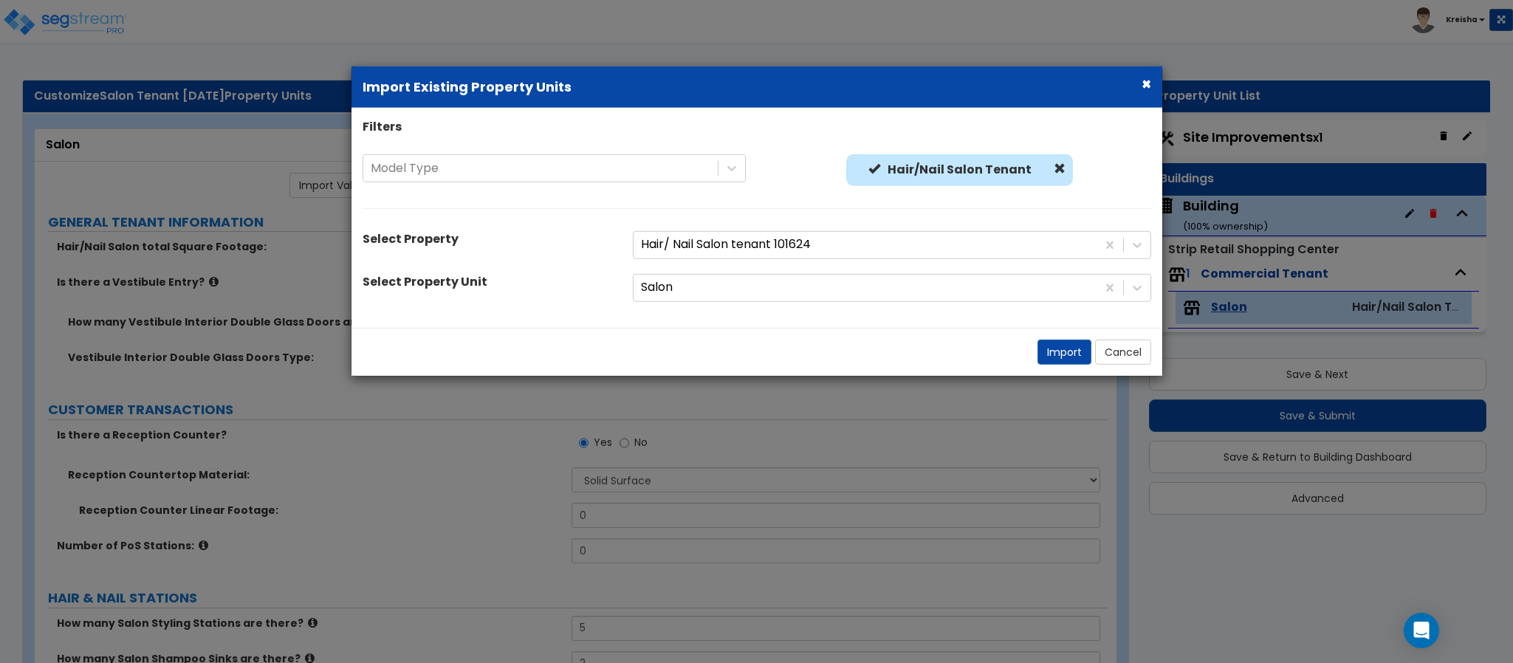
select select "2"
type input "50"
select select "3"
type input "25"
select select "1"
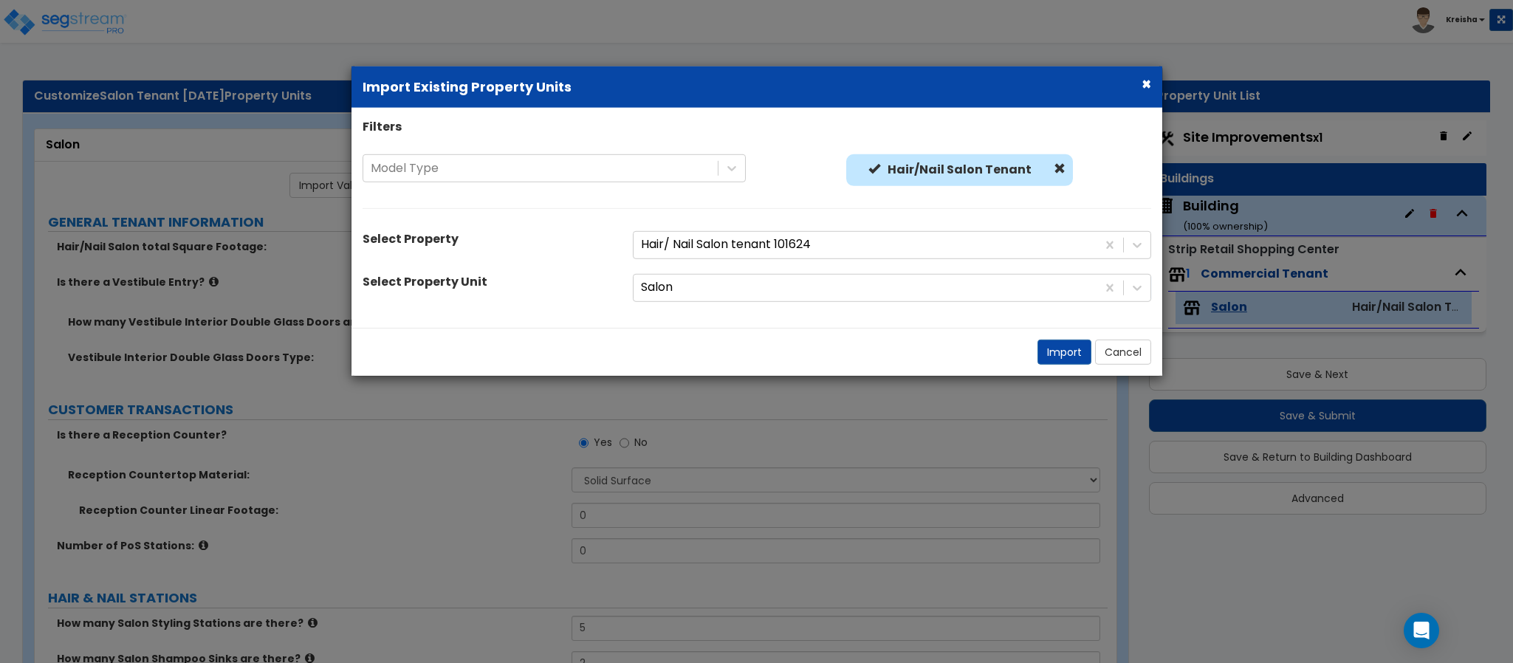
type input "50"
radio input "true"
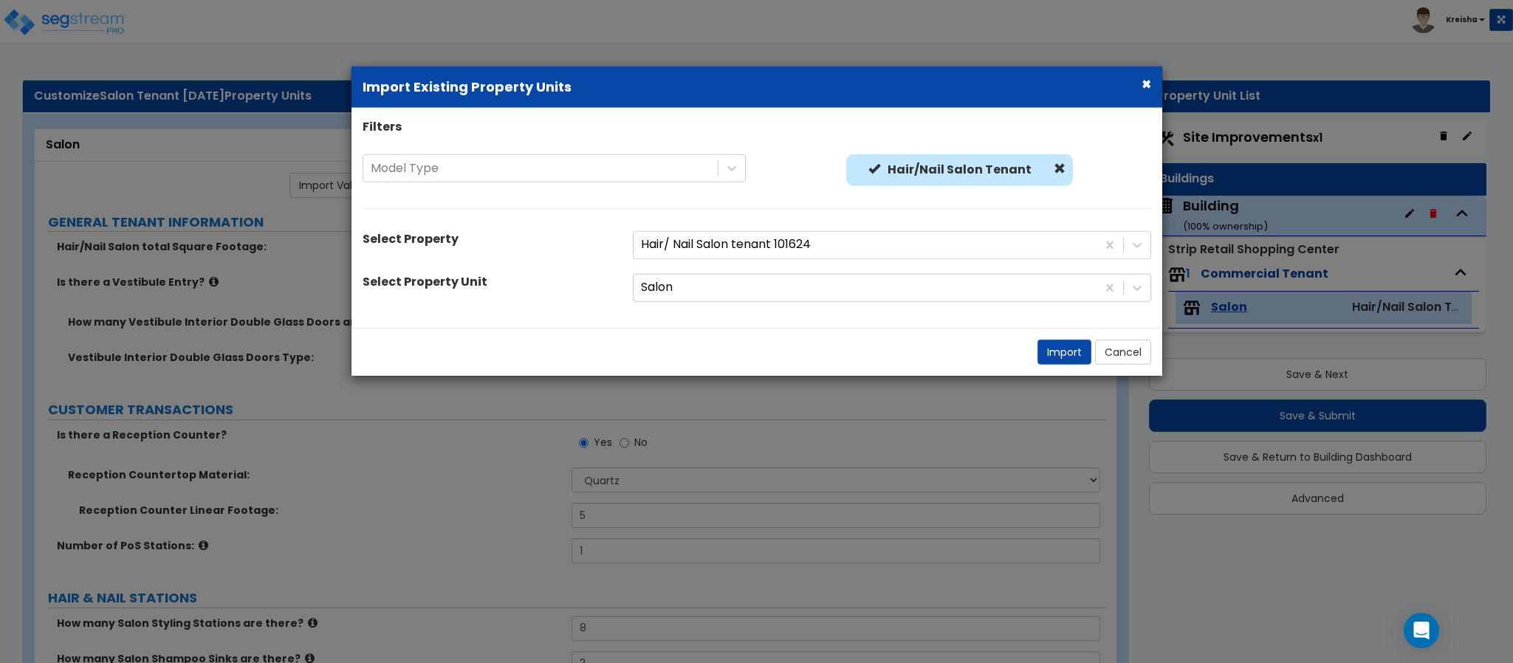
radio input "true"
select select "5"
type input "40"
select select "2"
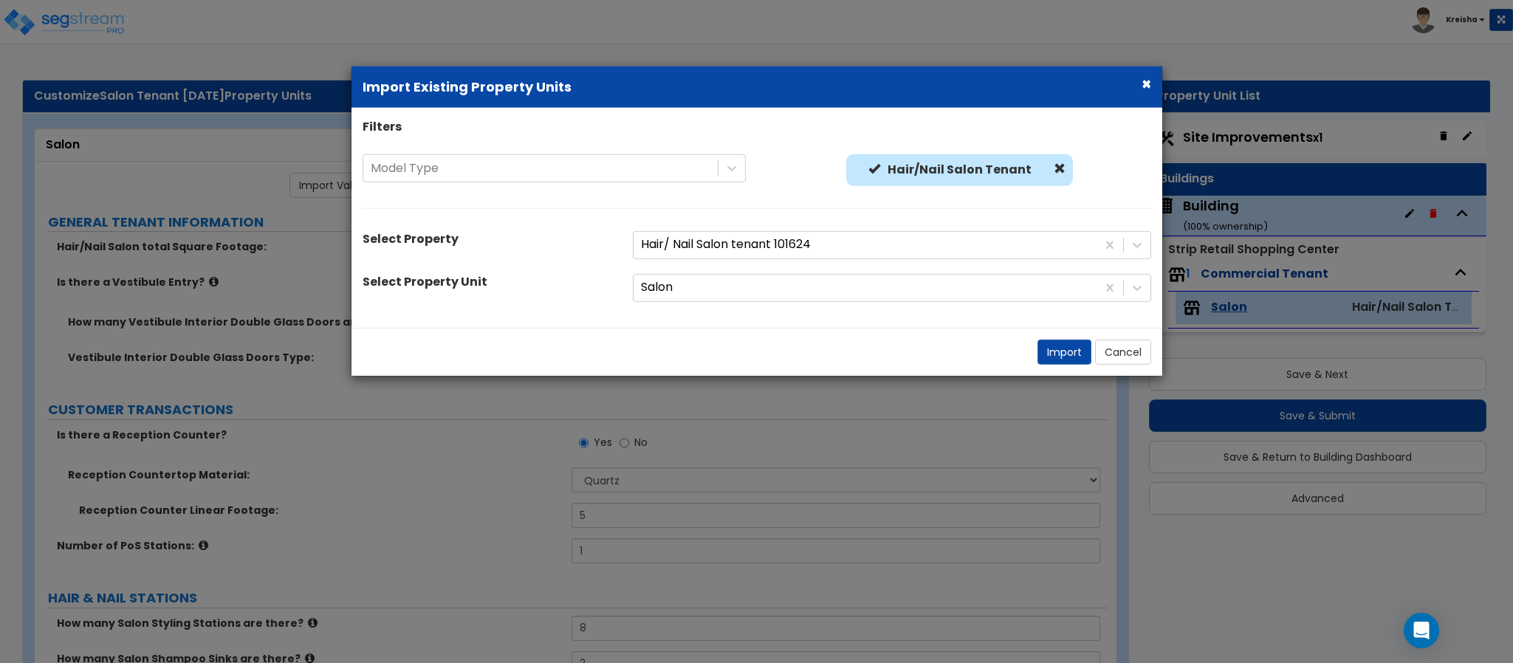
type input "40"
type input "100"
type input "30"
select select "1"
type input "40"
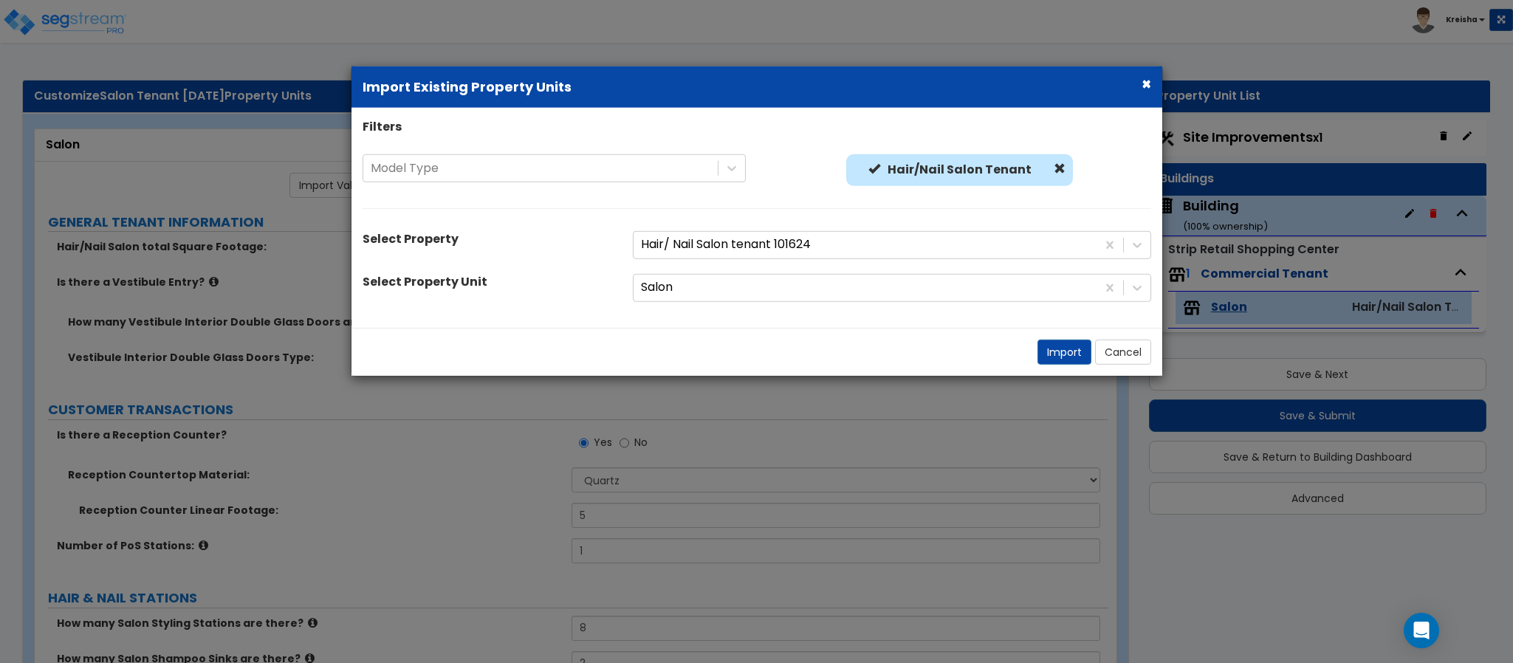
select select "2"
type input "100"
select select "2"
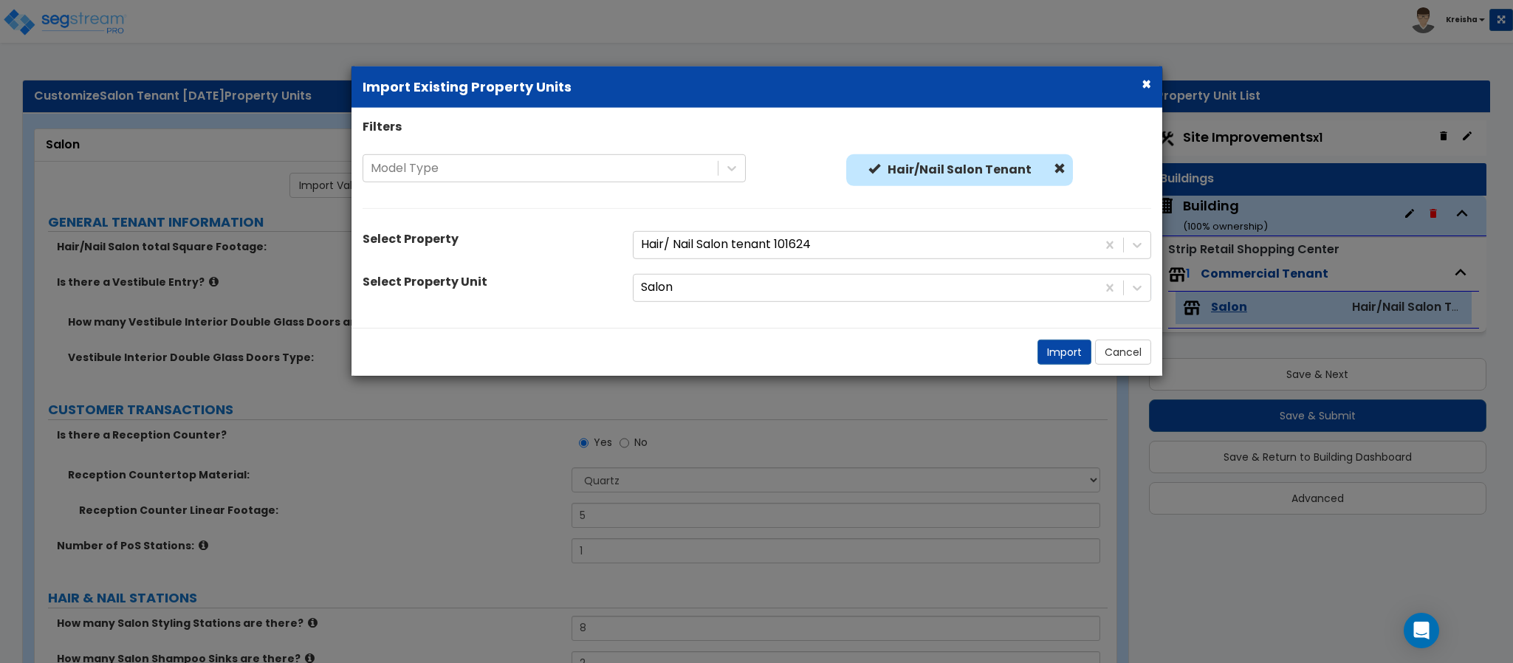
type input "100"
type input "4"
type input "3"
type input "10"
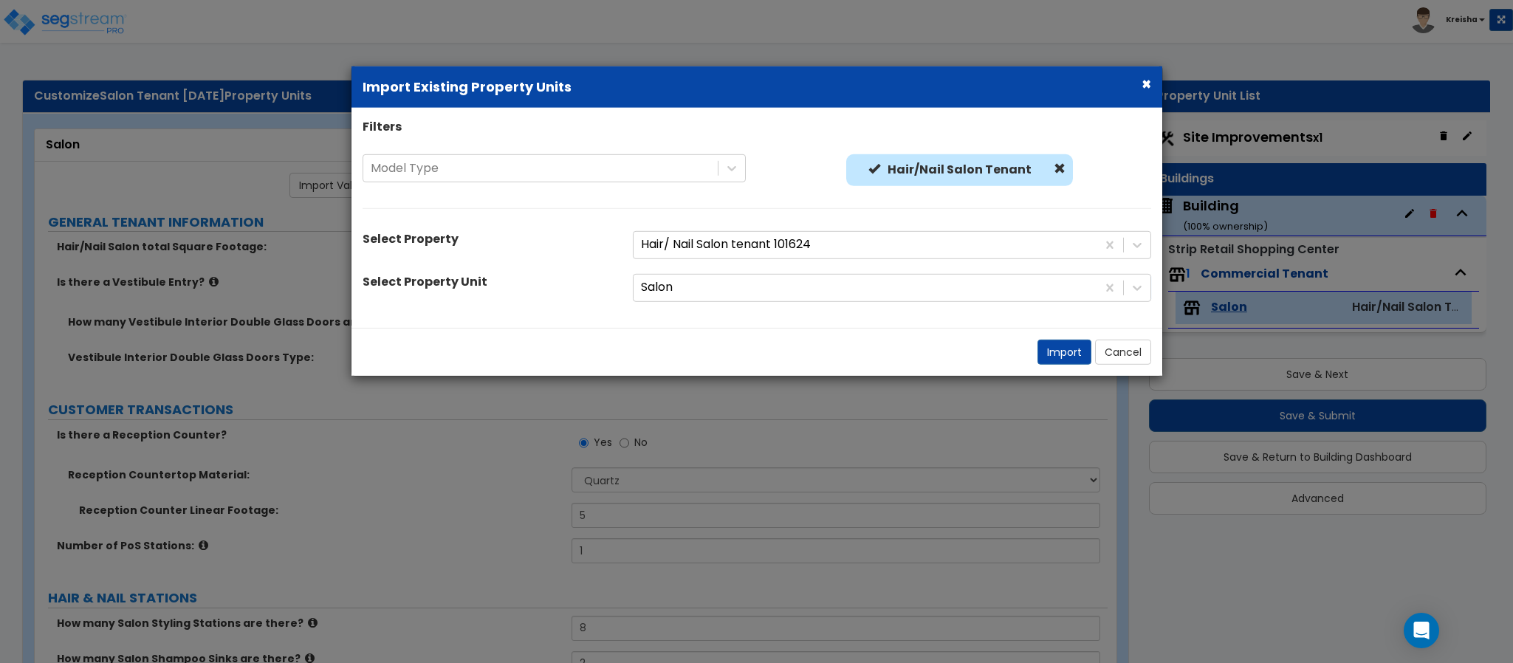
type input "1"
select select "1"
type input "50"
select select "5"
type input "25"
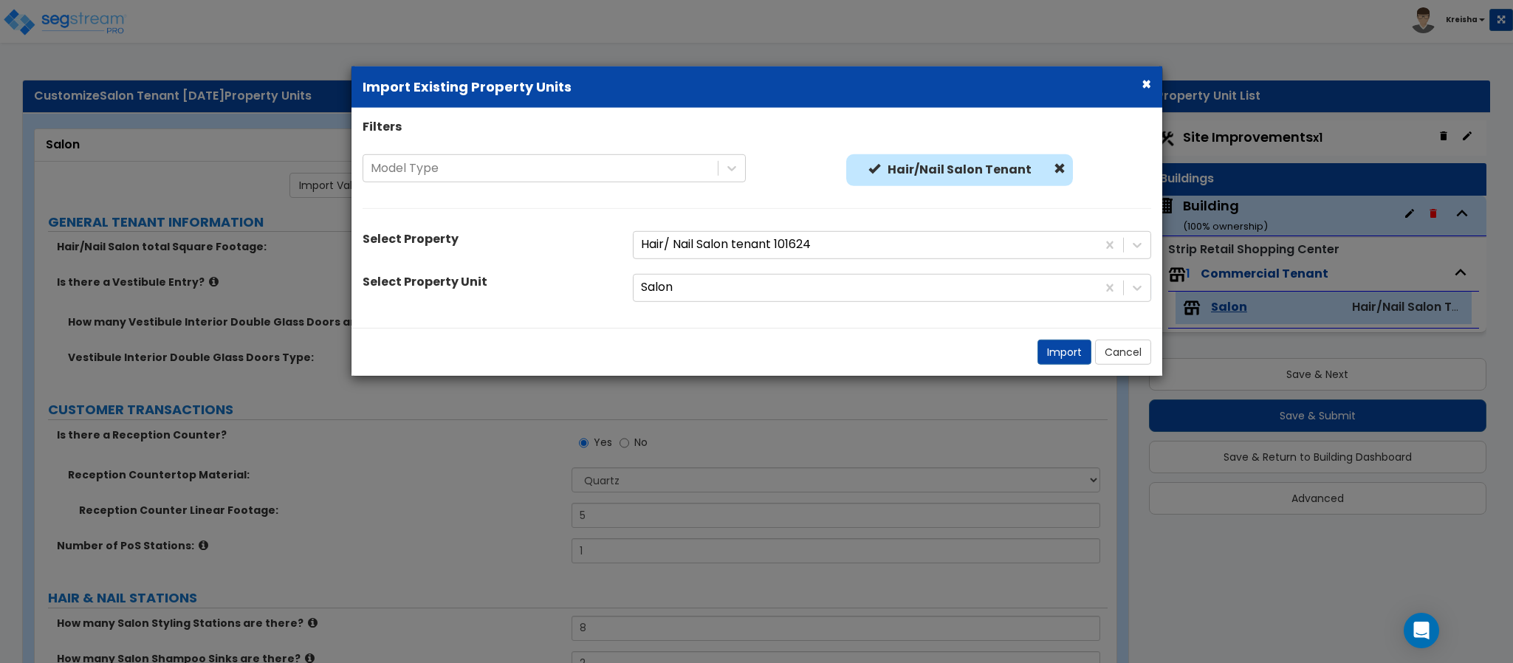
select select "4"
type input "12"
type input "2"
type input "1"
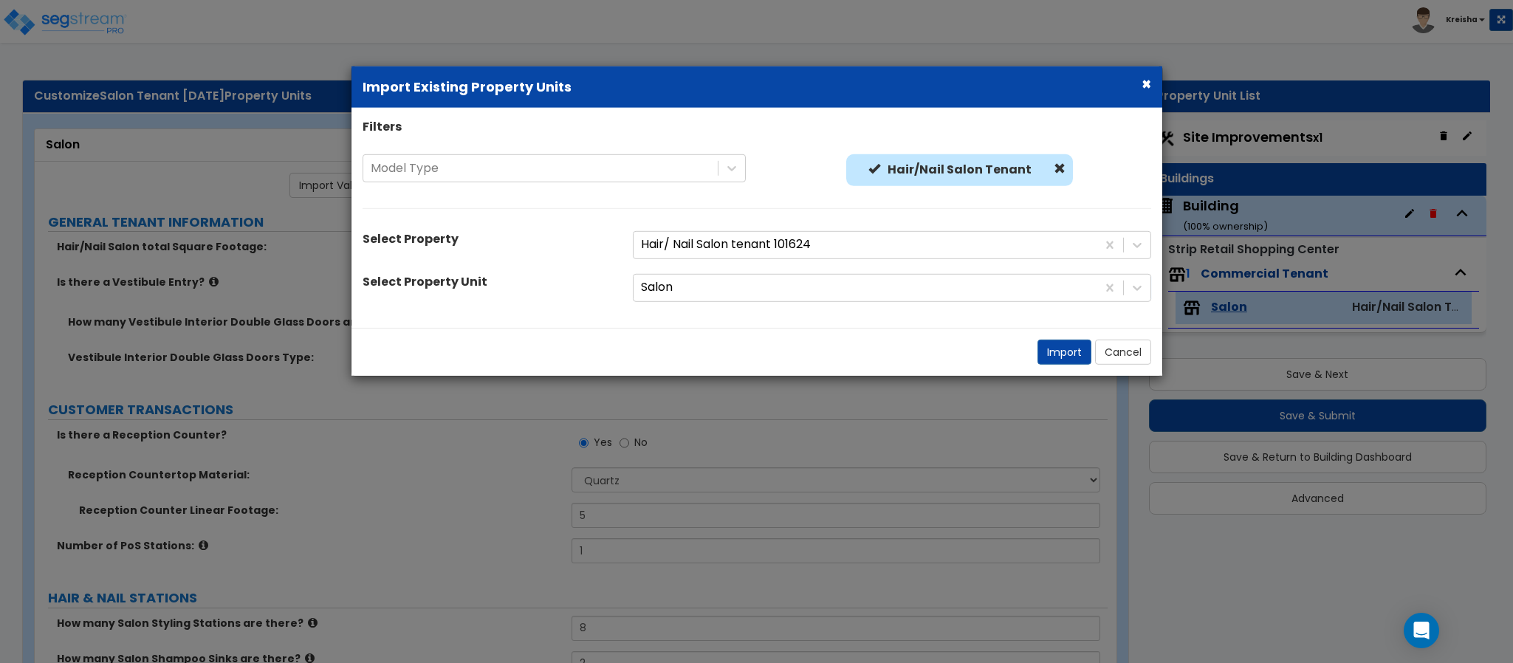
type input "2"
radio input "true"
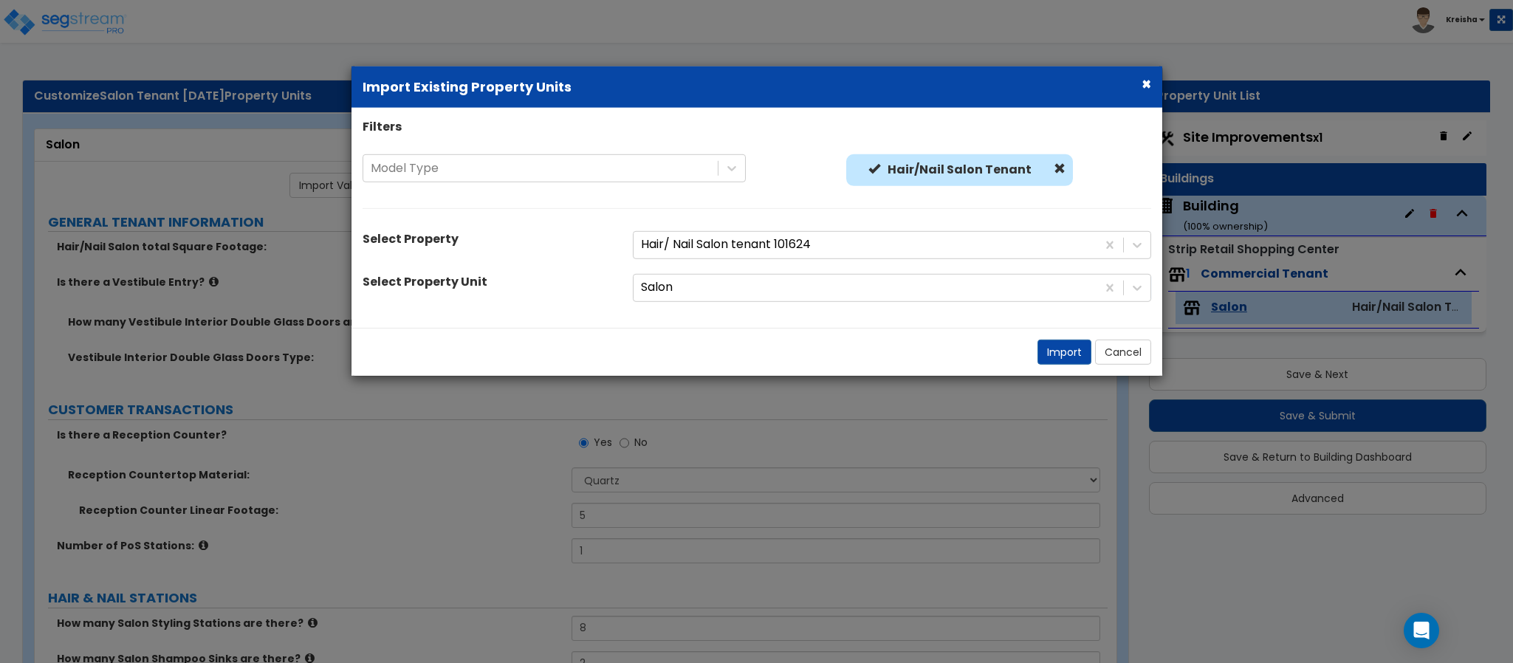
select select "1"
type input "1"
radio input "true"
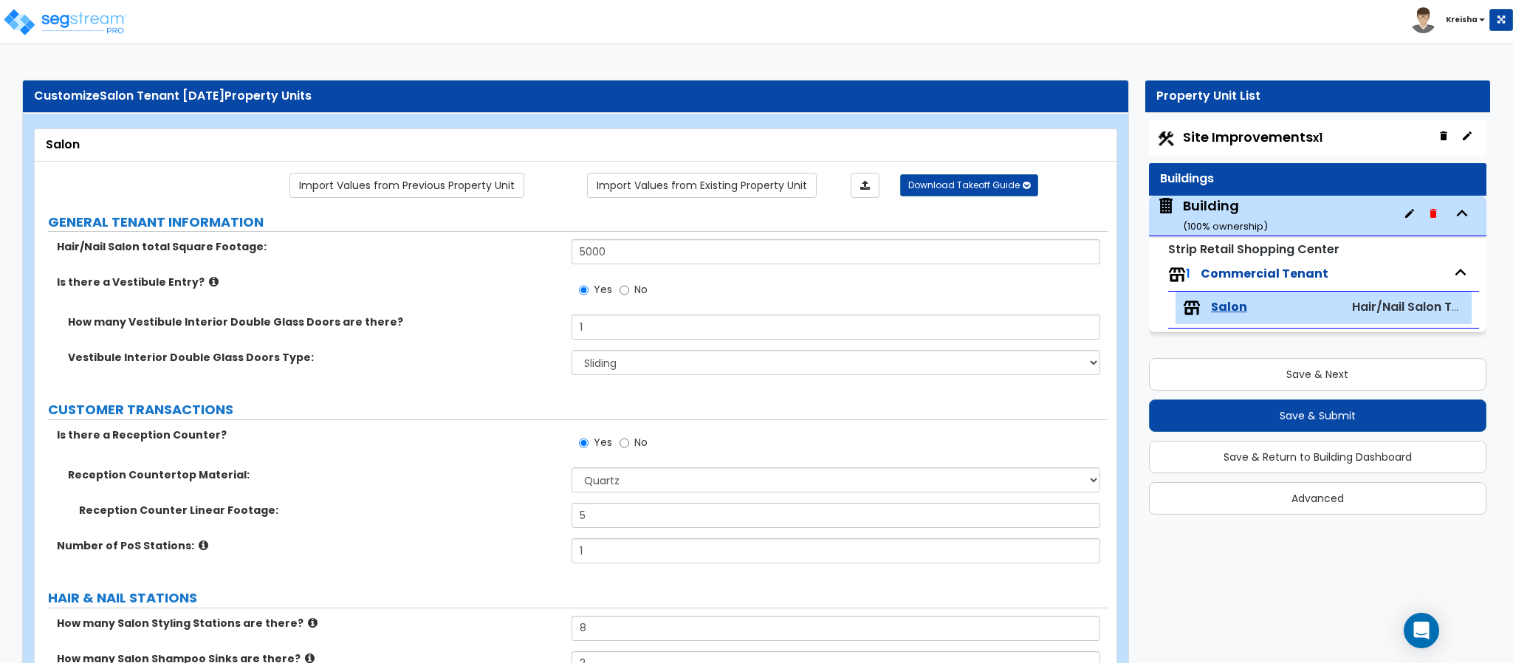
click at [501, 306] on div "Is there a Vestibule Entry? Yes No" at bounding box center [571, 295] width 1073 height 40
click at [1199, 210] on div "Building ( 100 % ownership)" at bounding box center [1225, 215] width 85 height 38
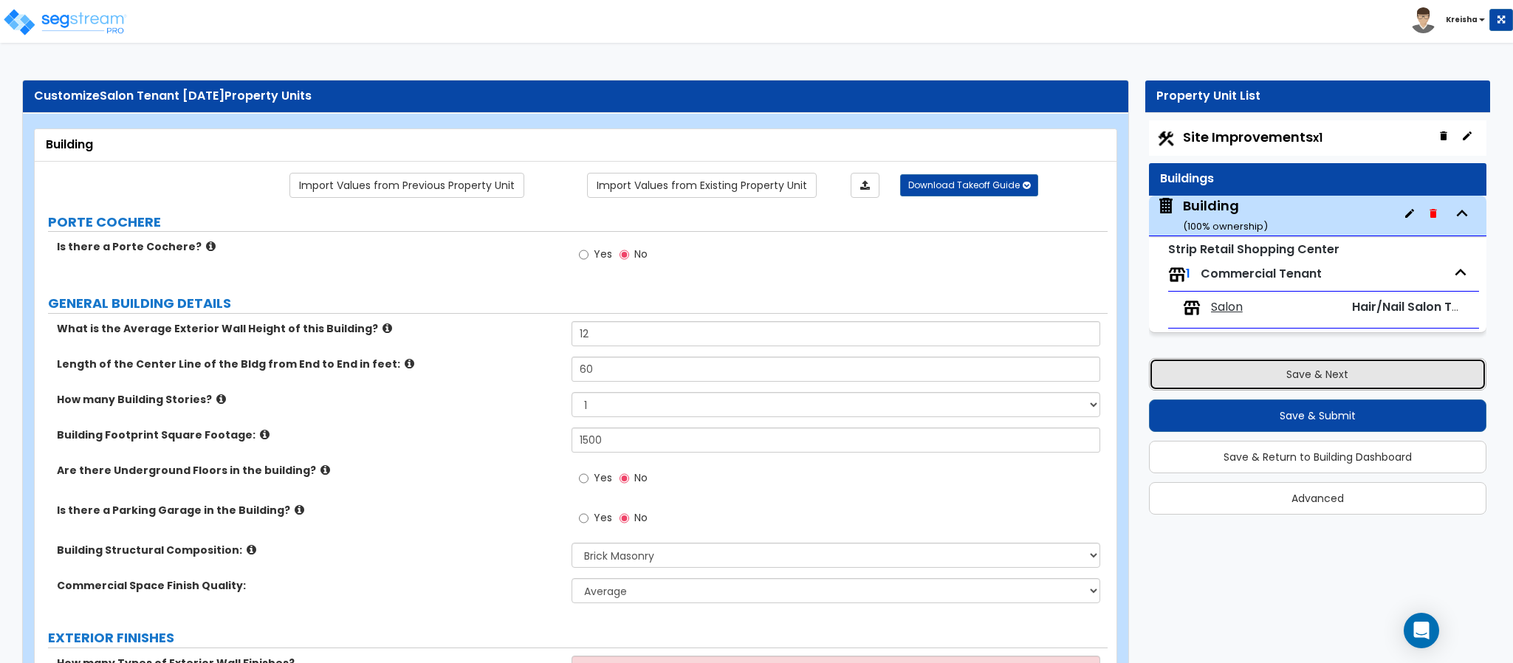
click at [1223, 375] on button "Save & Next" at bounding box center [1317, 374] width 337 height 32
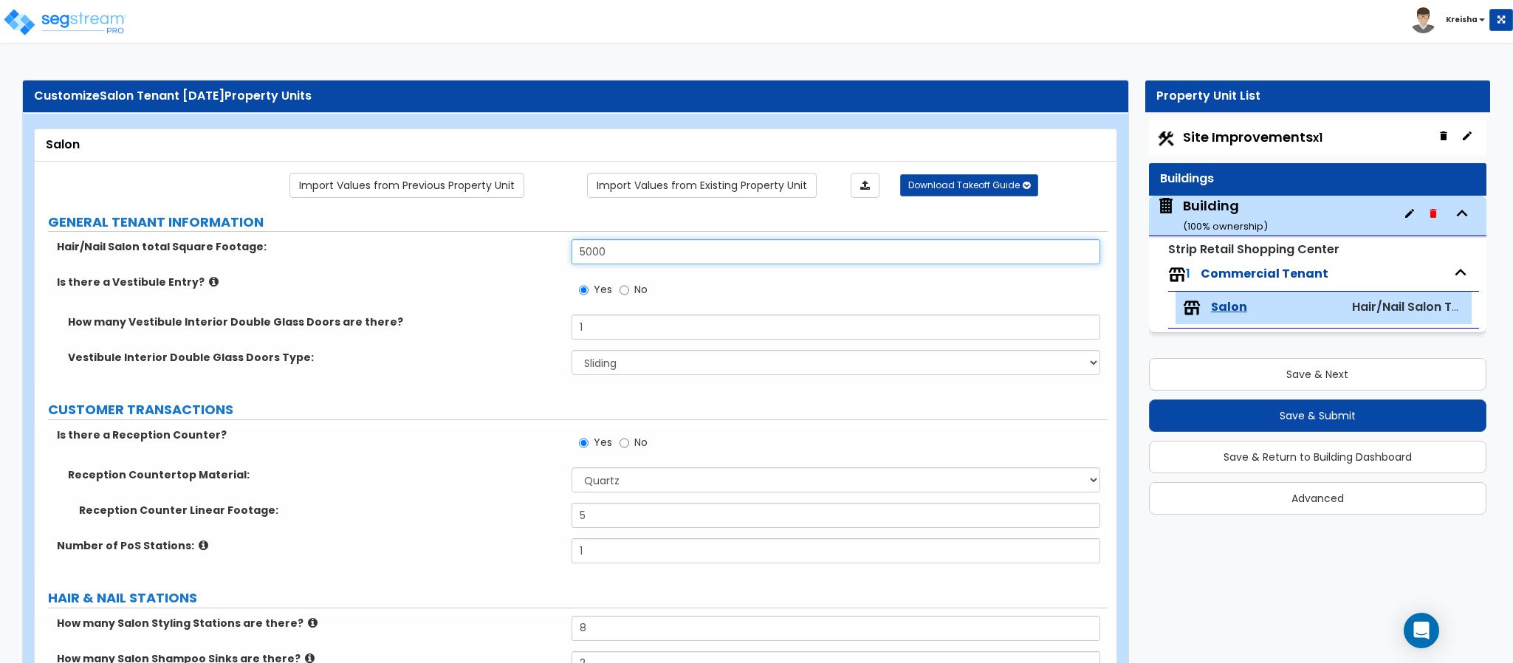
click at [634, 249] on input "5000" at bounding box center [835, 251] width 529 height 25
click at [634, 248] on input "5000" at bounding box center [835, 251] width 529 height 25
click at [557, 314] on div "Is there a Vestibule Entry? Yes No" at bounding box center [571, 295] width 1073 height 40
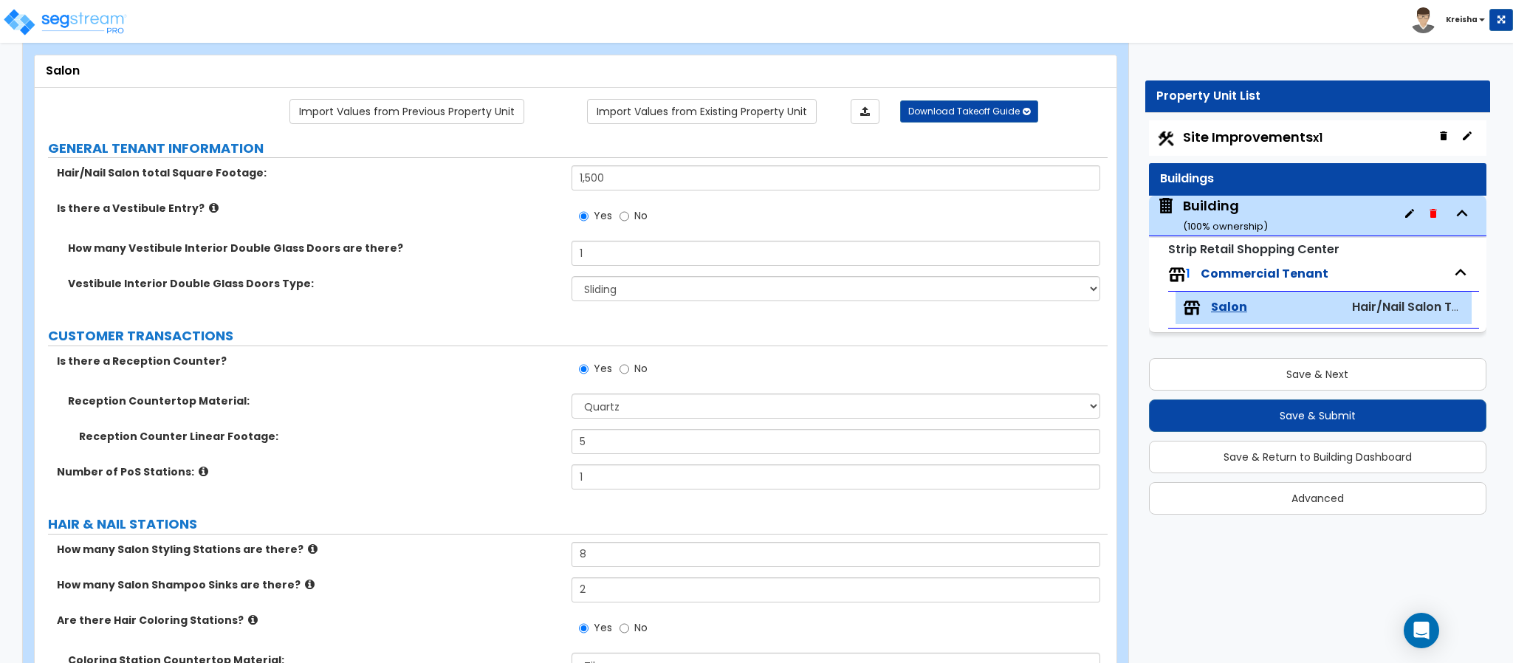
click at [636, 222] on span "No" at bounding box center [640, 215] width 13 height 15
click at [629, 222] on input "No" at bounding box center [624, 216] width 10 height 16
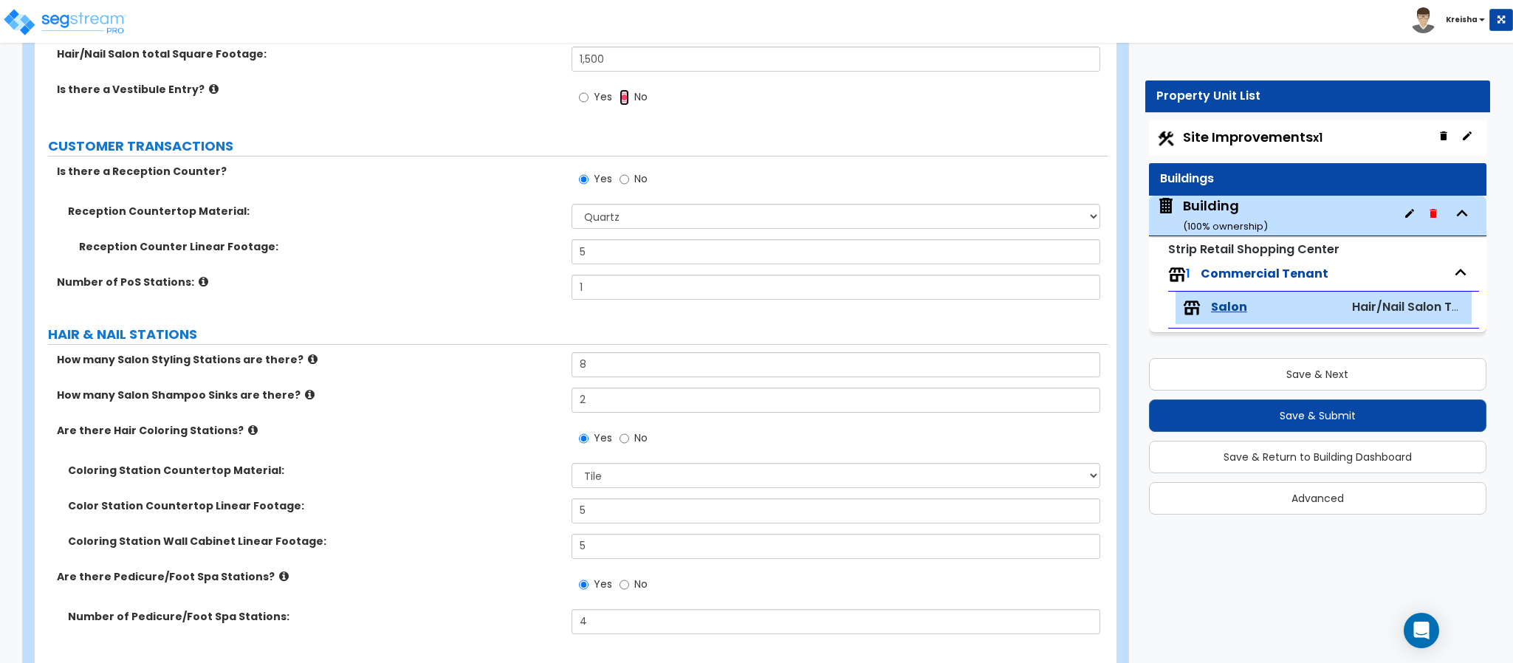
scroll to position [221, 0]
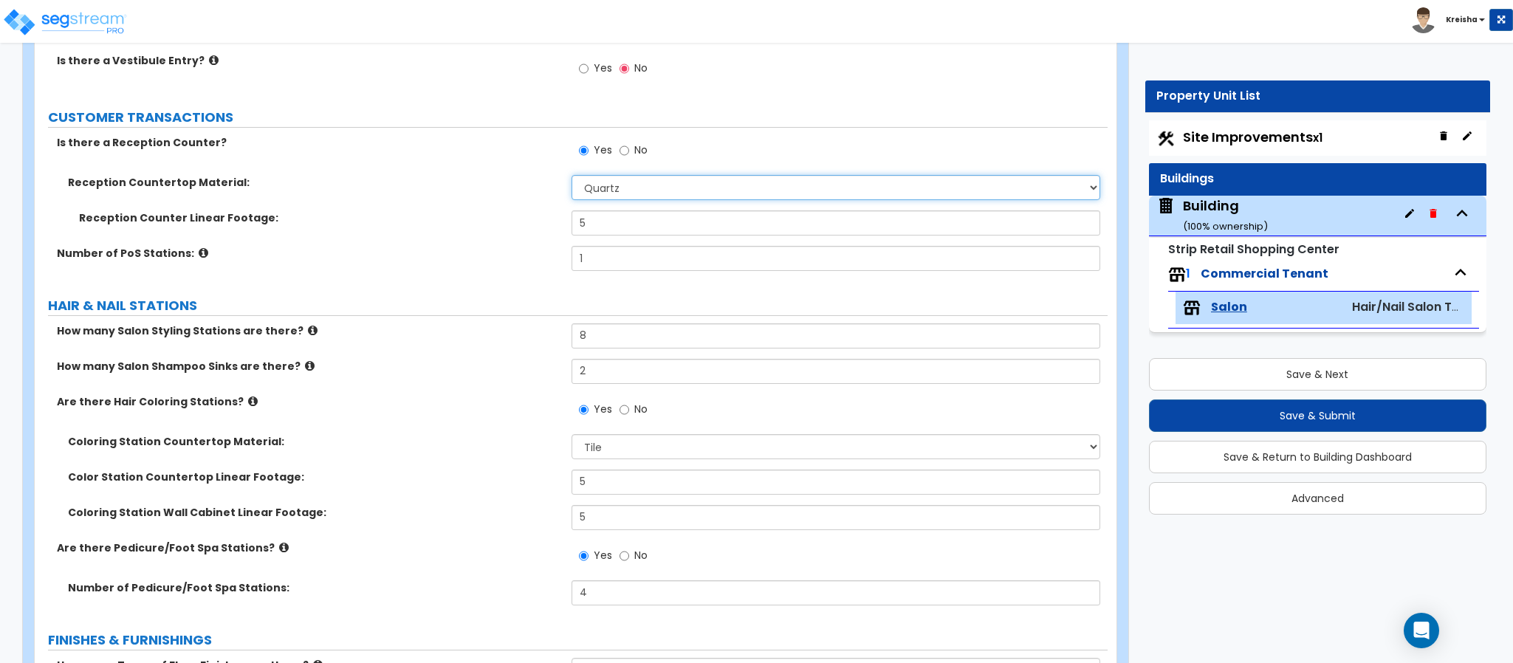
click at [585, 193] on select "None Plastic Laminate Solid Surface Stone Quartz Marble Tile Wood Stainless Ste…" at bounding box center [835, 187] width 529 height 25
click at [571, 177] on select "None Plastic Laminate Solid Surface Stone Quartz Marble Tile Wood Stainless Ste…" at bounding box center [835, 187] width 529 height 25
click at [587, 233] on input "5" at bounding box center [835, 222] width 529 height 25
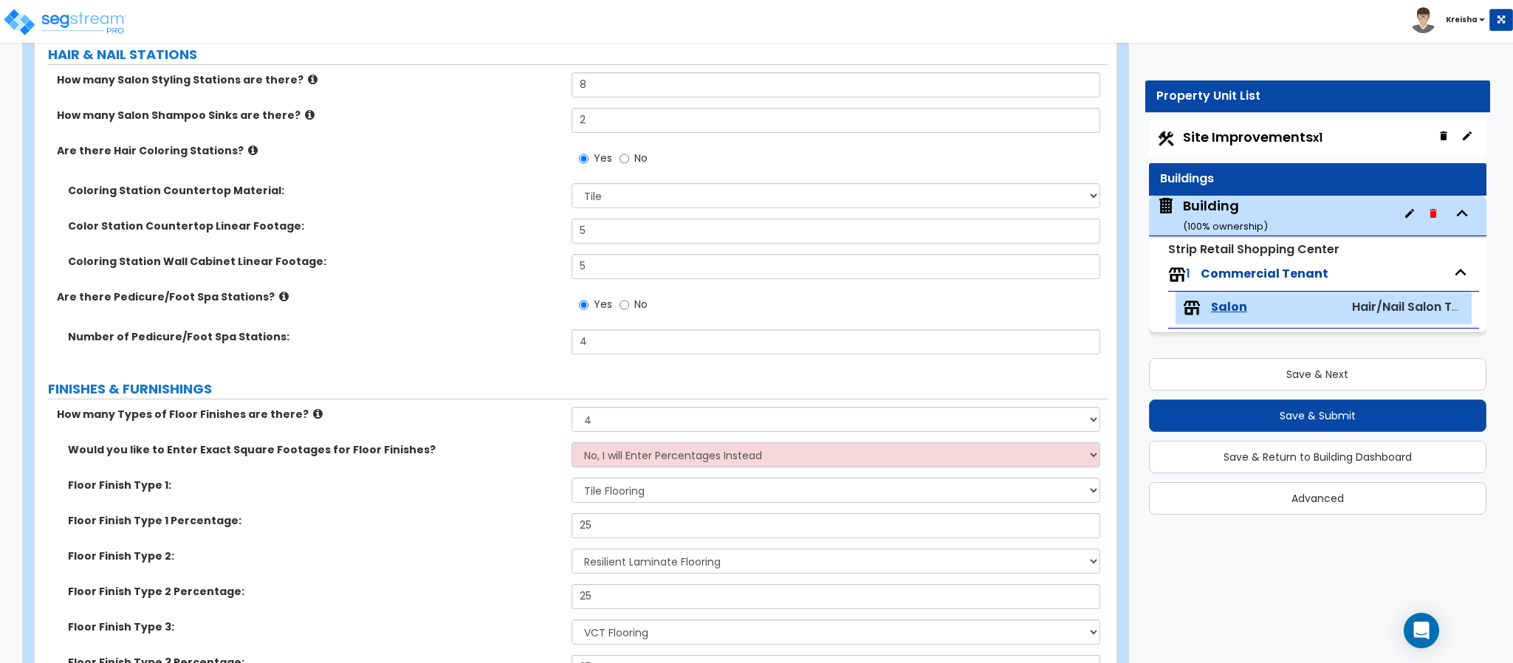
scroll to position [517, 0]
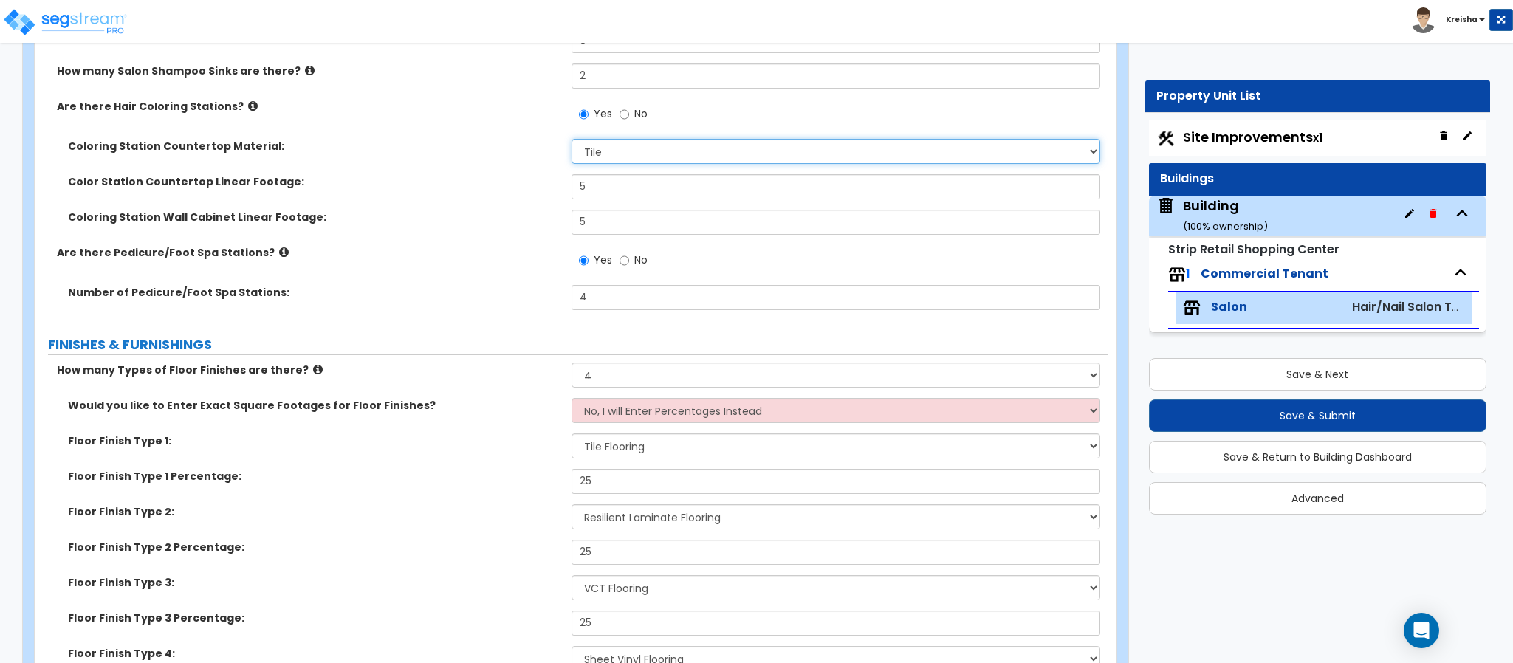
click at [630, 160] on select "Please Choose One Plastic Laminate Solid Surface Stone Quartz Marble Tile Wood …" at bounding box center [835, 151] width 529 height 25
click at [571, 141] on select "Please Choose One Plastic Laminate Solid Surface Stone Quartz Marble Tile Wood …" at bounding box center [835, 151] width 529 height 25
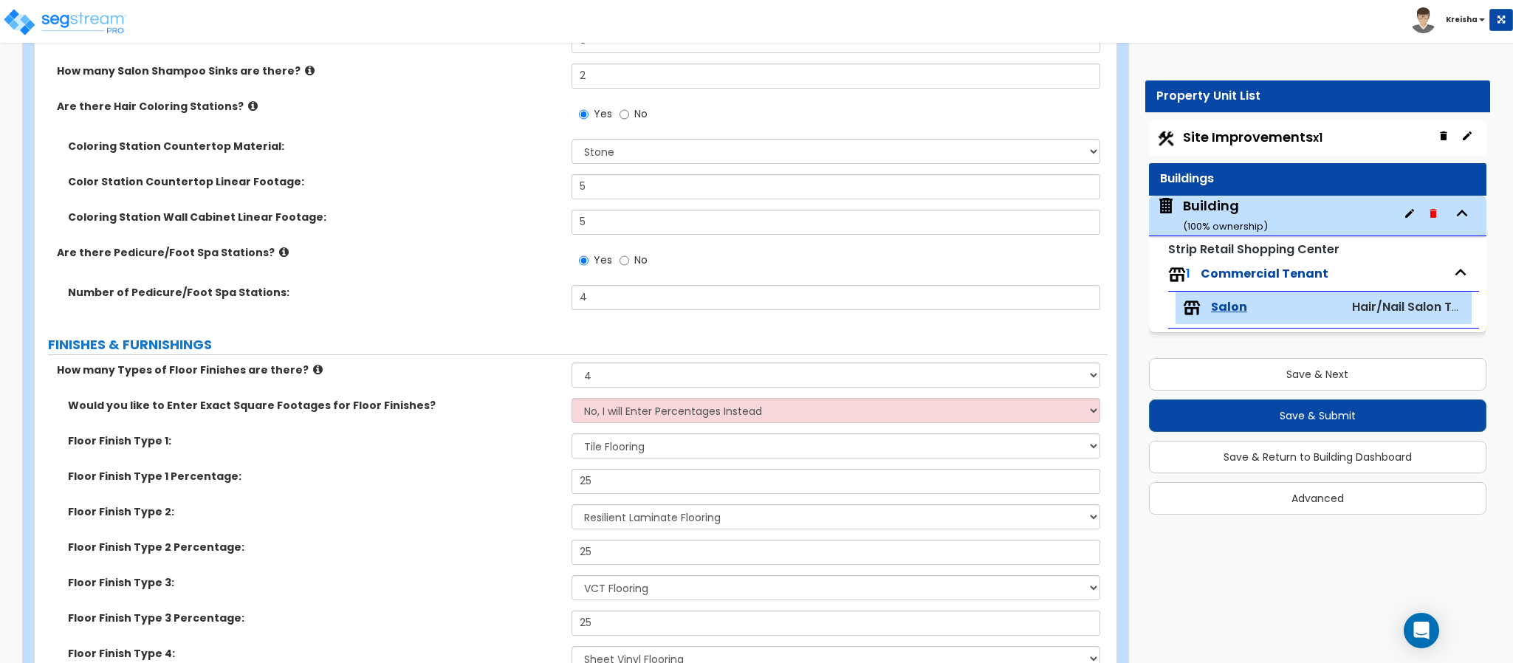
click at [519, 193] on div "Color Station Countertop Linear Footage: 5" at bounding box center [571, 191] width 1073 height 35
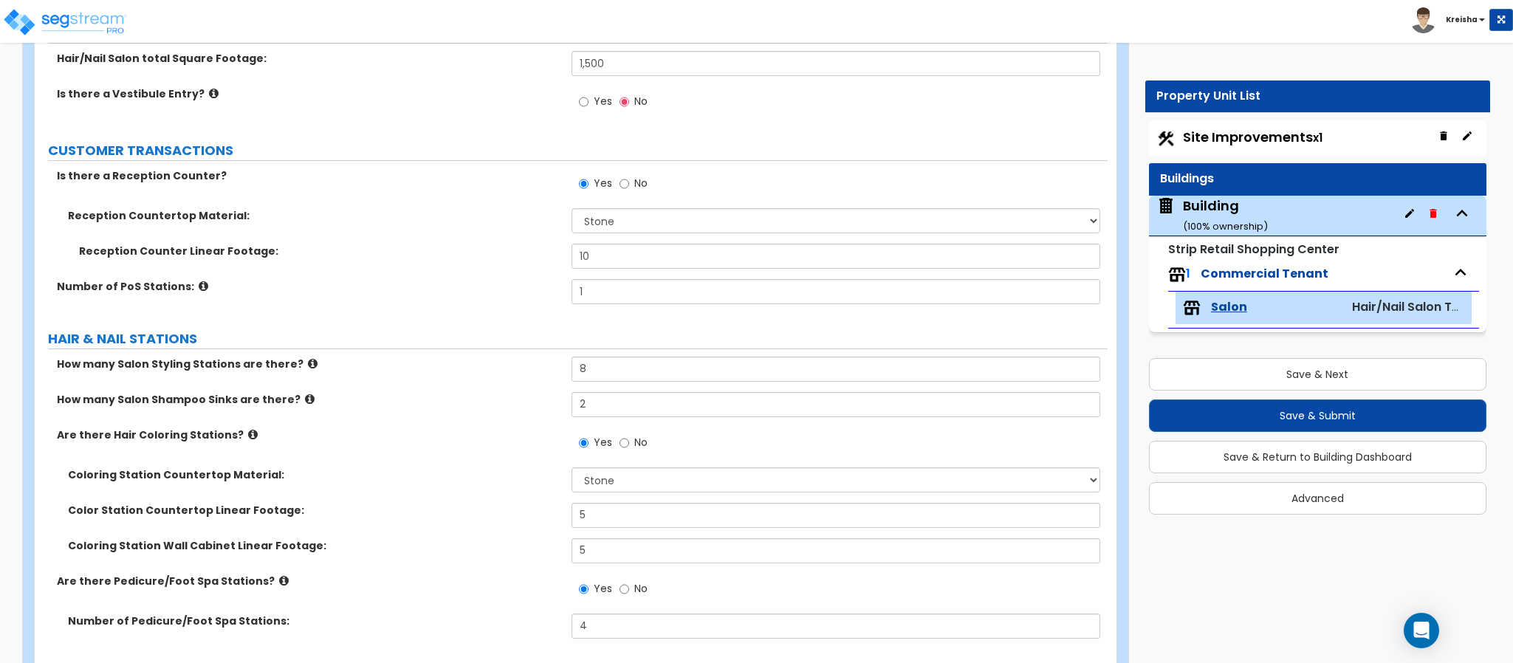
scroll to position [0, 0]
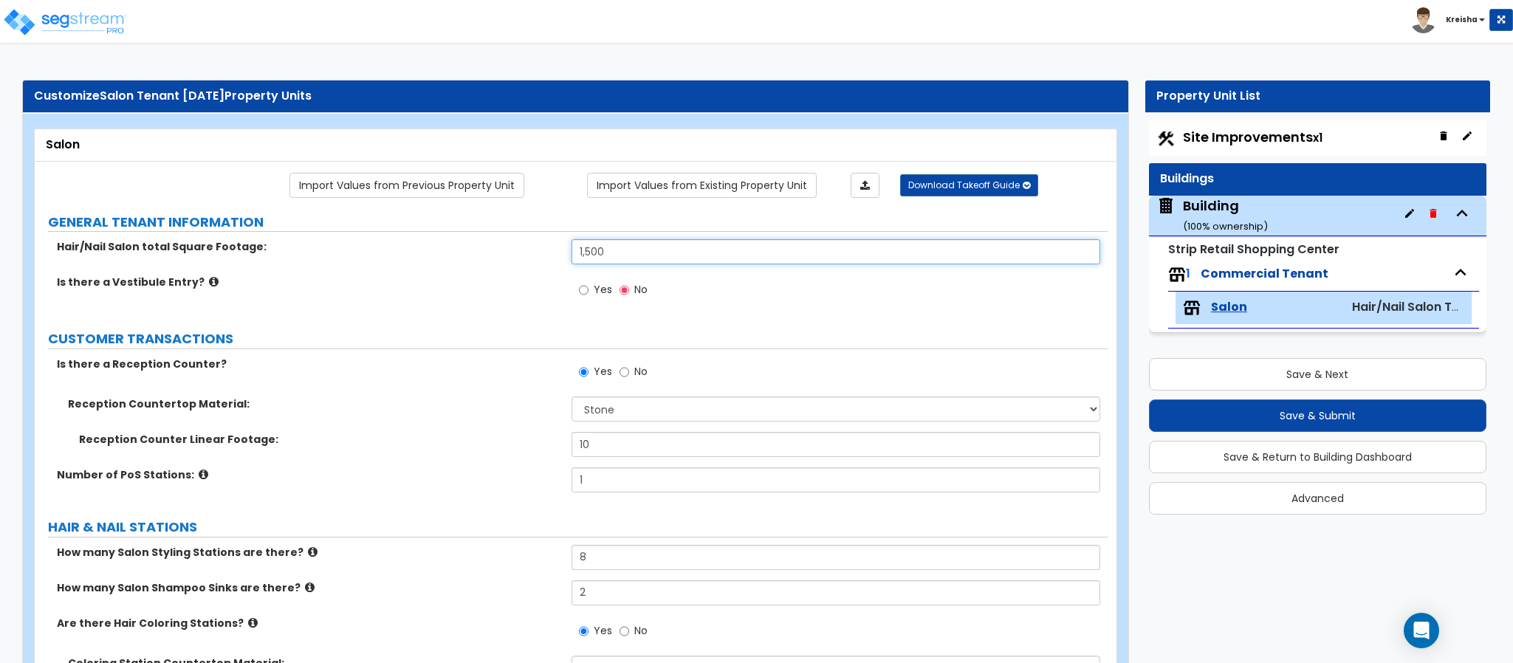
click at [629, 251] on input "1,500" at bounding box center [835, 251] width 529 height 25
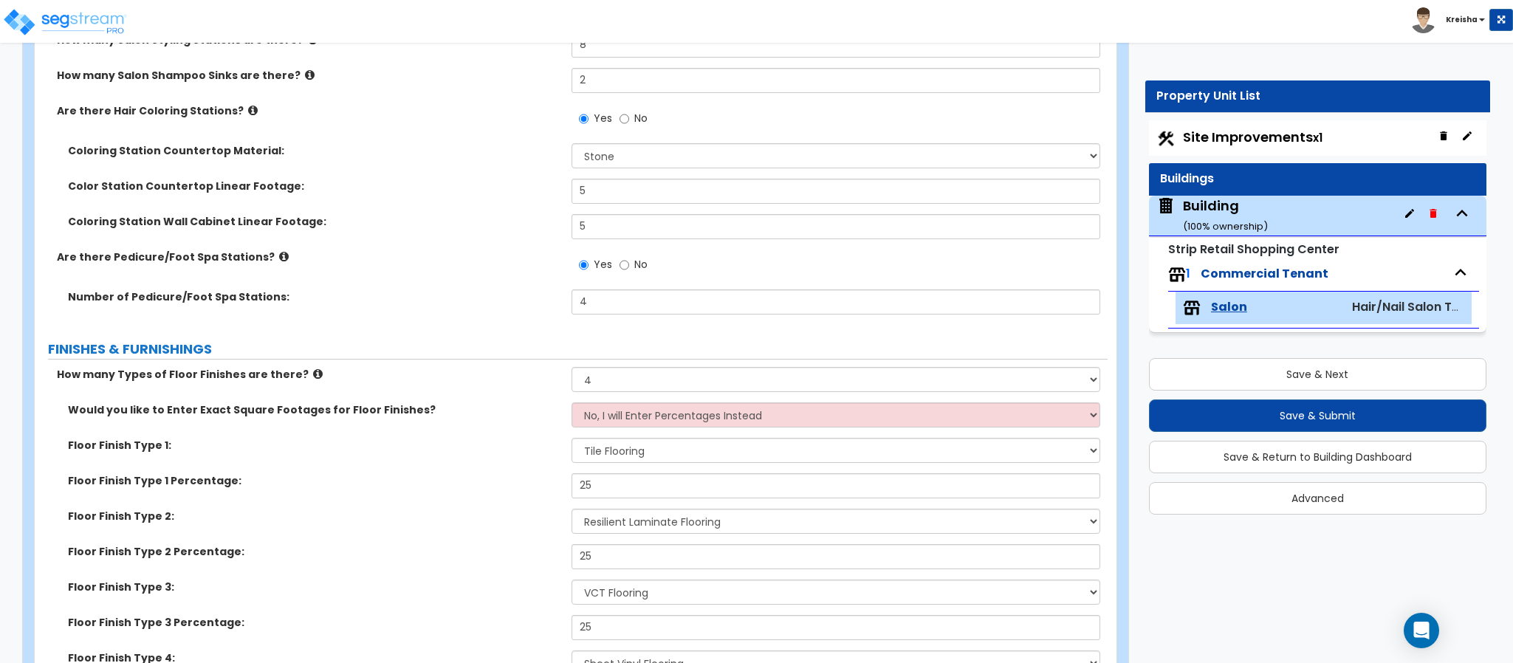
scroll to position [738, 0]
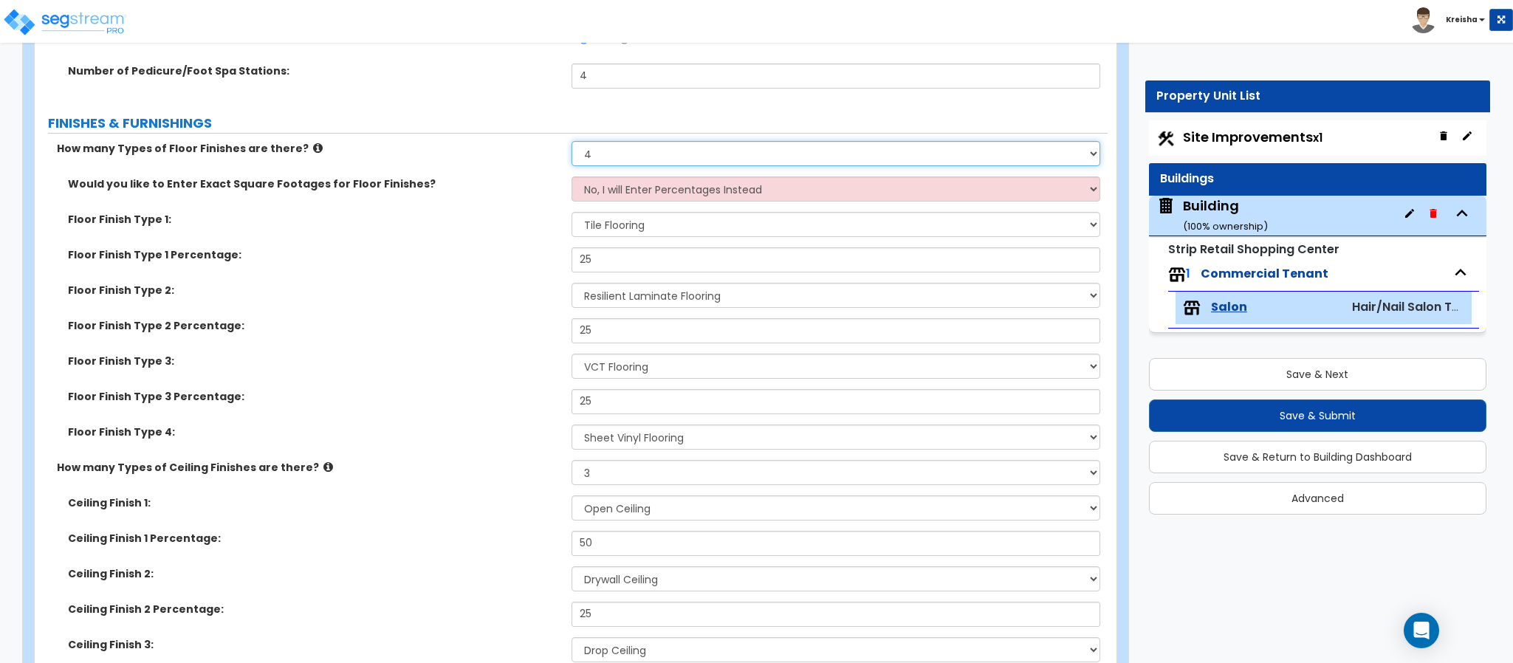
click at [594, 159] on select "None 1 2 3 4" at bounding box center [835, 153] width 529 height 25
click at [571, 143] on select "None 1 2 3 4" at bounding box center [835, 153] width 529 height 25
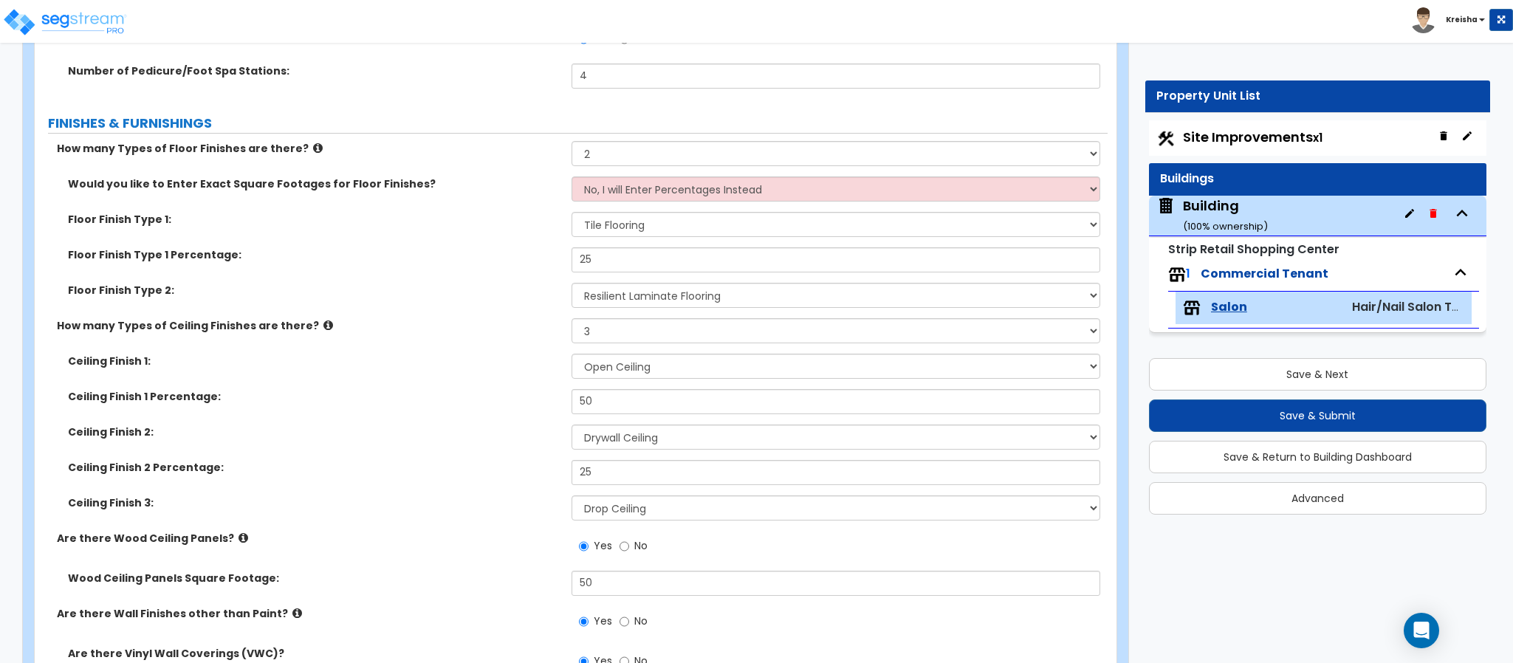
click at [526, 264] on div "Floor Finish Type 1 Percentage: 25" at bounding box center [571, 264] width 1073 height 35
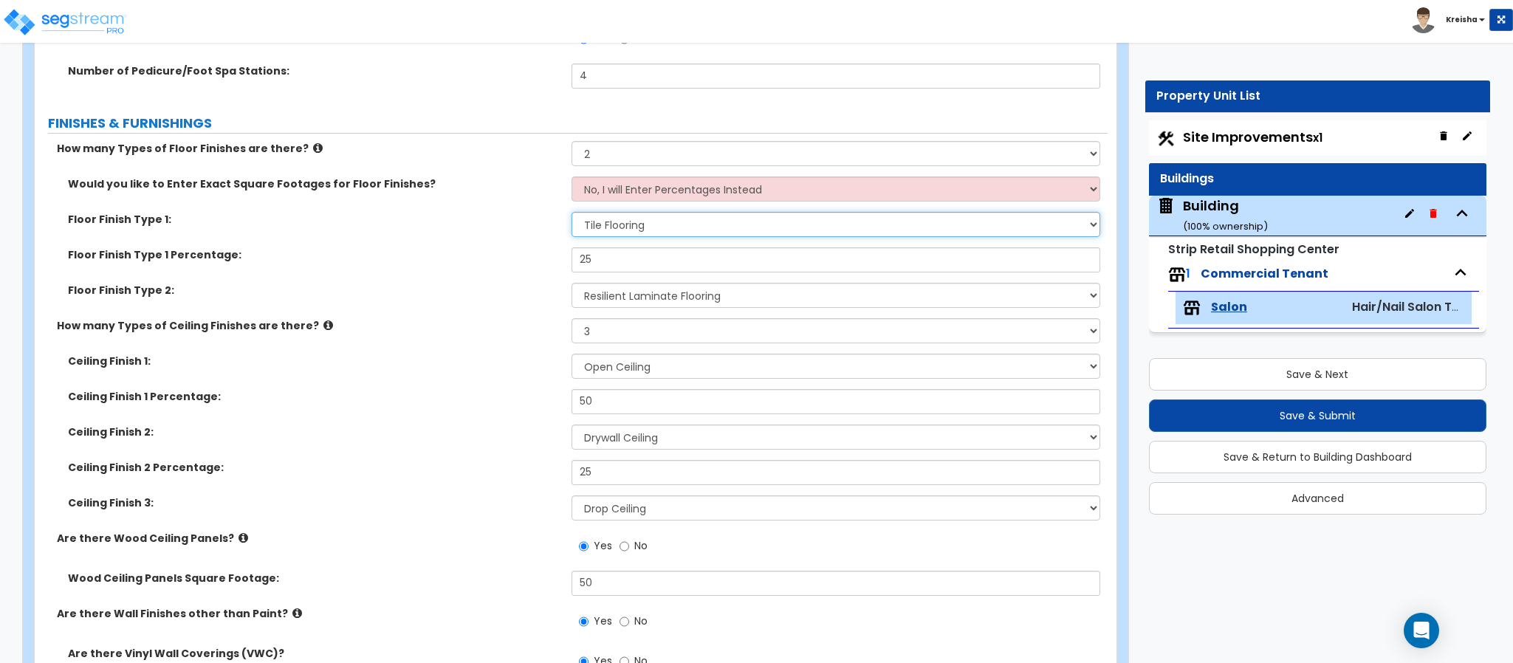
click at [597, 233] on select "None Tile Flooring Hardwood Flooring Resilient Laminate Flooring VCT Flooring S…" at bounding box center [835, 224] width 529 height 25
click at [571, 214] on select "None Tile Flooring Hardwood Flooring Resilient Laminate Flooring VCT Flooring S…" at bounding box center [835, 224] width 529 height 25
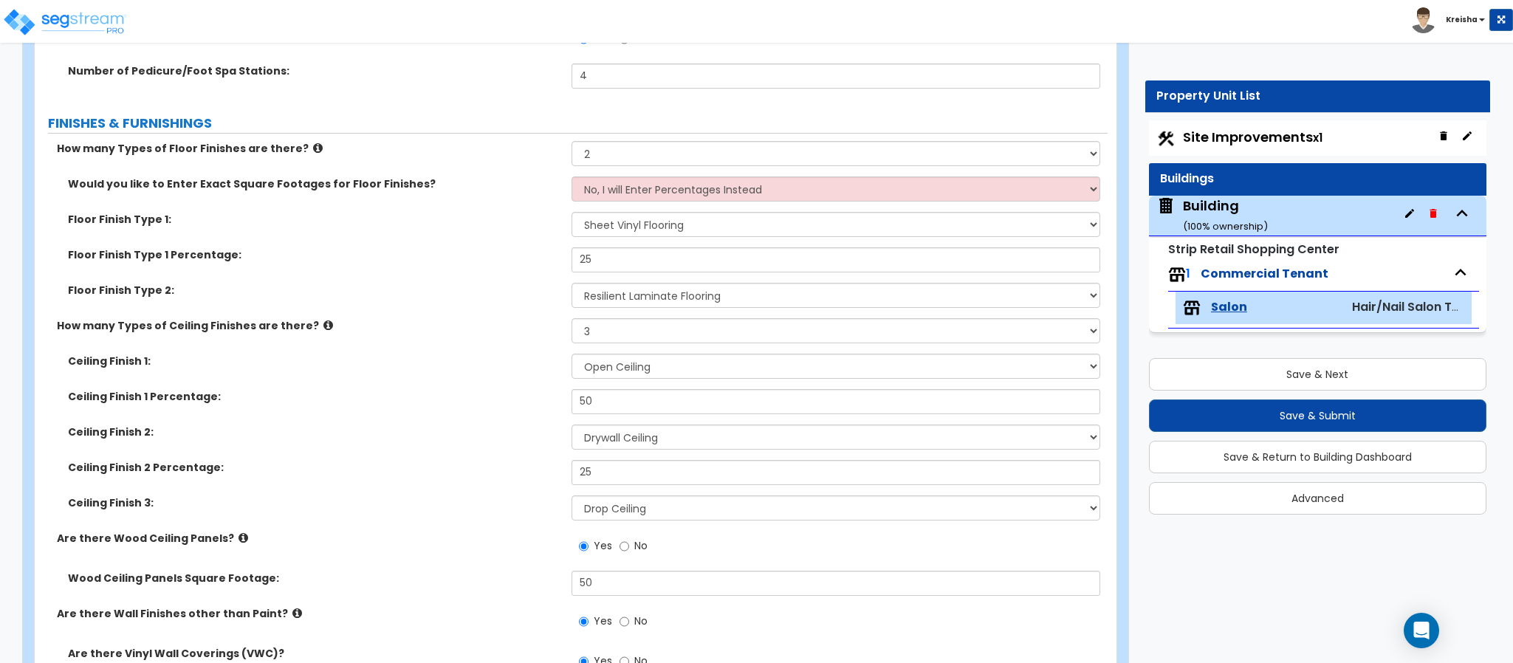
click at [477, 401] on label "Ceiling Finish 1 Percentage:" at bounding box center [314, 396] width 492 height 15
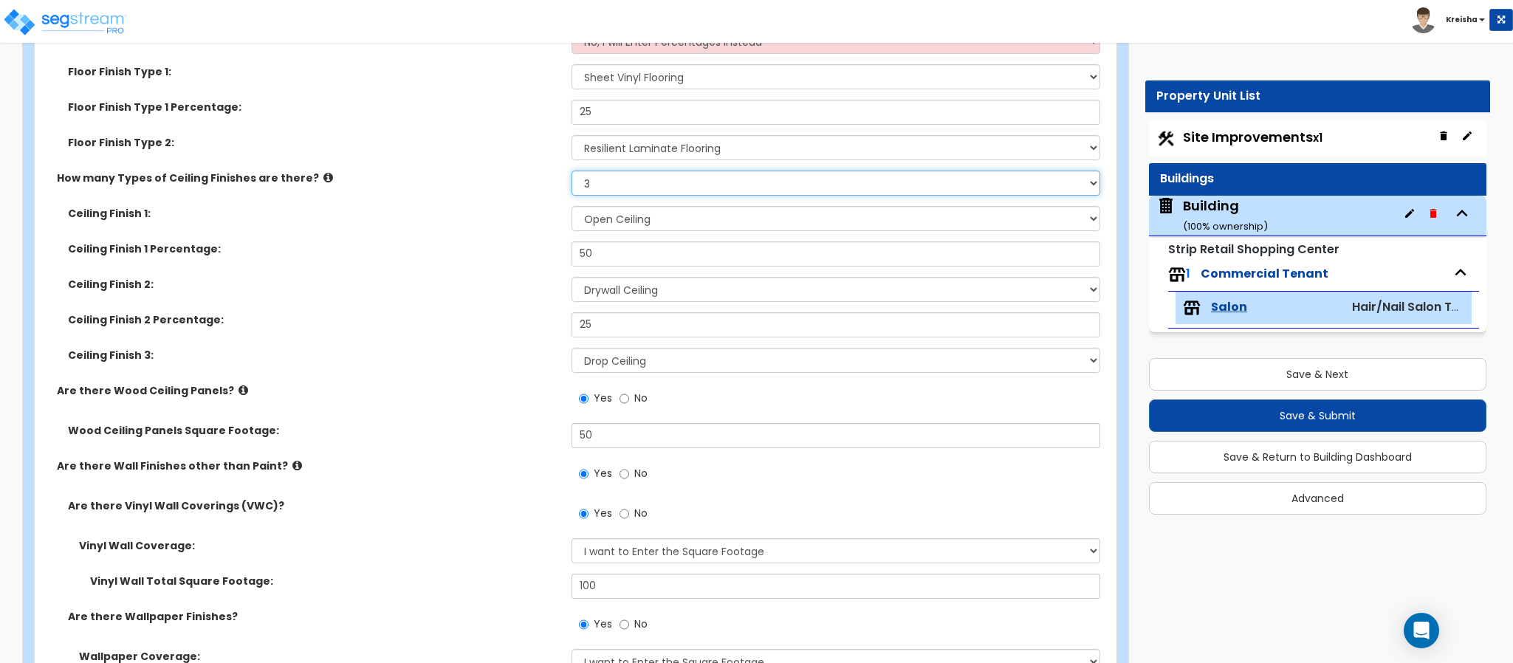
click at [571, 173] on select "None 1 2 3" at bounding box center [835, 183] width 529 height 25
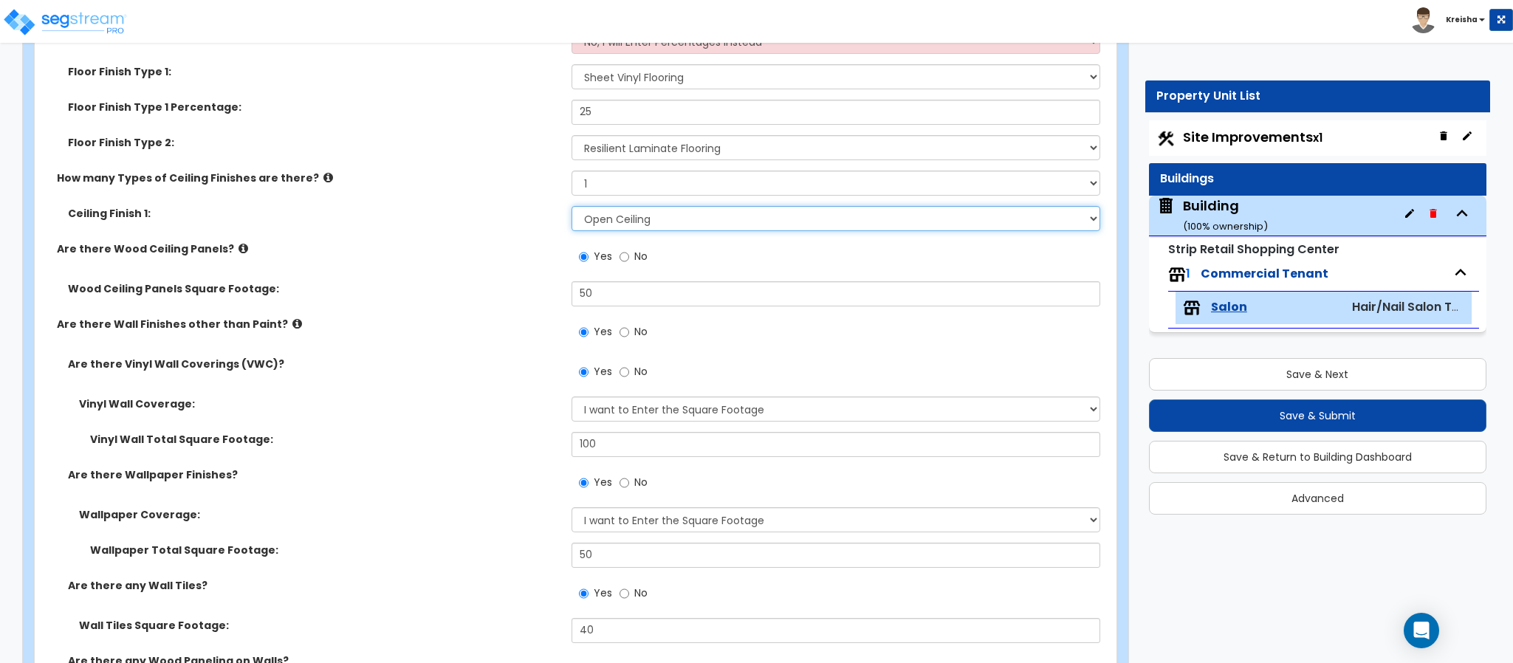
click at [597, 230] on select "Please Choose One Drop Ceiling Open Ceiling Drywall Ceiling" at bounding box center [835, 218] width 529 height 25
click at [571, 208] on select "Please Choose One Drop Ceiling Open Ceiling Drywall Ceiling" at bounding box center [835, 218] width 529 height 25
click at [492, 295] on label "Wood Ceiling Panels Square Footage:" at bounding box center [314, 288] width 492 height 15
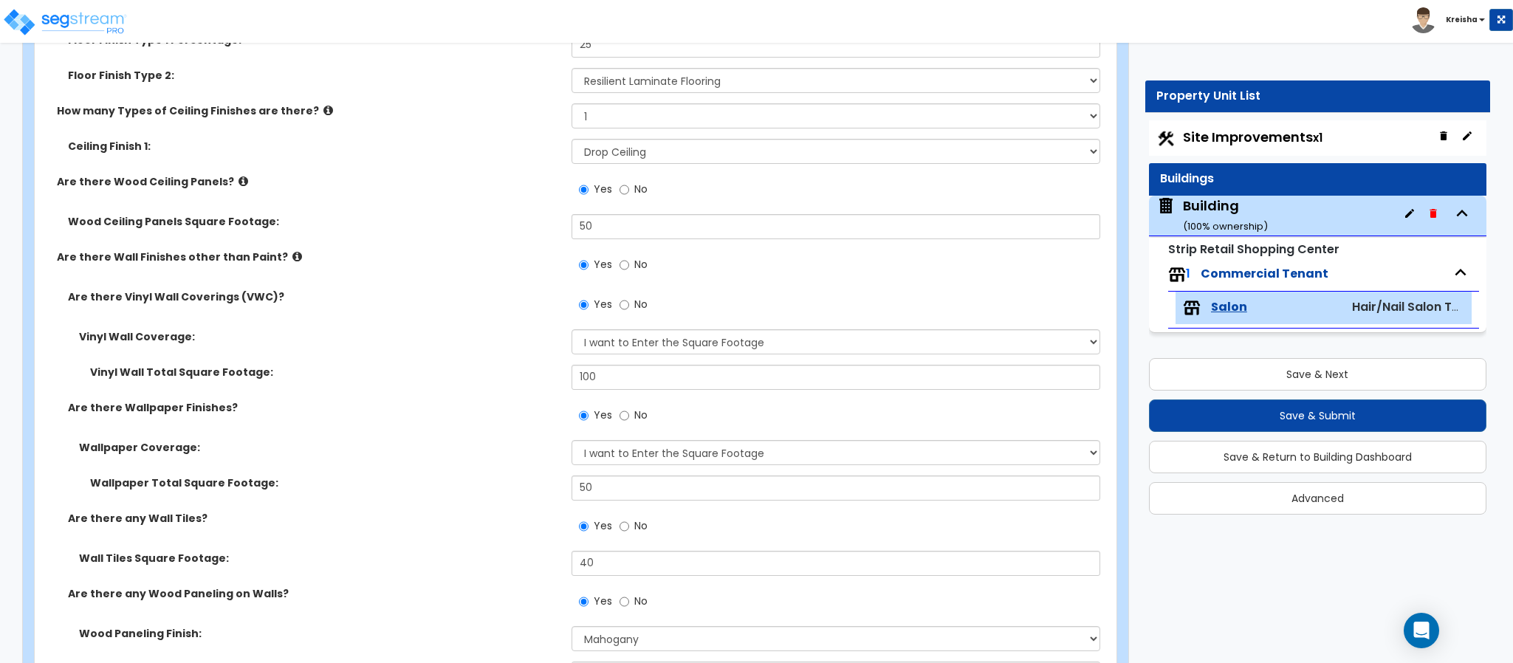
scroll to position [1033, 0]
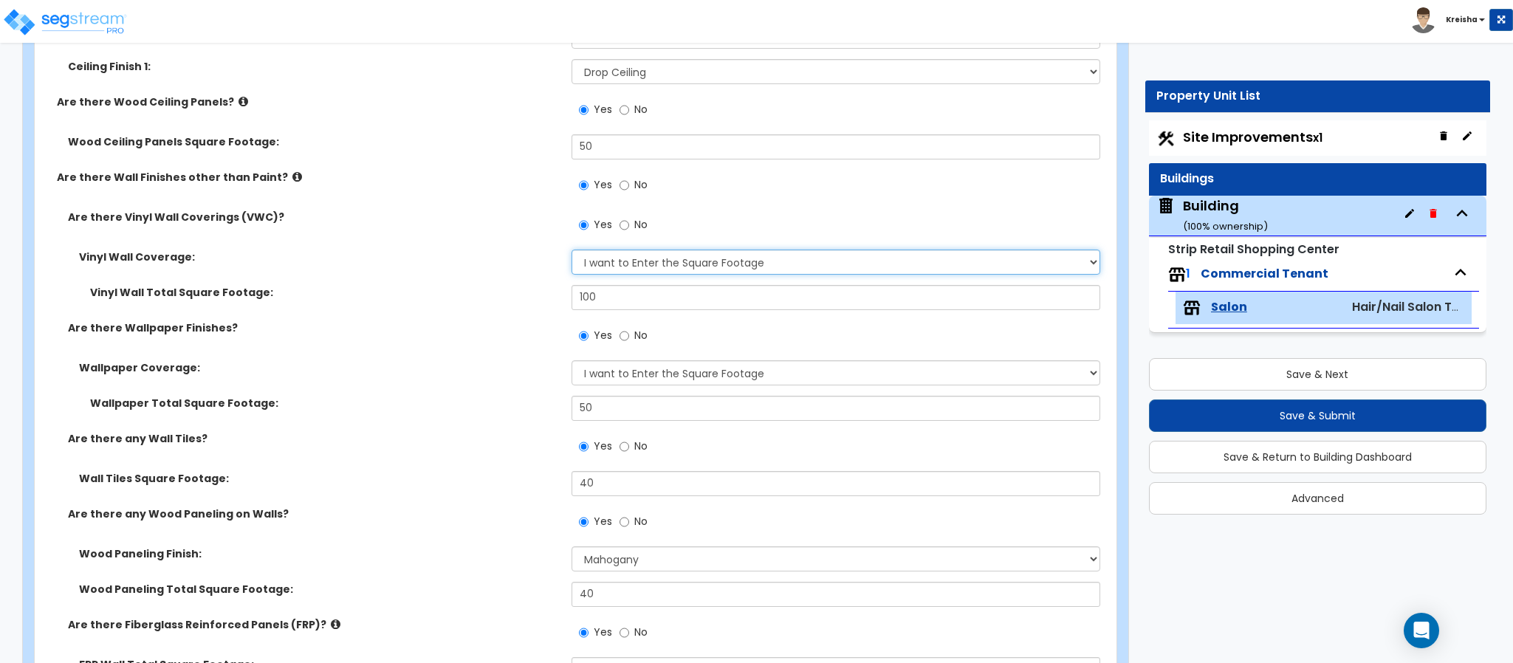
click at [598, 267] on select "Please Choose One Only a Small Portion of Walls are Covered Several Walls are C…" at bounding box center [835, 262] width 529 height 25
click at [571, 251] on select "Please Choose One Only a Small Portion of Walls are Covered Several Walls are C…" at bounding box center [835, 262] width 529 height 25
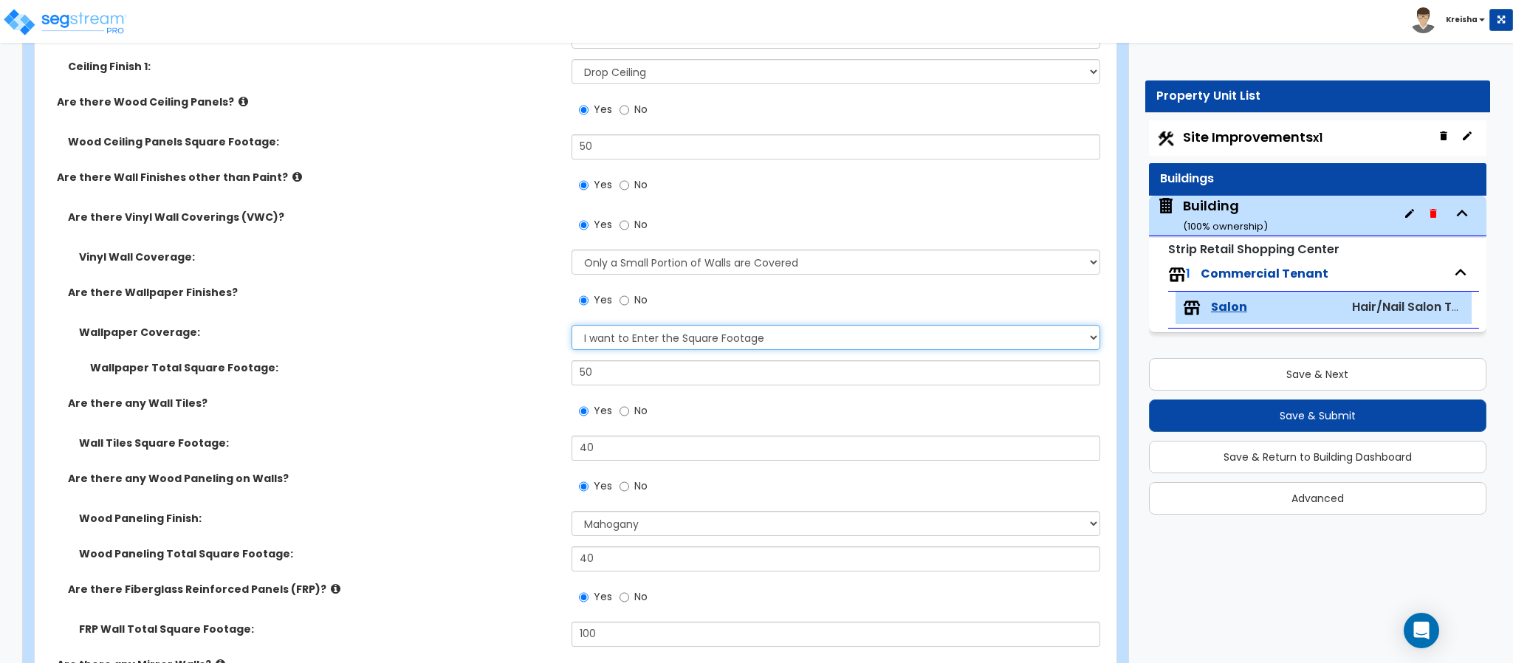
click at [588, 332] on select "Please Choose One Only a Small Portion of Walls are Covered Several Walls are C…" at bounding box center [835, 337] width 529 height 25
click at [571, 326] on select "Please Choose One Only a Small Portion of Walls are Covered Several Walls are C…" at bounding box center [835, 337] width 529 height 25
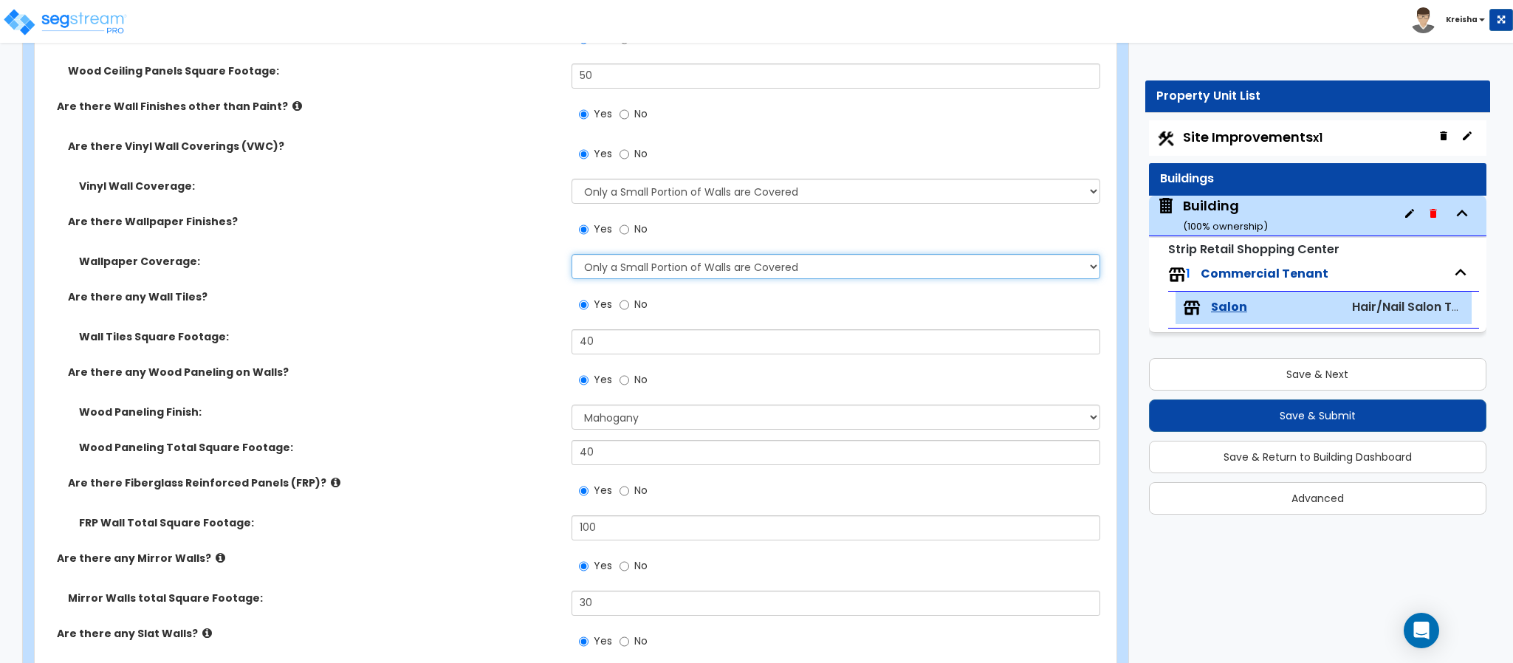
scroll to position [1181, 0]
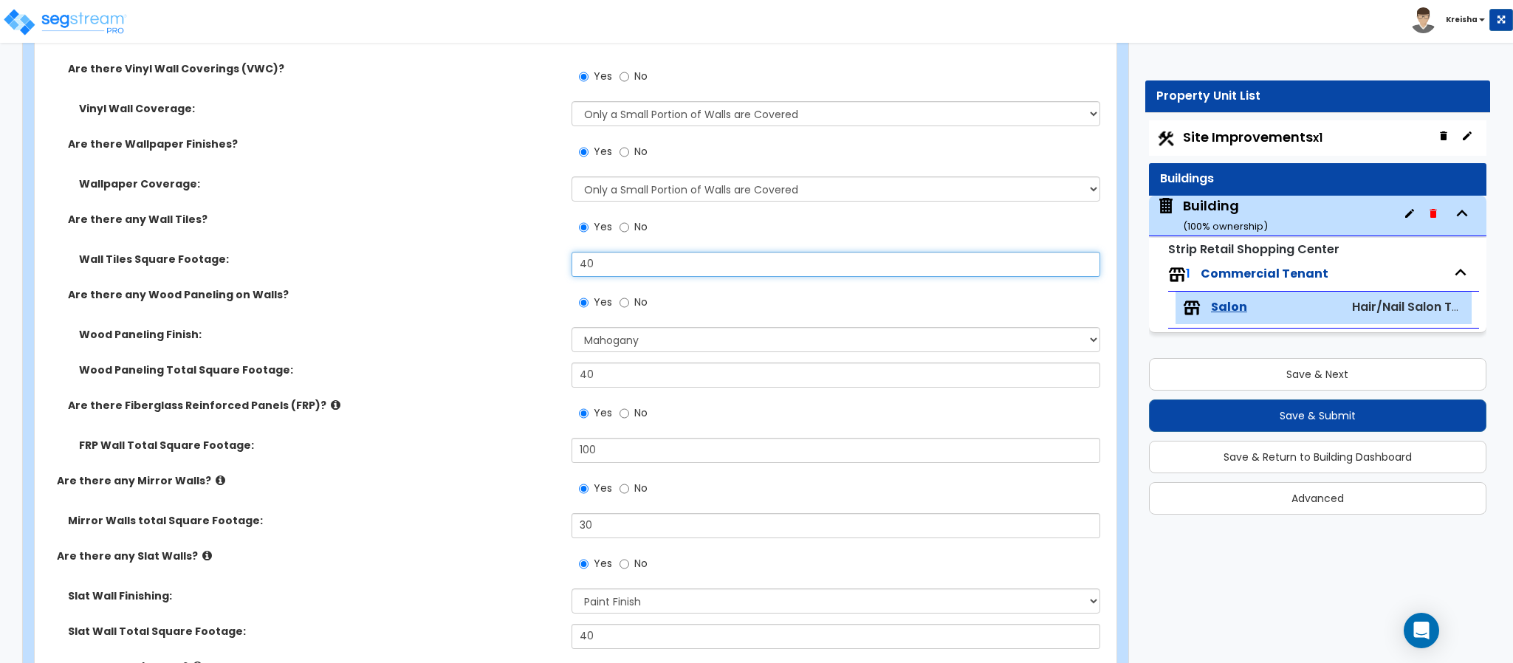
click at [582, 258] on input "40" at bounding box center [835, 264] width 529 height 25
click at [461, 447] on label "FRP Wall Total Square Footage:" at bounding box center [319, 445] width 481 height 15
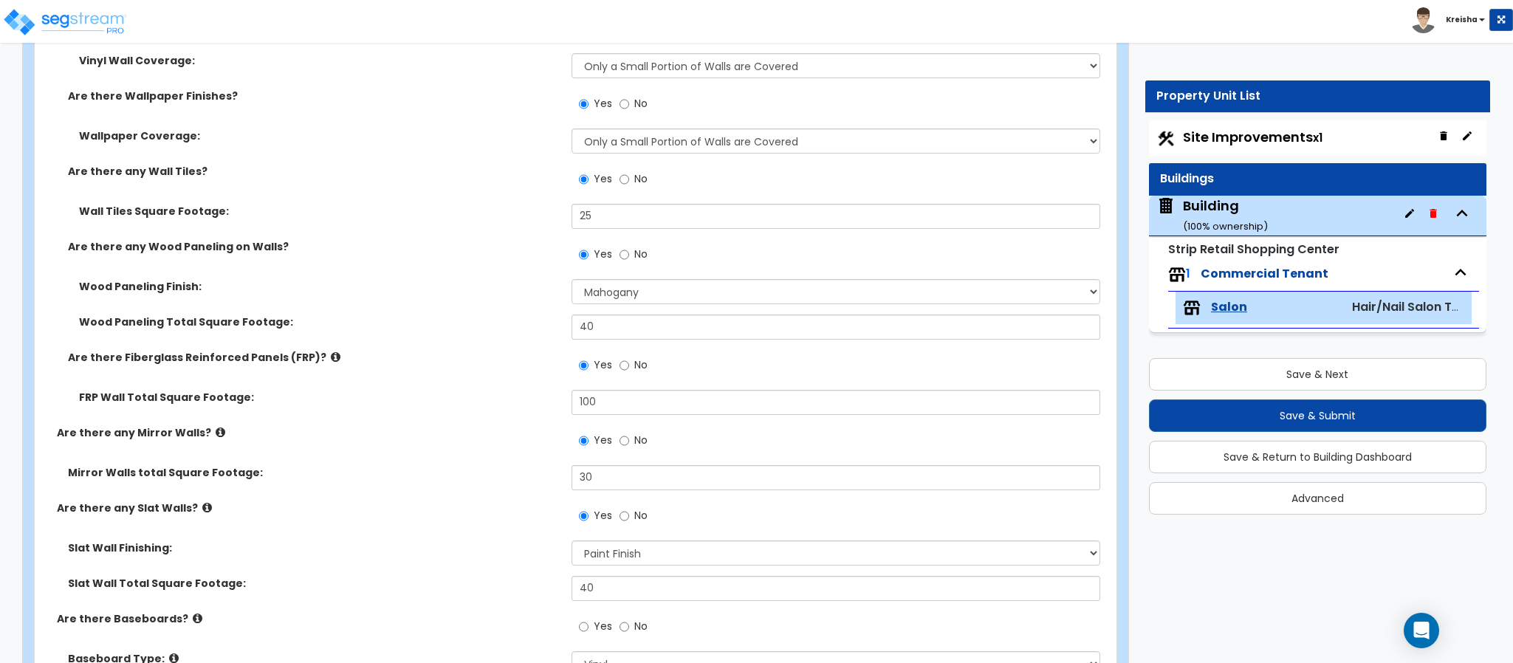
scroll to position [1254, 0]
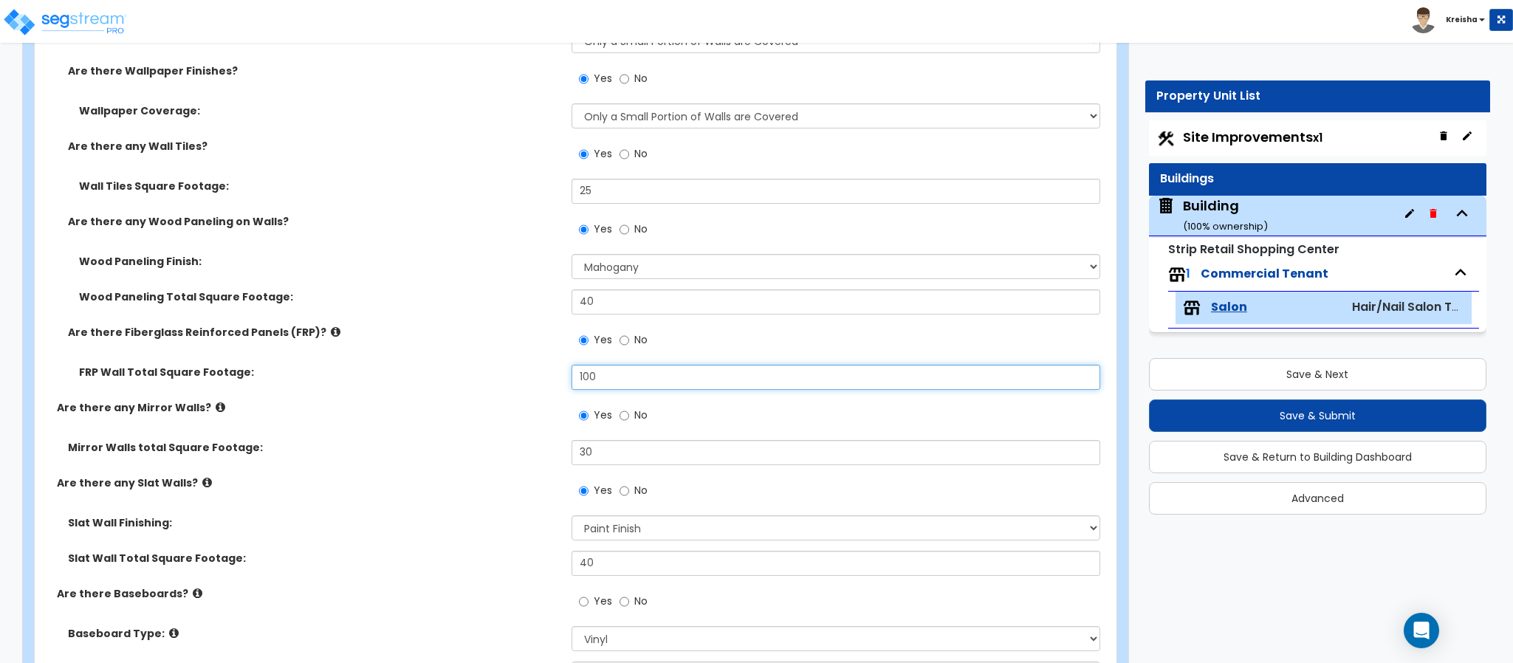
click at [580, 374] on input "100" at bounding box center [835, 377] width 529 height 25
click at [579, 374] on input "100" at bounding box center [835, 377] width 529 height 25
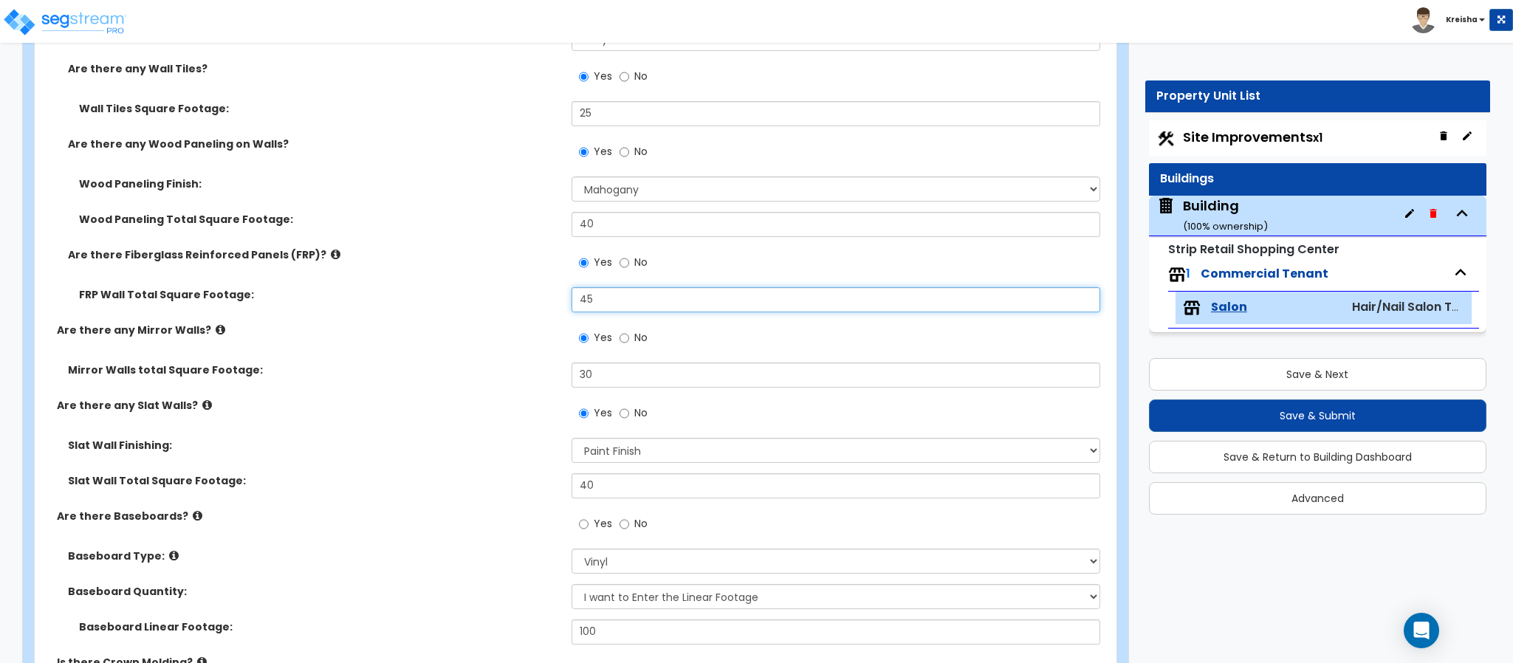
scroll to position [1403, 0]
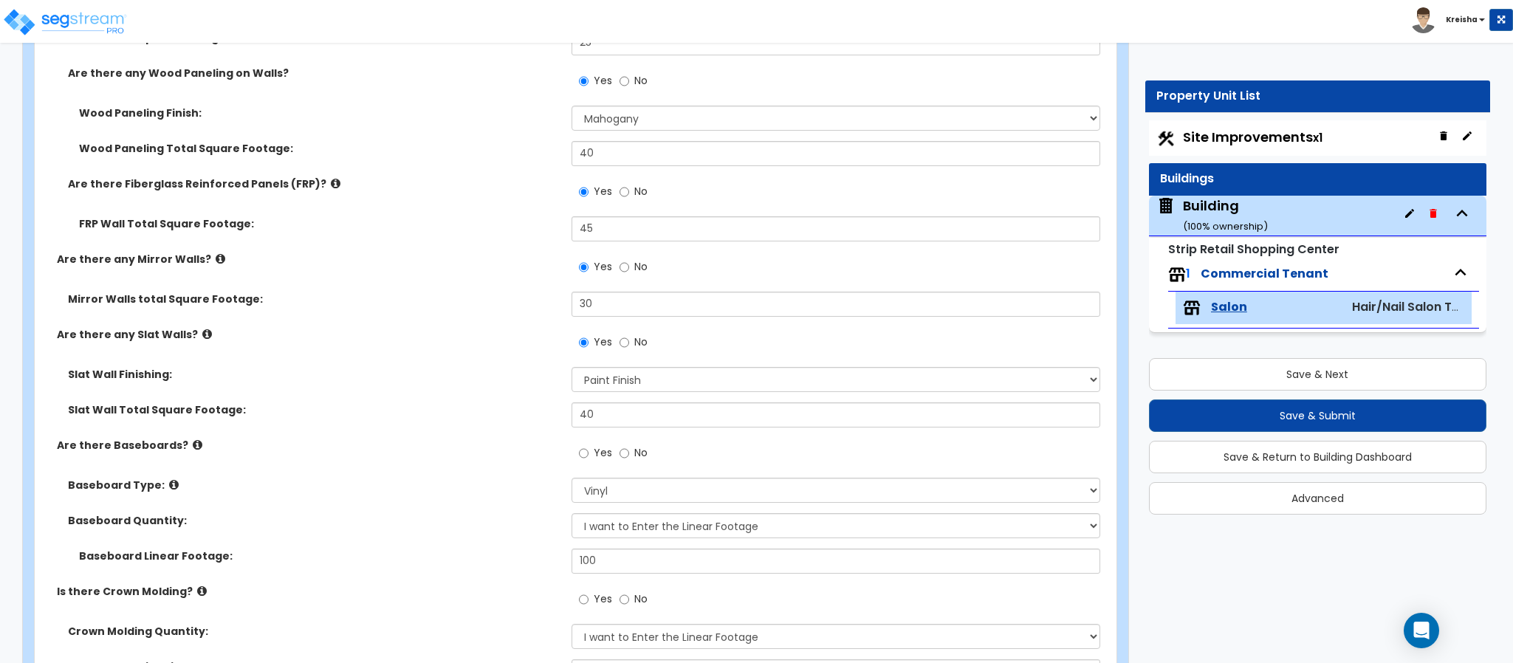
click at [520, 383] on div "Slat Wall Finishing: I Don’t Know - Choose for me. Paint Finish Melamine Finish…" at bounding box center [571, 384] width 1073 height 35
click at [605, 286] on div "Yes No" at bounding box center [839, 272] width 537 height 40
click at [605, 286] on div "Yes No" at bounding box center [612, 269] width 83 height 34
click at [598, 306] on input "30" at bounding box center [835, 304] width 529 height 25
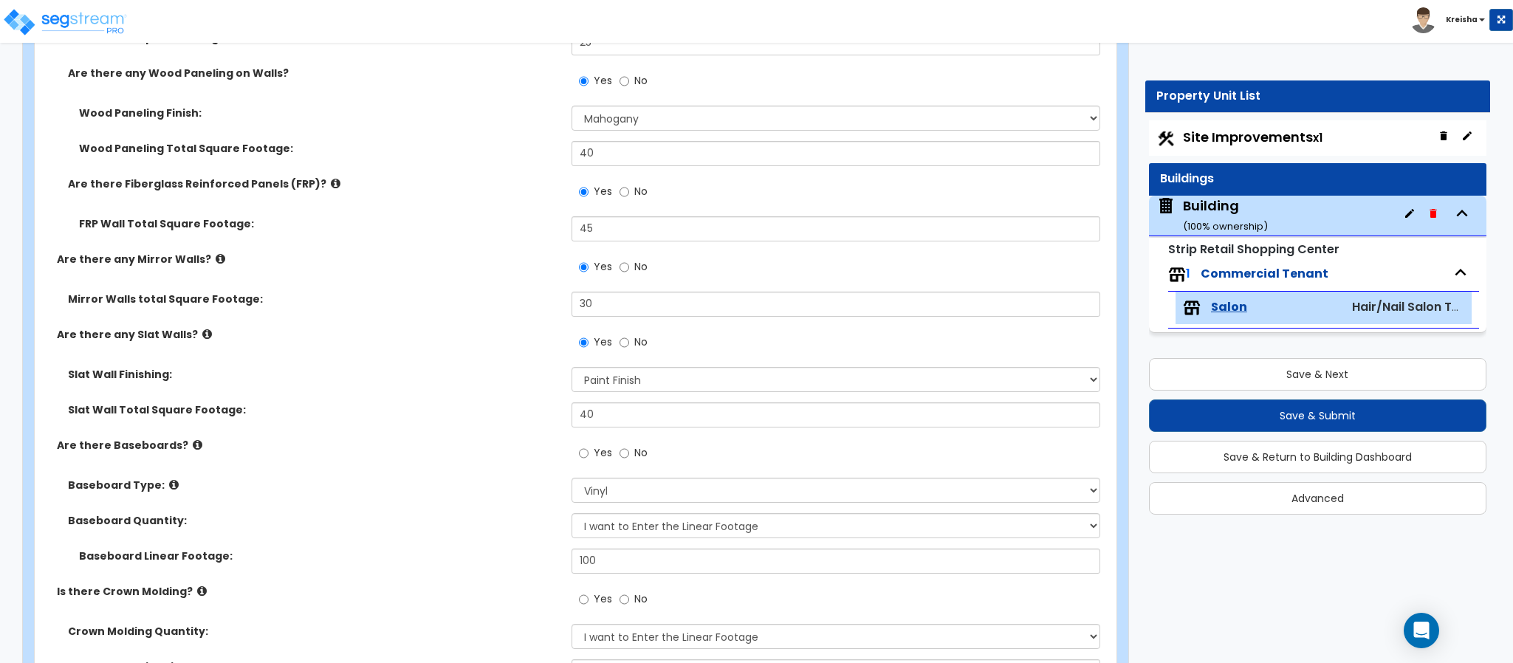
click at [461, 404] on label "Slat Wall Total Square Footage:" at bounding box center [314, 409] width 492 height 15
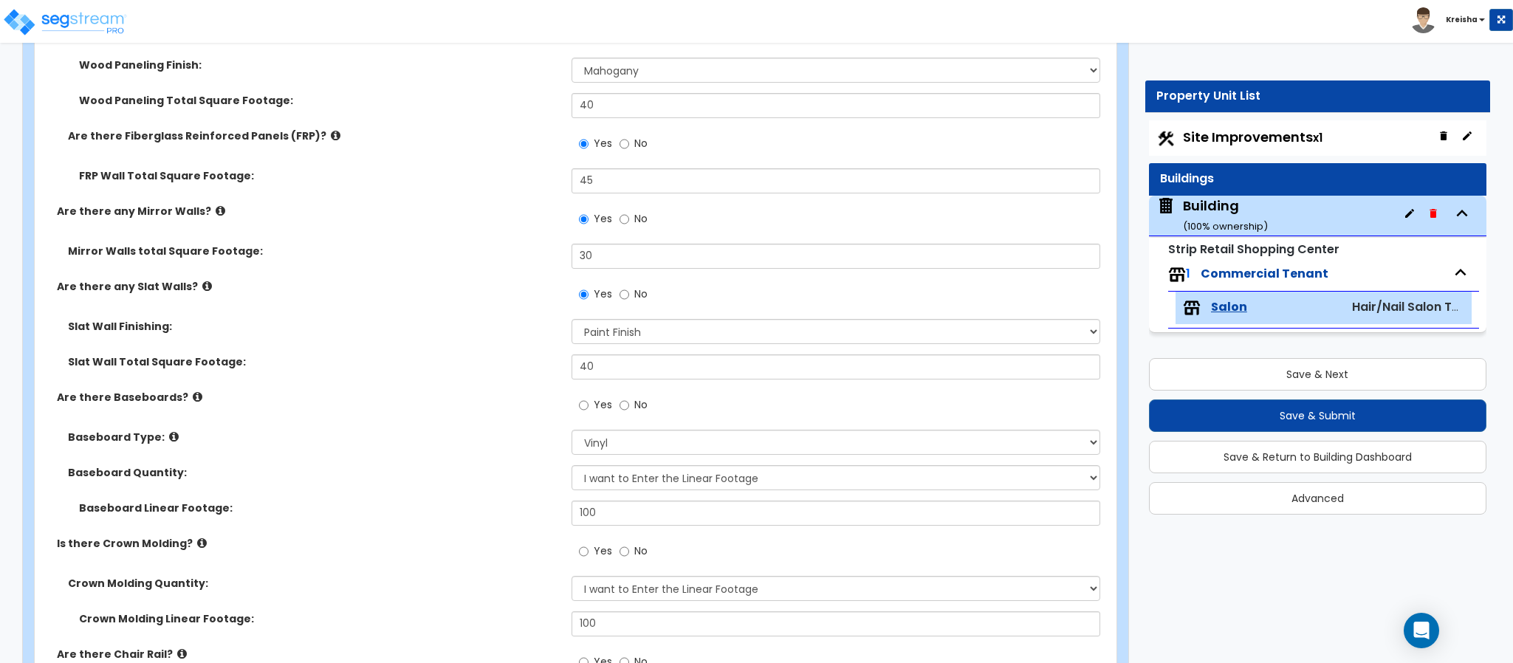
scroll to position [1476, 0]
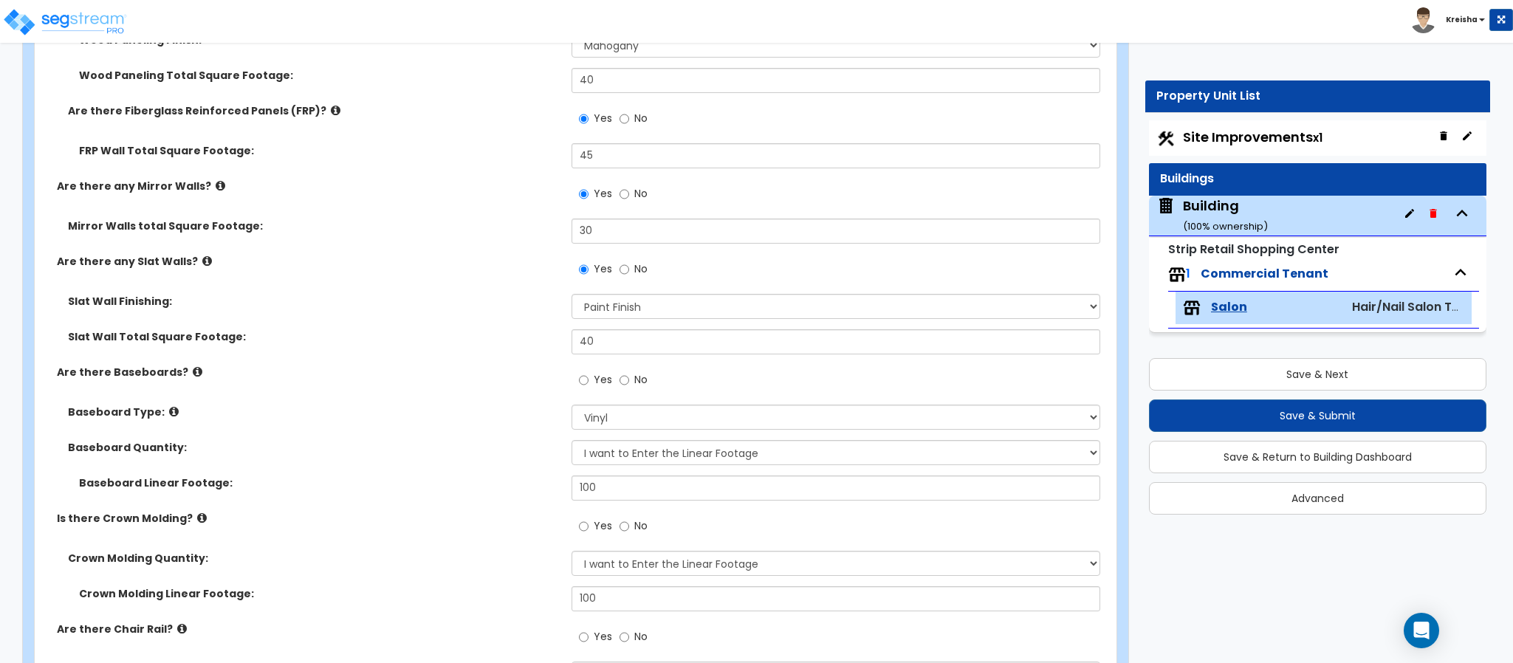
click at [616, 275] on div "Yes No" at bounding box center [612, 271] width 83 height 34
click at [630, 272] on label "No" at bounding box center [633, 270] width 28 height 25
click at [629, 272] on input "No" at bounding box center [624, 269] width 10 height 16
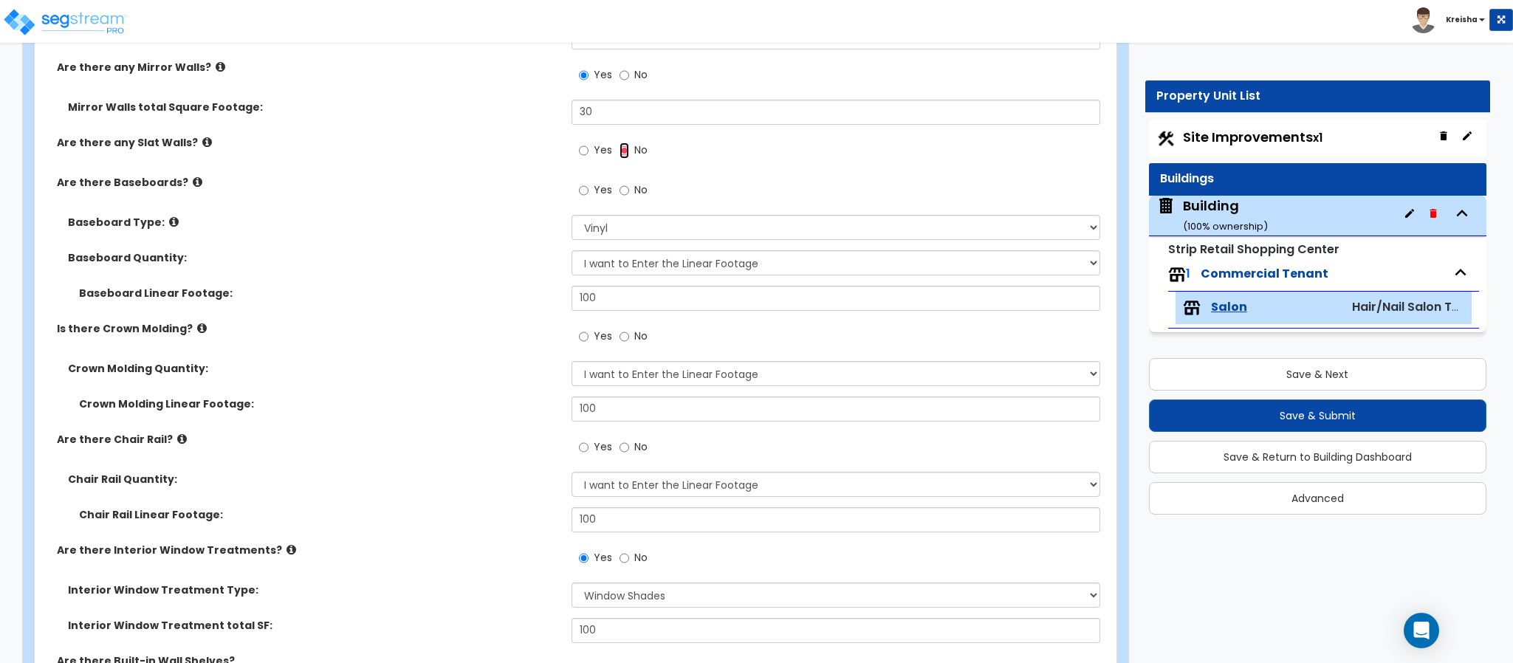
scroll to position [1624, 0]
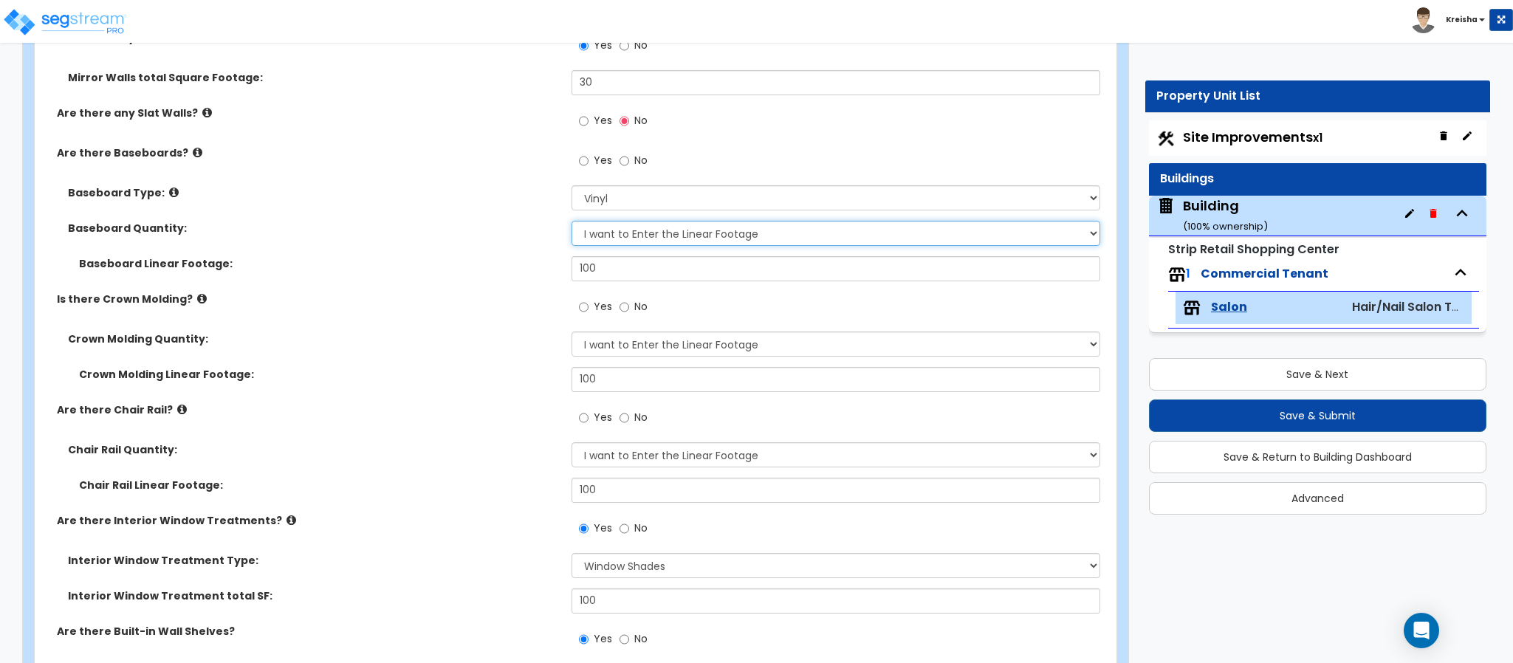
click at [620, 233] on select "I Don’t Know - Please Estimate for me I want to Enter the Linear Footage" at bounding box center [835, 233] width 529 height 25
click at [571, 222] on select "I Don’t Know - Please Estimate for me I want to Enter the Linear Footage" at bounding box center [835, 233] width 529 height 25
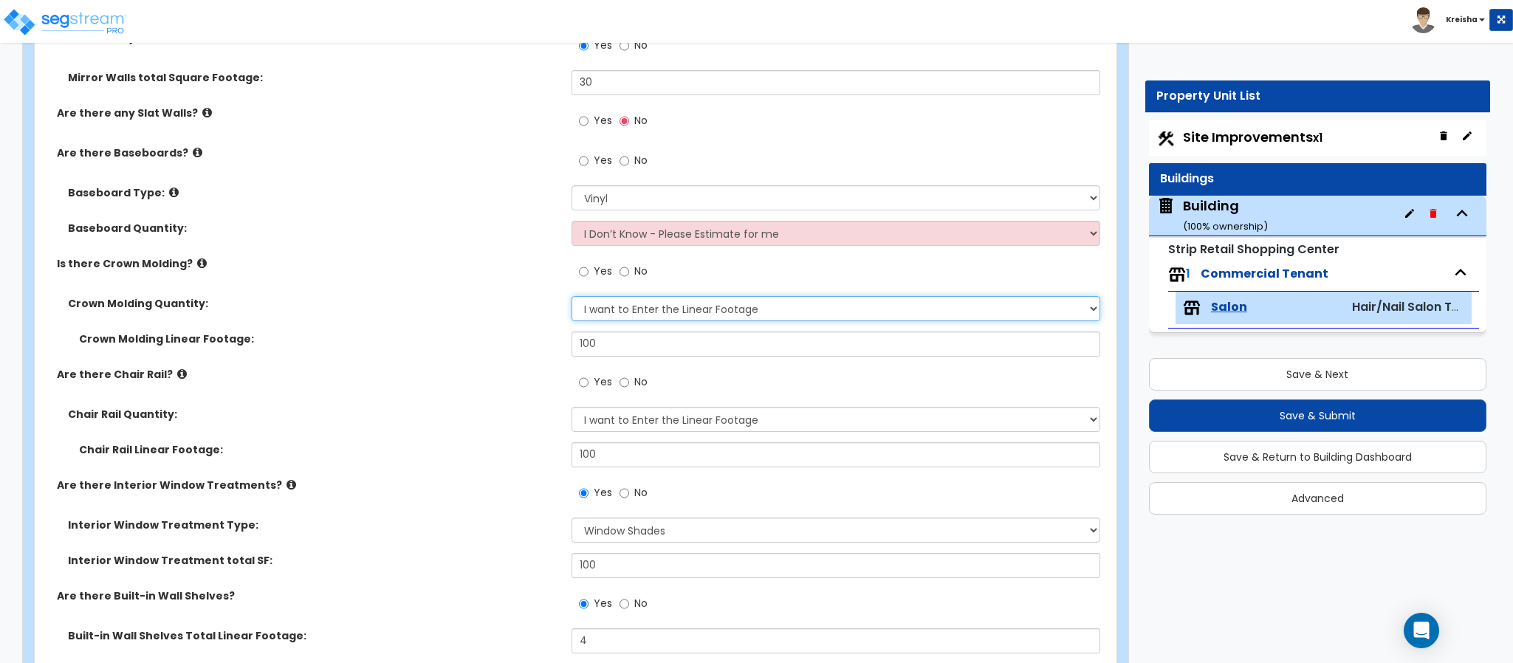
click at [613, 306] on select "I Don't Know - Please Estimate for me I want to Enter the Linear Footage" at bounding box center [835, 308] width 529 height 25
click at [645, 264] on span "No" at bounding box center [640, 271] width 13 height 15
click at [629, 264] on input "No" at bounding box center [624, 272] width 10 height 16
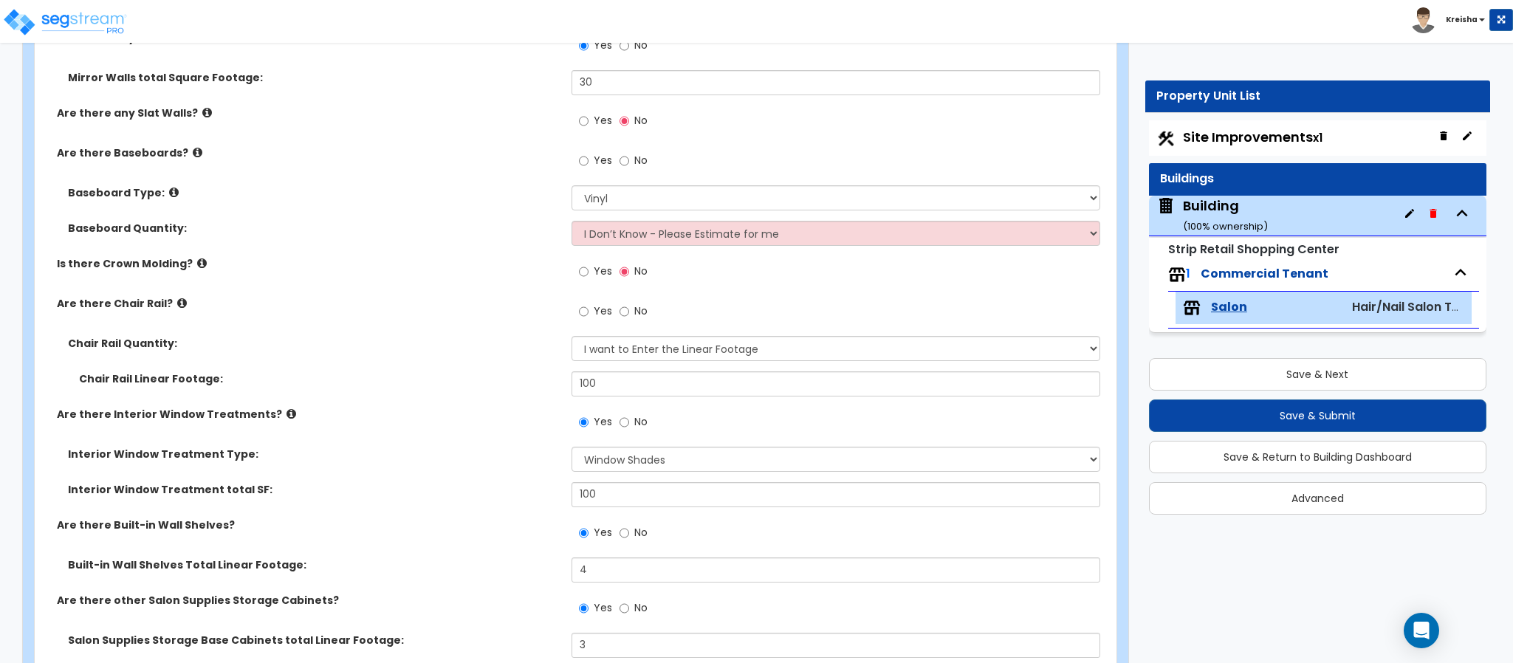
click at [636, 308] on span "No" at bounding box center [640, 310] width 13 height 15
click at [629, 308] on input "No" at bounding box center [624, 311] width 10 height 16
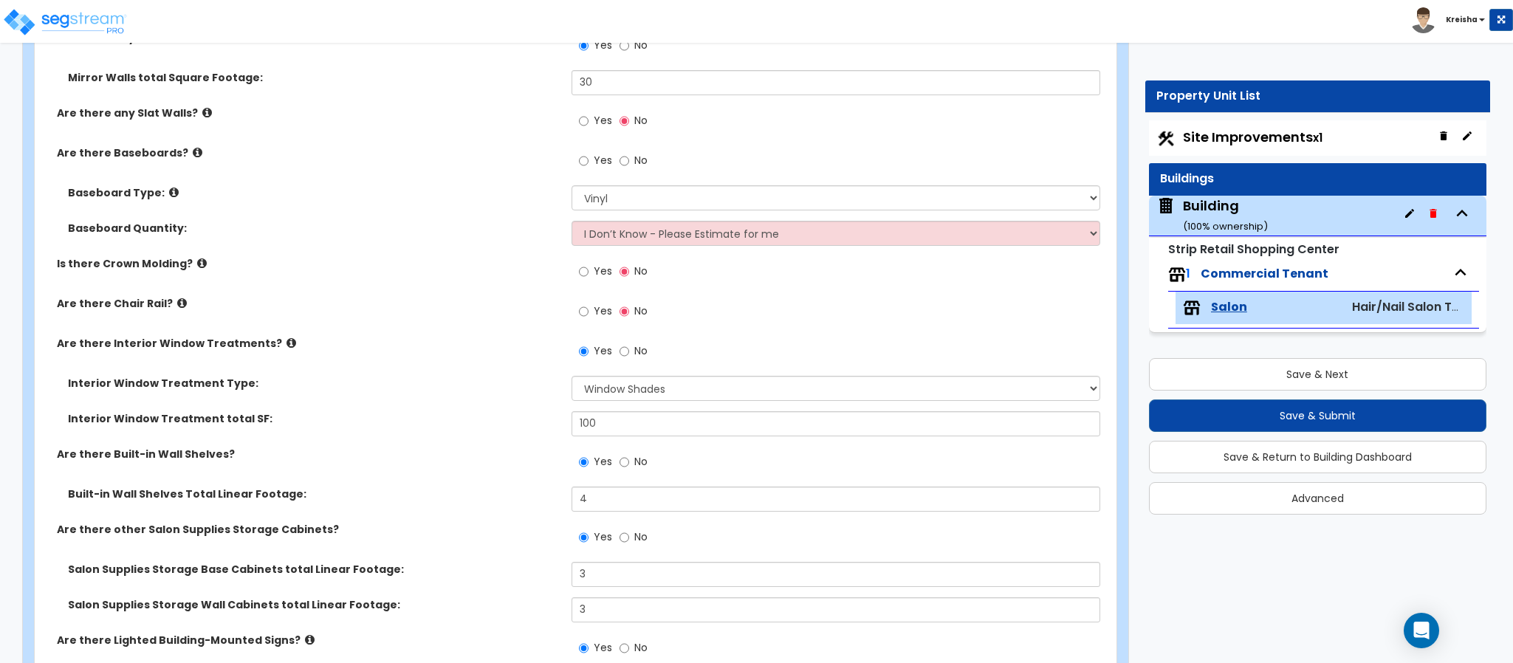
click at [590, 312] on label "Yes" at bounding box center [595, 312] width 33 height 25
click at [588, 312] on input "Yes" at bounding box center [584, 311] width 10 height 16
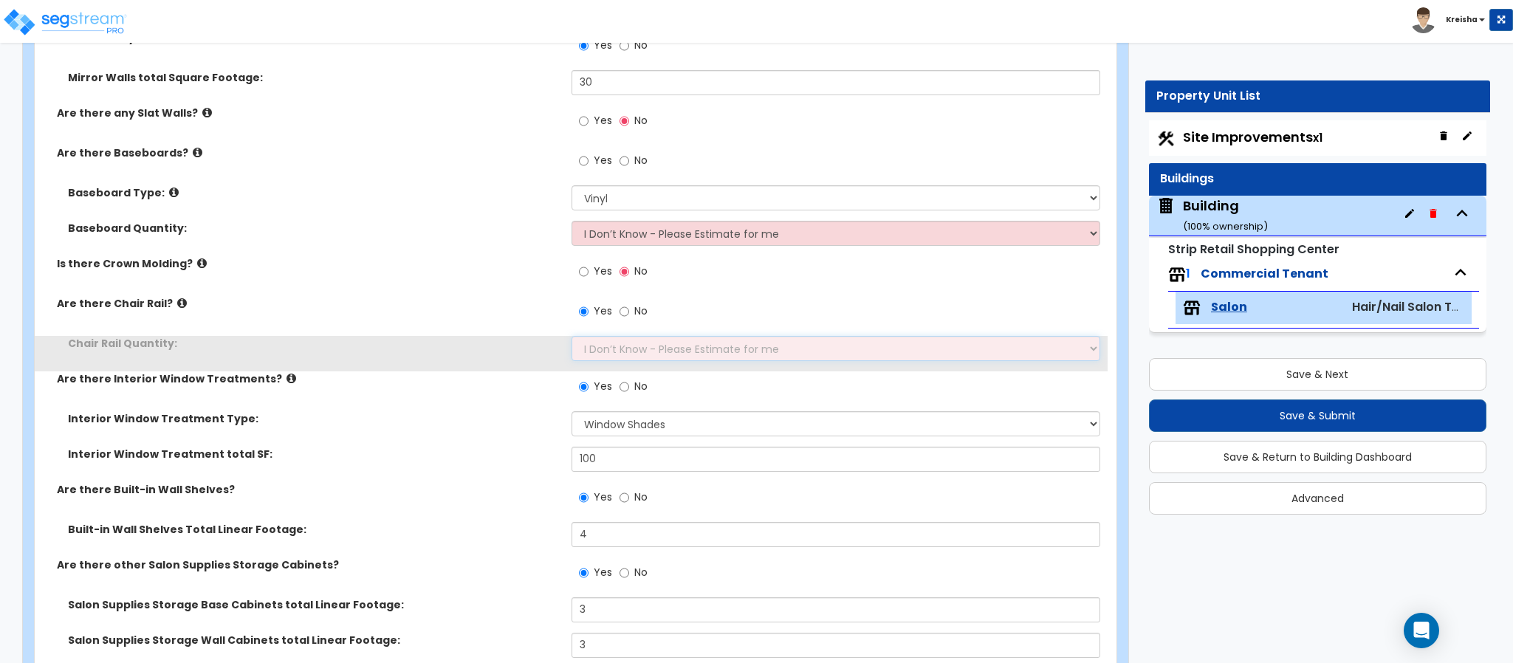
click at [603, 346] on select "I Don’t Know - Please Estimate for me I want to Enter the Linear Footage" at bounding box center [835, 348] width 529 height 25
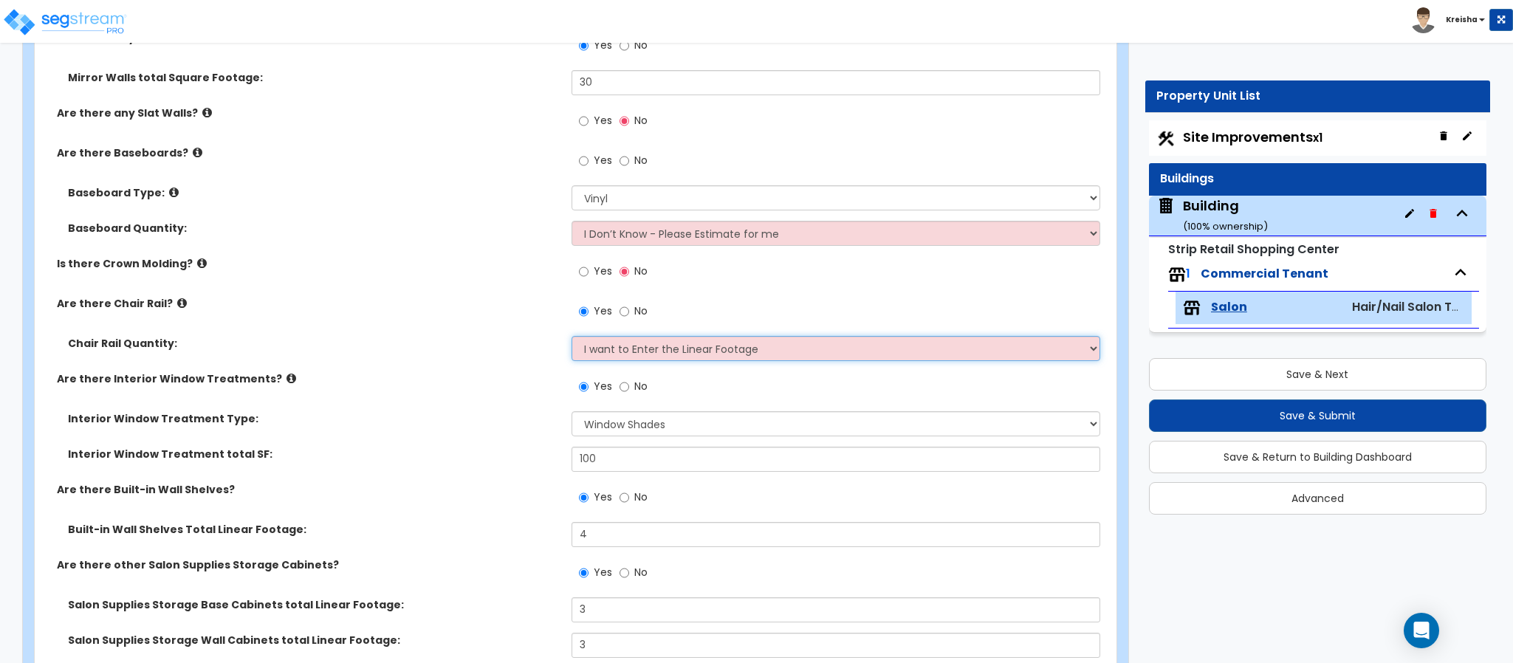
click at [571, 337] on select "I Don’t Know - Please Estimate for me I want to Enter the Linear Footage" at bounding box center [835, 348] width 529 height 25
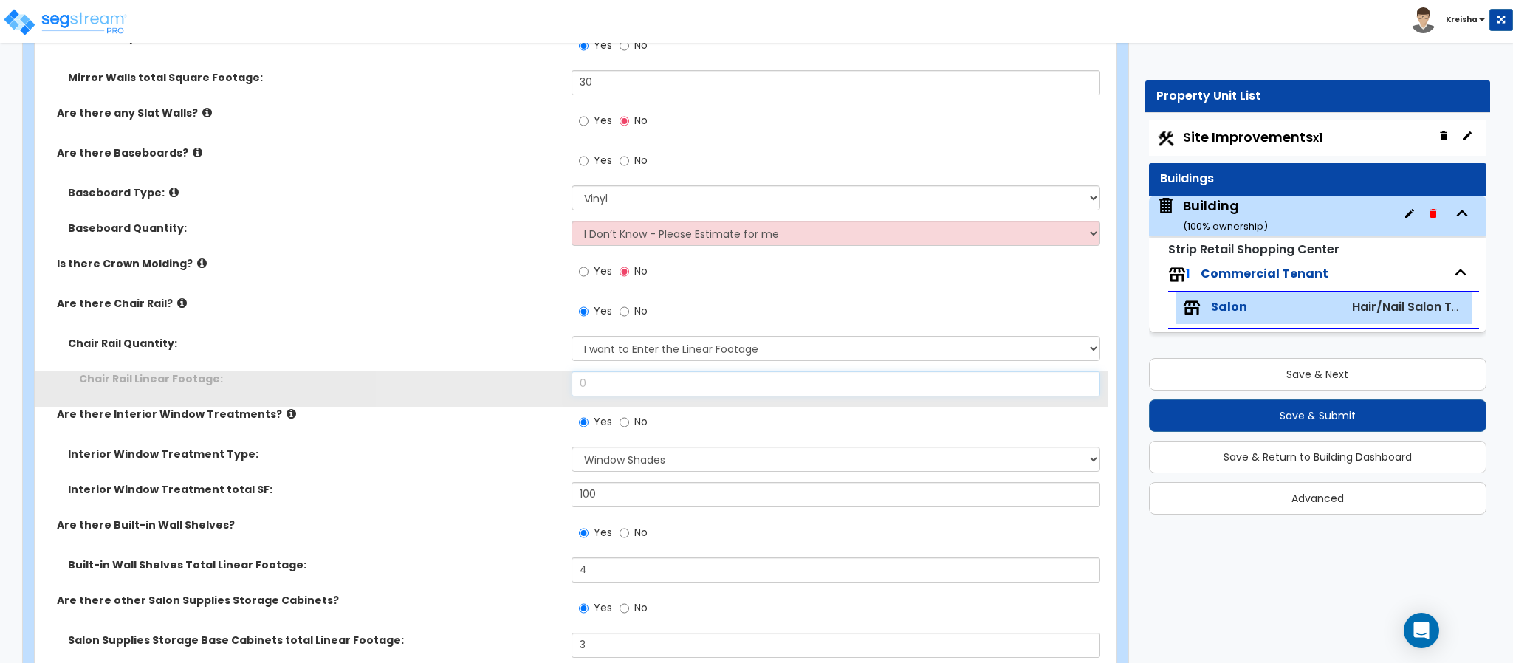
click at [596, 373] on input "0" at bounding box center [835, 383] width 529 height 25
click at [597, 373] on input "0" at bounding box center [835, 383] width 529 height 25
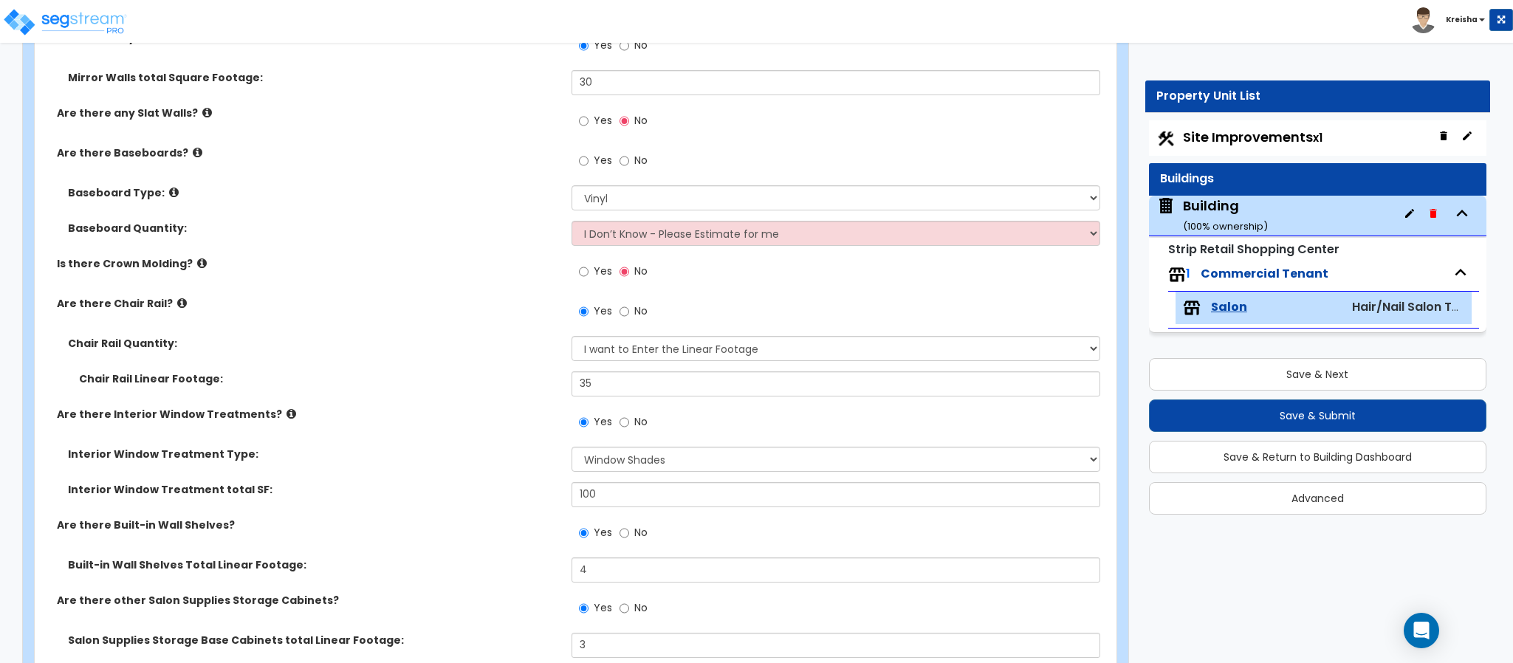
click at [461, 422] on label "Are there Interior Window Treatments?" at bounding box center [308, 414] width 503 height 15
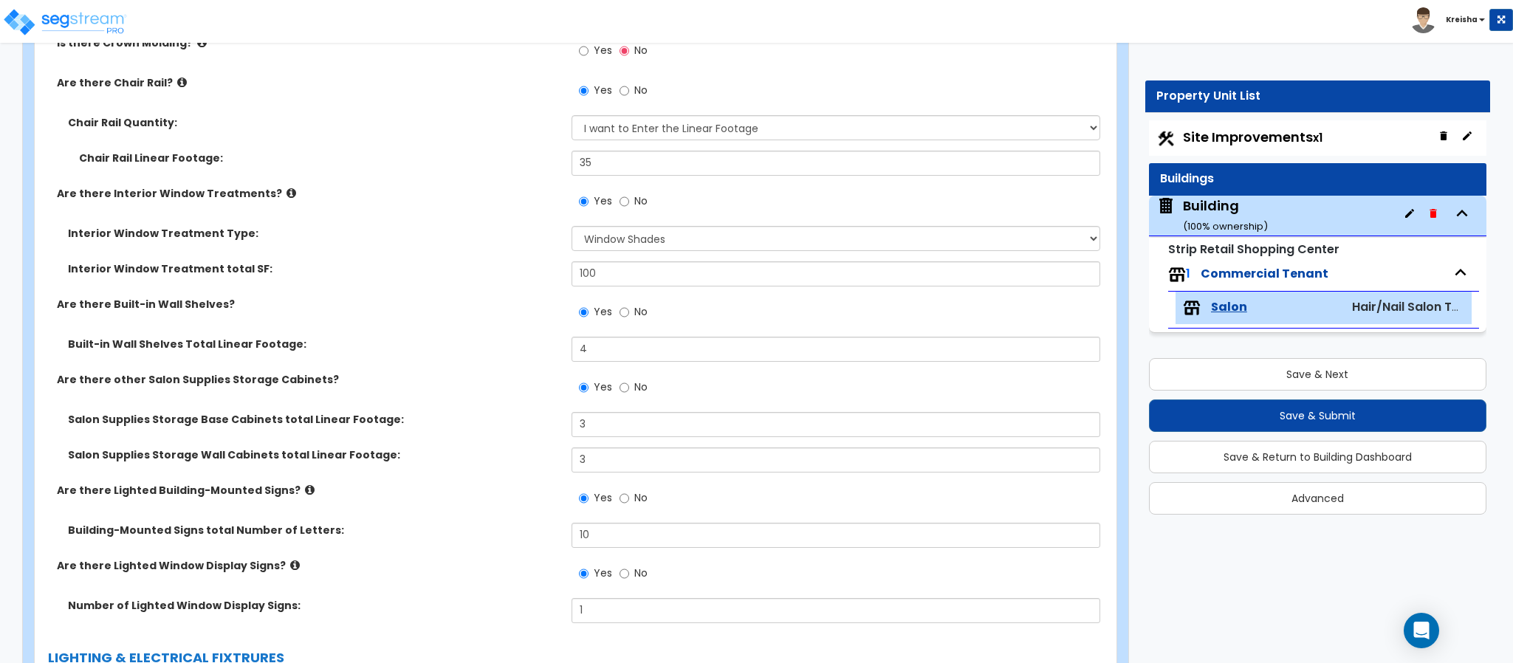
scroll to position [1846, 0]
click at [571, 273] on input "100" at bounding box center [835, 273] width 529 height 25
click at [571, 272] on input "100" at bounding box center [835, 273] width 529 height 25
click at [537, 301] on label "Are there Built-in Wall Shelves?" at bounding box center [308, 303] width 503 height 15
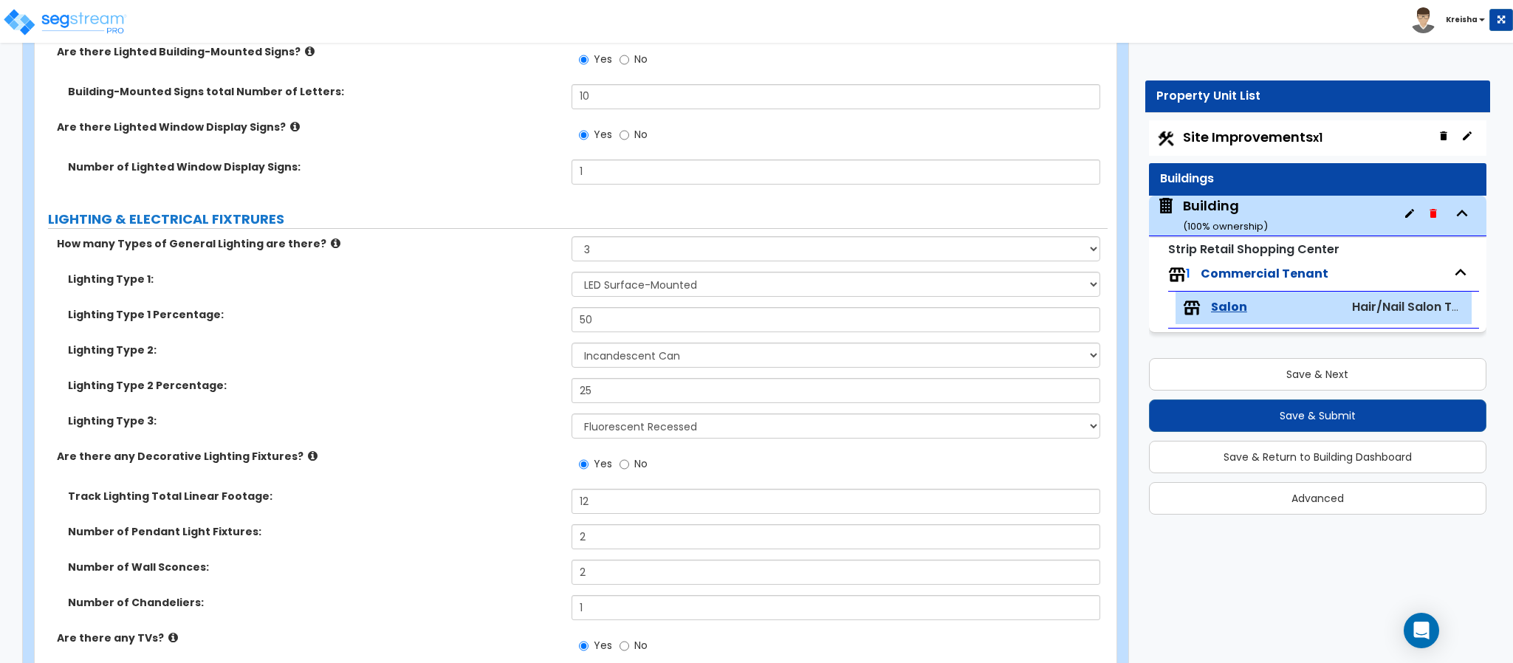
scroll to position [2289, 0]
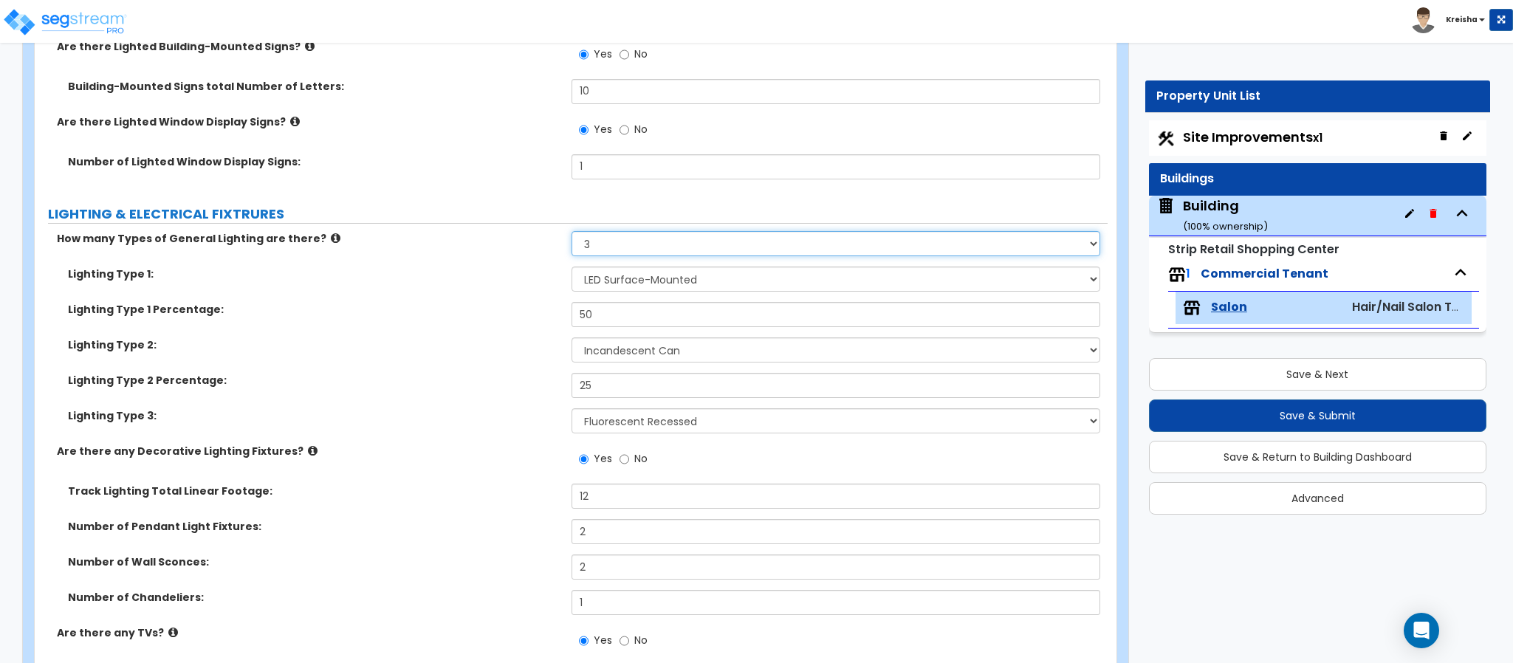
click at [598, 251] on select "None 1 2 3" at bounding box center [835, 243] width 529 height 25
click at [571, 233] on select "None 1 2 3" at bounding box center [835, 243] width 529 height 25
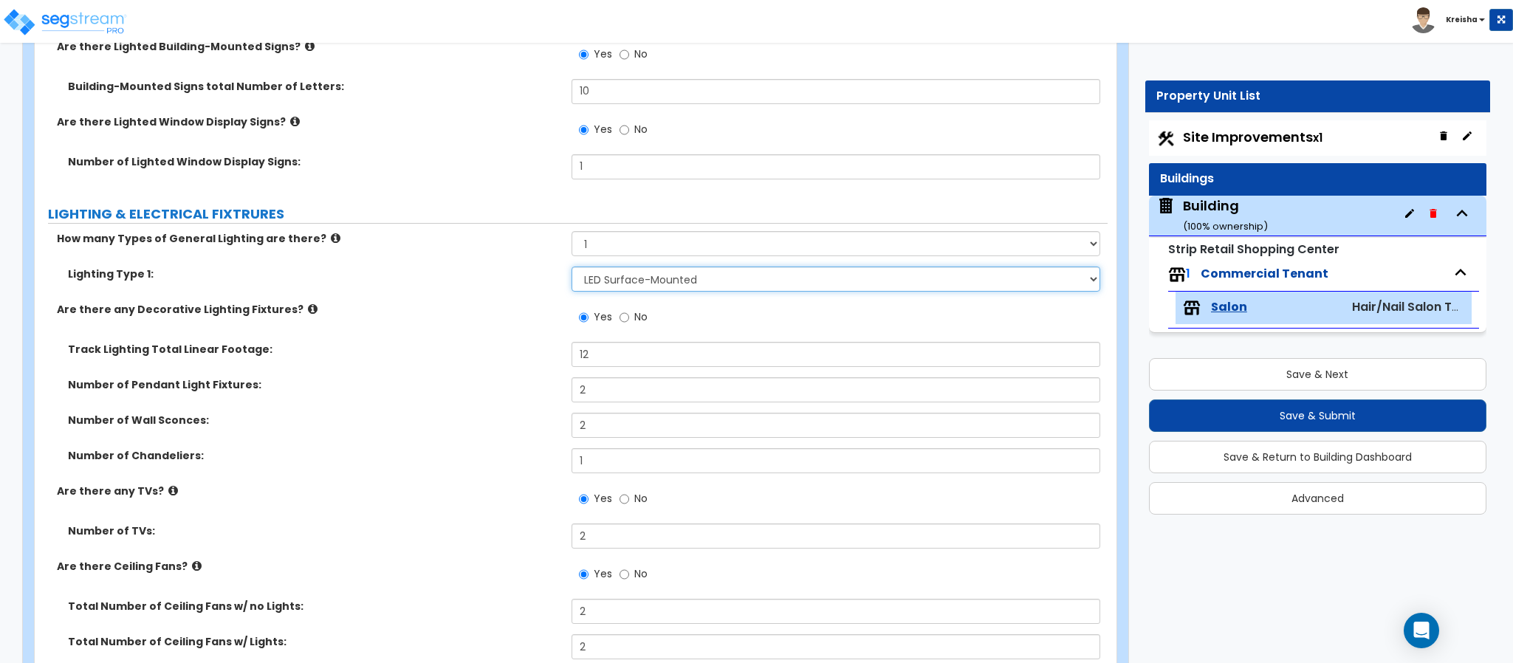
click at [628, 281] on select "Please Choose One LED Surface-Mounted LED Recessed Fluorescent Surface-Mounted …" at bounding box center [835, 279] width 529 height 25
click at [571, 268] on select "Please Choose One LED Surface-Mounted LED Recessed Fluorescent Surface-Mounted …" at bounding box center [835, 279] width 529 height 25
click at [497, 364] on div "Track Lighting Total Linear Footage: 12" at bounding box center [571, 359] width 1073 height 35
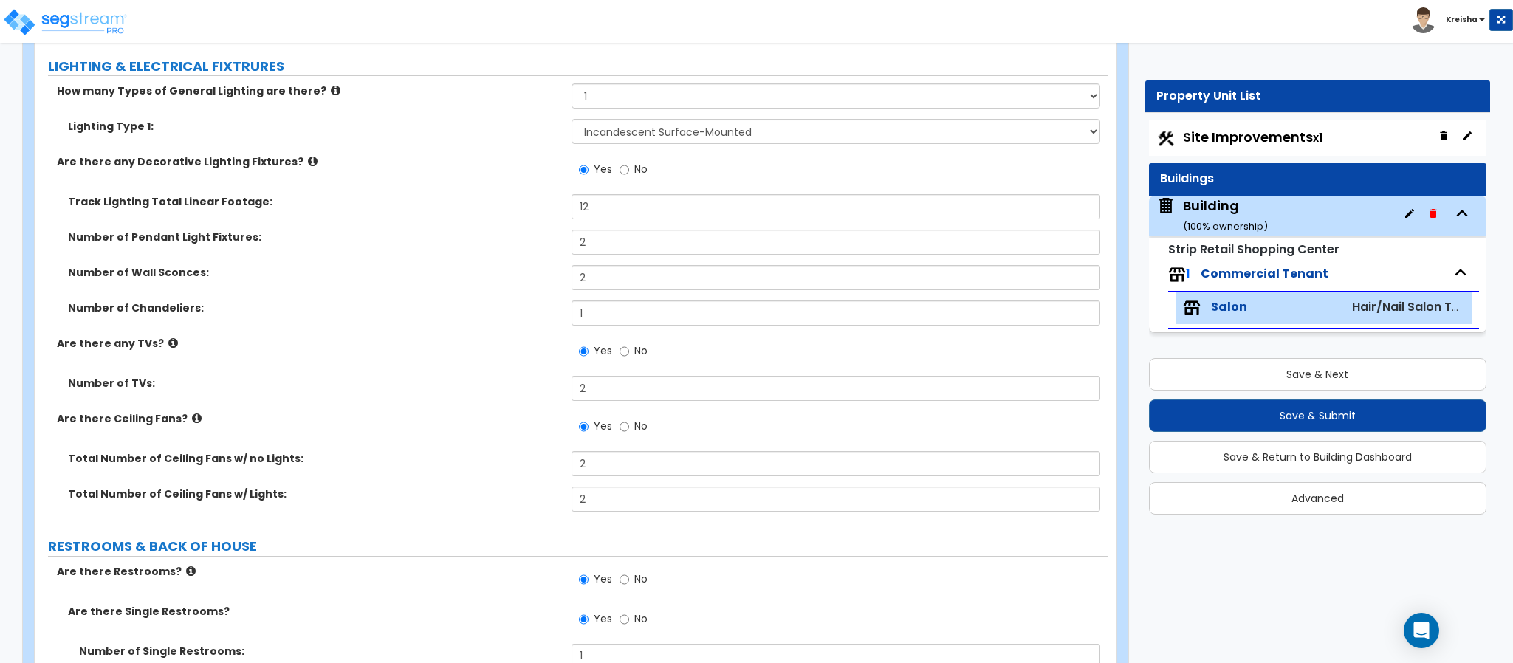
scroll to position [2583, 0]
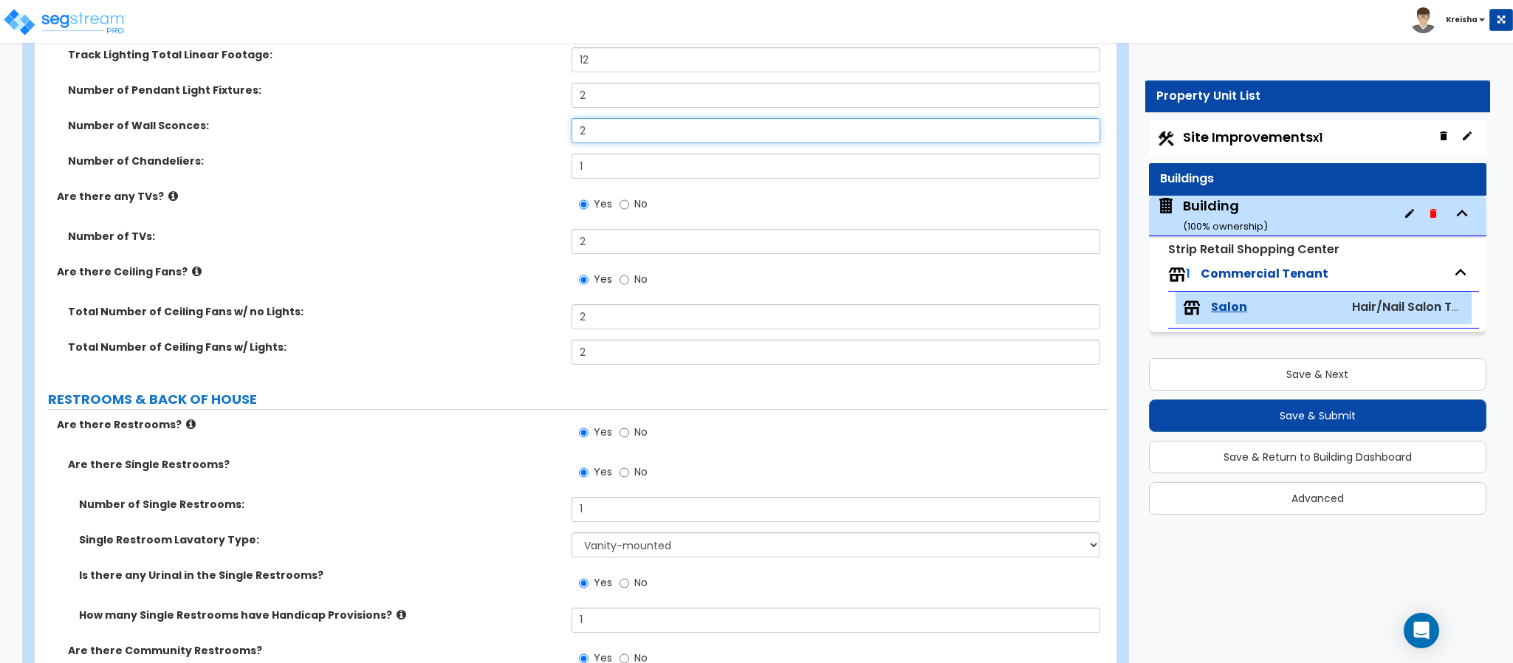
click at [591, 137] on input "2" at bounding box center [835, 130] width 529 height 25
click at [518, 177] on div "Number of Chandeliers: 1" at bounding box center [571, 171] width 1073 height 35
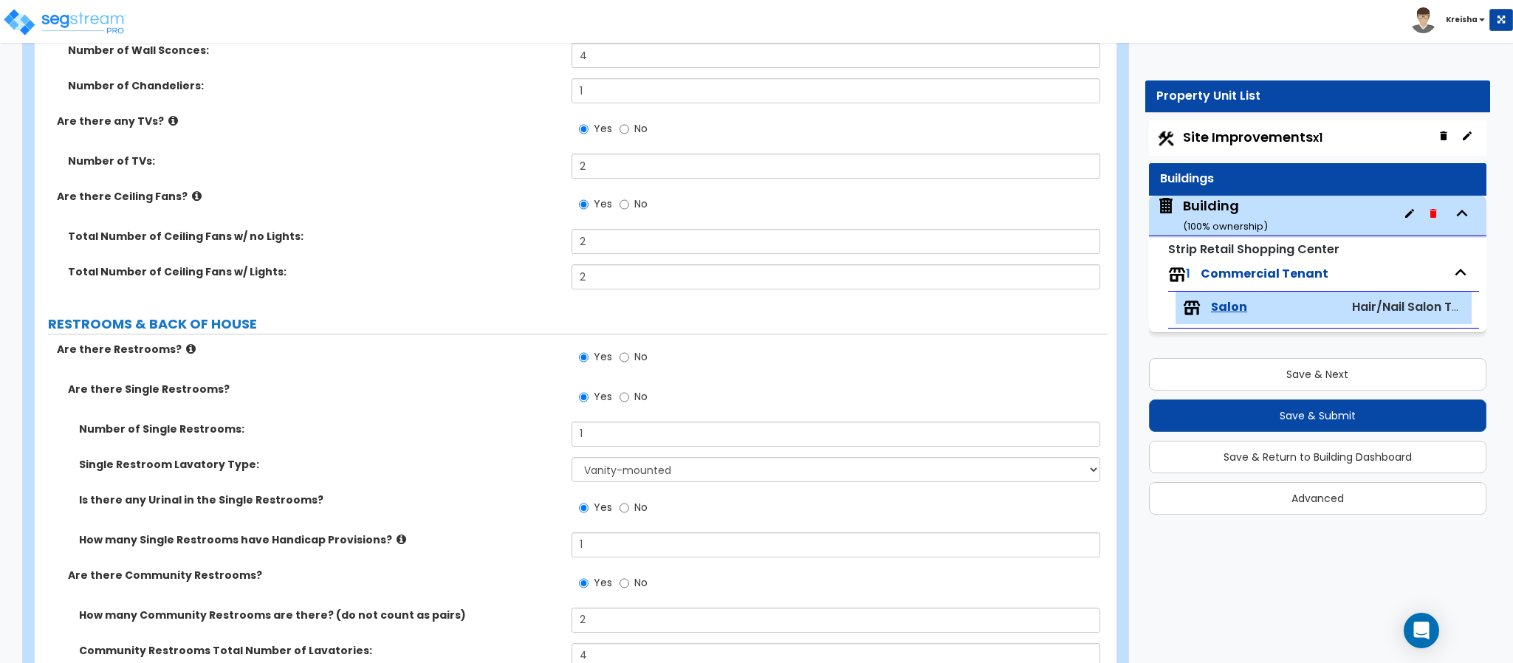
scroll to position [2732, 0]
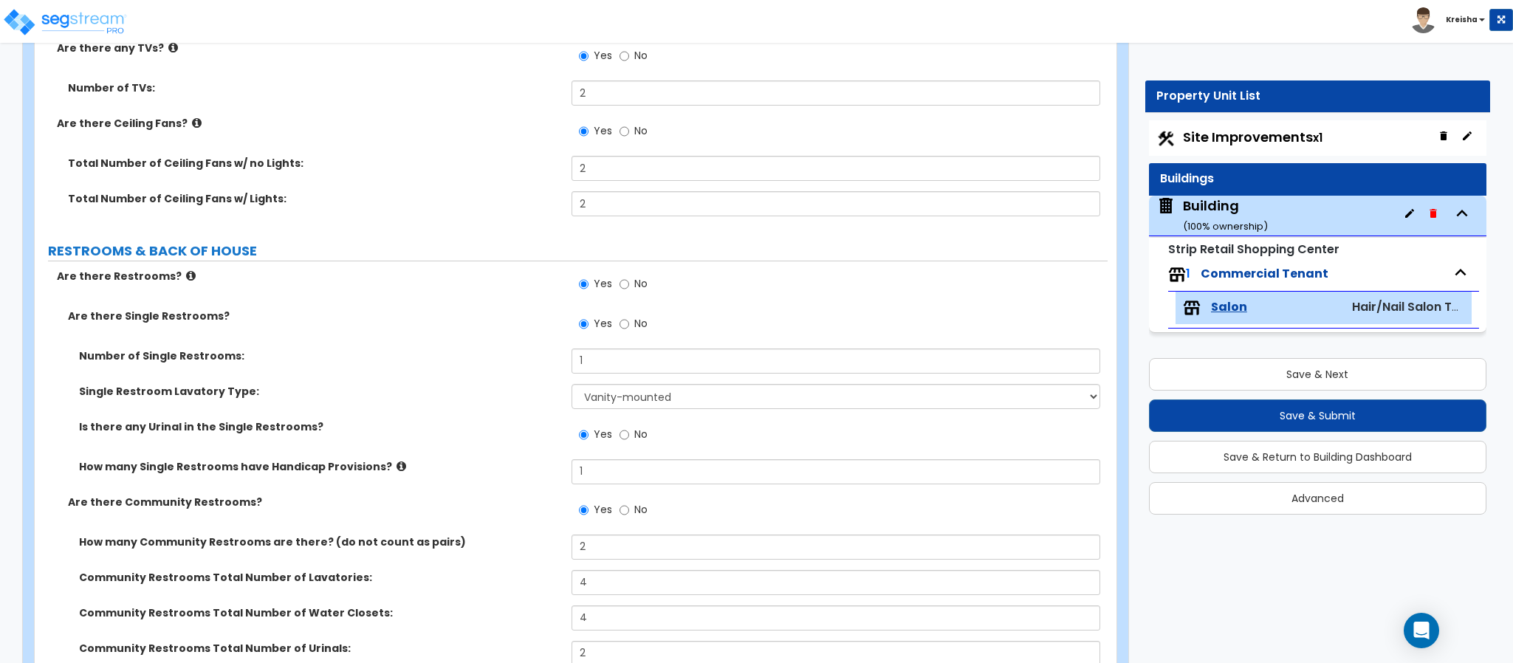
click at [537, 148] on div "Are there Ceiling Fans? Yes No" at bounding box center [571, 136] width 1073 height 40
click at [571, 200] on input "2" at bounding box center [835, 203] width 529 height 25
drag, startPoint x: 585, startPoint y: 208, endPoint x: 505, endPoint y: 218, distance: 80.3
click at [519, 216] on div "Total Number of Ceiling Fans w/ Lights: 1" at bounding box center [571, 208] width 1073 height 35
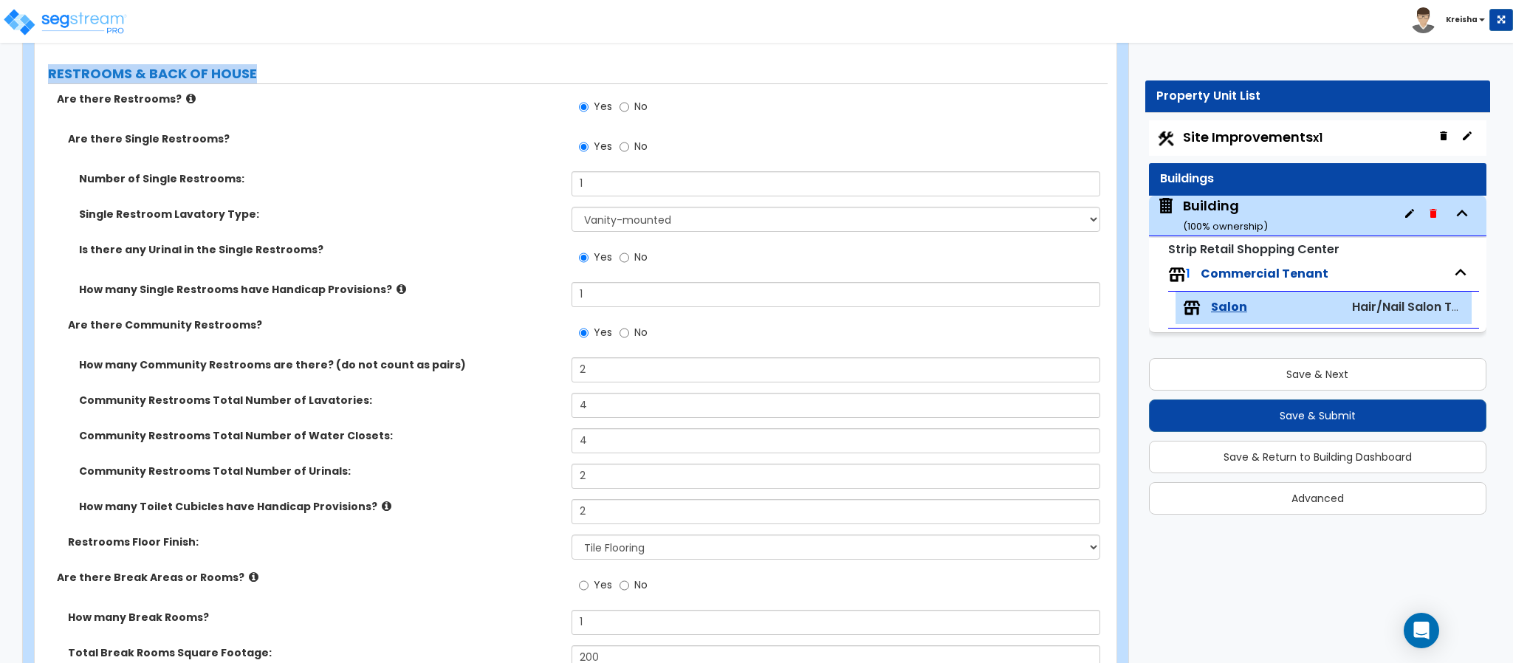
scroll to position [2953, 0]
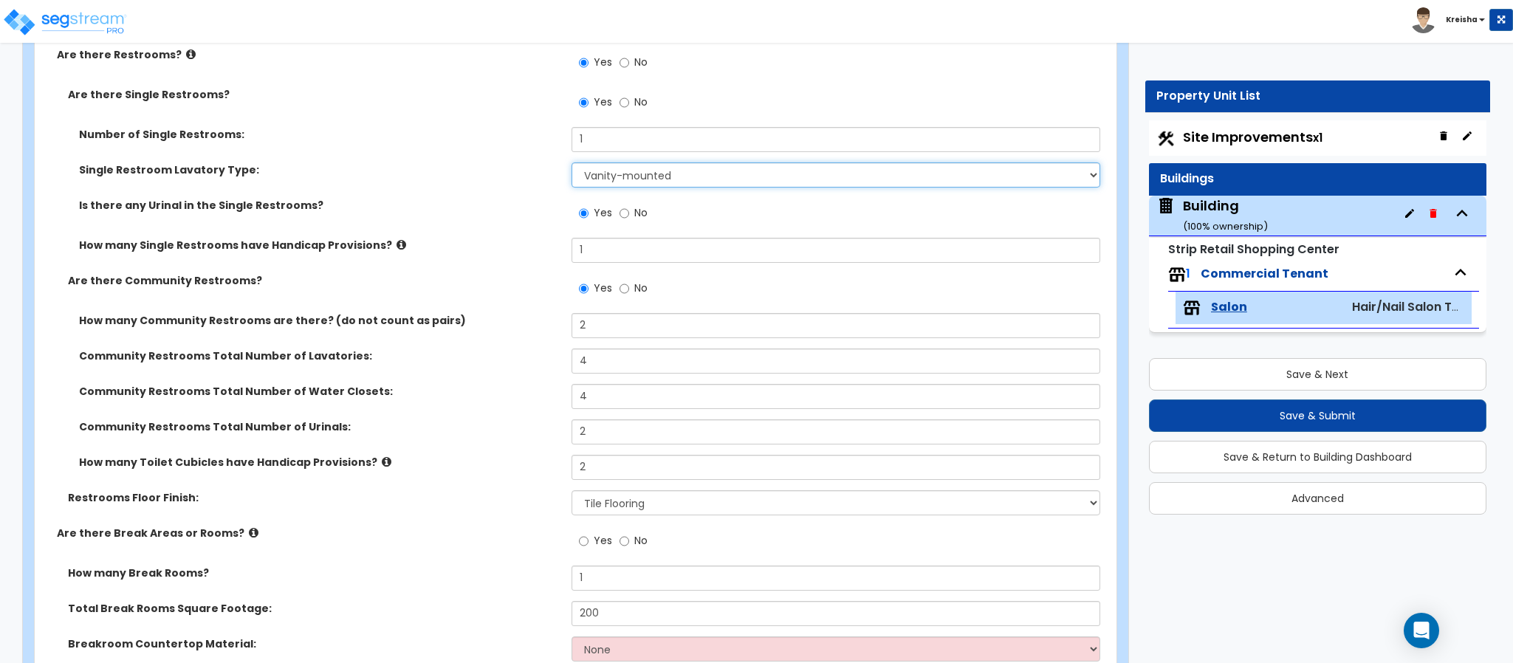
click at [622, 164] on select "Please Choose One Wall-mounted Vanity-mounted" at bounding box center [835, 174] width 529 height 25
click at [571, 164] on select "Please Choose One Wall-mounted Vanity-mounted" at bounding box center [835, 174] width 529 height 25
click at [444, 244] on label "How many Single Restrooms have Handicap Provisions?" at bounding box center [319, 245] width 481 height 15
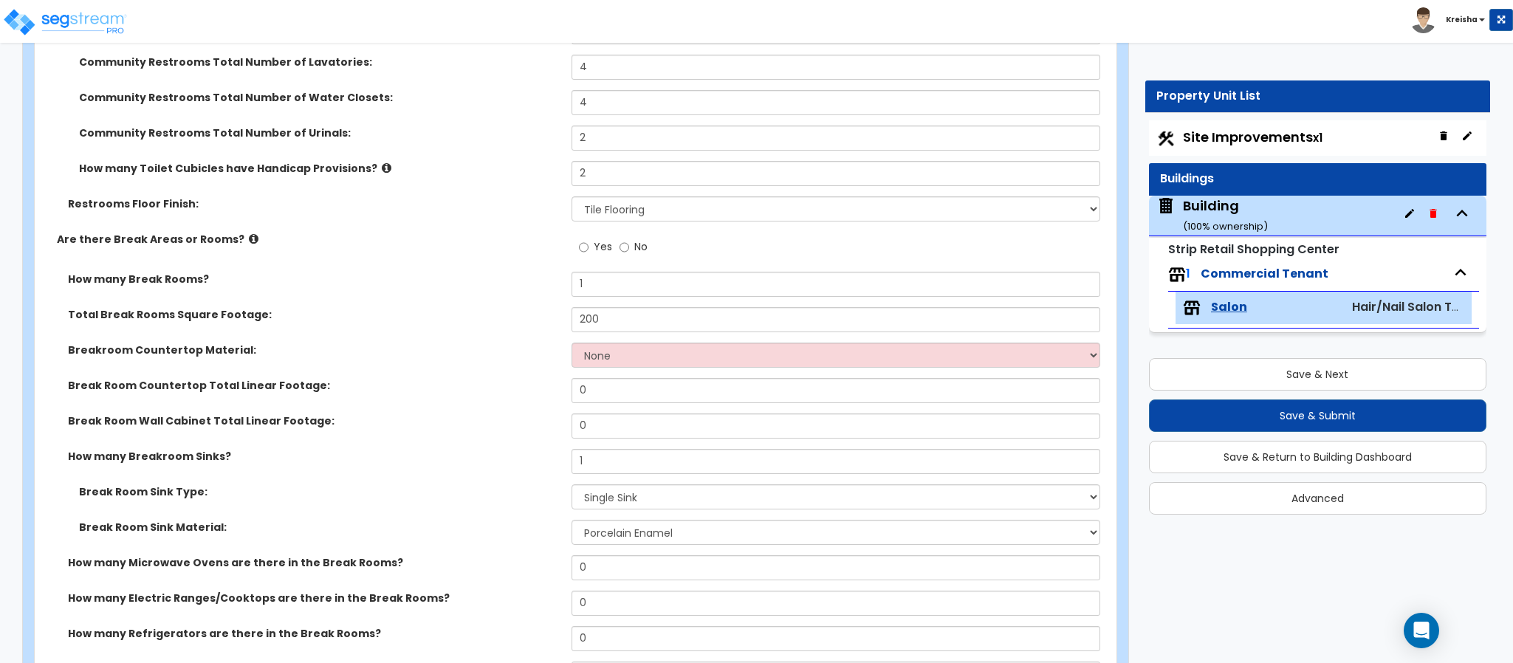
scroll to position [3248, 0]
click at [594, 171] on input "2" at bounding box center [835, 172] width 529 height 25
click at [594, 169] on input "2" at bounding box center [835, 172] width 529 height 25
click at [199, 204] on label "Restrooms Floor Finish:" at bounding box center [314, 203] width 492 height 15
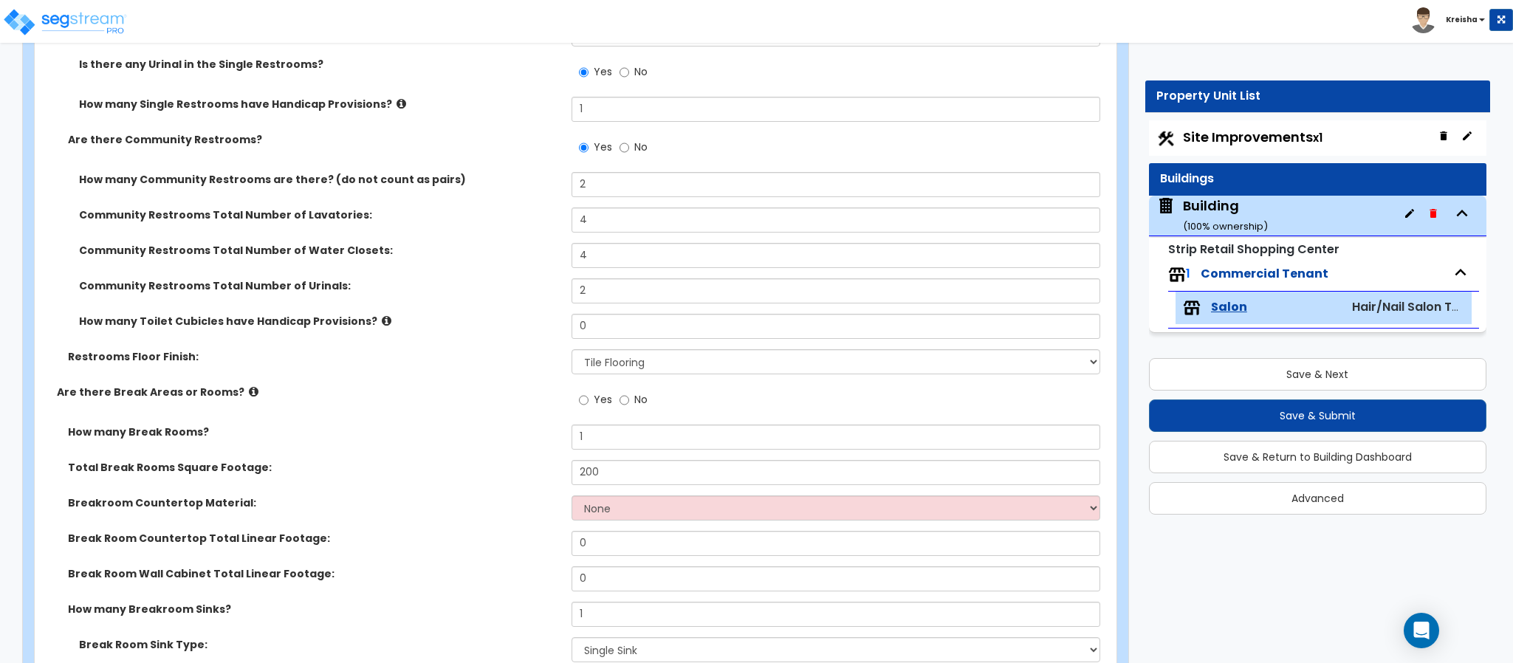
scroll to position [3174, 0]
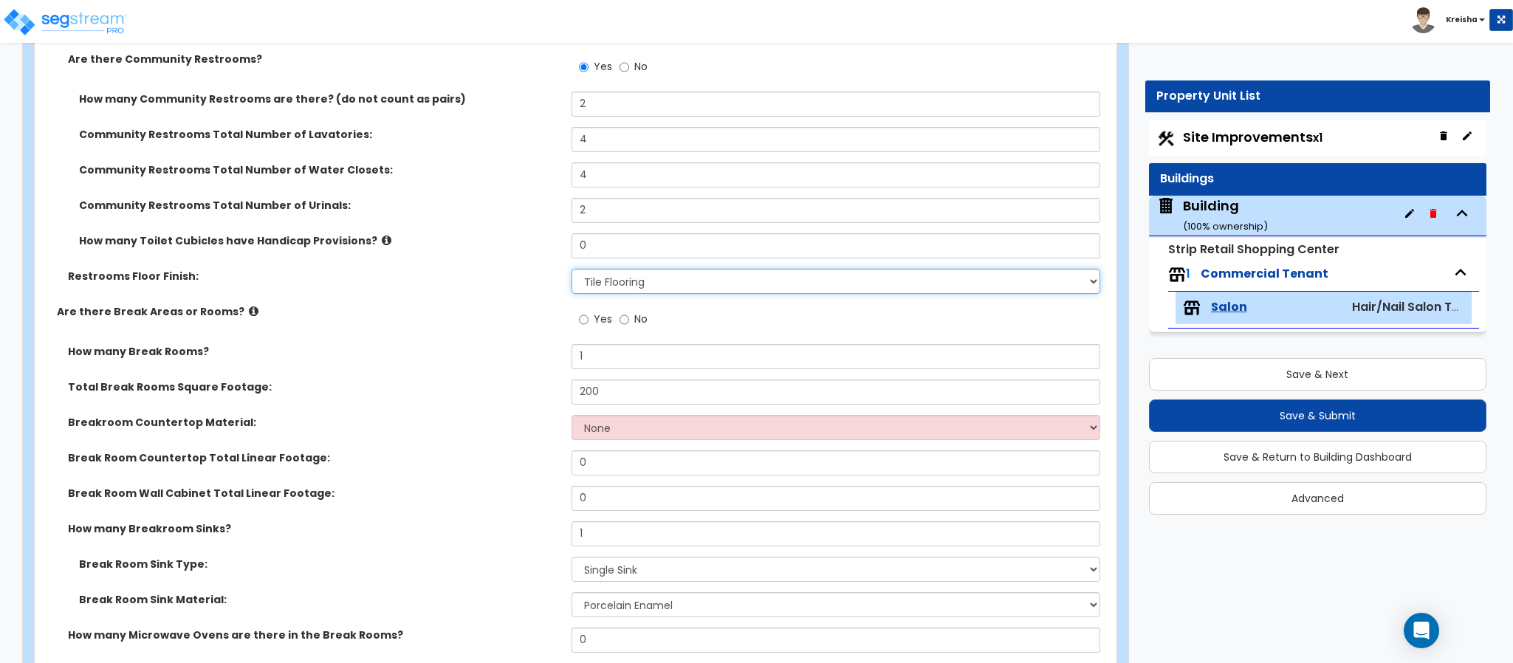
click at [599, 278] on select "None Tile Flooring Resilient Laminate Flooring VCT Flooring Sheet Vinyl Flooring" at bounding box center [835, 281] width 529 height 25
click at [571, 270] on select "None Tile Flooring Resilient Laminate Flooring VCT Flooring Sheet Vinyl Flooring" at bounding box center [835, 281] width 529 height 25
click at [525, 396] on div "Total Break Rooms Square Footage: 200" at bounding box center [571, 396] width 1073 height 35
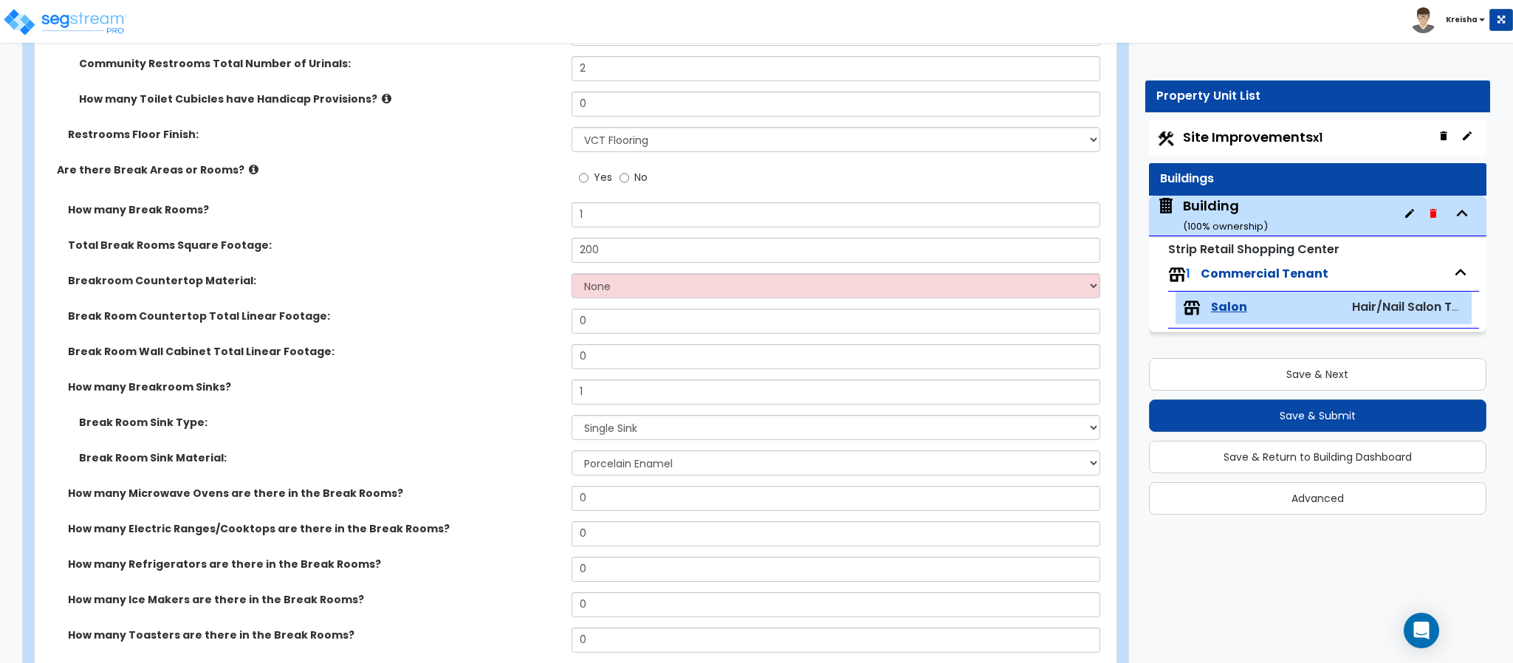
scroll to position [3322, 0]
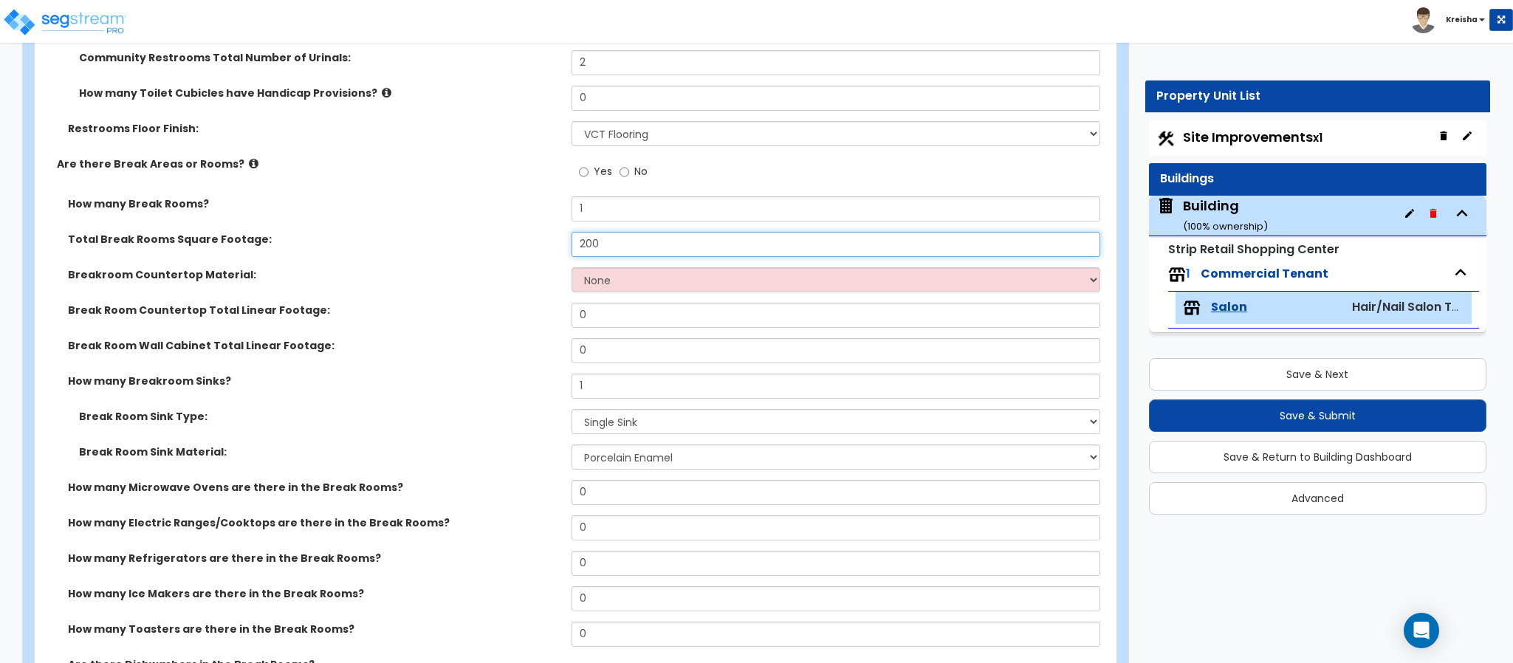
click at [607, 248] on input "200" at bounding box center [835, 244] width 529 height 25
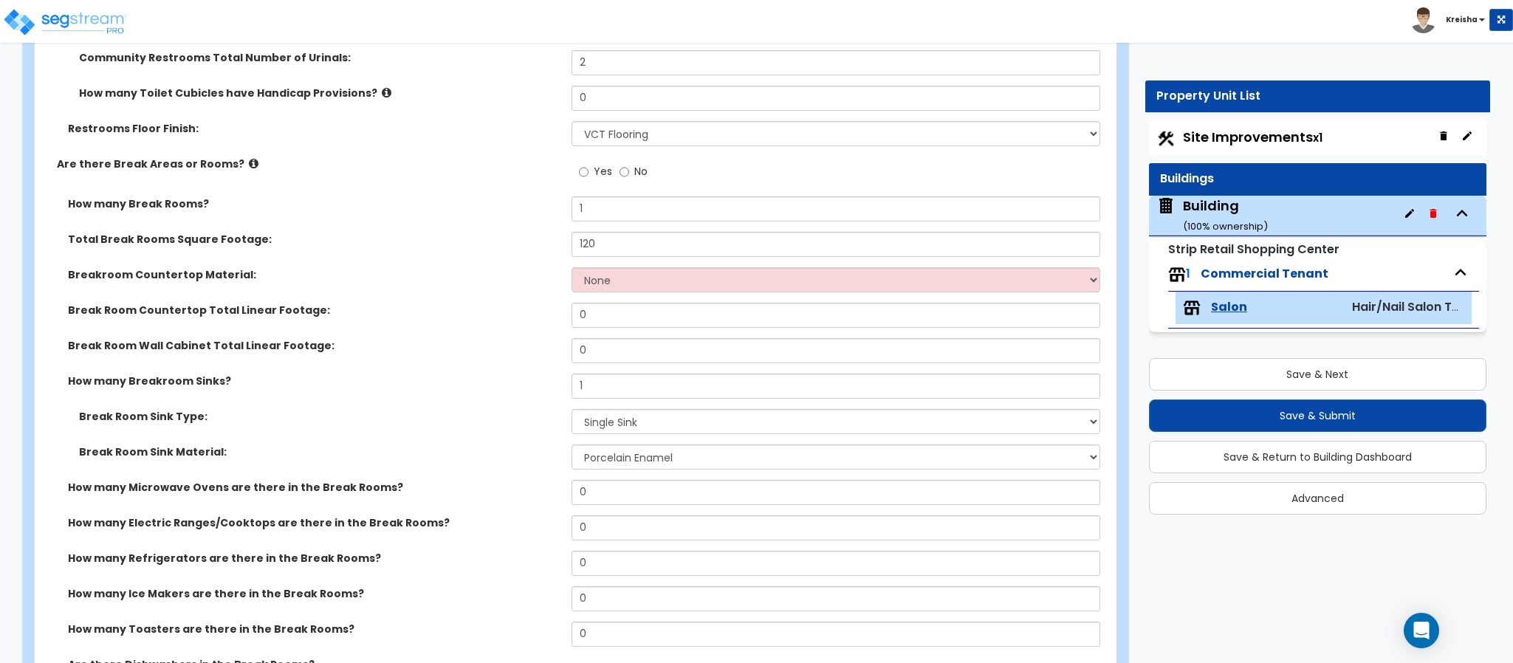
click at [485, 257] on div "Total Break Rooms Square Footage: 120" at bounding box center [571, 249] width 1073 height 35
click at [610, 275] on select "None Plastic Laminate Solid Surface Stone Quartz Marble Tile Wood Stainless Ste…" at bounding box center [835, 279] width 529 height 25
click at [571, 269] on select "None Plastic Laminate Solid Surface Stone Quartz Marble Tile Wood Stainless Ste…" at bounding box center [835, 279] width 529 height 25
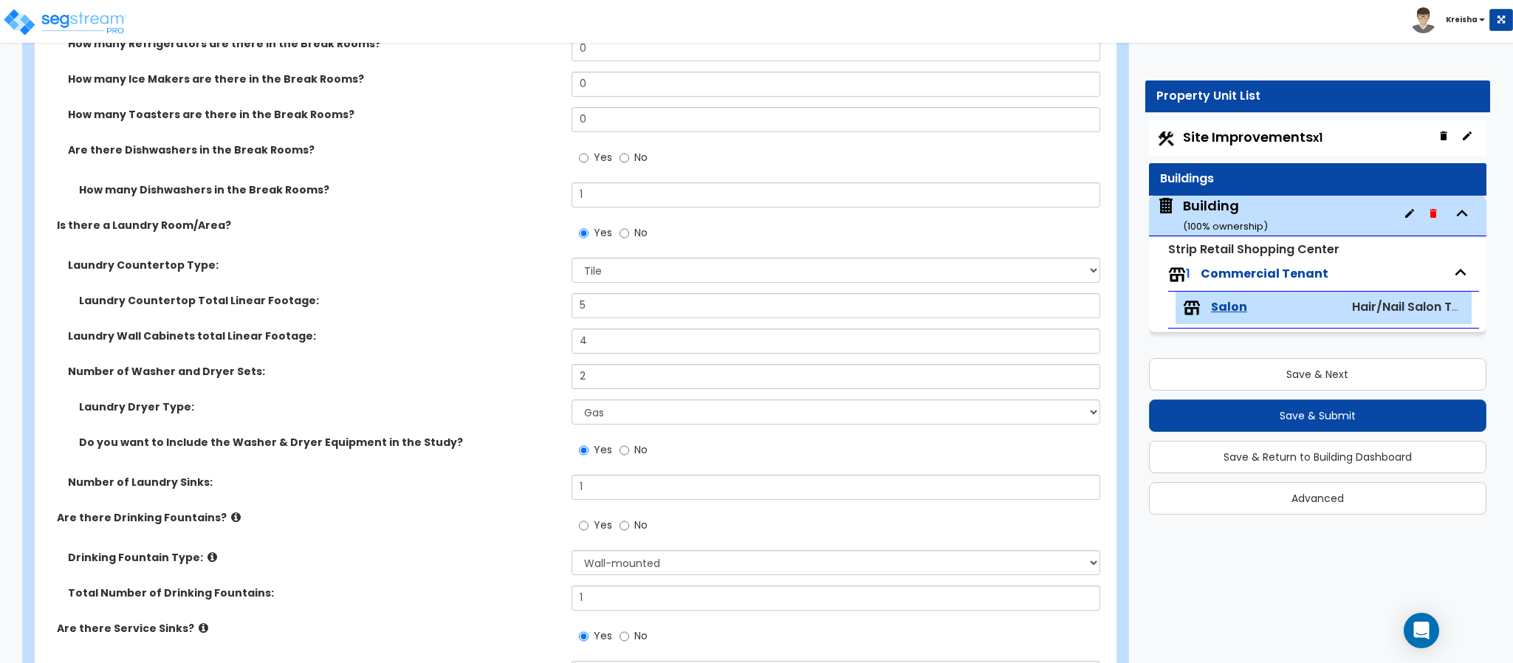
scroll to position [3839, 0]
click at [619, 266] on select "None Plastic Laminate Solid Surface Stone Quartz Marble Tile Wood Stainless Ste…" at bounding box center [835, 267] width 529 height 25
click at [571, 256] on select "None Plastic Laminate Solid Surface Stone Quartz Marble Tile Wood Stainless Ste…" at bounding box center [835, 267] width 529 height 25
click at [663, 272] on select "None Plastic Laminate Solid Surface Stone Quartz Marble Tile Wood Stainless Ste…" at bounding box center [835, 267] width 529 height 25
click at [571, 256] on select "None Plastic Laminate Solid Surface Stone Quartz Marble Tile Wood Stainless Ste…" at bounding box center [835, 267] width 529 height 25
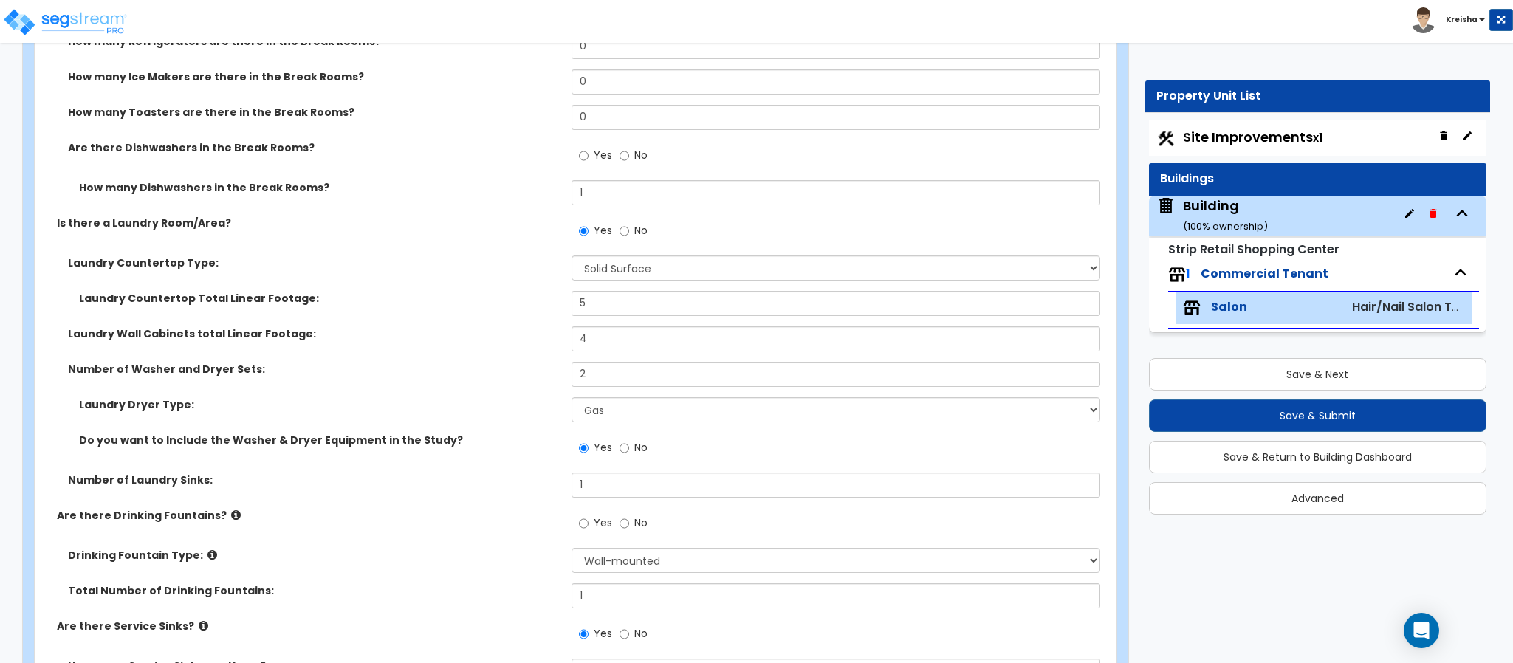
click at [452, 311] on div "Laundry Countertop Total Linear Footage: 5" at bounding box center [571, 308] width 1073 height 35
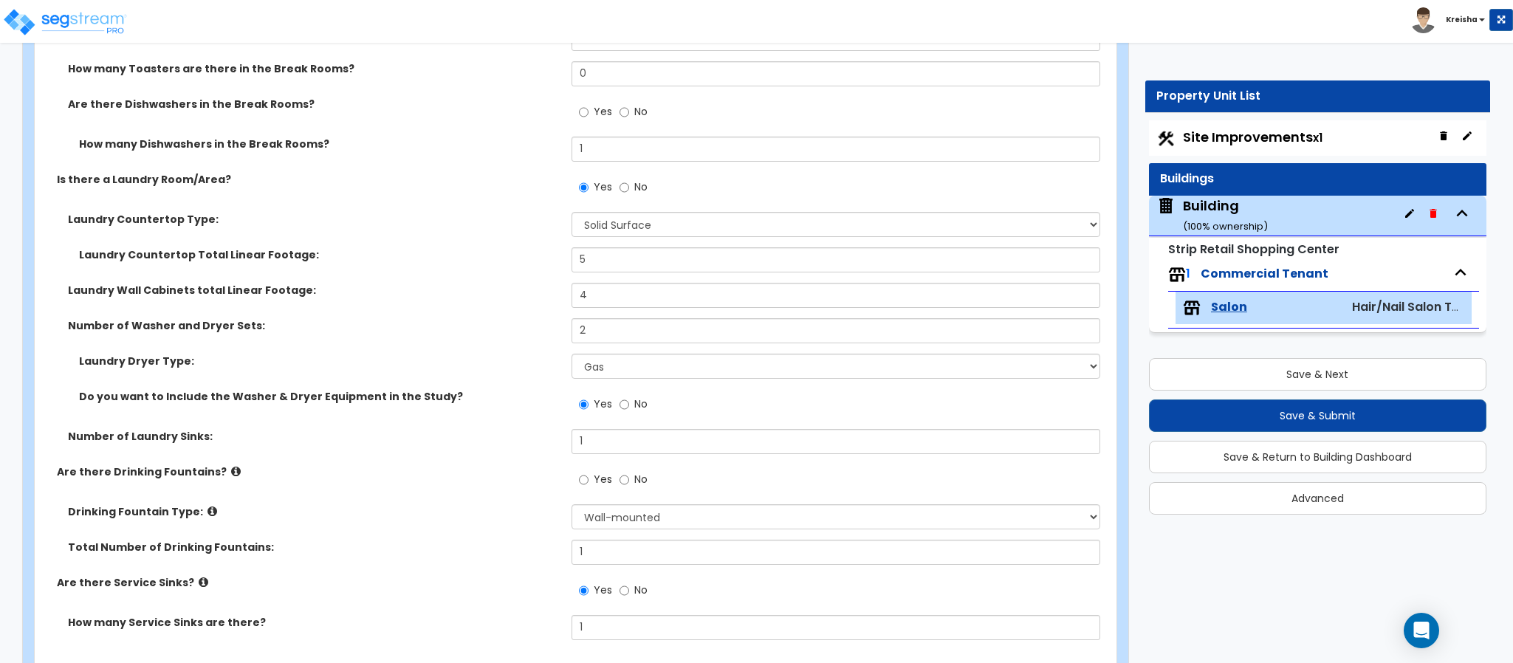
scroll to position [3912, 0]
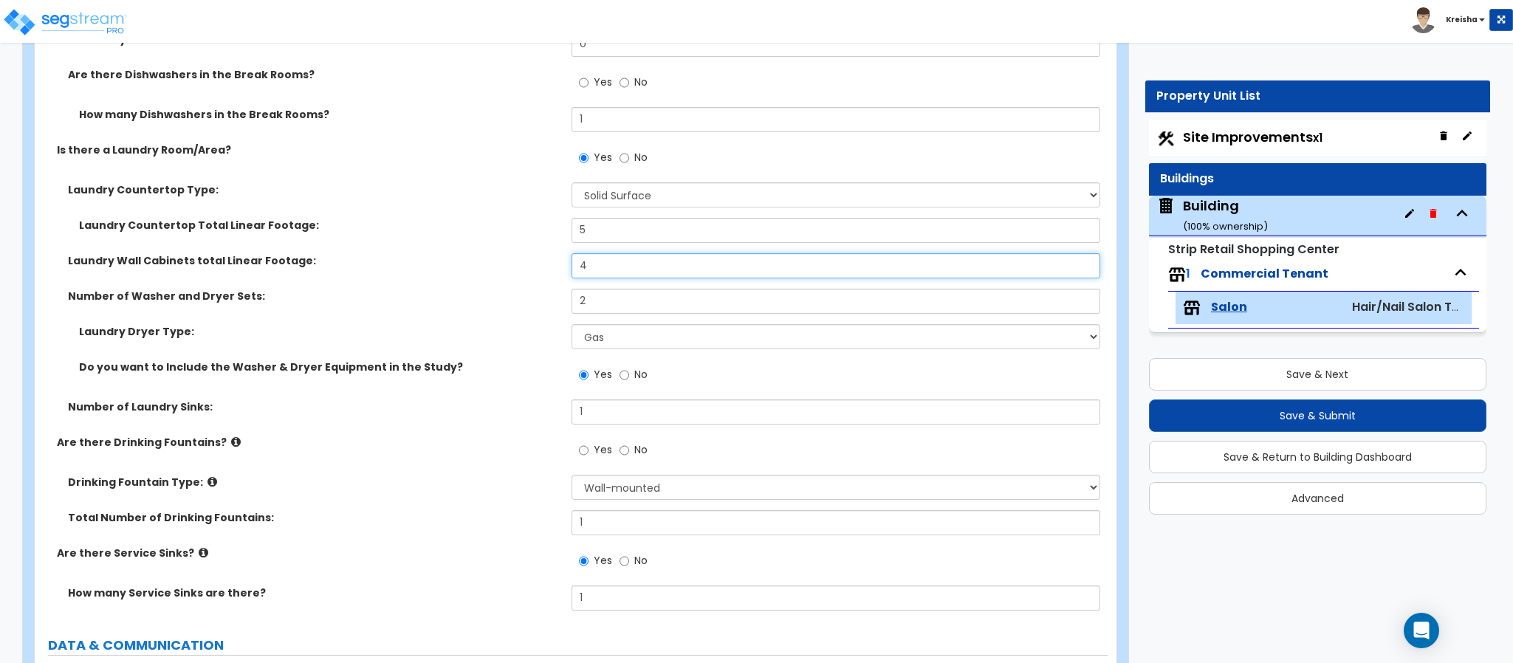
drag, startPoint x: 588, startPoint y: 266, endPoint x: 554, endPoint y: 275, distance: 35.1
click at [576, 264] on input "4" at bounding box center [835, 265] width 529 height 25
click at [529, 271] on div "Laundry Wall Cabinets total Linear Footage: 0" at bounding box center [571, 270] width 1073 height 35
click at [574, 302] on input "2" at bounding box center [835, 301] width 529 height 25
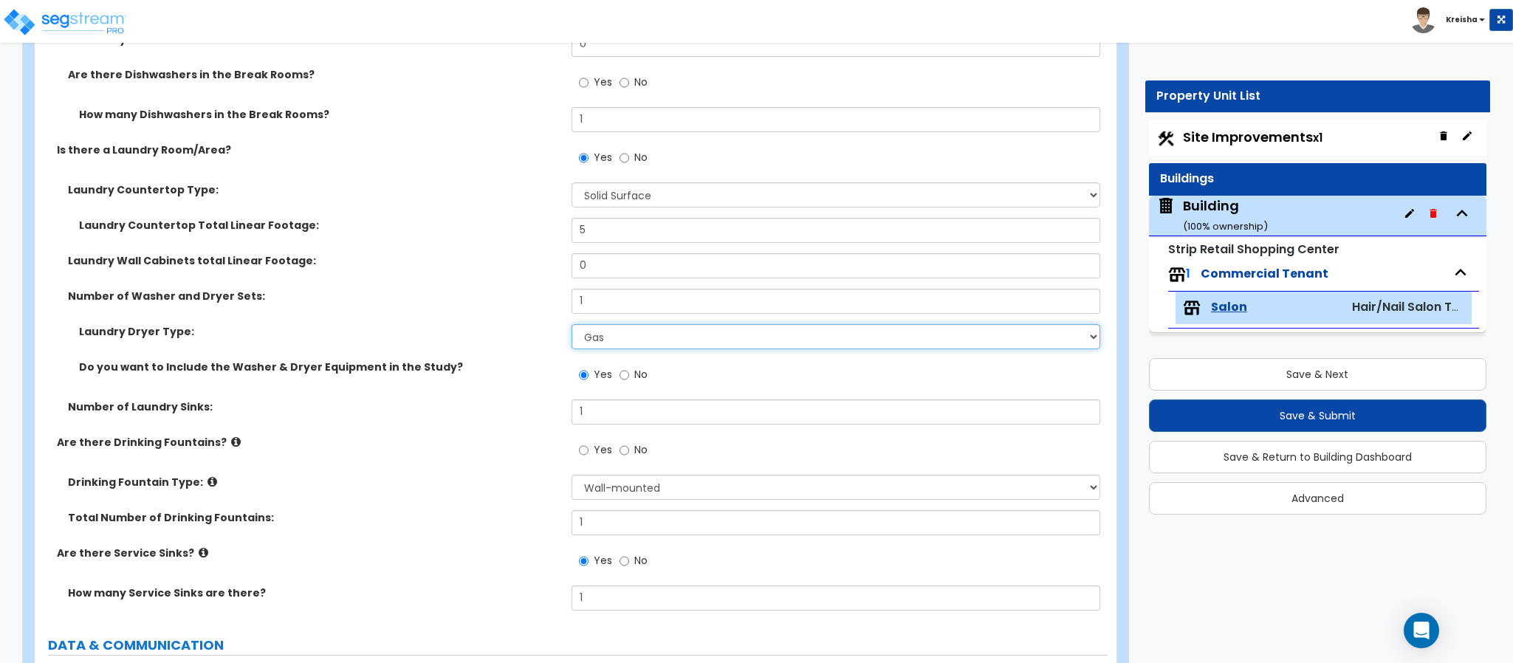
click at [628, 344] on select "Please Choose One Gas Electric" at bounding box center [835, 336] width 529 height 25
click at [571, 325] on select "Please Choose One Gas Electric" at bounding box center [835, 336] width 529 height 25
click at [598, 337] on select "Please Choose One Gas Electric" at bounding box center [835, 336] width 529 height 25
click at [554, 388] on div "Do you want to Include the Washer & Dryer Equipment in the Study? Yes No" at bounding box center [571, 380] width 1073 height 40
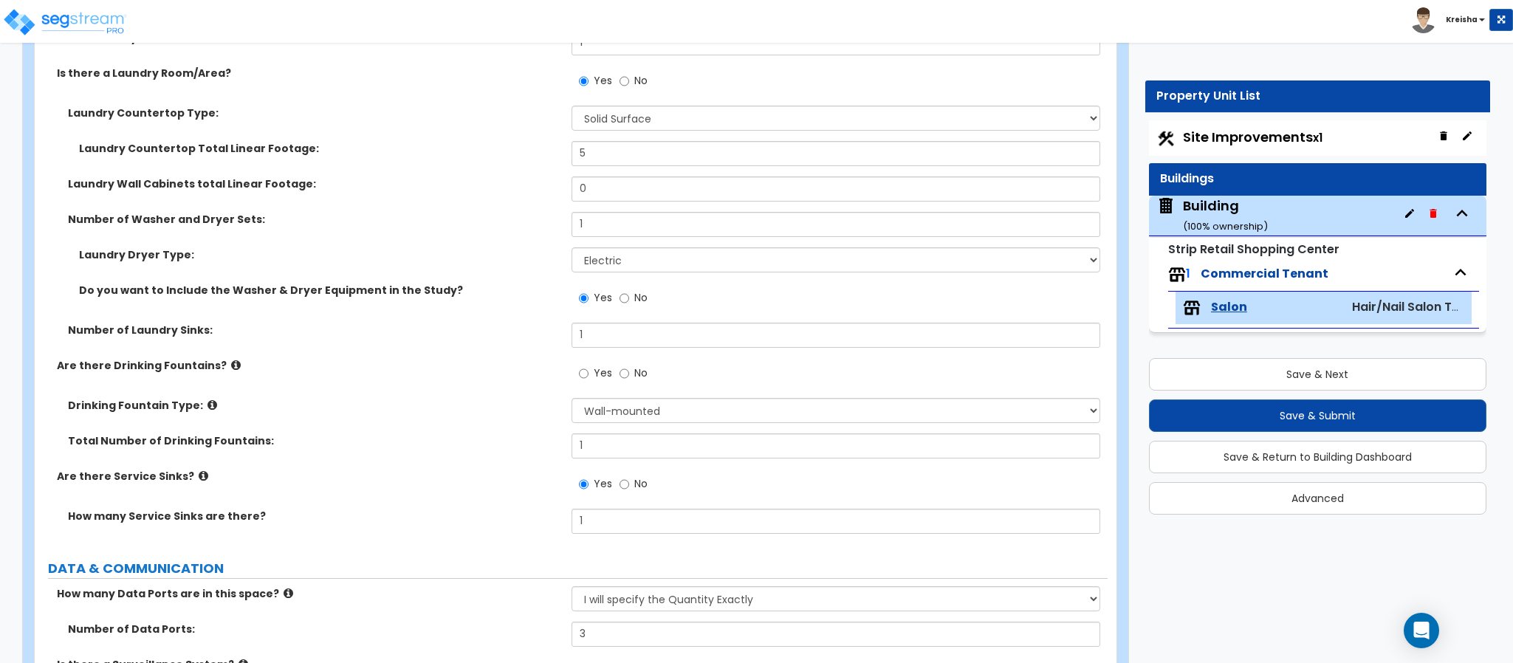
scroll to position [4060, 0]
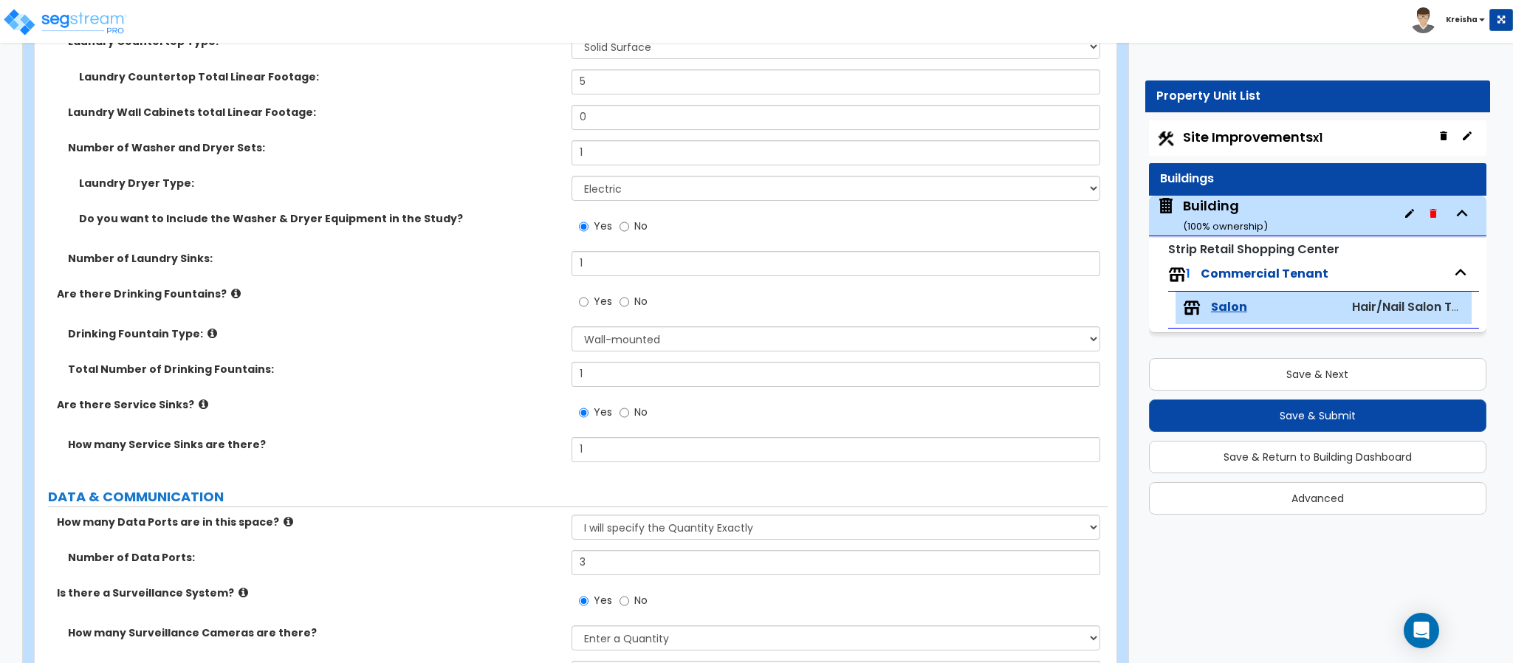
click at [643, 295] on span "No" at bounding box center [640, 301] width 13 height 15
click at [629, 295] on input "No" at bounding box center [624, 302] width 10 height 16
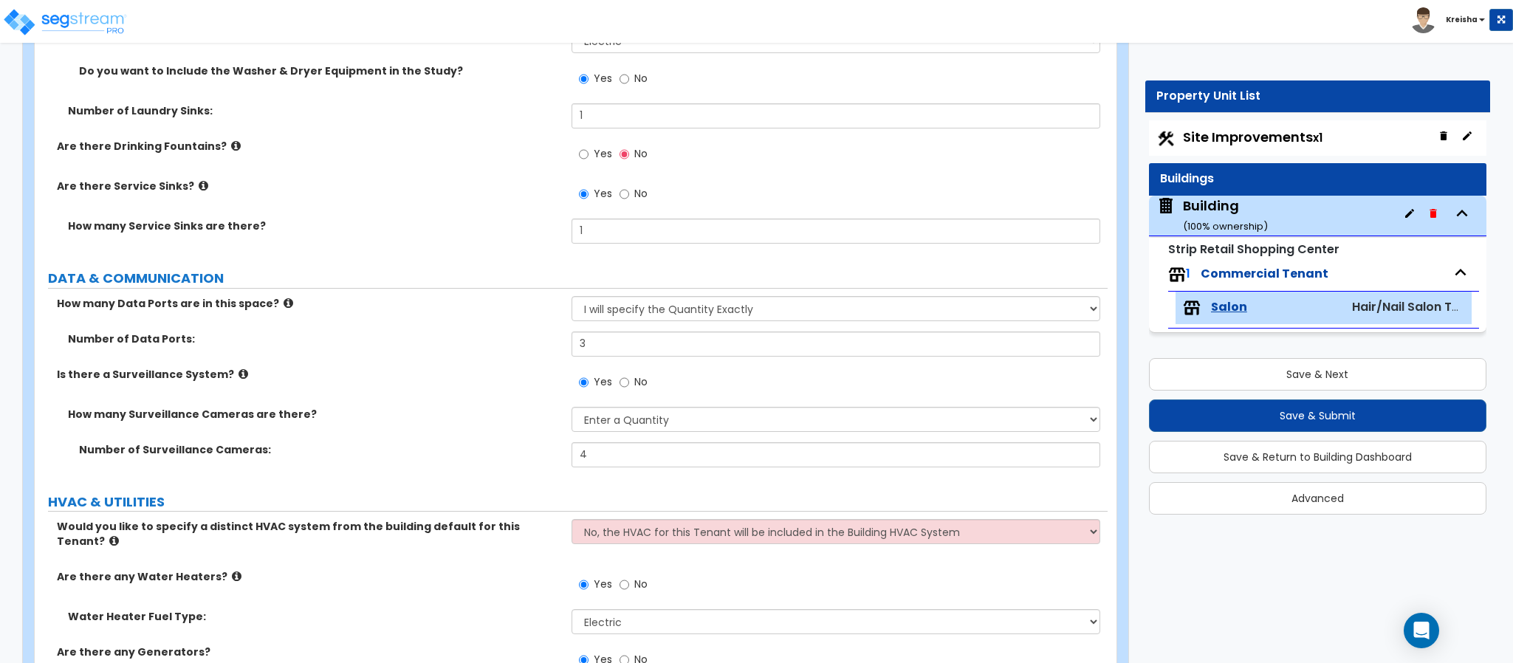
click at [437, 371] on label "Is there a Surveillance System?" at bounding box center [308, 374] width 503 height 15
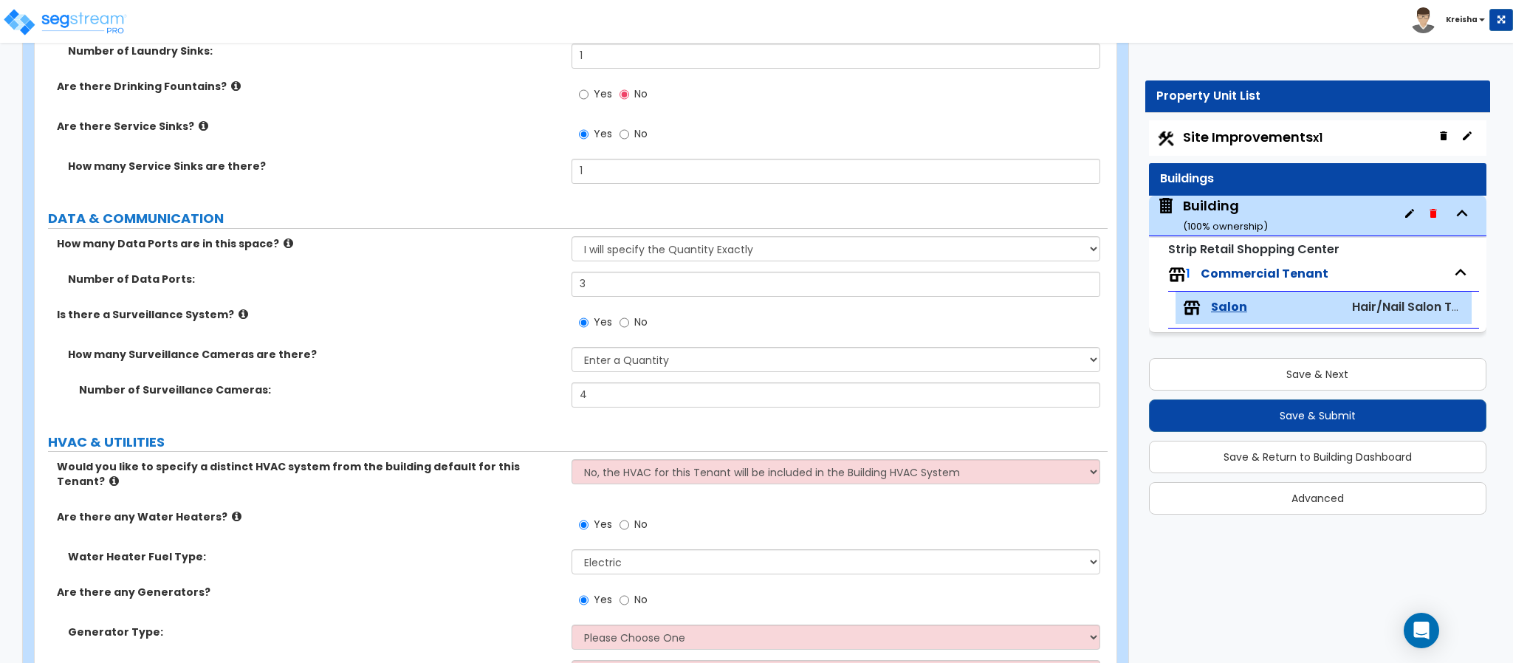
scroll to position [4355, 0]
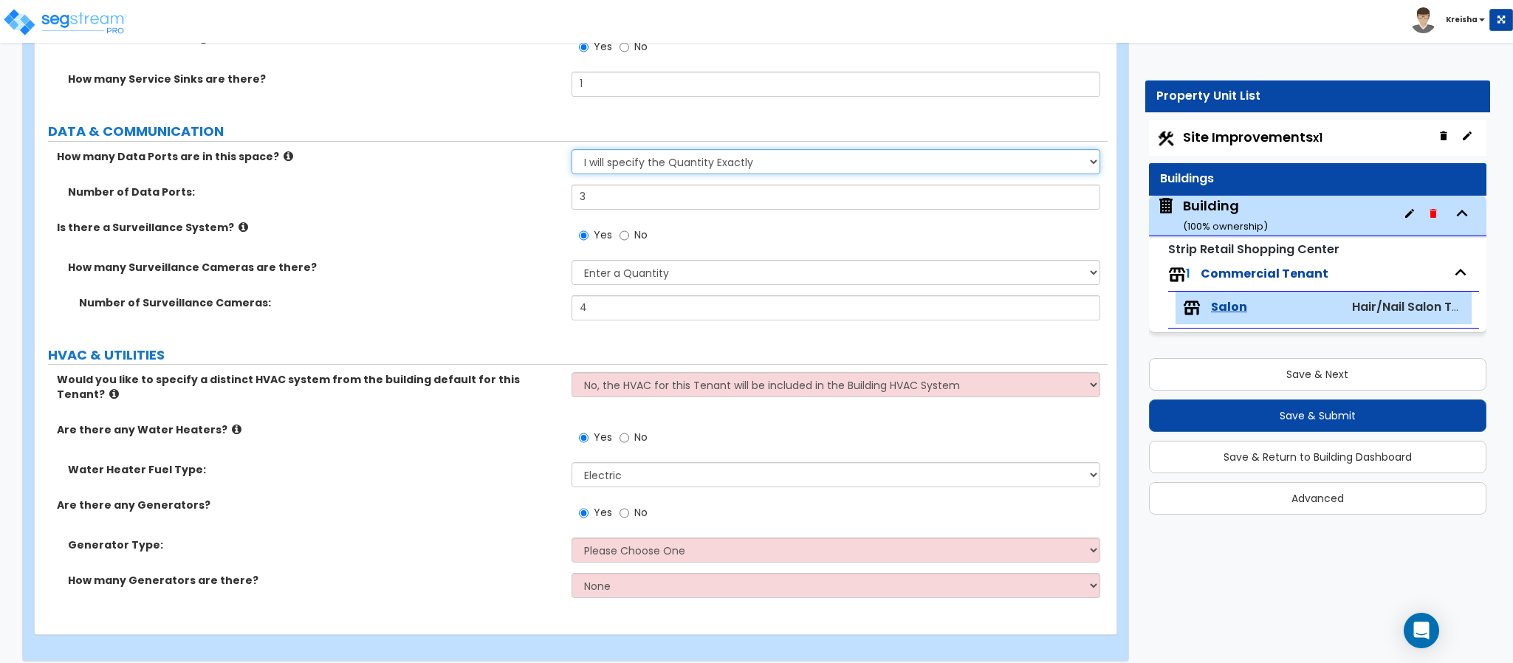
click at [596, 158] on select "None Please Estimate for Me I will specify the Quantity Exactly" at bounding box center [835, 161] width 529 height 25
click at [571, 150] on select "None Please Estimate for Me I will specify the Quantity Exactly" at bounding box center [835, 161] width 529 height 25
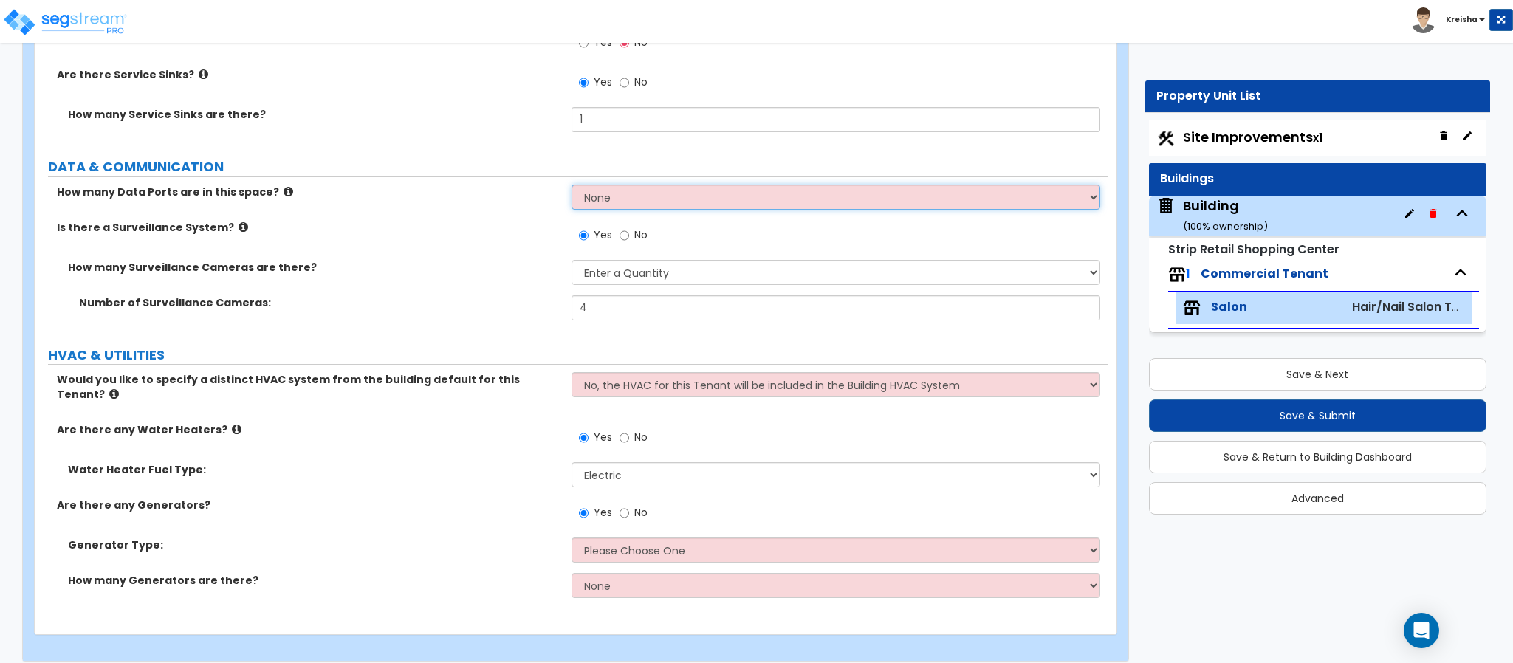
drag, startPoint x: 605, startPoint y: 193, endPoint x: 602, endPoint y: 202, distance: 9.8
click at [605, 193] on select "None Please Estimate for Me I will specify the Quantity Exactly" at bounding box center [835, 197] width 529 height 25
click at [571, 185] on select "None Please Estimate for Me I will specify the Quantity Exactly" at bounding box center [835, 197] width 529 height 25
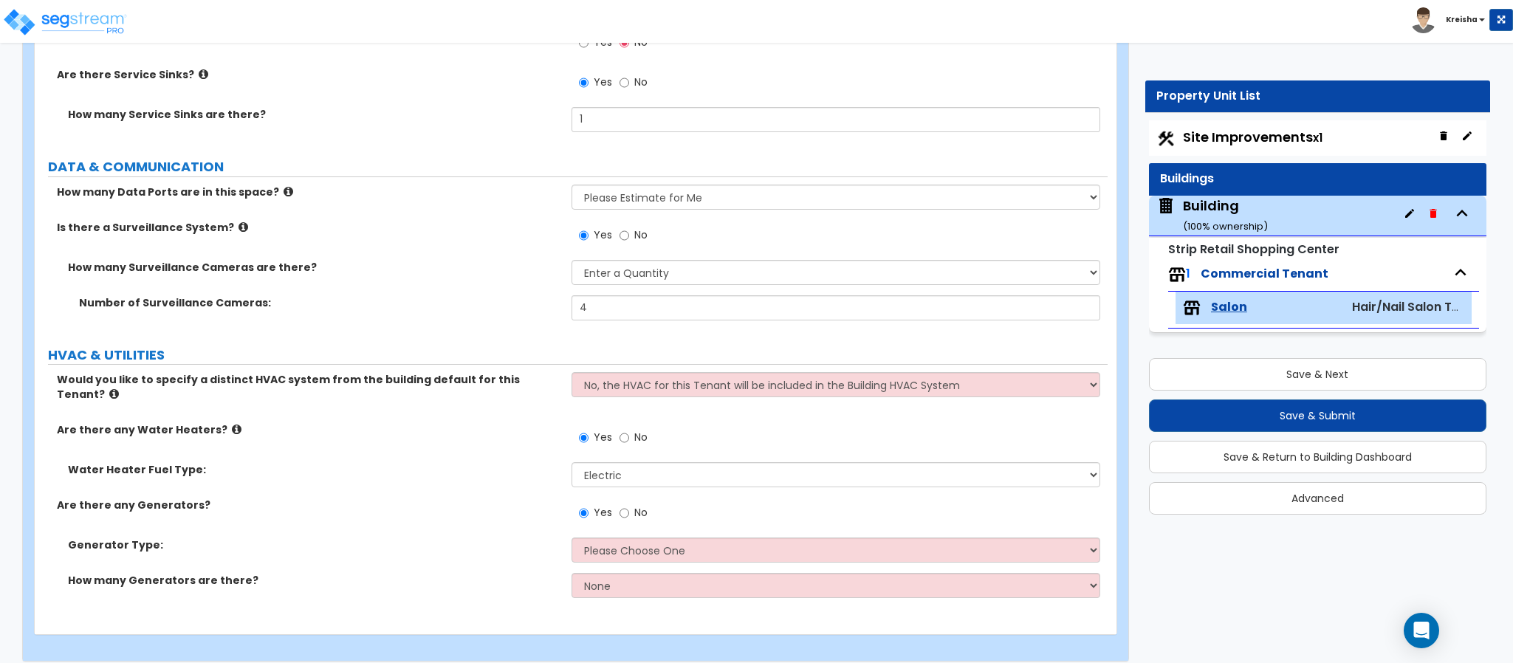
click at [541, 255] on div "Is there a Surveillance System? Yes No" at bounding box center [571, 240] width 1073 height 40
click at [594, 270] on select "Please Choose an Approximation Barely Noticed Any Noticed a Couple Frequently S…" at bounding box center [835, 272] width 529 height 25
click at [571, 260] on select "Please Choose an Approximation Barely Noticed Any Noticed a Couple Frequently S…" at bounding box center [835, 272] width 529 height 25
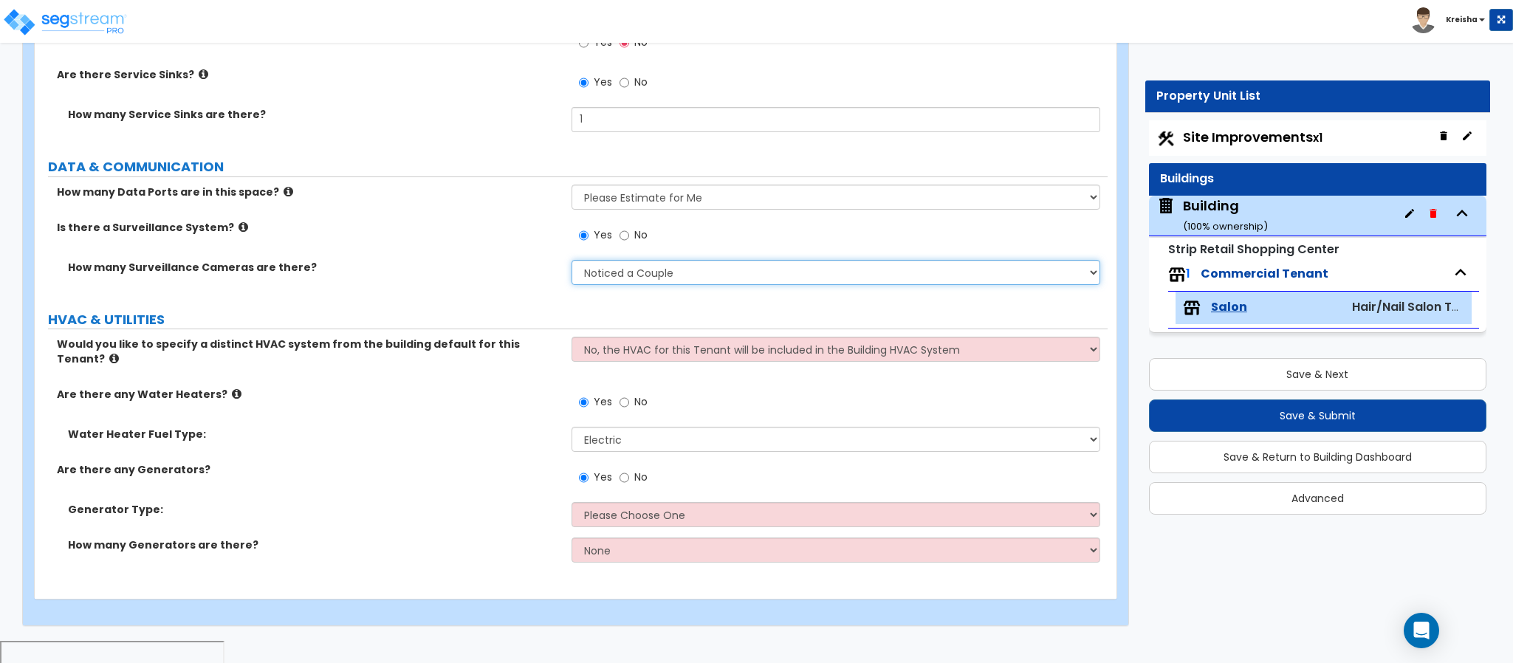
scroll to position [4284, 0]
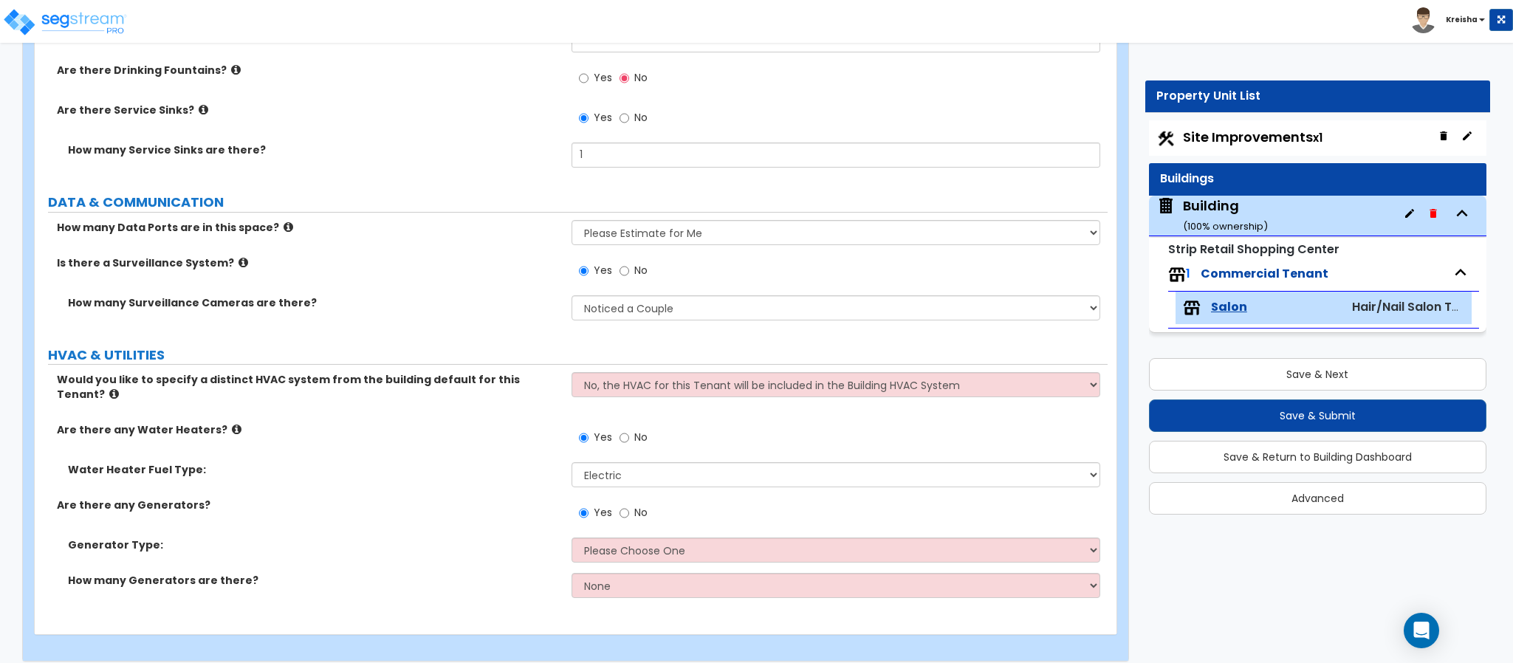
click at [472, 322] on div "How many Surveillance Cameras are there? Please Choose an Approximation Barely …" at bounding box center [571, 312] width 1073 height 35
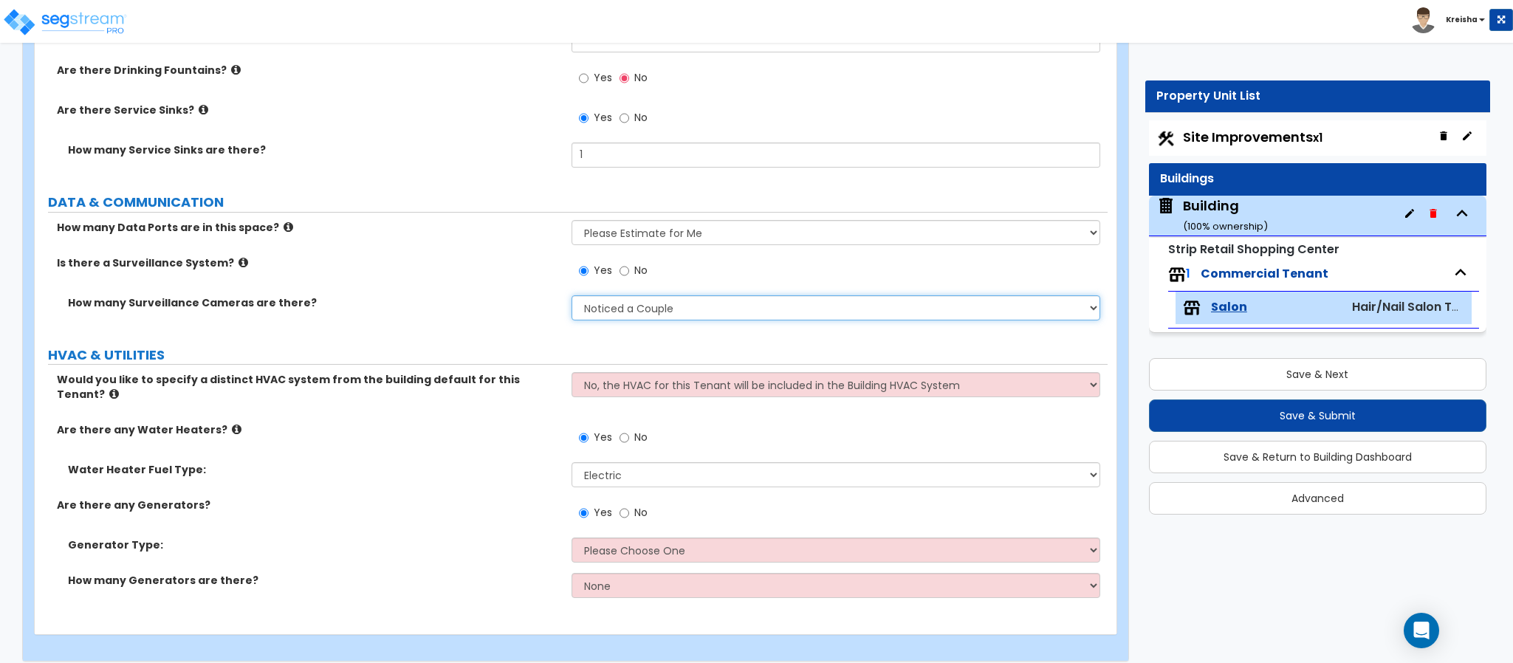
click at [612, 309] on select "Please Choose an Approximation Barely Noticed Any Noticed a Couple Frequently S…" at bounding box center [835, 307] width 529 height 25
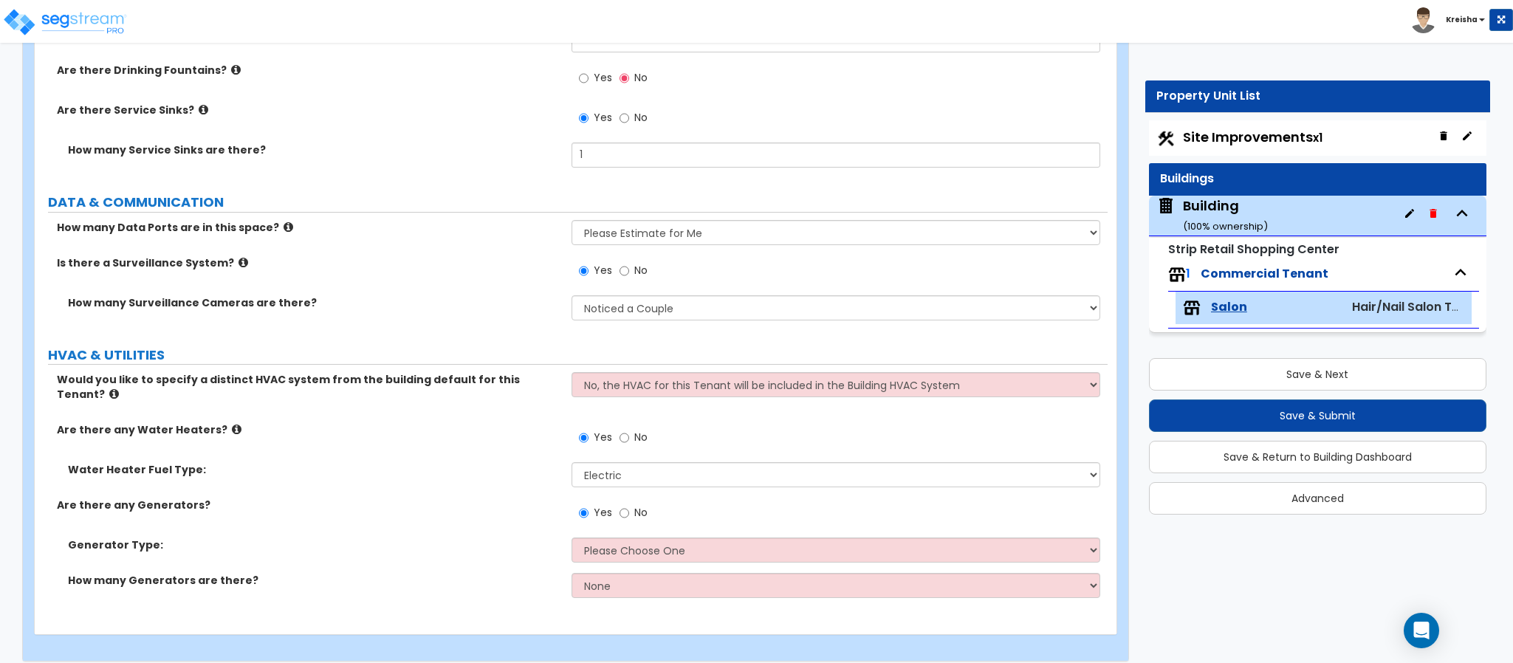
click at [632, 295] on div "Yes No" at bounding box center [839, 275] width 537 height 40
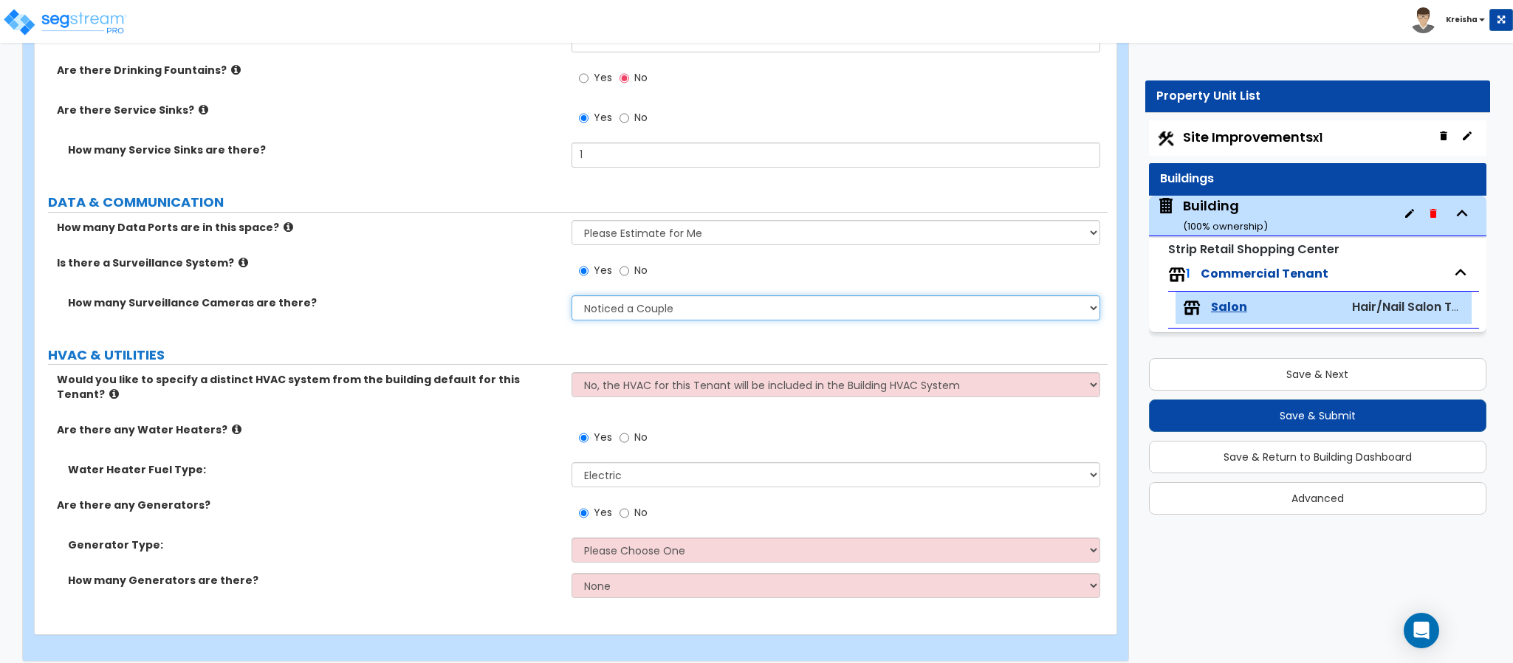
click at [631, 312] on select "Please Choose an Approximation Barely Noticed Any Noticed a Couple Frequently S…" at bounding box center [835, 307] width 529 height 25
click at [571, 295] on select "Please Choose an Approximation Barely Noticed Any Noticed a Couple Frequently S…" at bounding box center [835, 307] width 529 height 25
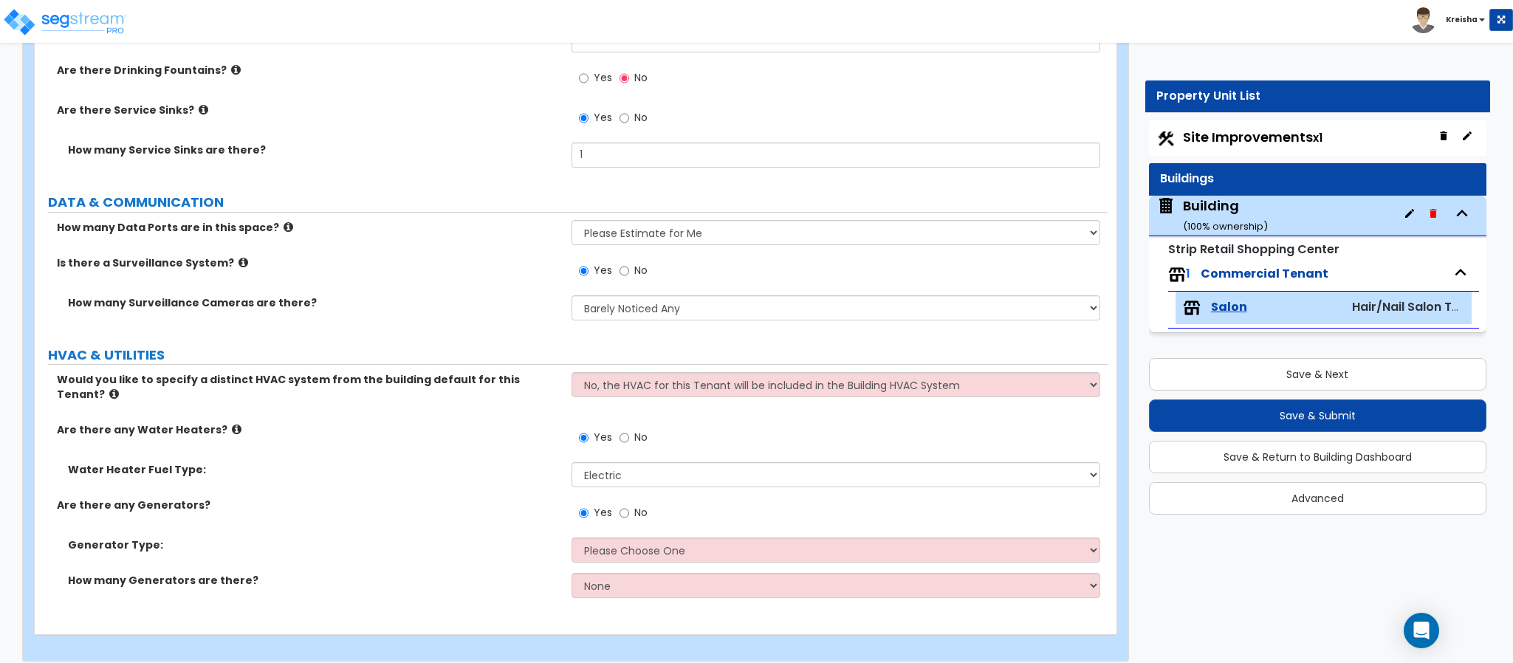
click at [625, 355] on label "HVAC & UTILITIES" at bounding box center [577, 355] width 1059 height 19
click at [660, 537] on select "Please Choose One Gas Diesel" at bounding box center [835, 549] width 529 height 25
click at [571, 537] on select "Please Choose One Gas Diesel" at bounding box center [835, 549] width 529 height 25
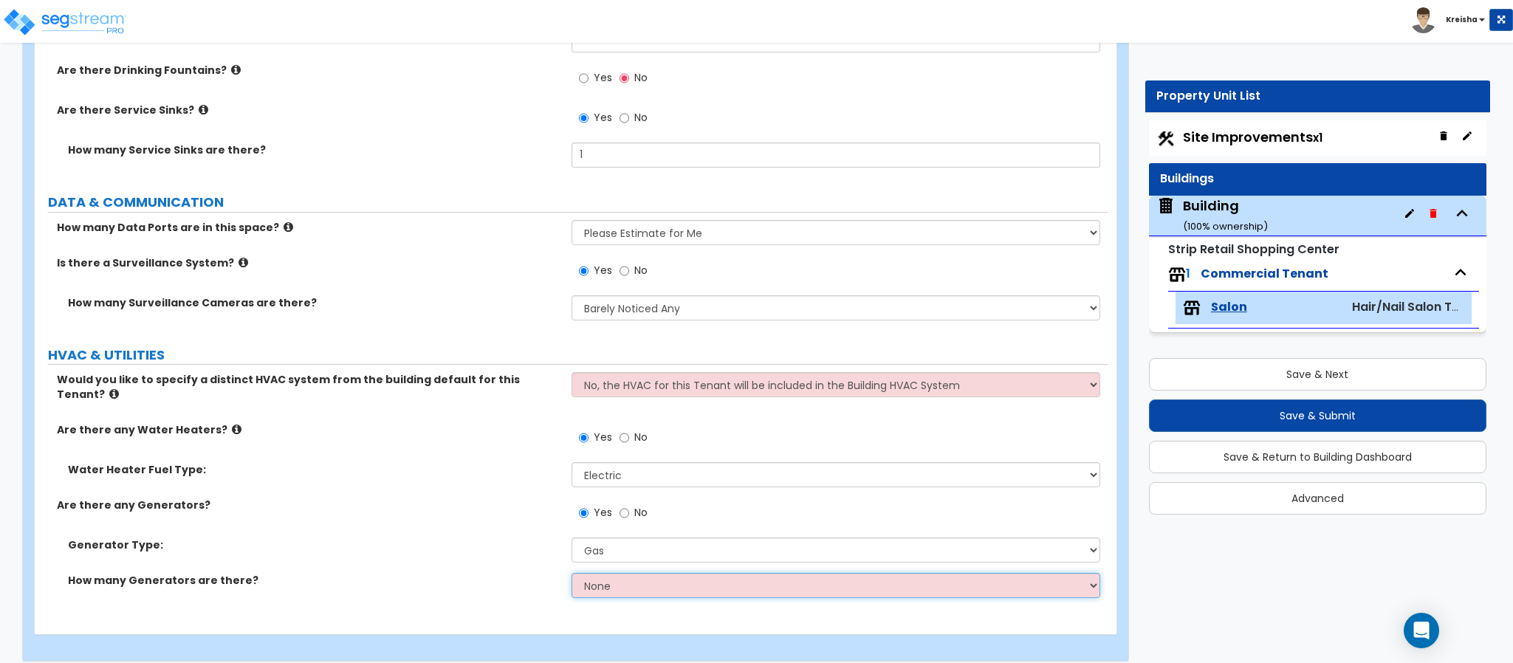
click at [597, 581] on select "None 1 2 3" at bounding box center [835, 585] width 529 height 25
click at [571, 573] on select "None 1 2 3" at bounding box center [835, 585] width 529 height 25
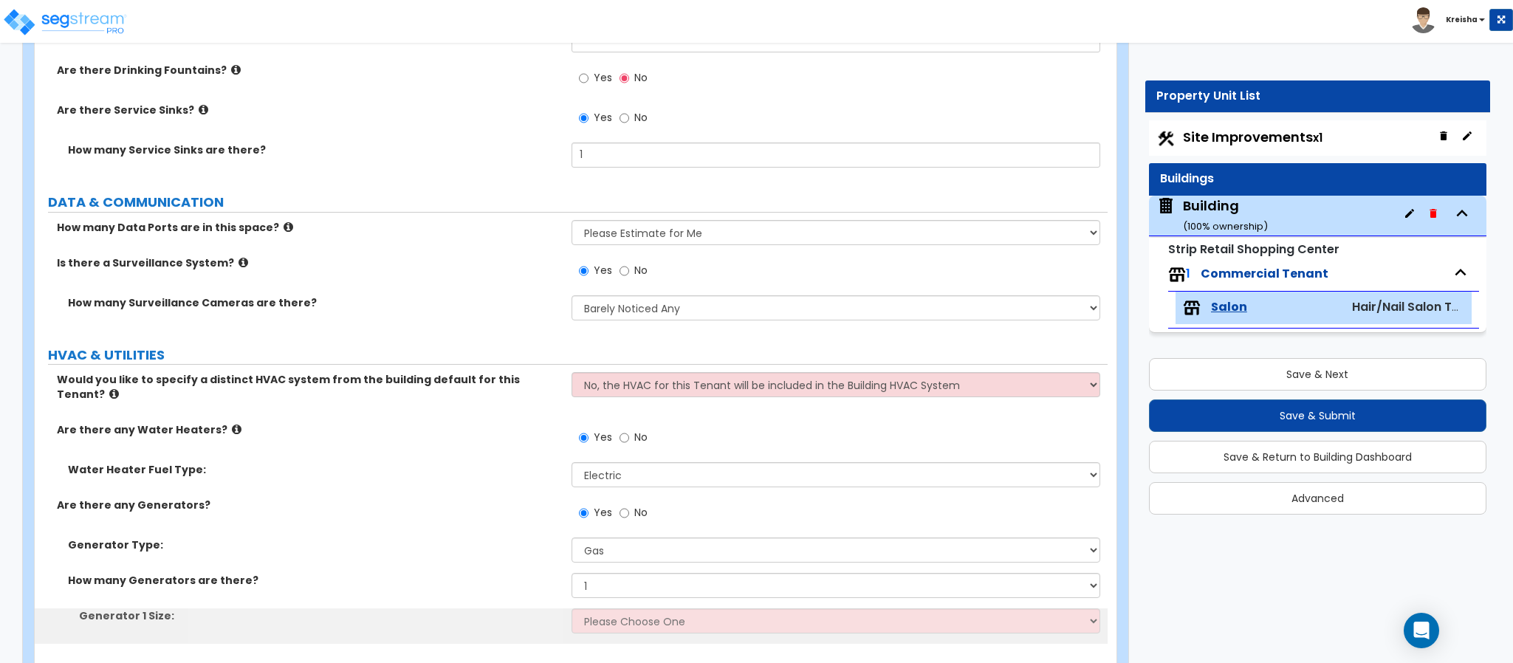
click at [630, 502] on label "No" at bounding box center [633, 514] width 28 height 25
click at [629, 505] on input "No" at bounding box center [624, 513] width 10 height 16
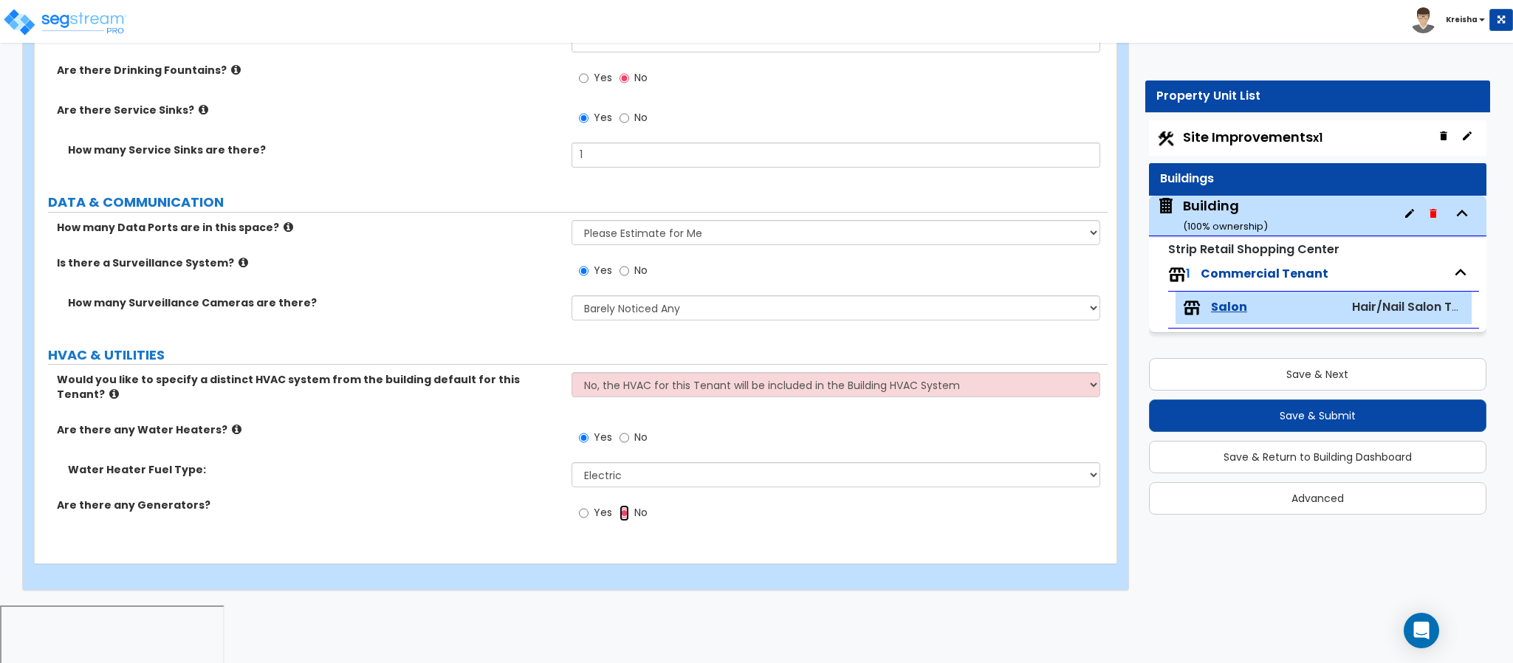
scroll to position [4213, 0]
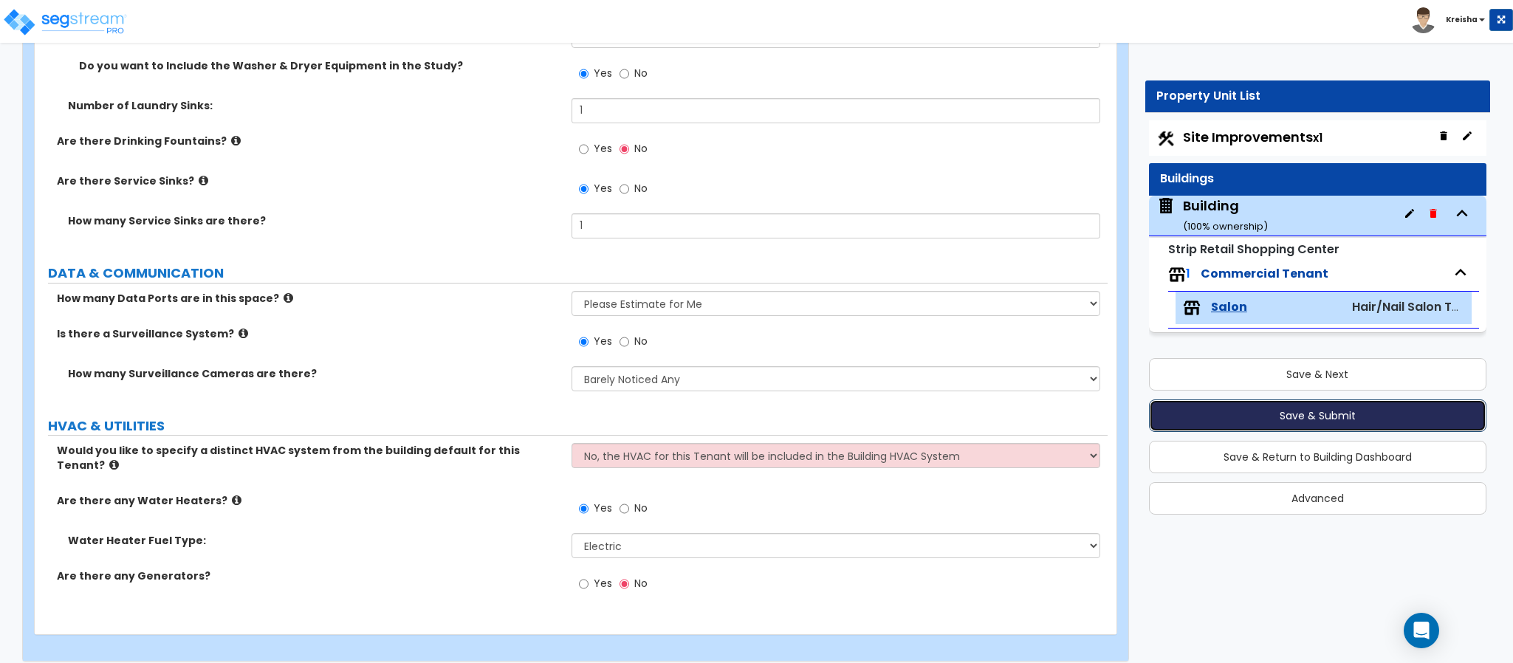
click at [1221, 406] on button "Save & Submit" at bounding box center [1317, 415] width 337 height 32
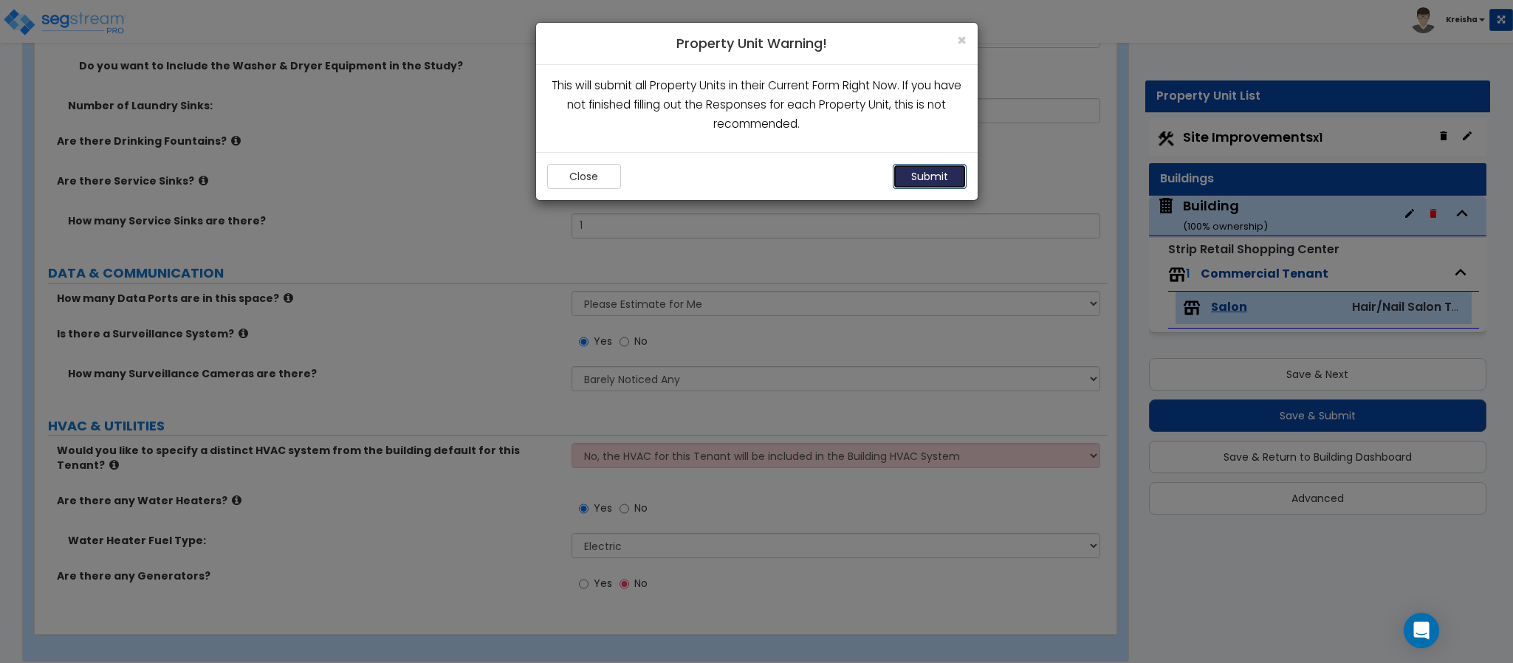
click at [946, 180] on button "Submit" at bounding box center [930, 176] width 74 height 25
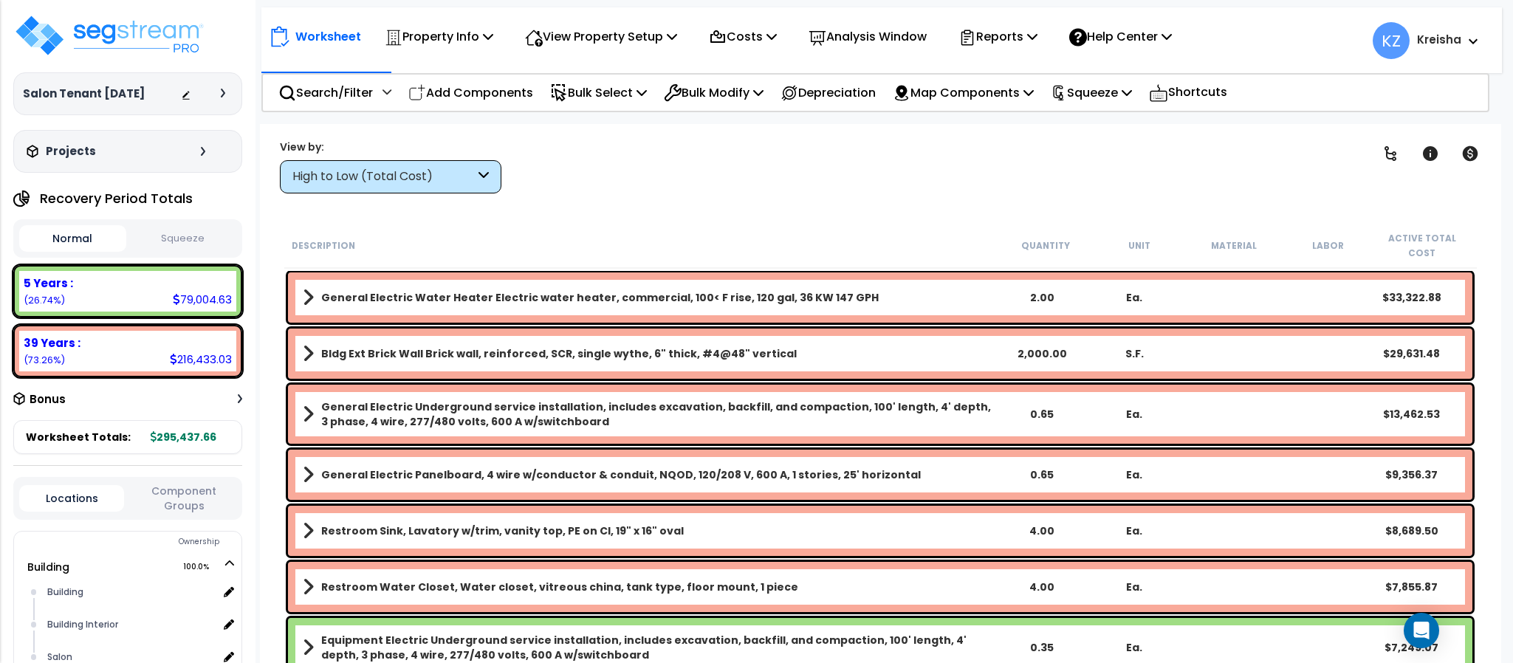
click at [472, 162] on div "High to Low (Total Cost)" at bounding box center [390, 176] width 221 height 33
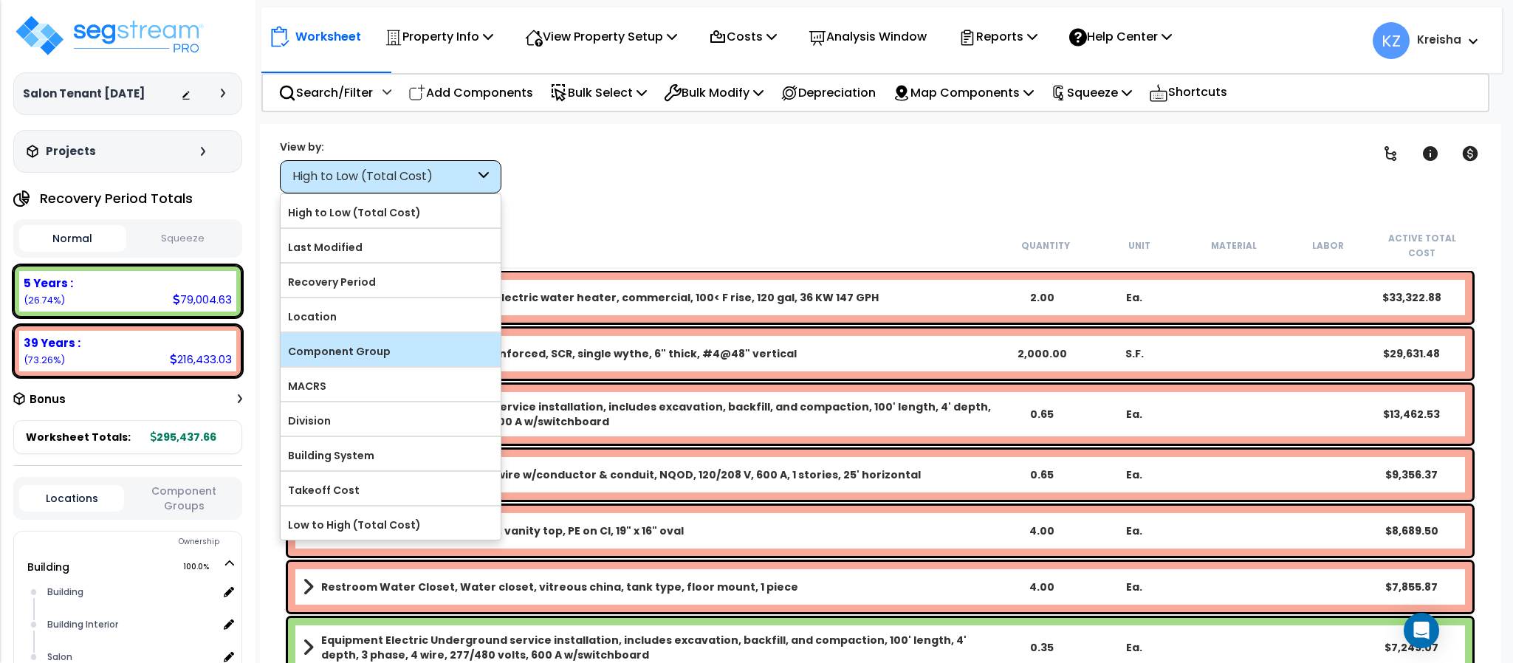
click at [360, 350] on label "Component Group" at bounding box center [391, 351] width 220 height 22
click at [0, 0] on input "Component Group" at bounding box center [0, 0] width 0 height 0
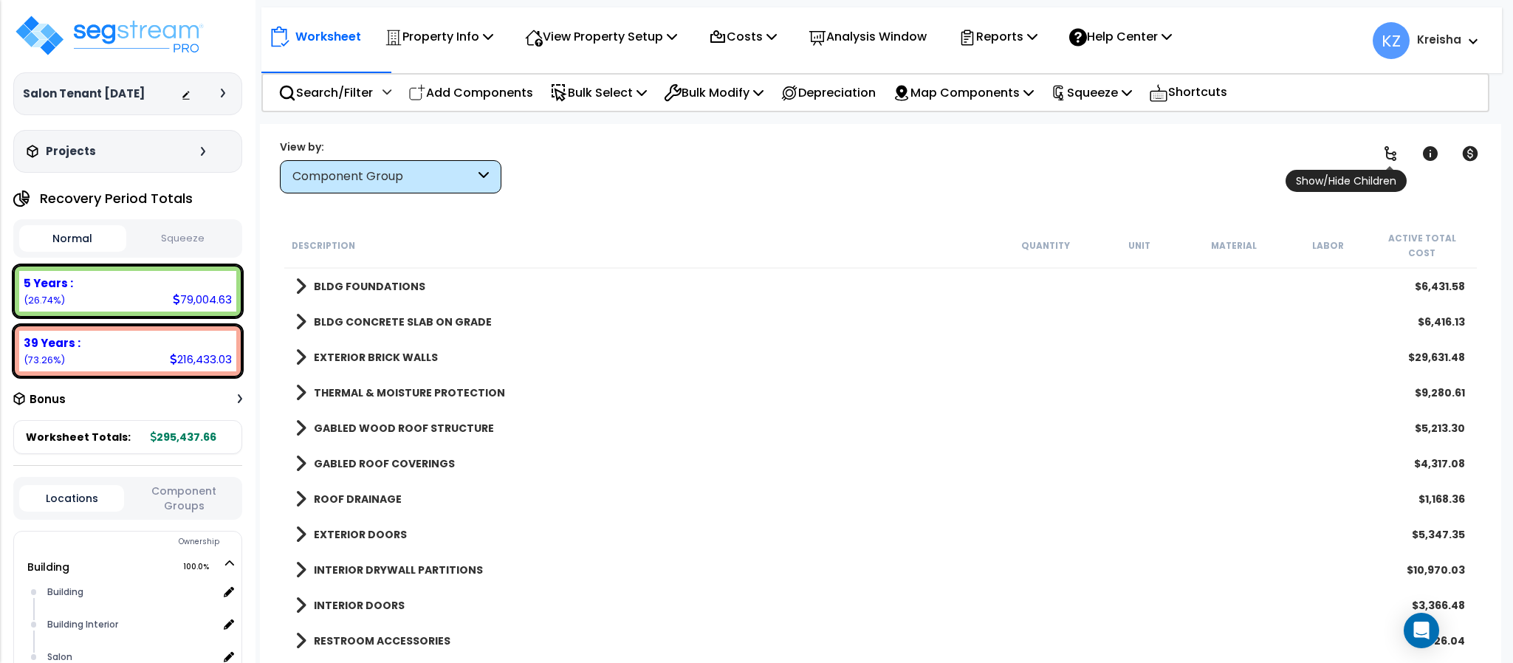
click at [1383, 154] on icon at bounding box center [1390, 154] width 18 height 18
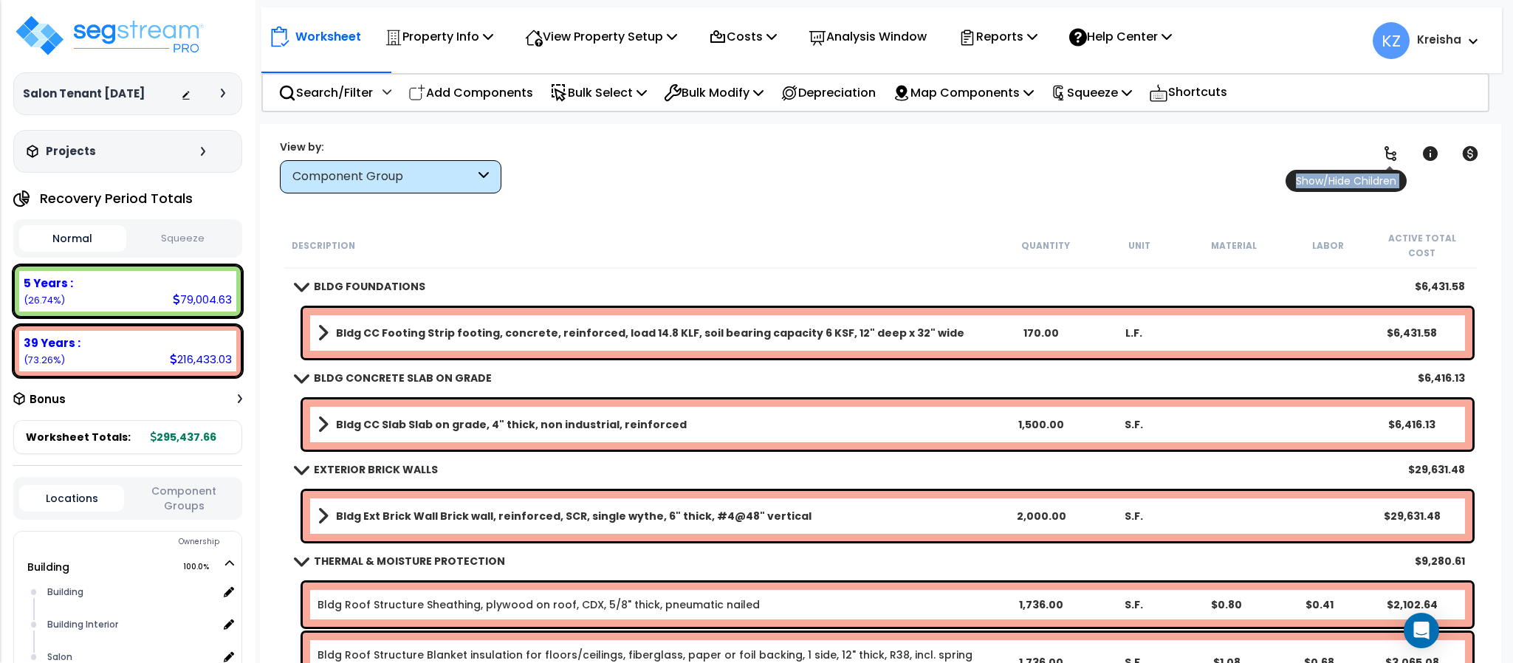
click at [1383, 154] on icon at bounding box center [1390, 154] width 18 height 18
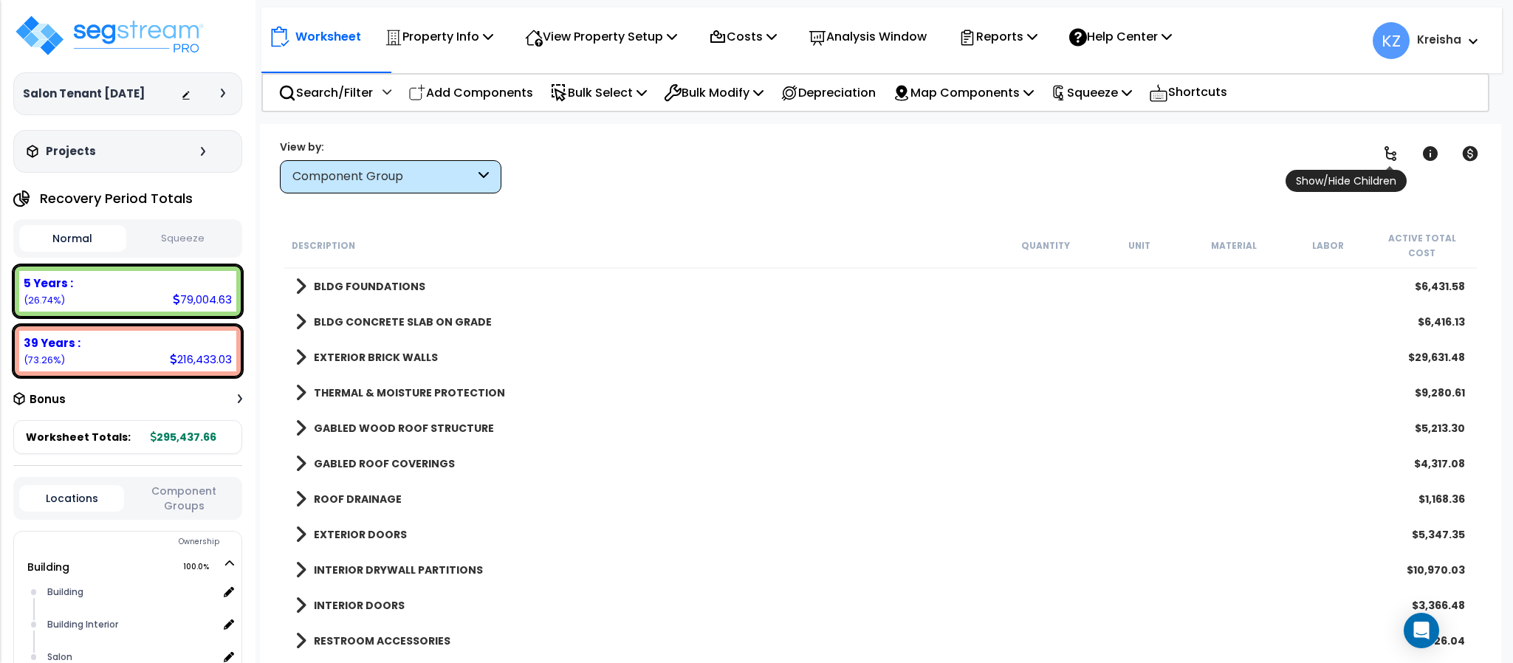
click at [1384, 145] on icon at bounding box center [1390, 154] width 18 height 18
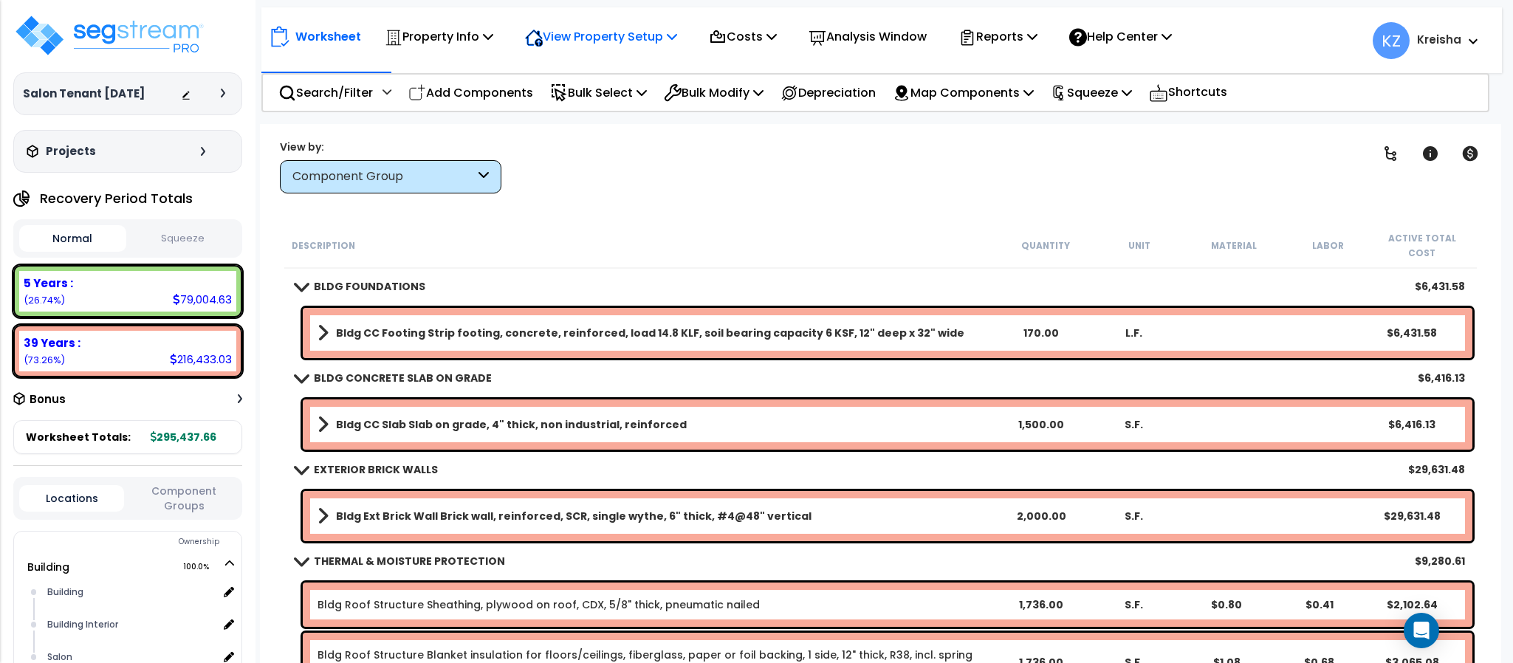
click at [493, 33] on p "View Property Setup" at bounding box center [439, 37] width 109 height 20
click at [628, 32] on p "View Property Setup" at bounding box center [601, 37] width 152 height 20
click at [493, 32] on p "View Property Setup" at bounding box center [439, 37] width 109 height 20
click at [597, 98] on link "View Questionnaire" at bounding box center [591, 101] width 146 height 30
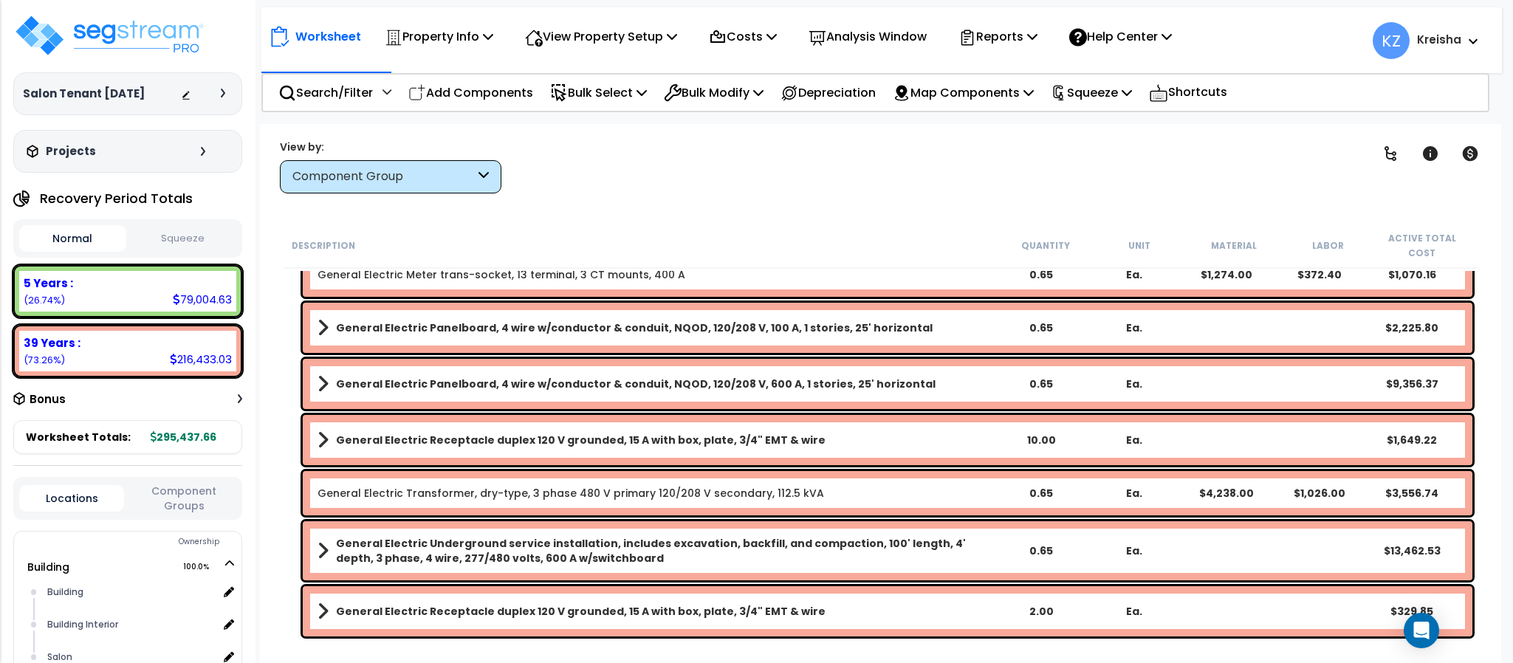
scroll to position [4479, 0]
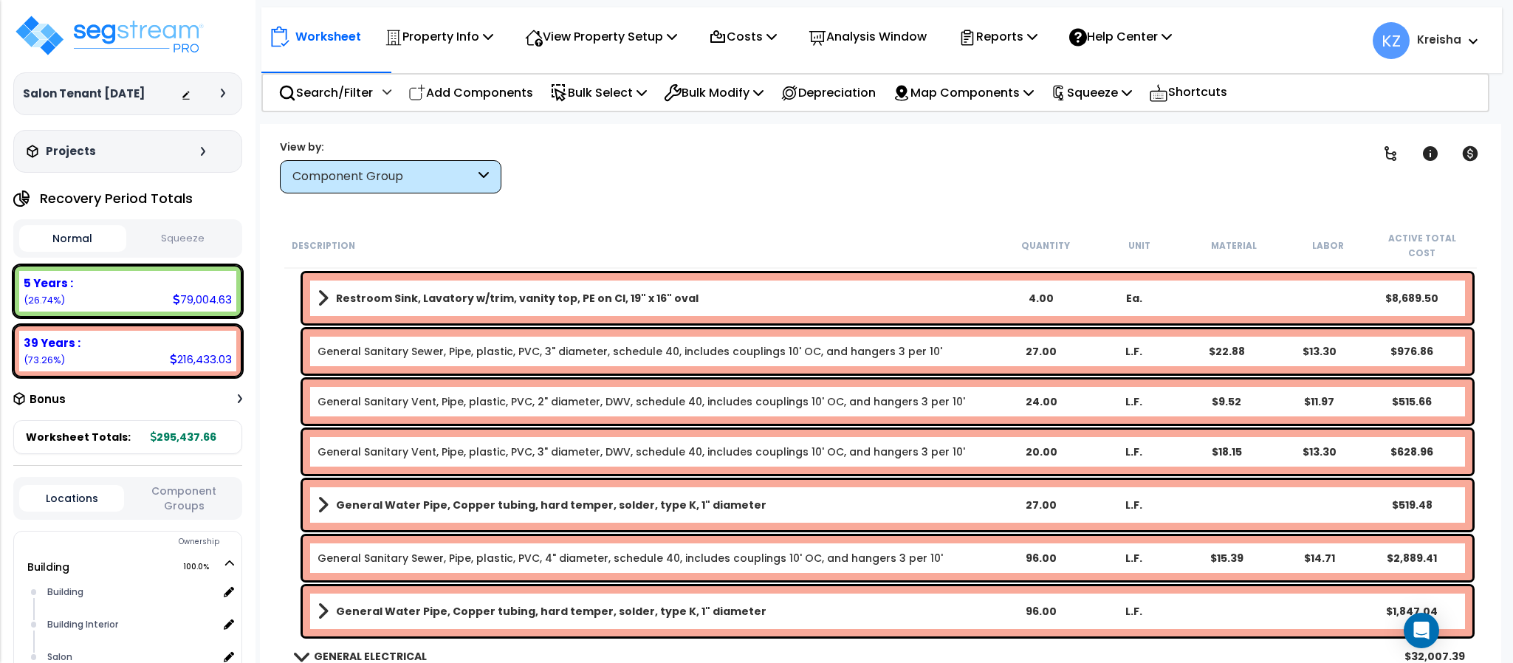
click at [647, 153] on div "Clear Filters" at bounding box center [932, 166] width 824 height 55
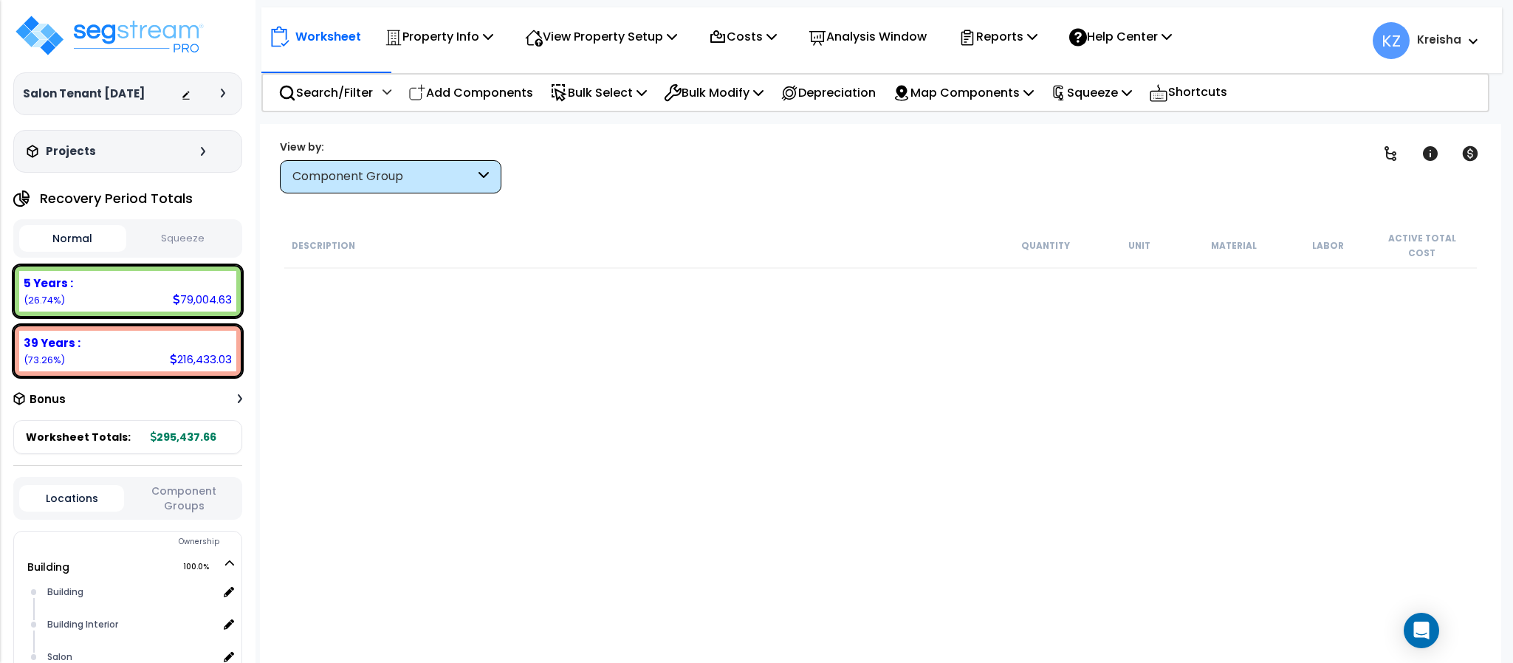
scroll to position [0, 0]
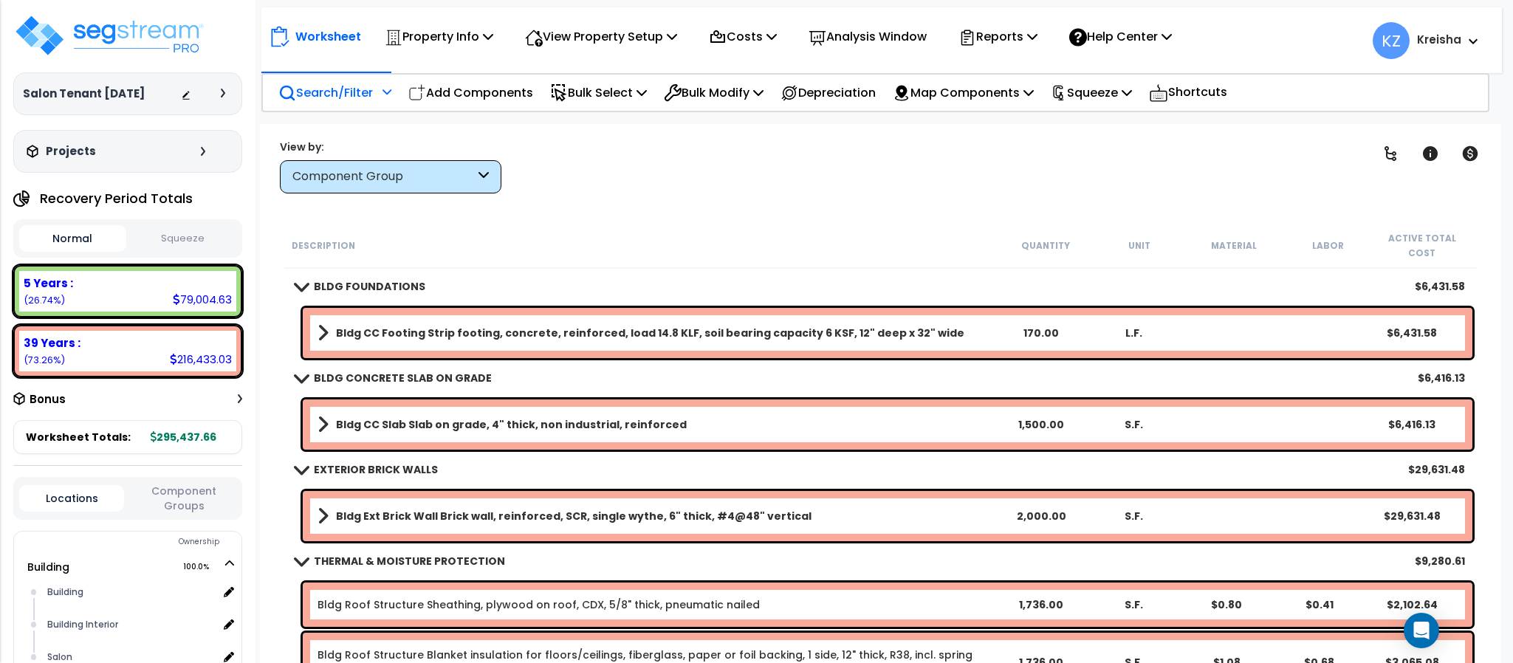
click at [360, 94] on p "Search/Filter" at bounding box center [325, 93] width 94 height 20
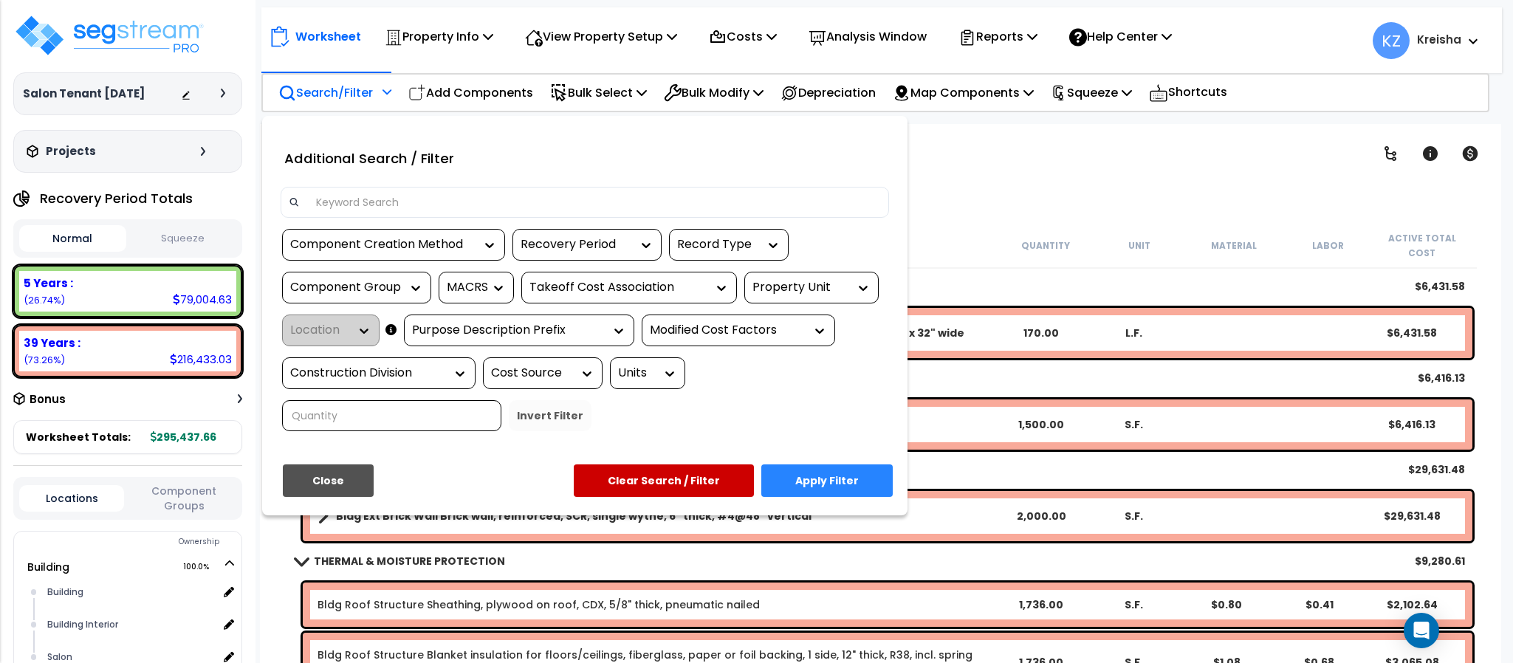
click at [788, 290] on div "Property Unit" at bounding box center [800, 287] width 96 height 17
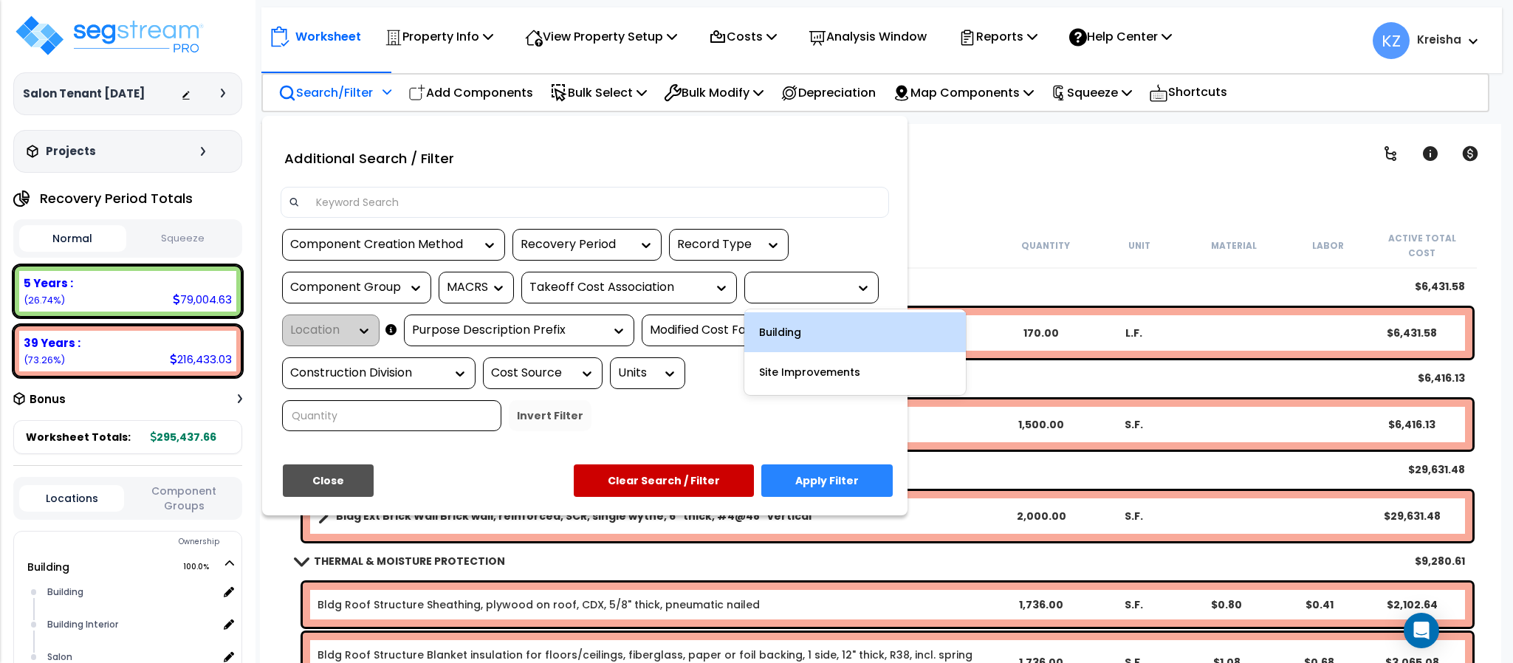
click at [787, 342] on div "Building" at bounding box center [854, 332] width 221 height 40
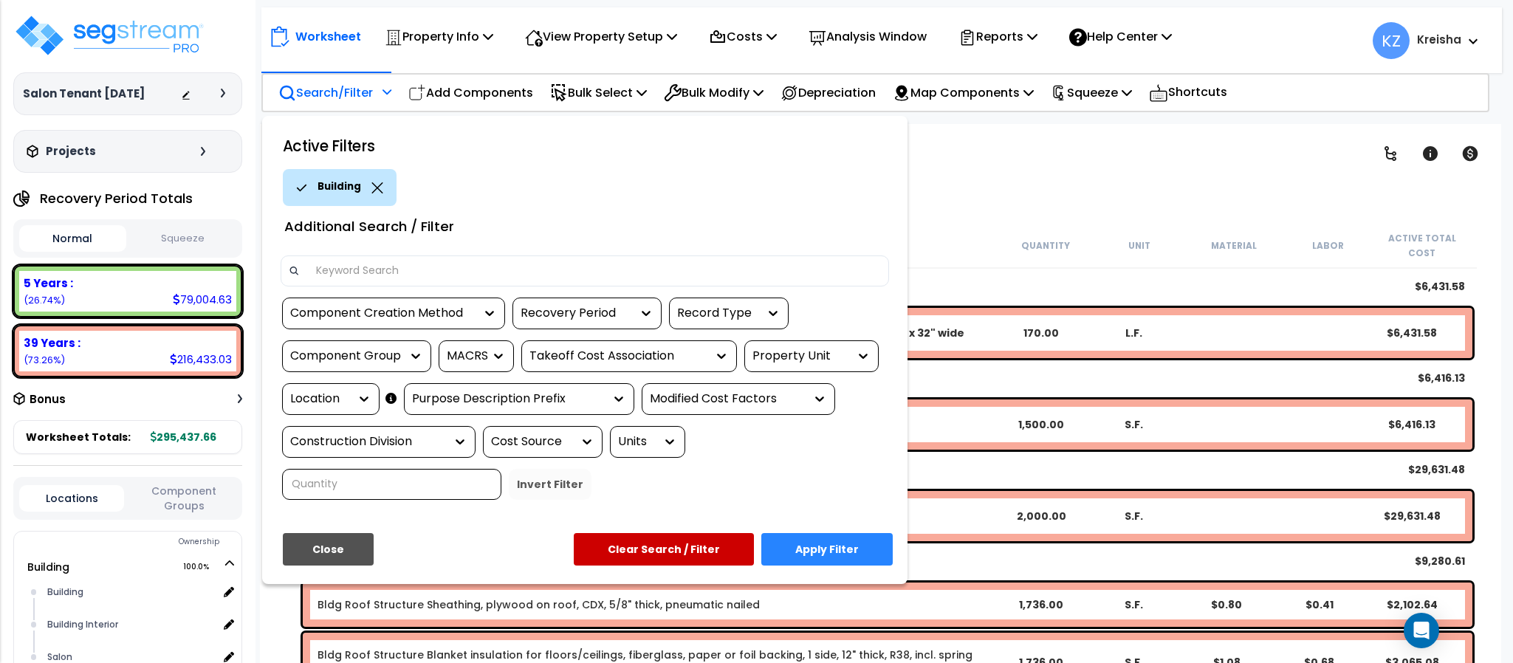
click at [379, 388] on div "Location" at bounding box center [339, 399] width 114 height 32
click at [357, 395] on icon at bounding box center [364, 398] width 15 height 15
click at [359, 405] on icon at bounding box center [364, 398] width 15 height 15
click at [359, 404] on icon at bounding box center [364, 398] width 15 height 15
click at [359, 403] on icon at bounding box center [364, 398] width 15 height 15
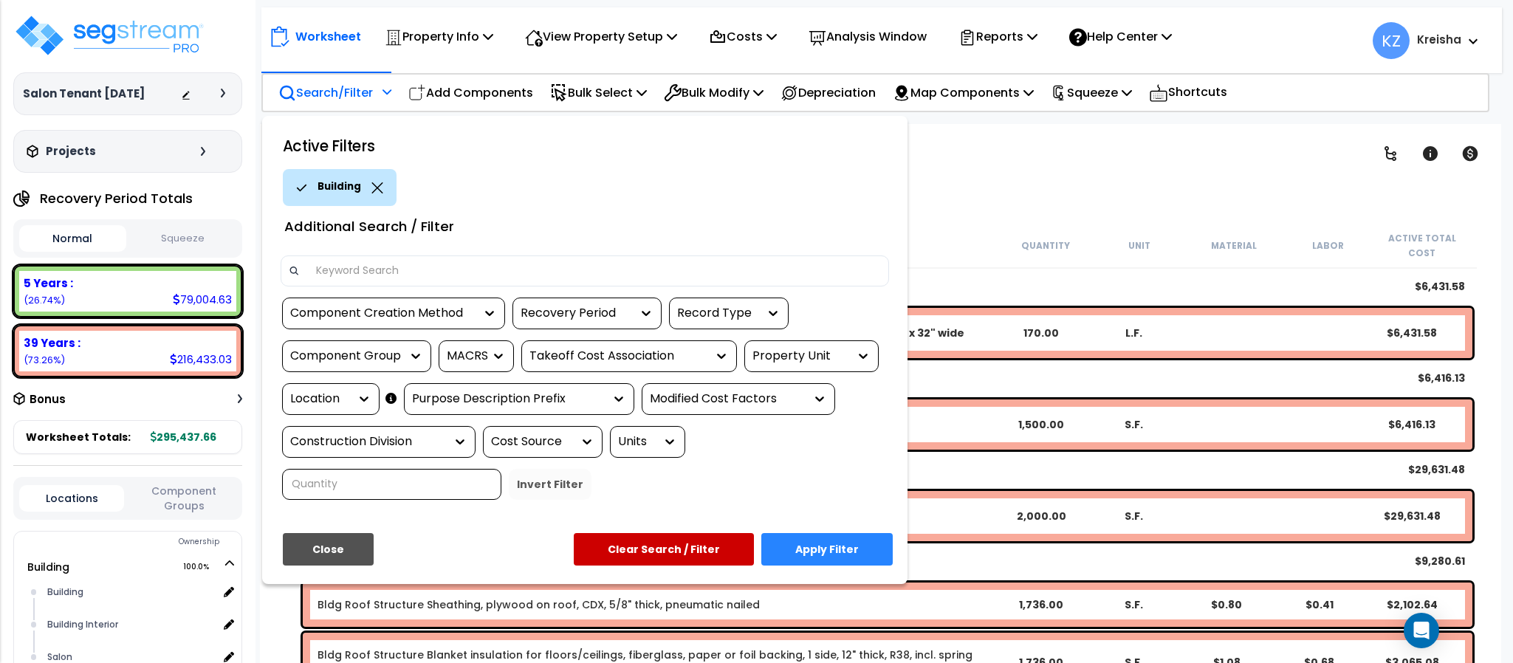
click at [1002, 157] on div at bounding box center [756, 331] width 1513 height 663
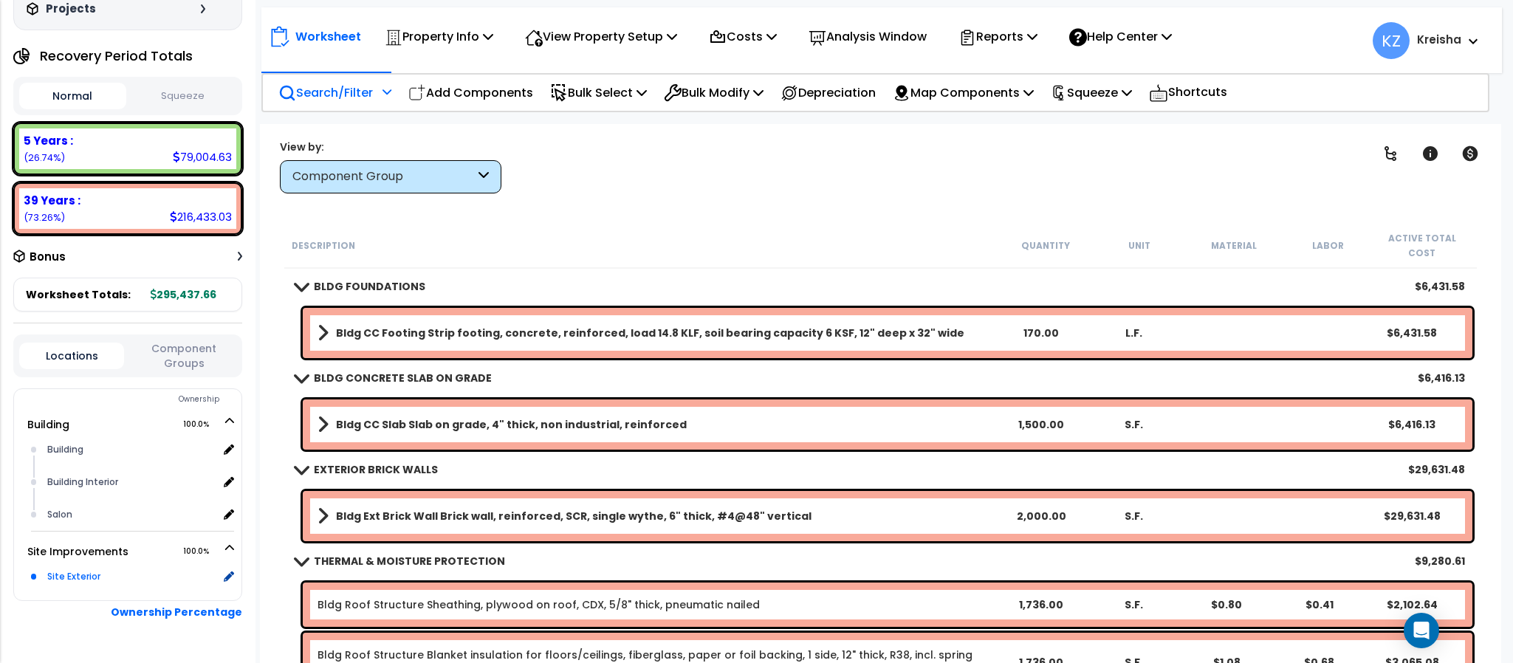
scroll to position [187, 0]
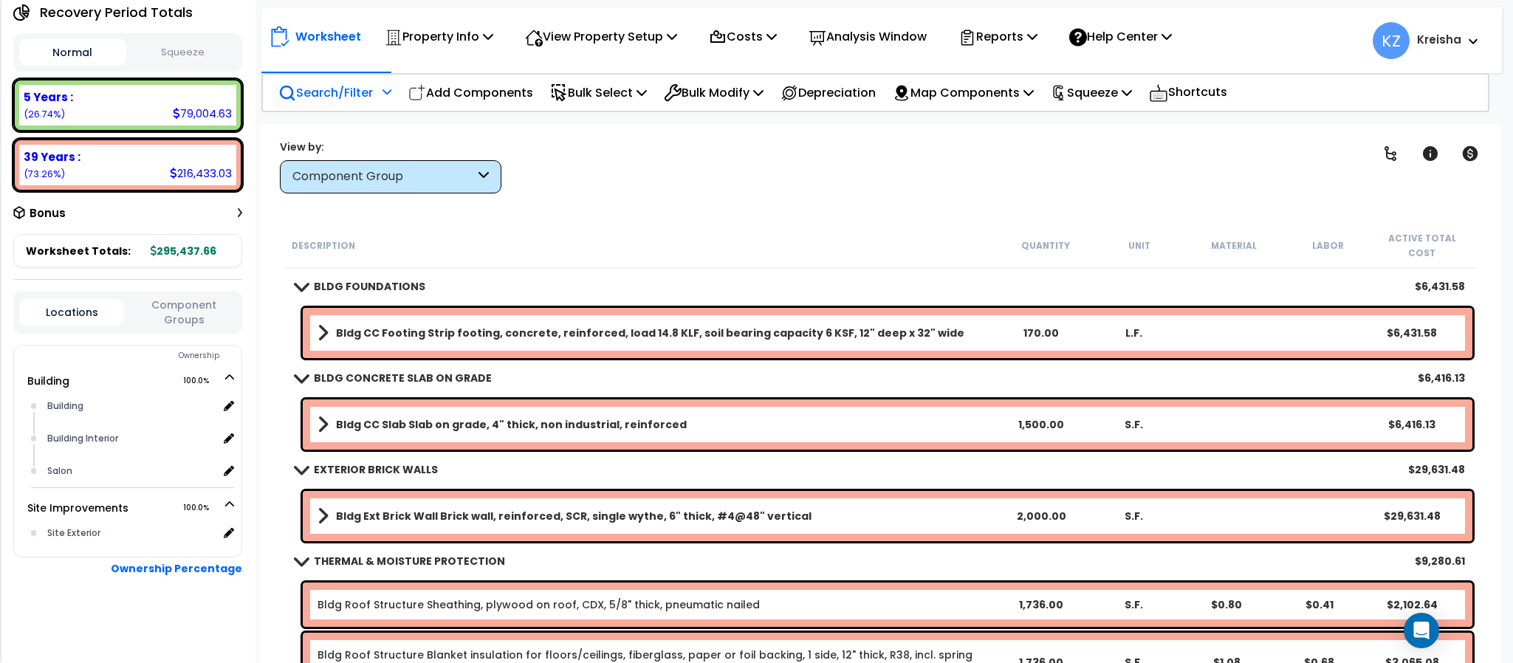
click at [357, 94] on p "Search/Filter" at bounding box center [325, 93] width 94 height 20
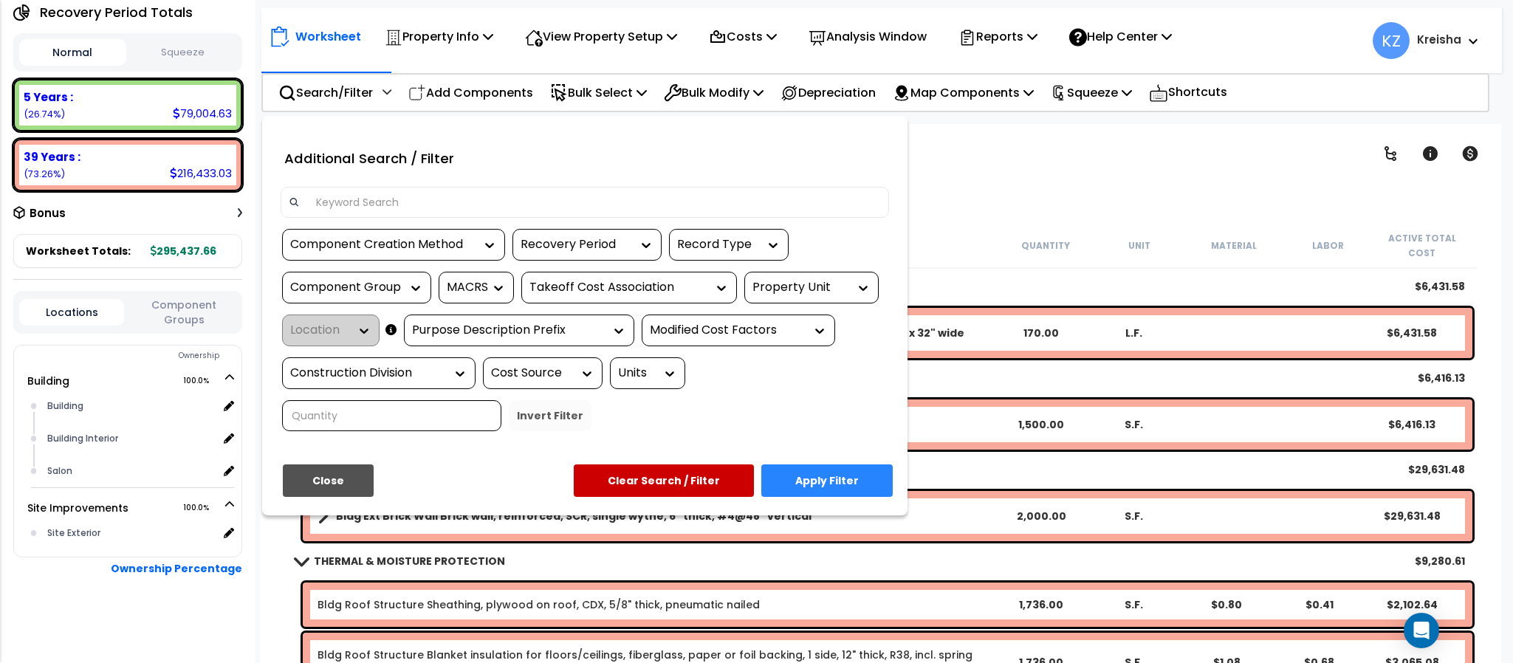
click at [777, 281] on div "Property Unit" at bounding box center [800, 287] width 96 height 17
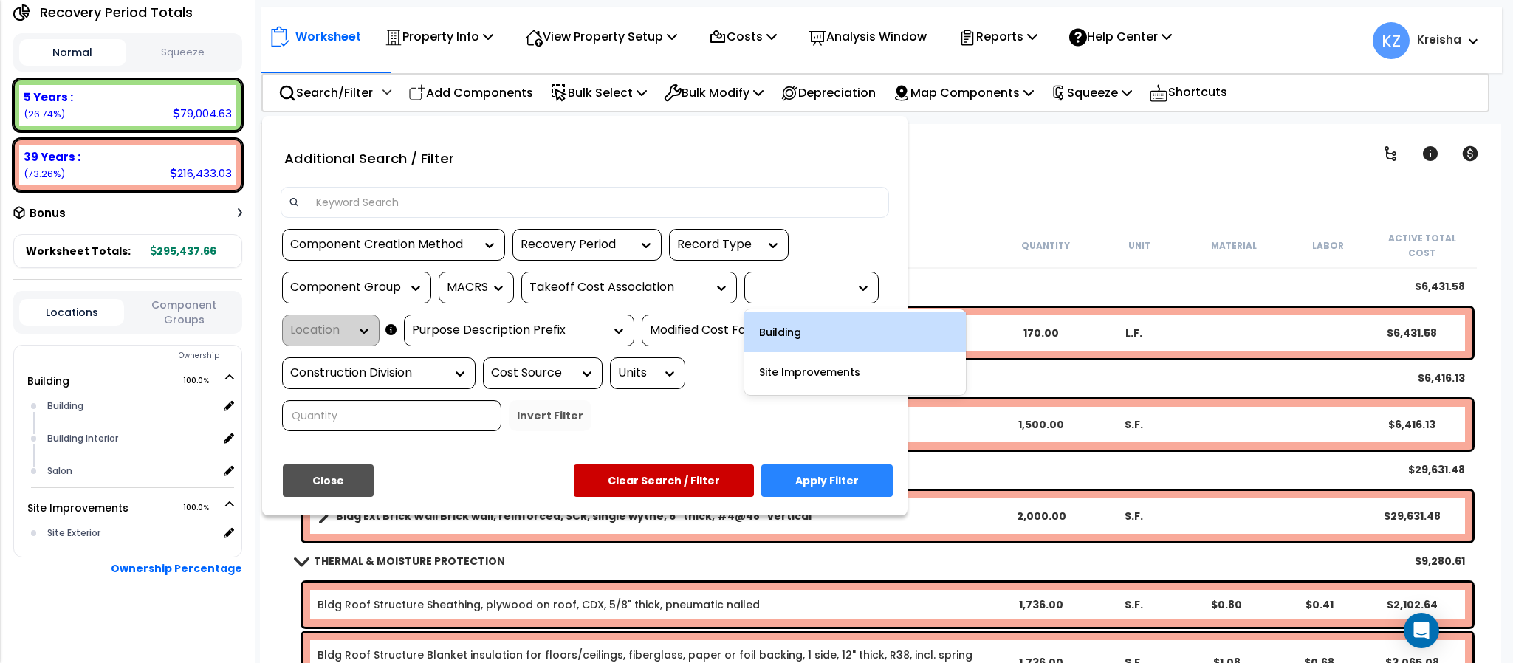
click at [776, 331] on div "Building" at bounding box center [854, 332] width 221 height 40
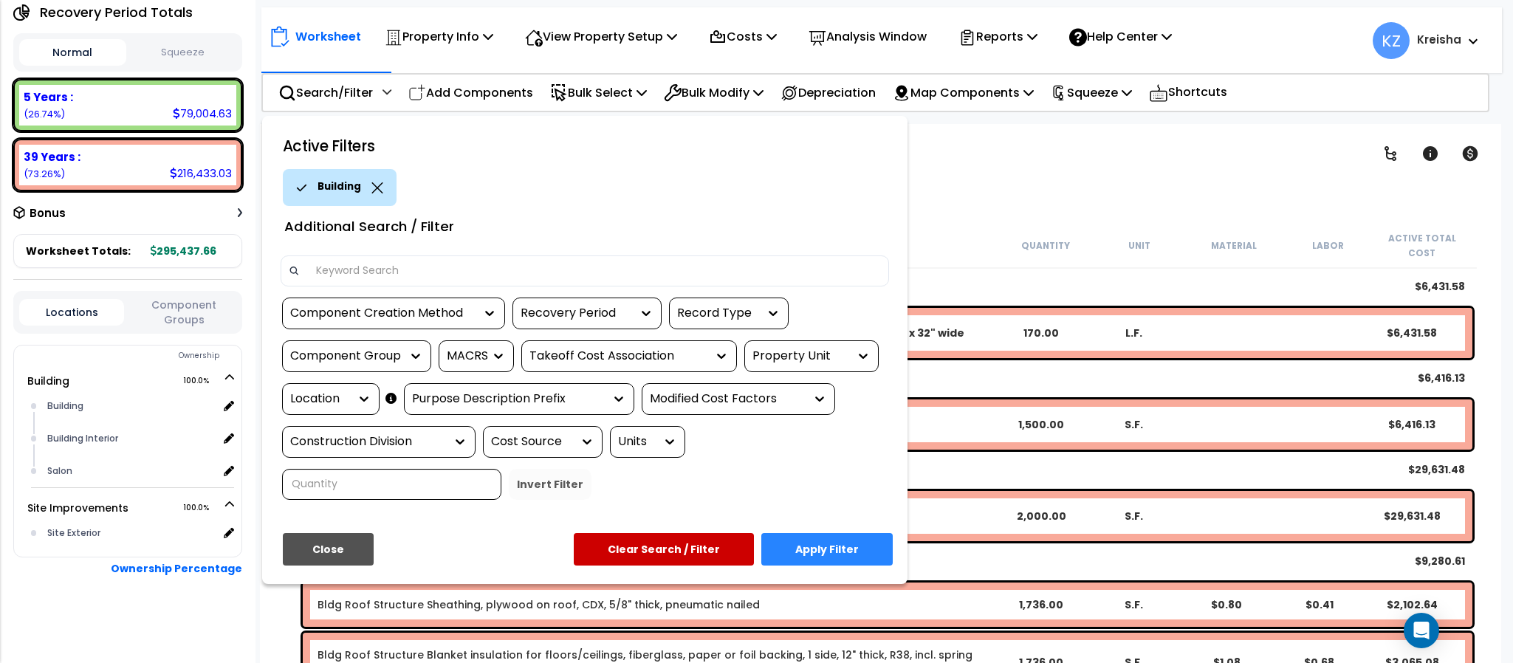
click at [343, 397] on div "Location" at bounding box center [319, 399] width 59 height 17
click at [361, 406] on div at bounding box center [360, 399] width 22 height 30
click at [362, 393] on icon at bounding box center [364, 398] width 15 height 15
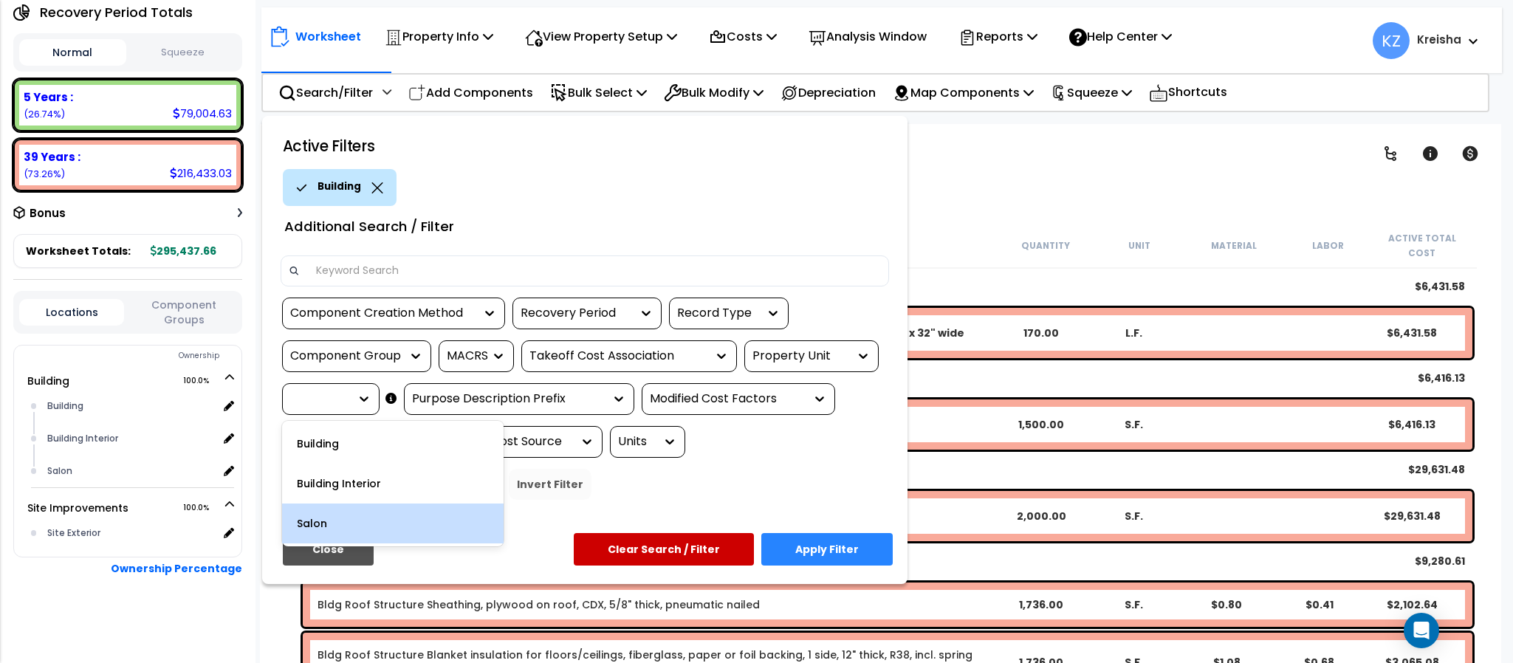
click at [328, 525] on div "Salon" at bounding box center [392, 523] width 221 height 40
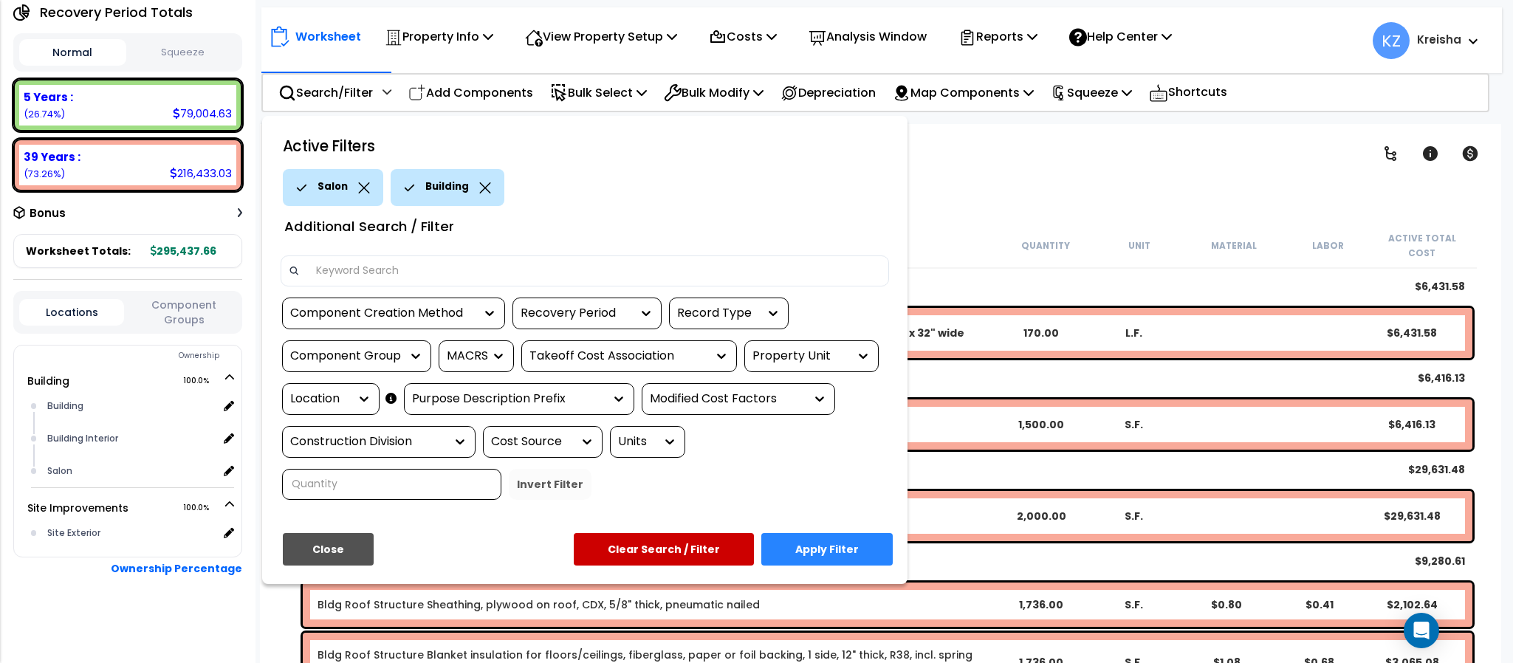
click at [806, 551] on button "Apply Filter" at bounding box center [826, 549] width 131 height 32
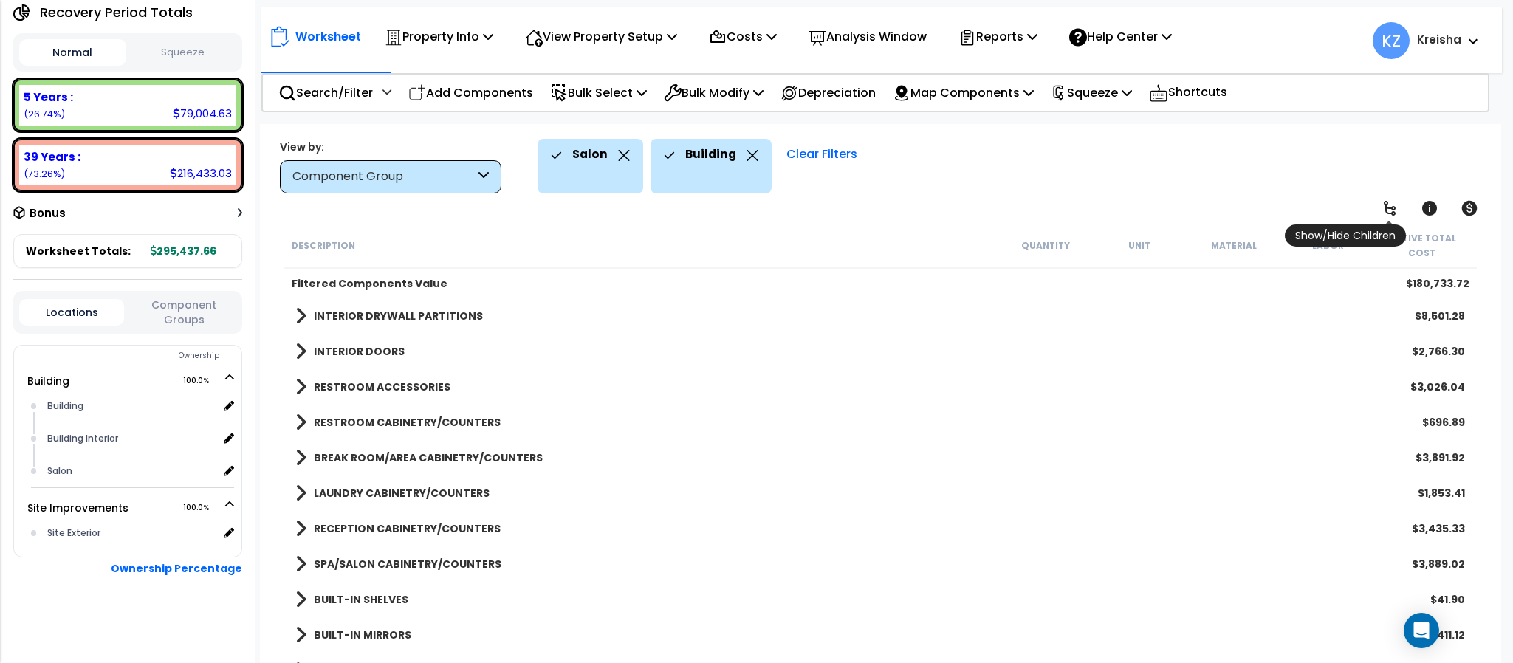
click at [1389, 208] on icon at bounding box center [1389, 208] width 12 height 15
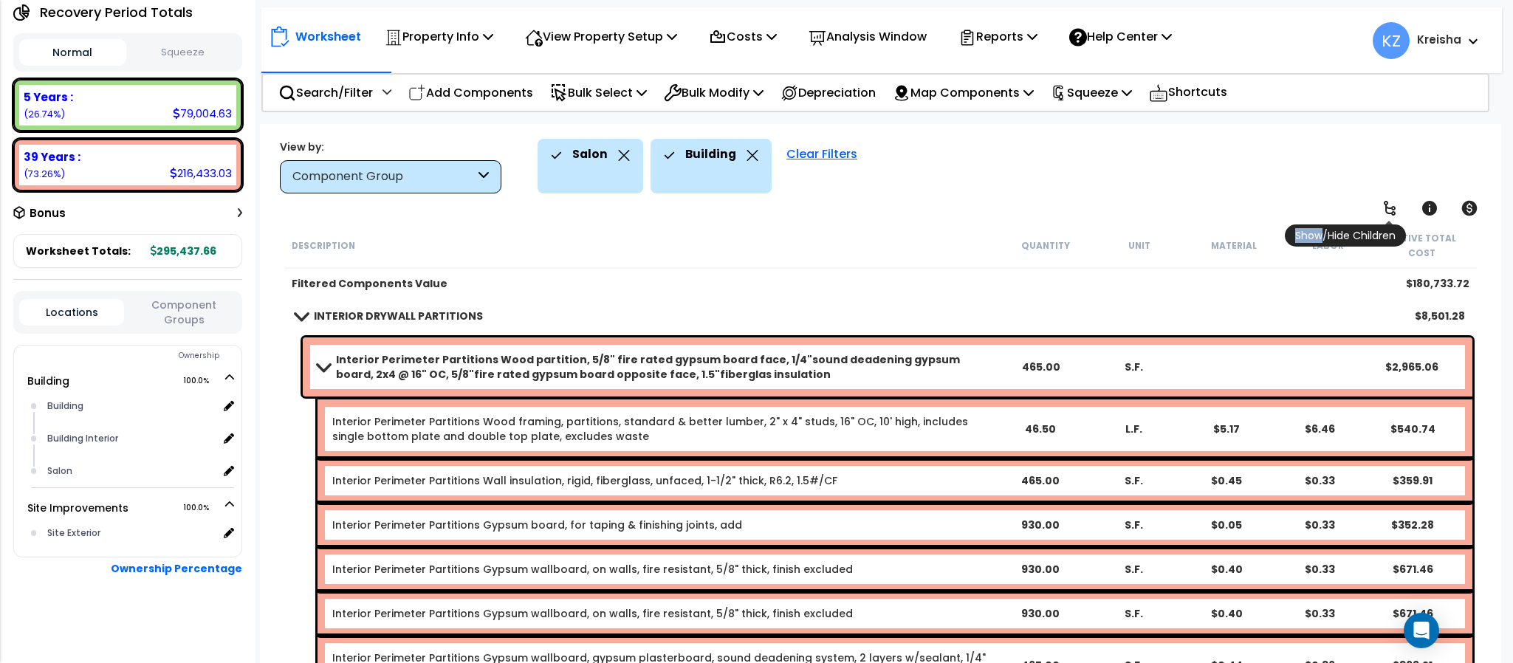
click at [1389, 208] on icon at bounding box center [1389, 208] width 12 height 15
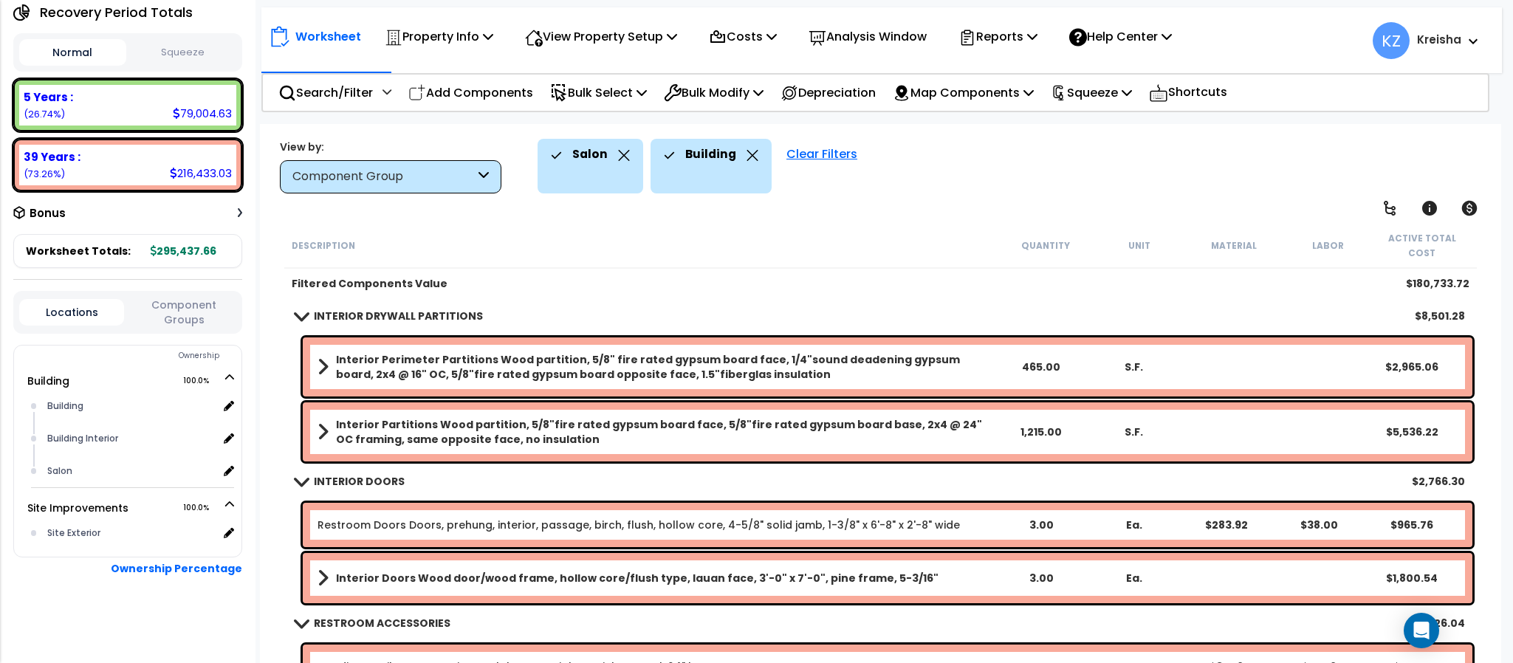
click at [1180, 195] on div "Worksheet Property Info Property Setup Add Property Unit Template property Clon…" at bounding box center [880, 455] width 1240 height 663
click at [1035, 185] on div "Salon Building Clear Filters" at bounding box center [1011, 166] width 948 height 55
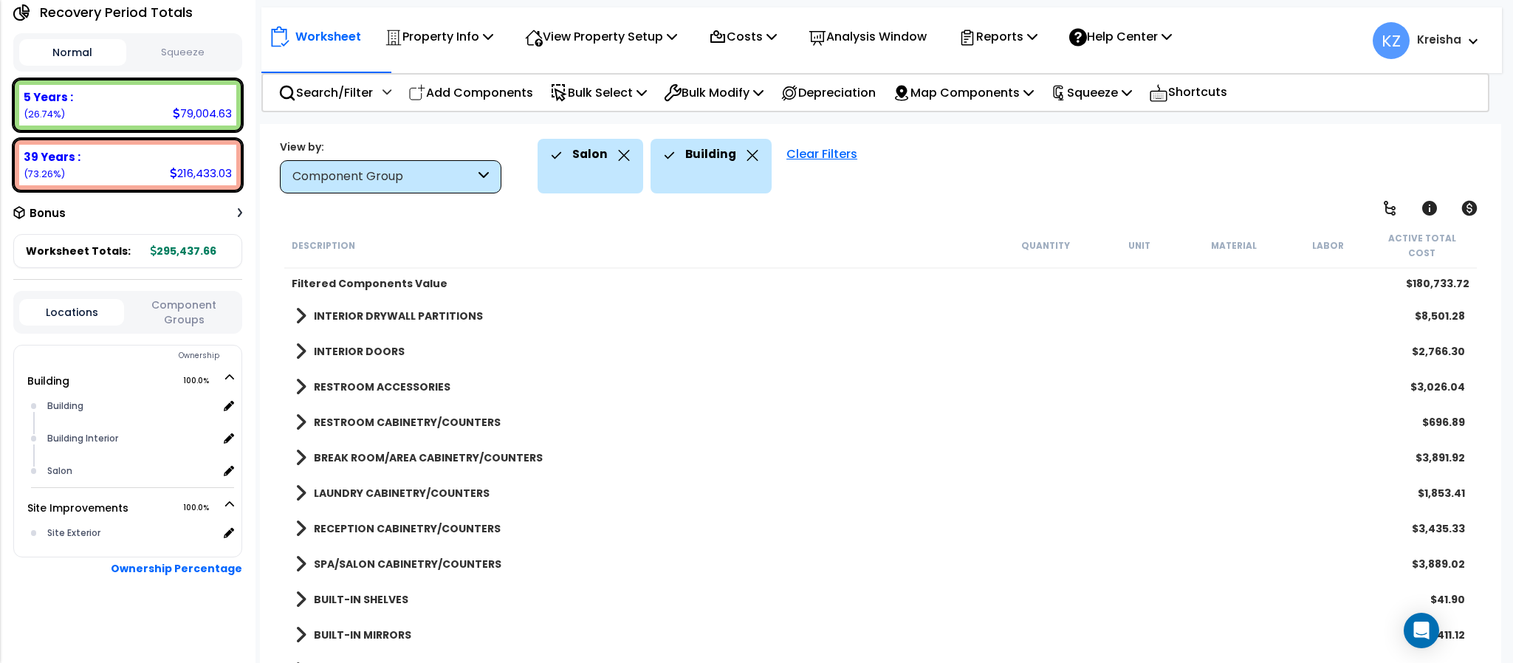
scroll to position [120, 0]
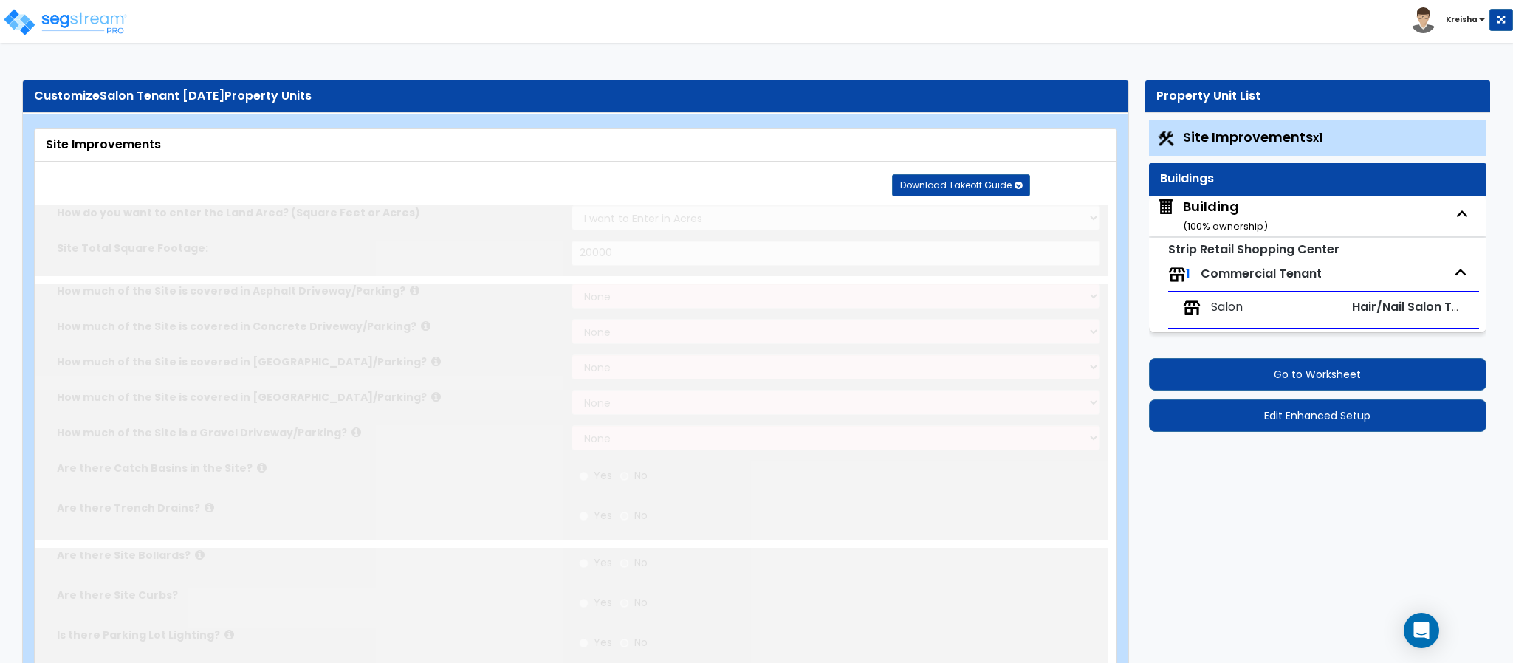
select select "2"
type input "20000"
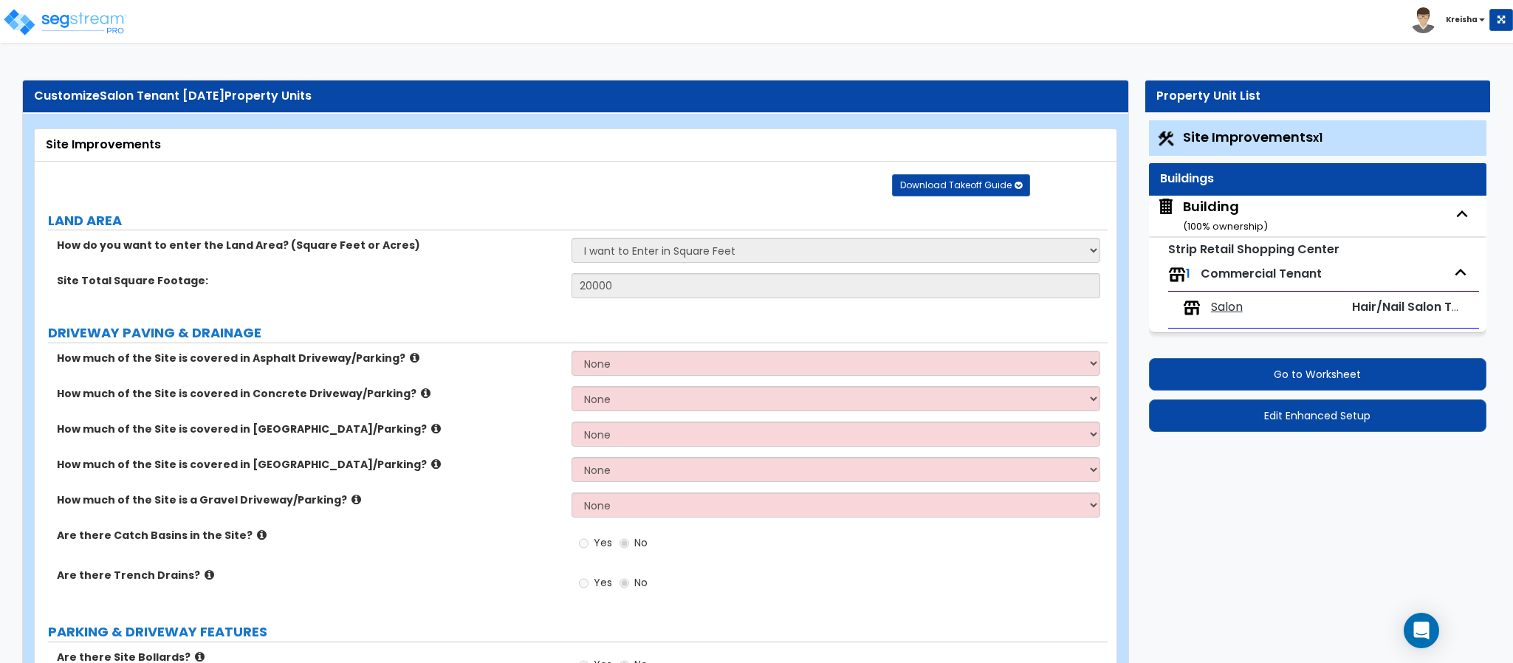
click at [1223, 315] on span "Salon" at bounding box center [1227, 307] width 32 height 17
select select "3"
select select "2"
select select "6"
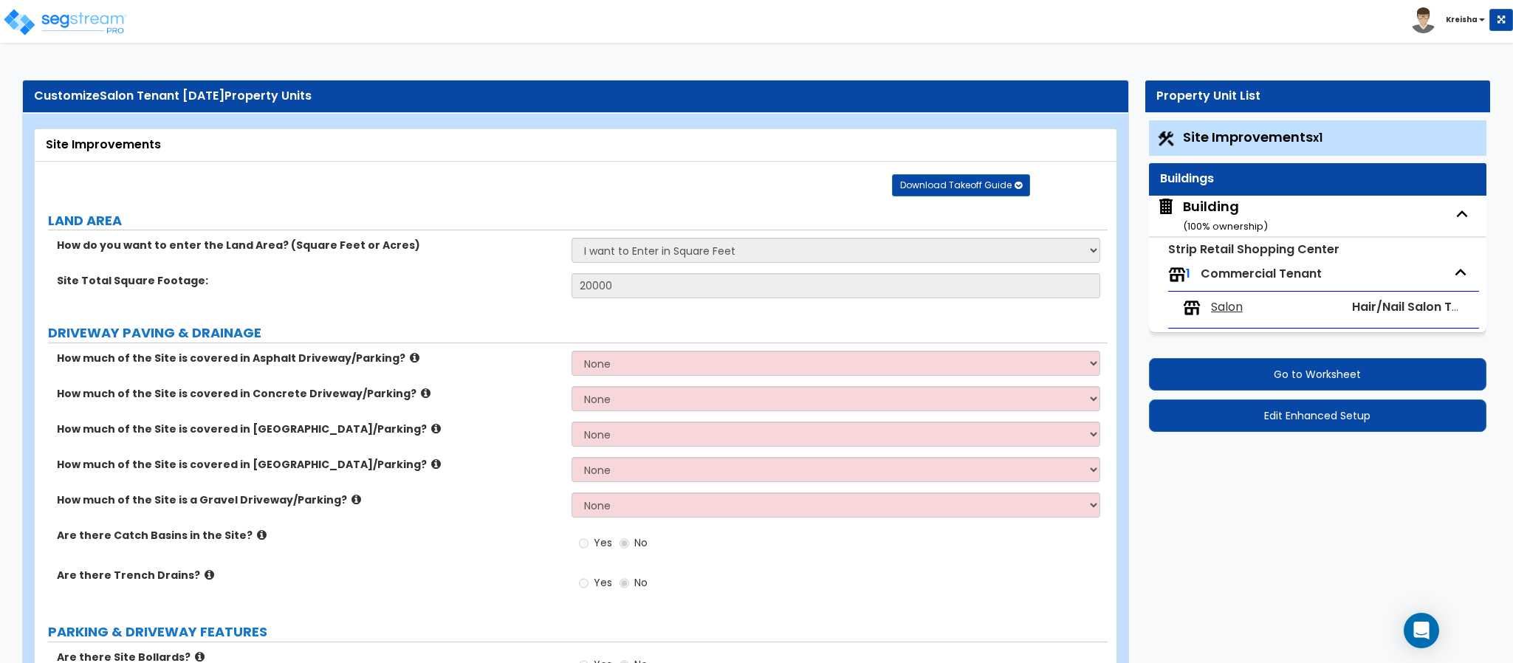
select select "3"
select select "1"
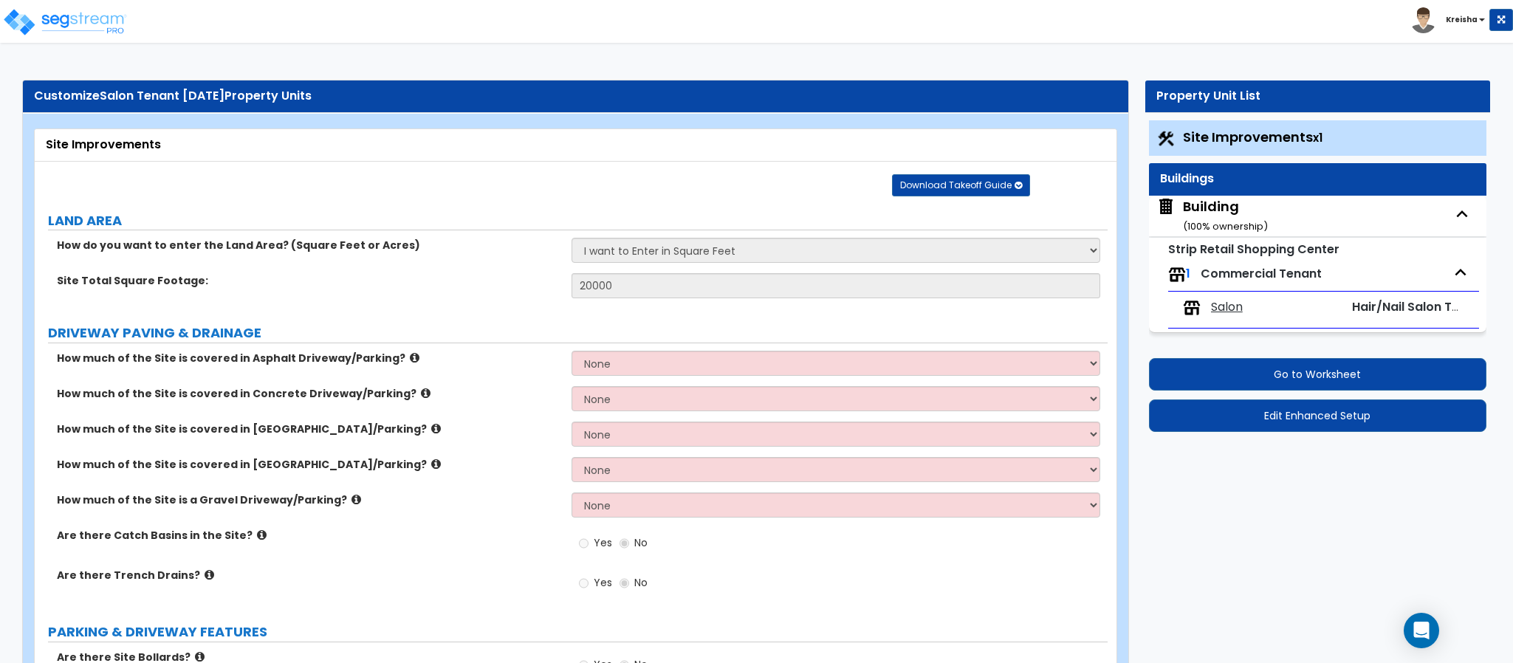
select select "2"
select select "1"
select select "2"
select select "1"
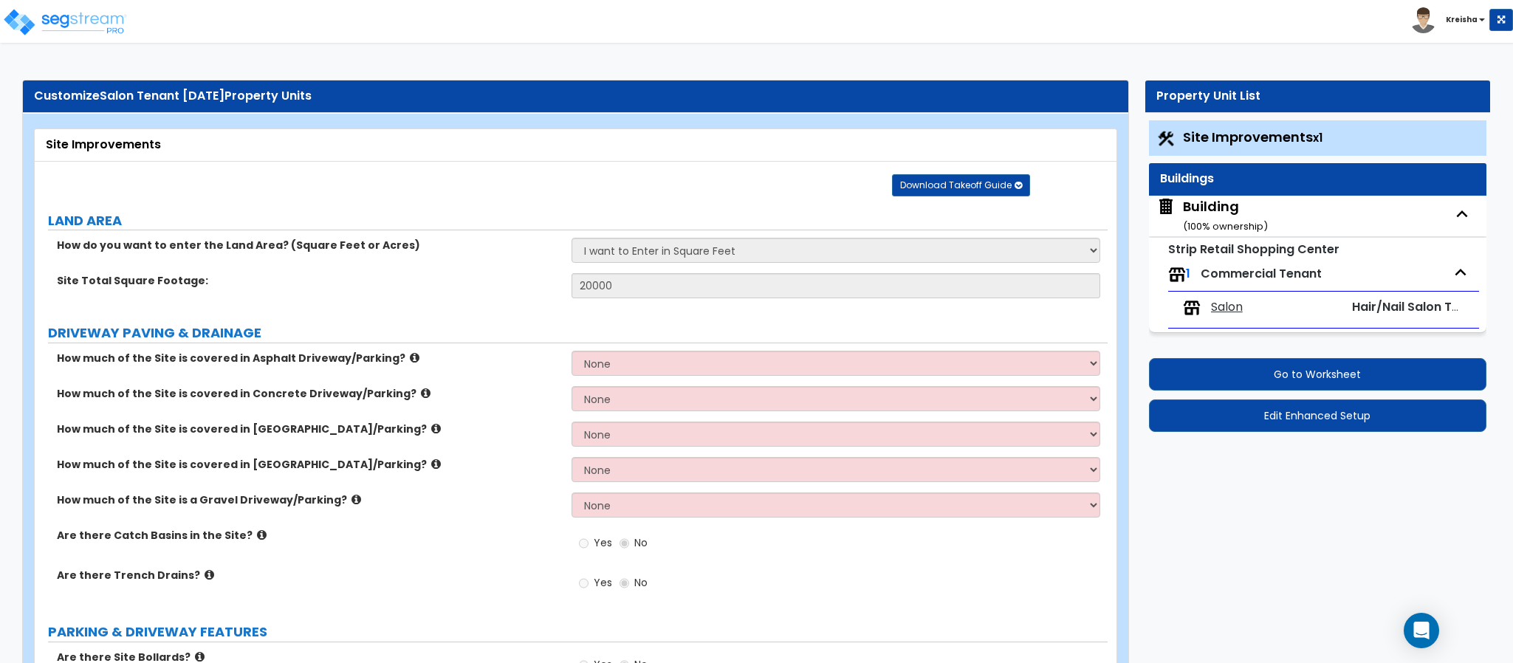
select select "6"
select select "1"
select select "3"
select select "1"
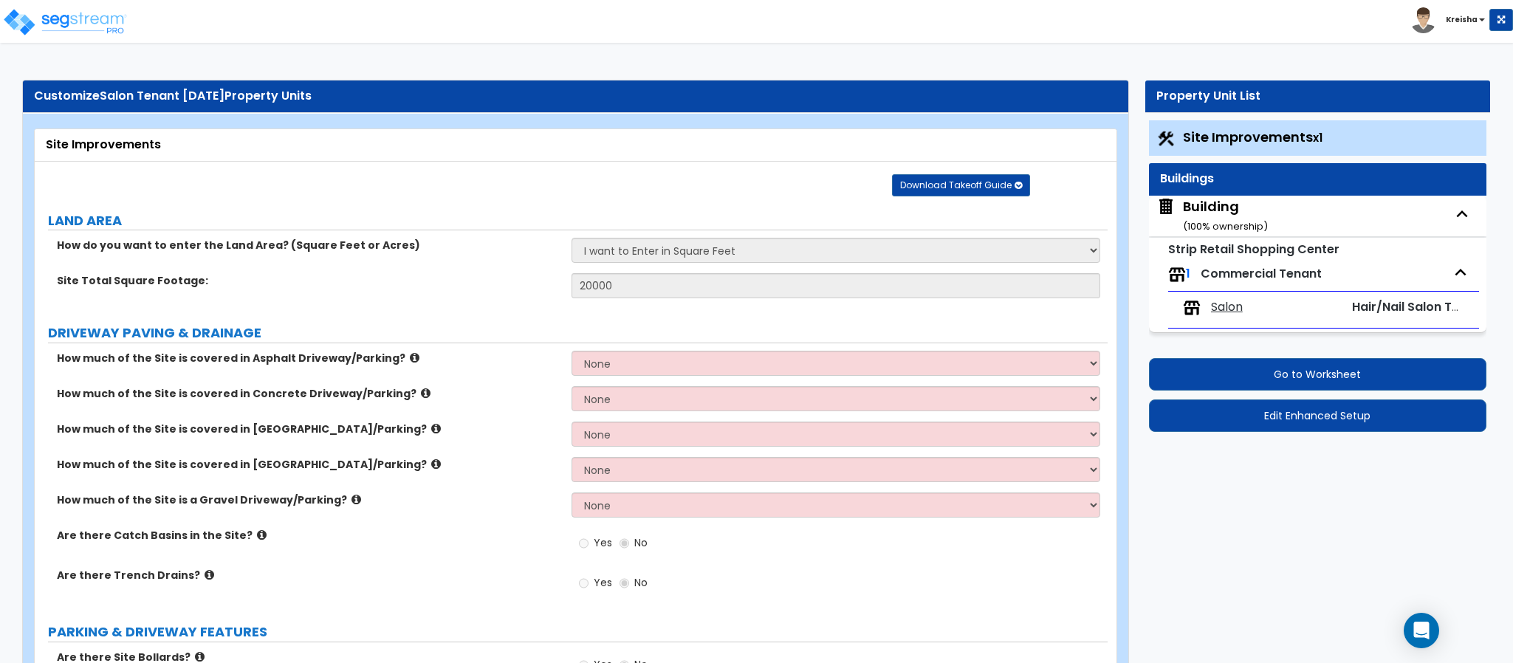
select select "2"
select select "1"
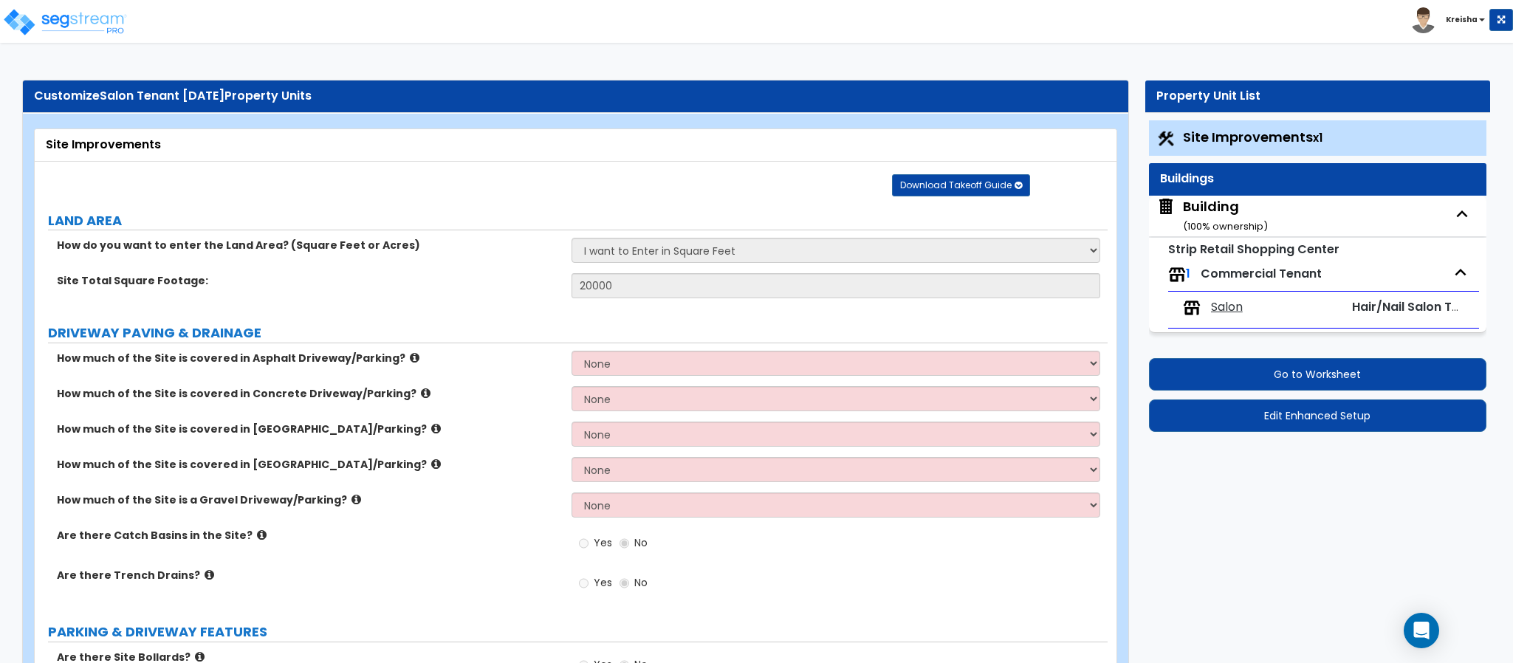
select select "2"
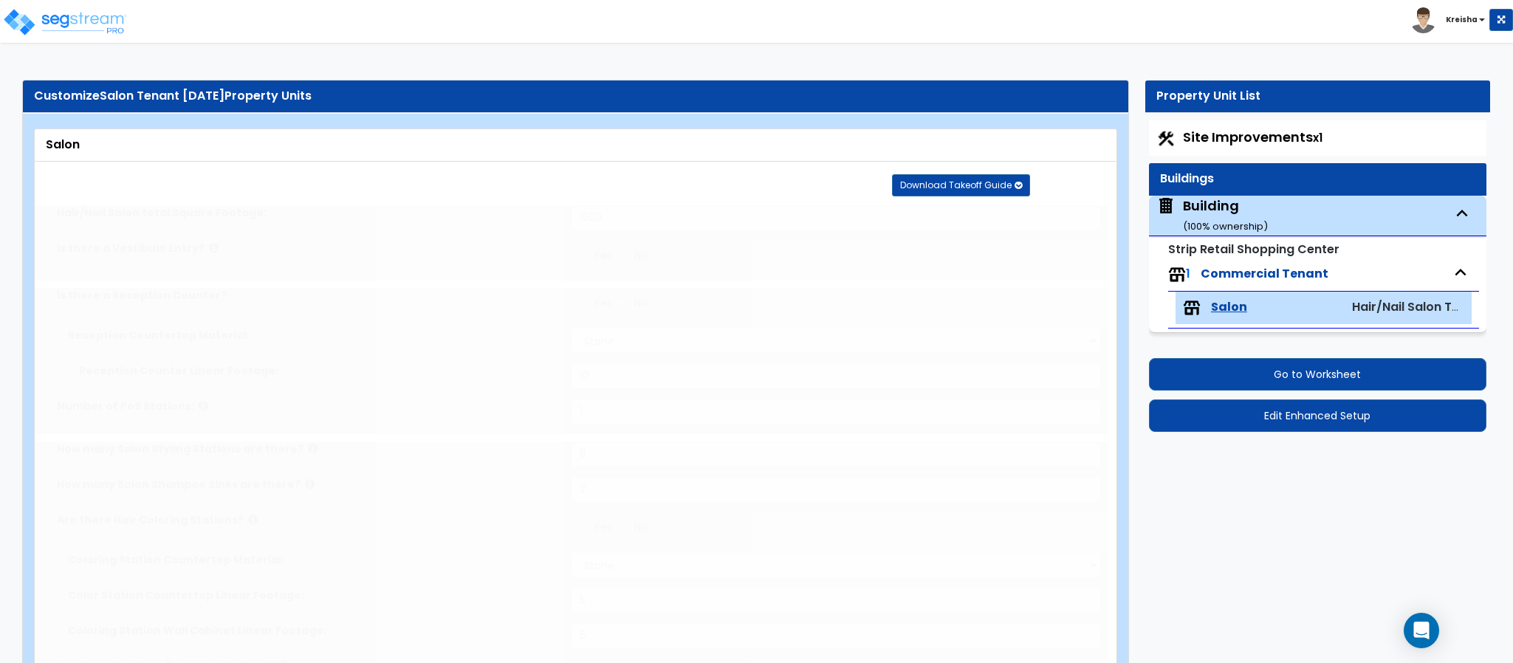
radio input "true"
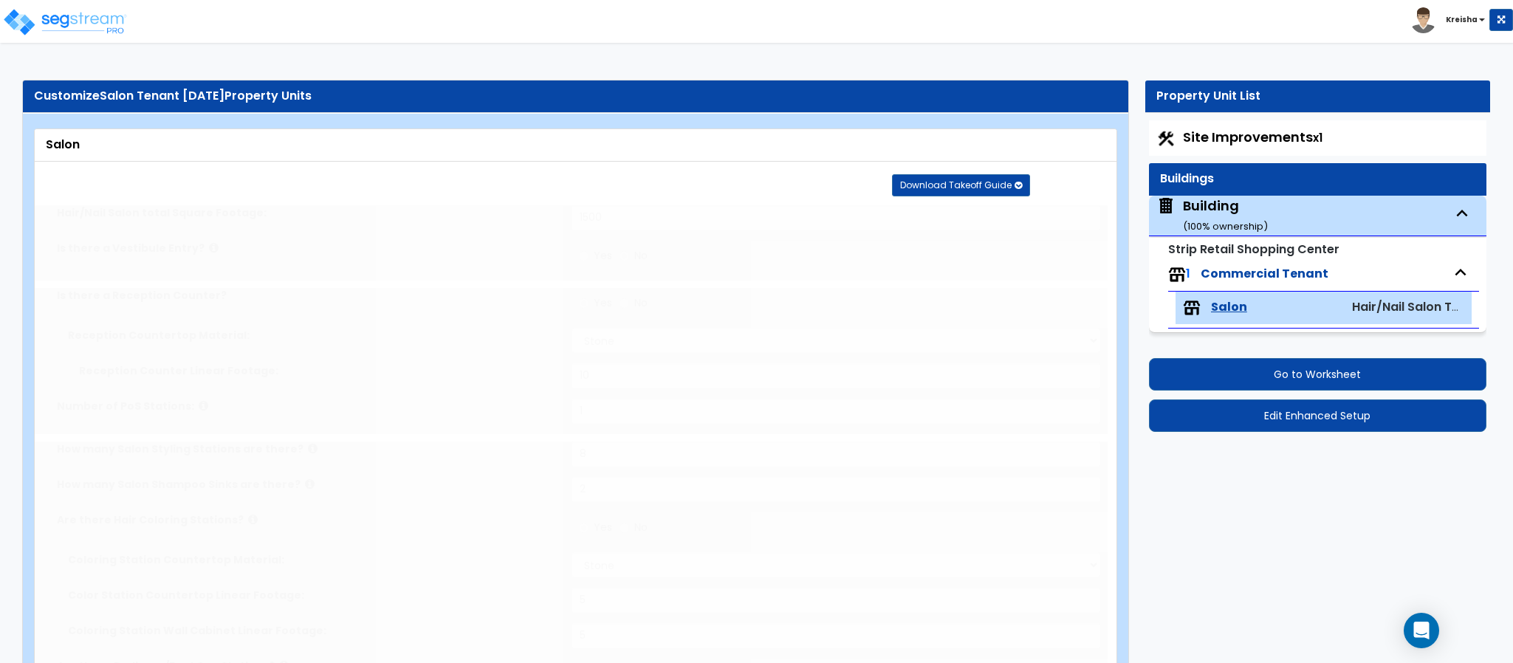
radio input "true"
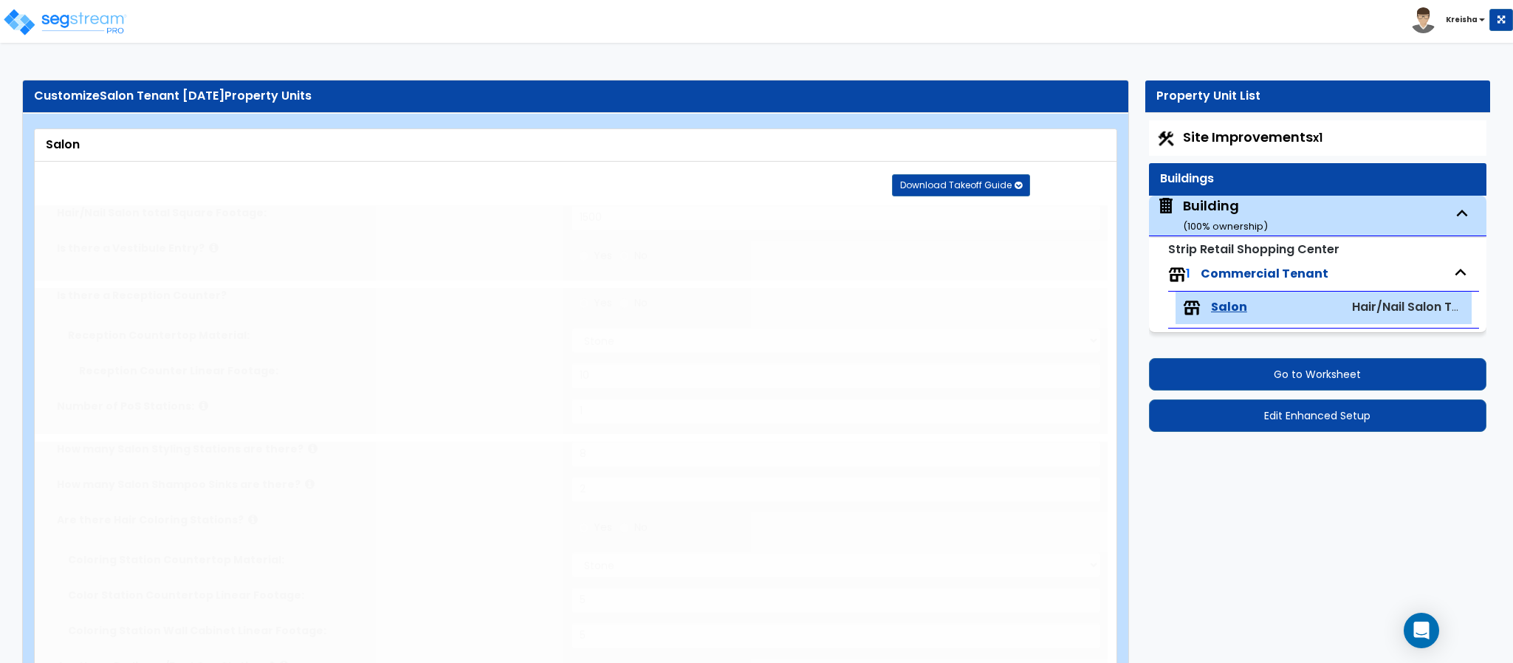
radio input "true"
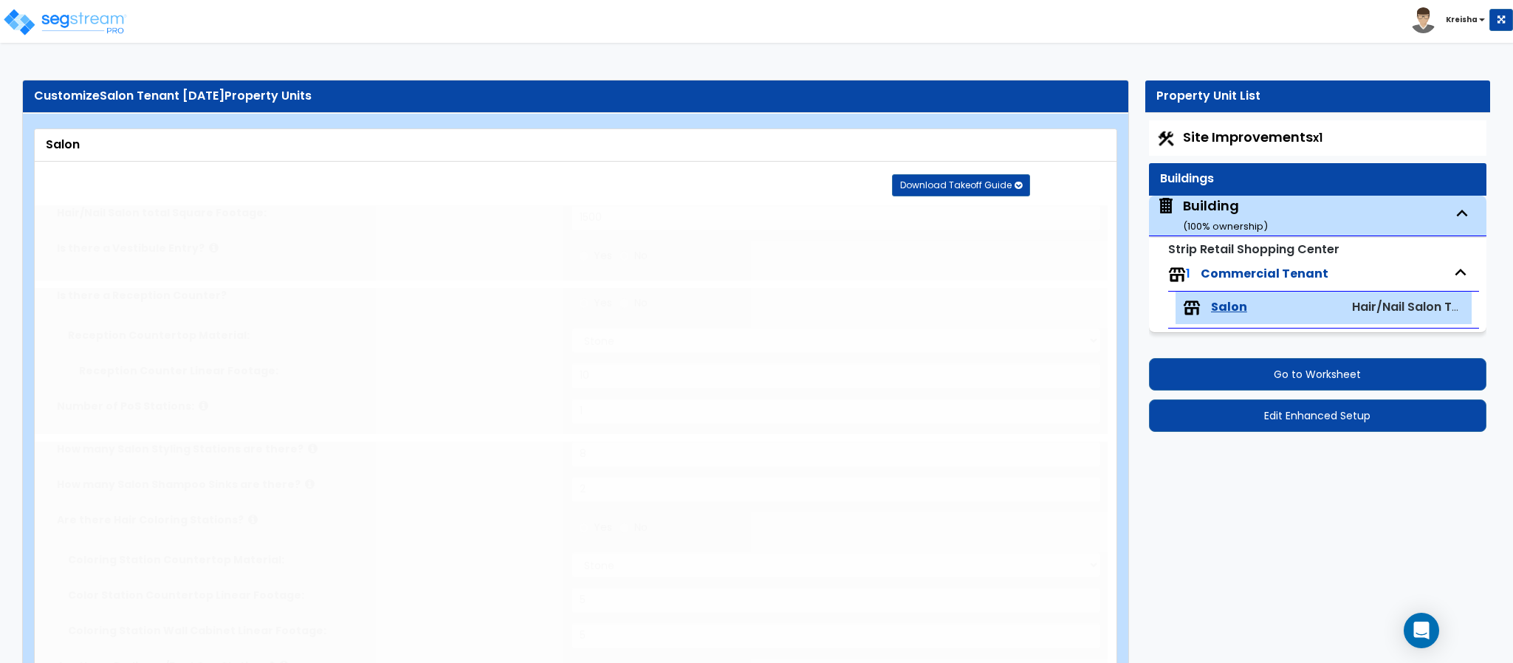
radio input "true"
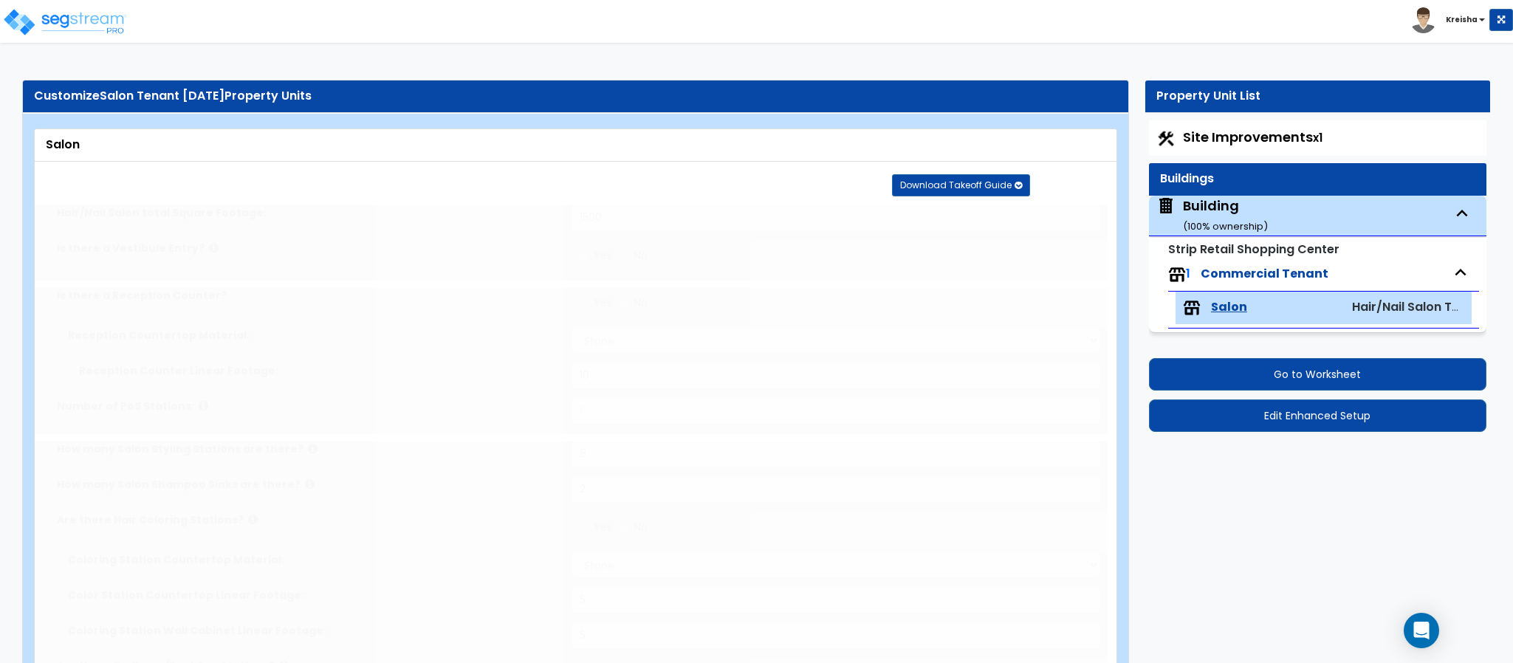
radio input "true"
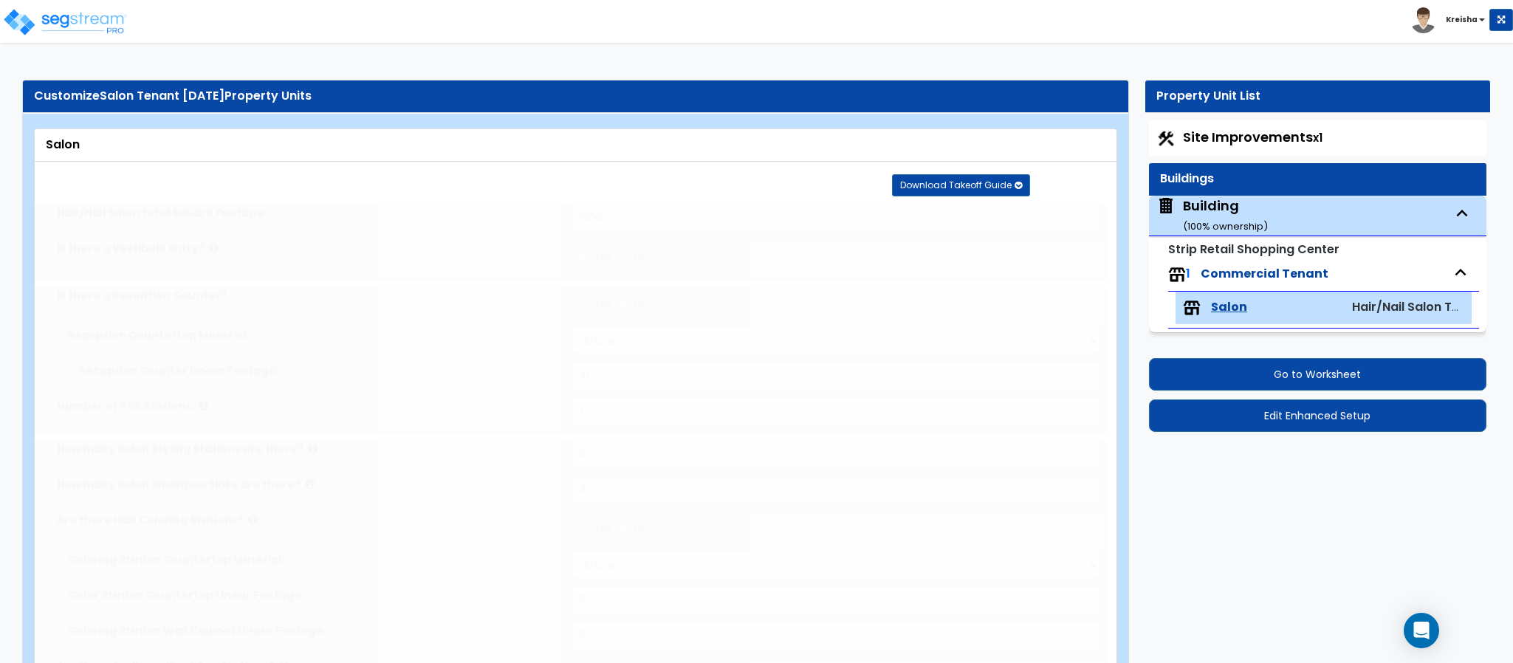
radio input "true"
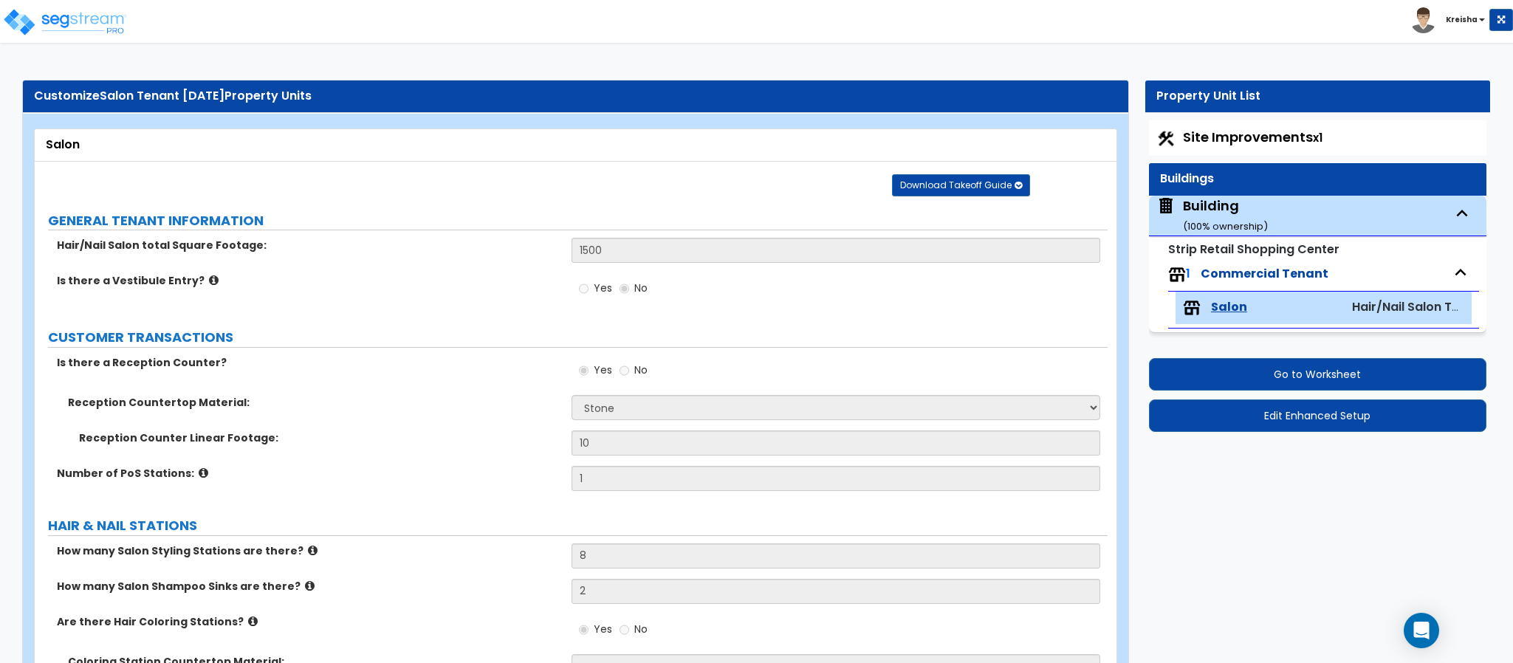
radio input "true"
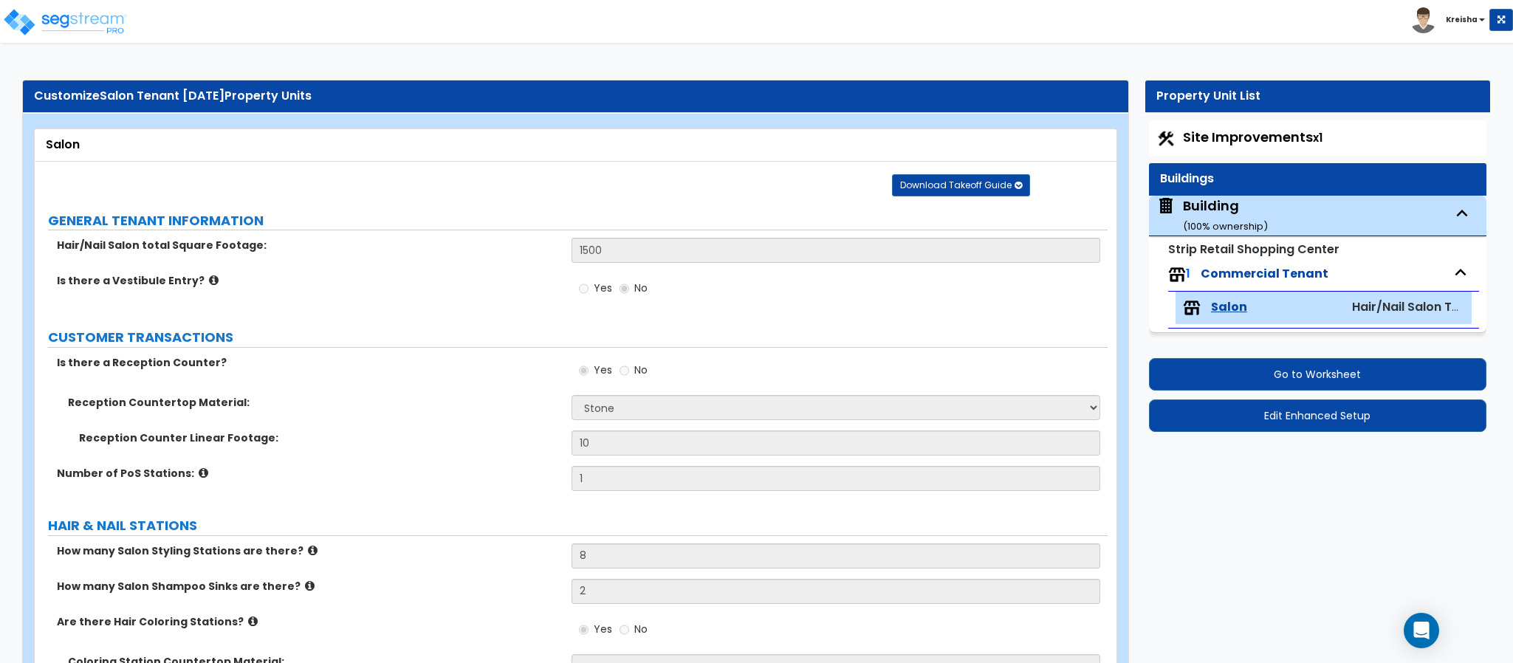
radio input "true"
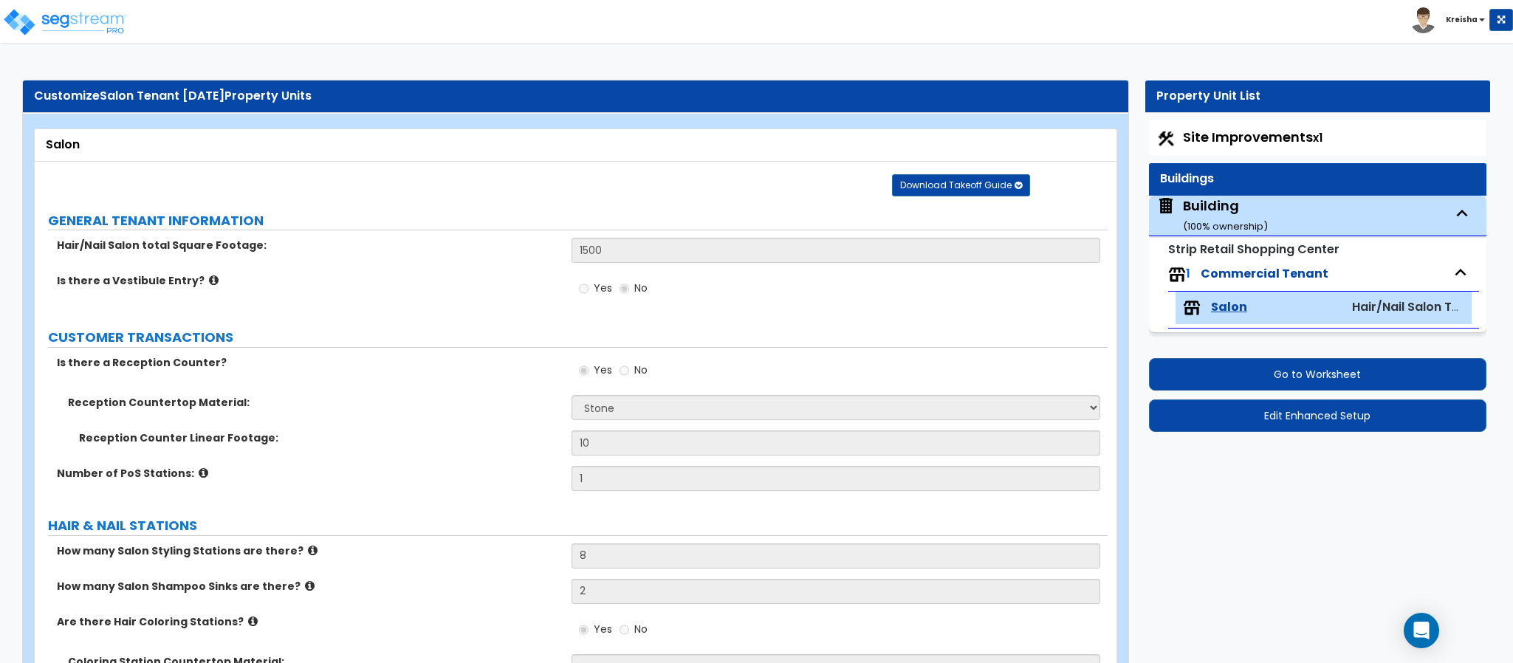
radio input "true"
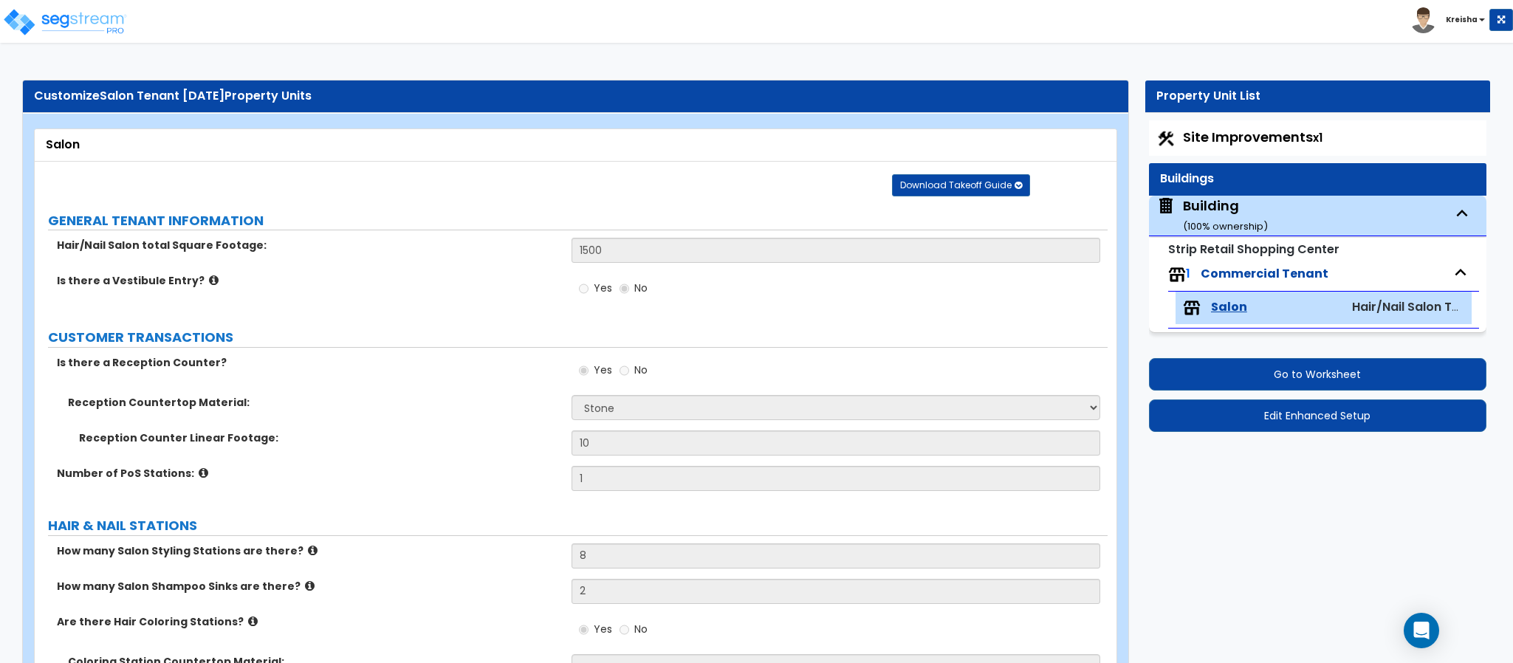
radio input "true"
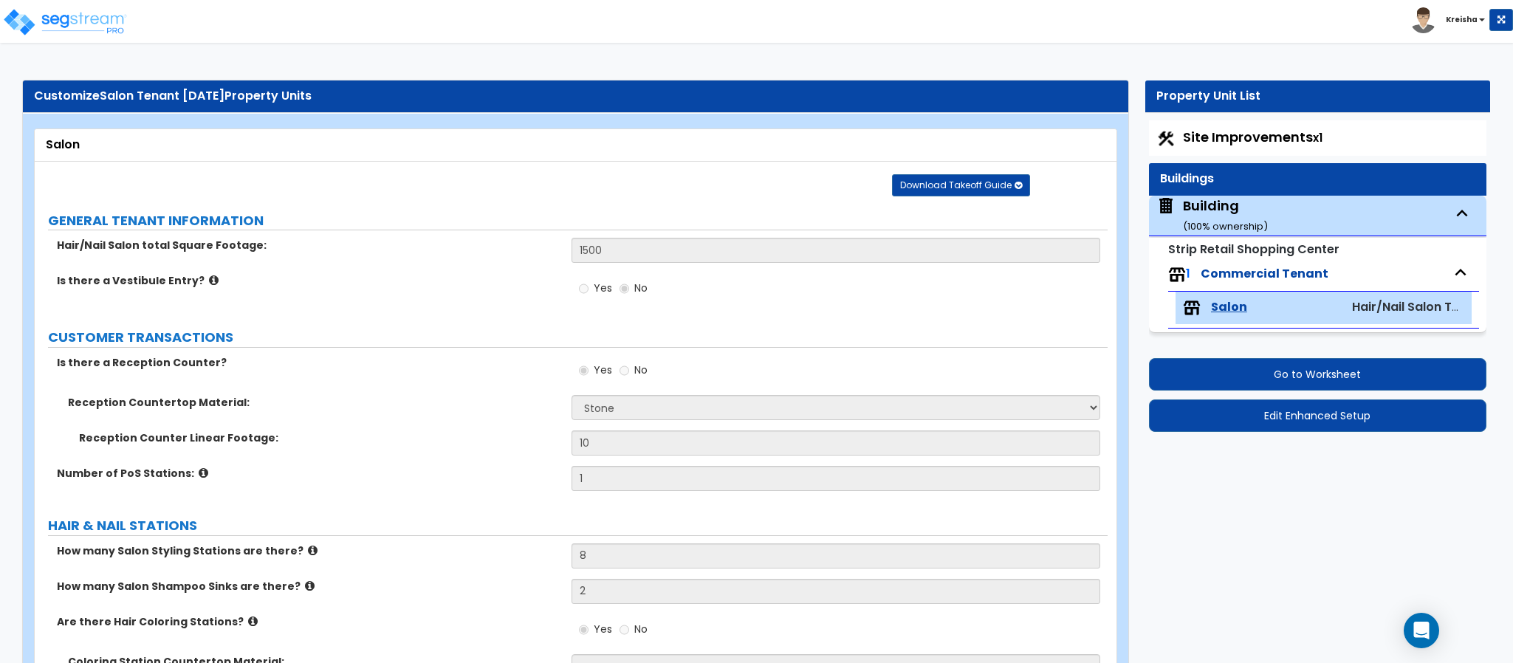
radio input "true"
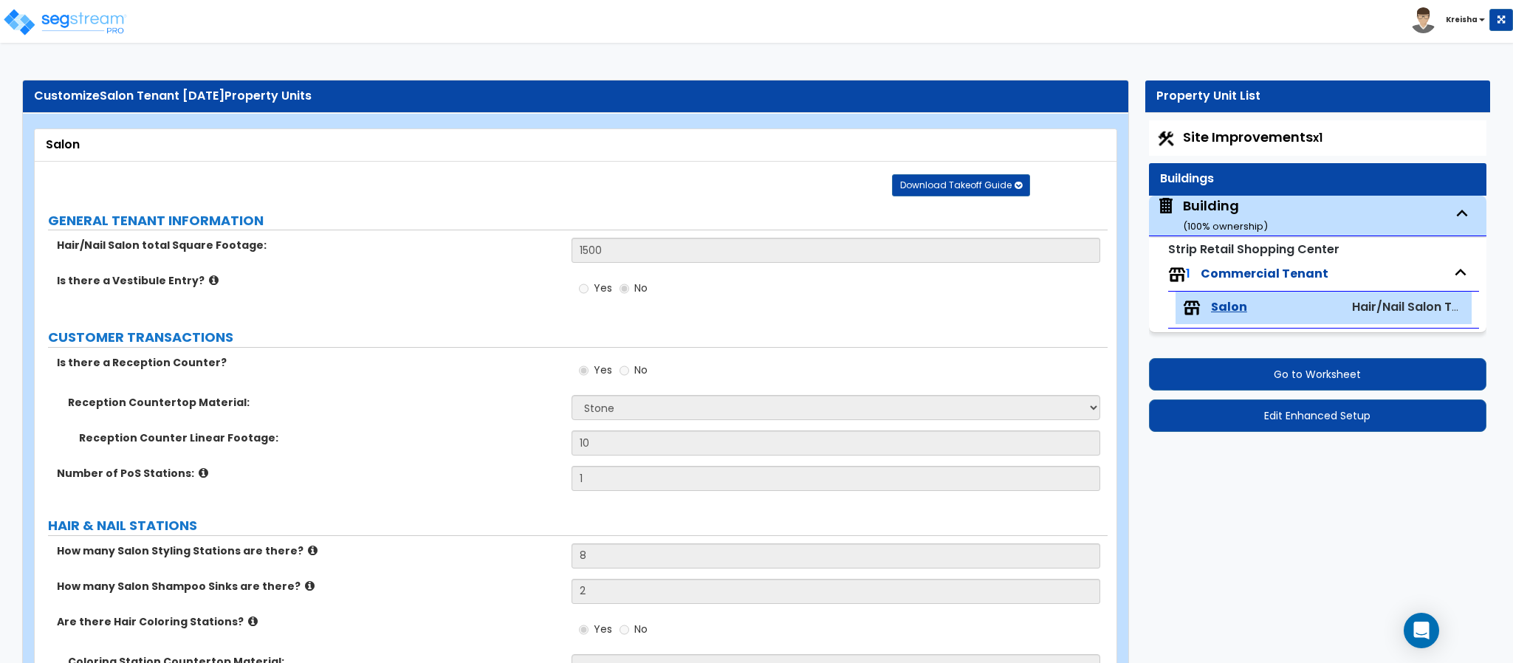
radio input "true"
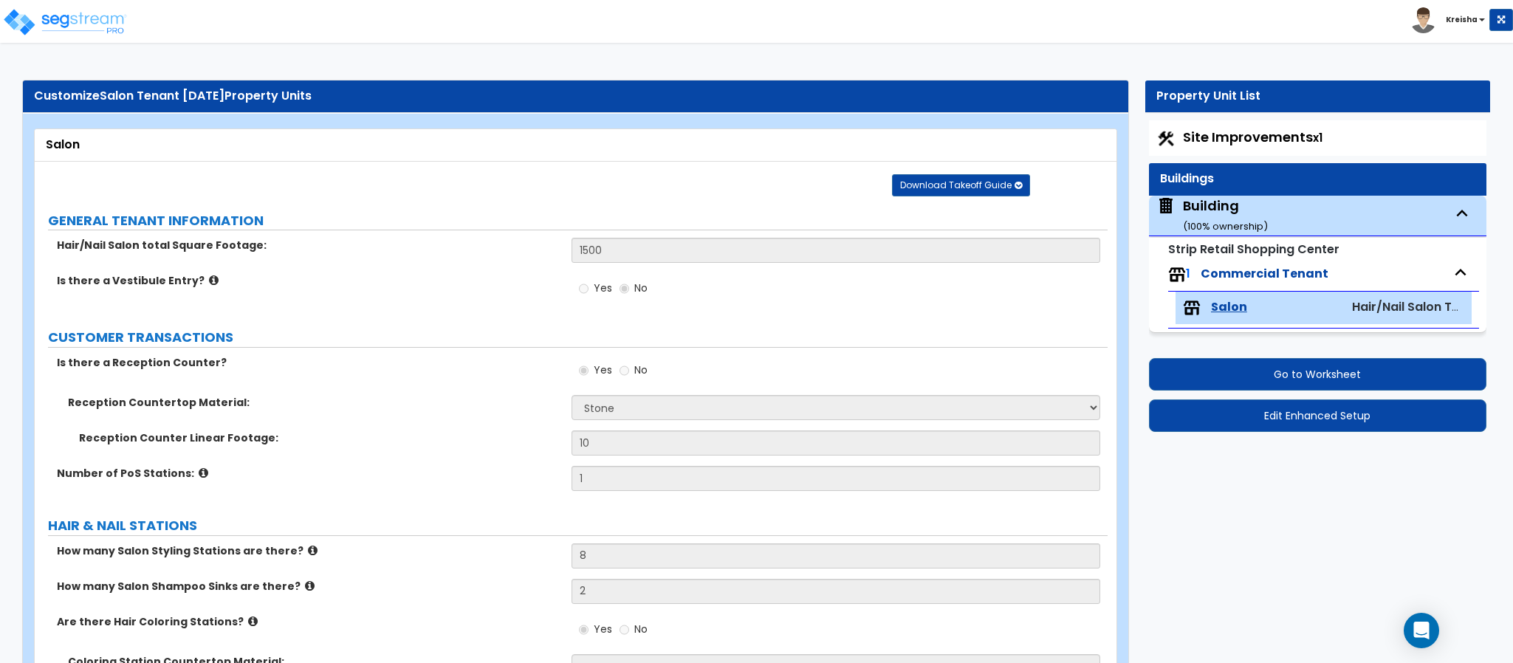
radio input "true"
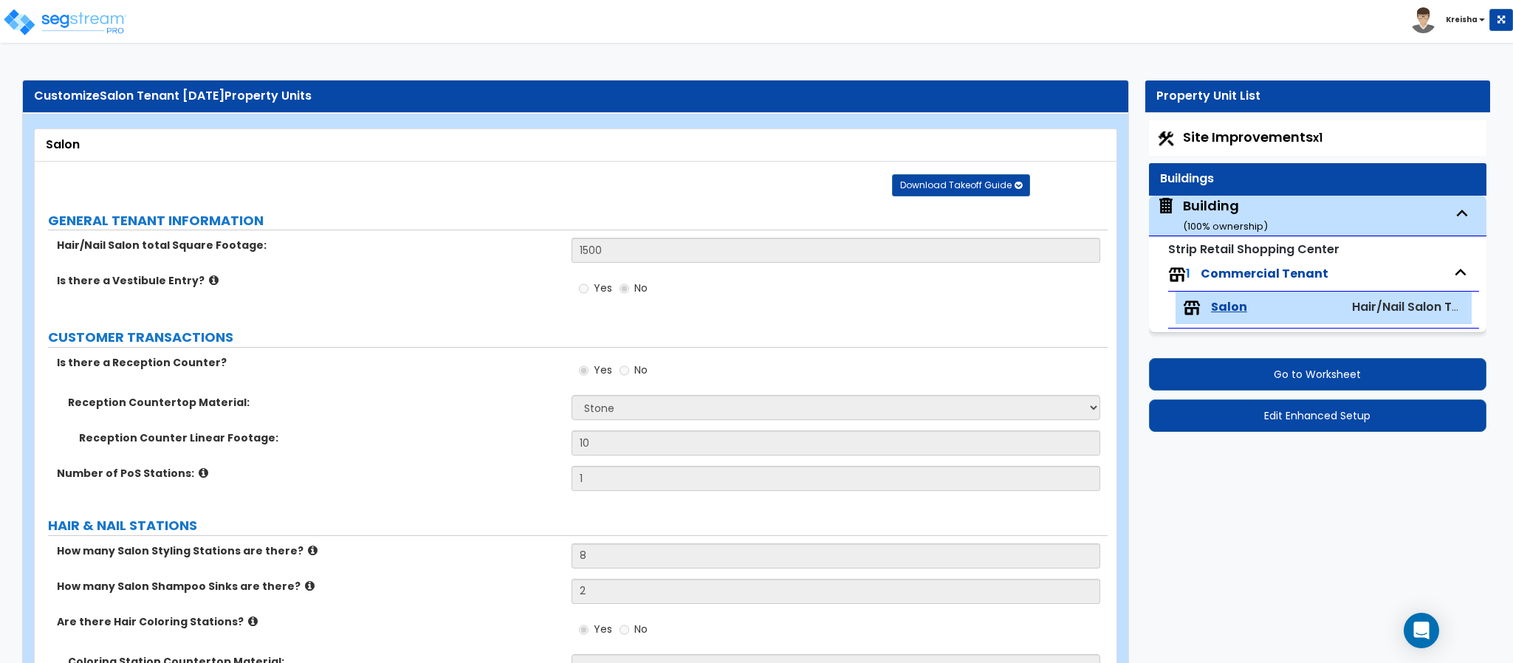
radio input "true"
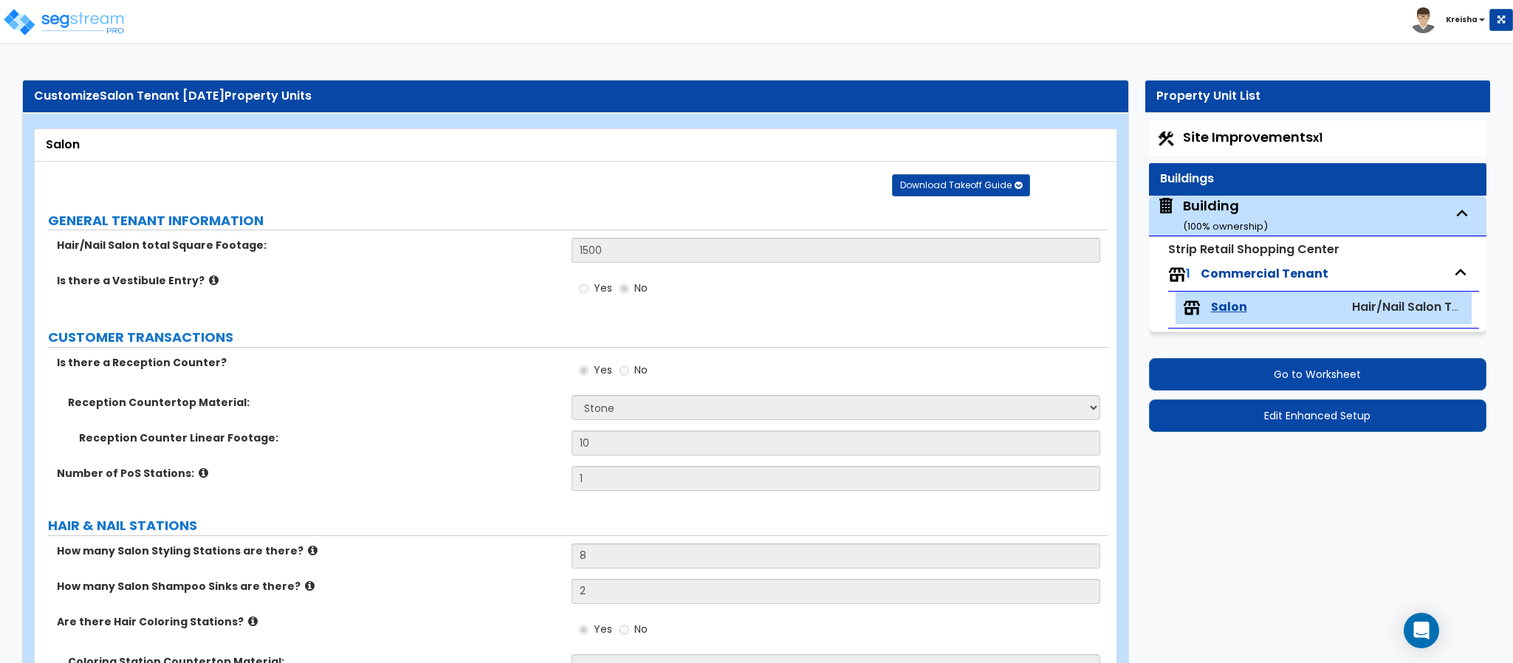
radio input "true"
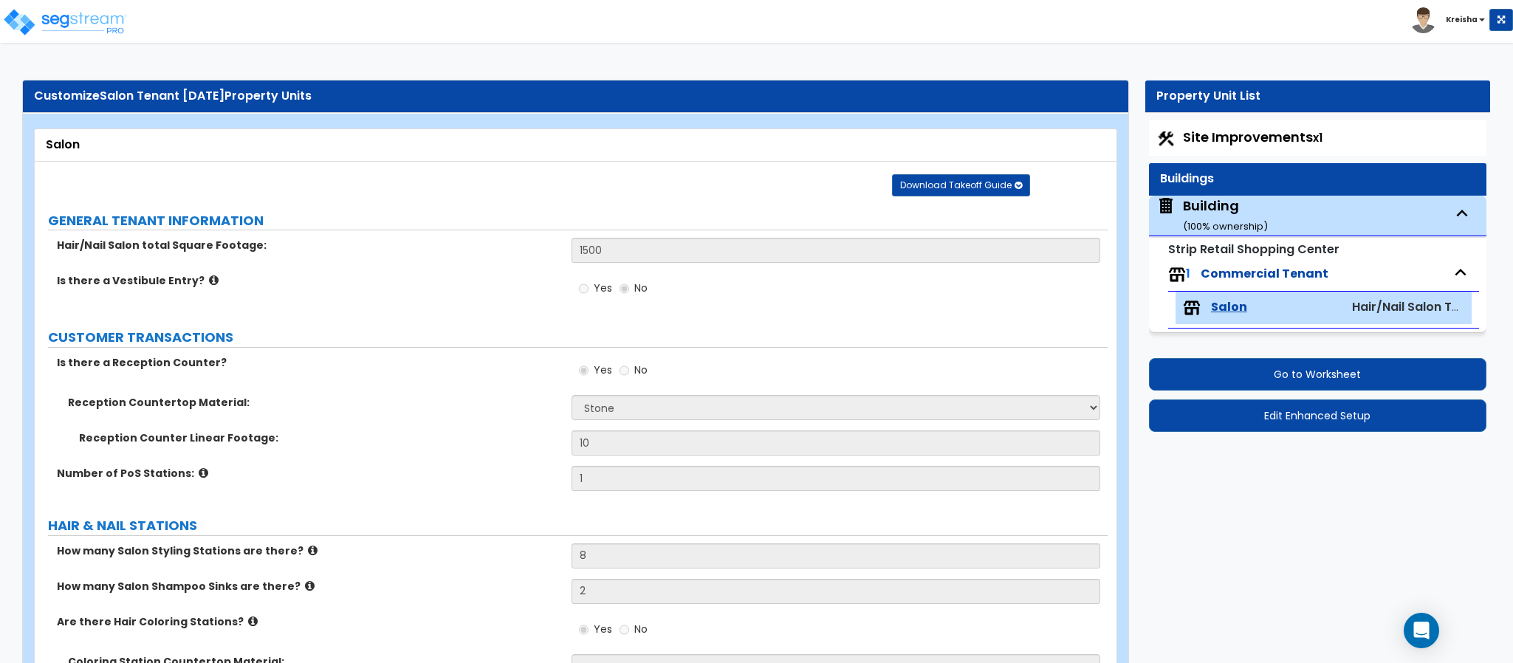
radio input "true"
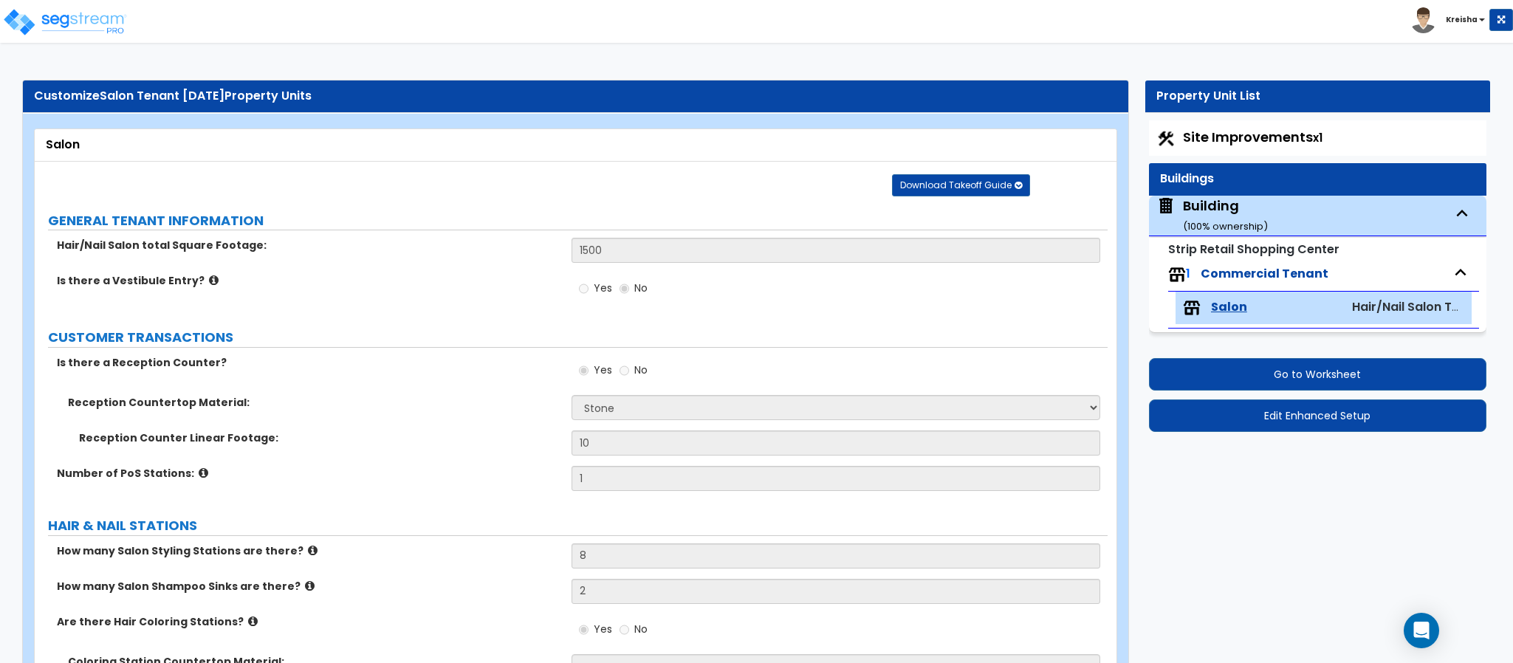
radio input "true"
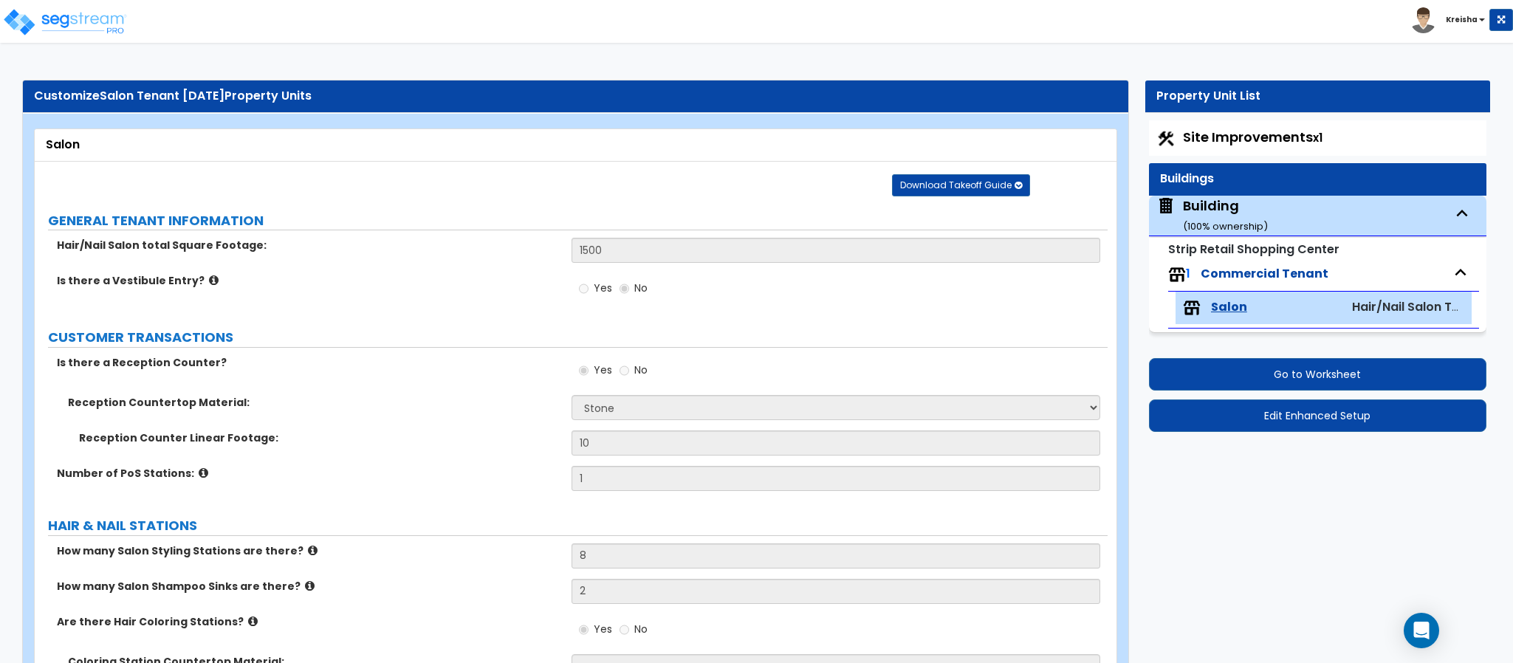
radio input "true"
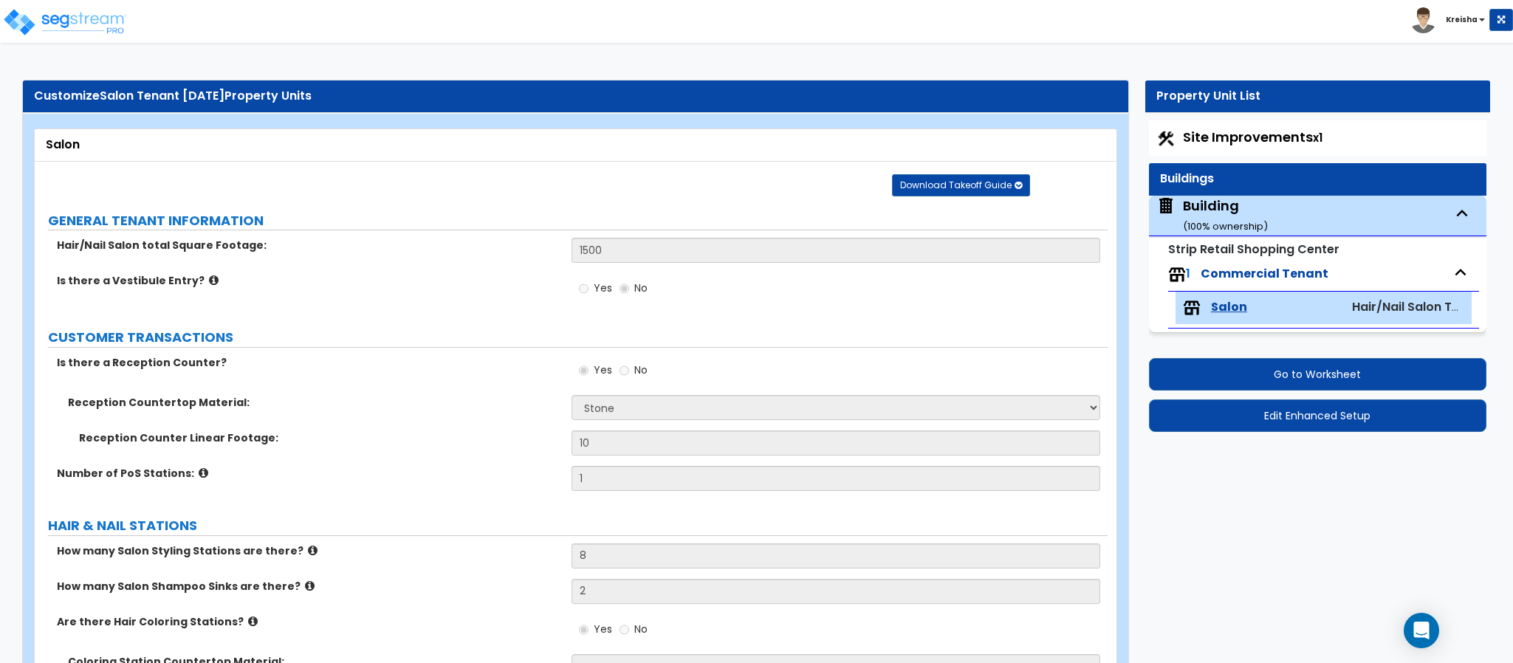
radio input "true"
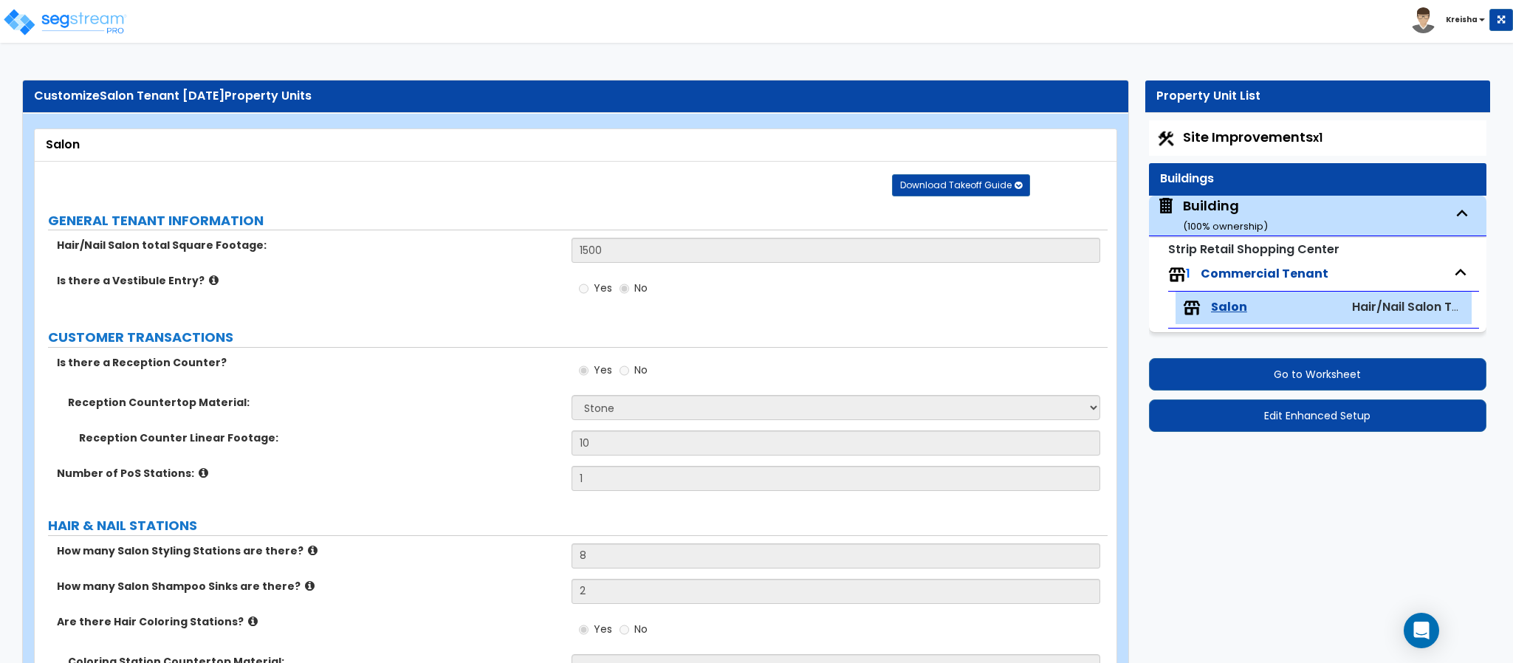
radio input "true"
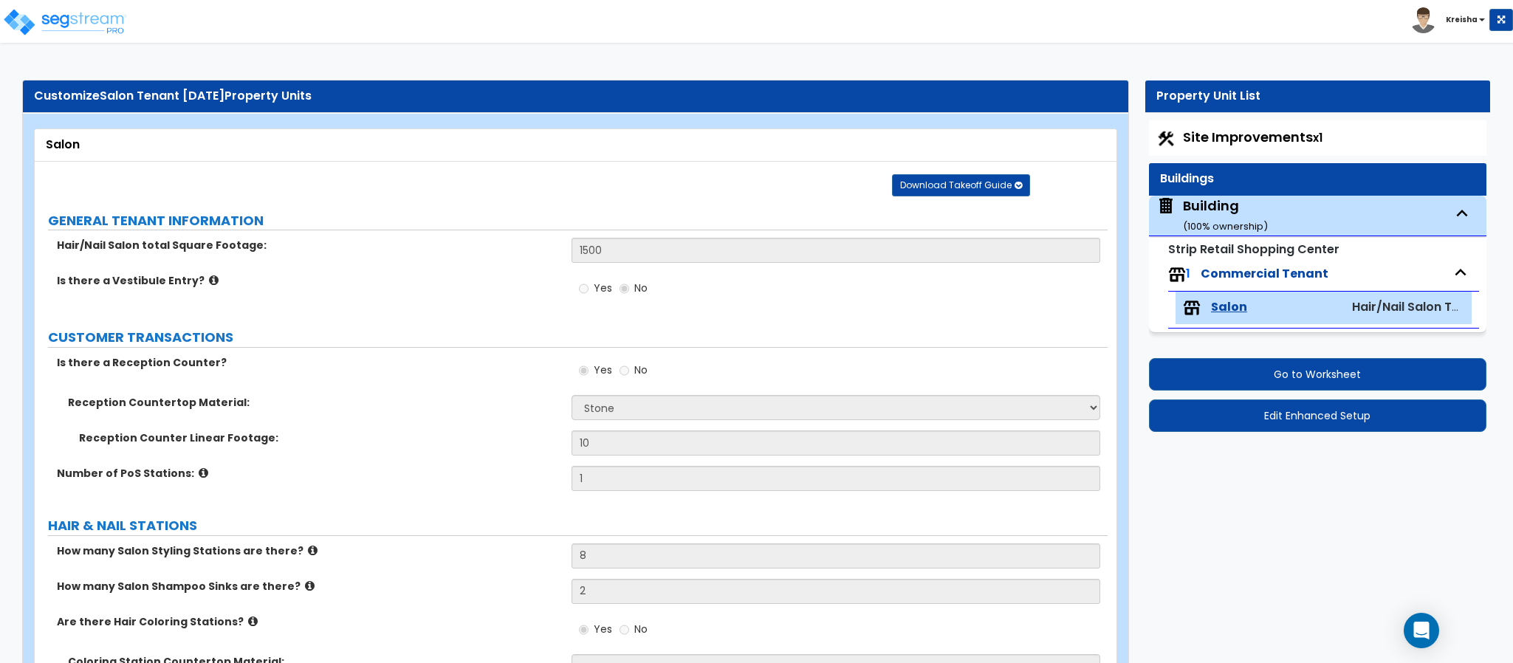
radio input "true"
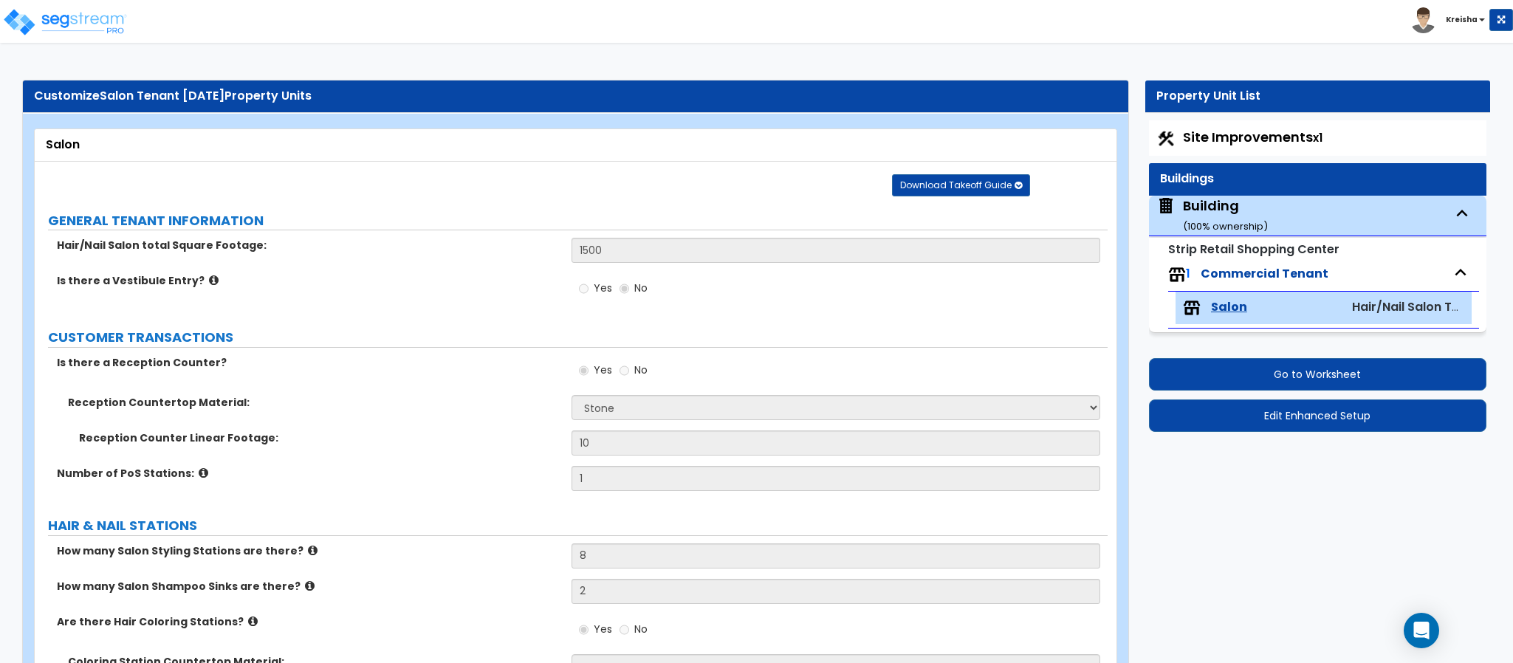
radio input "true"
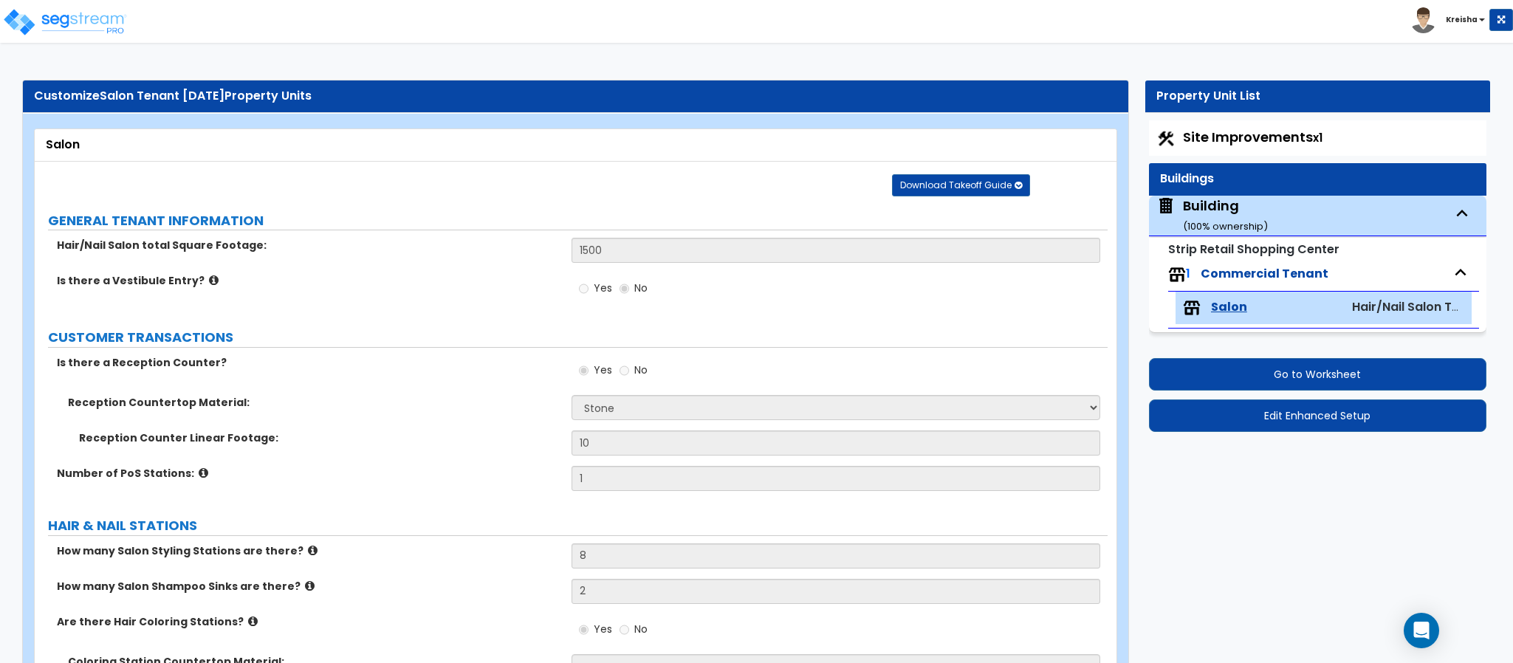
radio input "true"
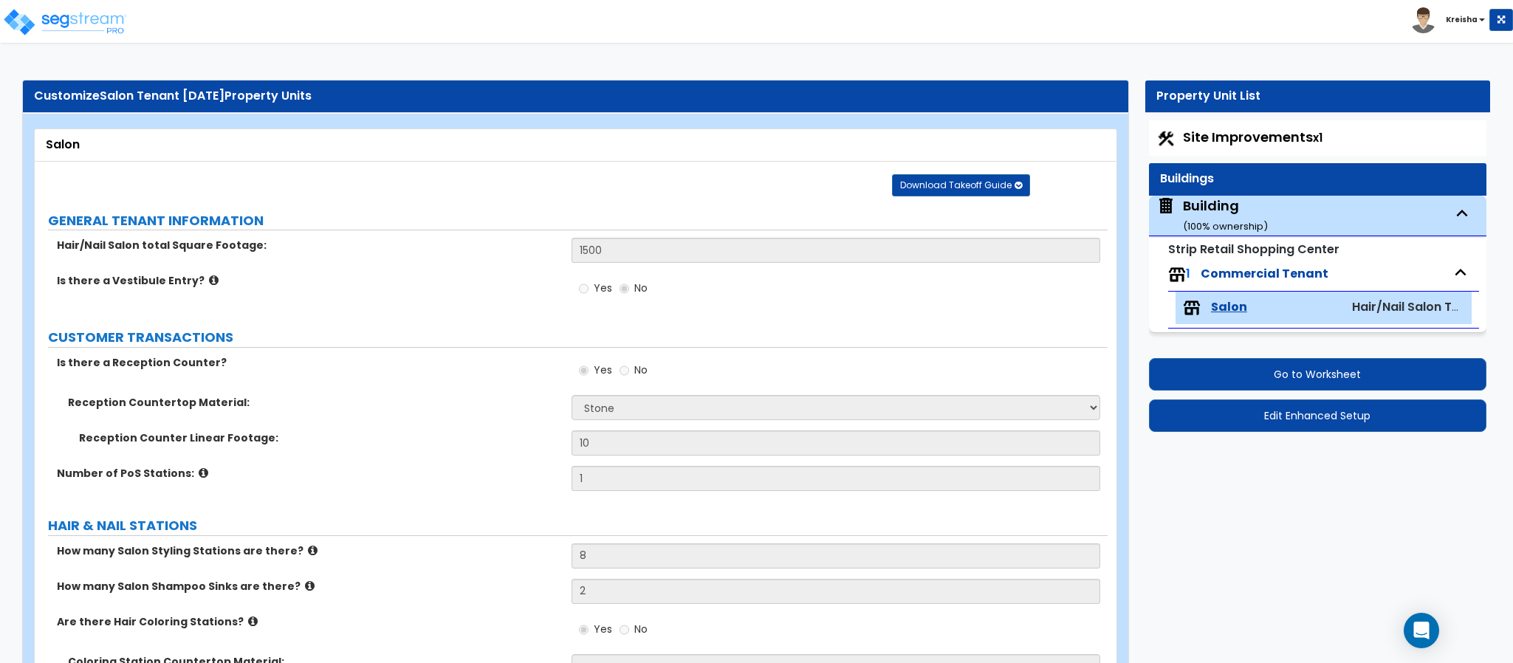
radio input "true"
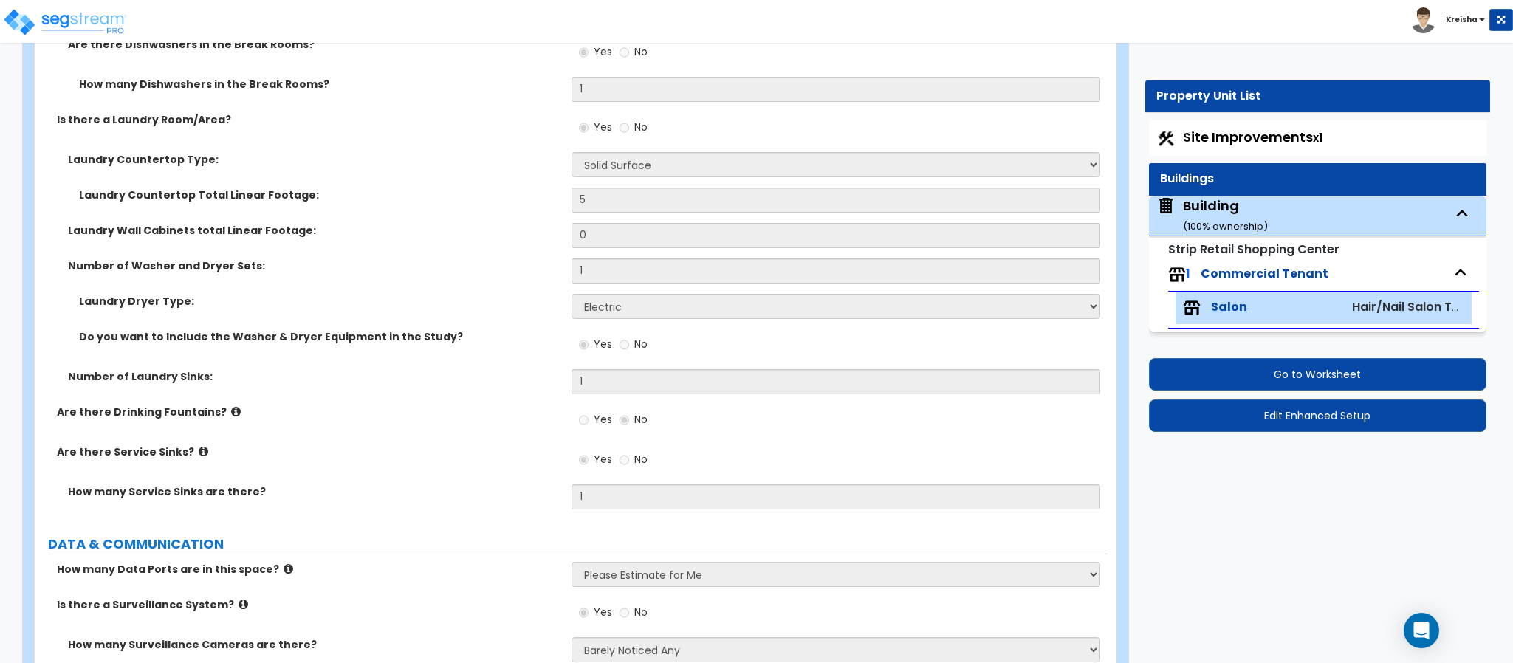
scroll to position [3916, 0]
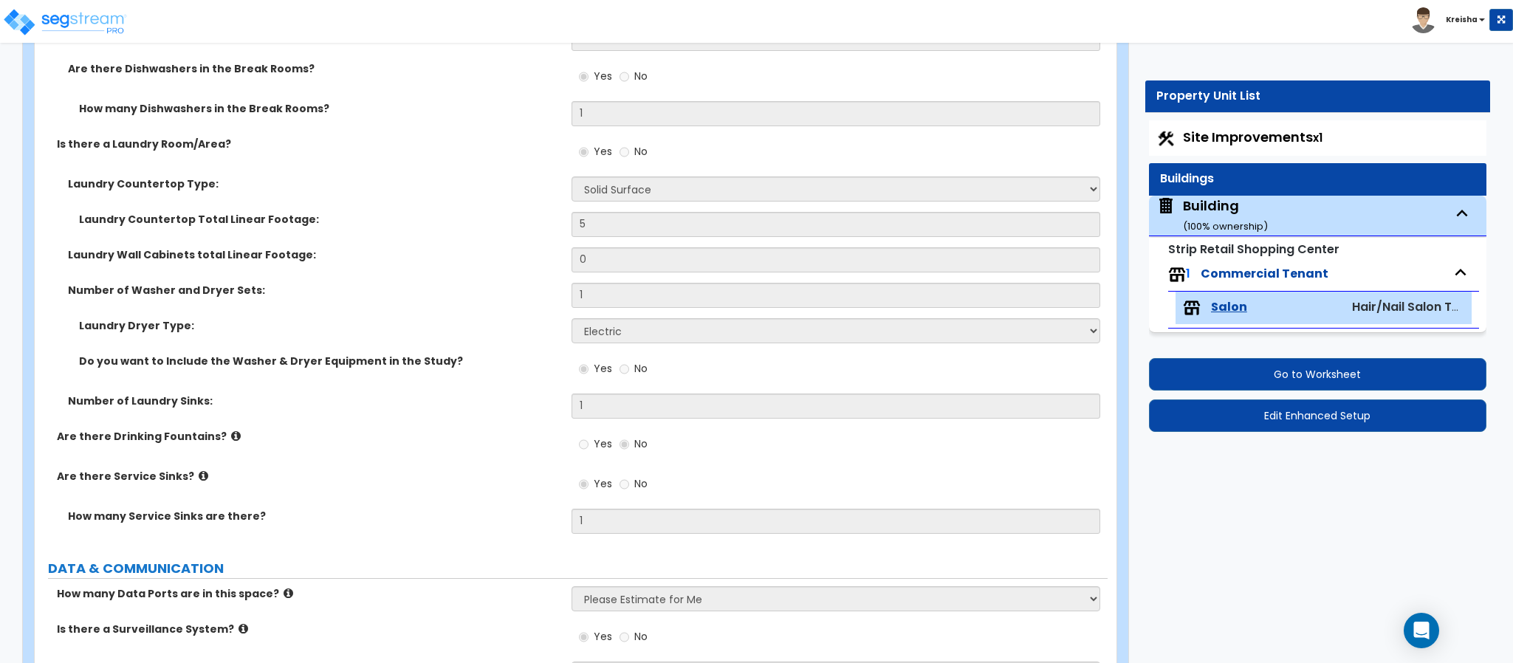
click at [1220, 219] on div "Building ( 100 % ownership)" at bounding box center [1225, 215] width 85 height 38
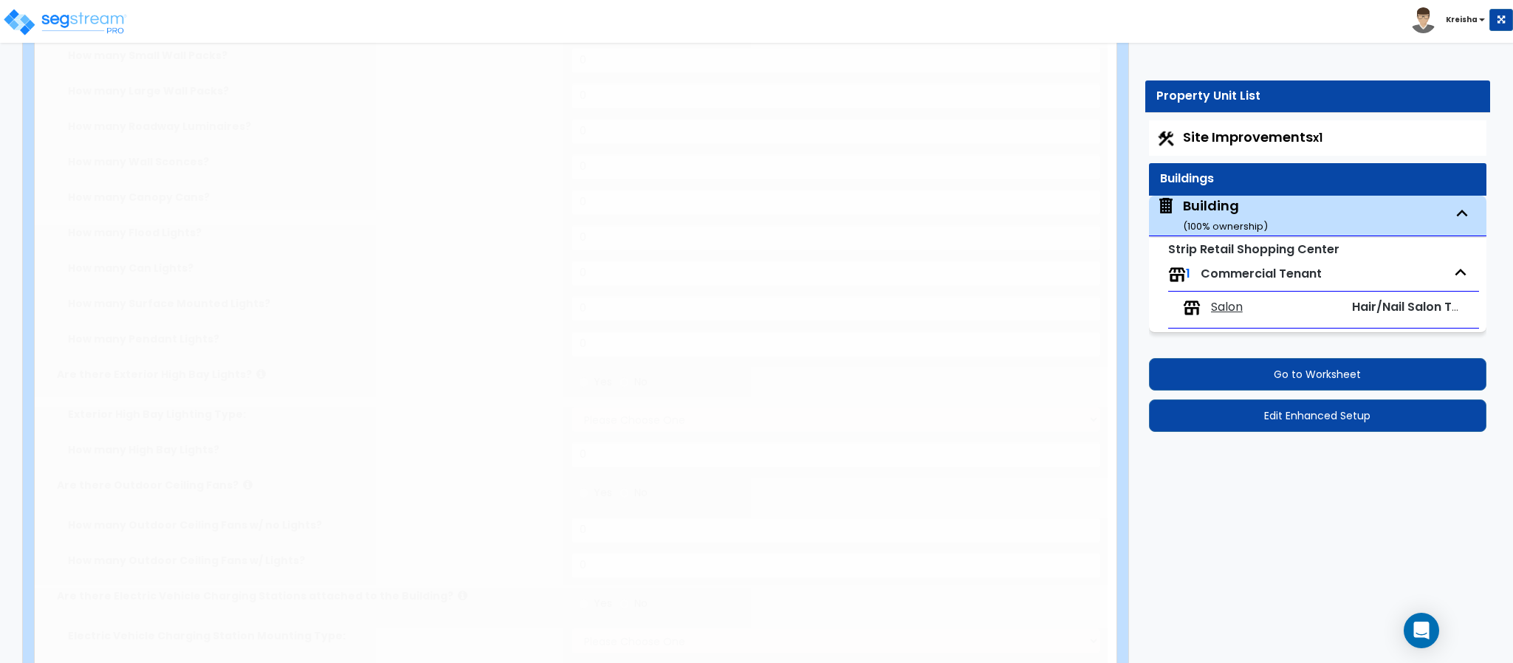
type input "12"
type input "60"
type input "1500"
select select "5"
select select "1"
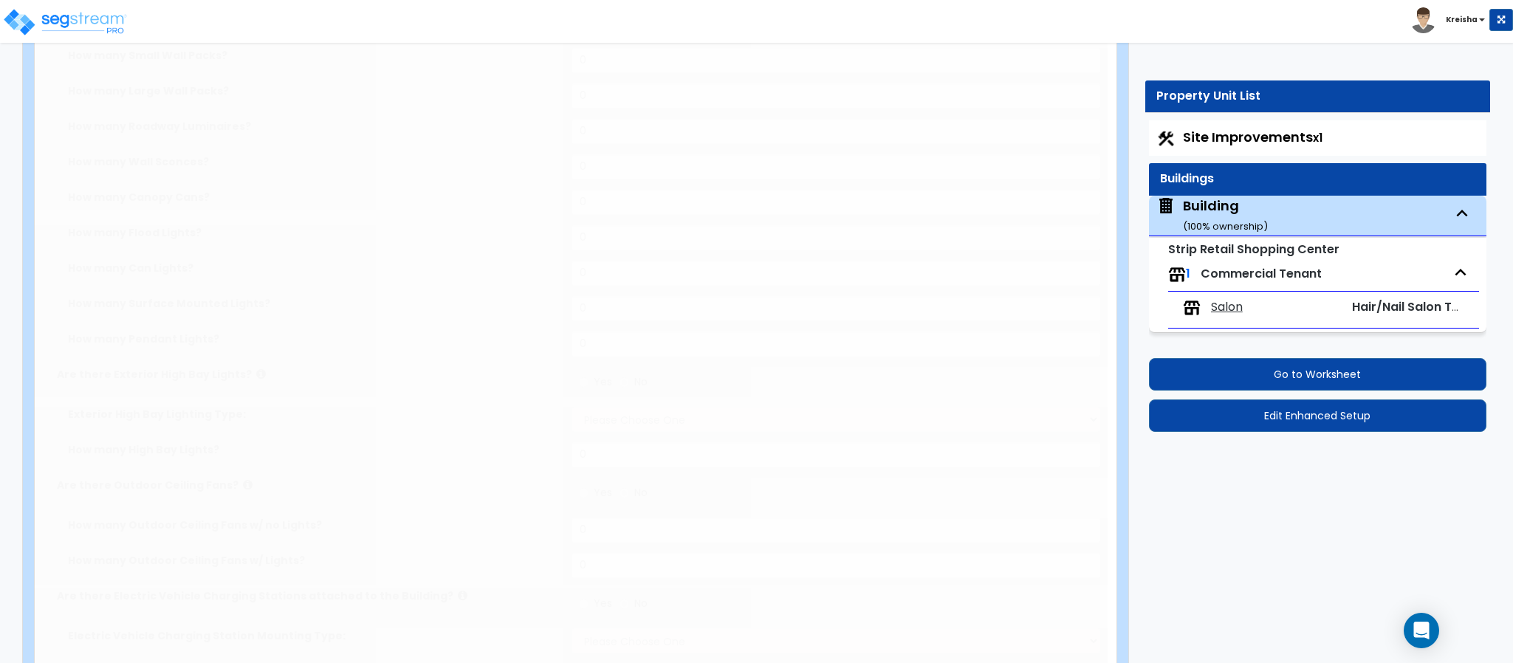
select select "1"
select select "2"
select select "1"
radio input "true"
type input "1"
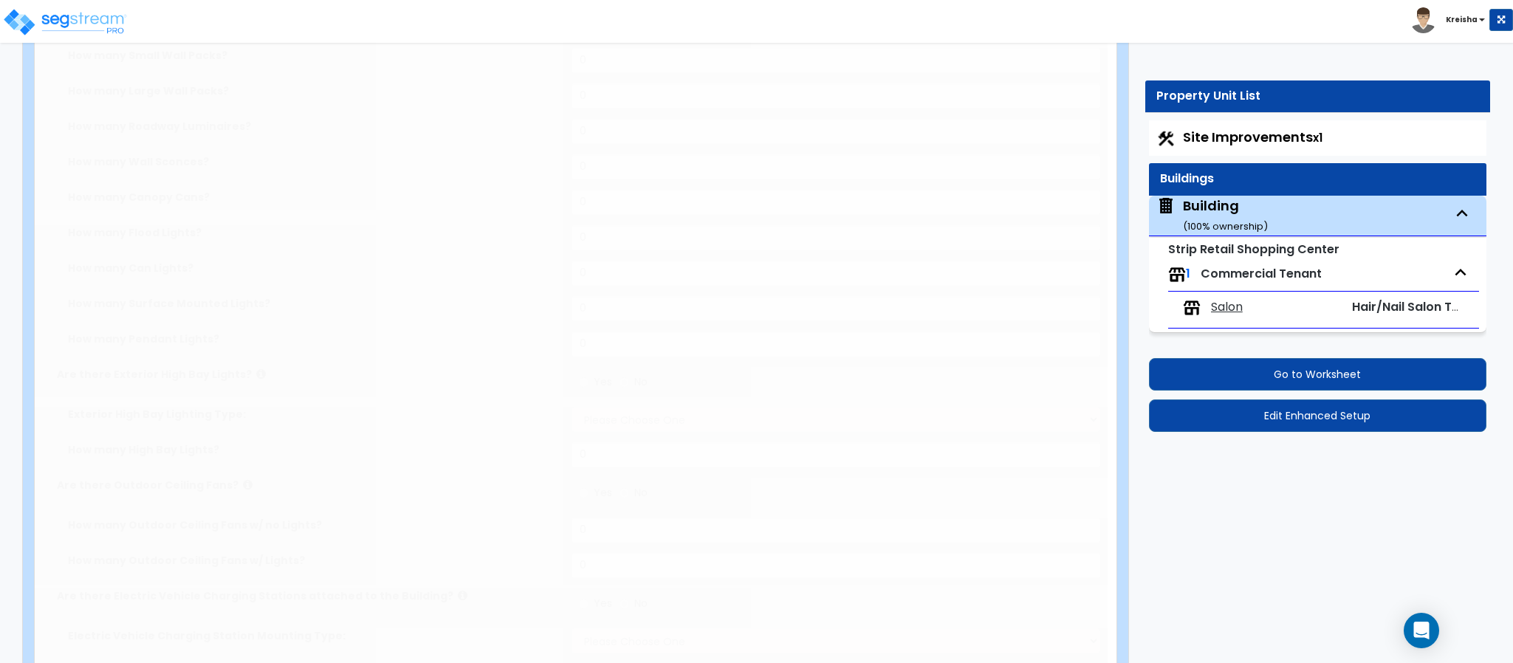
radio input "true"
type input "1"
select select "2"
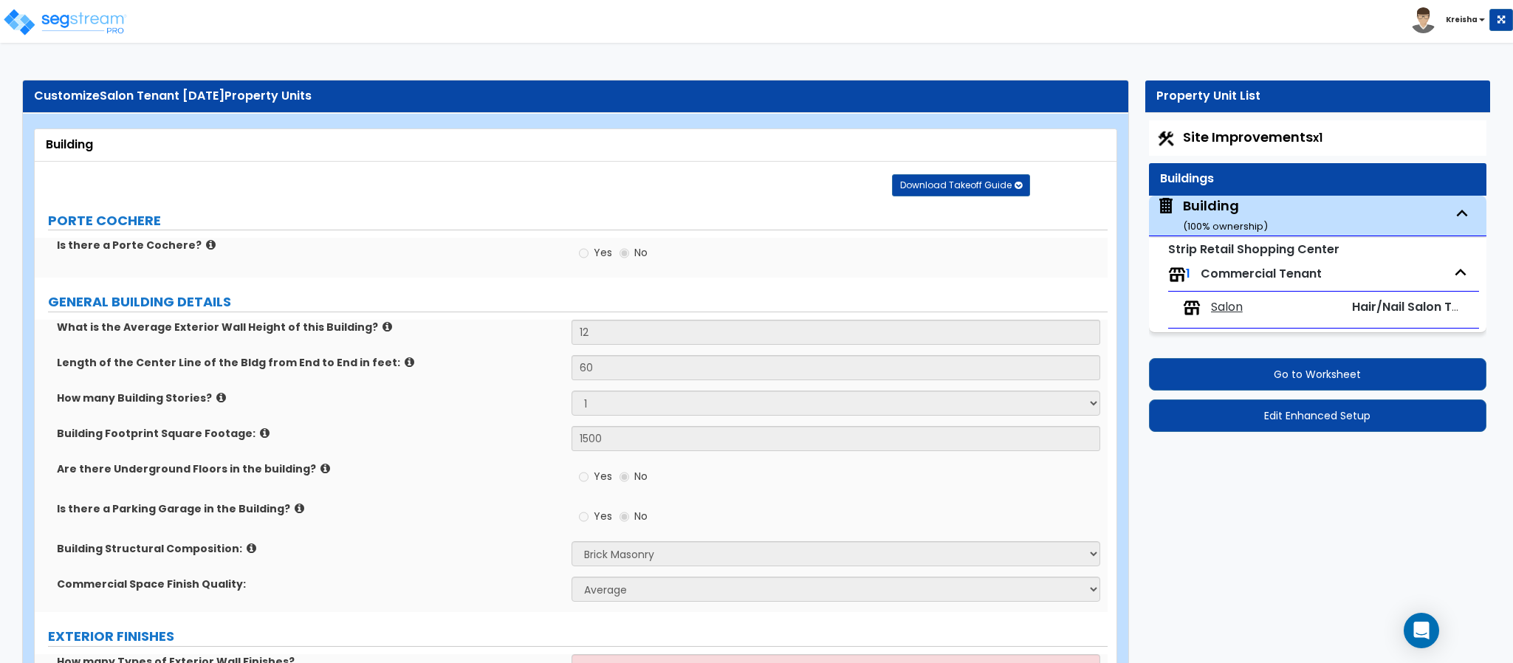
scroll to position [1546, 0]
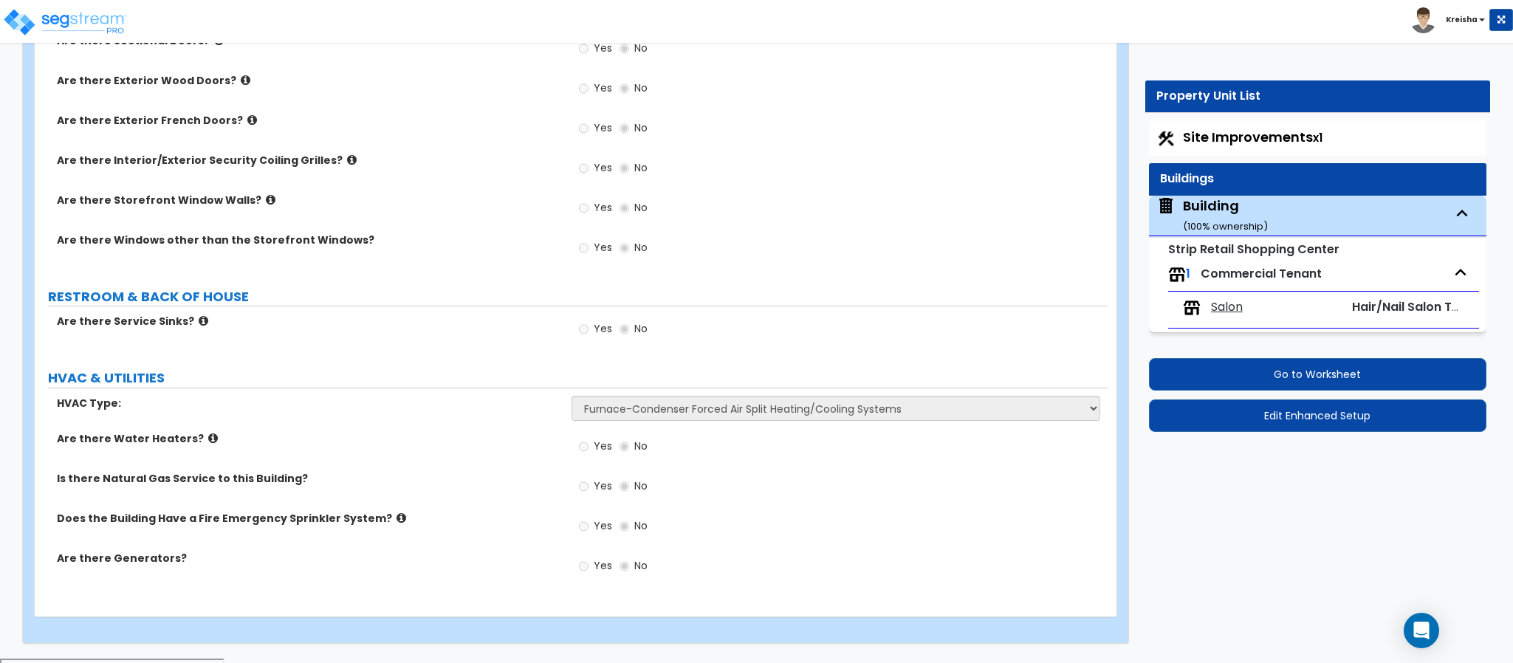
click at [1218, 306] on span "Salon" at bounding box center [1227, 307] width 32 height 17
select select "3"
select select "1"
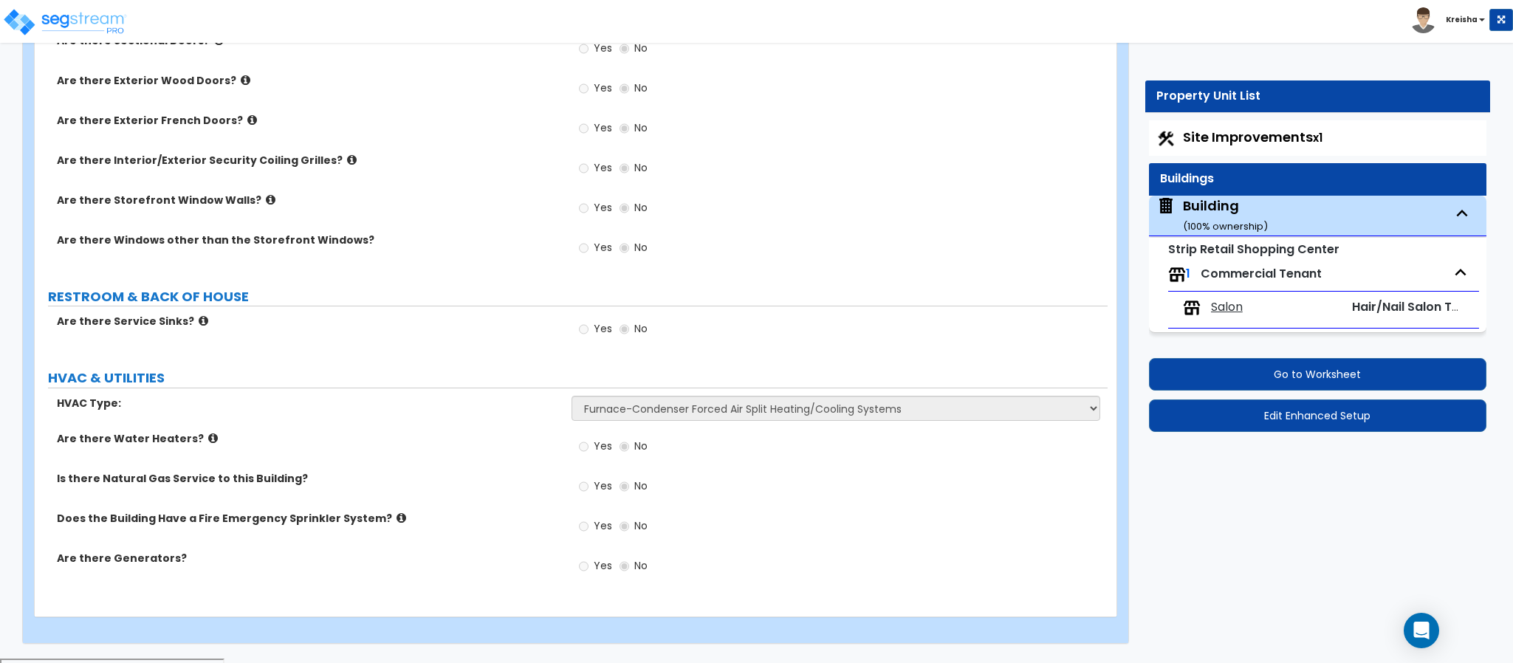
select select "1"
select select "2"
select select "1"
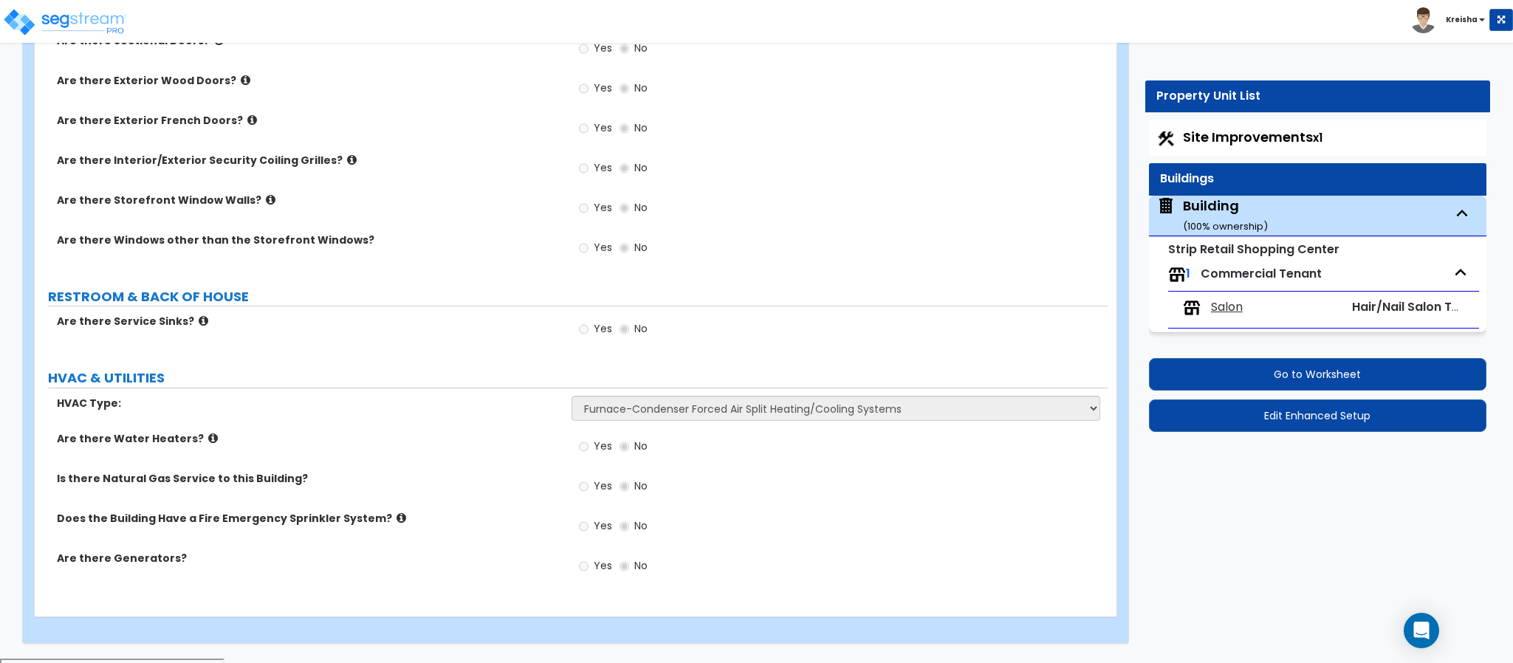
select select "6"
select select "1"
select select "3"
select select "2"
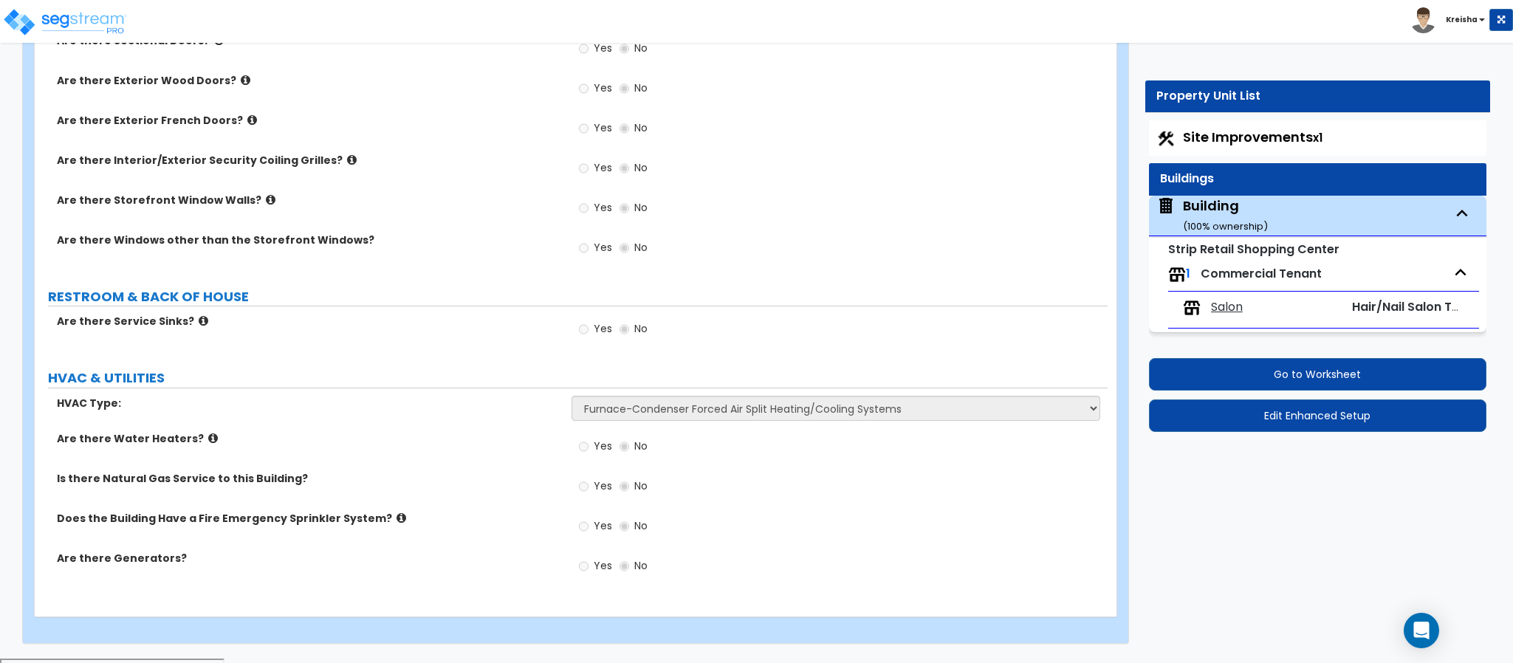
select select "1"
select select "2"
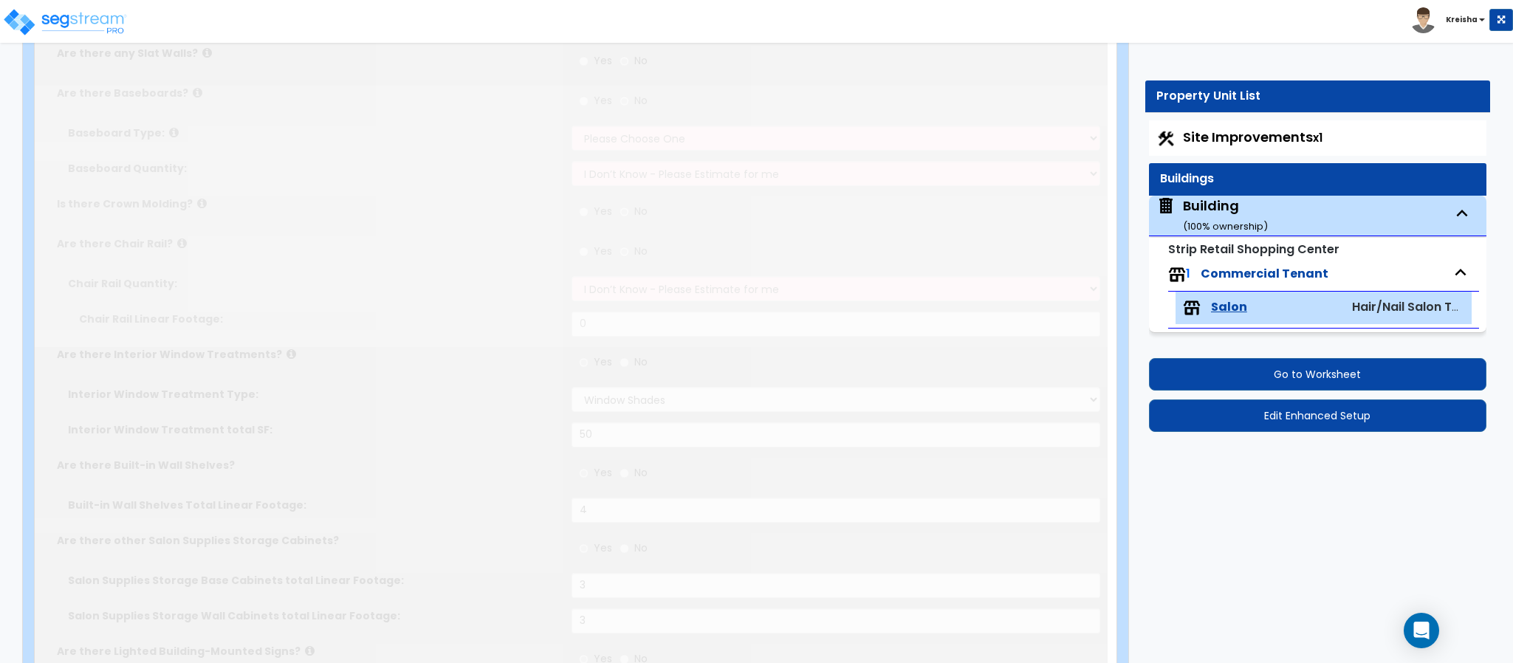
radio input "true"
select select "2"
select select "6"
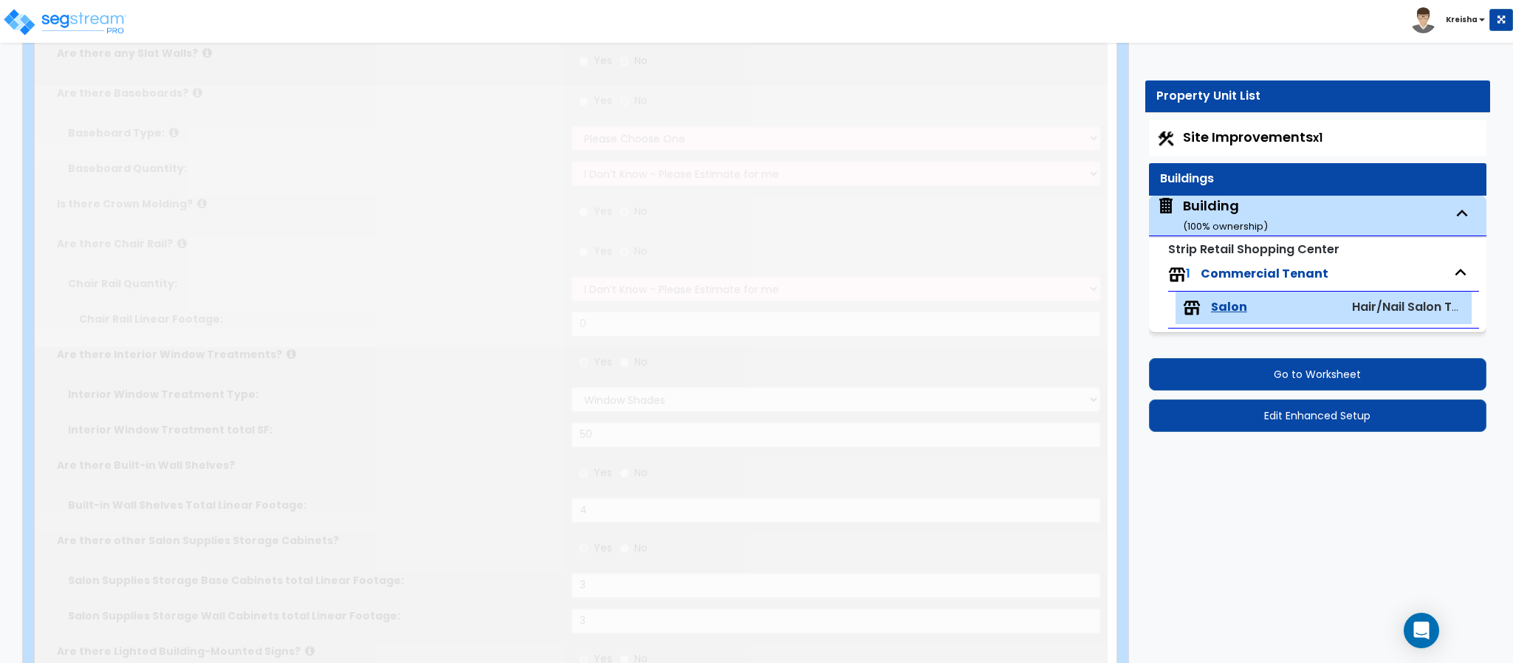
type input "25"
select select "3"
radio input "true"
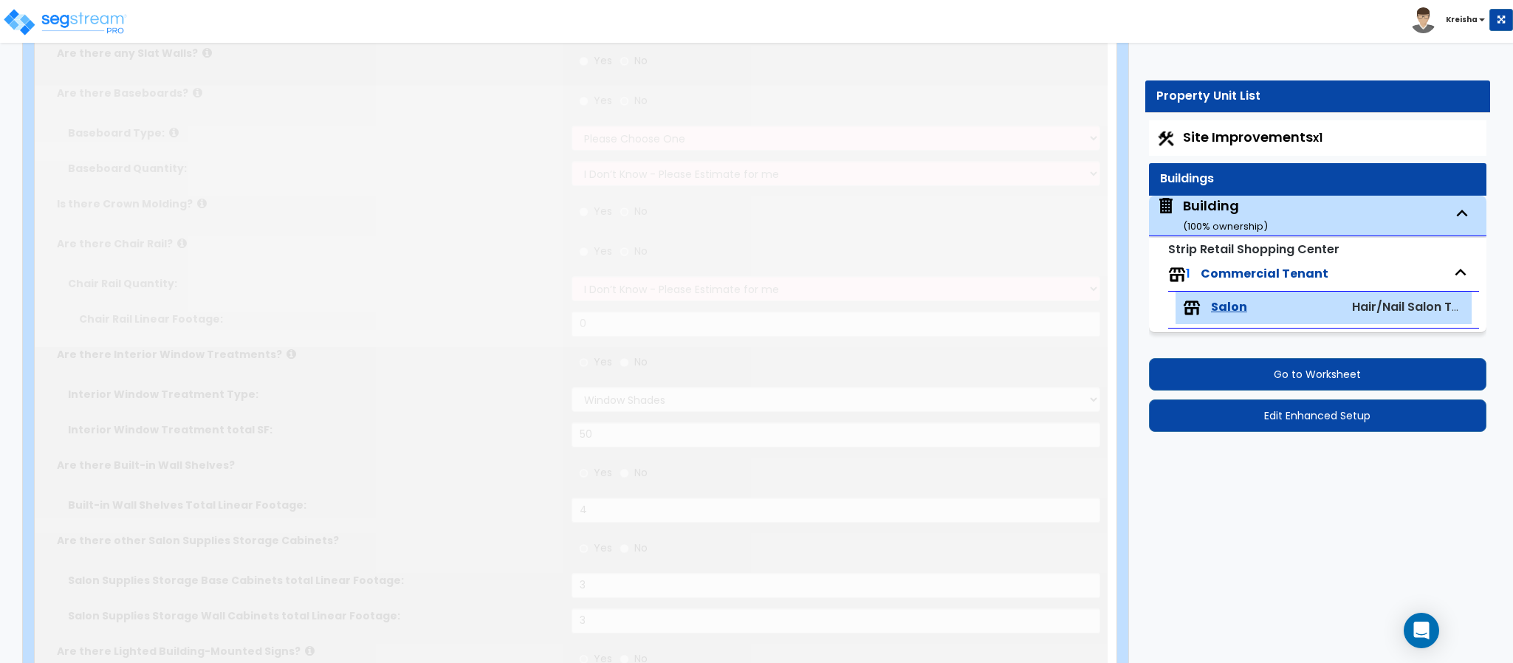
radio input "true"
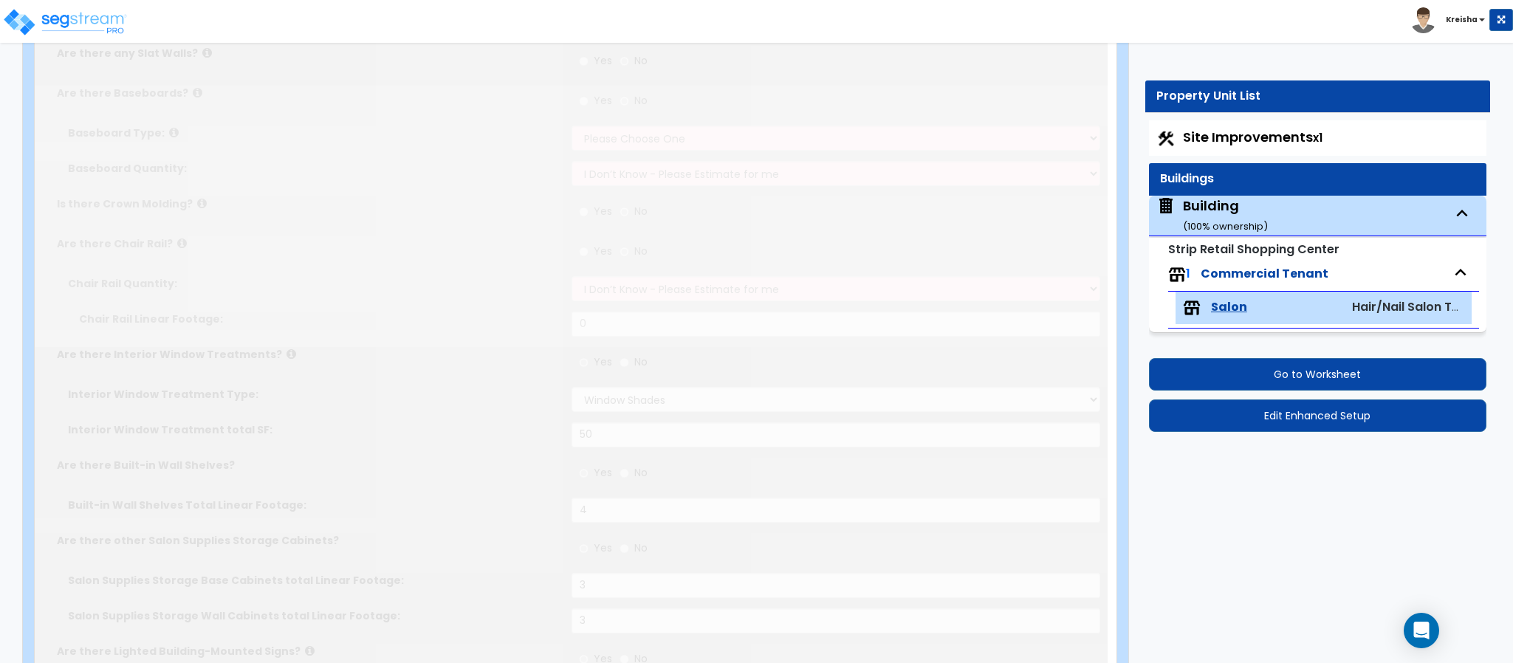
radio input "false"
select select "2"
radio input "true"
select select "1"
type input "35"
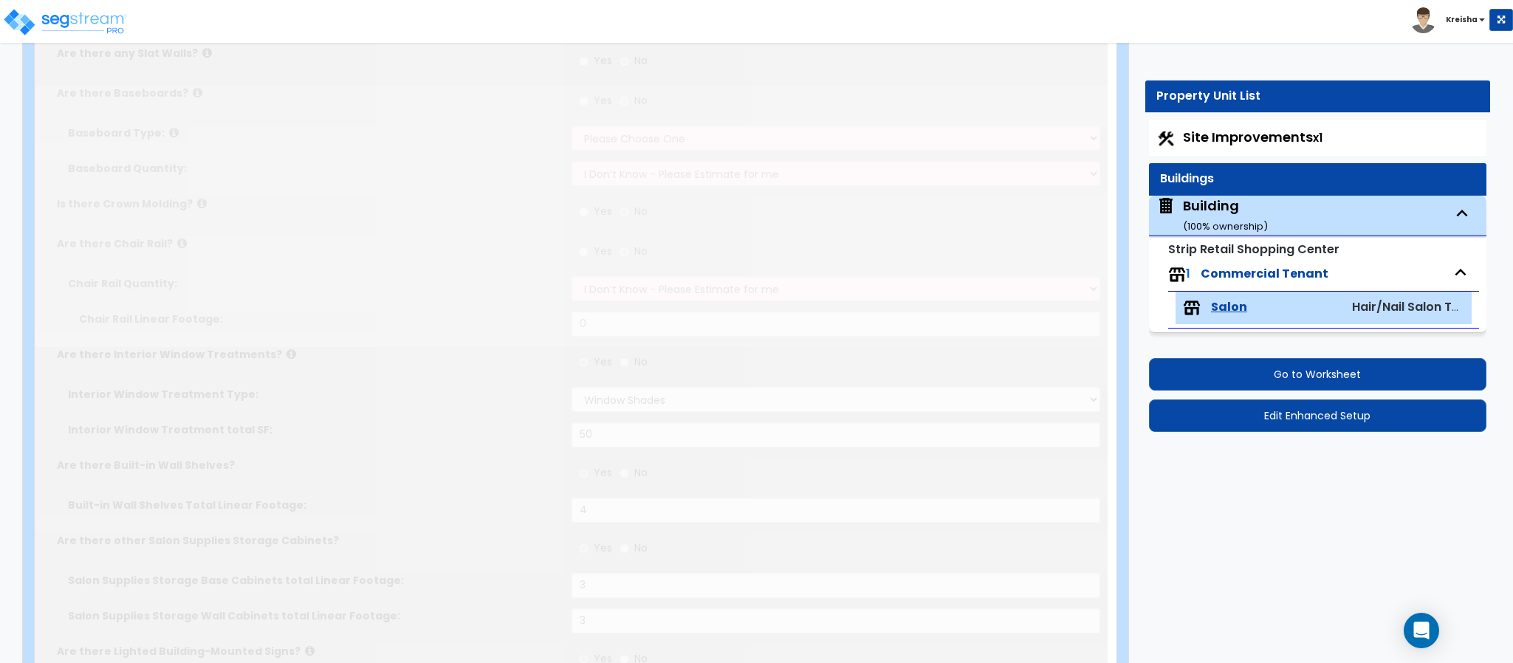
radio input "true"
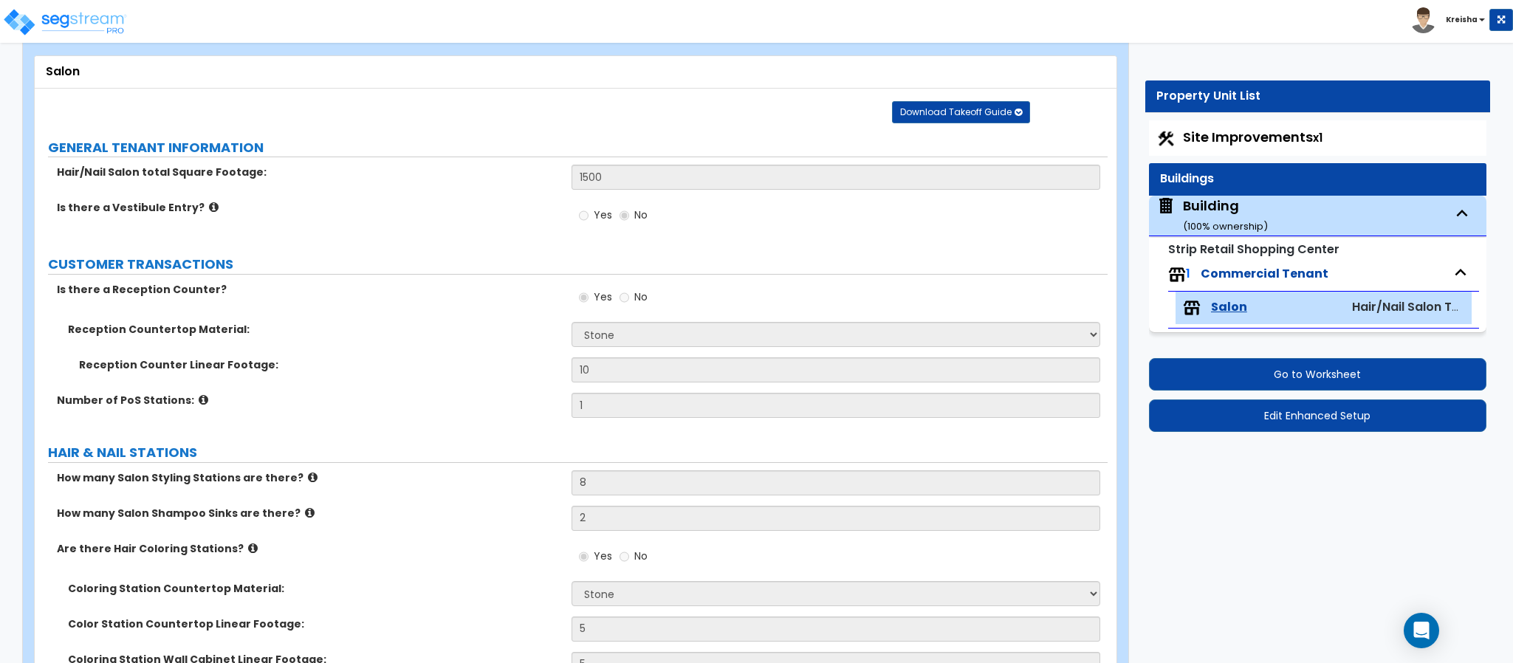
scroll to position [89, 0]
